Goal: Task Accomplishment & Management: Use online tool/utility

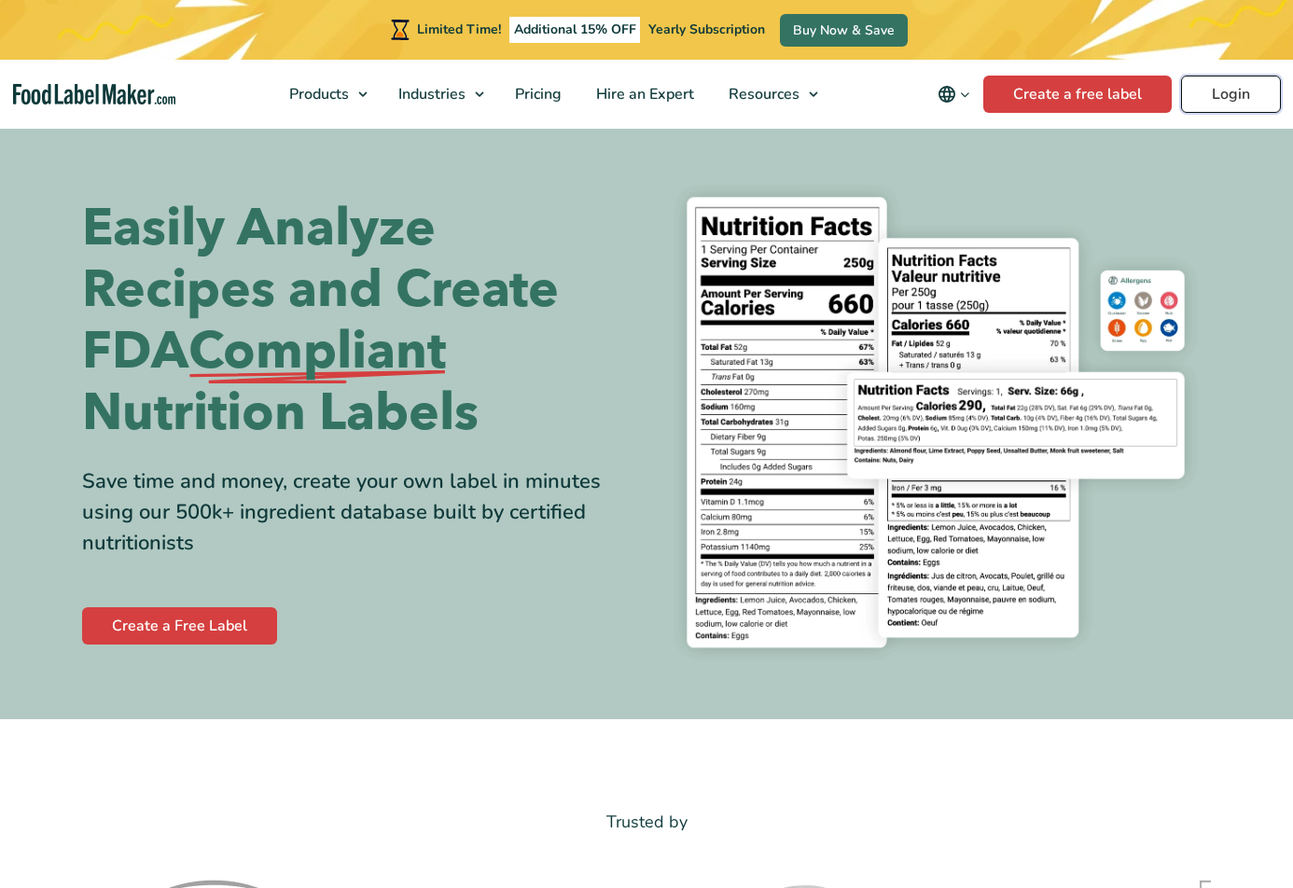
click at [1238, 90] on link "Login" at bounding box center [1231, 94] width 100 height 37
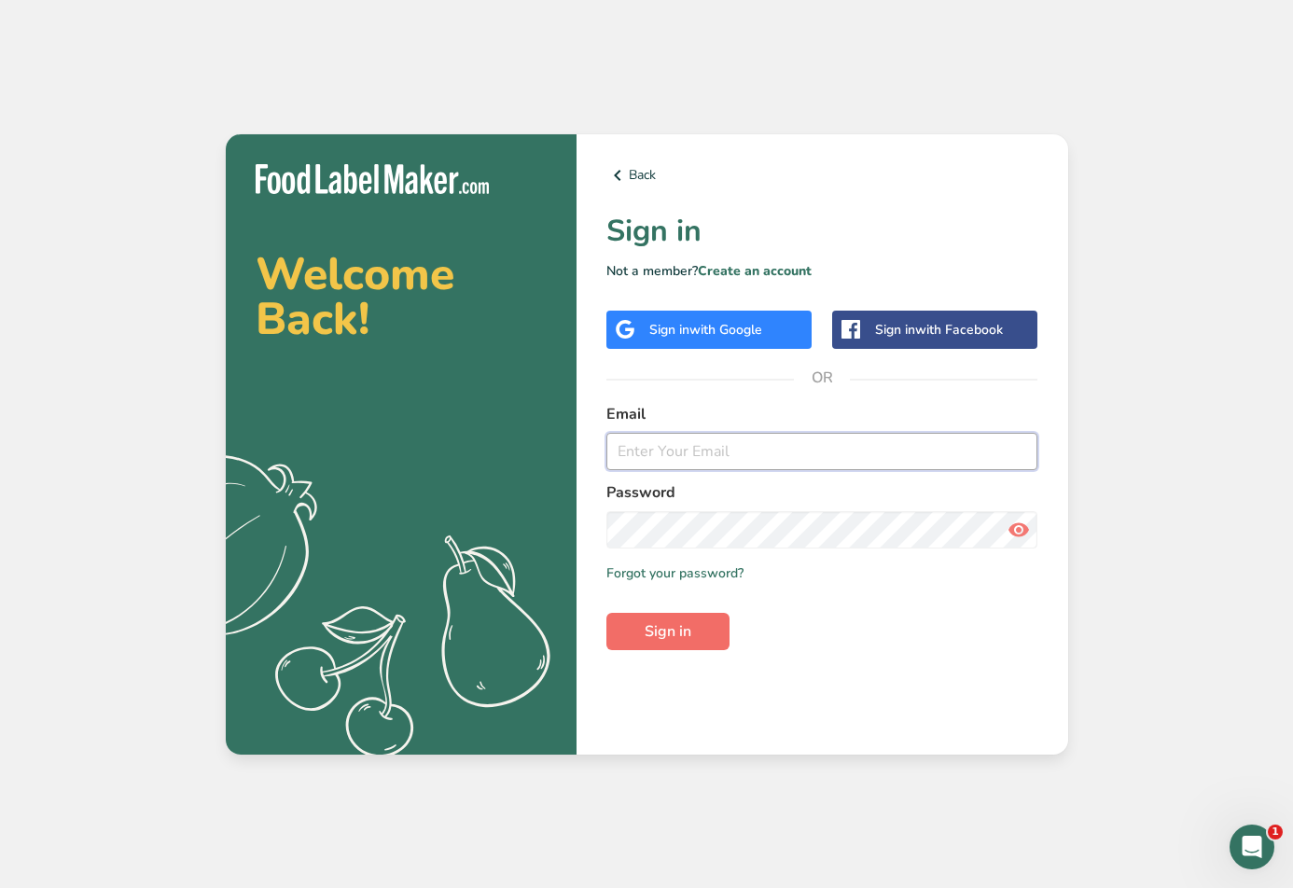
type input "[EMAIL_ADDRESS][DOMAIN_NAME]"
click at [668, 640] on span "Sign in" at bounding box center [667, 631] width 47 height 22
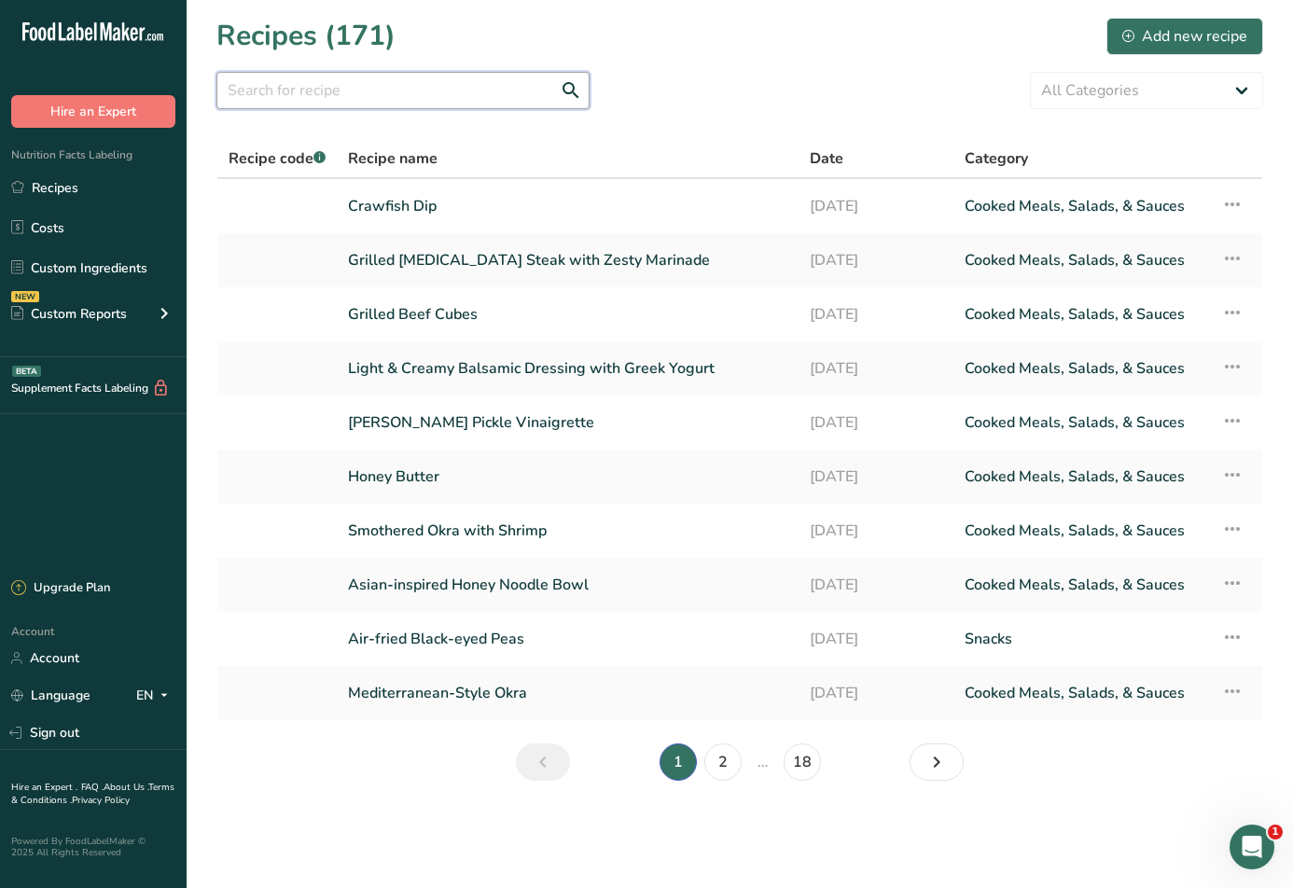
click at [281, 89] on input "text" at bounding box center [402, 90] width 373 height 37
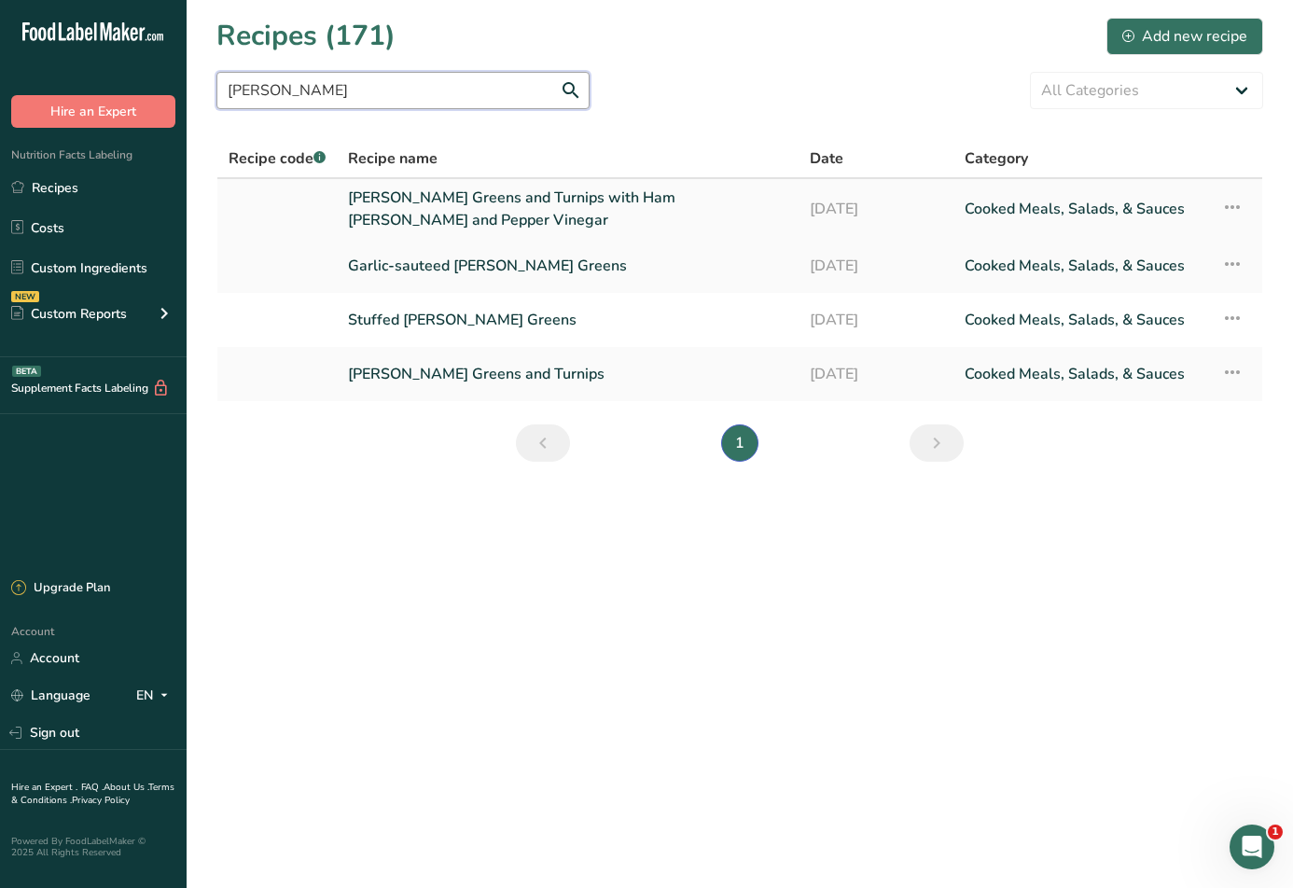
type input "[PERSON_NAME]"
click at [503, 206] on link "[PERSON_NAME] Greens and Turnips with Ham [PERSON_NAME] and Pepper Vinegar" at bounding box center [567, 209] width 439 height 45
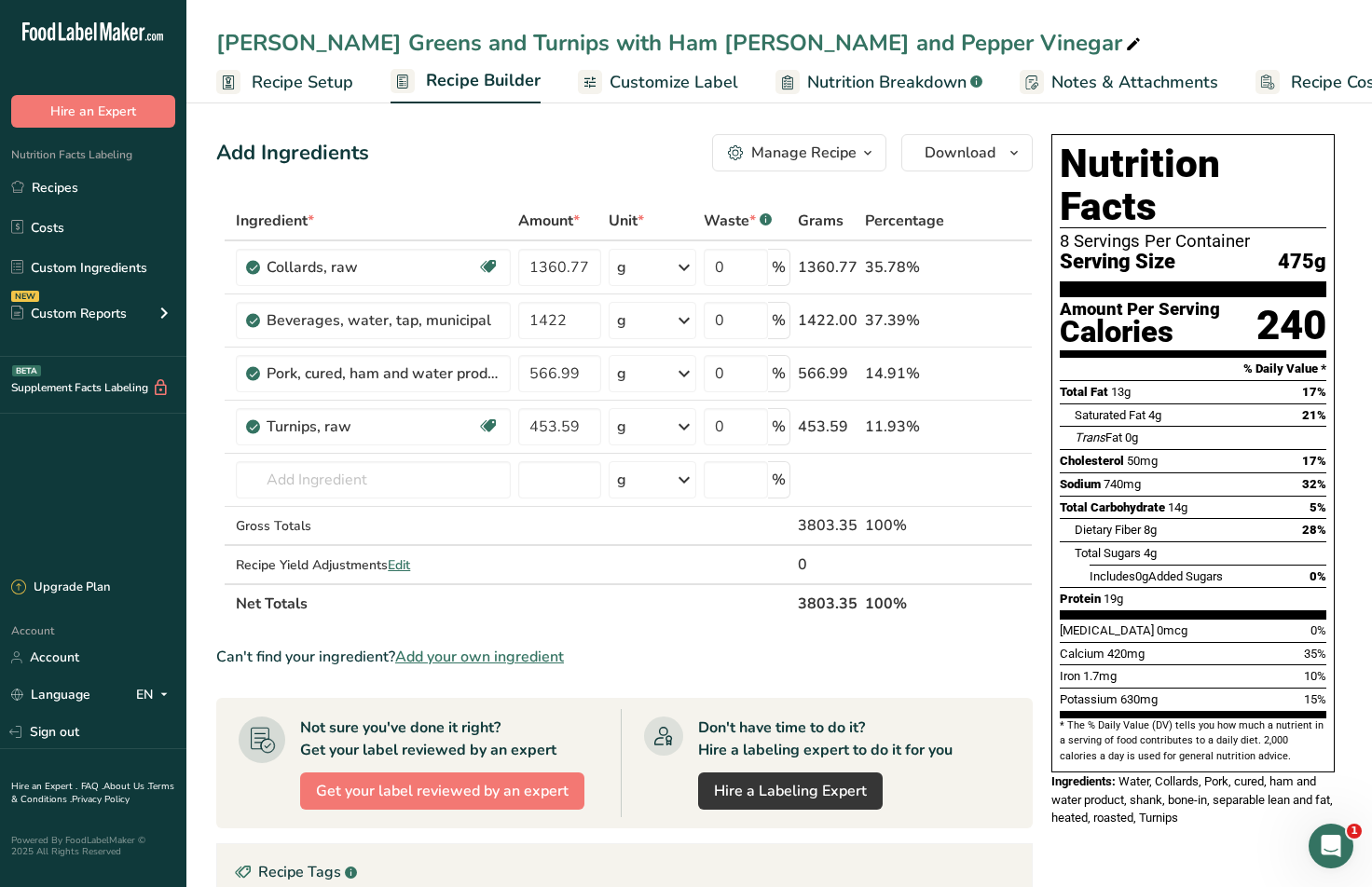
click at [627, 153] on div "Add Ingredients Manage Recipe Delete Recipe Duplicate Recipe Scale Recipe Save …" at bounding box center [624, 152] width 816 height 37
click at [605, 156] on div "Add Ingredients Manage Recipe Delete Recipe Duplicate Recipe Scale Recipe Save …" at bounding box center [624, 152] width 816 height 37
click at [435, 257] on div "Collards, raw" at bounding box center [372, 267] width 211 height 22
click at [517, 152] on div "Add Ingredients Manage Recipe Delete Recipe Duplicate Recipe Scale Recipe Save …" at bounding box center [624, 152] width 816 height 37
click at [686, 271] on icon at bounding box center [684, 268] width 22 height 34
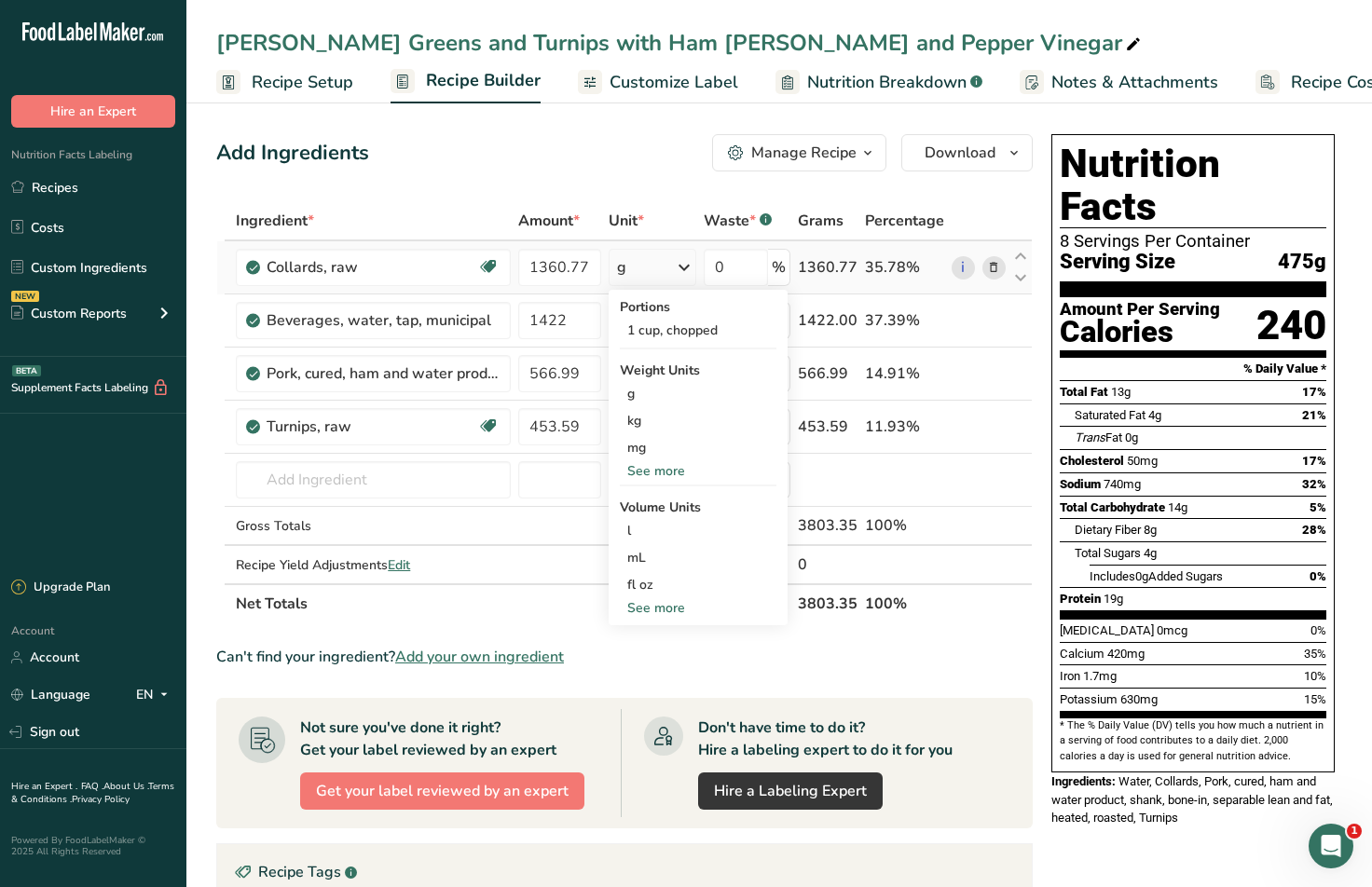
click at [665, 477] on div "See more" at bounding box center [697, 471] width 157 height 20
click at [662, 501] on div "lb" at bounding box center [697, 501] width 157 height 27
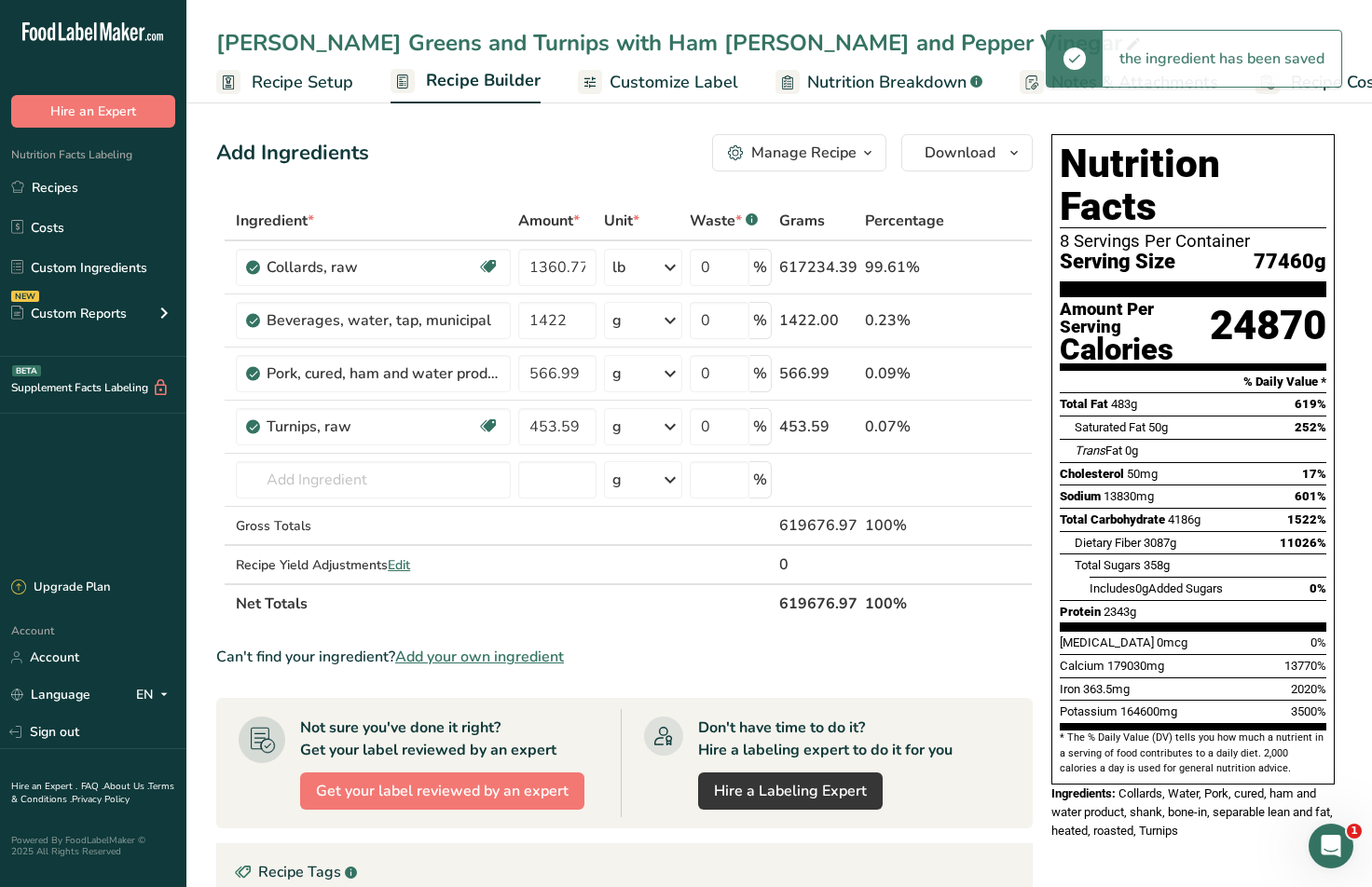
click at [610, 165] on div "Add Ingredients Manage Recipe Delete Recipe Duplicate Recipe Scale Recipe Save …" at bounding box center [624, 152] width 816 height 37
drag, startPoint x: 592, startPoint y: 265, endPoint x: 457, endPoint y: 254, distance: 135.4
click at [463, 255] on tr "Collards, raw Dairy free Gluten free Vegan Vegetarian Soy free 1360.77 lb Porti…" at bounding box center [624, 268] width 814 height 53
type input "3"
click at [547, 175] on div "Add Ingredients Manage Recipe Delete Recipe Duplicate Recipe Scale Recipe Save …" at bounding box center [630, 689] width 827 height 1126
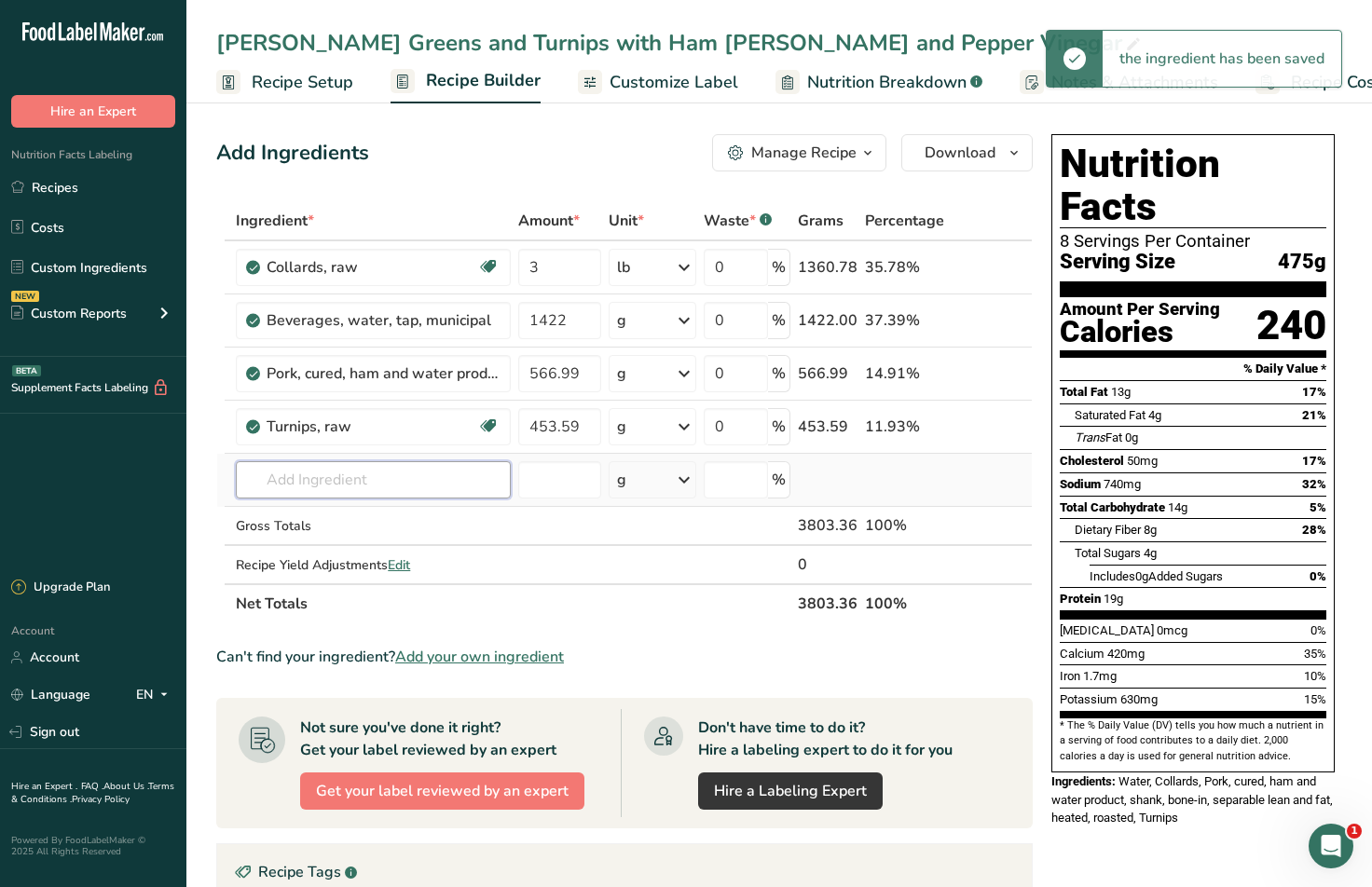
click at [351, 491] on input "text" at bounding box center [373, 479] width 275 height 37
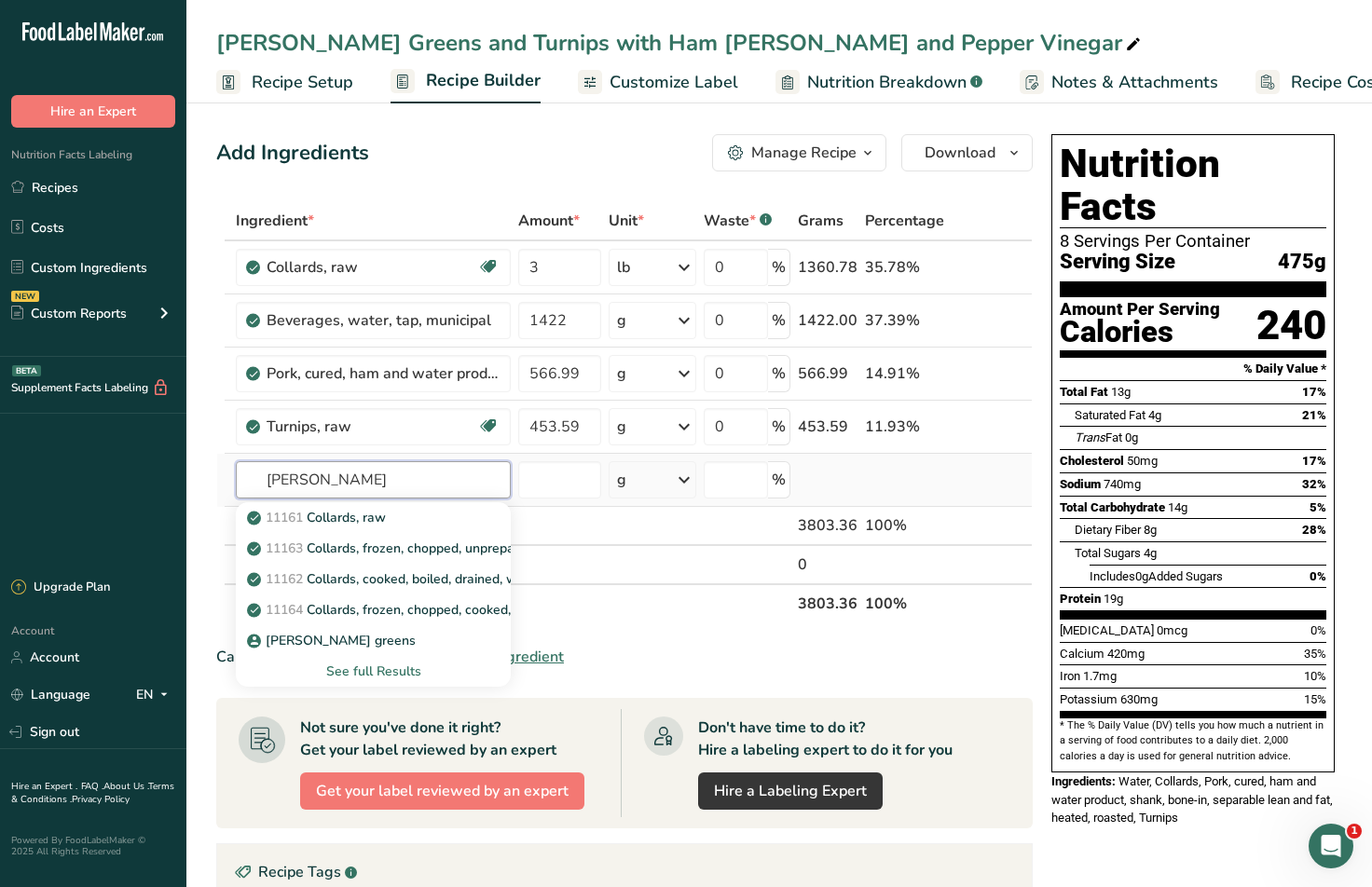
type input "[PERSON_NAME]"
click at [391, 662] on div "See full Results" at bounding box center [373, 671] width 245 height 20
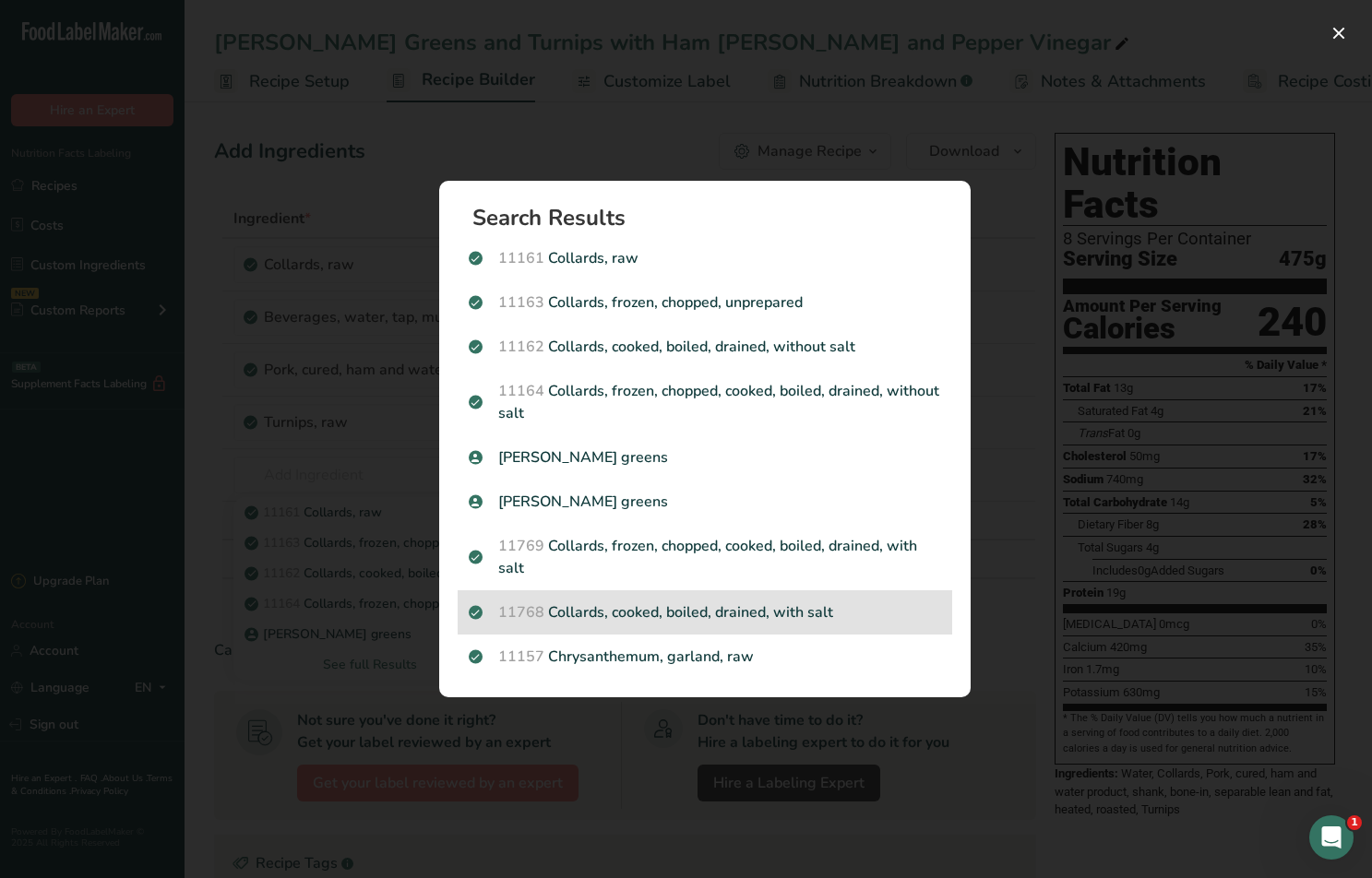
click at [599, 612] on p "11768 Collards, cooked, boiled, drained, with salt" at bounding box center [705, 612] width 473 height 22
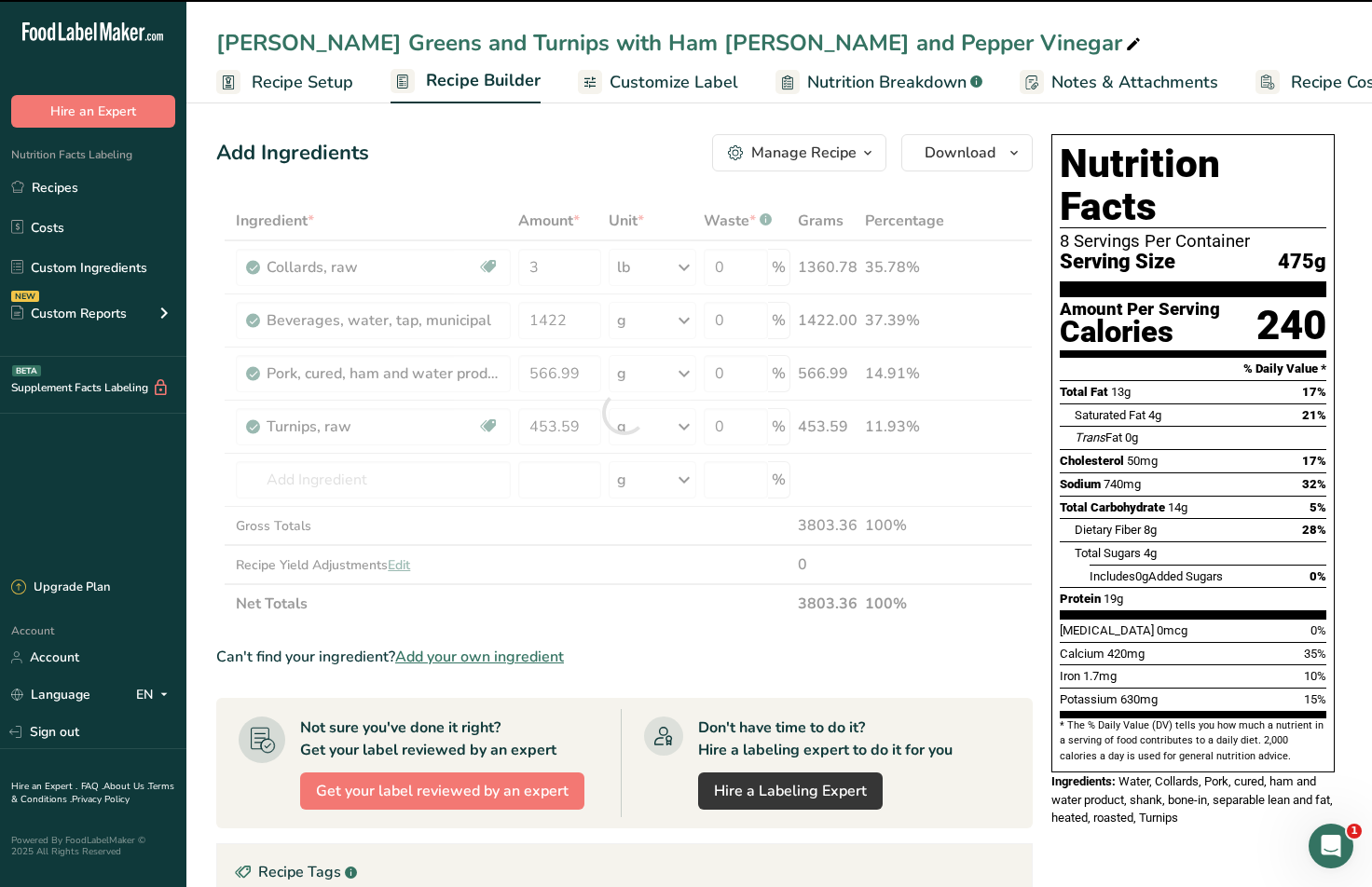
type input "0"
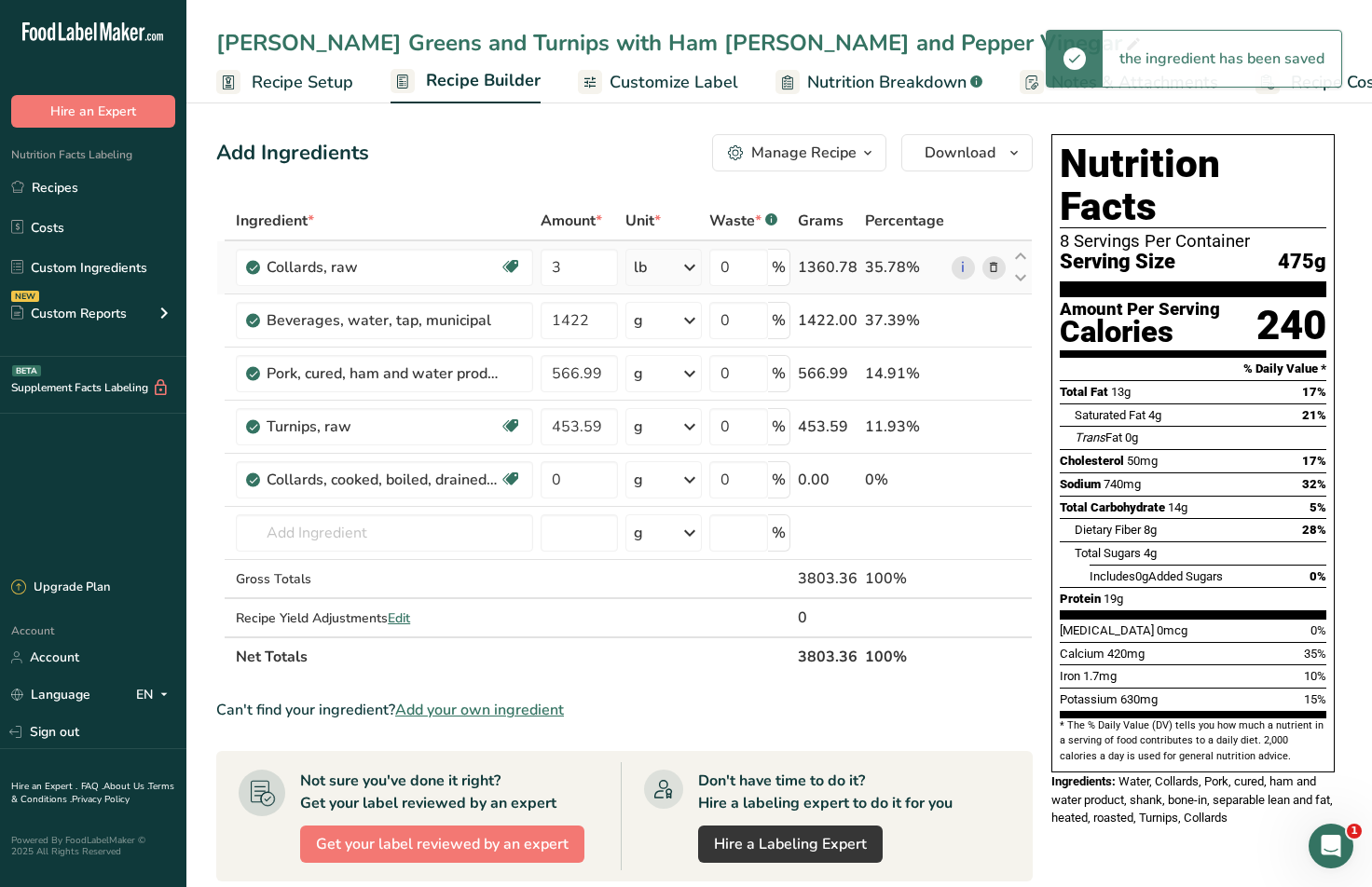
click at [990, 266] on icon at bounding box center [993, 268] width 13 height 20
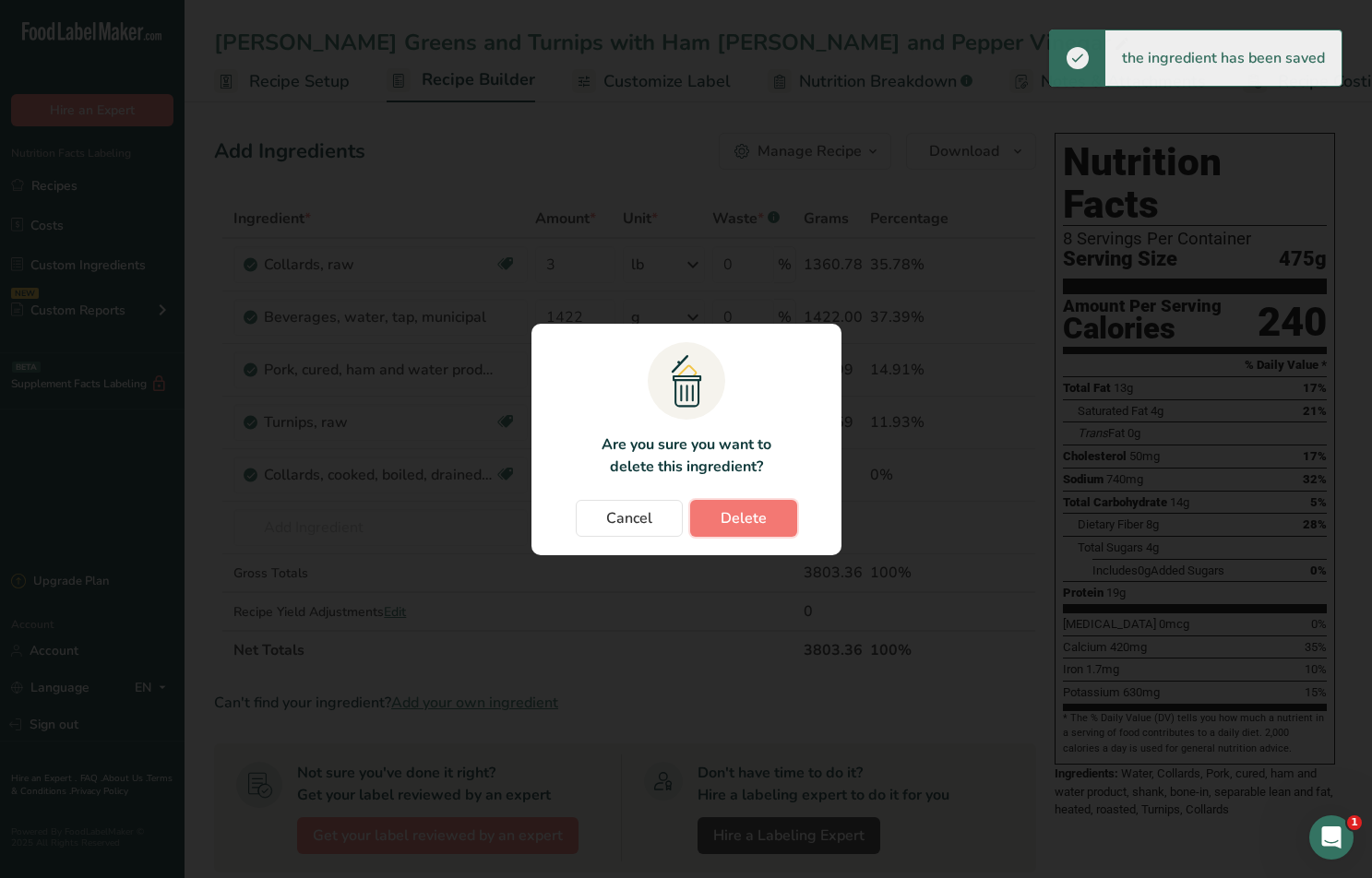
click at [758, 519] on span "Delete" at bounding box center [743, 518] width 46 height 22
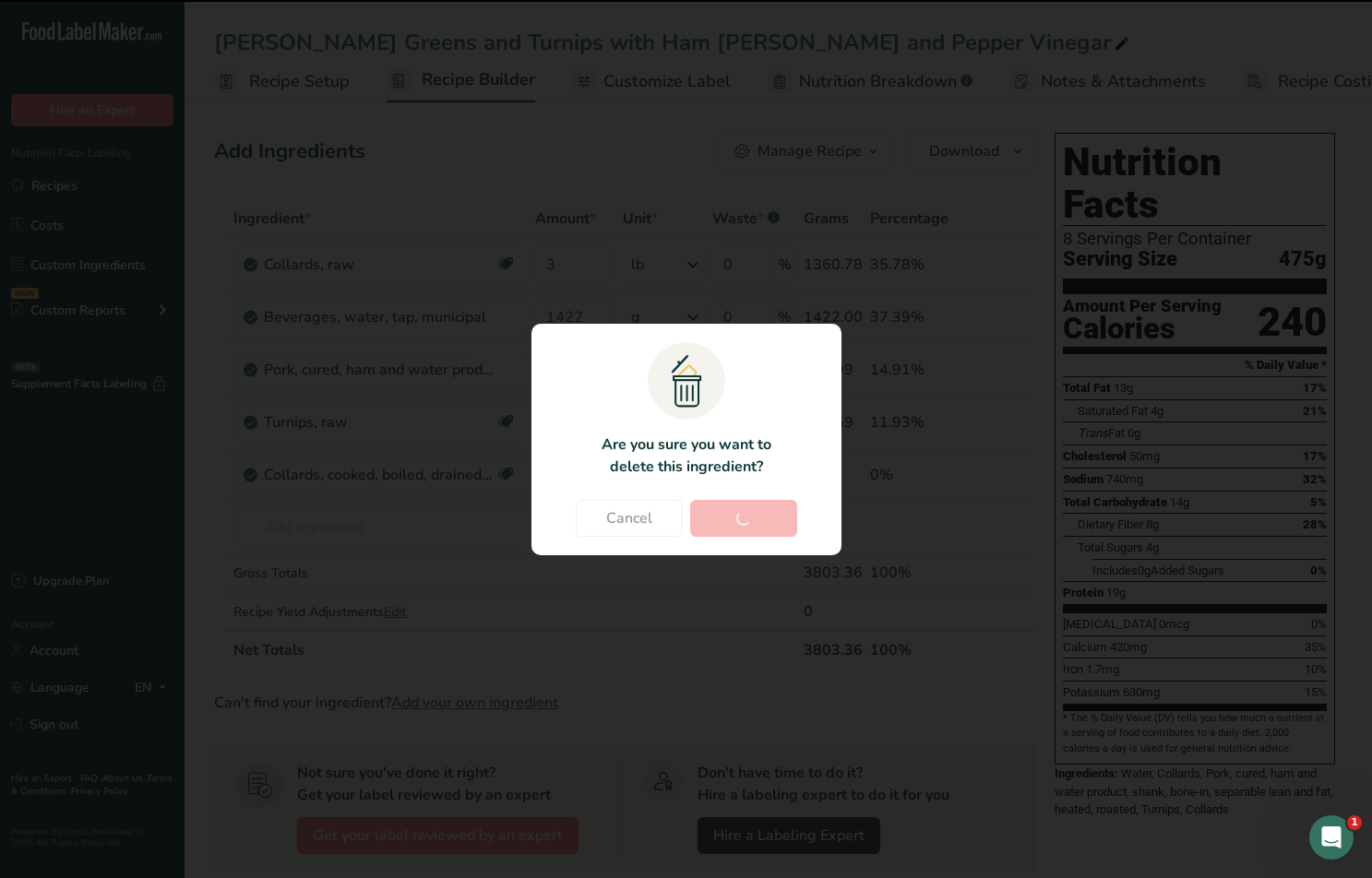
type input "1422"
type input "566.99"
type input "453.59"
type input "0"
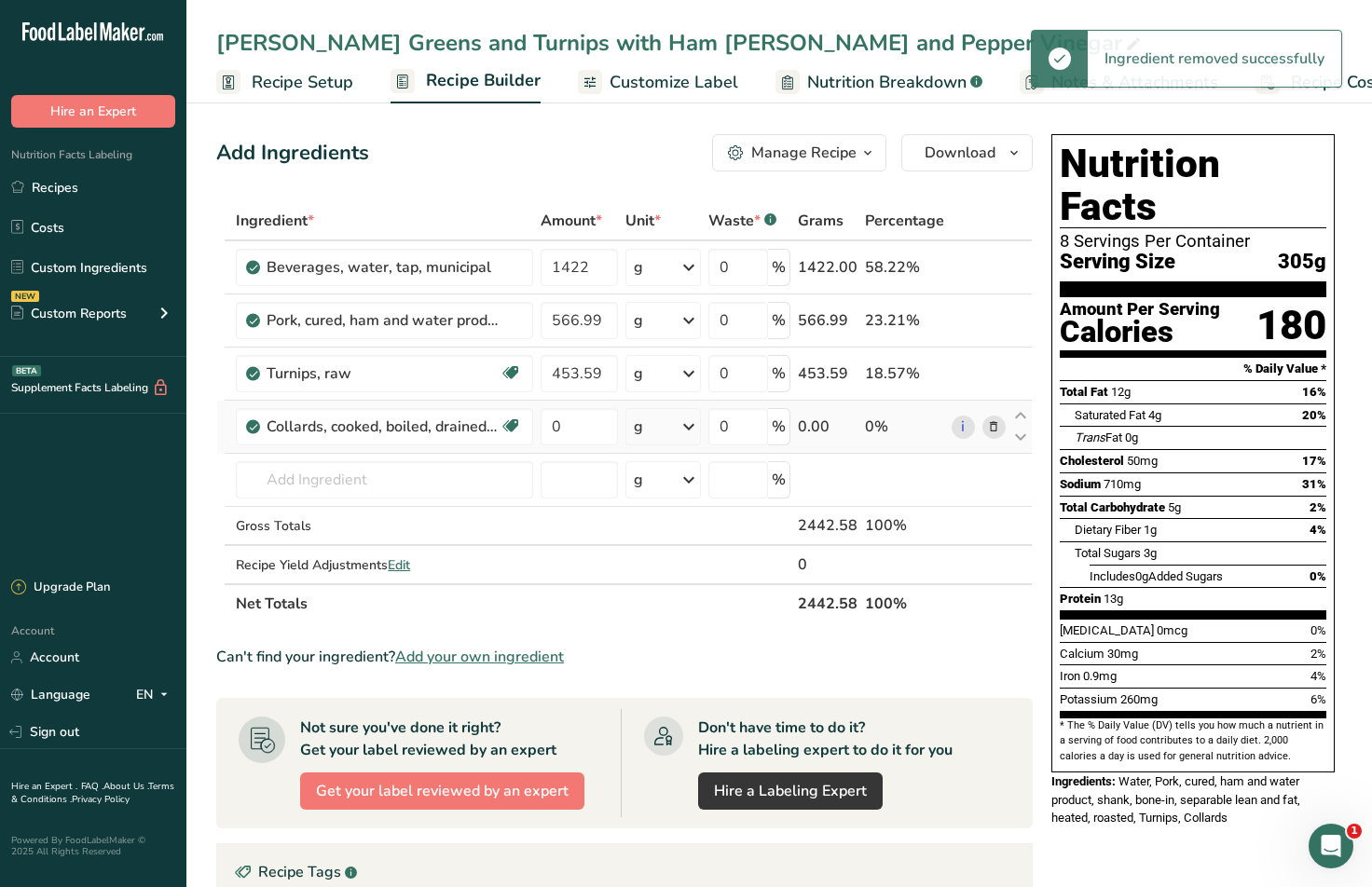
click at [672, 426] on div "g" at bounding box center [664, 427] width 76 height 37
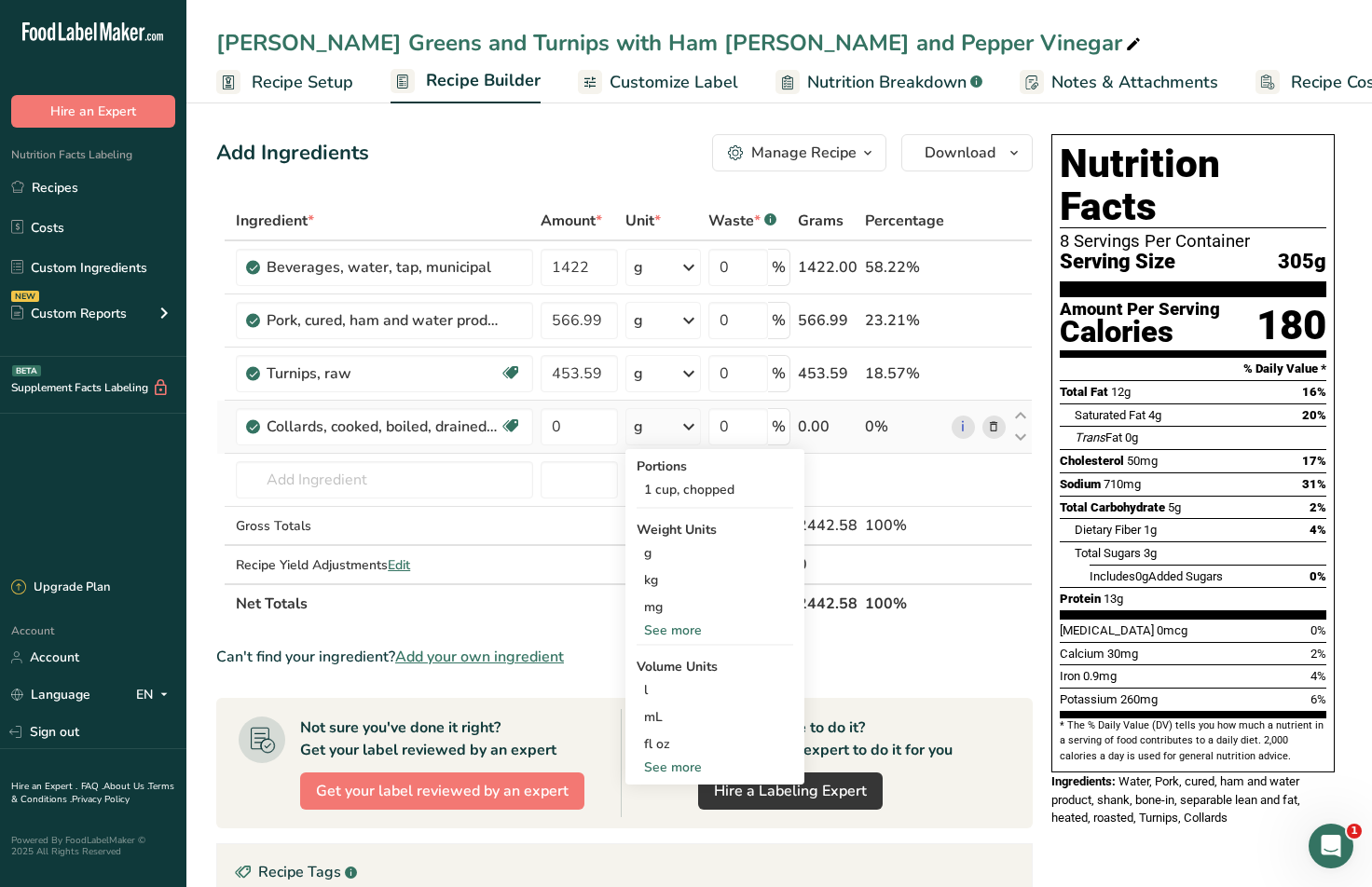
click at [665, 757] on div "See more" at bounding box center [714, 767] width 157 height 20
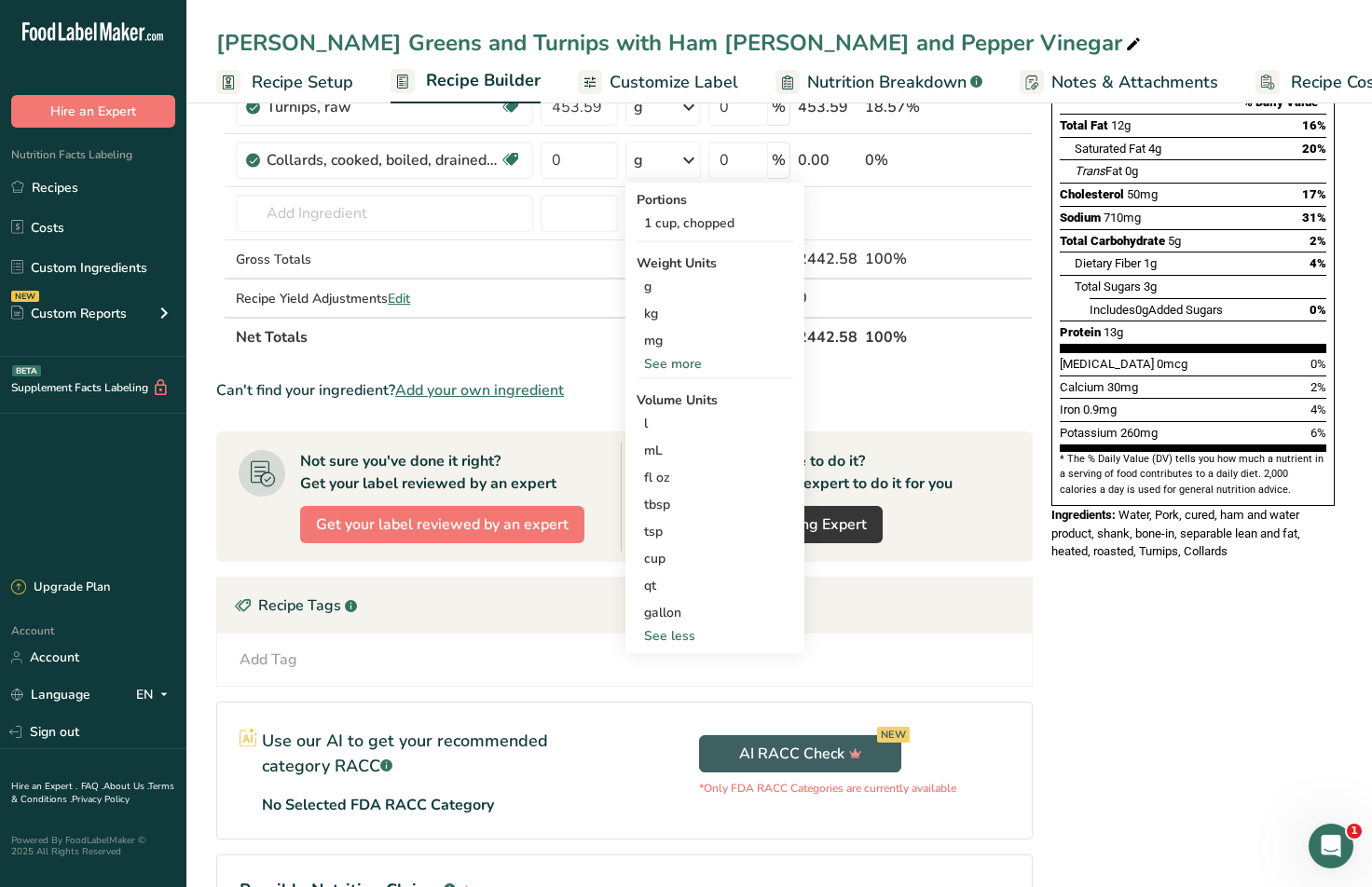
scroll to position [280, 0]
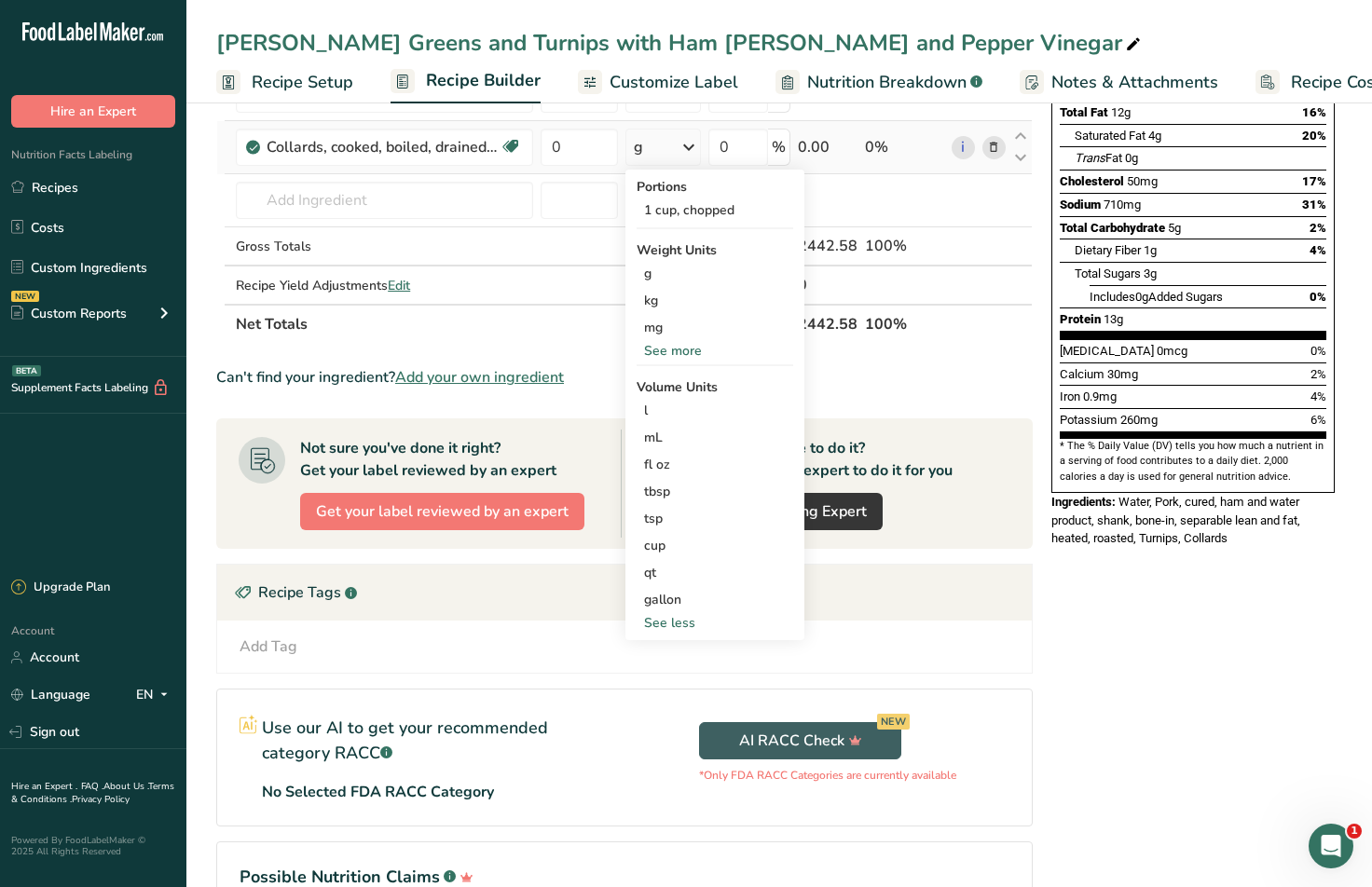
click at [696, 349] on div "See more" at bounding box center [714, 351] width 157 height 20
click at [670, 378] on div "lb" at bounding box center [714, 381] width 157 height 27
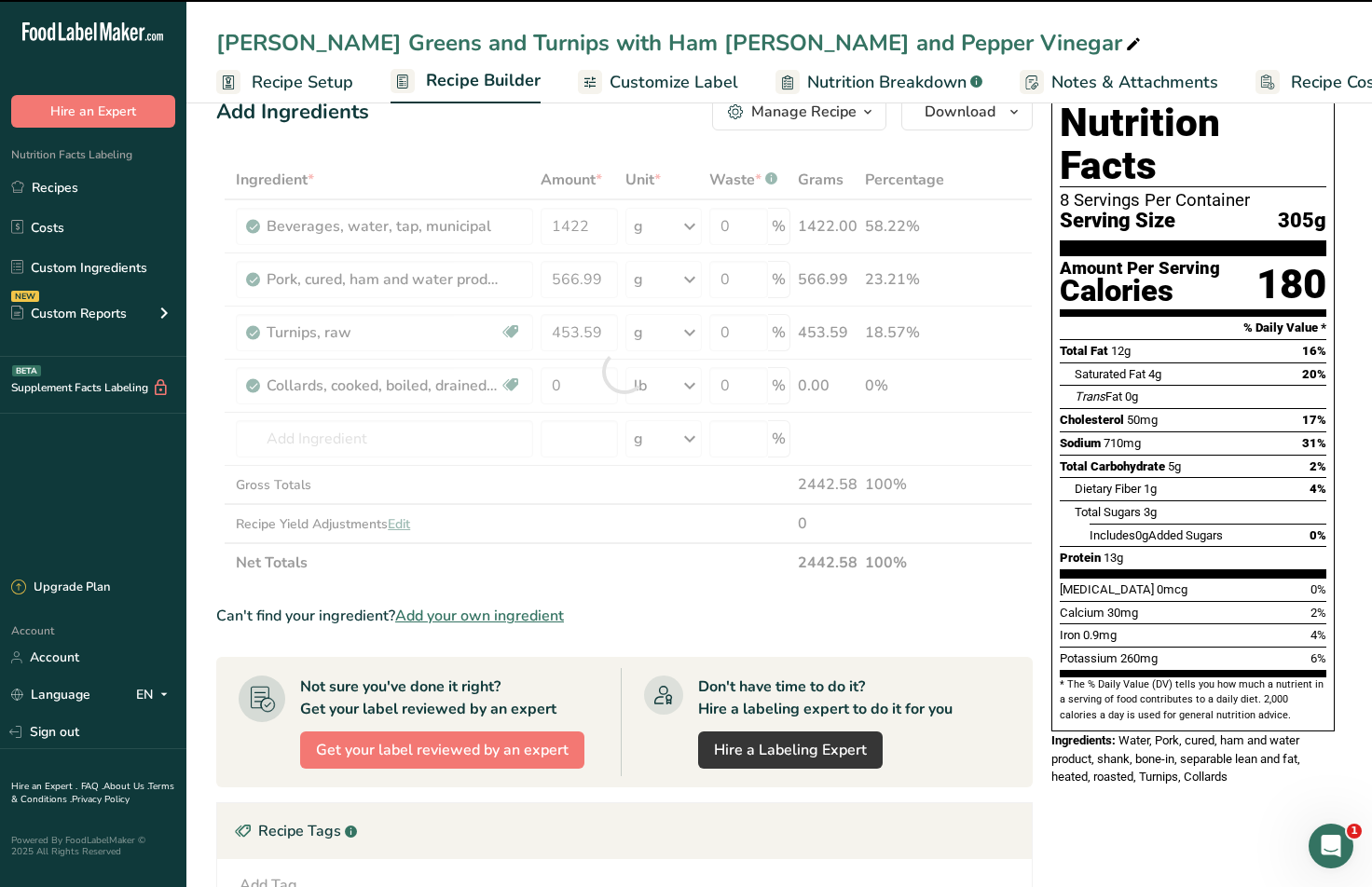
scroll to position [0, 0]
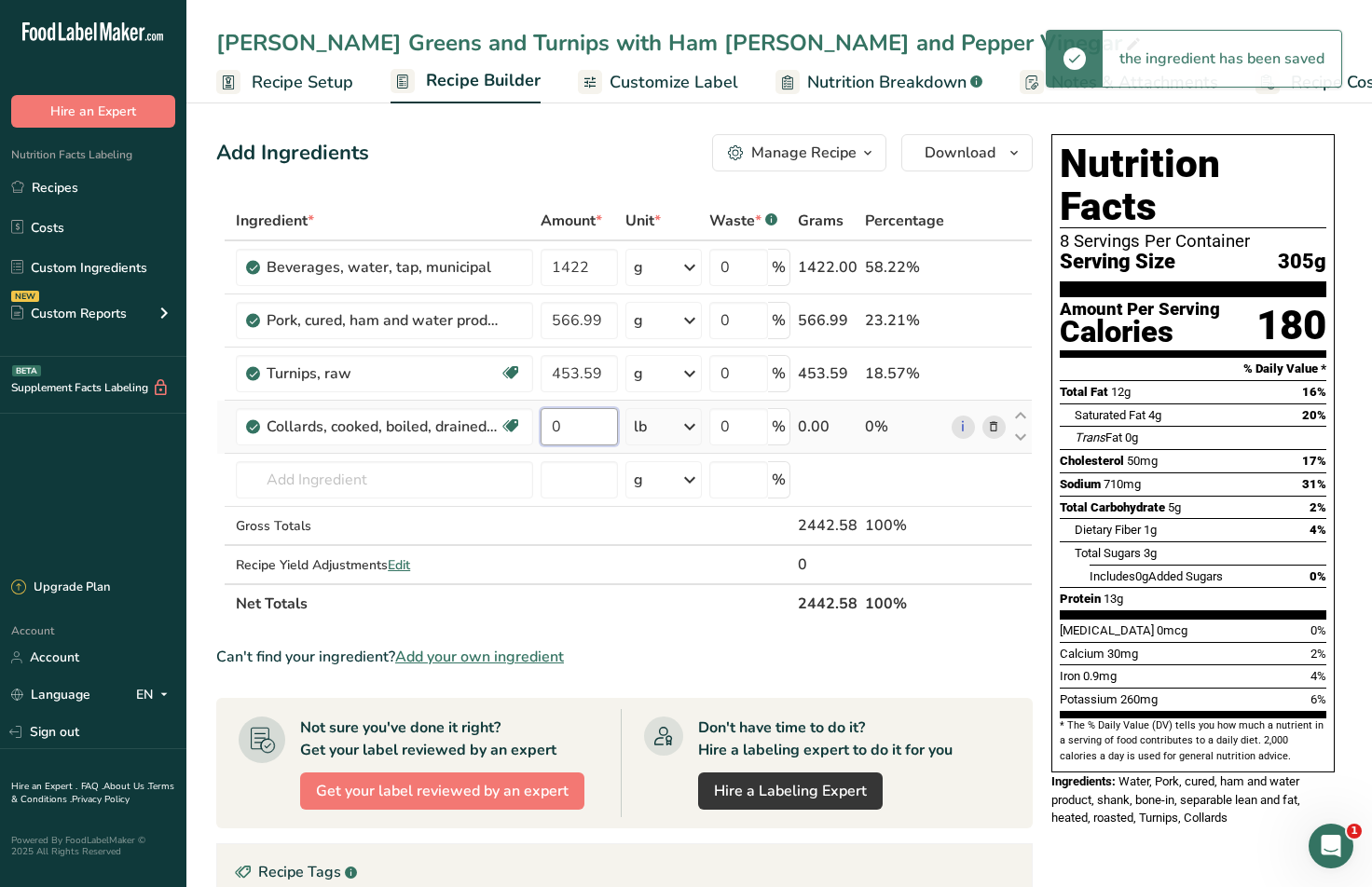
click at [575, 410] on input "0" at bounding box center [579, 427] width 76 height 37
type input "3"
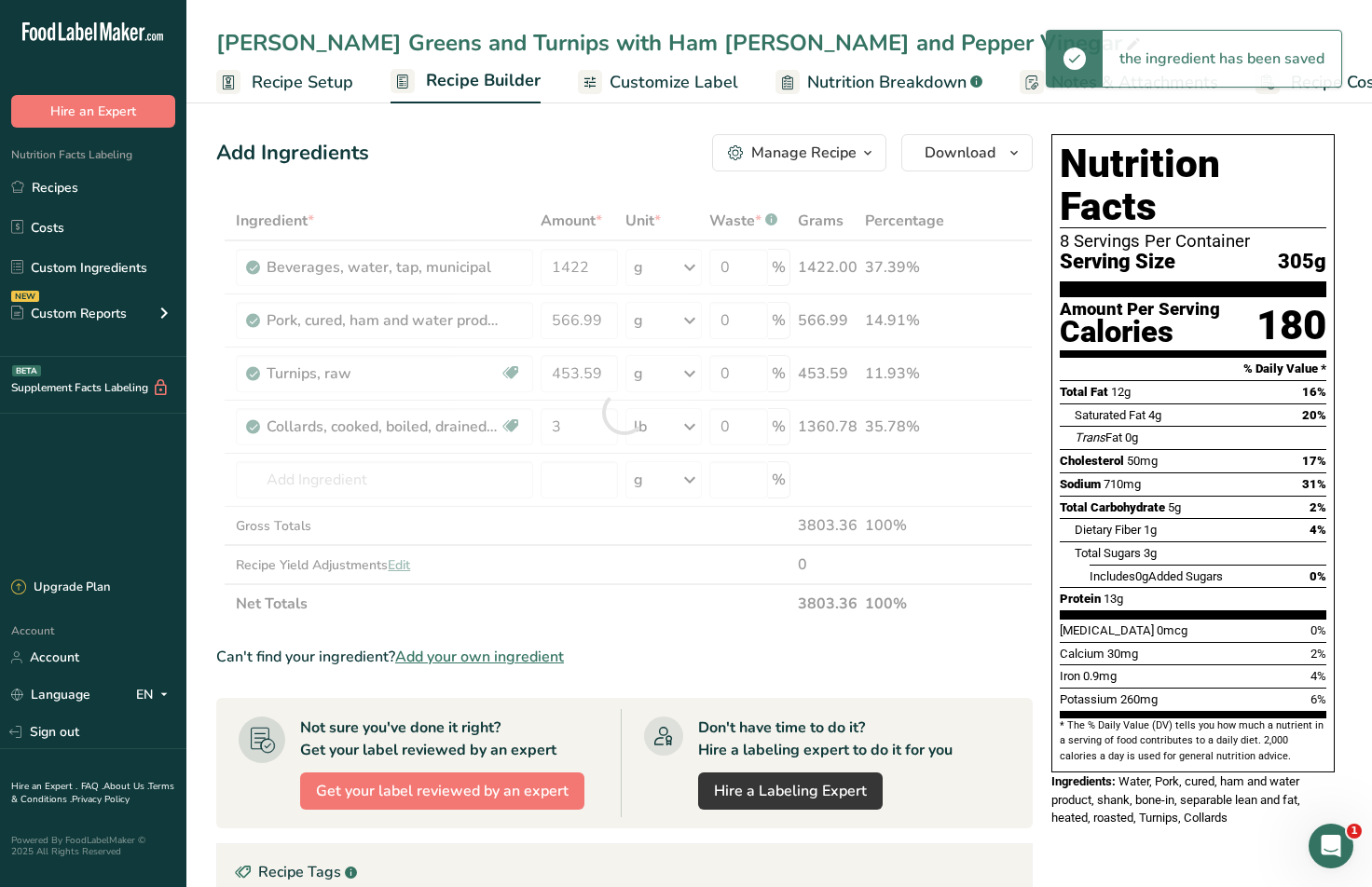
click at [586, 150] on div "Add Ingredients Manage Recipe Delete Recipe Duplicate Recipe Scale Recipe Save …" at bounding box center [624, 152] width 816 height 37
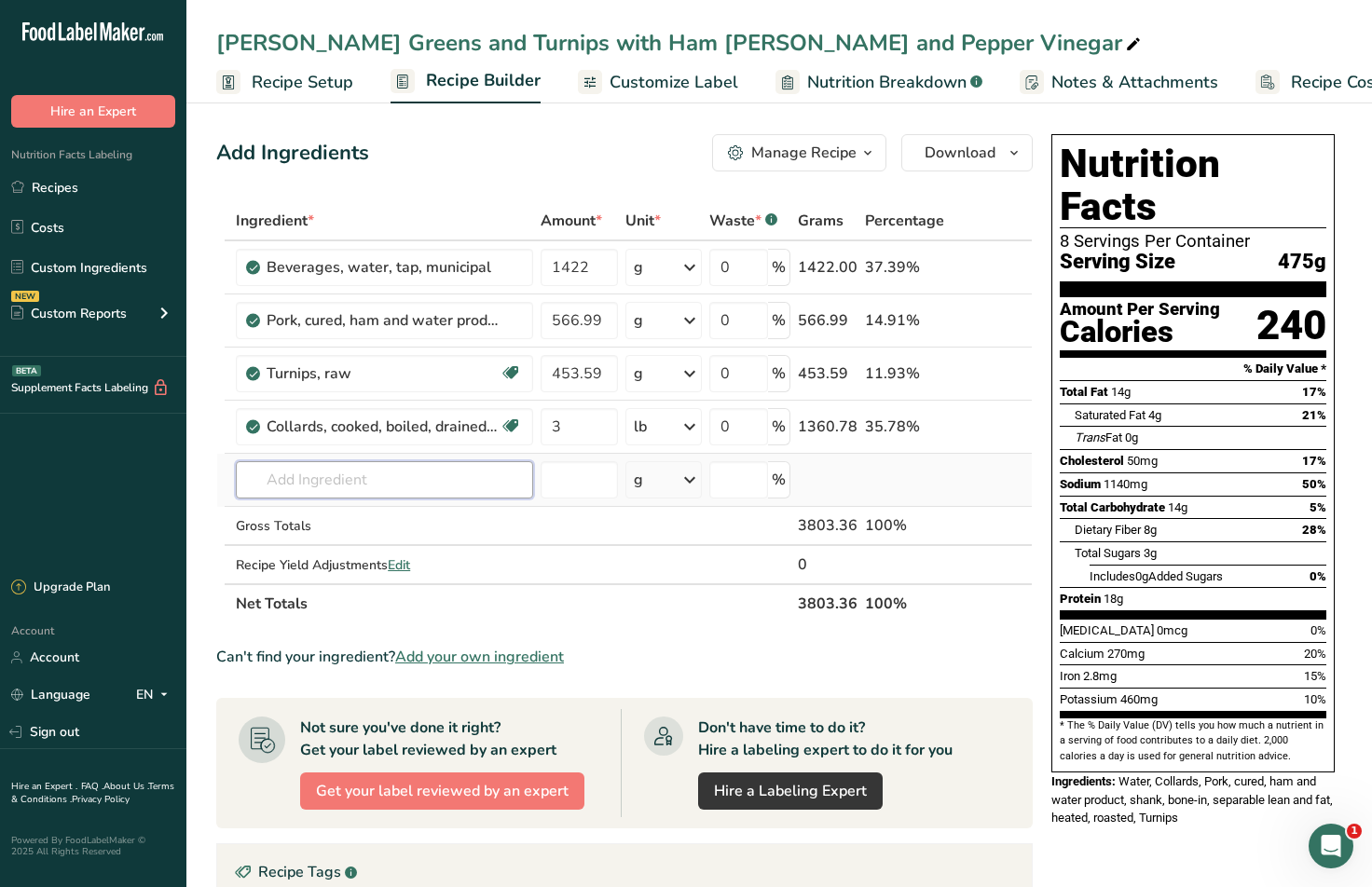
click at [372, 466] on input "text" at bounding box center [385, 479] width 298 height 37
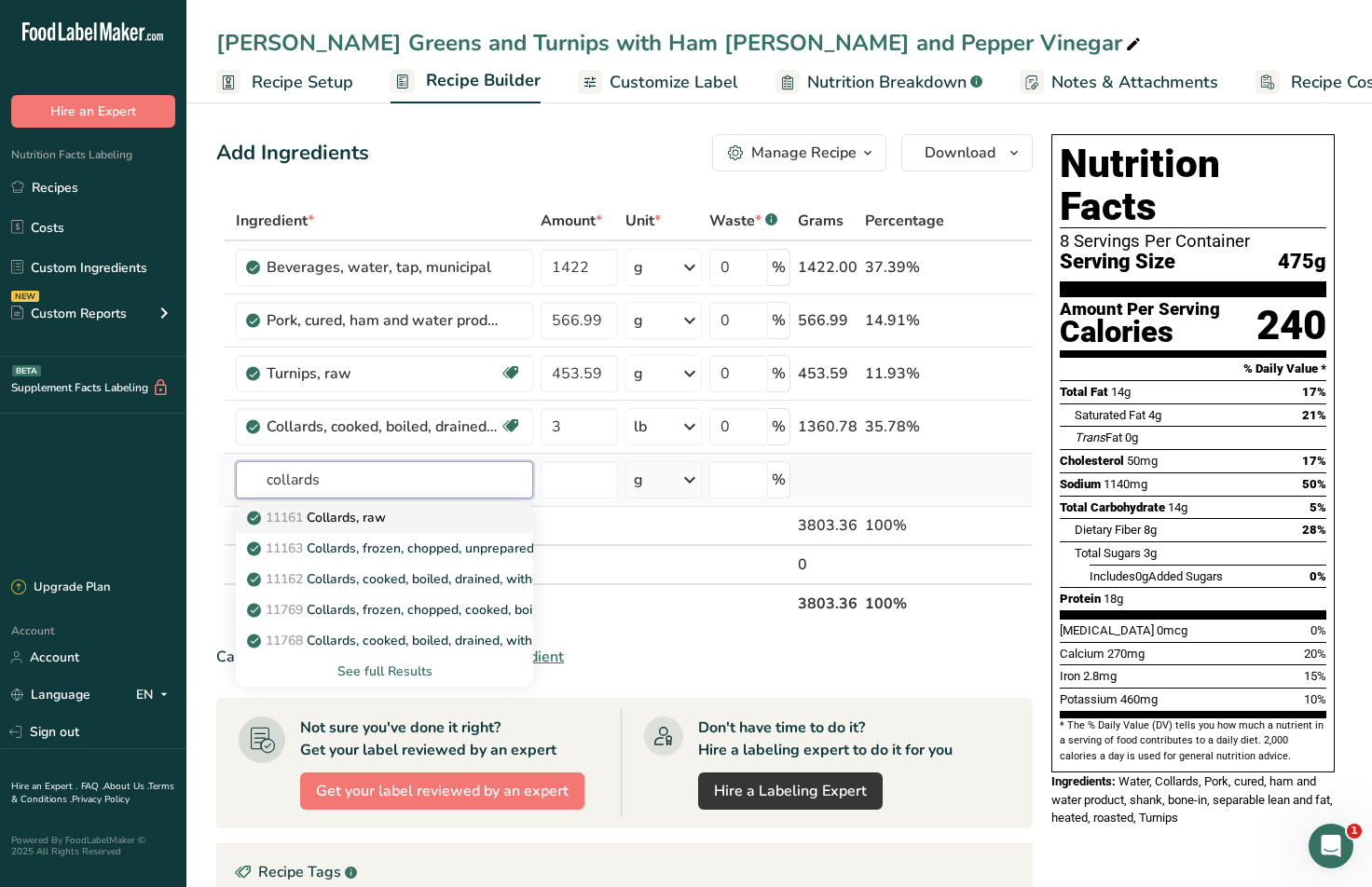
type input "collards"
click at [369, 516] on p "11161 Collards, raw" at bounding box center [318, 517] width 135 height 20
type input "Collards, raw"
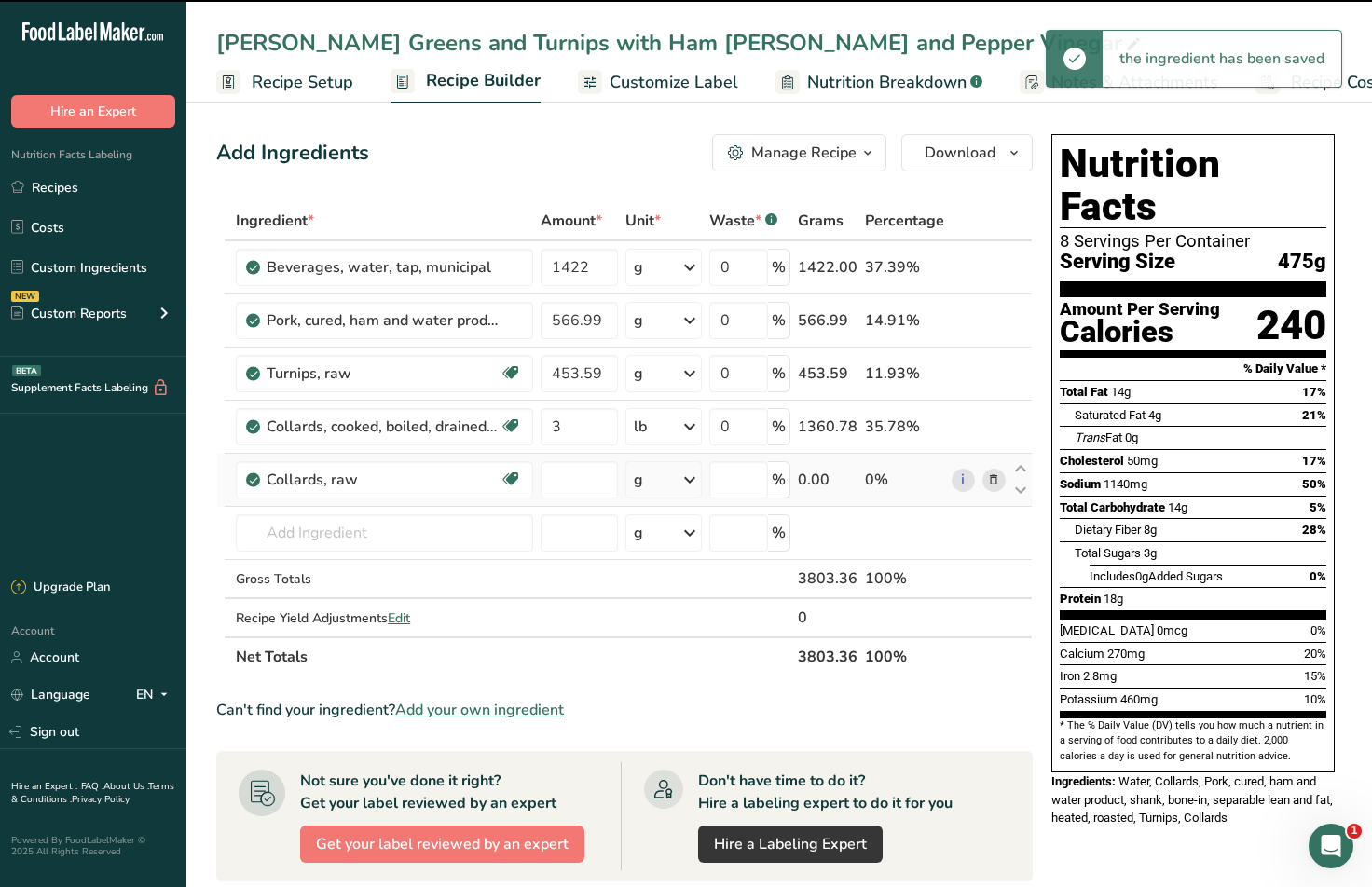
type input "0"
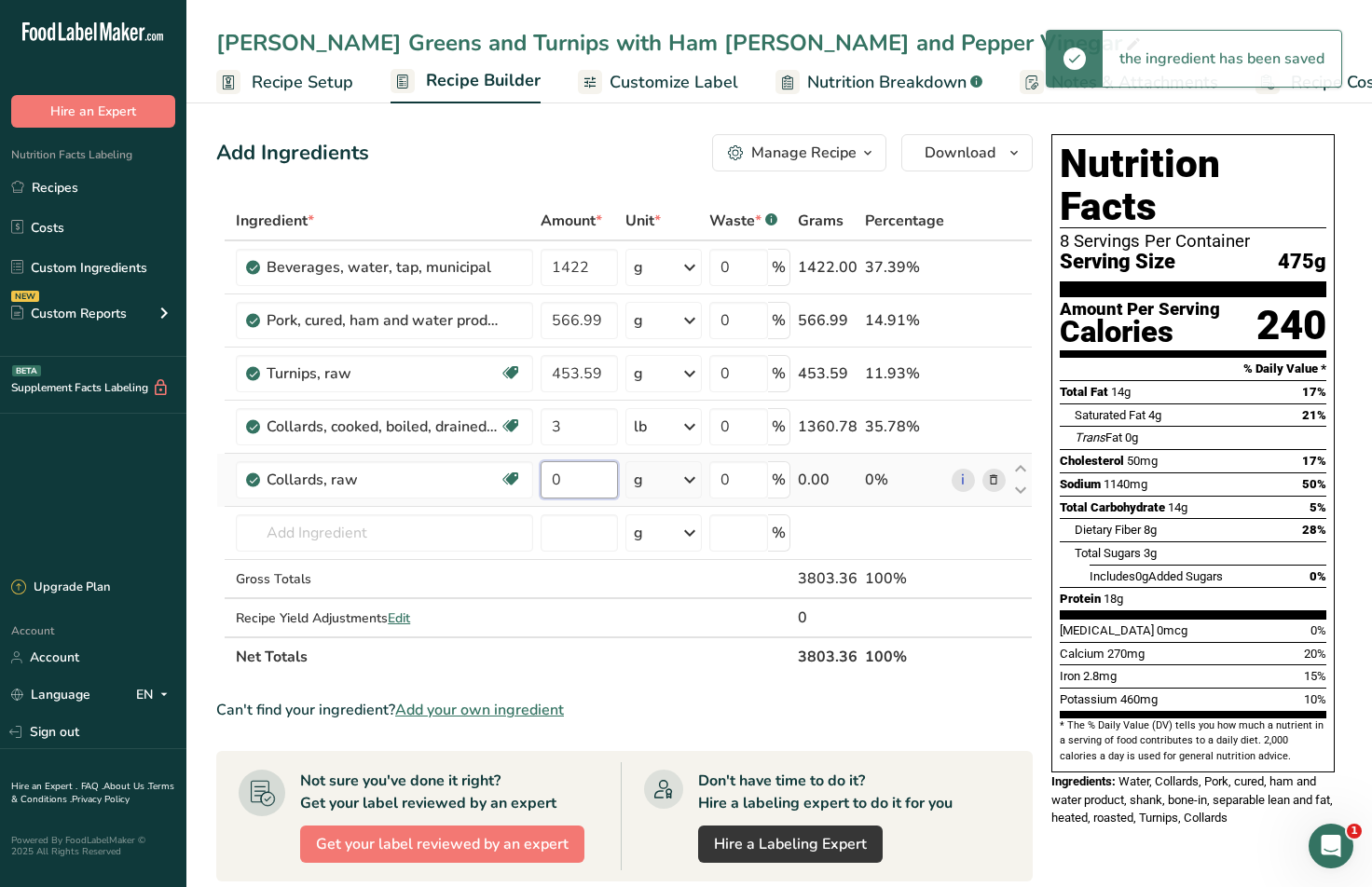
click at [589, 476] on input "0" at bounding box center [579, 479] width 76 height 37
type input "3"
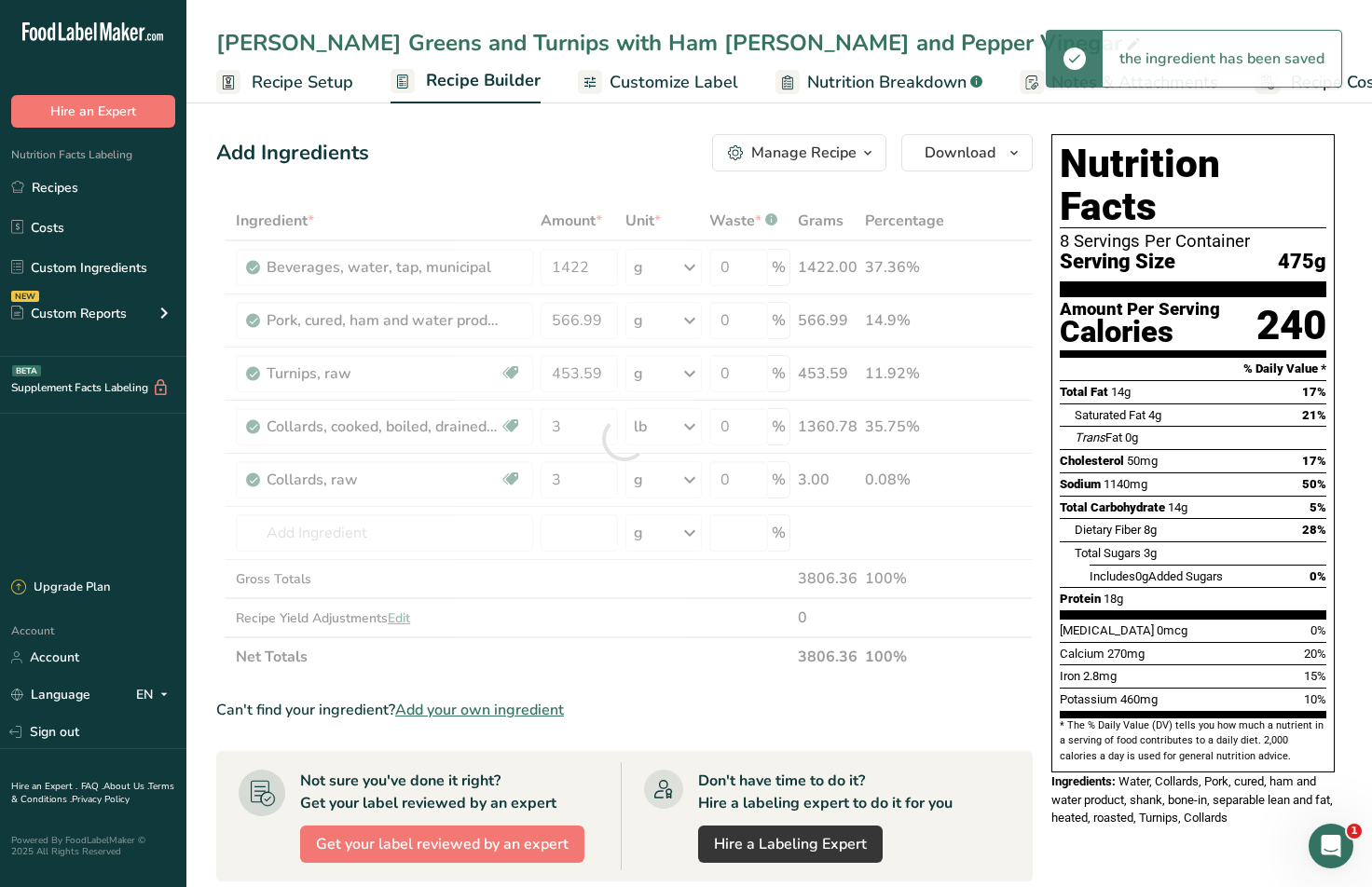
click at [664, 483] on div "Ingredient * Amount * Unit * Waste * .a-a{fill:#347362;}.b-a{fill:#fff;} Grams …" at bounding box center [624, 439] width 816 height 475
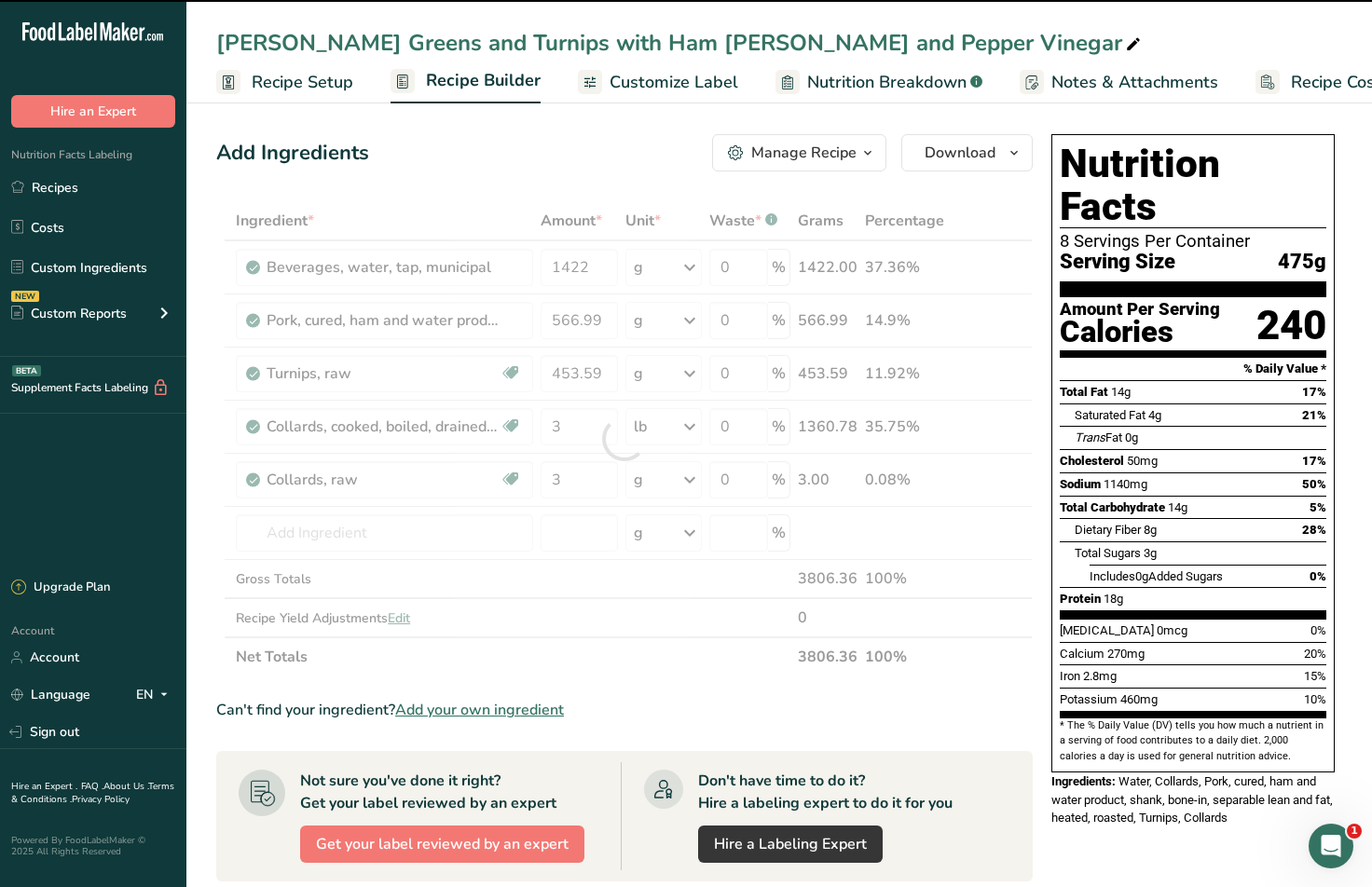
click at [681, 484] on div "g" at bounding box center [664, 479] width 76 height 37
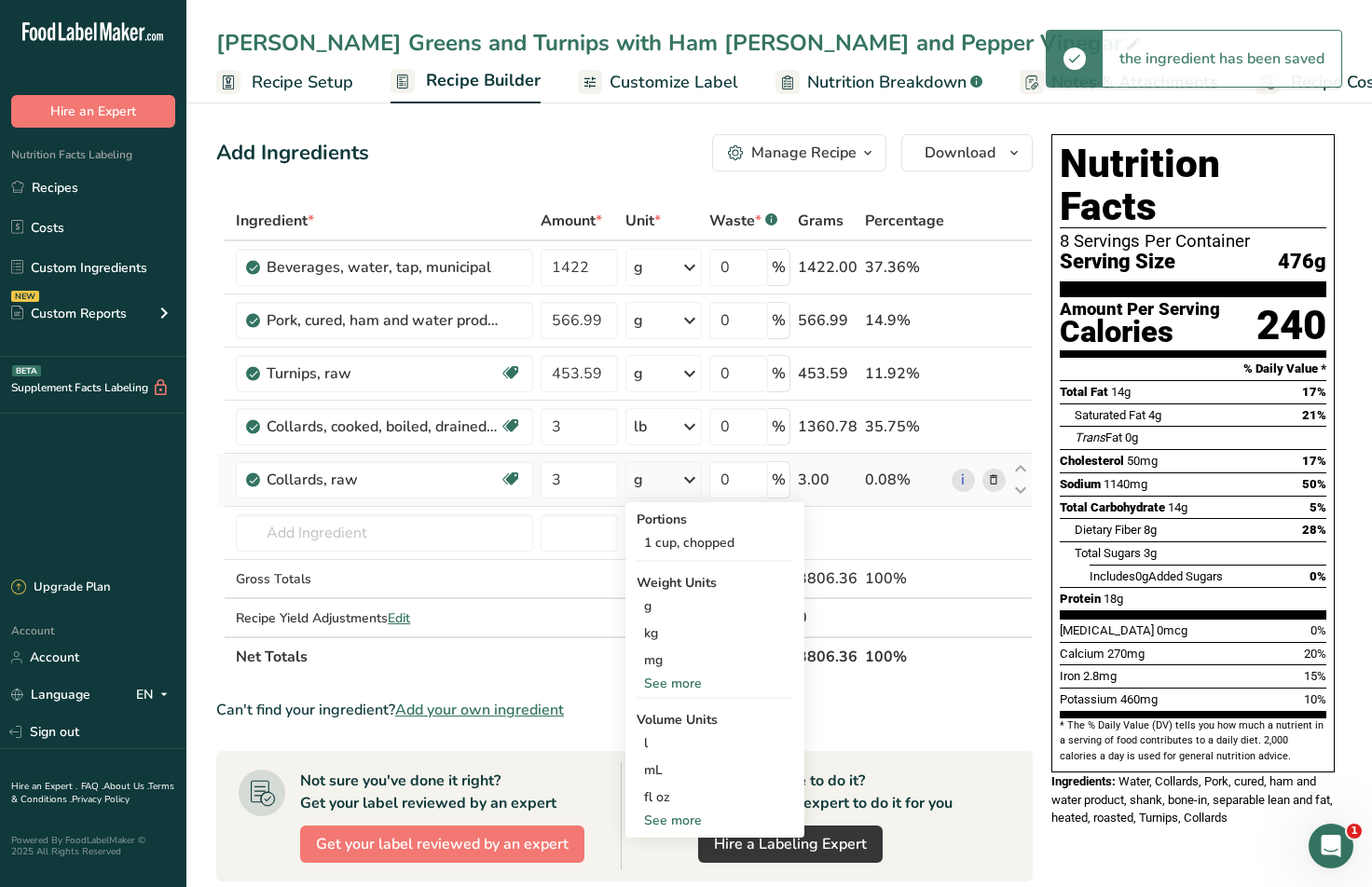
click at [693, 481] on icon at bounding box center [689, 480] width 22 height 34
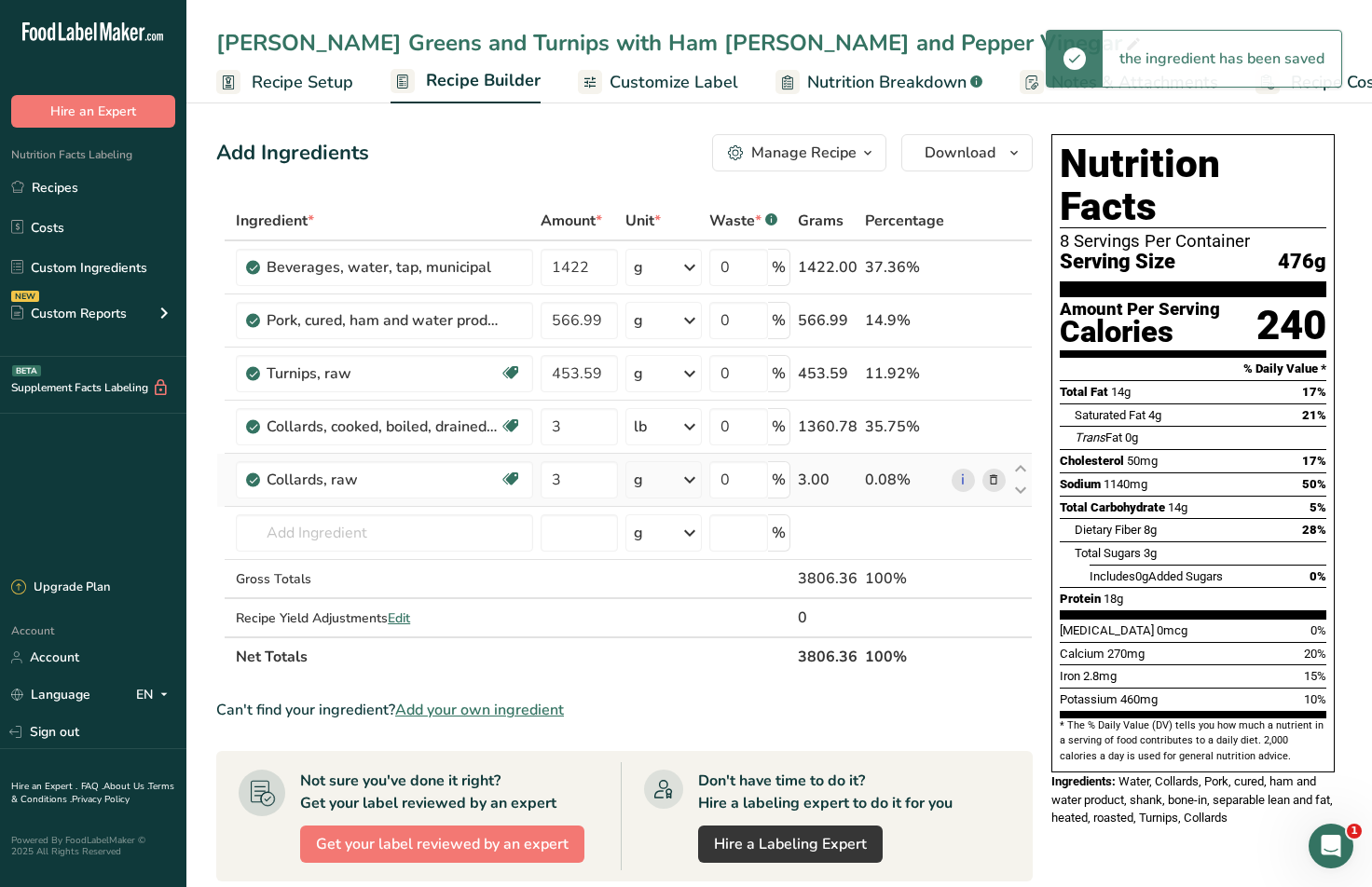
click at [693, 481] on icon at bounding box center [689, 480] width 22 height 34
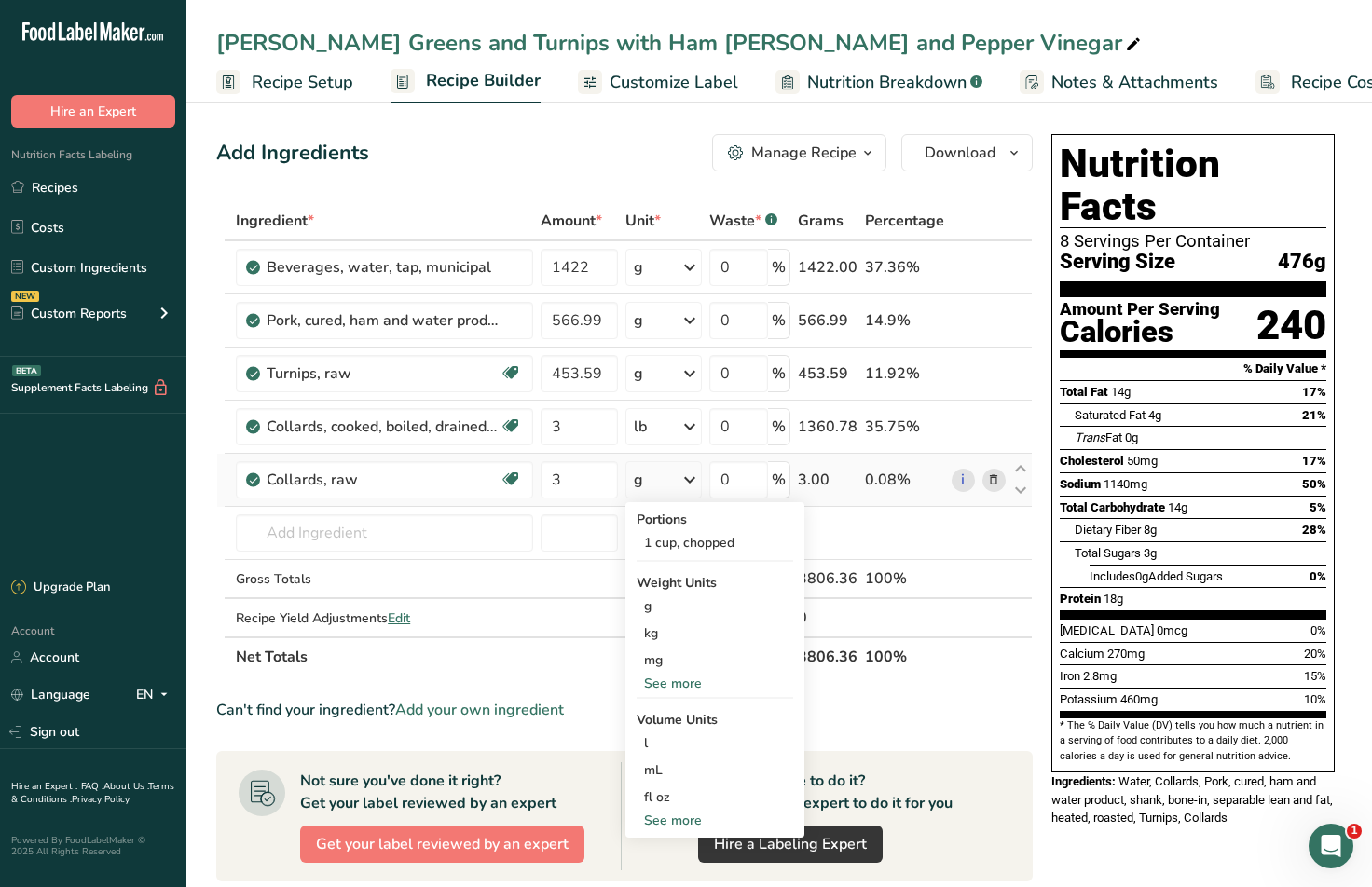
click at [672, 680] on div "See more" at bounding box center [714, 683] width 157 height 20
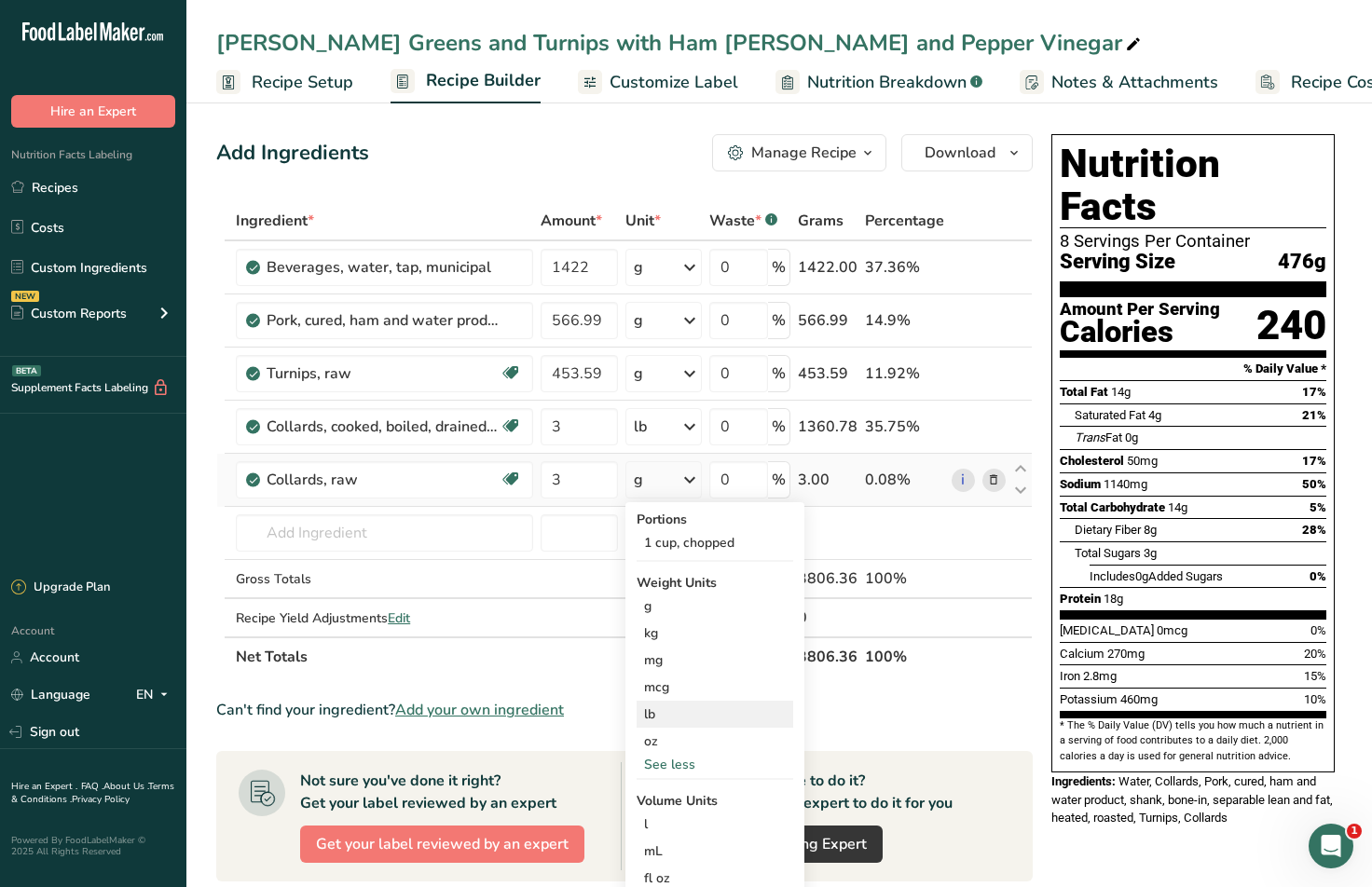
click at [669, 709] on div "lb" at bounding box center [714, 713] width 157 height 27
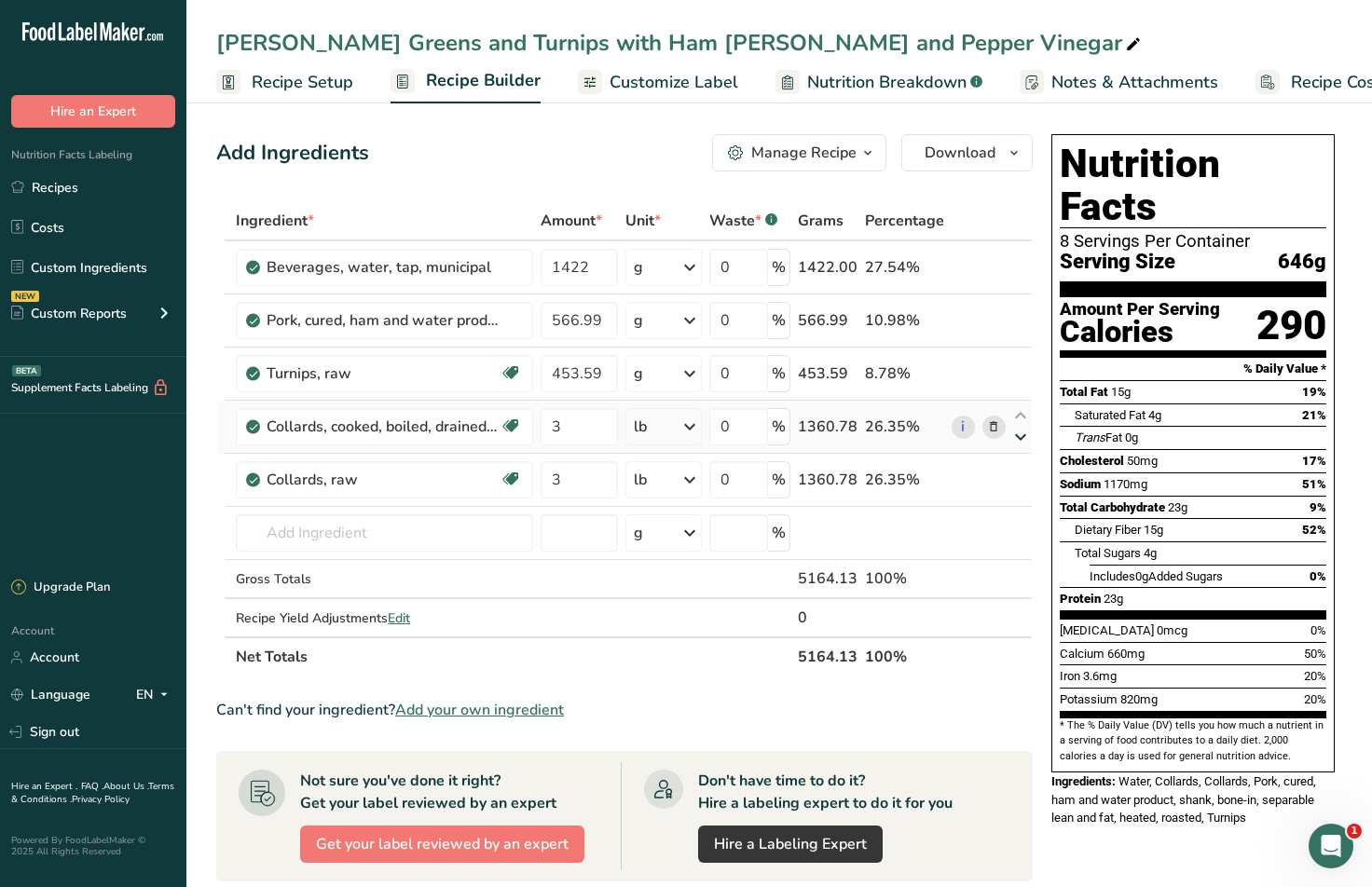
click at [1022, 436] on icon at bounding box center [1020, 438] width 22 height 14
click at [993, 428] on icon at bounding box center [993, 428] width 13 height 20
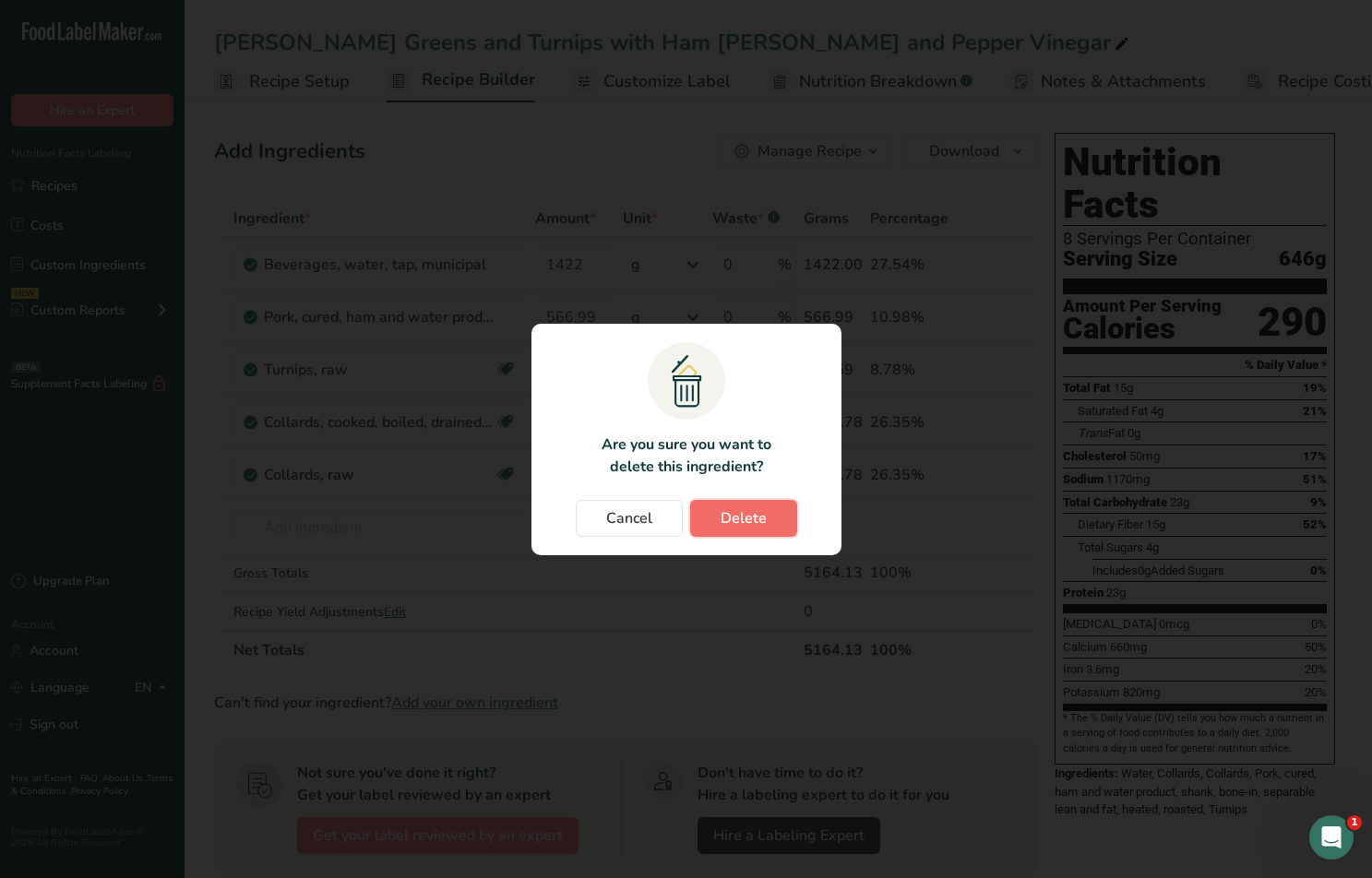
click at [764, 526] on span "Delete" at bounding box center [743, 518] width 46 height 22
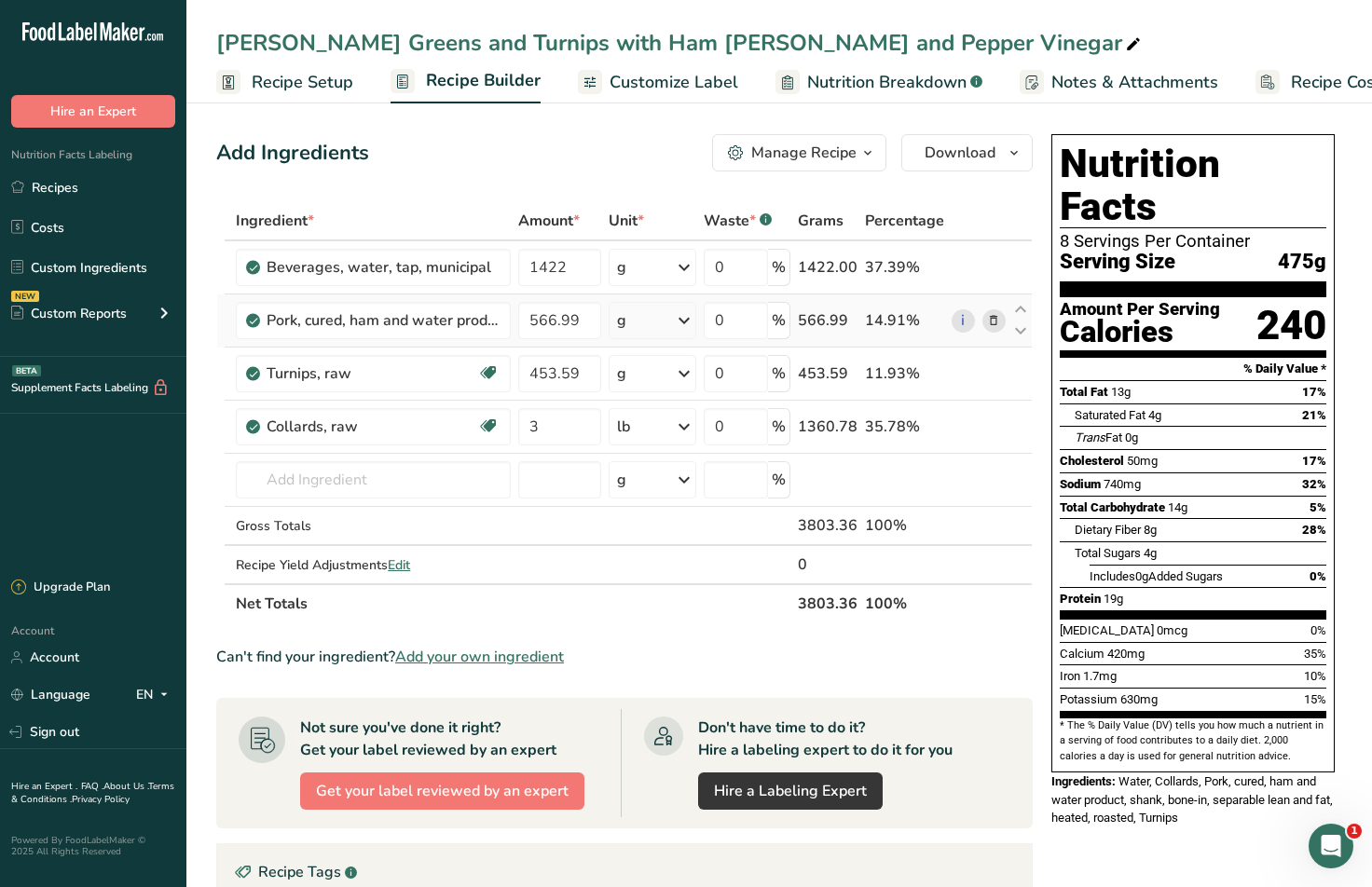
click at [678, 321] on icon at bounding box center [684, 321] width 22 height 34
click at [671, 543] on div "See more" at bounding box center [697, 551] width 157 height 20
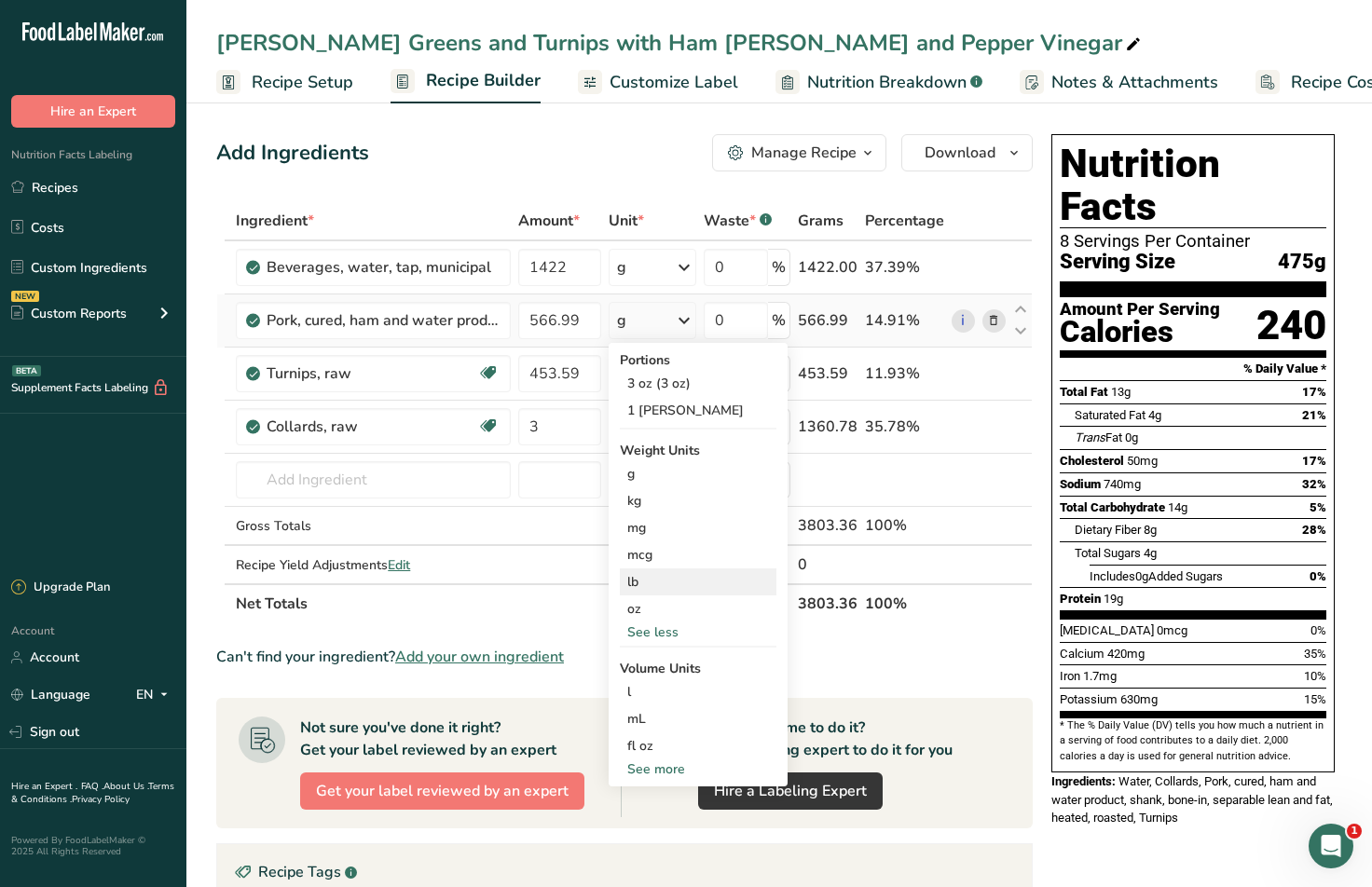
click at [656, 582] on div "lb" at bounding box center [697, 581] width 157 height 27
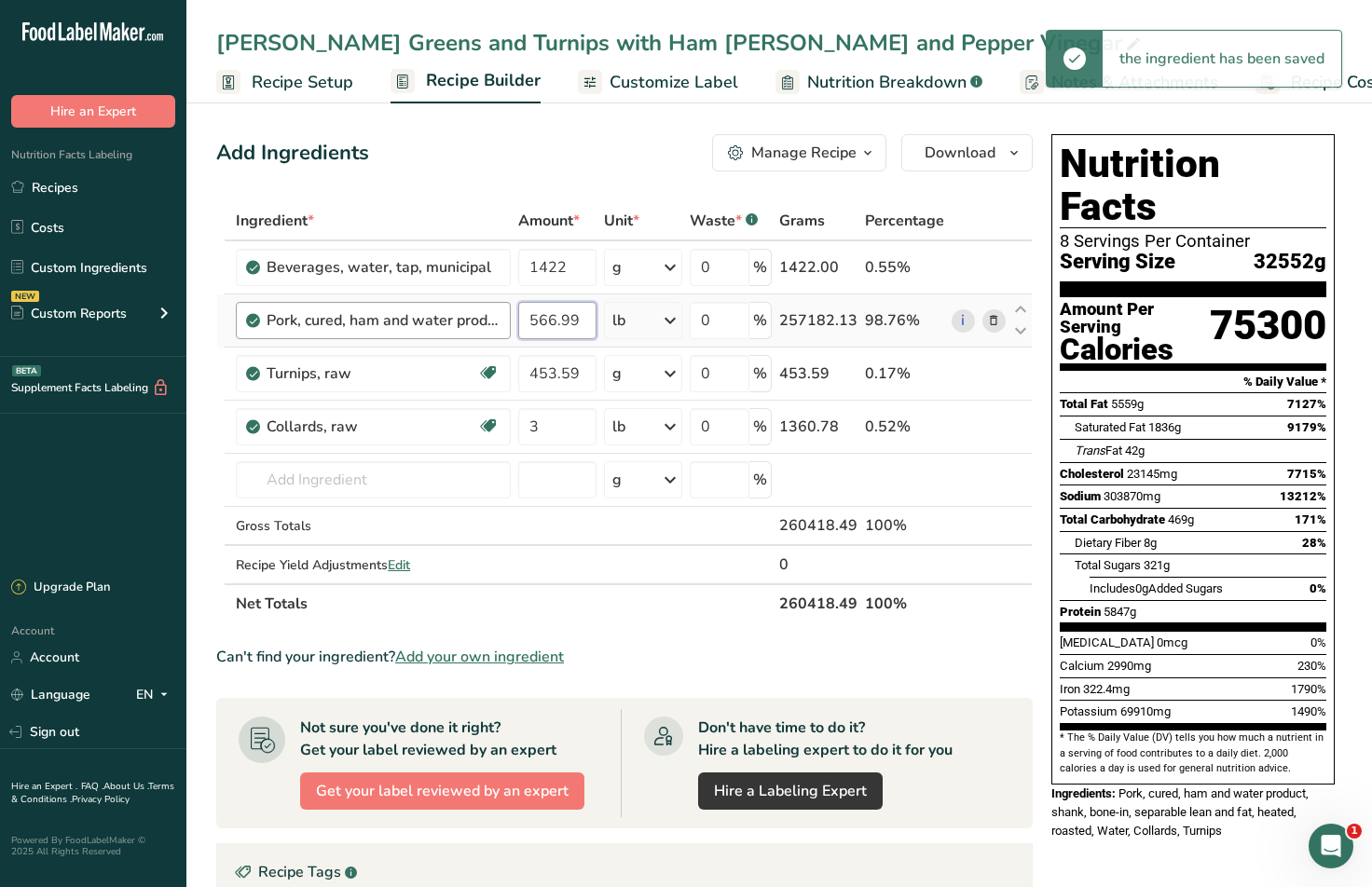
drag, startPoint x: 581, startPoint y: 321, endPoint x: 413, endPoint y: 306, distance: 168.7
click at [413, 306] on tr "Pork, cured, ham and water product, shank, bone-in, separable lean and fat, hea…" at bounding box center [624, 321] width 814 height 53
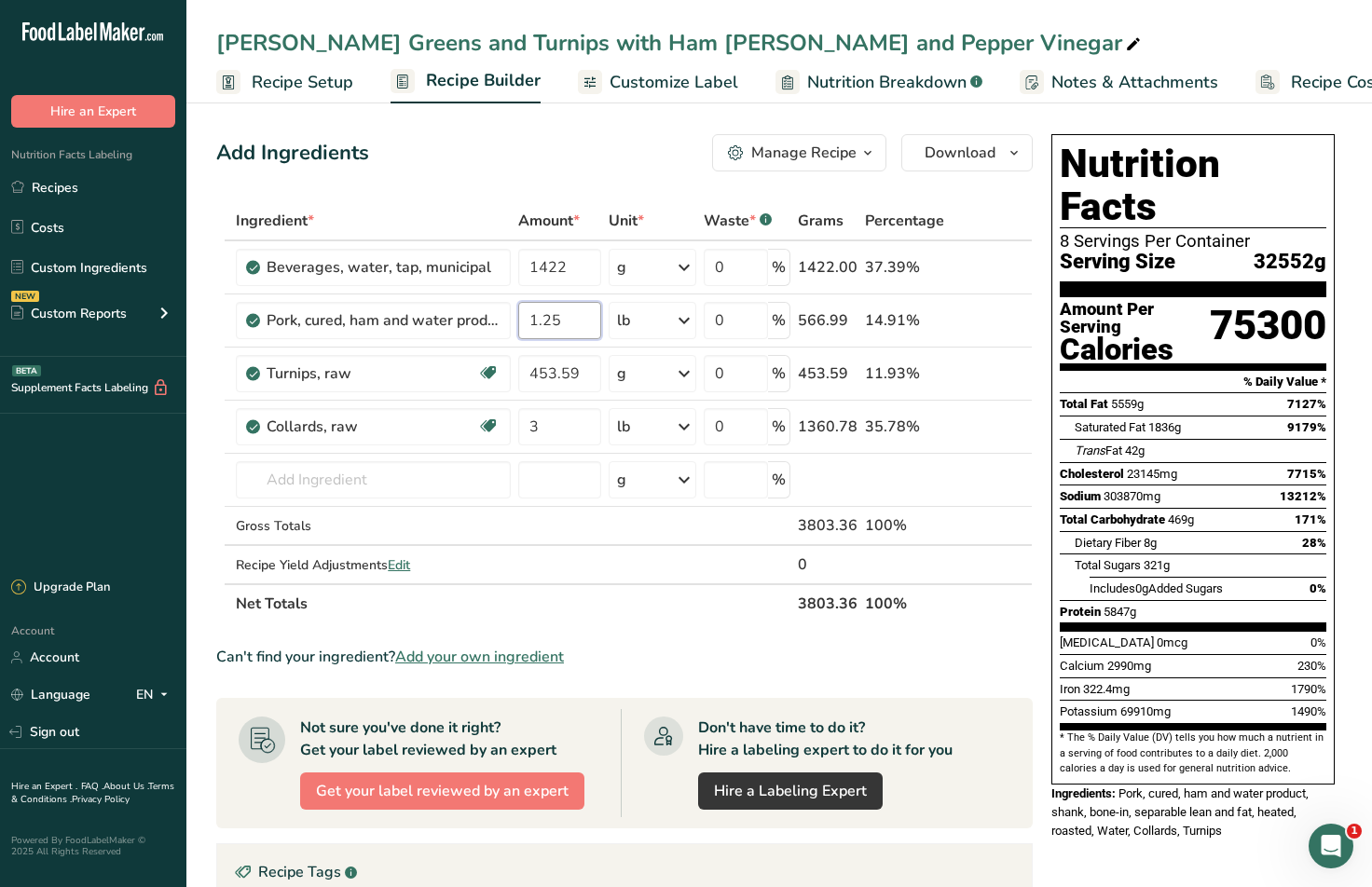
type input "1.25"
click at [498, 169] on div "Add Ingredients Manage Recipe Delete Recipe Duplicate Recipe Scale Recipe Save …" at bounding box center [624, 152] width 816 height 37
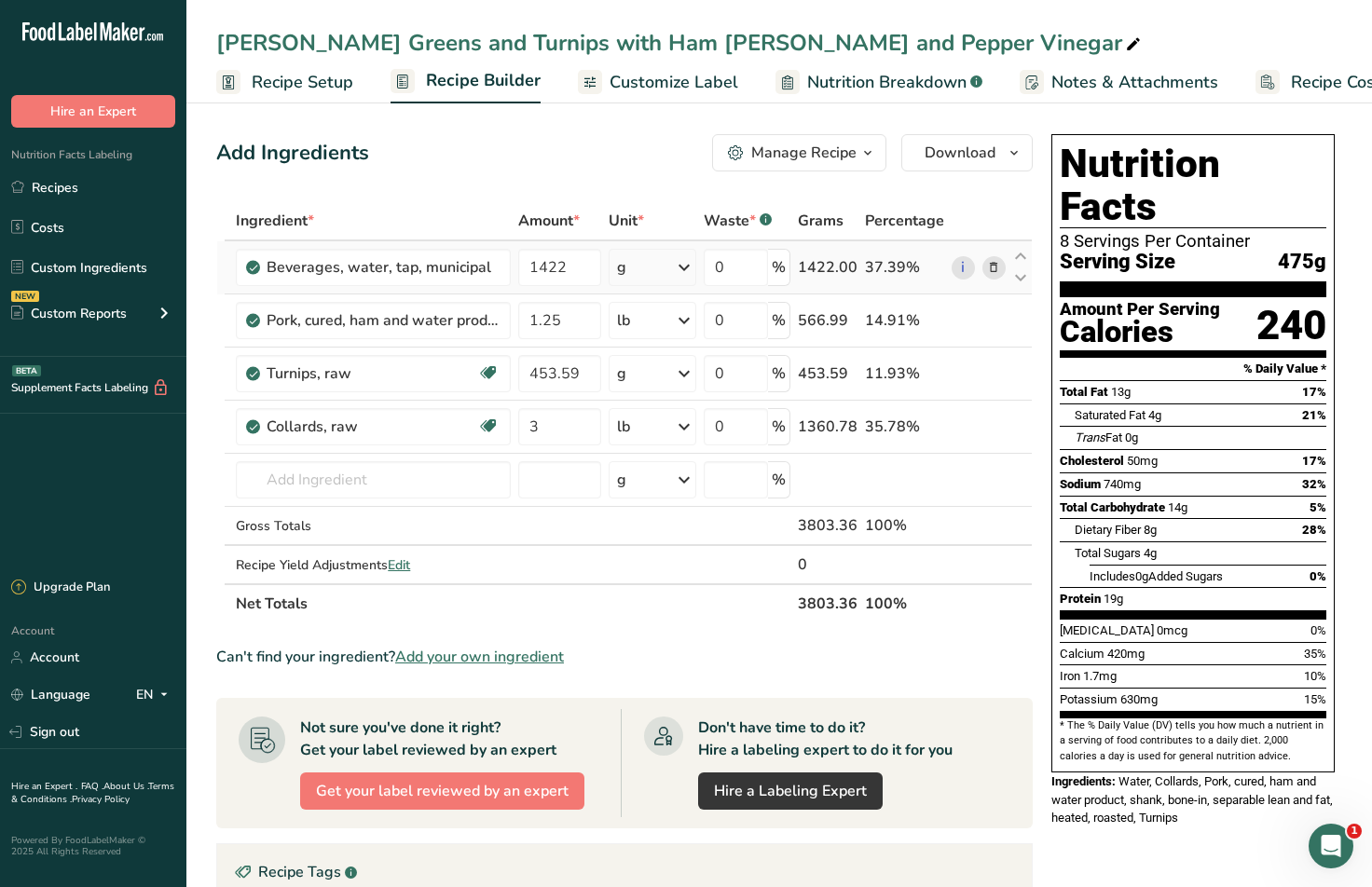
click at [668, 256] on div "g" at bounding box center [653, 267] width 89 height 37
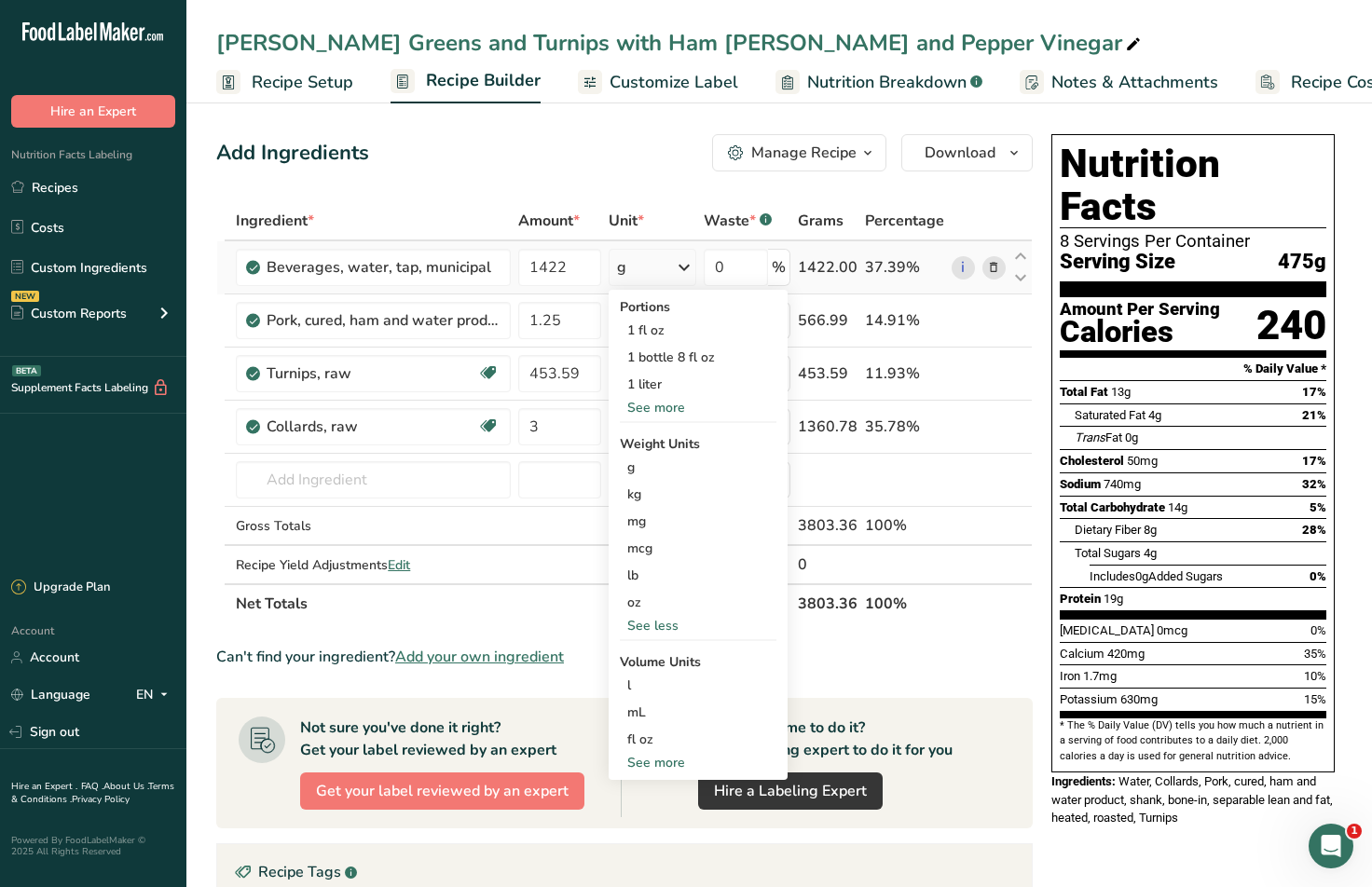
click at [654, 410] on div "See more" at bounding box center [697, 408] width 157 height 20
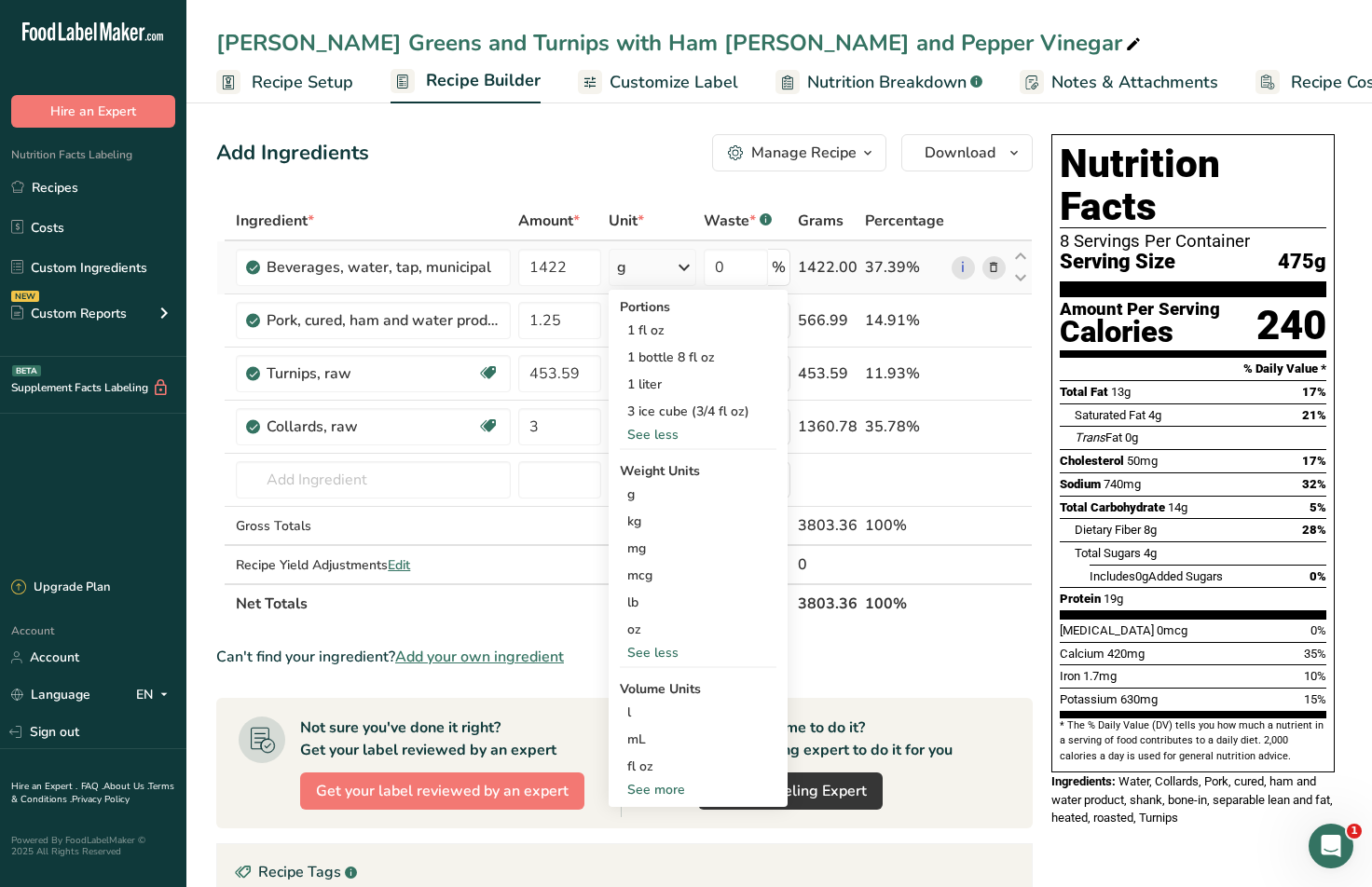
click at [681, 787] on div "See more" at bounding box center [697, 790] width 157 height 20
select select "22"
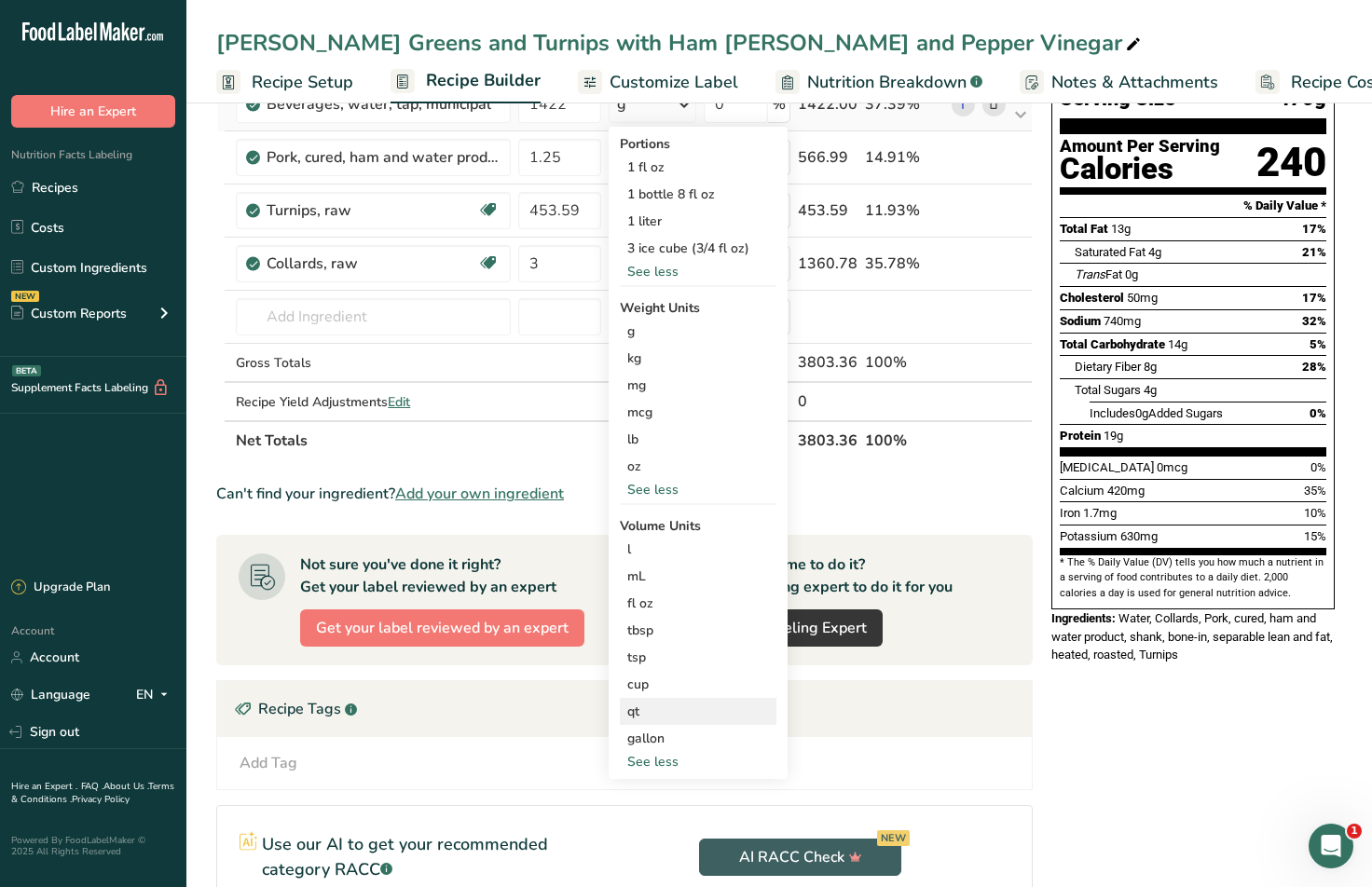
scroll to position [187, 0]
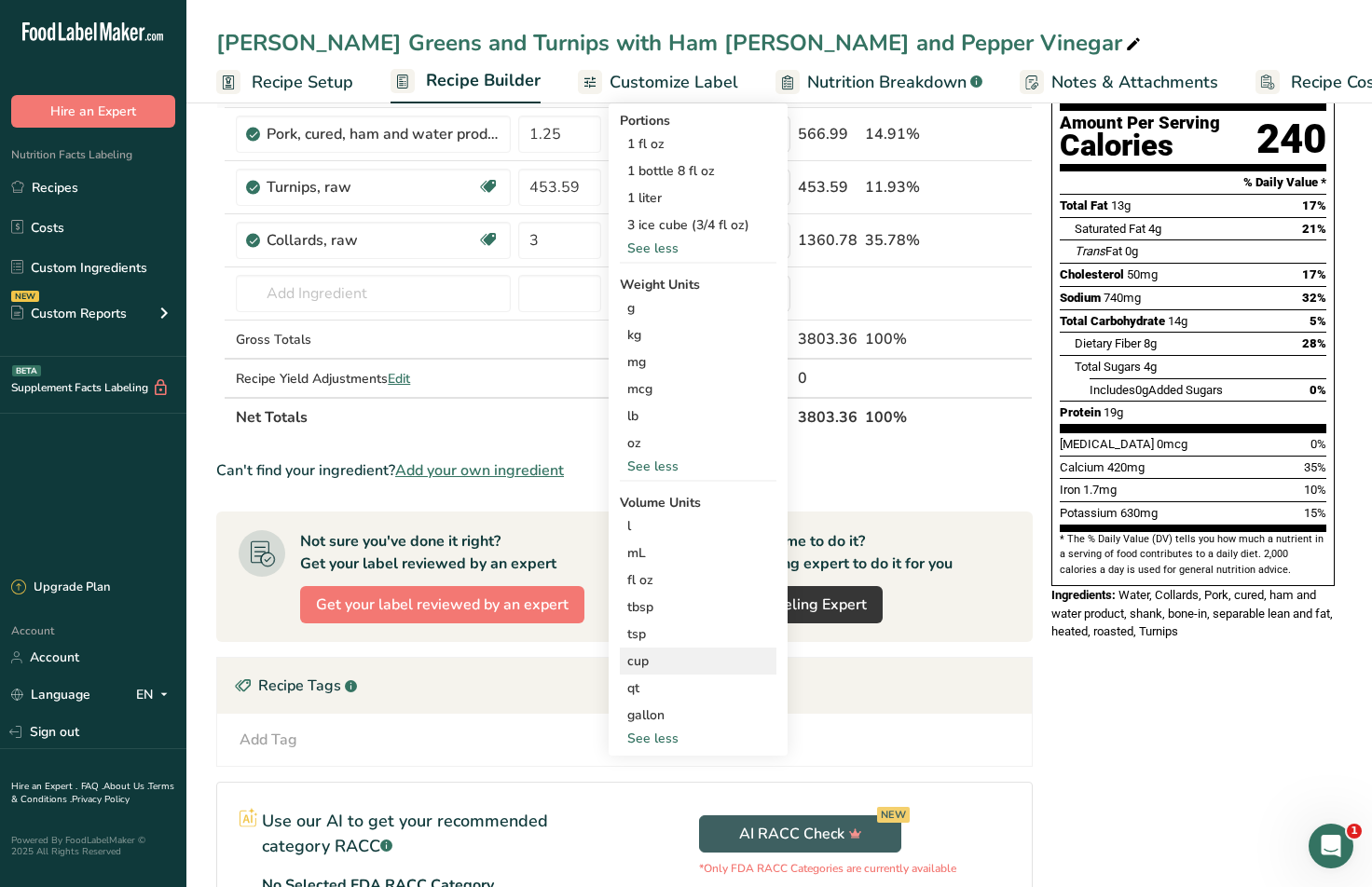
click at [665, 663] on div "cup" at bounding box center [698, 661] width 142 height 20
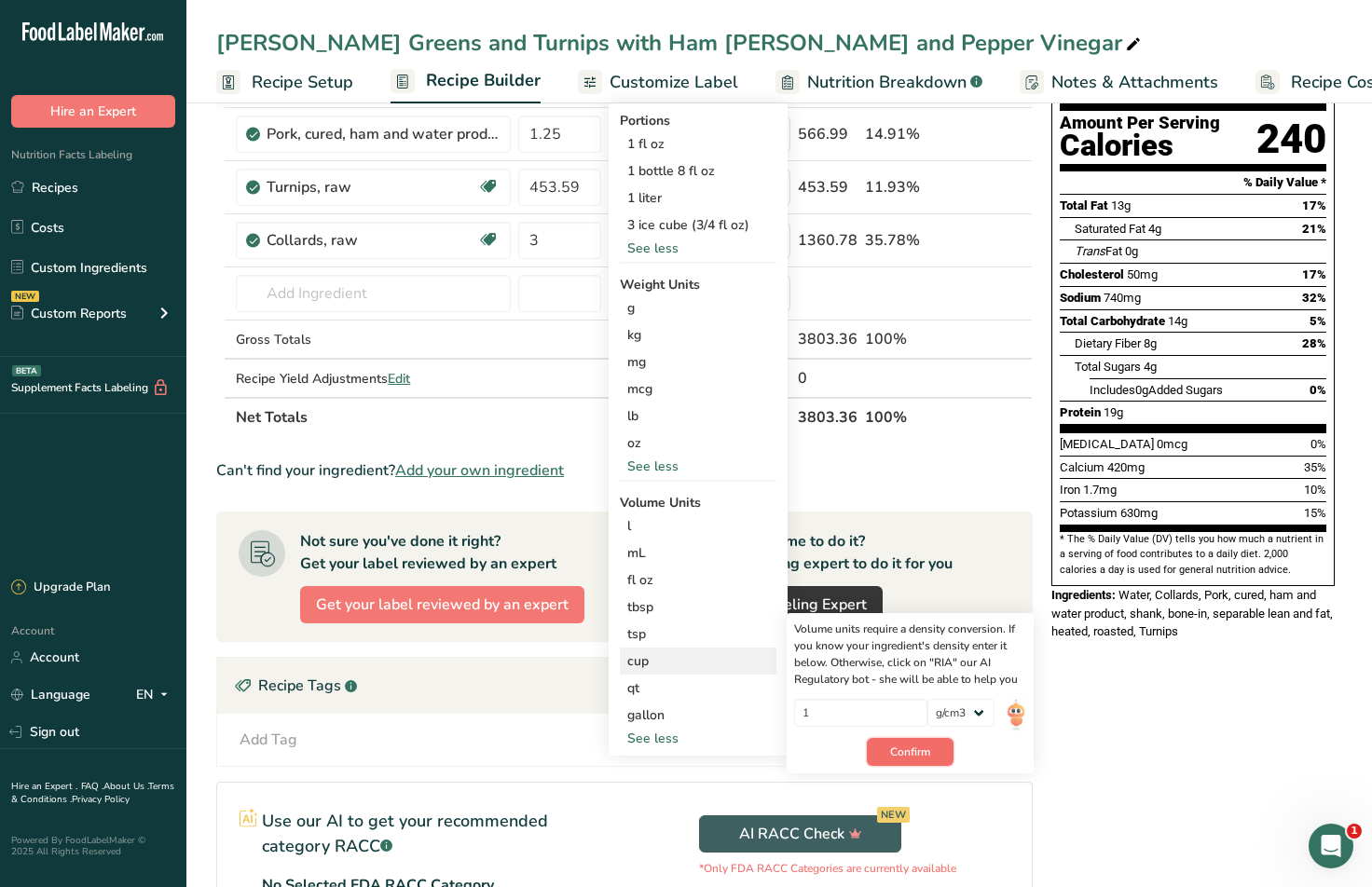
click at [938, 753] on button "Confirm" at bounding box center [909, 752] width 87 height 28
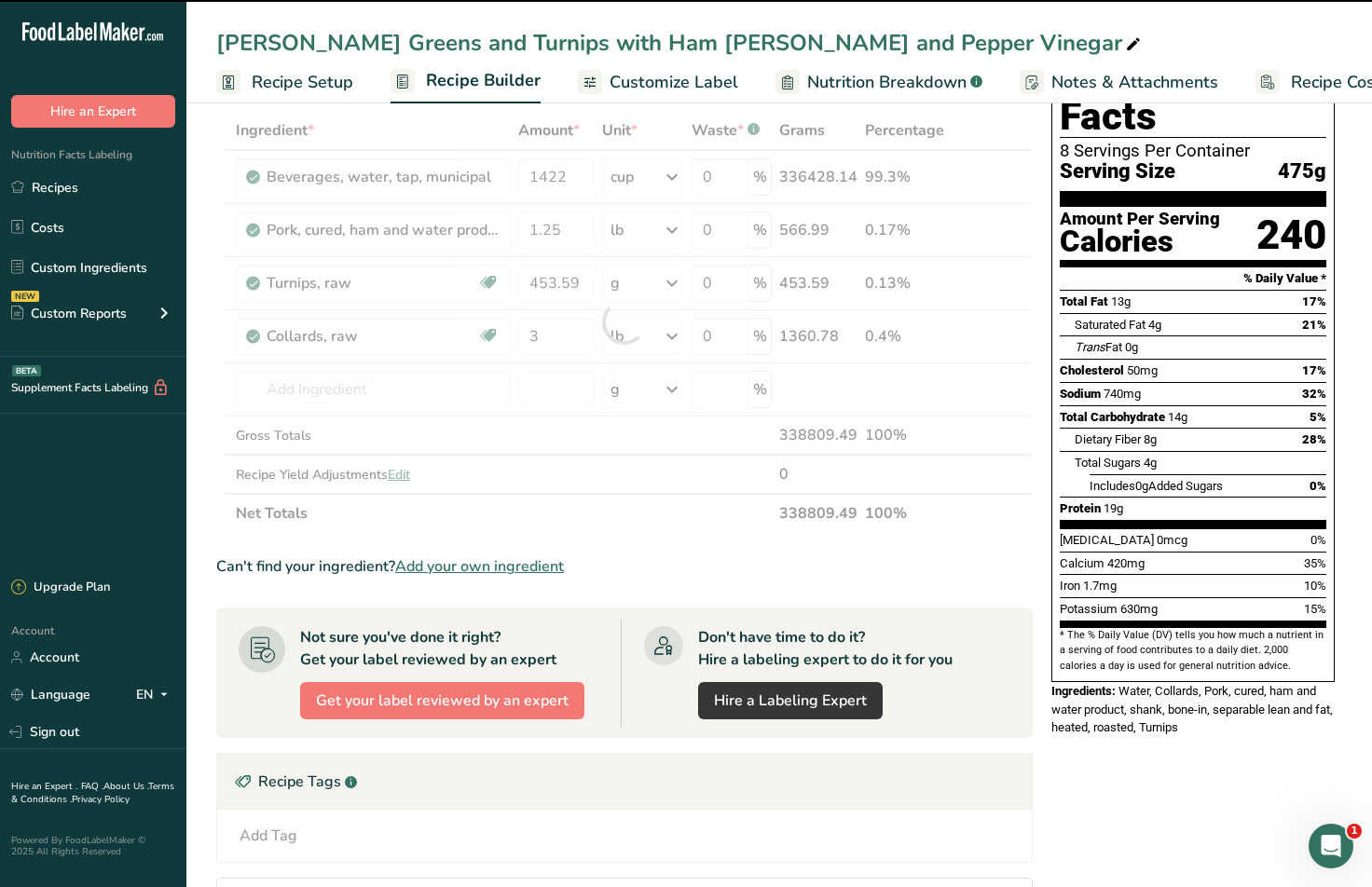
scroll to position [0, 0]
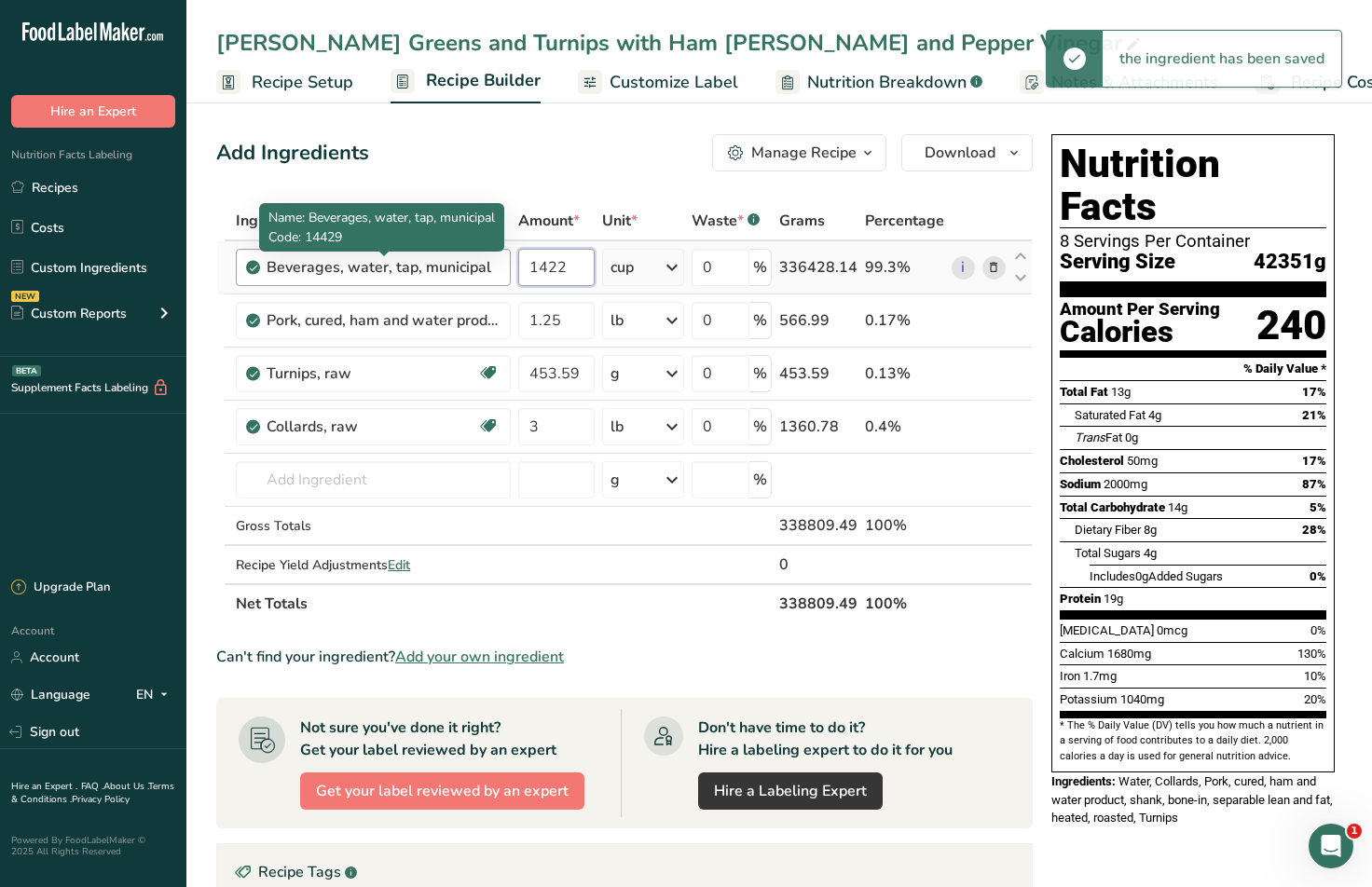
drag, startPoint x: 575, startPoint y: 262, endPoint x: 326, endPoint y: 241, distance: 249.9
click at [326, 241] on body ".a-20{fill:#fff;} Hire an Expert Nutrition Facts Labeling Recipes Costs Custom …" at bounding box center [686, 640] width 1372 height 1282
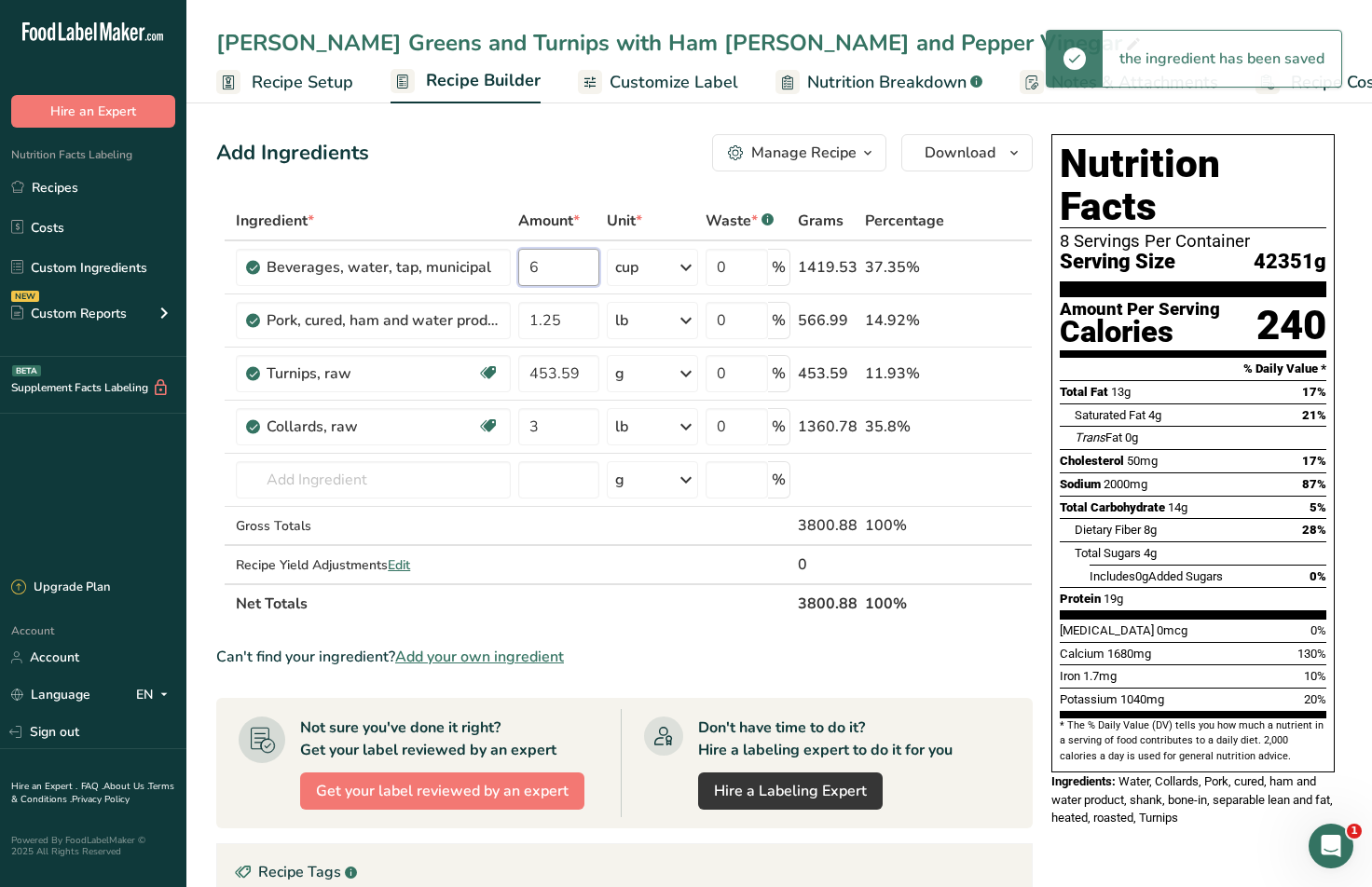
type input "6"
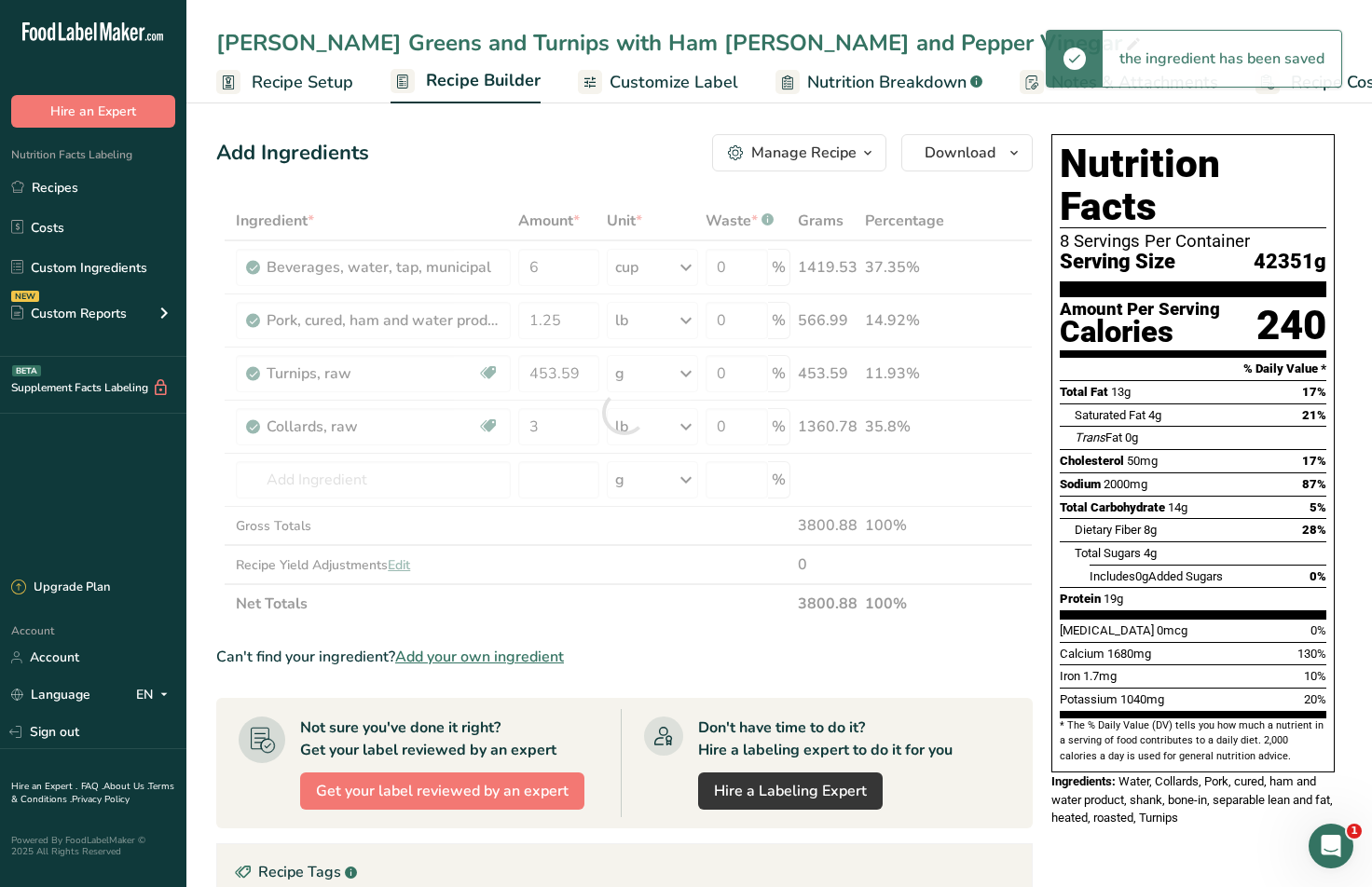
click at [564, 173] on div "Add Ingredients Manage Recipe Delete Recipe Duplicate Recipe Scale Recipe Save …" at bounding box center [630, 689] width 827 height 1126
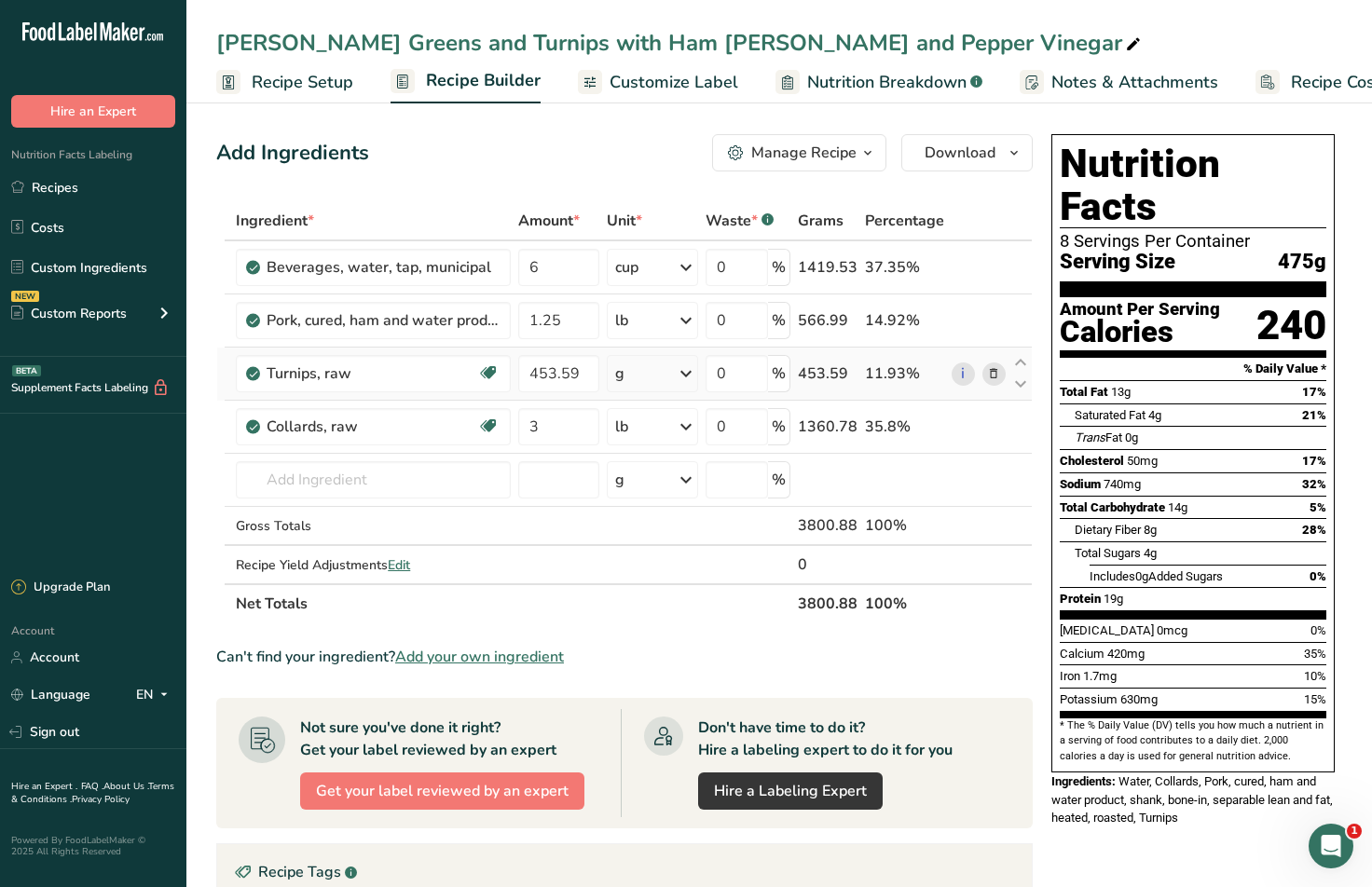
click at [652, 381] on div "g" at bounding box center [652, 373] width 91 height 37
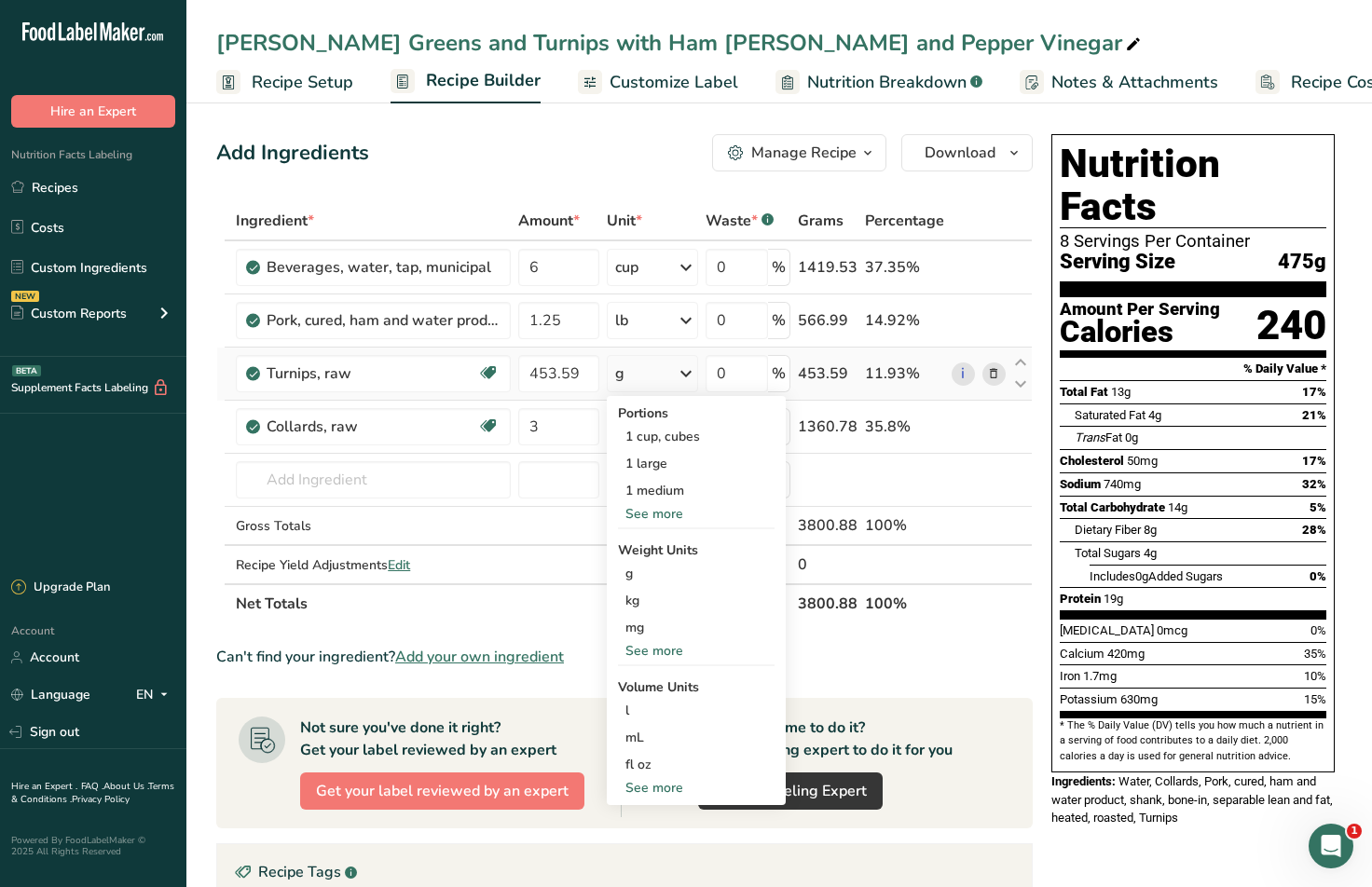
click at [644, 646] on div "See more" at bounding box center [695, 651] width 157 height 20
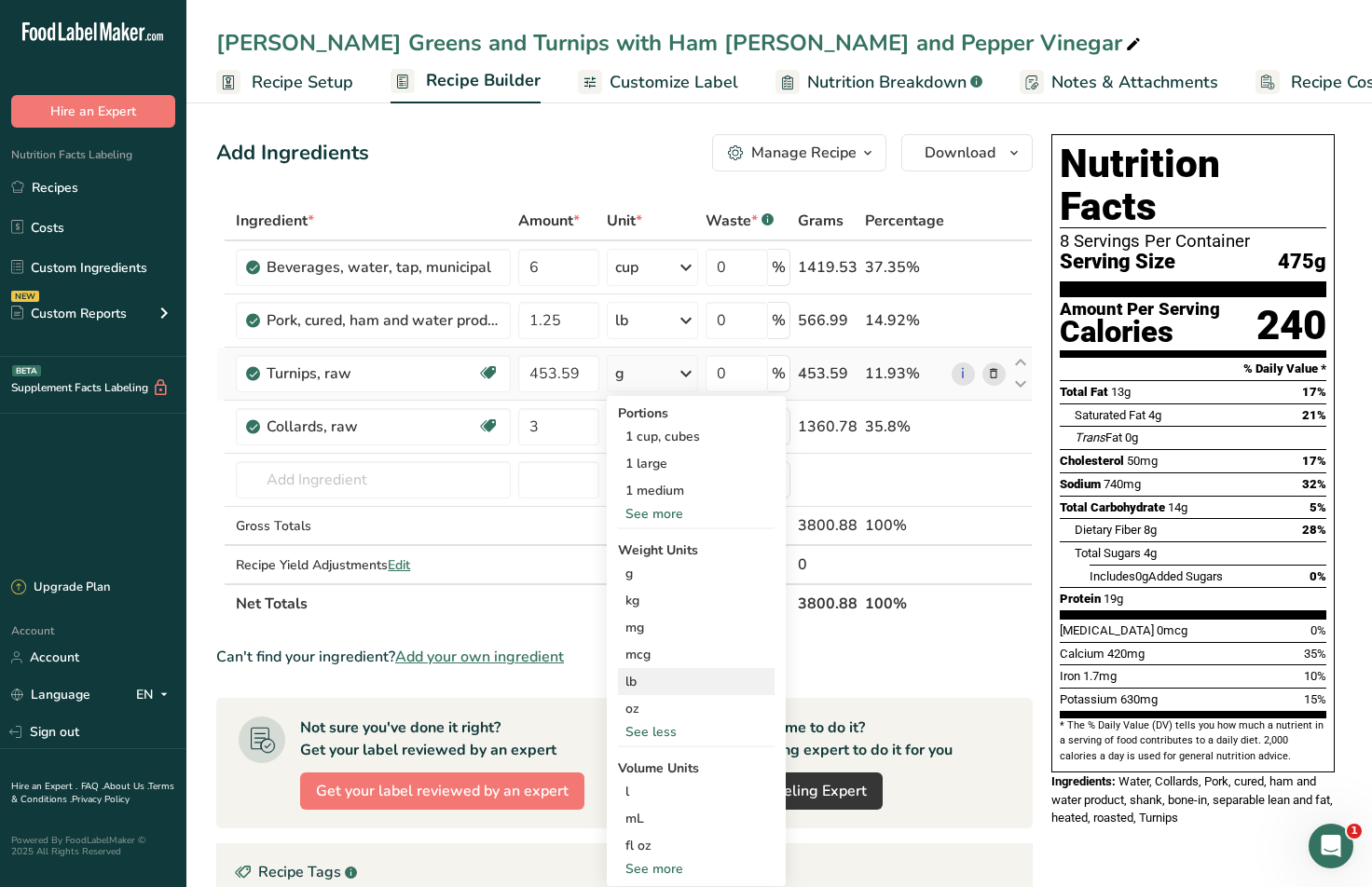
click at [638, 677] on div "lb" at bounding box center [695, 681] width 157 height 27
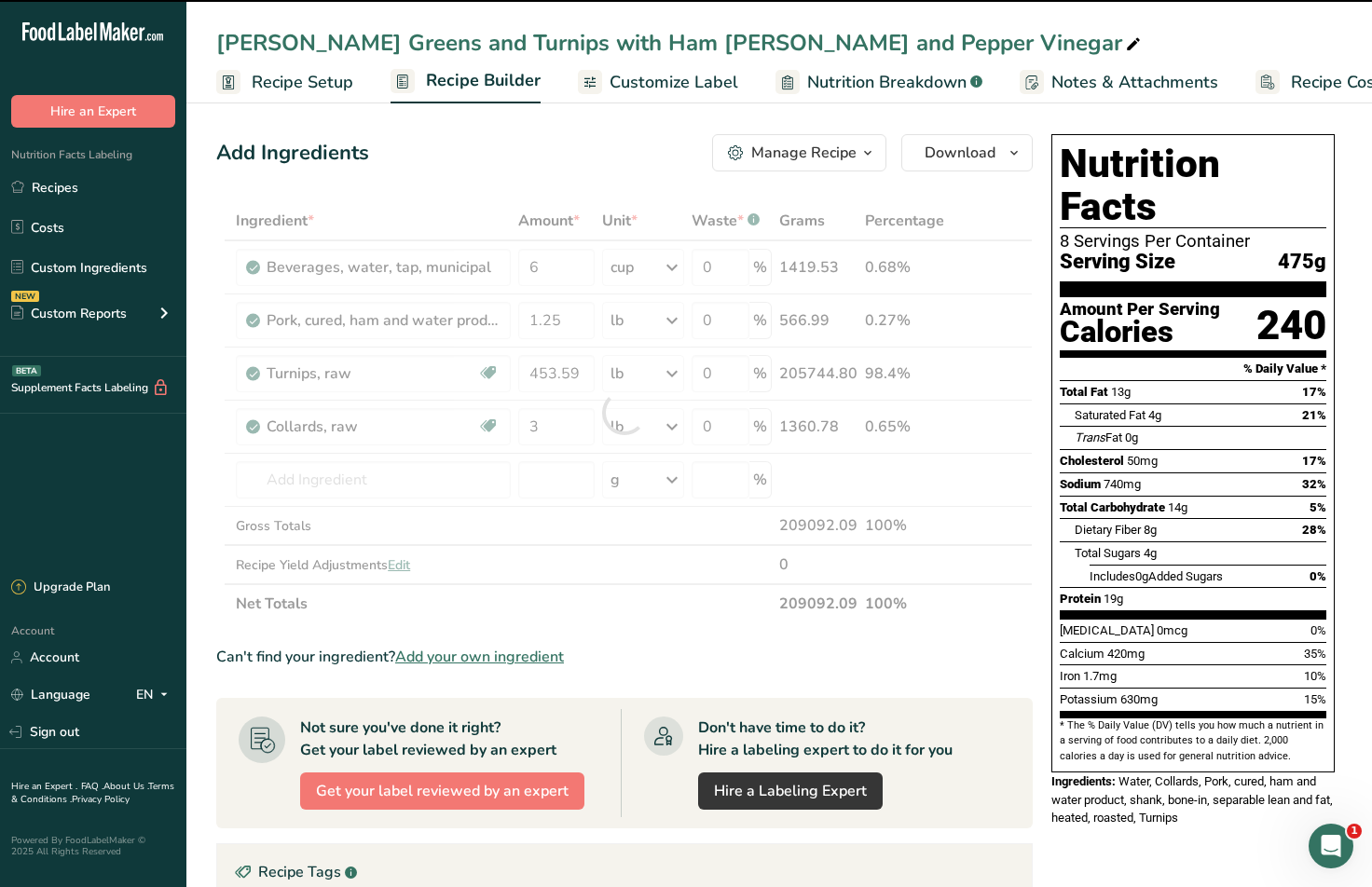
click at [574, 381] on div at bounding box center [624, 412] width 816 height 422
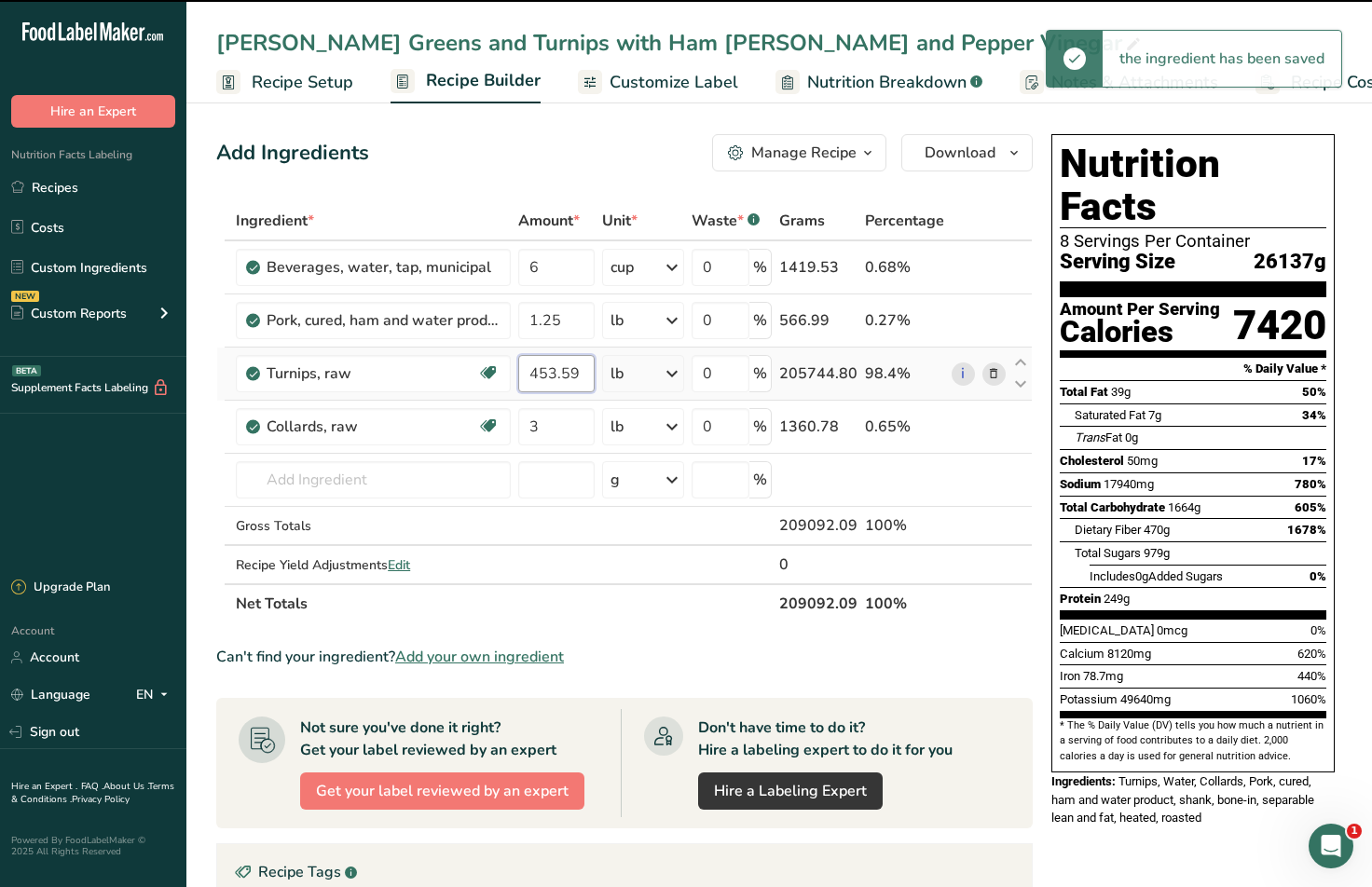
click at [584, 372] on input "453.59" at bounding box center [557, 373] width 76 height 37
drag, startPoint x: 588, startPoint y: 372, endPoint x: 439, endPoint y: 357, distance: 149.8
click at [442, 357] on tr "Turnips, raw Source of Antioxidants Dairy free Gluten free Vegan Vegetarian Soy…" at bounding box center [624, 374] width 814 height 53
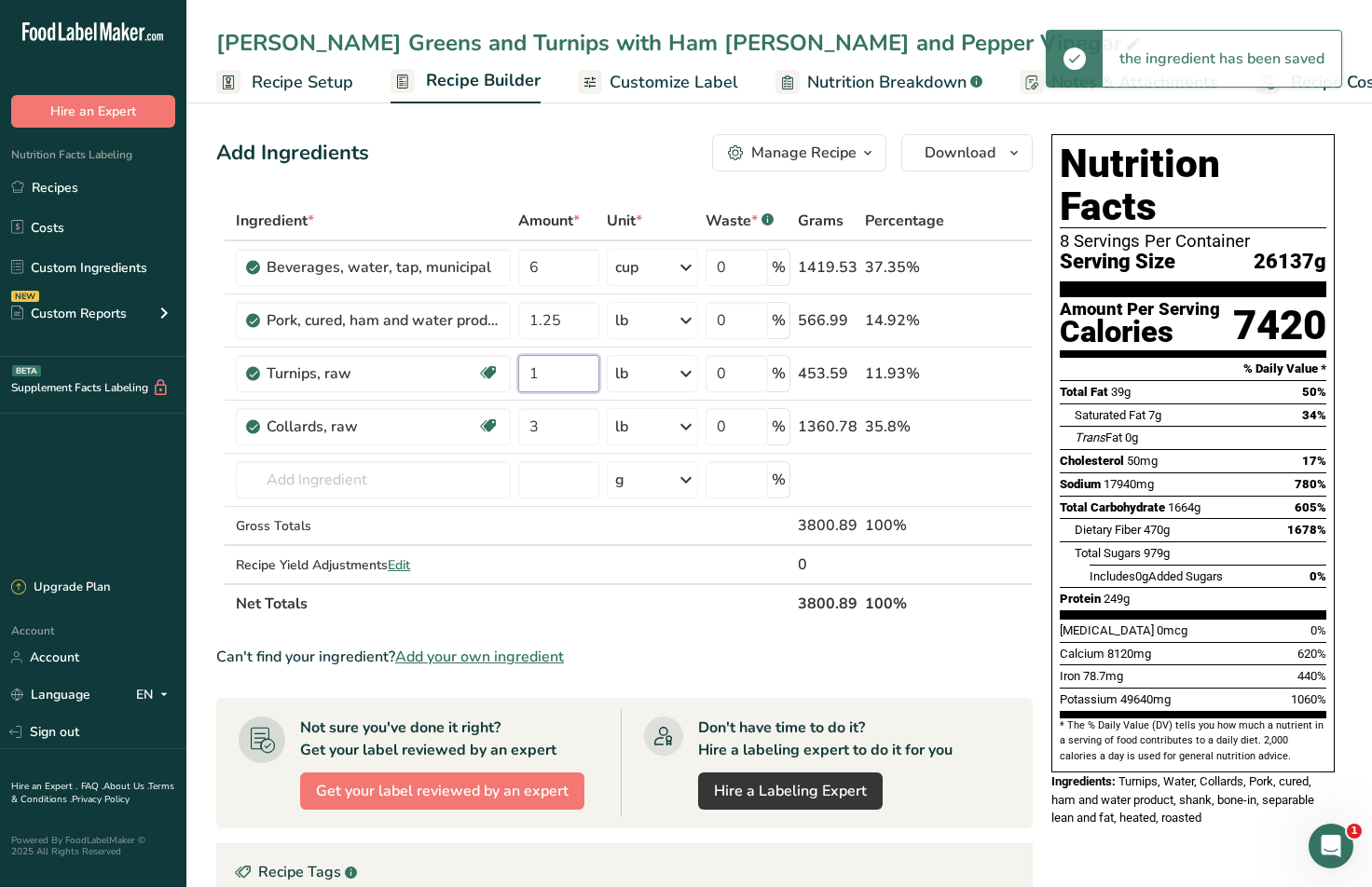
type input "1"
click at [510, 164] on div "Add Ingredients Manage Recipe Delete Recipe Duplicate Recipe Scale Recipe Save …" at bounding box center [624, 152] width 816 height 37
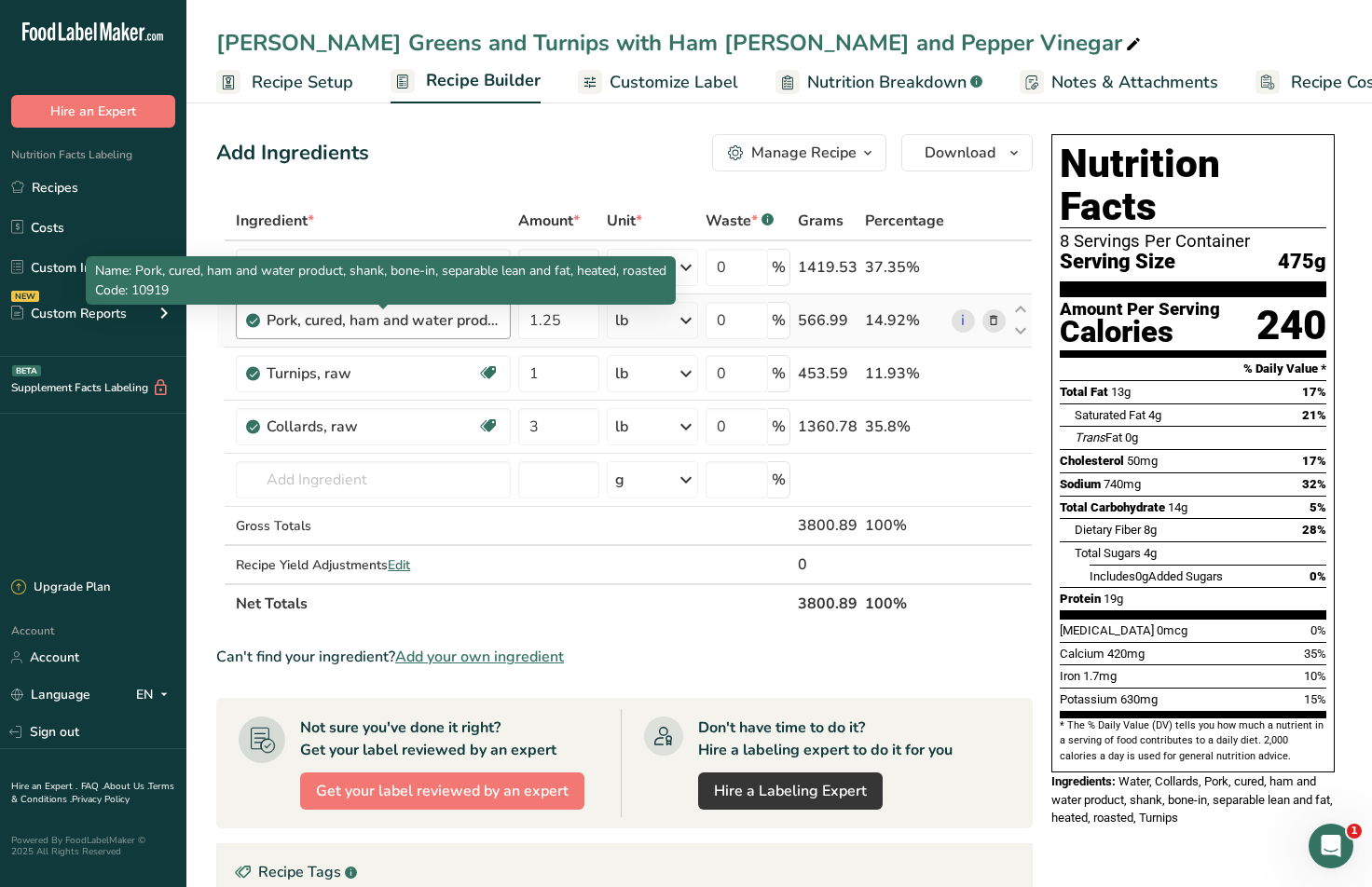
click at [397, 325] on div "Pork, cured, ham and water product, shank, bone-in, separable lean and fat, hea…" at bounding box center [383, 321] width 233 height 22
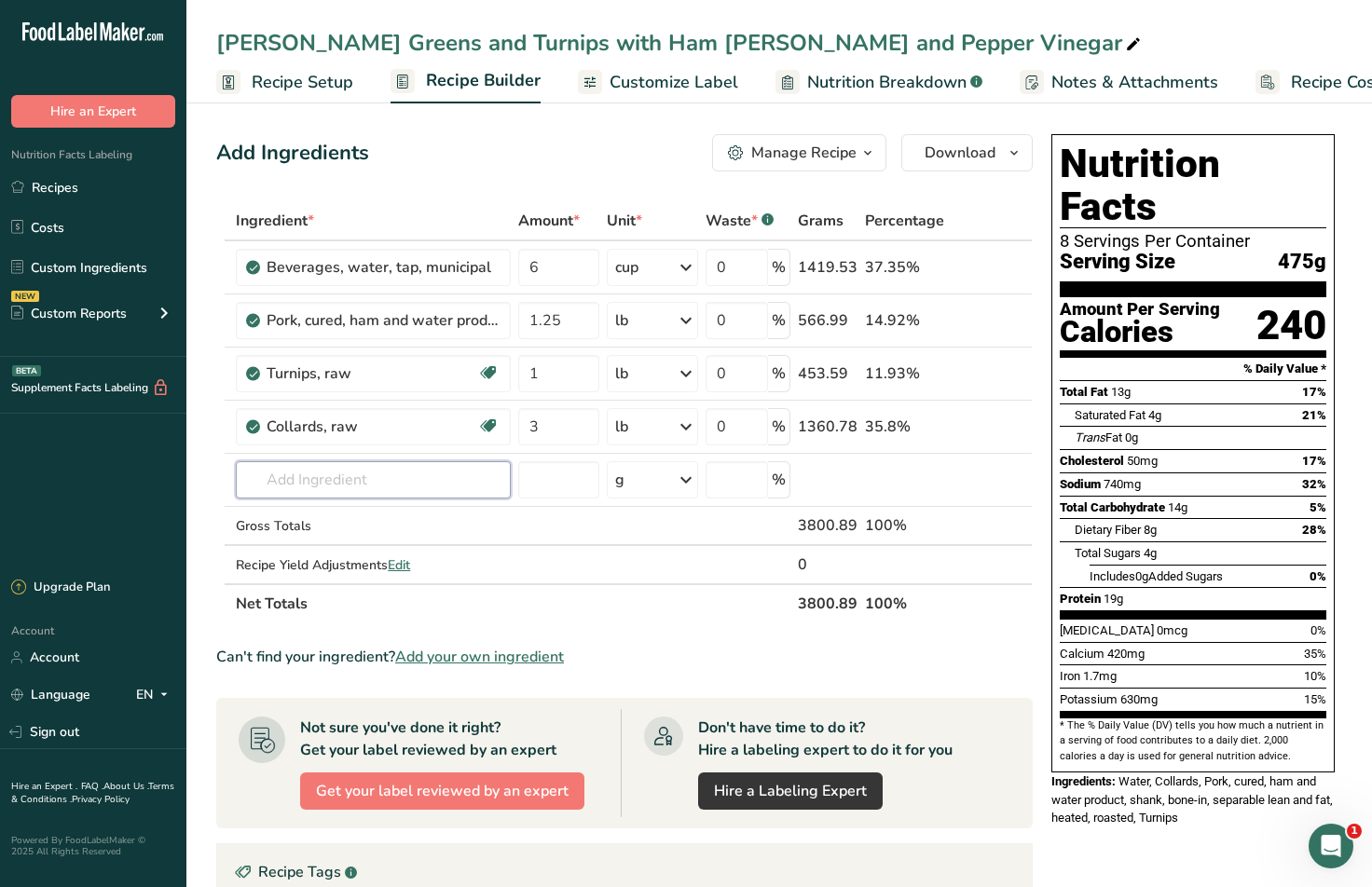
click at [359, 480] on input "text" at bounding box center [373, 479] width 275 height 37
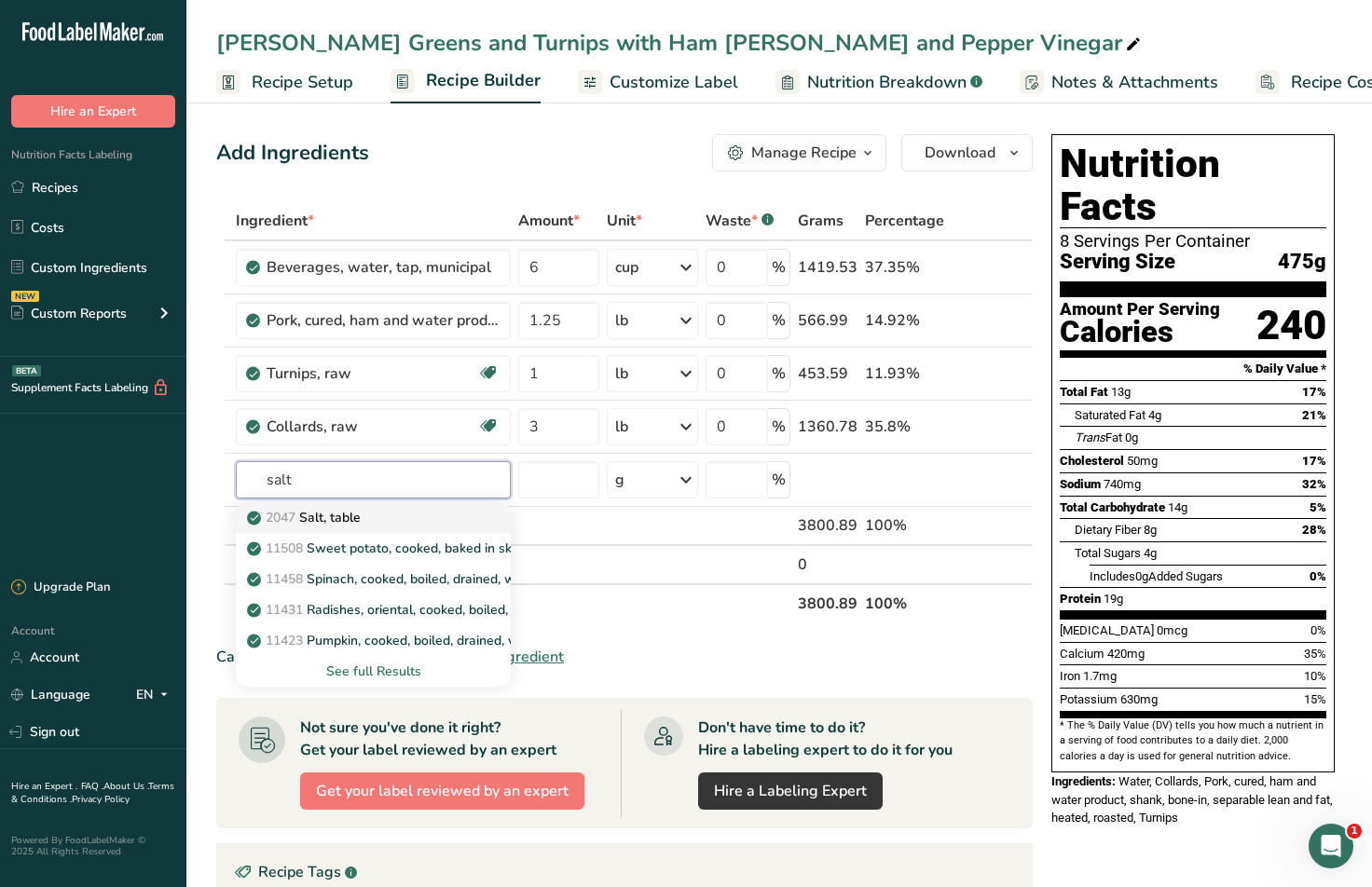
type input "salt"
click at [355, 515] on p "2047 Salt, table" at bounding box center [306, 517] width 110 height 20
type input "Salt, table"
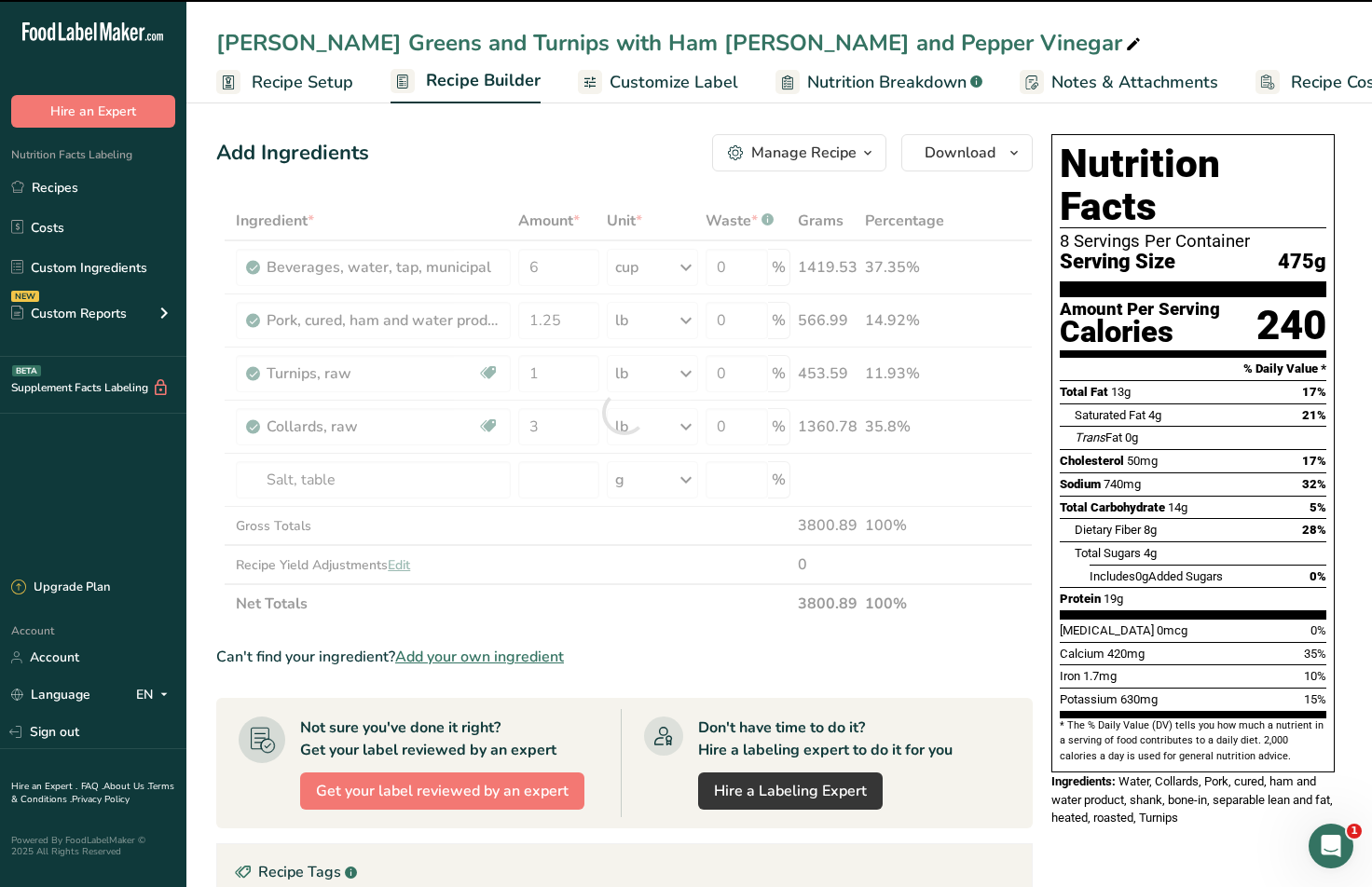
click at [675, 484] on div at bounding box center [624, 412] width 816 height 422
type input "0"
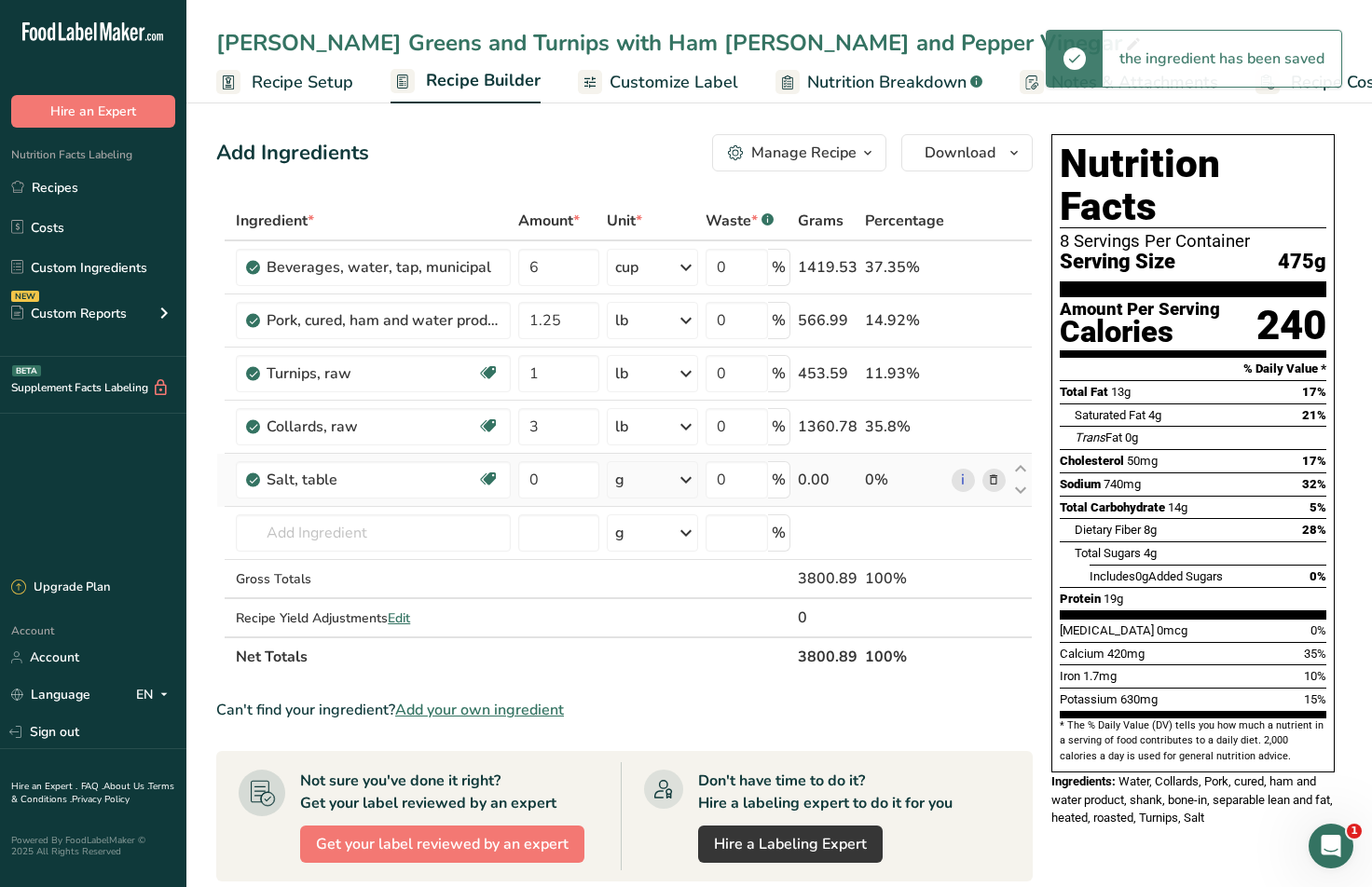
click at [690, 477] on icon at bounding box center [686, 480] width 22 height 34
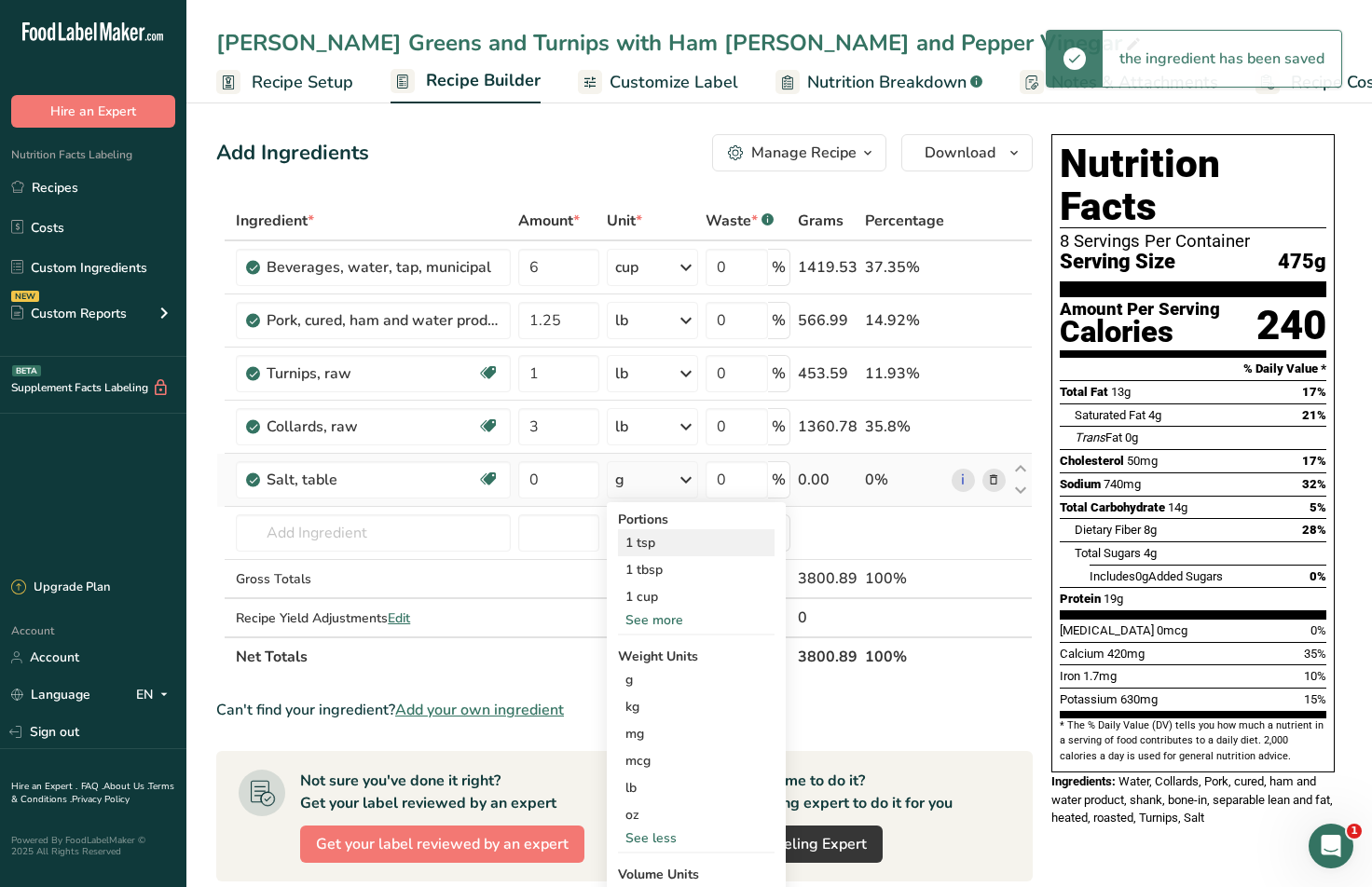
click at [686, 533] on div "1 tsp" at bounding box center [695, 542] width 157 height 27
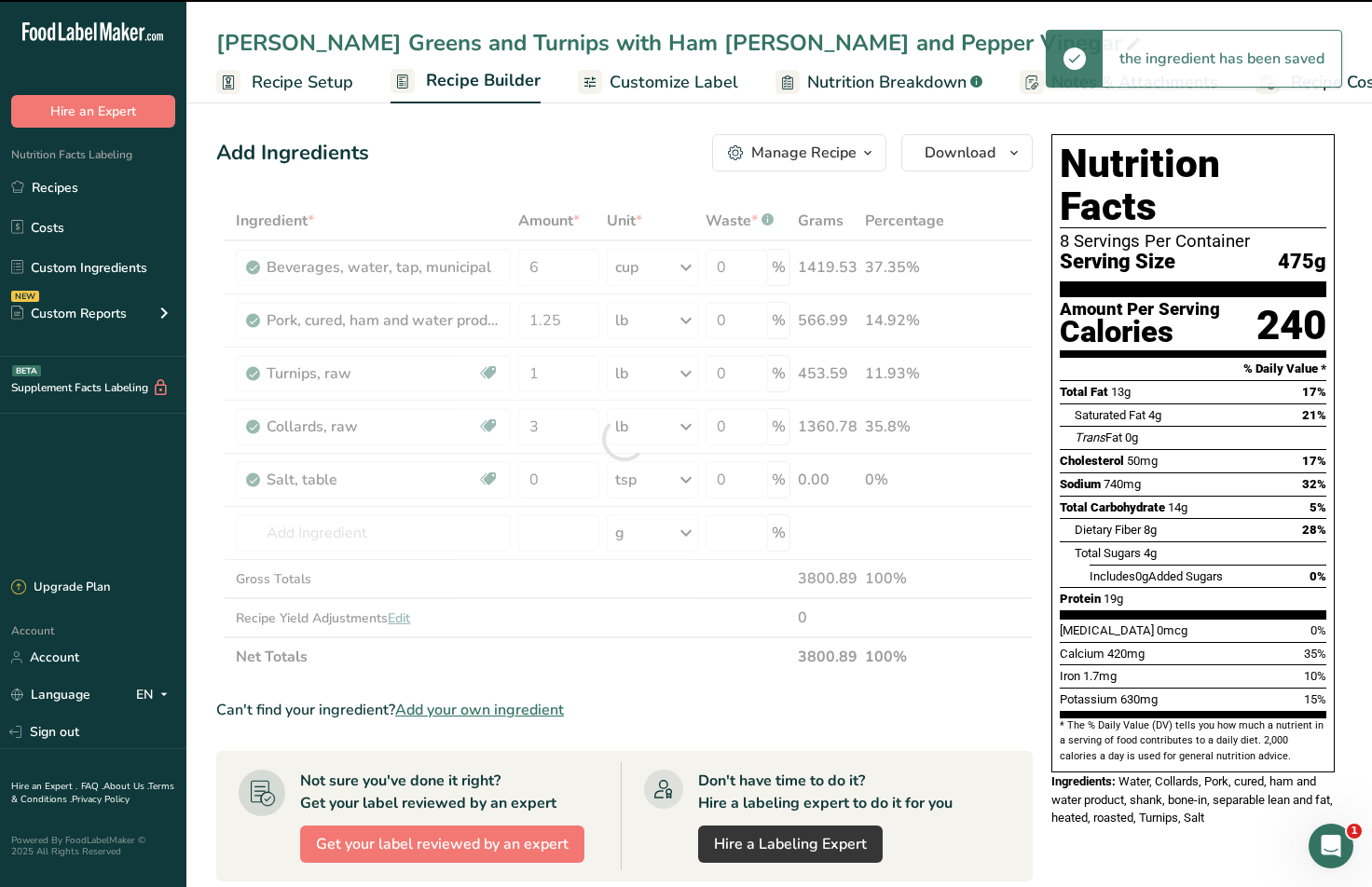
click at [575, 489] on div at bounding box center [624, 439] width 816 height 475
click at [562, 482] on input "0" at bounding box center [559, 479] width 81 height 37
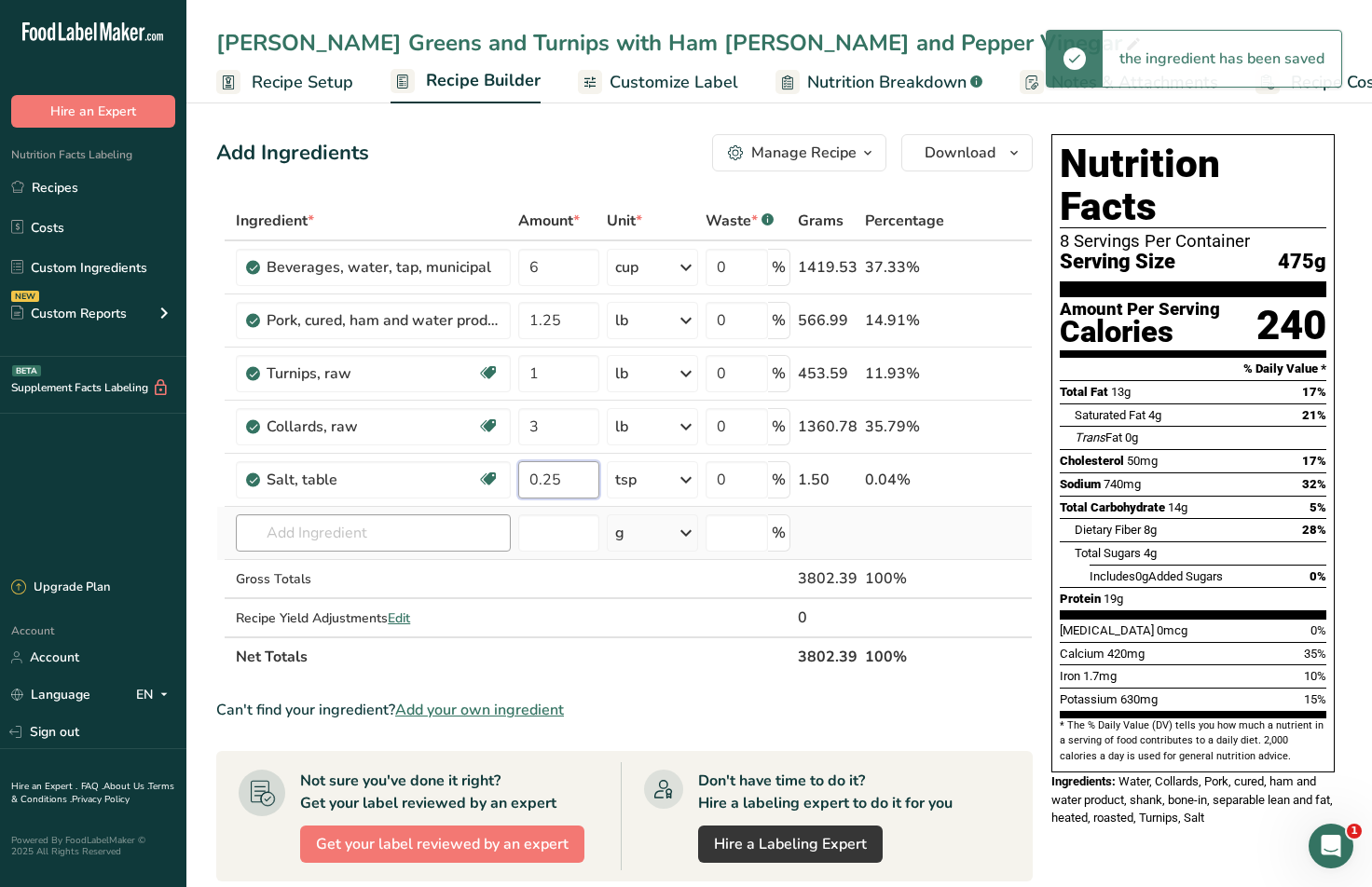
type input "0.25"
click at [324, 523] on div "Ingredient * Amount * Unit * Waste * .a-a{fill:#347362;}.b-a{fill:#fff;} Grams …" at bounding box center [624, 439] width 816 height 475
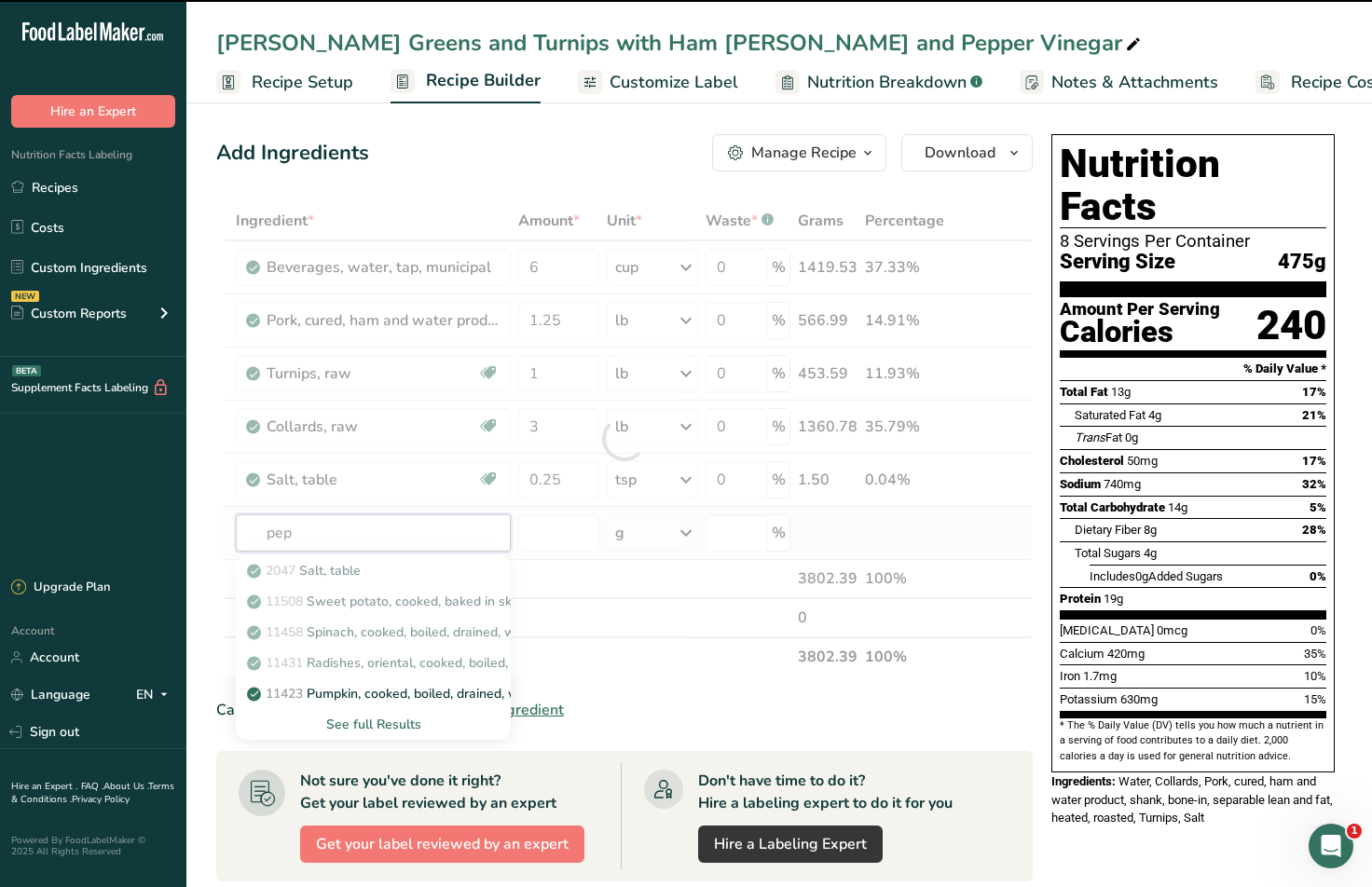
type input "pepp"
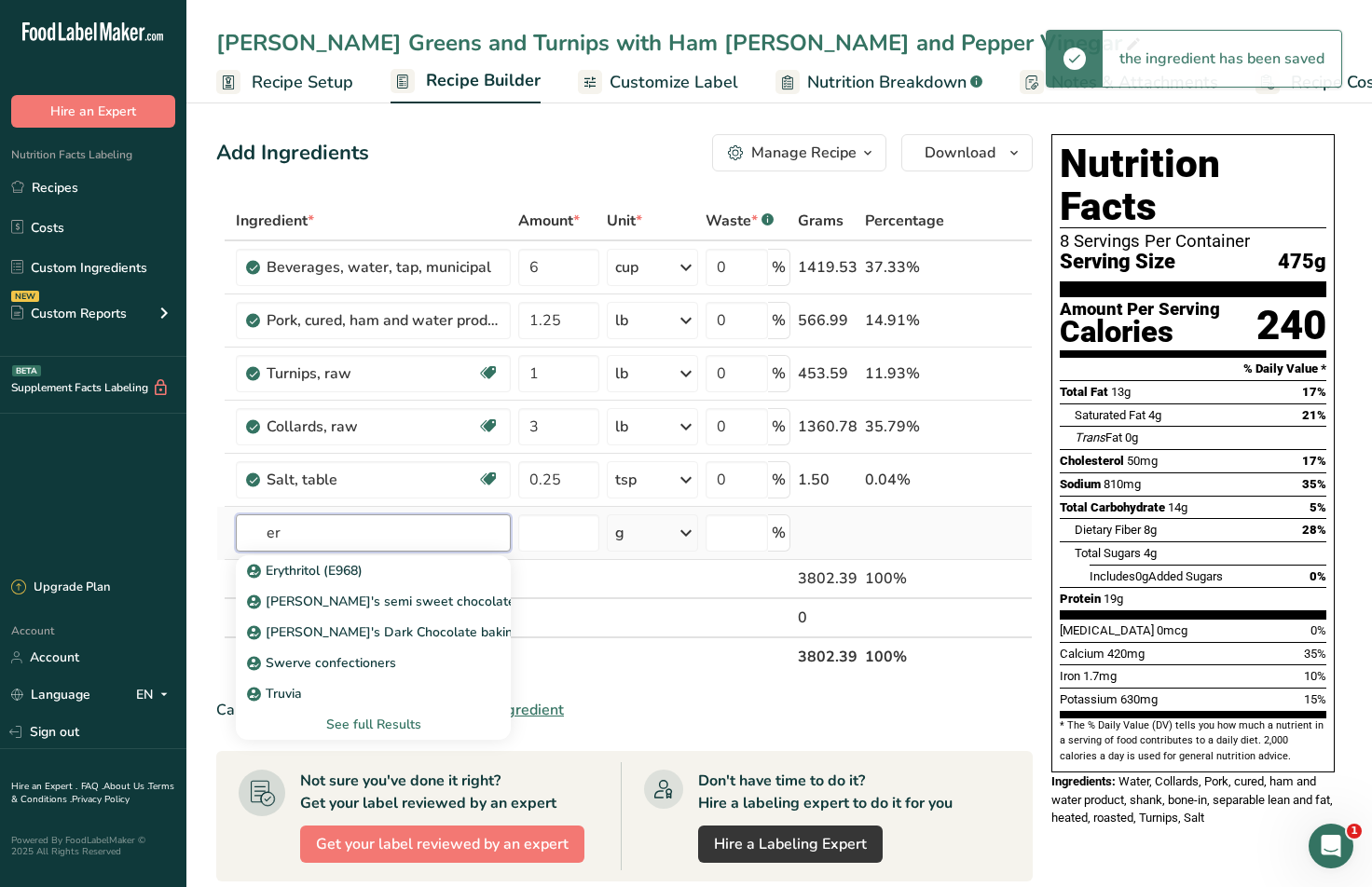
type input "e"
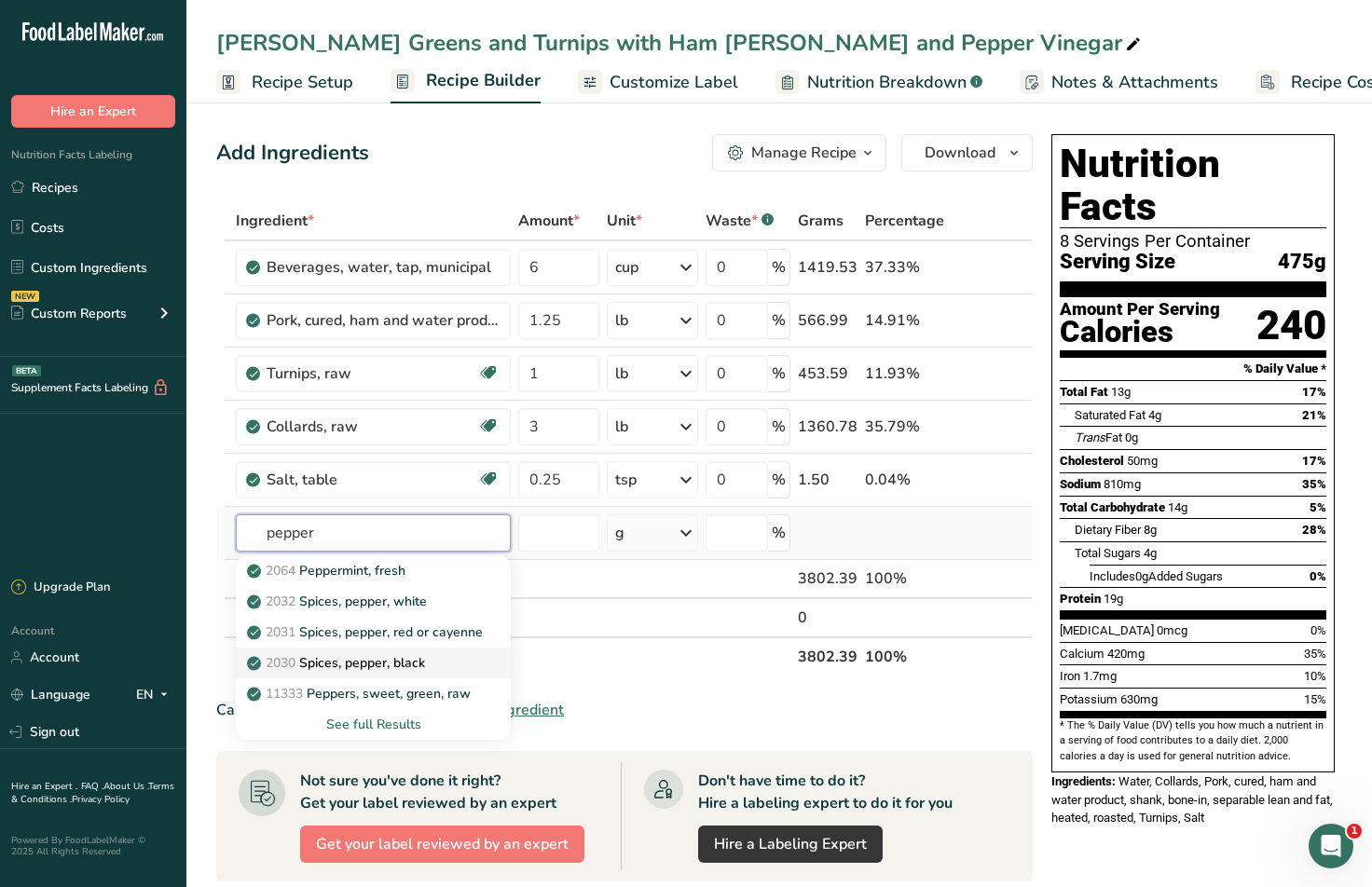
type input "pepper"
click at [401, 665] on p "2030 Spices, pepper, black" at bounding box center [338, 663] width 174 height 20
type input "Spices, pepper, black"
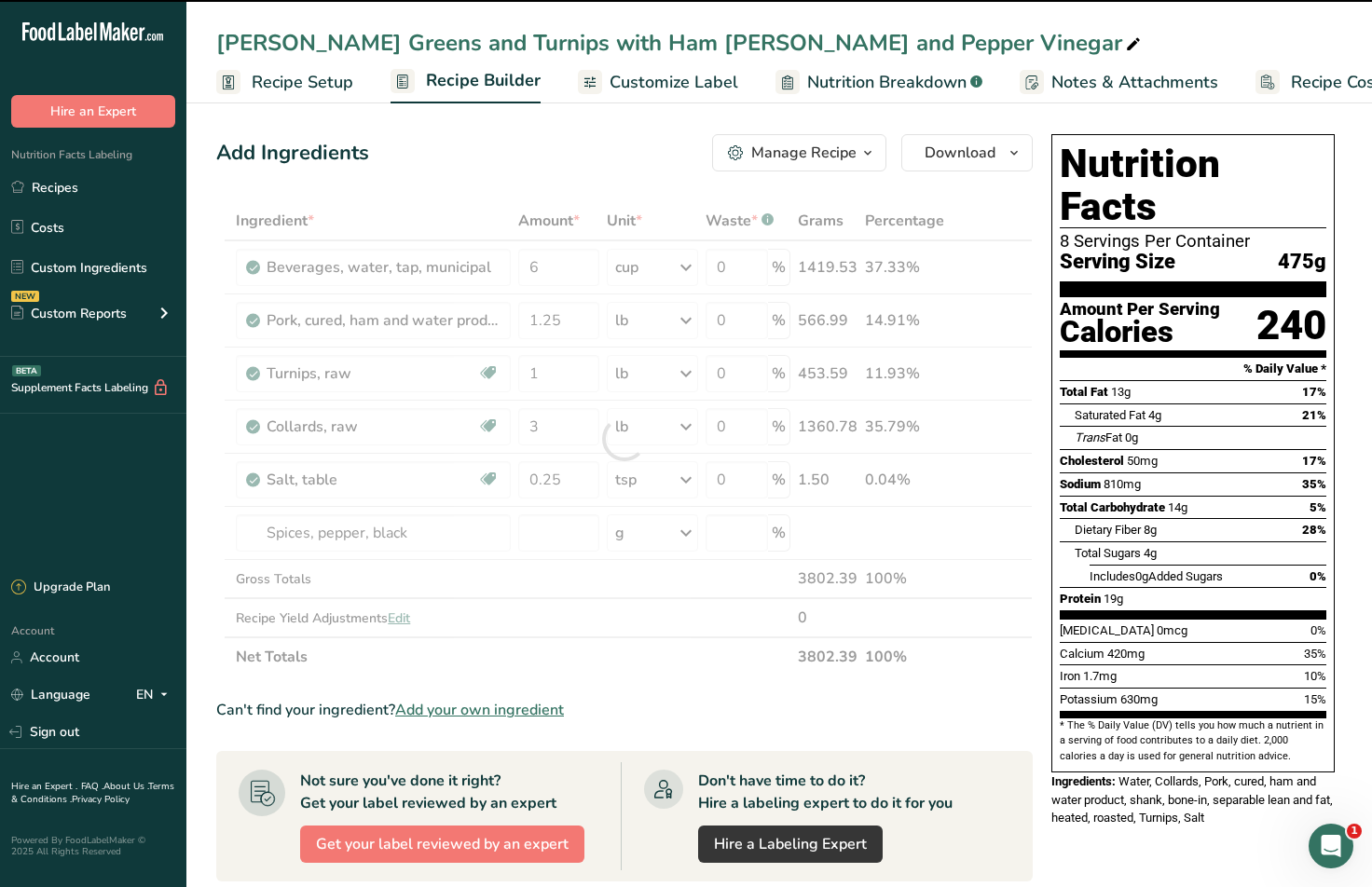
type input "0"
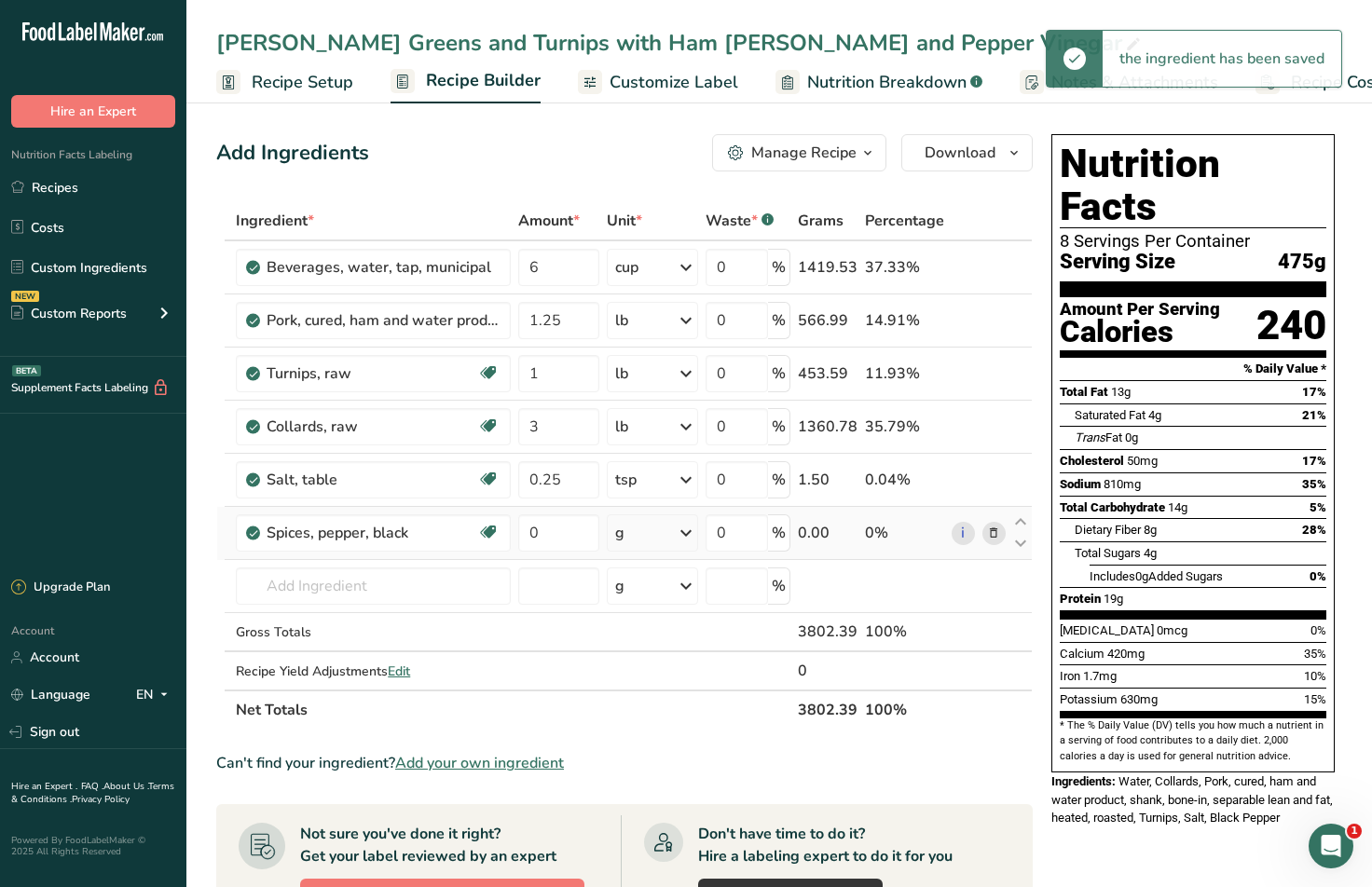
click at [693, 528] on icon at bounding box center [686, 533] width 22 height 34
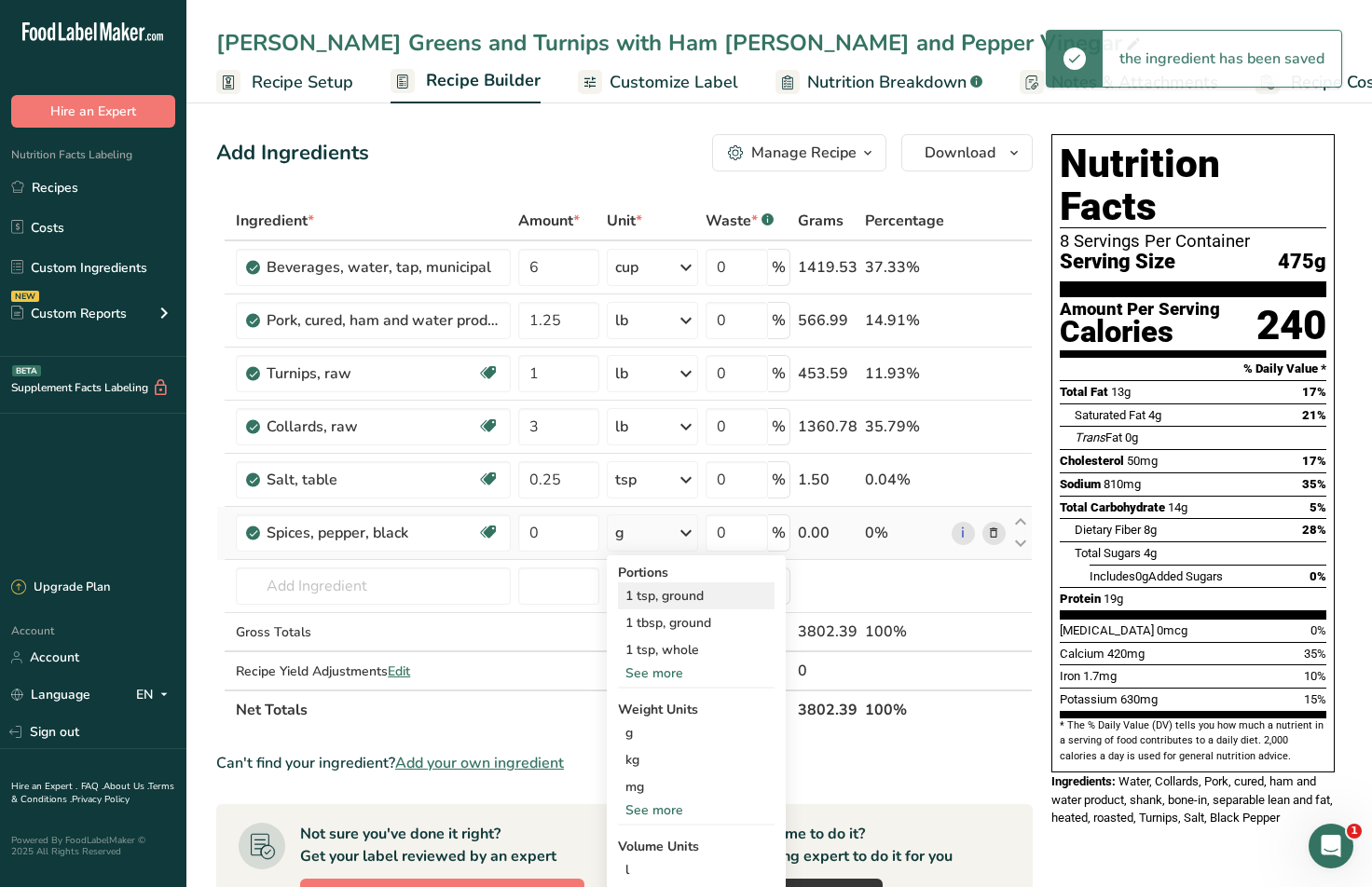
click at [678, 594] on div "1 tsp, ground" at bounding box center [695, 595] width 157 height 27
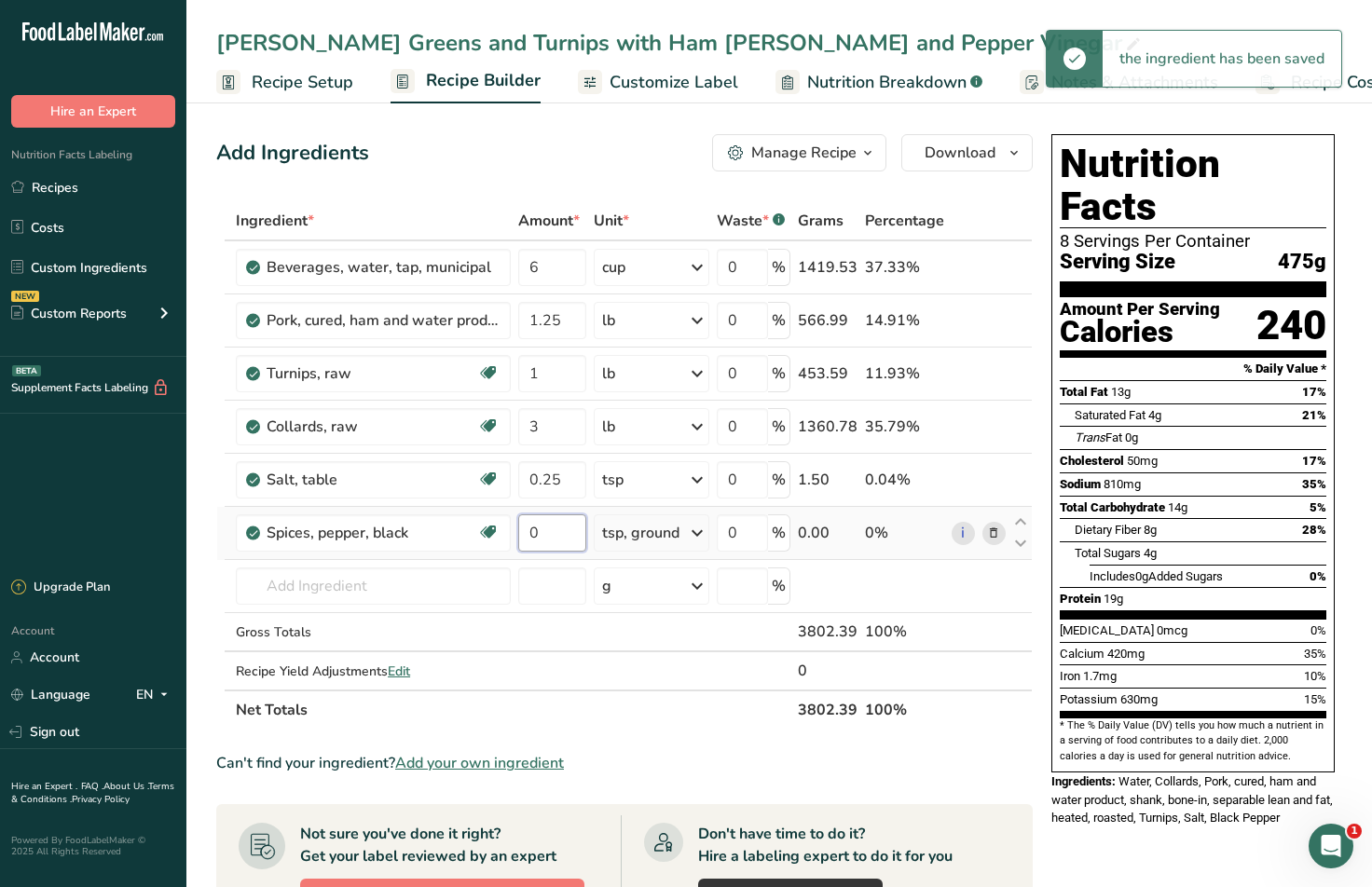
click at [547, 532] on input "0" at bounding box center [553, 532] width 68 height 37
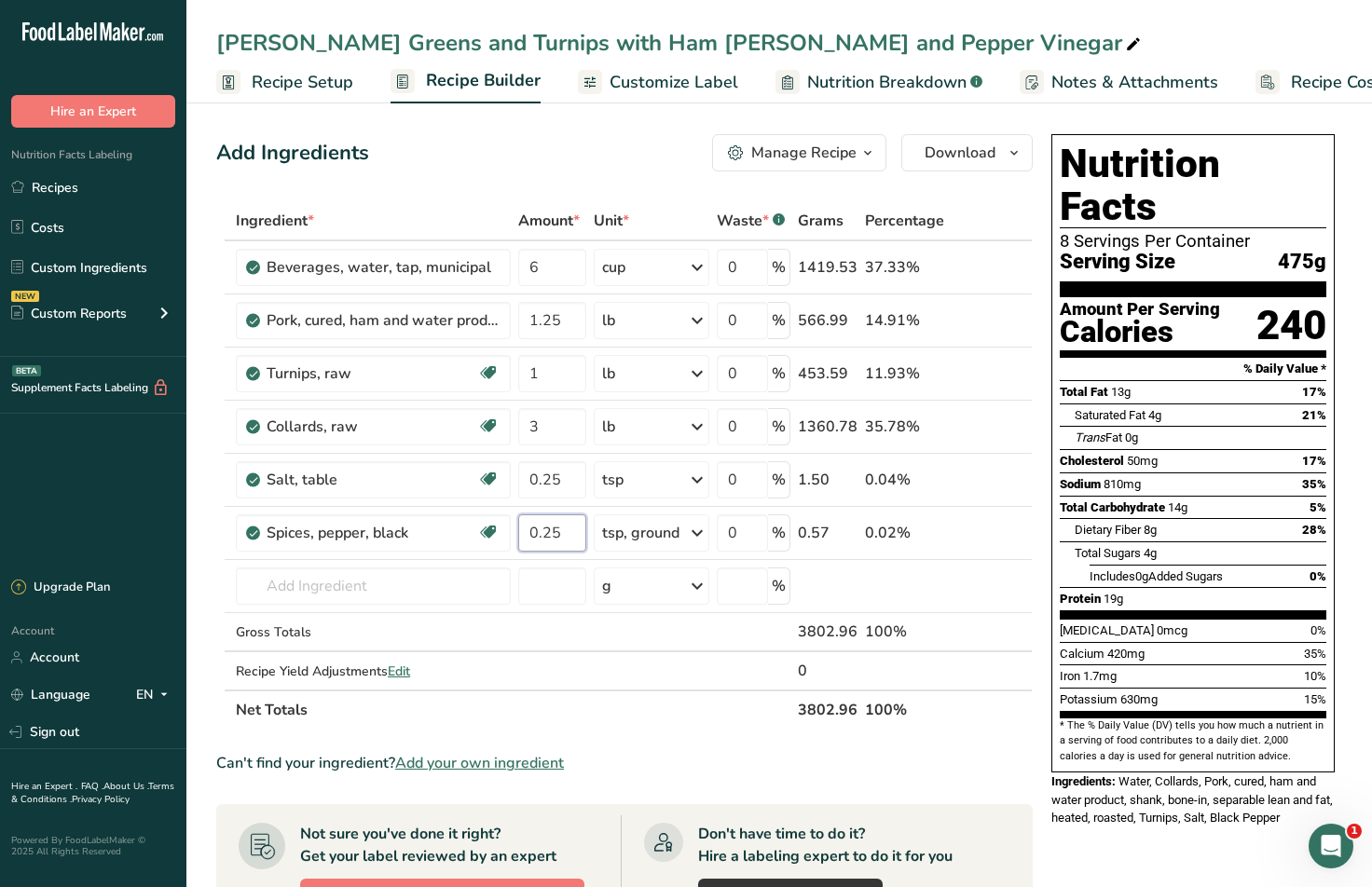
type input "0.25"
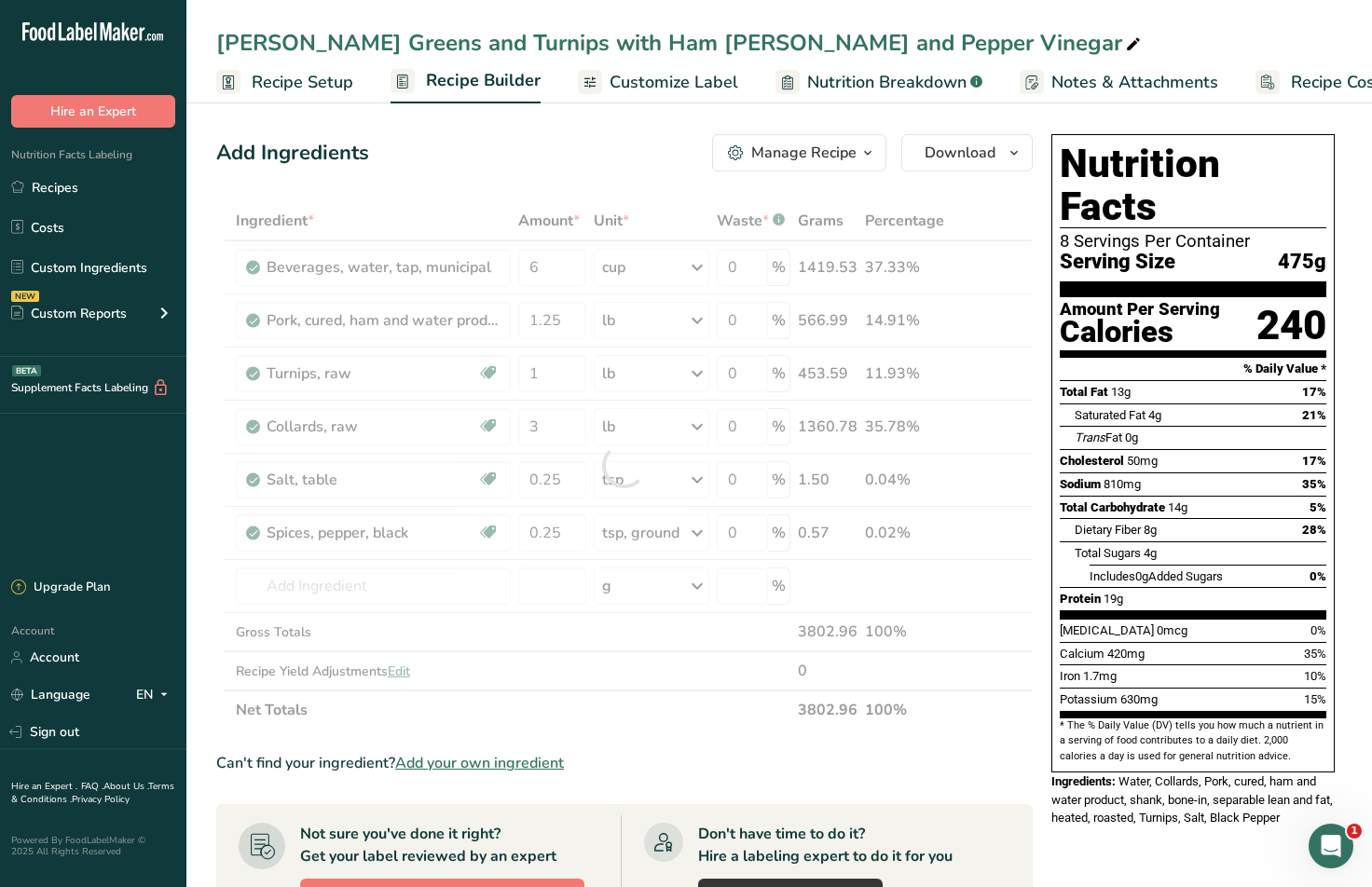
click at [516, 159] on div "Add Ingredients Manage Recipe Delete Recipe Duplicate Recipe Scale Recipe Save …" at bounding box center [624, 152] width 816 height 37
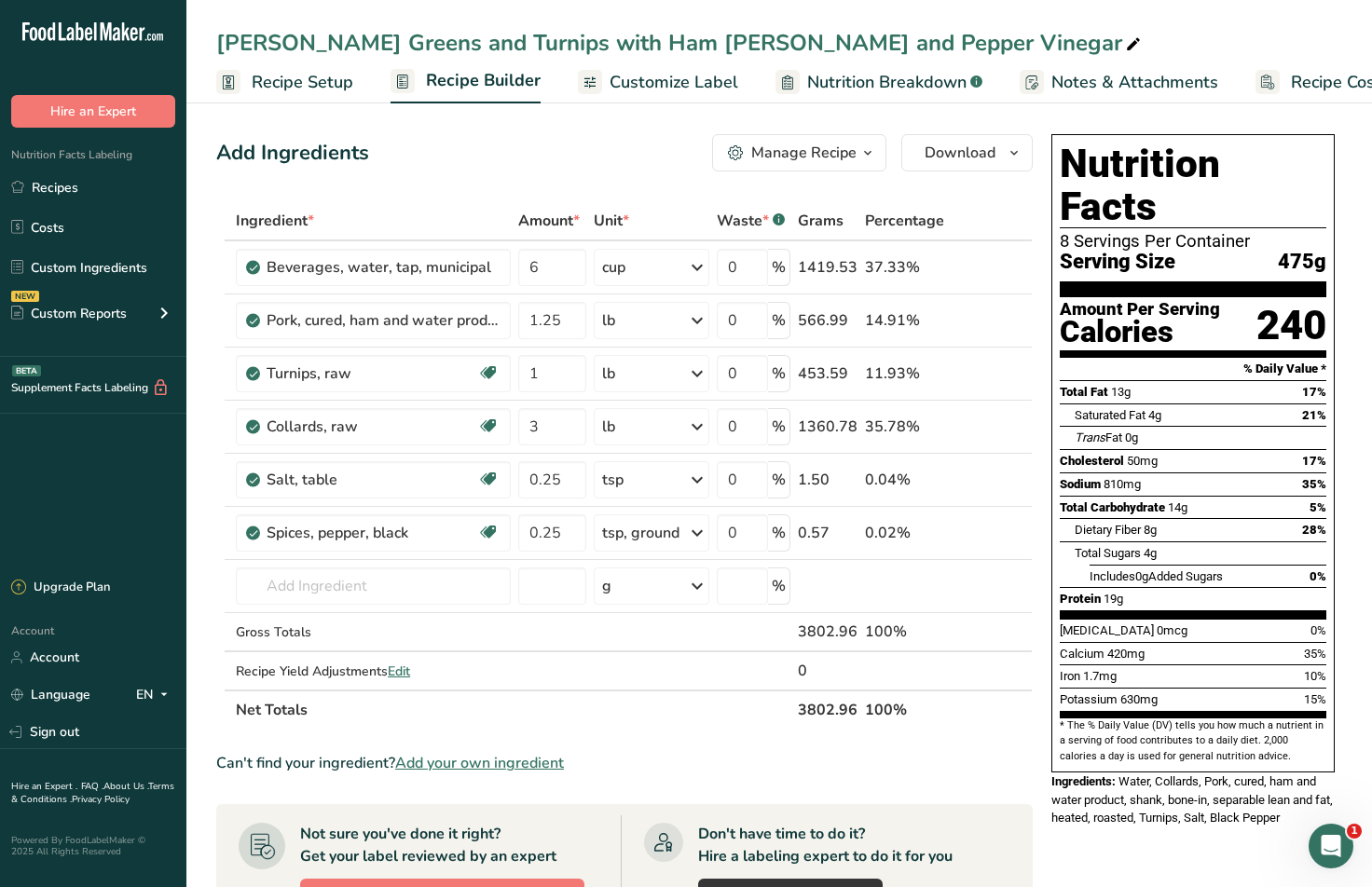
click at [625, 77] on span "Customize Label" at bounding box center [674, 82] width 129 height 25
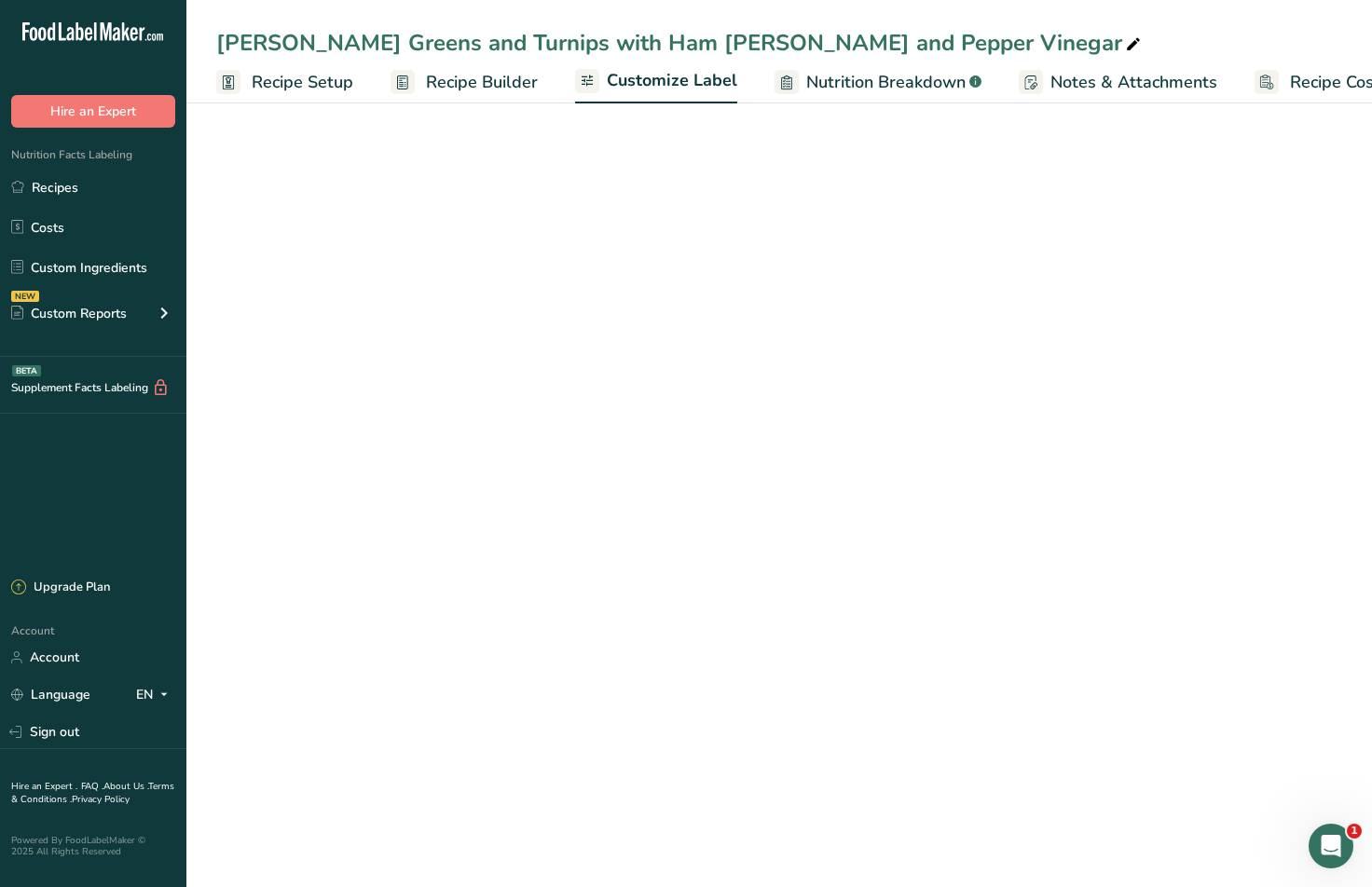
scroll to position [0, 62]
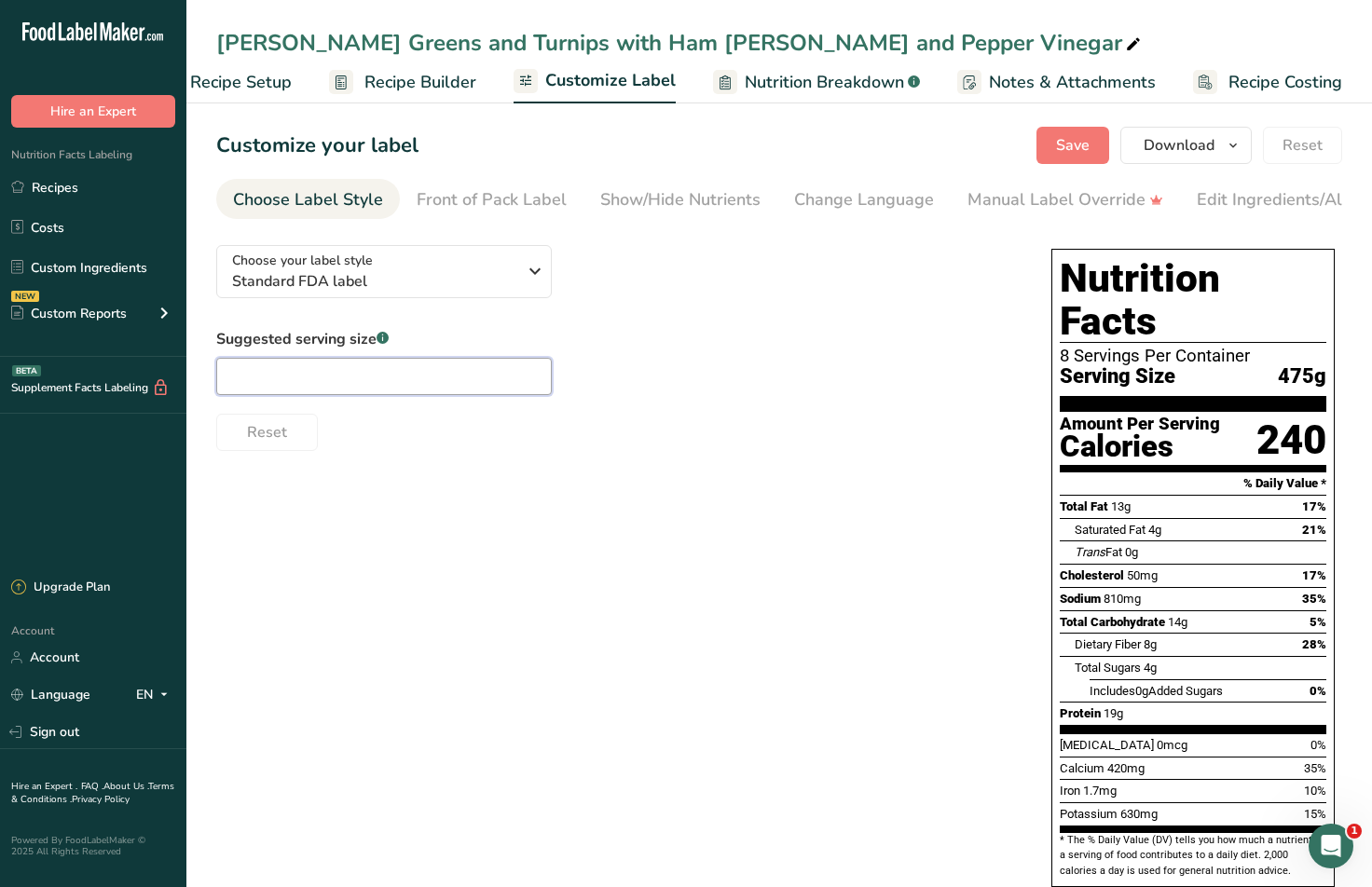
click at [379, 394] on input "text" at bounding box center [384, 376] width 336 height 37
type input "1 Cup"
click at [589, 532] on div "Choose your label style Standard FDA label USA (FDA) Standard FDA label Tabular…" at bounding box center [778, 594] width 1126 height 730
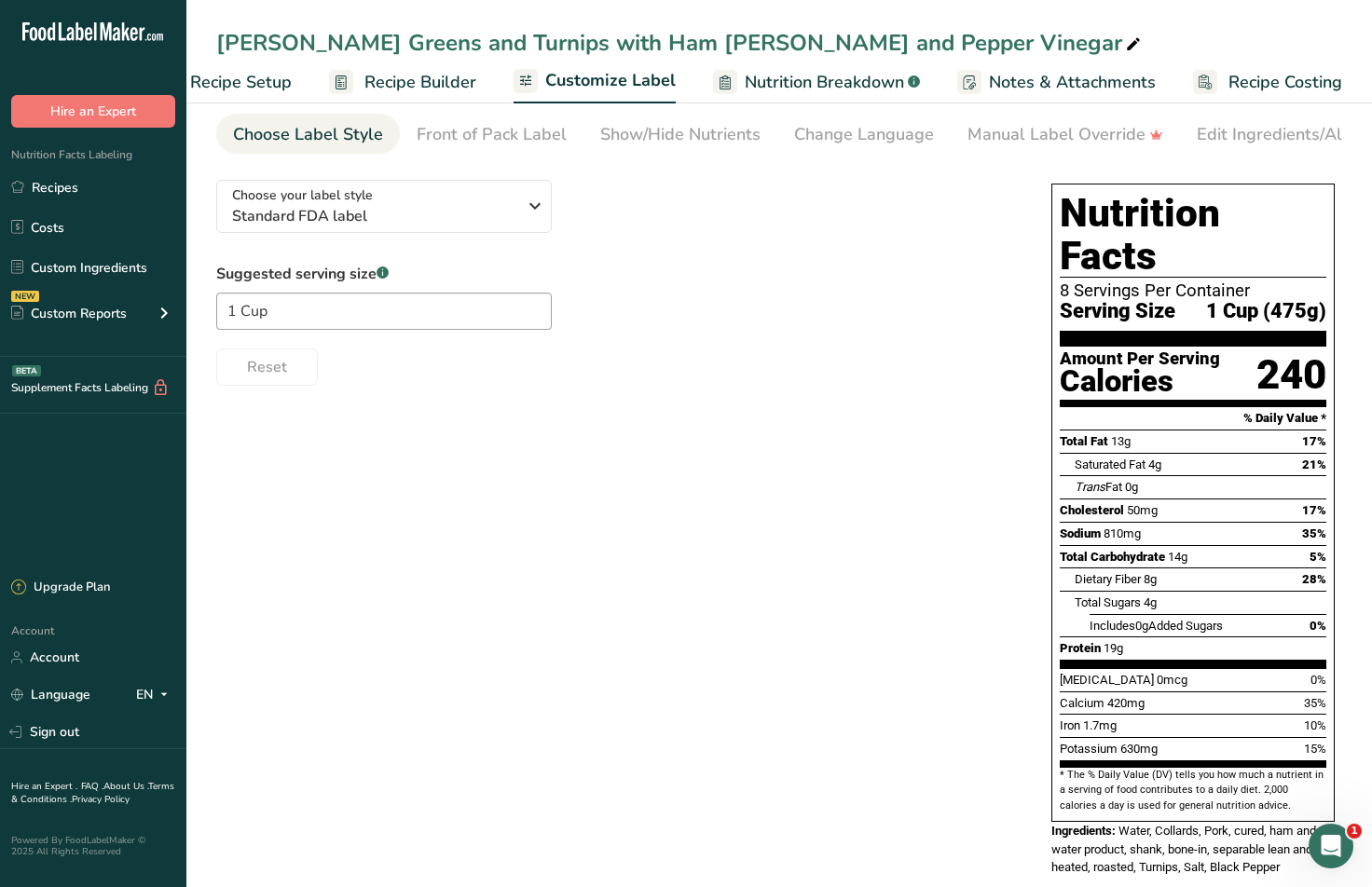
click at [1105, 830] on span "Water, Collards, Pork, cured, ham and water product, shank, bone-in, separable …" at bounding box center [1192, 848] width 282 height 50
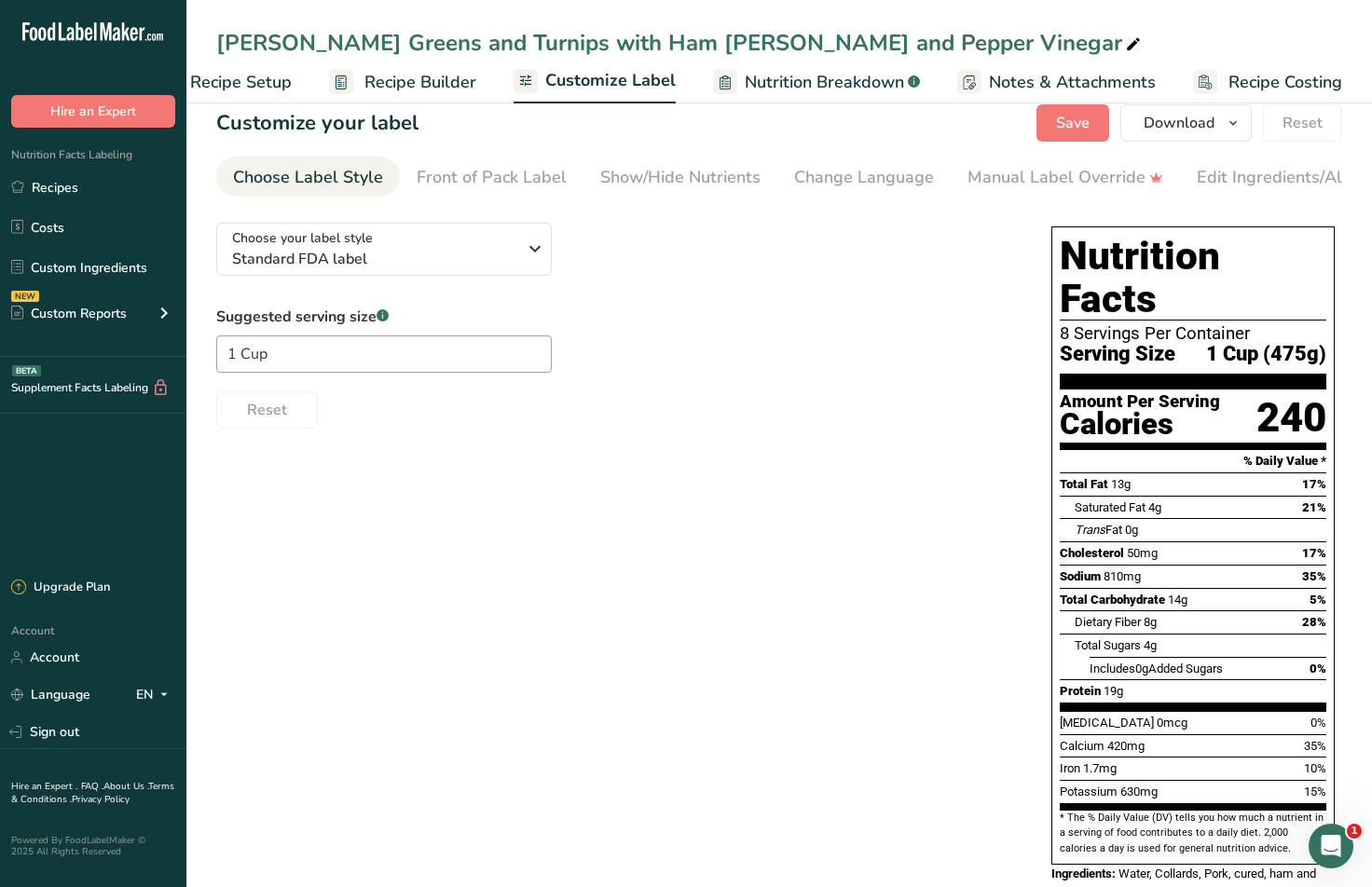
scroll to position [0, 0]
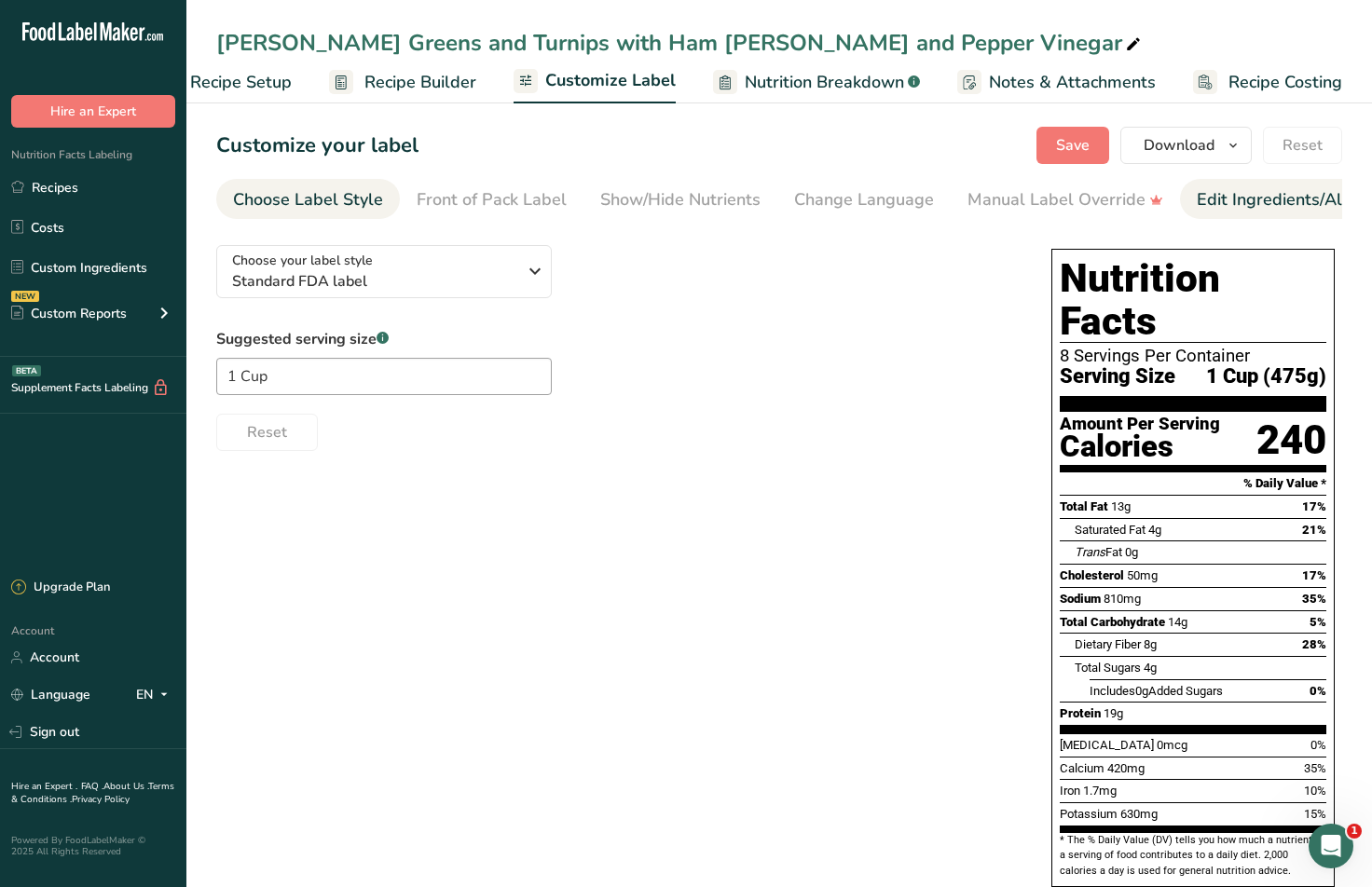
click at [1259, 208] on div "Edit Ingredients/Allergens List" at bounding box center [1315, 199] width 237 height 25
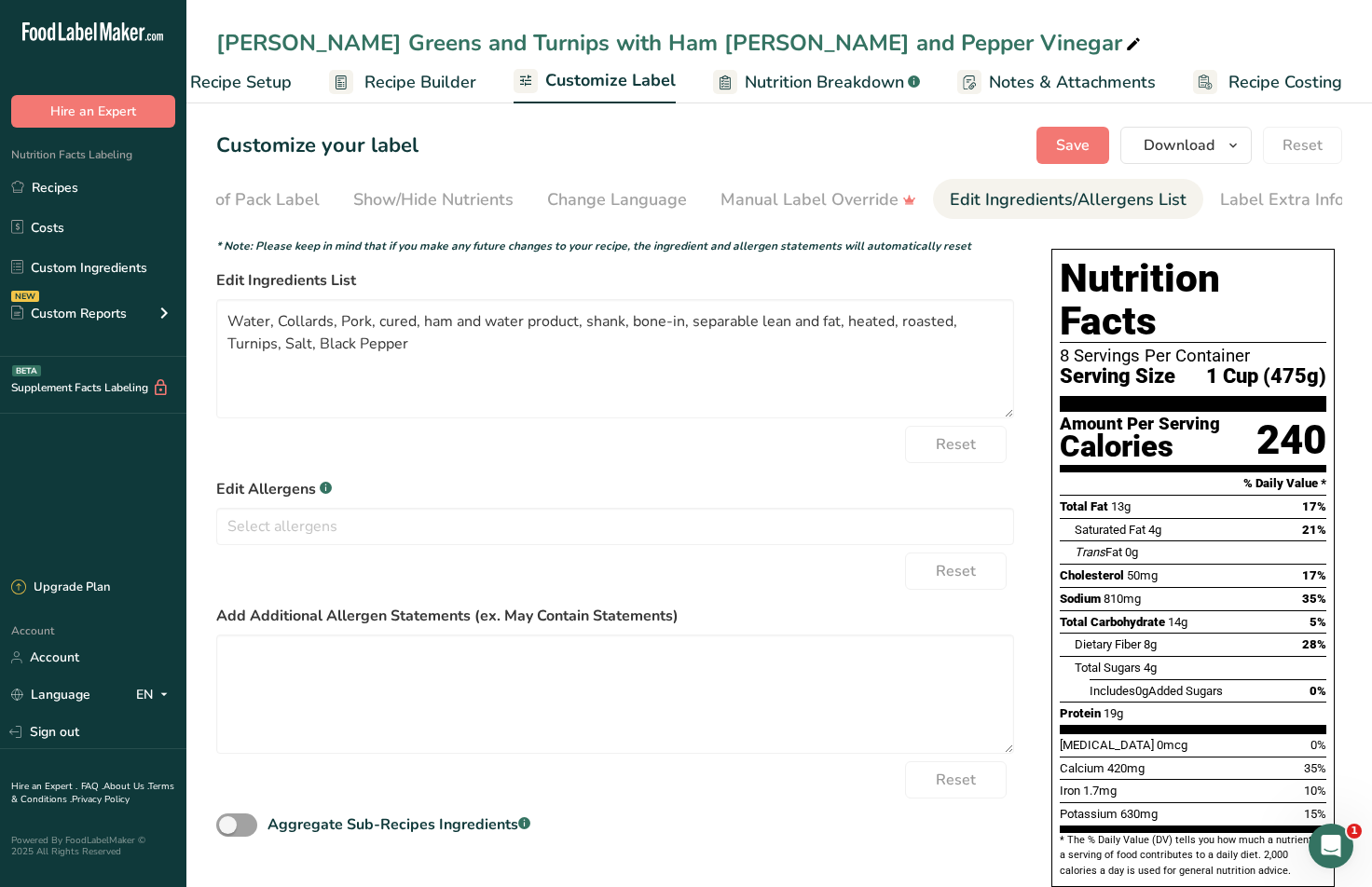
scroll to position [0, 251]
drag, startPoint x: 380, startPoint y: 322, endPoint x: 998, endPoint y: 506, distance: 644.8
click at [948, 325] on textarea "Water, Collards, Pork, cured, ham and water product, shank, bone-in, separable …" at bounding box center [615, 358] width 797 height 119
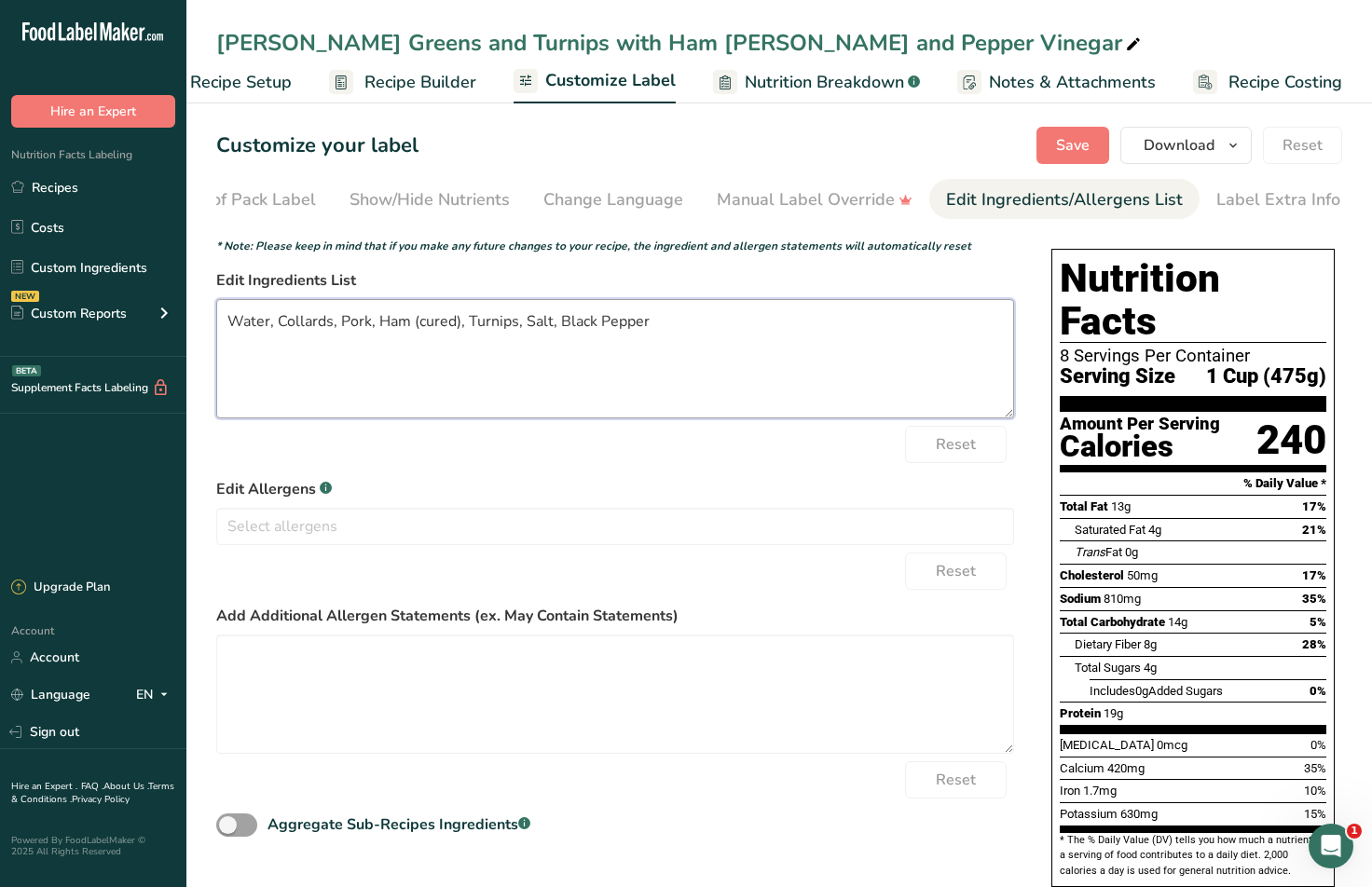
click at [652, 329] on textarea "Water, Collards, Pork, Ham (cured), Turnips, Salt, Black Pepper" at bounding box center [615, 358] width 797 height 119
type textarea "Water, Collards, Pork, Ham (cured), Turnips, Salt, Black Pepper"
click at [651, 463] on div "Reset" at bounding box center [615, 444] width 797 height 37
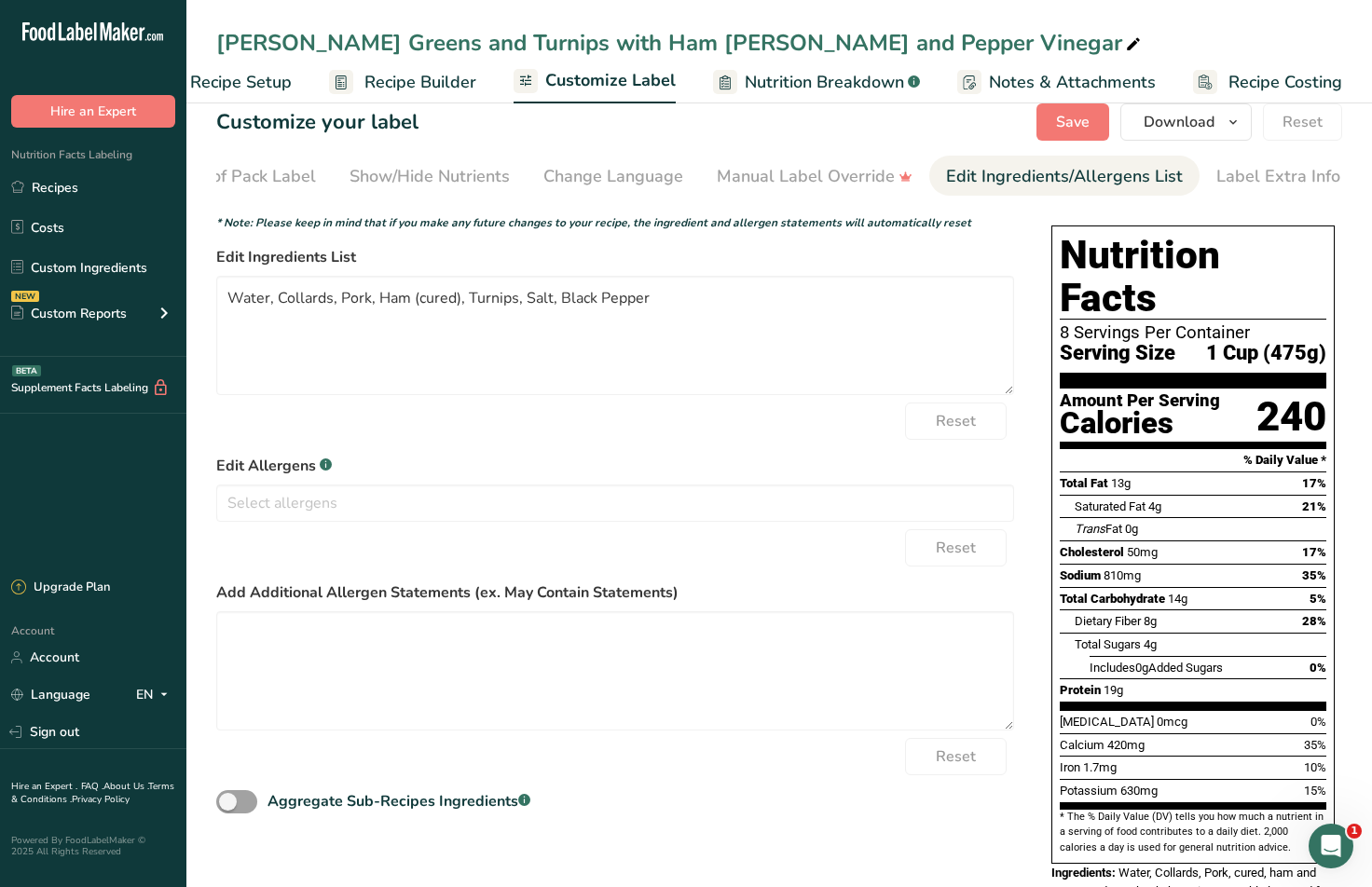
scroll to position [0, 0]
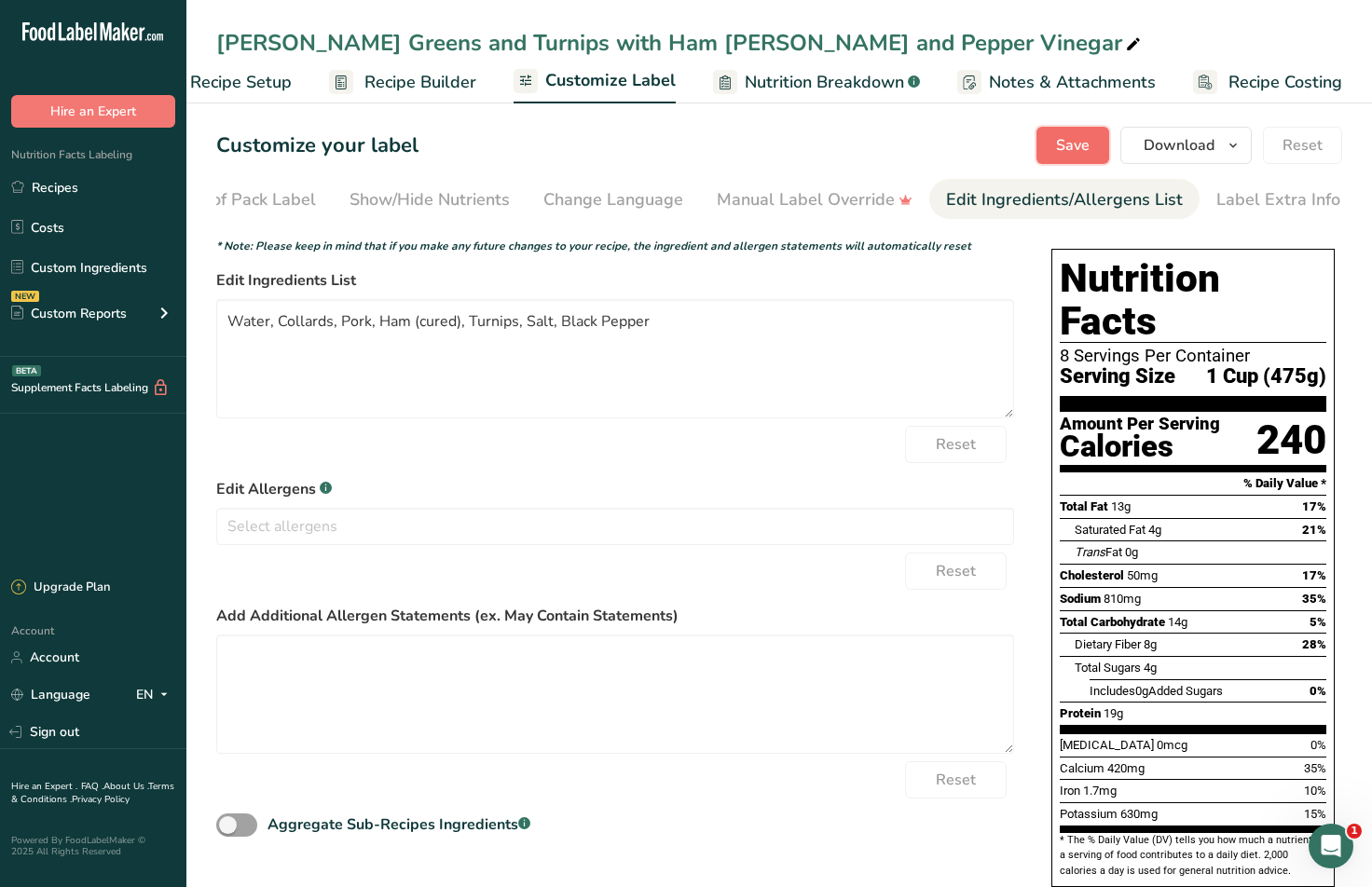
click at [1086, 148] on span "Save" at bounding box center [1073, 145] width 34 height 22
click at [1055, 142] on button "Save" at bounding box center [1072, 145] width 73 height 37
click at [62, 195] on link "Recipes" at bounding box center [93, 187] width 187 height 35
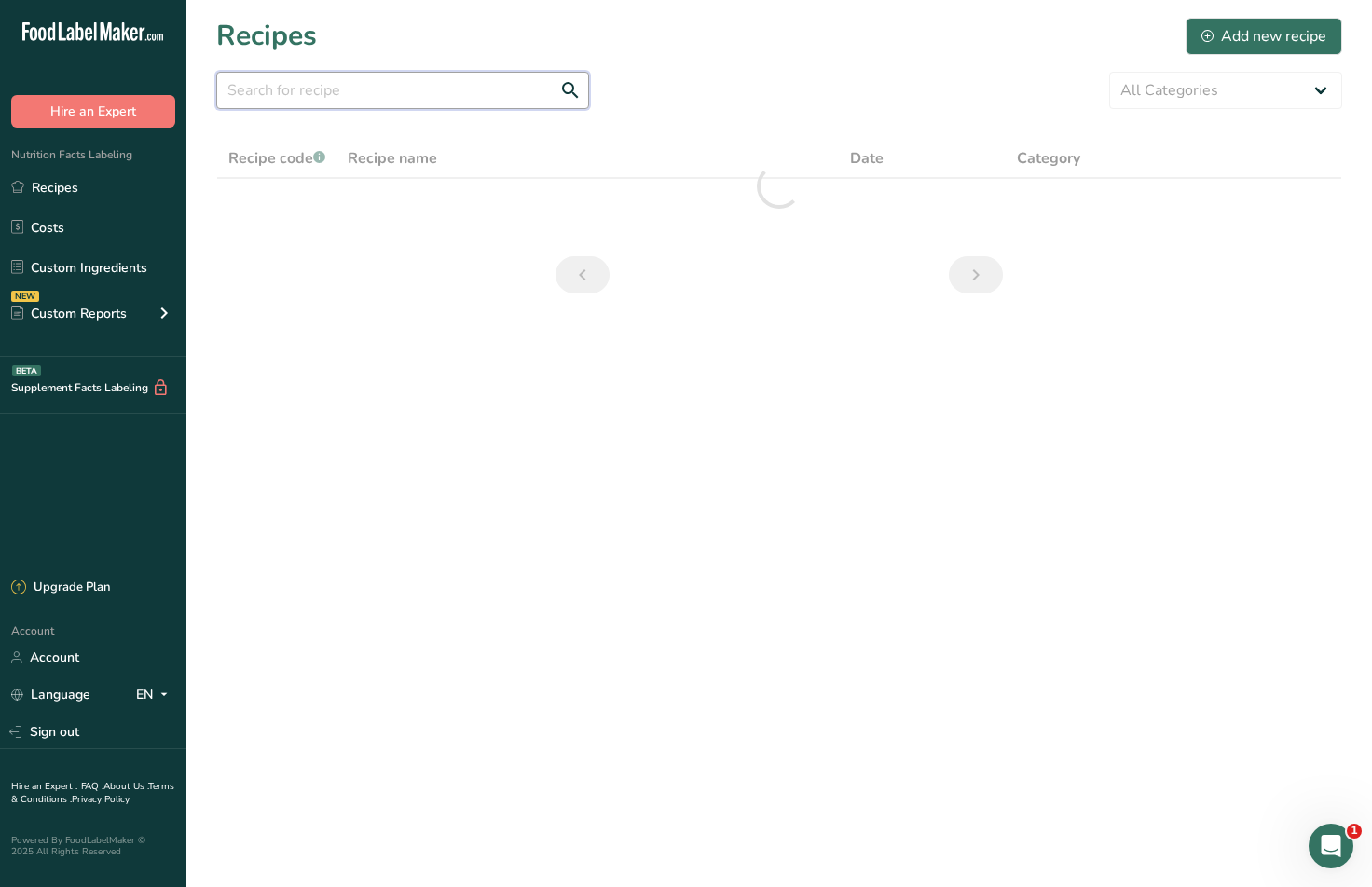
click at [342, 99] on input "text" at bounding box center [402, 90] width 373 height 37
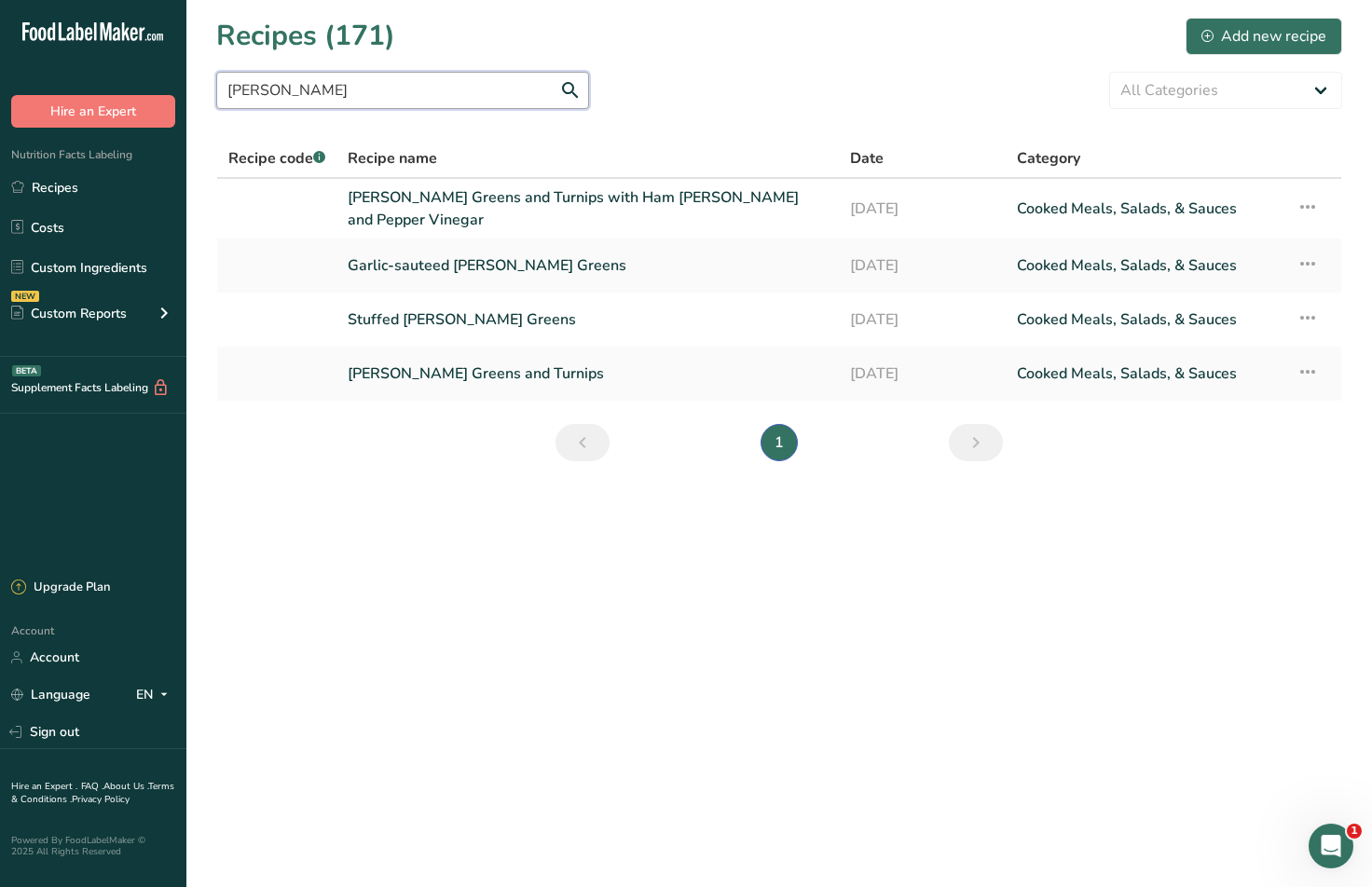
drag, startPoint x: 325, startPoint y: 87, endPoint x: 114, endPoint y: 69, distance: 211.8
click at [114, 69] on div ".a-20{fill:#fff;} Hire an Expert Nutrition Facts Labeling Recipes Costs Custom …" at bounding box center [686, 444] width 1372 height 887
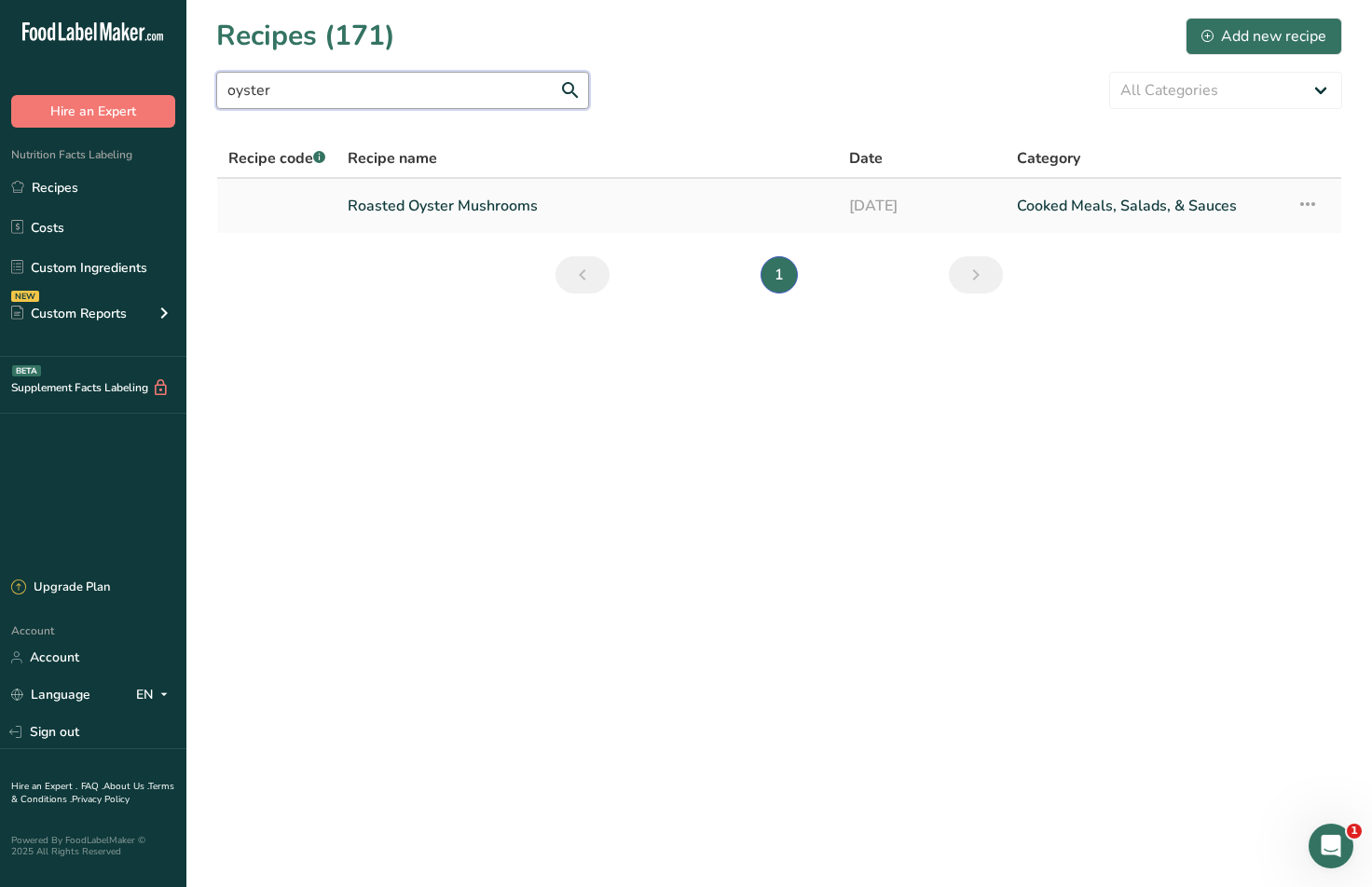
type input "oyster"
click at [461, 204] on link "Roasted Oyster Mushrooms" at bounding box center [587, 206] width 479 height 39
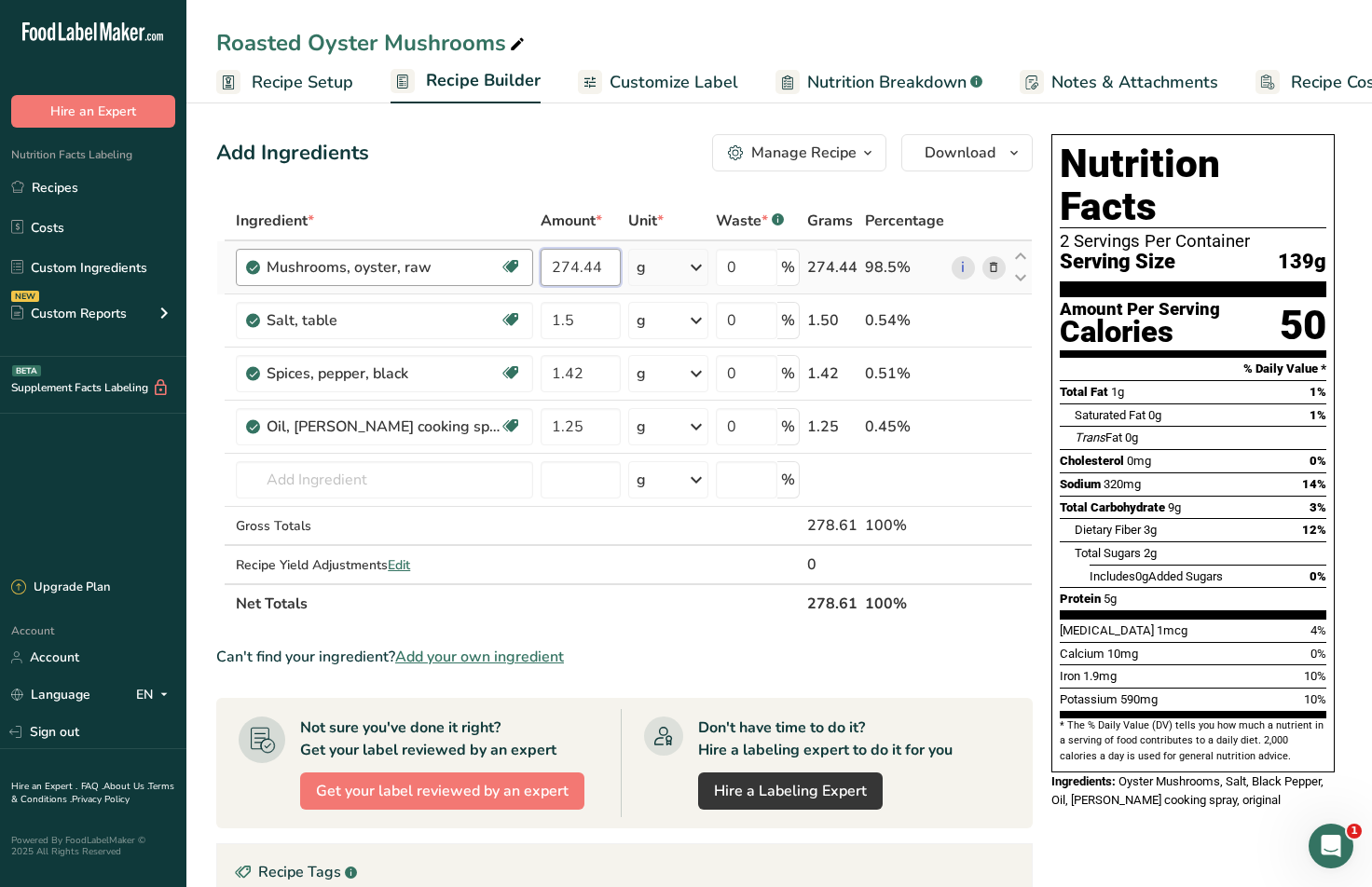
drag, startPoint x: 593, startPoint y: 267, endPoint x: 478, endPoint y: 257, distance: 115.4
click at [478, 257] on tr "Mushrooms, oyster, raw Source of Antioxidants Dairy free Gluten free Vegan Vege…" at bounding box center [624, 268] width 814 height 53
type input "1"
type input "230"
click at [473, 164] on div "Add Ingredients Manage Recipe Delete Recipe Duplicate Recipe Scale Recipe Save …" at bounding box center [624, 152] width 816 height 37
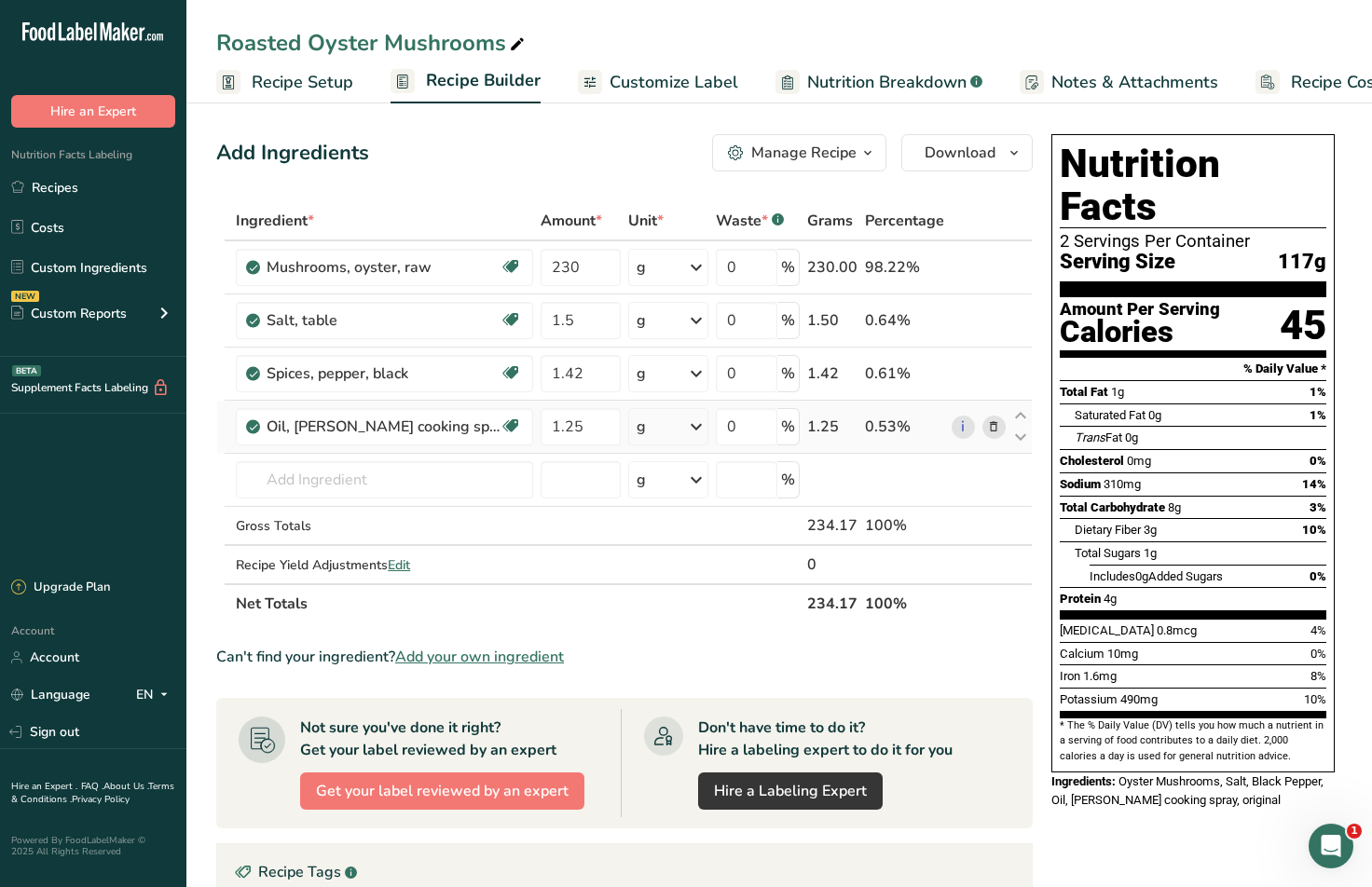
click at [667, 431] on div "g" at bounding box center [669, 427] width 80 height 37
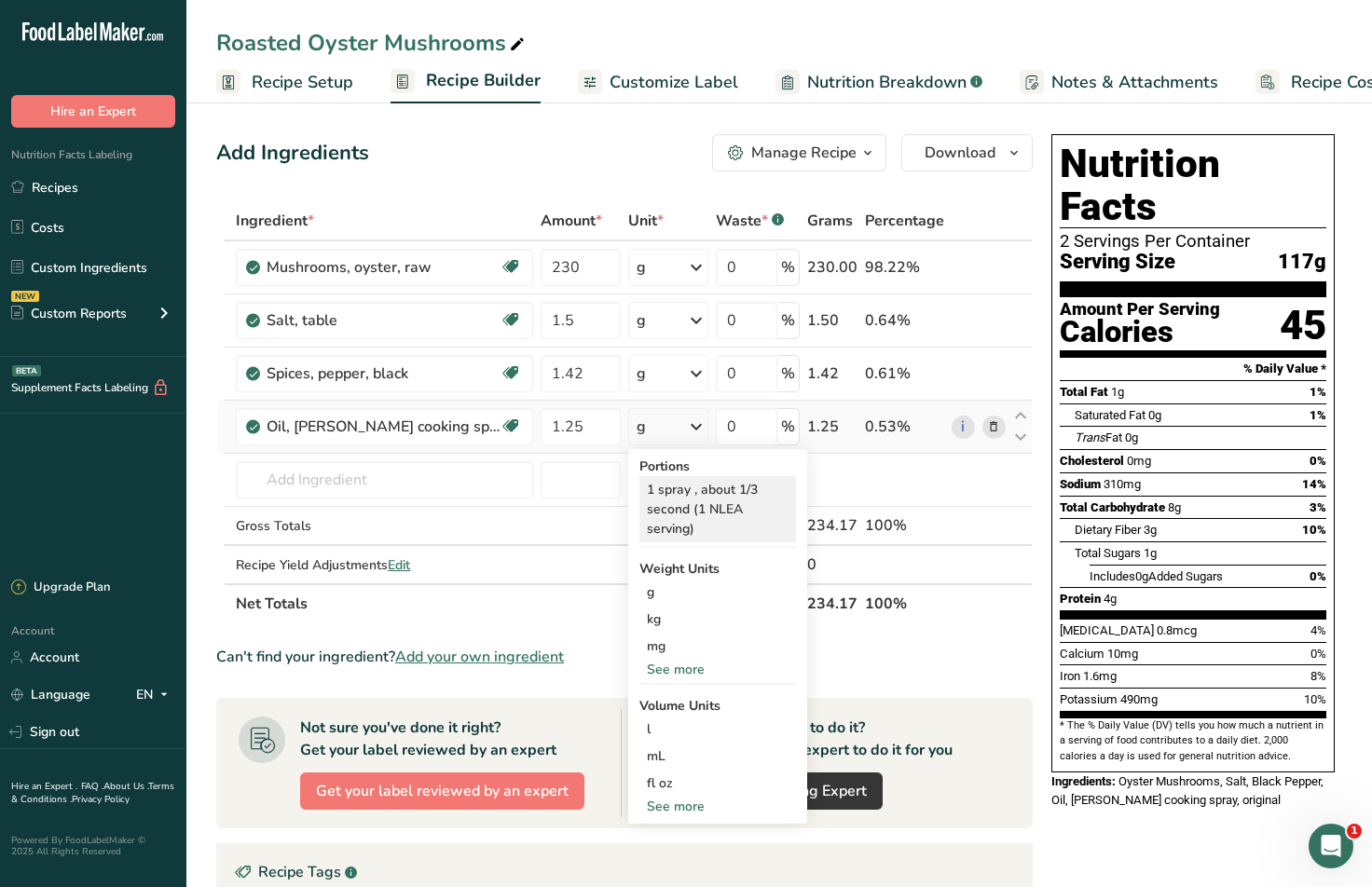
click at [682, 520] on div "1 spray , about 1/3 second (1 NLEA serving)" at bounding box center [717, 509] width 157 height 66
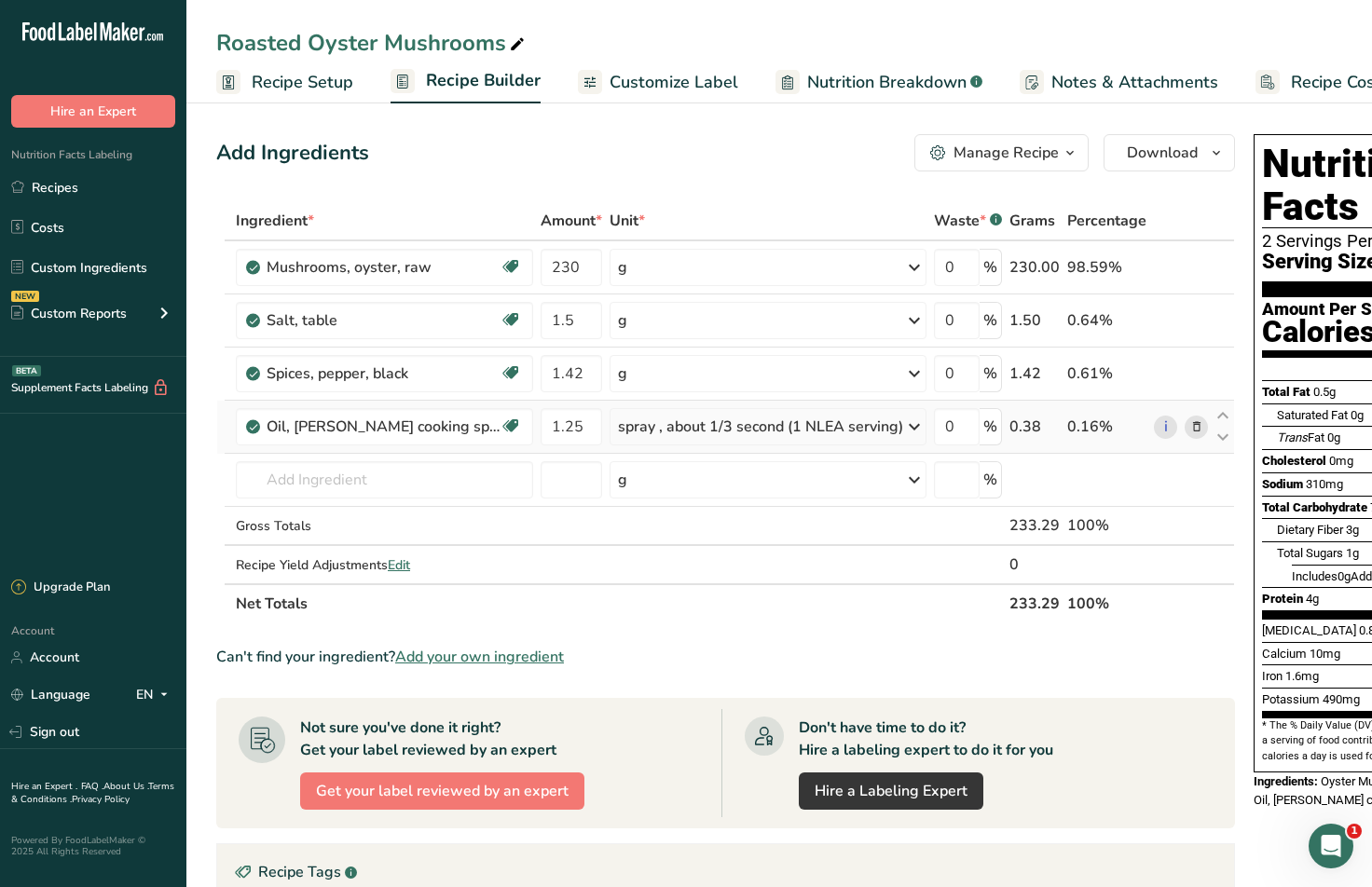
click at [767, 429] on div "spray , about 1/3 second (1 NLEA serving)" at bounding box center [759, 427] width 285 height 22
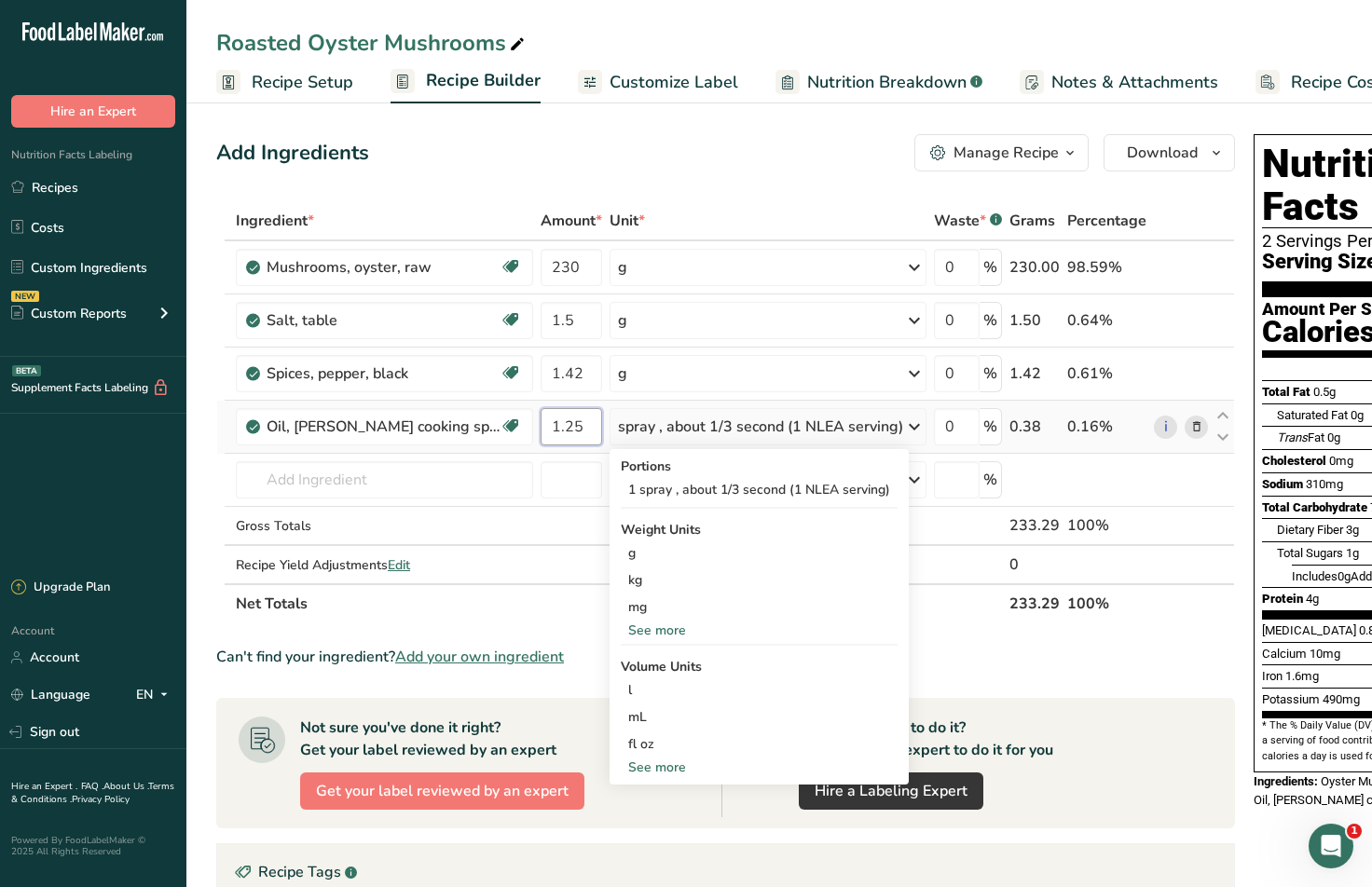
click at [579, 423] on input "1.25" at bounding box center [572, 427] width 62 height 37
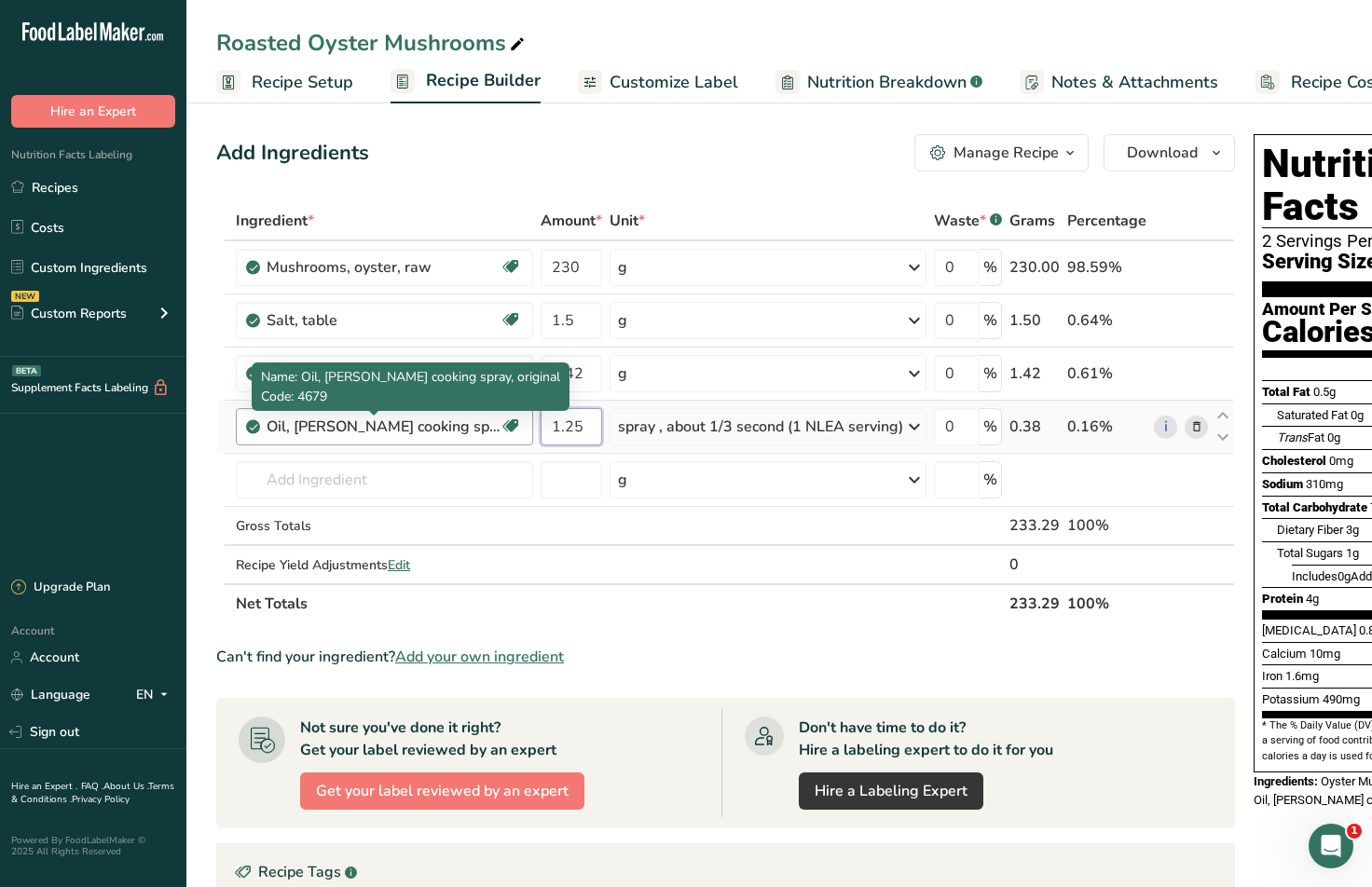
drag, startPoint x: 571, startPoint y: 426, endPoint x: 298, endPoint y: 426, distance: 273.0
click at [313, 427] on tr "Oil, [PERSON_NAME] cooking spray, original Dairy free Gluten free Vegan Vegetar…" at bounding box center [725, 427] width 1017 height 53
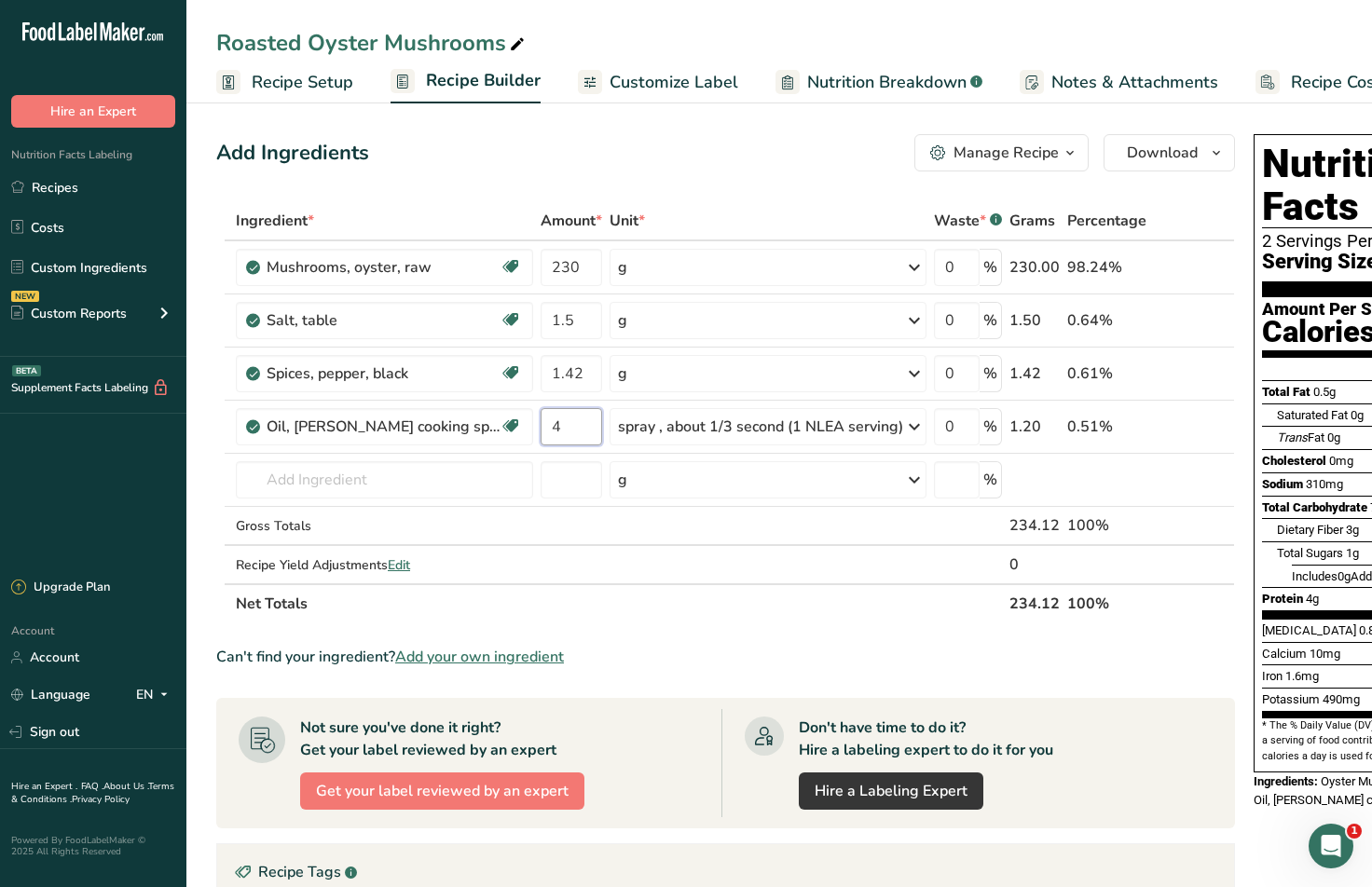
type input "4"
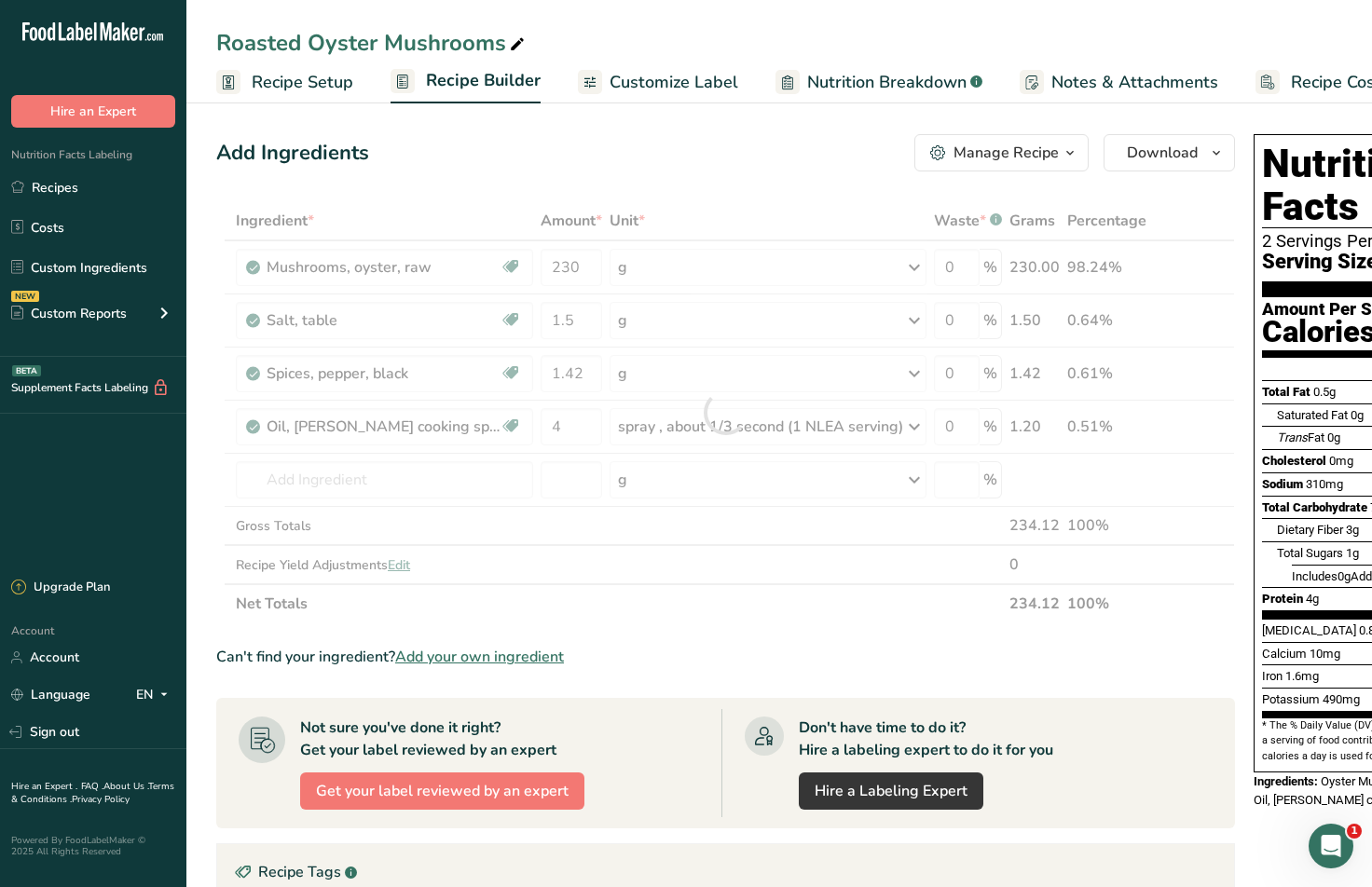
click at [601, 159] on div "Add Ingredients Manage Recipe Delete Recipe Duplicate Recipe Scale Recipe Save …" at bounding box center [724, 152] width 1018 height 37
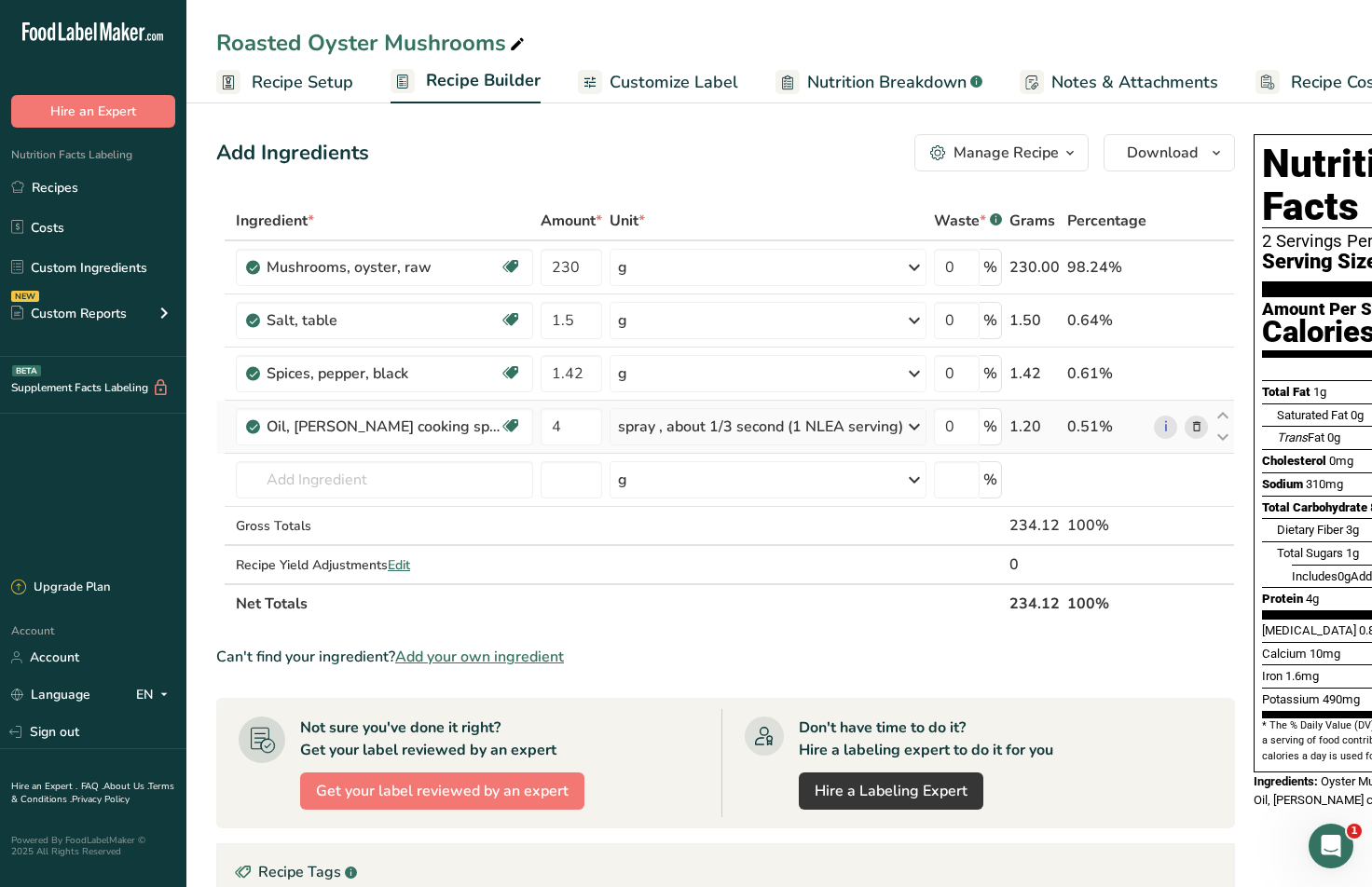
click at [692, 424] on div "spray , about 1/3 second (1 NLEA serving)" at bounding box center [759, 427] width 285 height 22
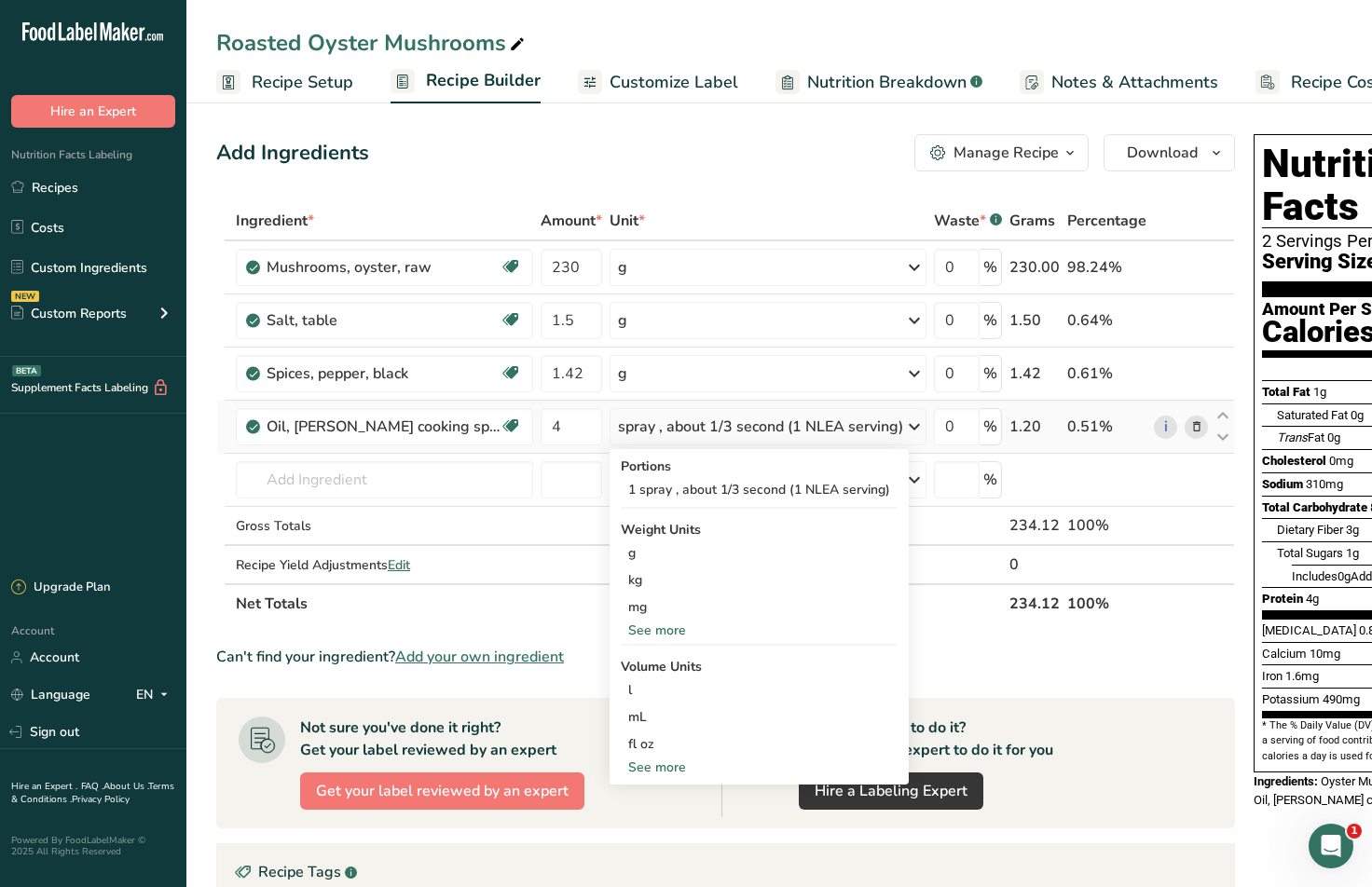
click at [636, 762] on div "See more" at bounding box center [758, 767] width 277 height 20
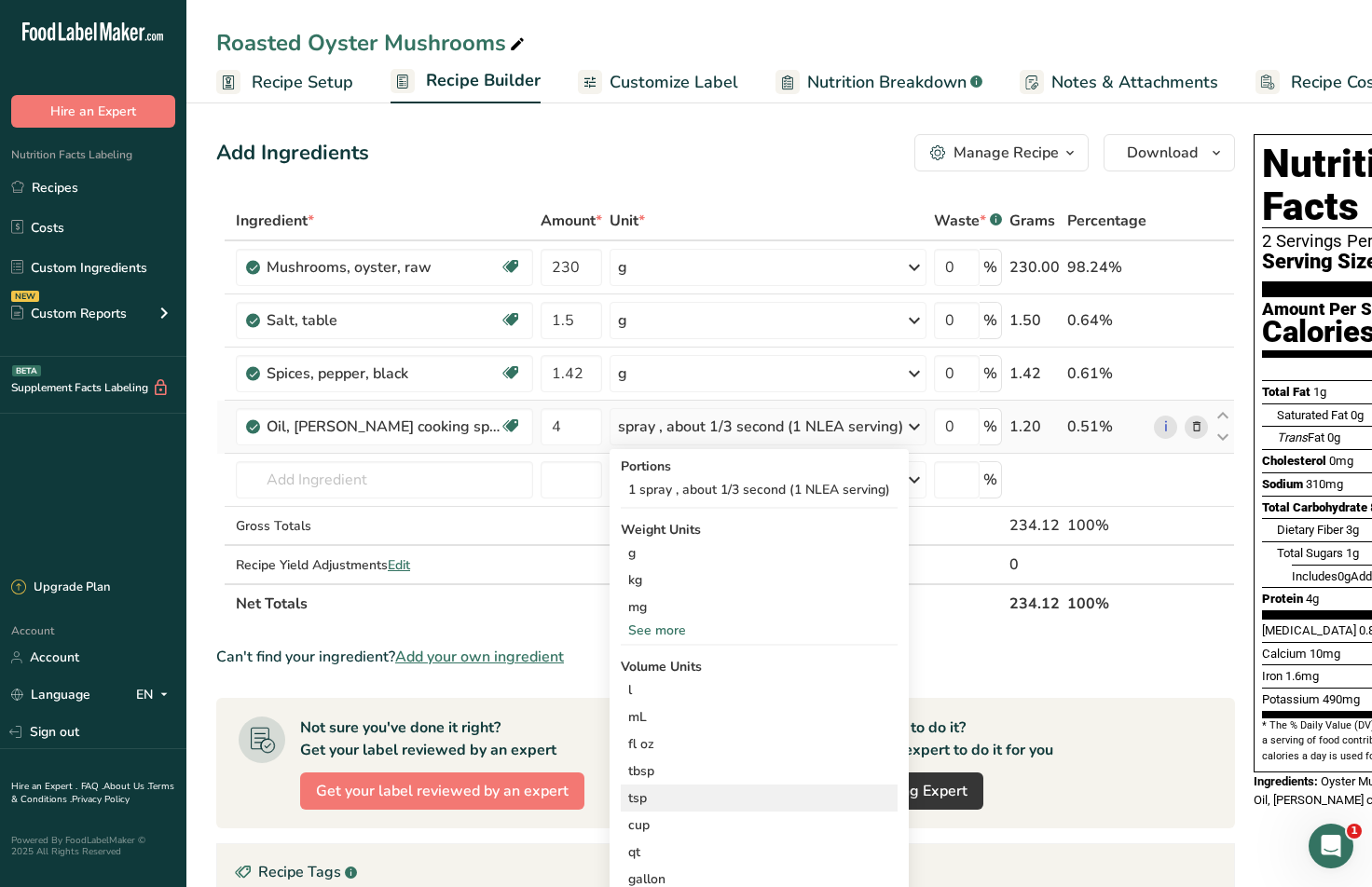
click at [693, 797] on div "tsp" at bounding box center [759, 798] width 262 height 20
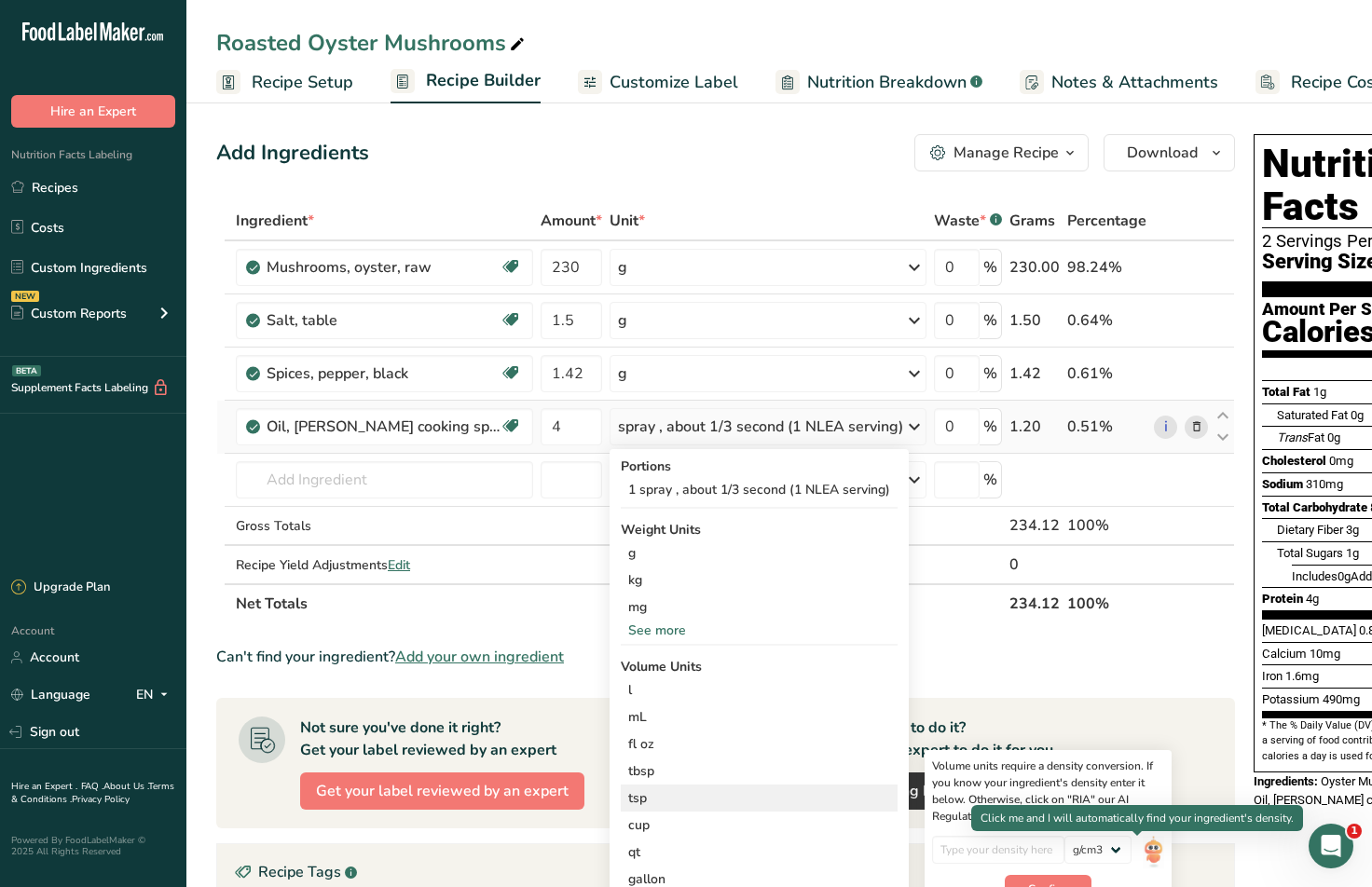
click at [1142, 846] on img at bounding box center [1152, 852] width 21 height 33
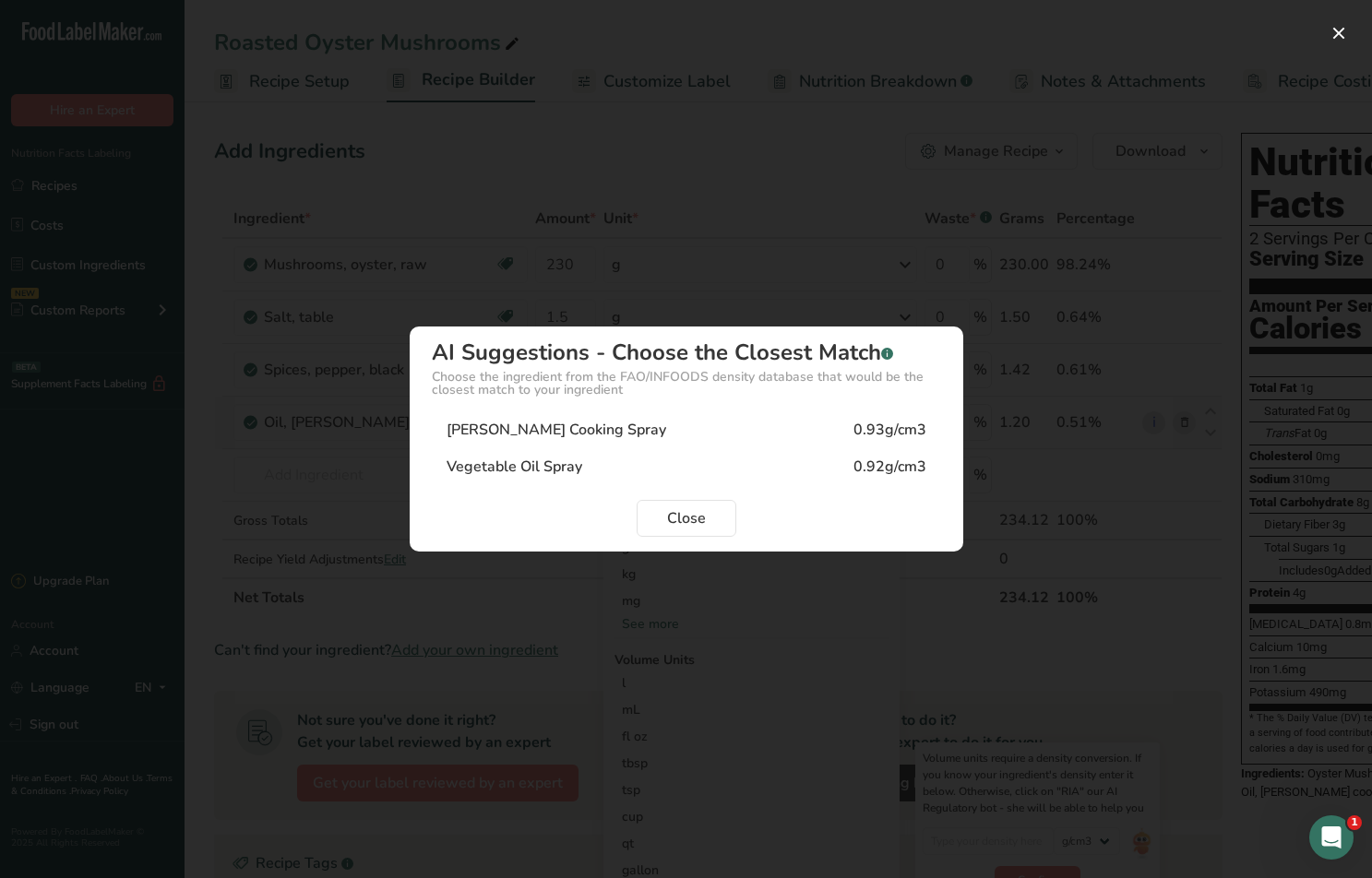
click at [581, 457] on div "Vegetable Oil Spray" at bounding box center [513, 467] width 136 height 22
type input "0.92"
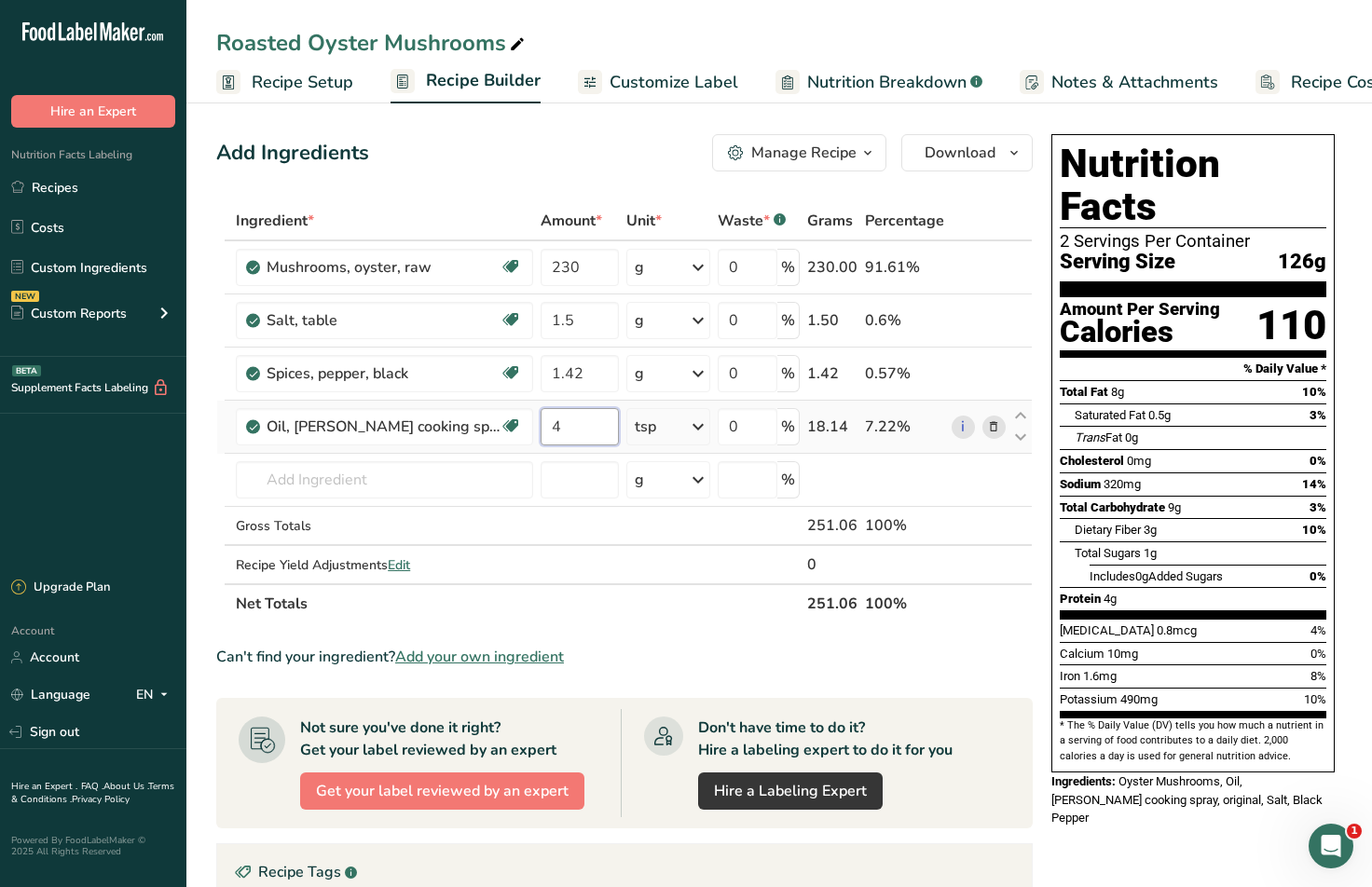
drag, startPoint x: 587, startPoint y: 428, endPoint x: 572, endPoint y: 426, distance: 15.1
click at [572, 426] on input "4" at bounding box center [579, 427] width 77 height 37
drag, startPoint x: 558, startPoint y: 422, endPoint x: 482, endPoint y: 420, distance: 76.0
click at [482, 420] on tr "Oil, [PERSON_NAME] cooking spray, original Dairy free Gluten free Vegan Vegetar…" at bounding box center [624, 427] width 814 height 53
type input "1.5"
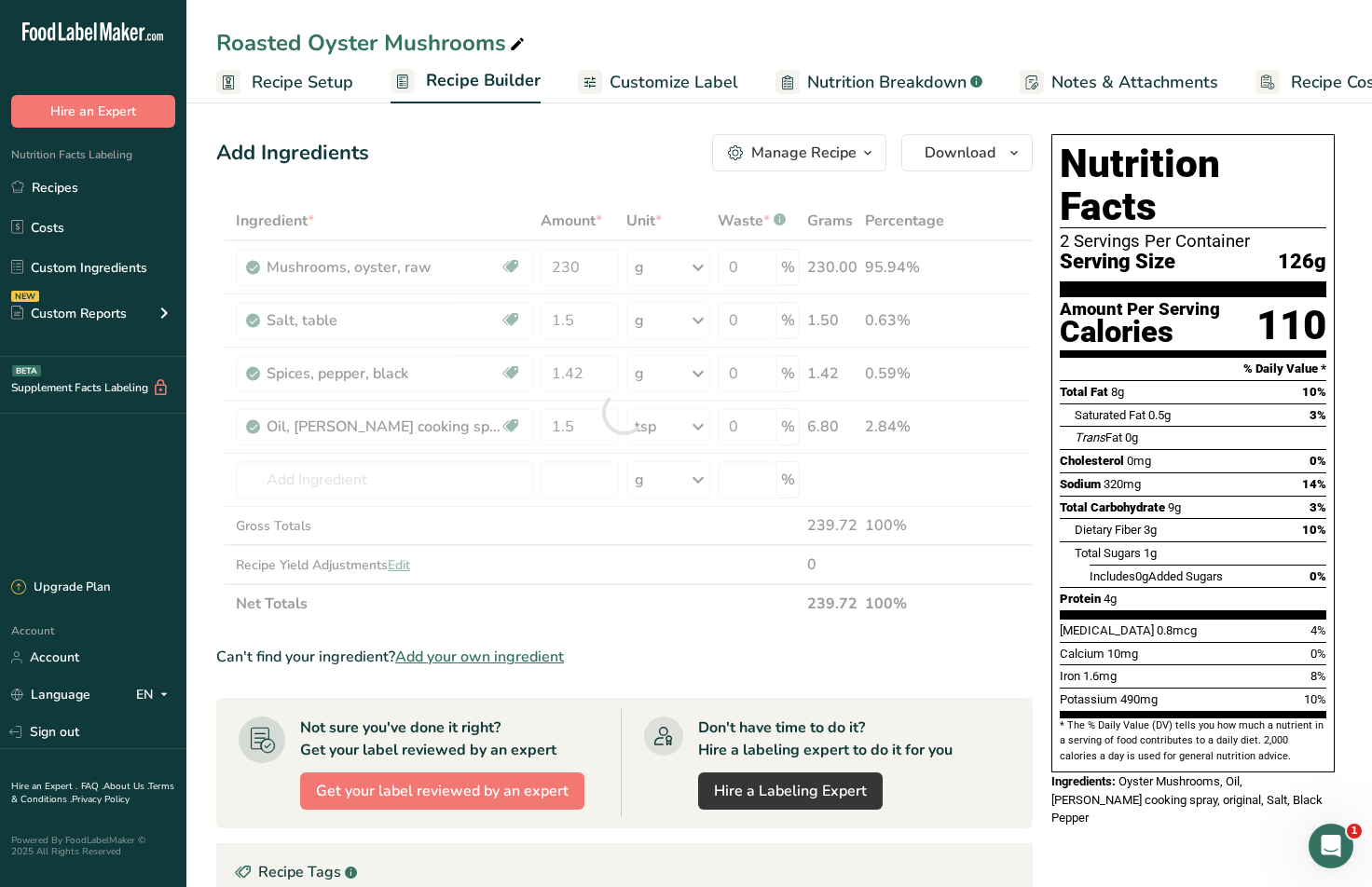
click at [621, 160] on div "Add Ingredients Manage Recipe Delete Recipe Duplicate Recipe Scale Recipe Save …" at bounding box center [624, 152] width 816 height 37
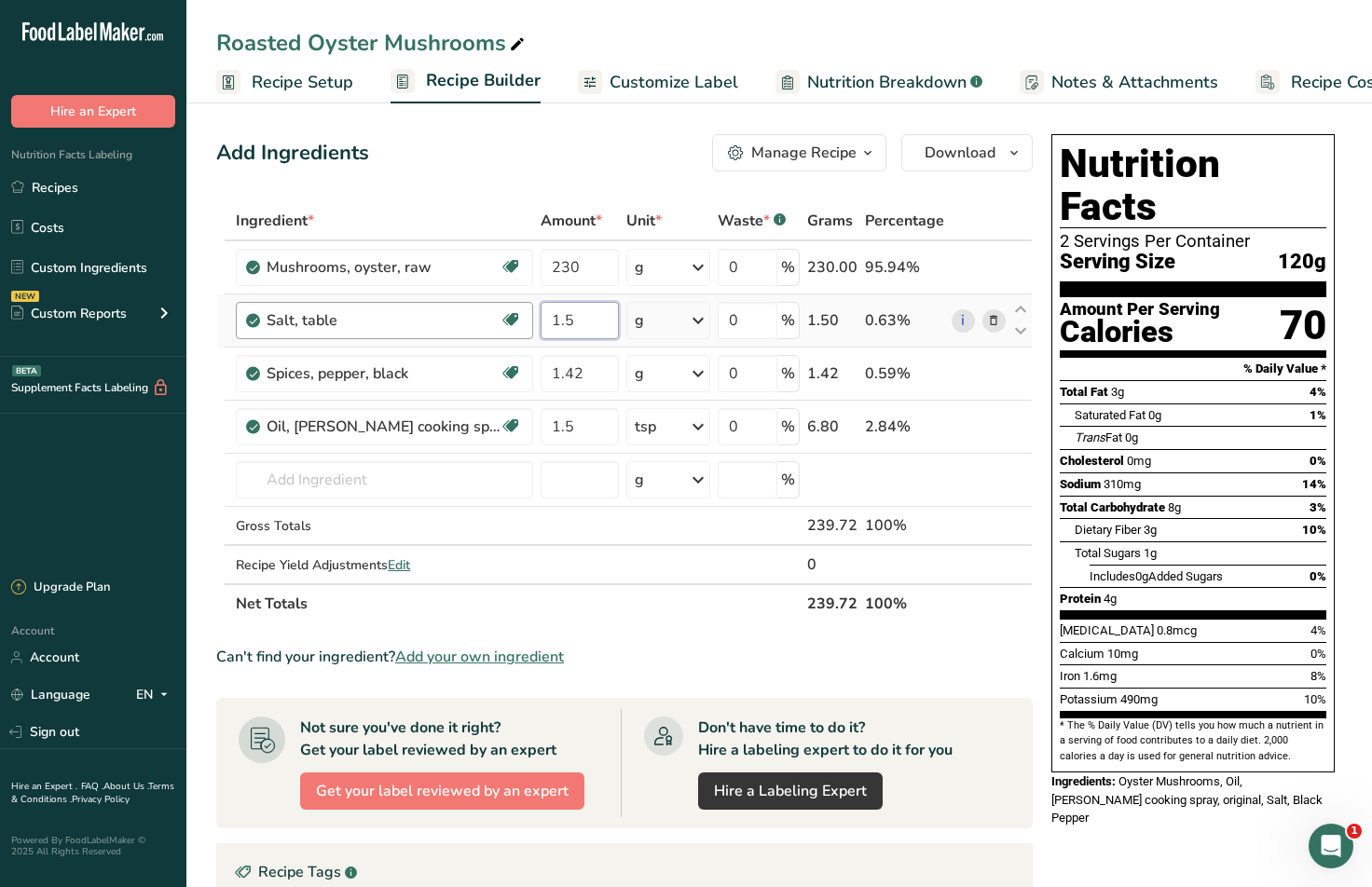
drag, startPoint x: 591, startPoint y: 319, endPoint x: 496, endPoint y: 311, distance: 95.3
click at [497, 311] on tr "Salt, table Dairy free Gluten free Vegan Vegetarian Soy free 1.5 g Portions 1 t…" at bounding box center [624, 321] width 814 height 53
click at [685, 309] on div "Ingredient * Amount * Unit * Waste * .a-a{fill:#347362;}.b-a{fill:#fff;} Grams …" at bounding box center [624, 412] width 816 height 422
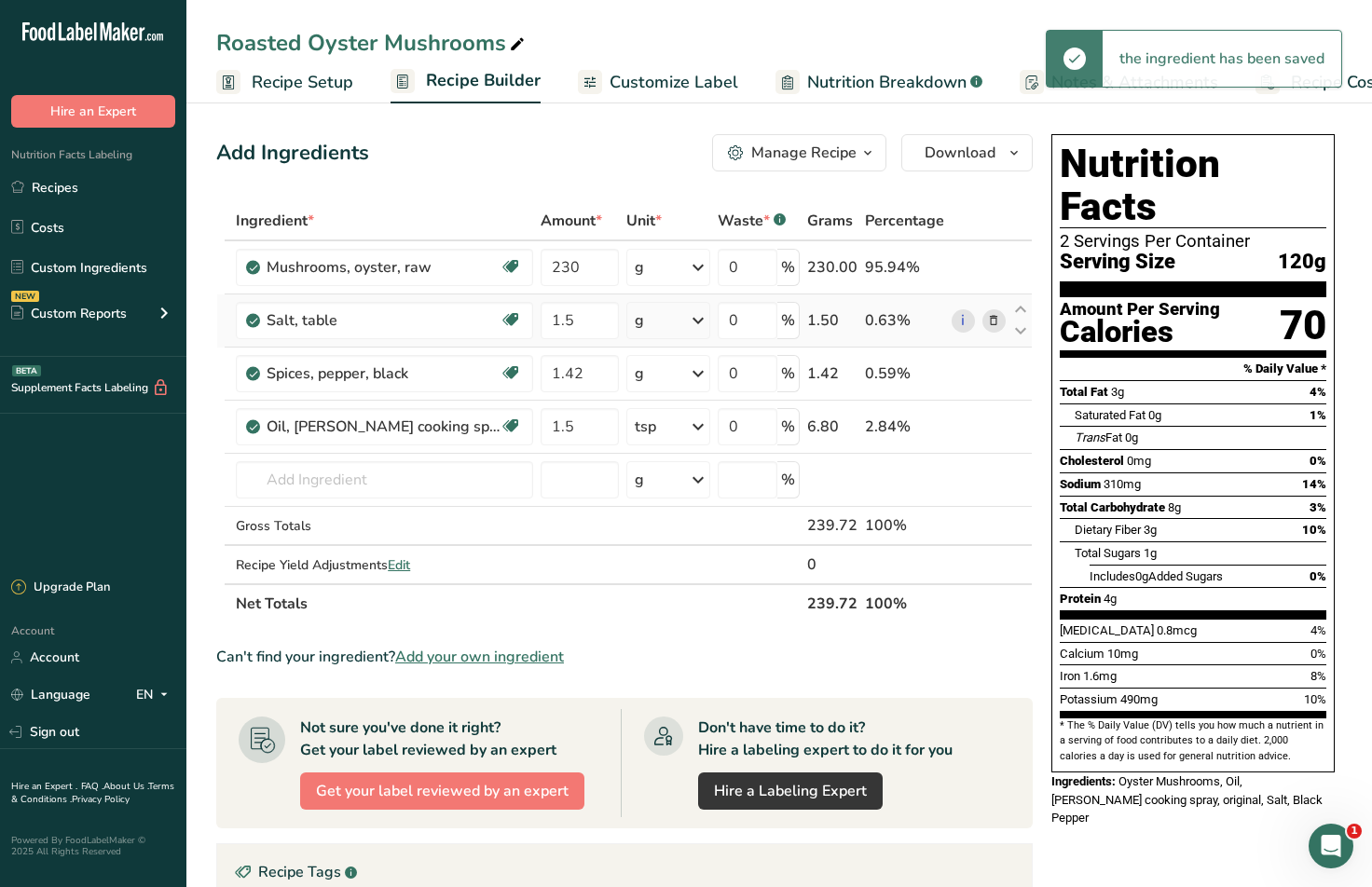
click at [687, 318] on icon at bounding box center [697, 321] width 22 height 34
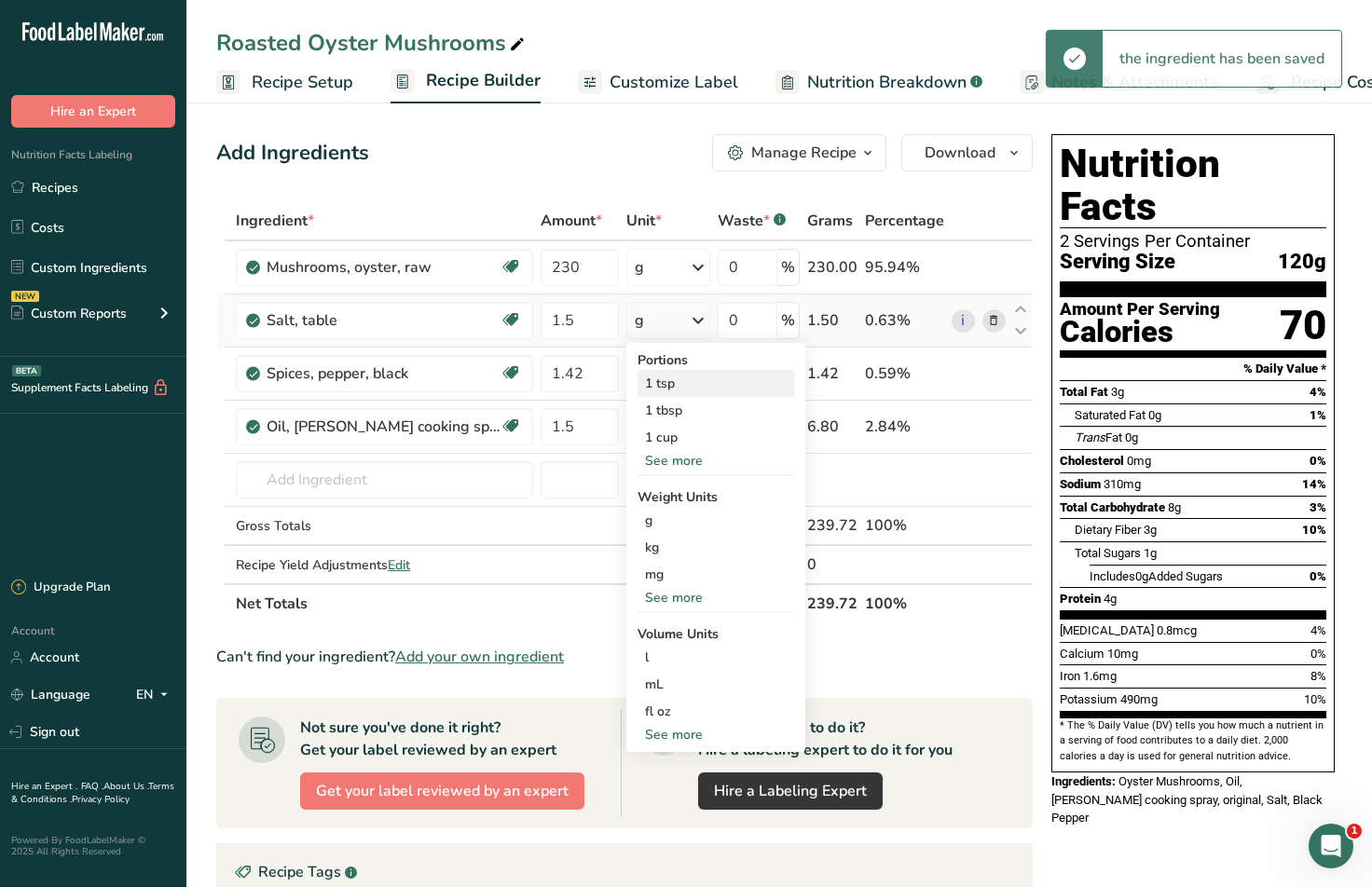
click at [661, 388] on div "1 tsp" at bounding box center [715, 383] width 157 height 27
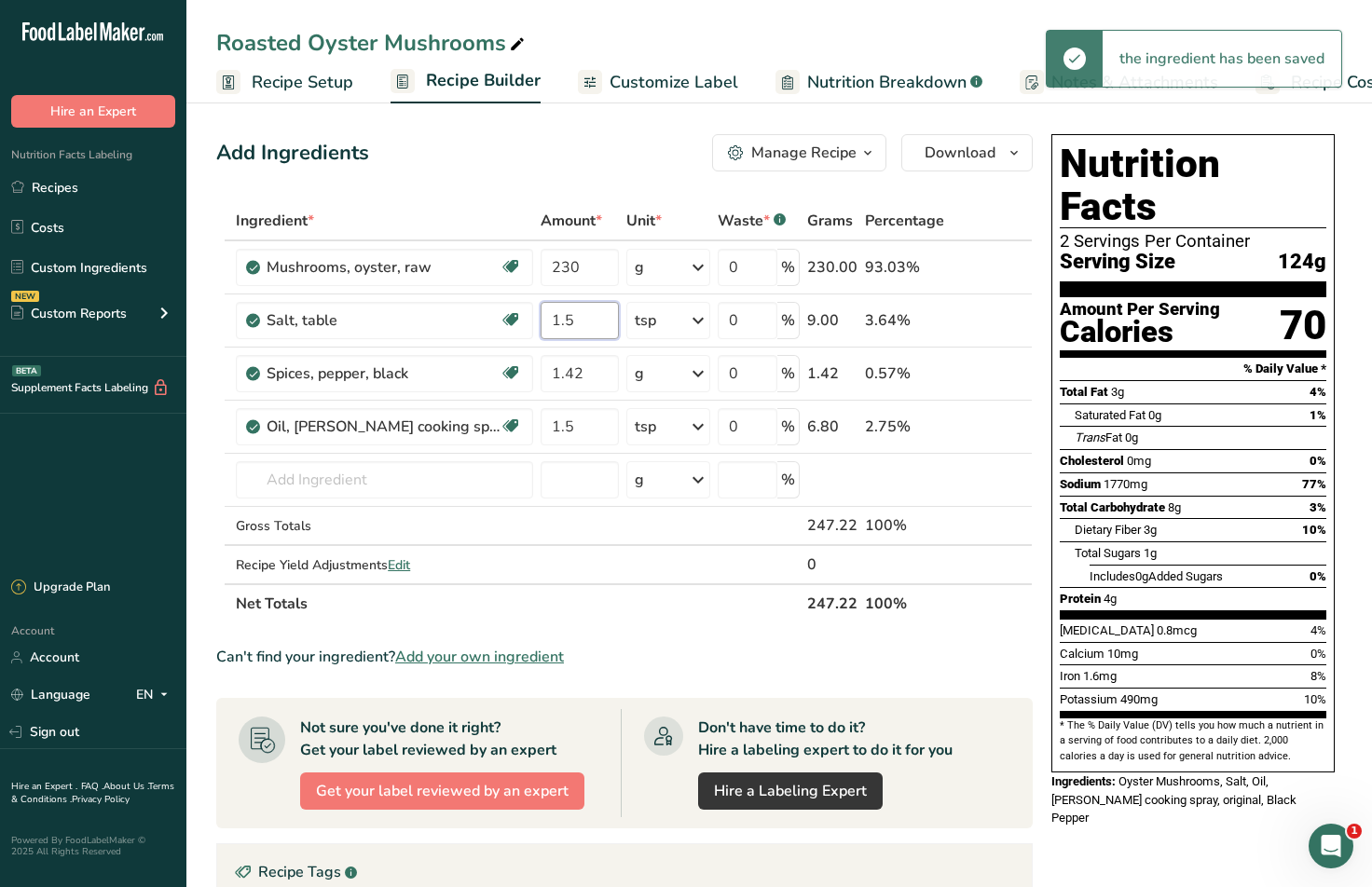
click at [576, 318] on input "1.5" at bounding box center [579, 320] width 77 height 37
drag, startPoint x: 579, startPoint y: 319, endPoint x: 335, endPoint y: 289, distance: 245.8
click at [335, 289] on tbody "Mushrooms, oyster, raw Source of Antioxidants Dairy free Gluten free Vegan Vege…" at bounding box center [624, 413] width 814 height 342
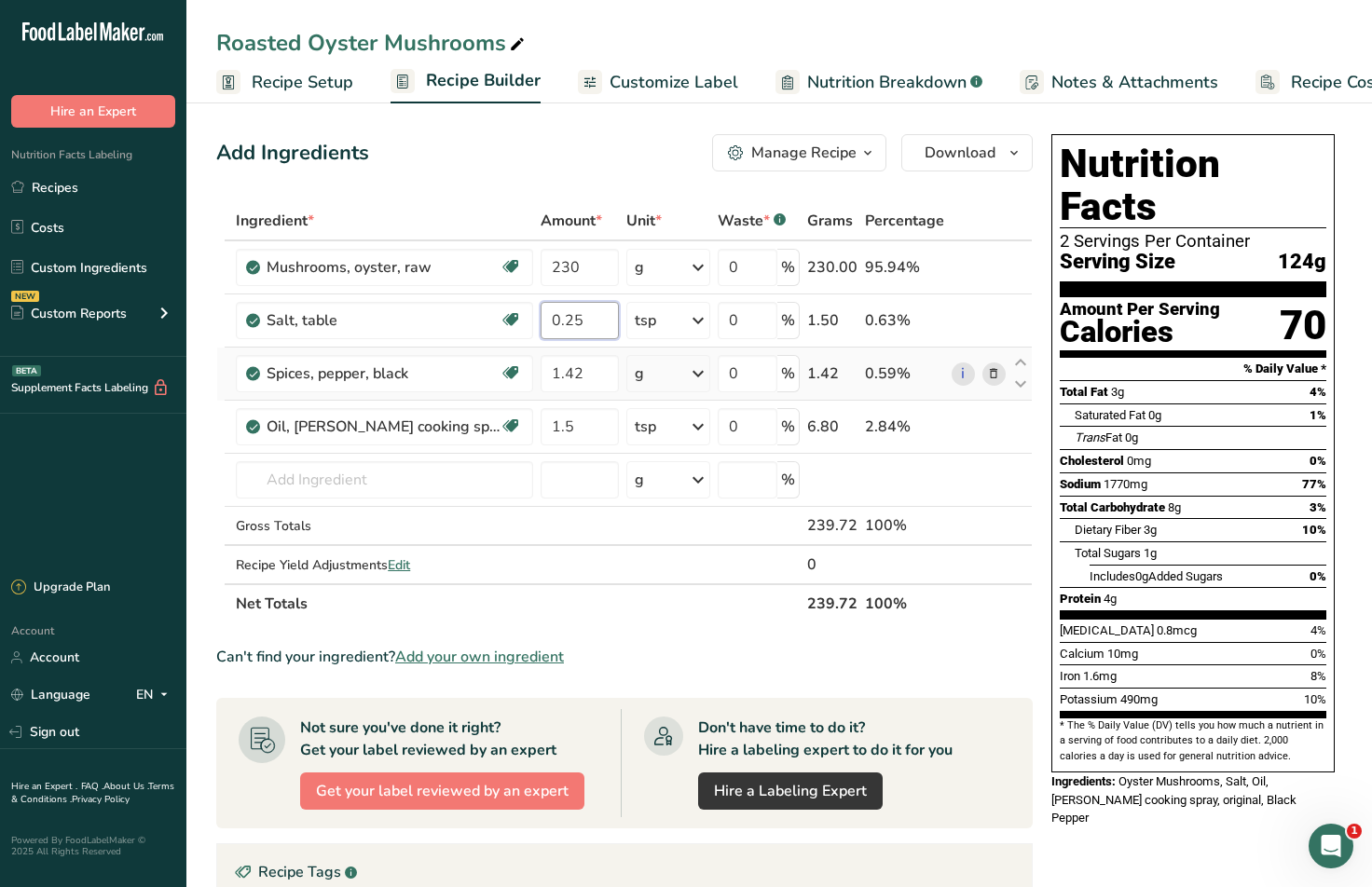
type input "0.25"
click at [672, 374] on div "Ingredient * Amount * Unit * Waste * .a-a{fill:#347362;}.b-a{fill:#fff;} Grams …" at bounding box center [624, 412] width 816 height 422
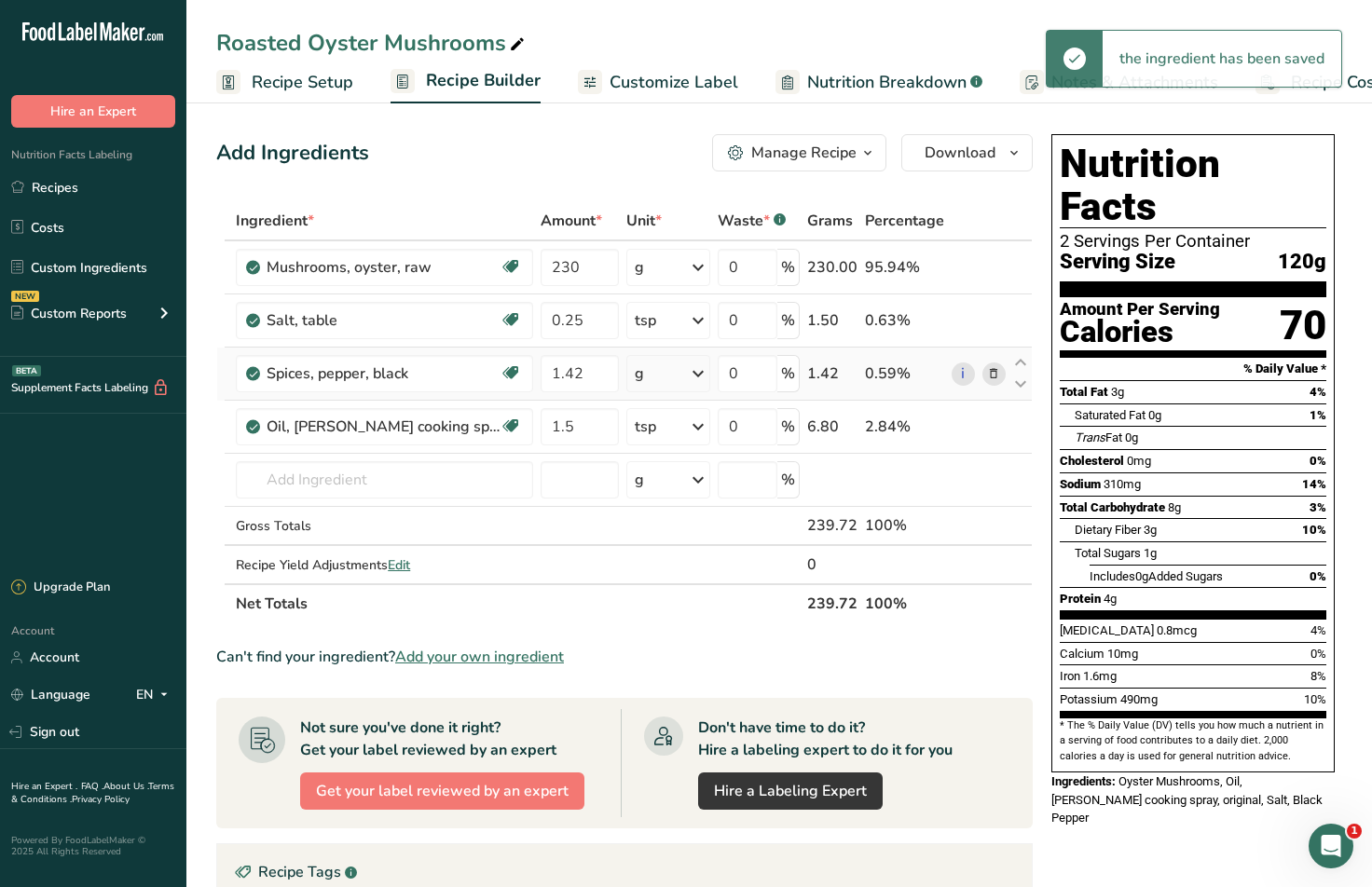
click at [696, 366] on icon at bounding box center [697, 374] width 22 height 34
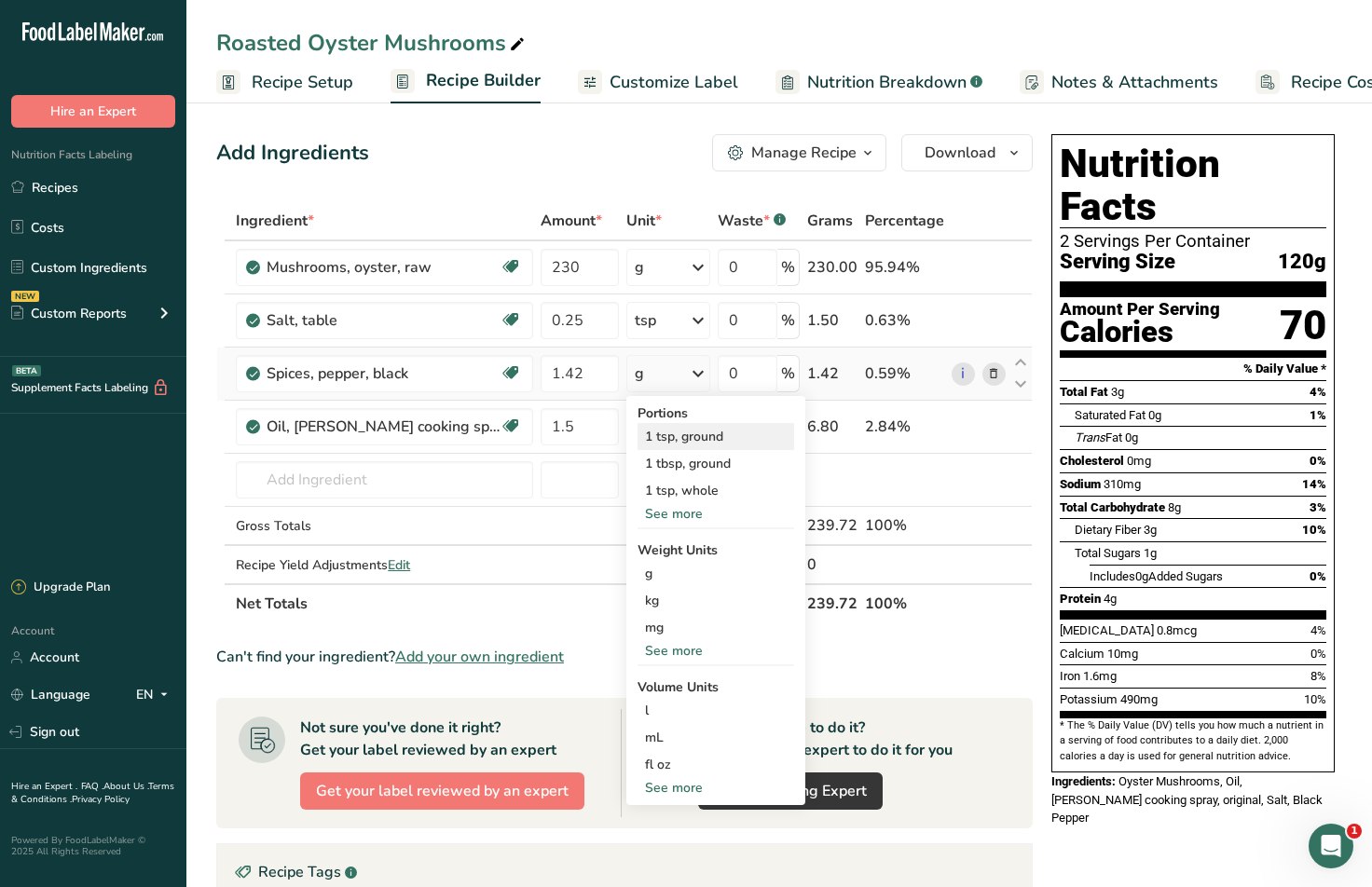
click at [719, 439] on div "1 tsp, ground" at bounding box center [715, 436] width 157 height 27
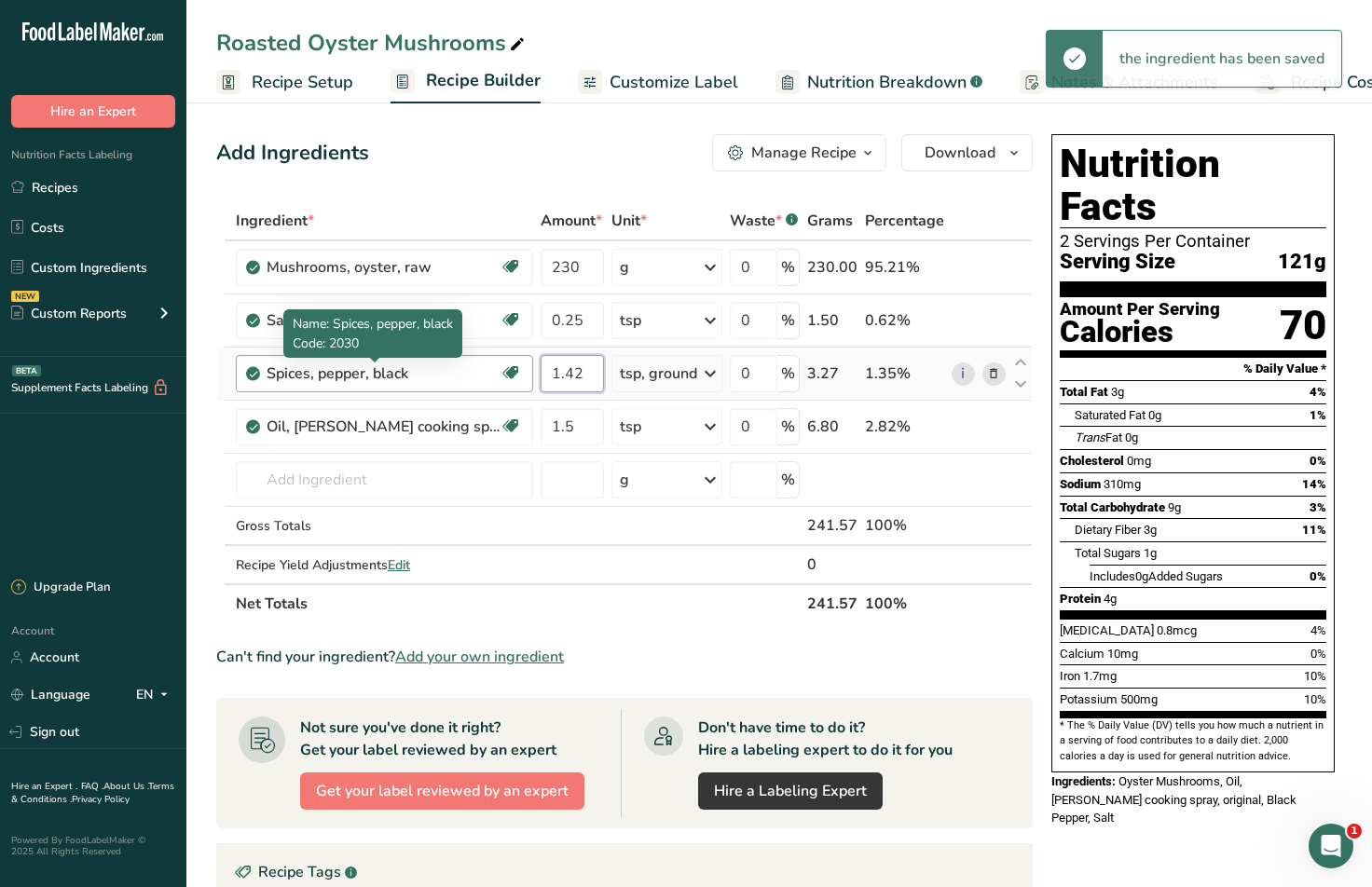
drag, startPoint x: 582, startPoint y: 374, endPoint x: 446, endPoint y: 382, distance: 136.2
click at [439, 374] on tr "Spices, pepper, black Source of Antioxidants Dairy free Gluten free Vegan Veget…" at bounding box center [624, 374] width 814 height 53
type input "0.25"
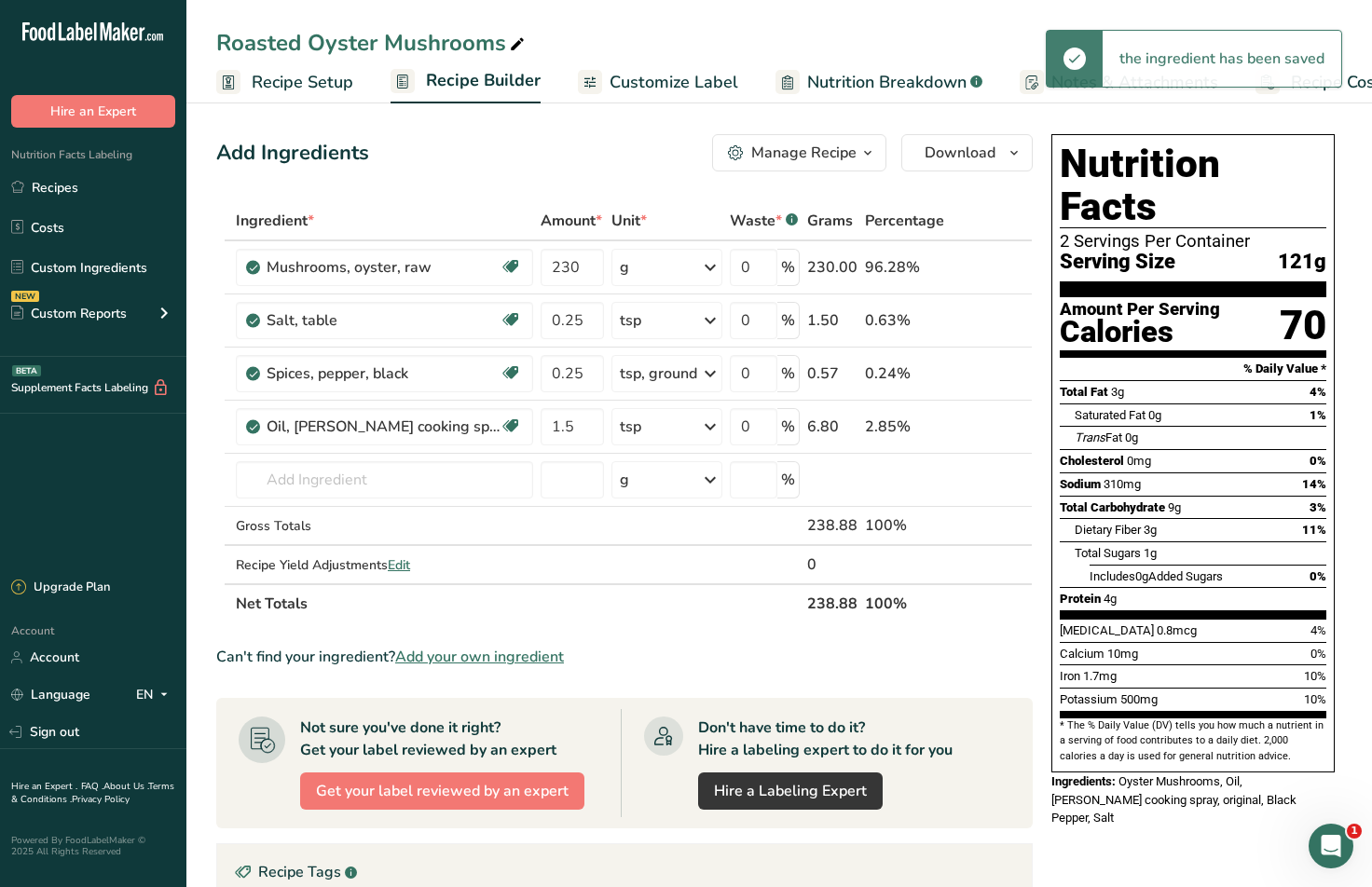
click at [588, 170] on div "Add Ingredients Manage Recipe Delete Recipe Duplicate Recipe Scale Recipe Save …" at bounding box center [624, 152] width 816 height 37
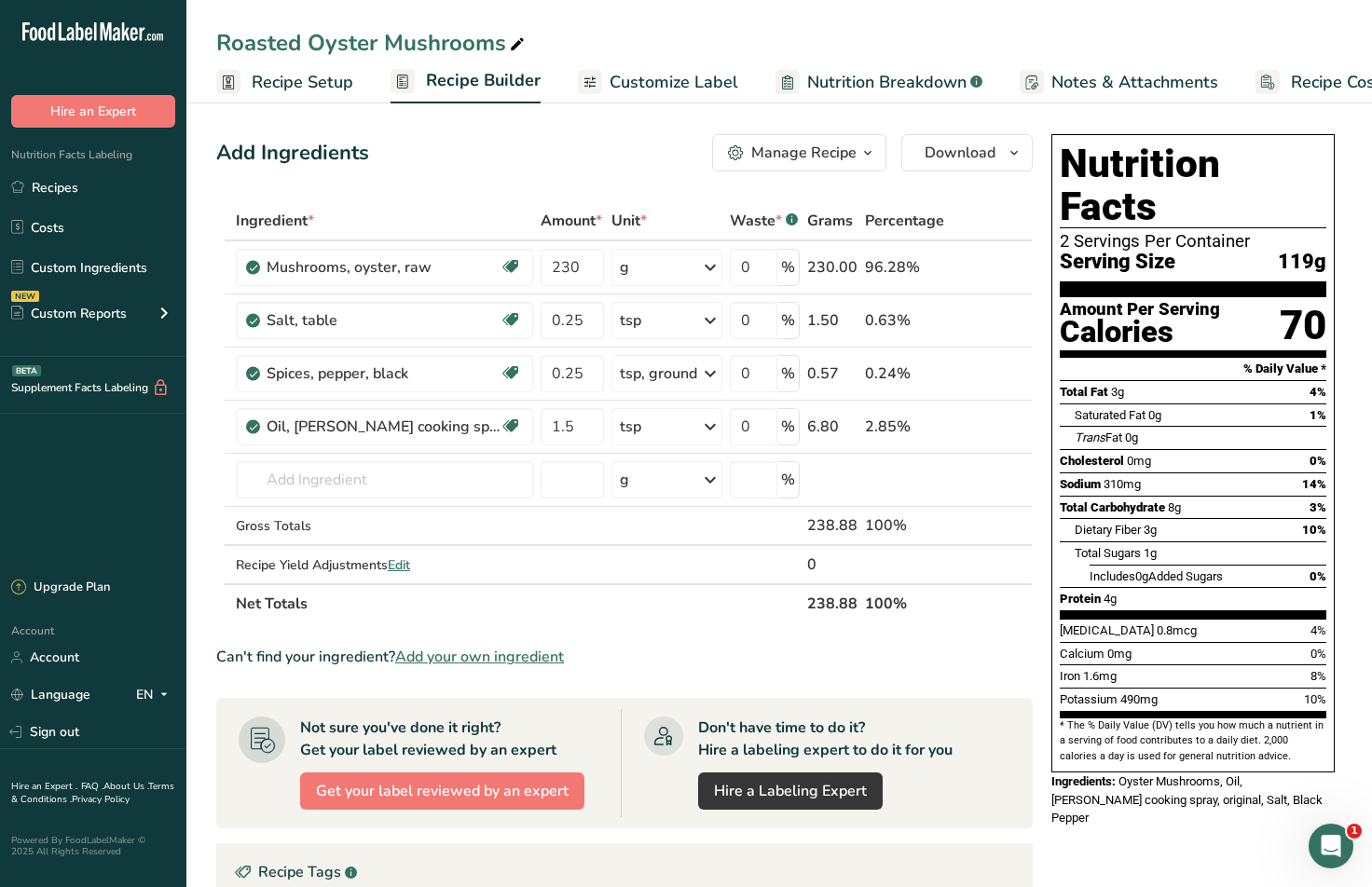
click at [564, 143] on div "Add Ingredients Manage Recipe Delete Recipe Duplicate Recipe Scale Recipe Save …" at bounding box center [624, 152] width 816 height 37
click at [305, 475] on input "text" at bounding box center [385, 479] width 298 height 37
type input "cooking spray"
click at [1219, 787] on div "Nutrition Facts 2 Servings Per Container Serving Size 119g Amount Per Serving C…" at bounding box center [1193, 689] width 298 height 1126
click at [1129, 774] on span "Oyster Mushrooms, Oil, [PERSON_NAME] cooking spray, original, Salt, Black Pepper" at bounding box center [1186, 799] width 271 height 50
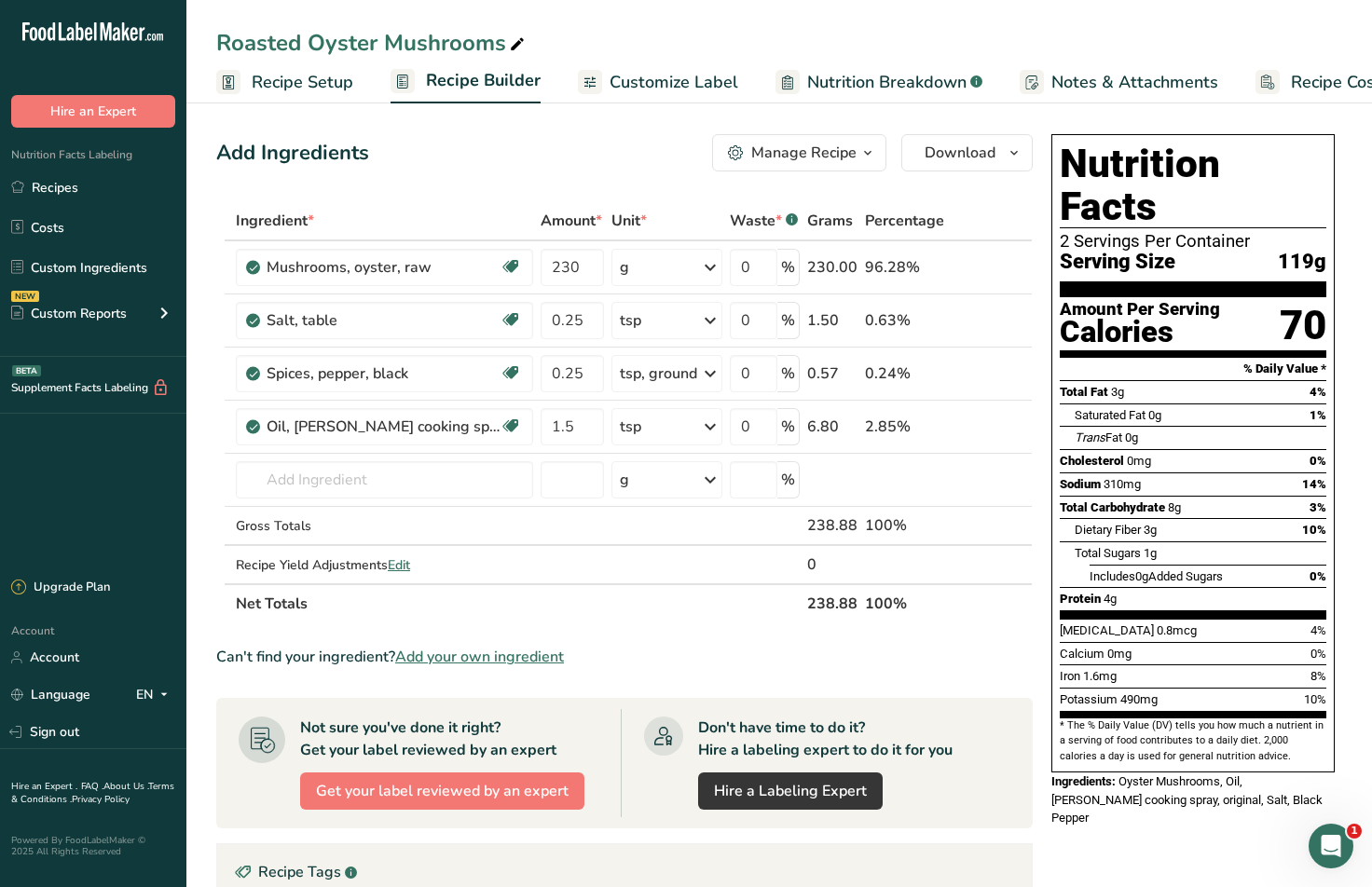
click at [660, 75] on span "Customize Label" at bounding box center [674, 82] width 129 height 25
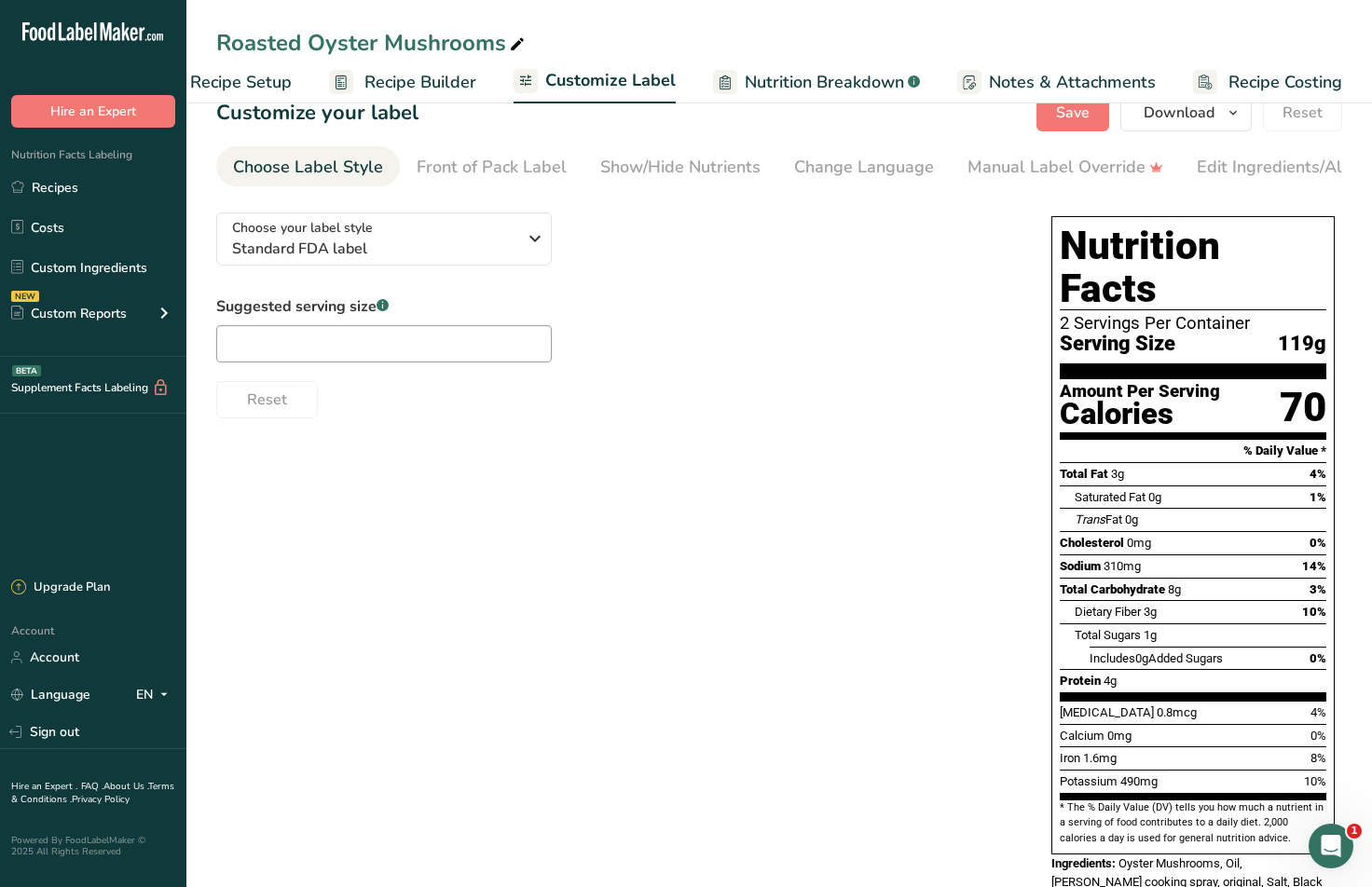
scroll to position [48, 0]
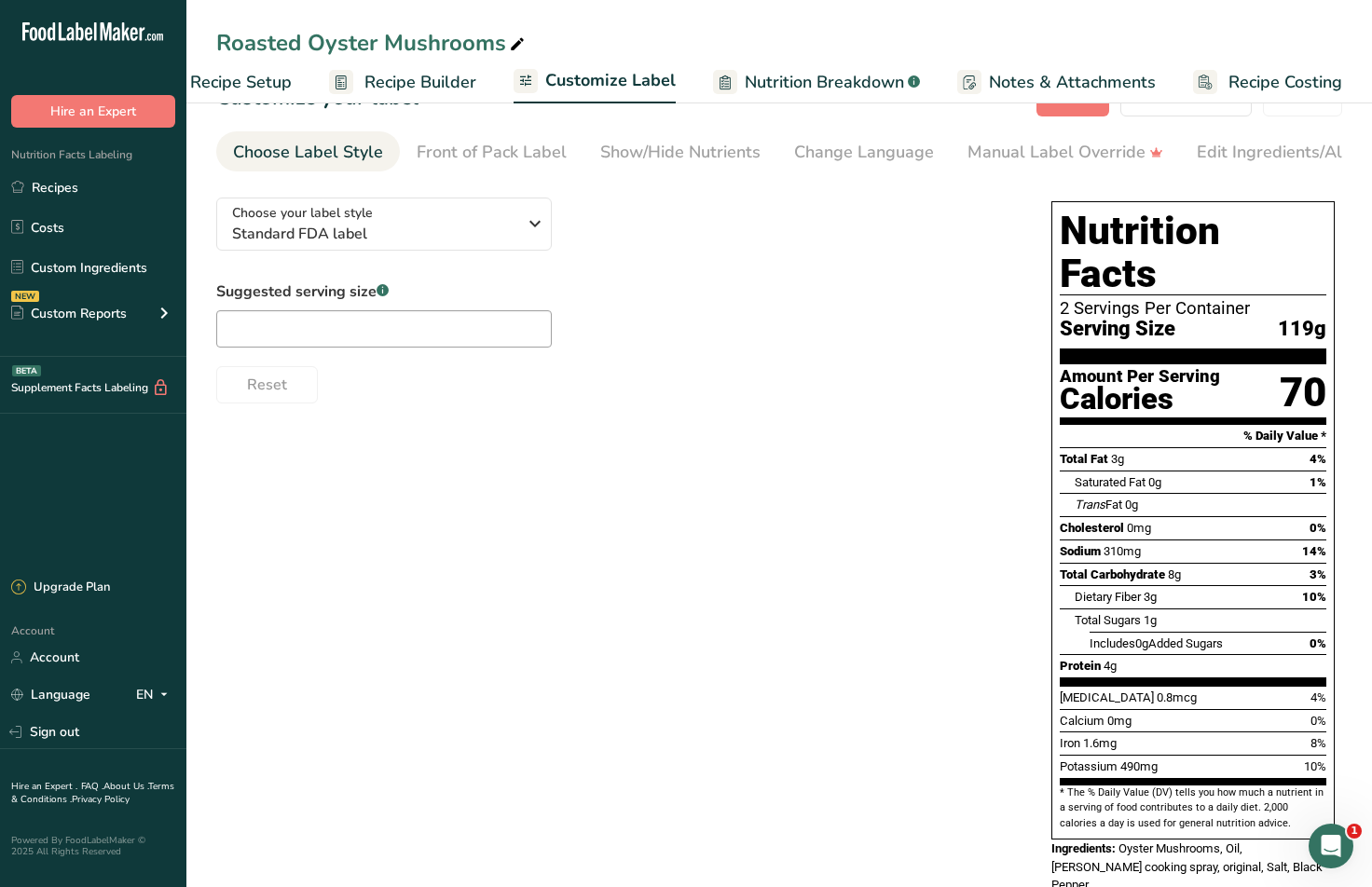
click at [270, 86] on span "Recipe Setup" at bounding box center [241, 82] width 102 height 25
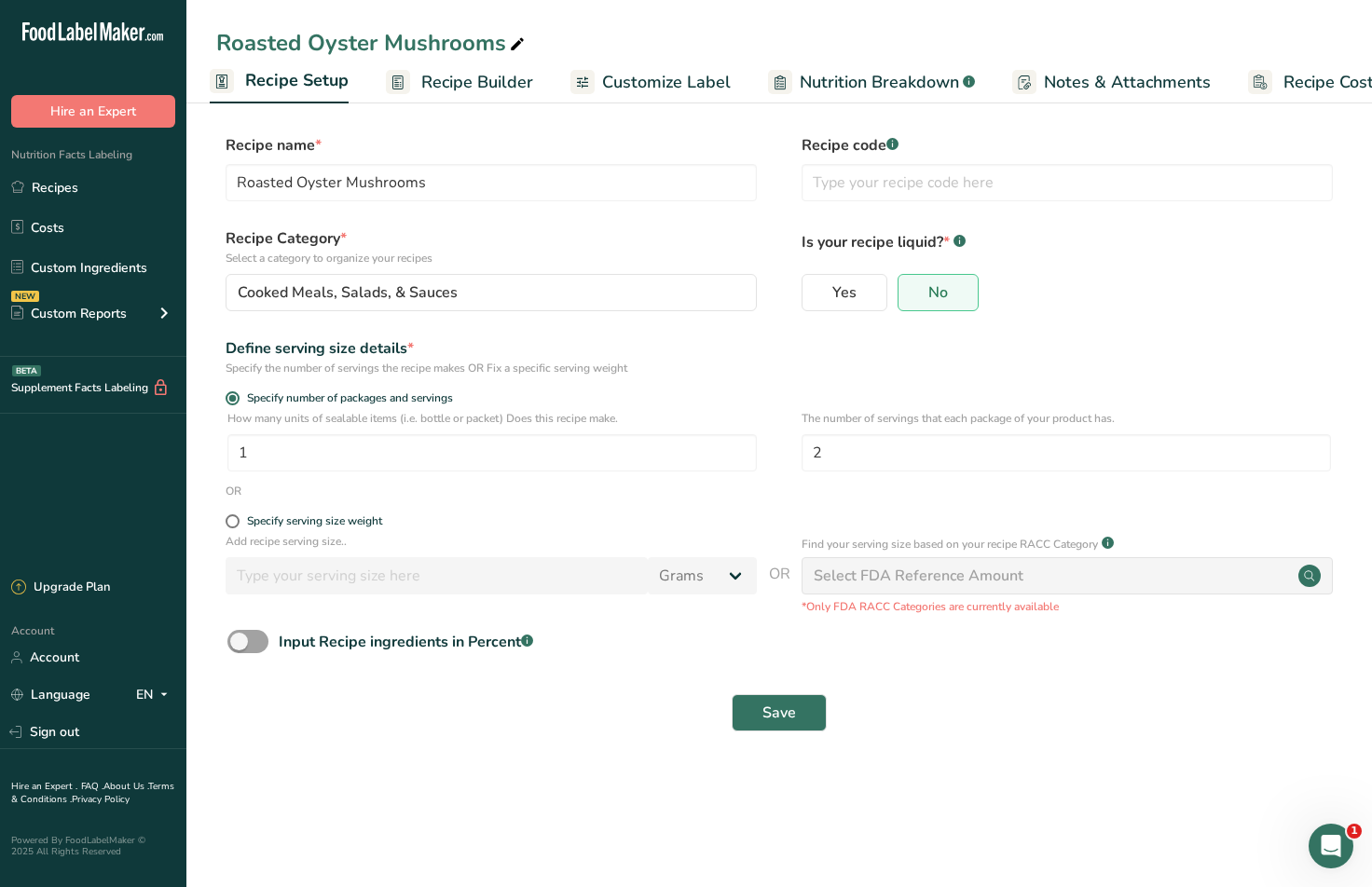
click at [477, 86] on span "Recipe Builder" at bounding box center [478, 82] width 112 height 25
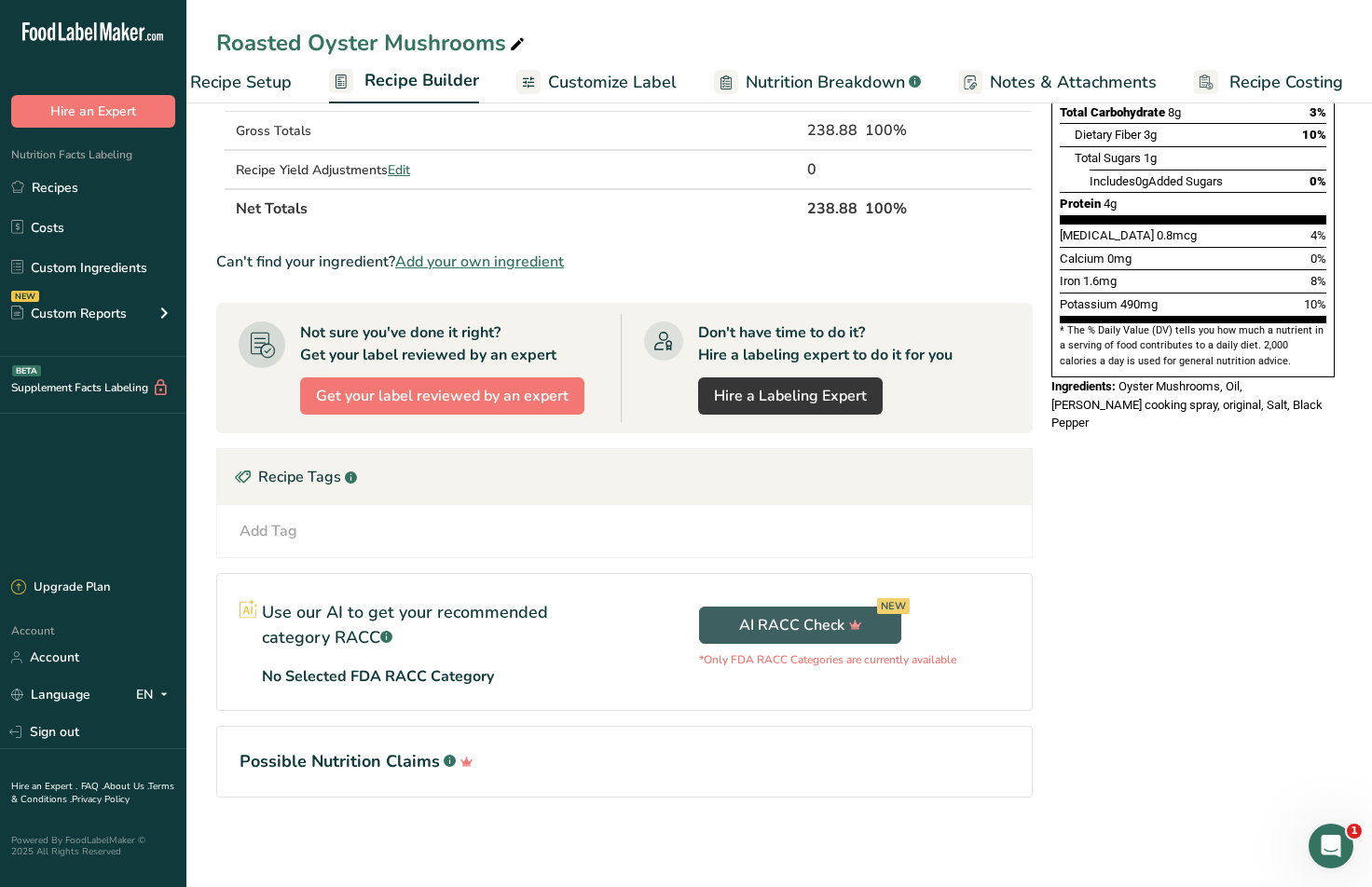
scroll to position [22, 0]
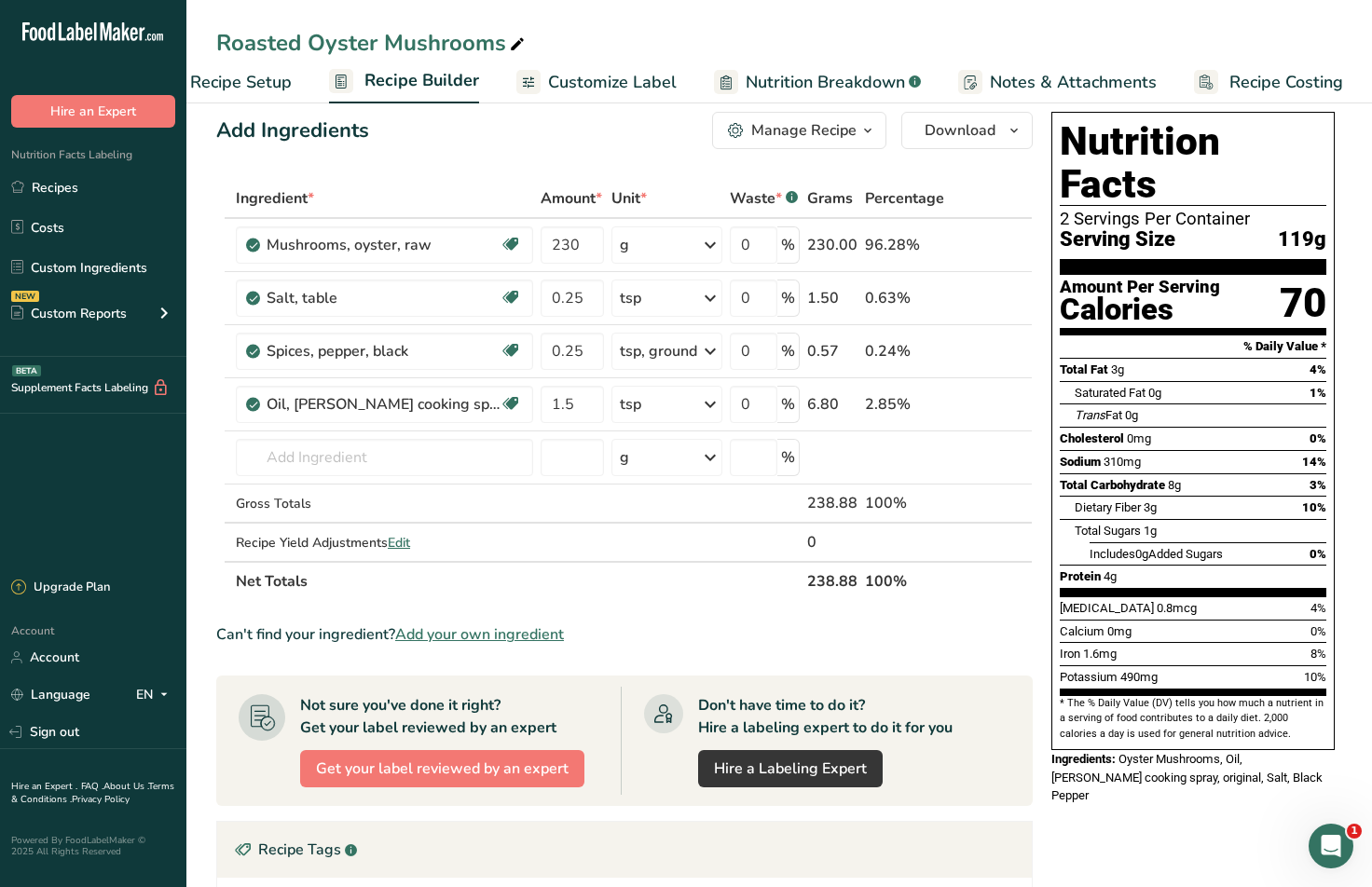
click at [1188, 752] on span "Oyster Mushrooms, Oil, [PERSON_NAME] cooking spray, original, Salt, Black Pepper" at bounding box center [1186, 777] width 271 height 50
click at [605, 68] on link "Customize Label" at bounding box center [597, 83] width 160 height 42
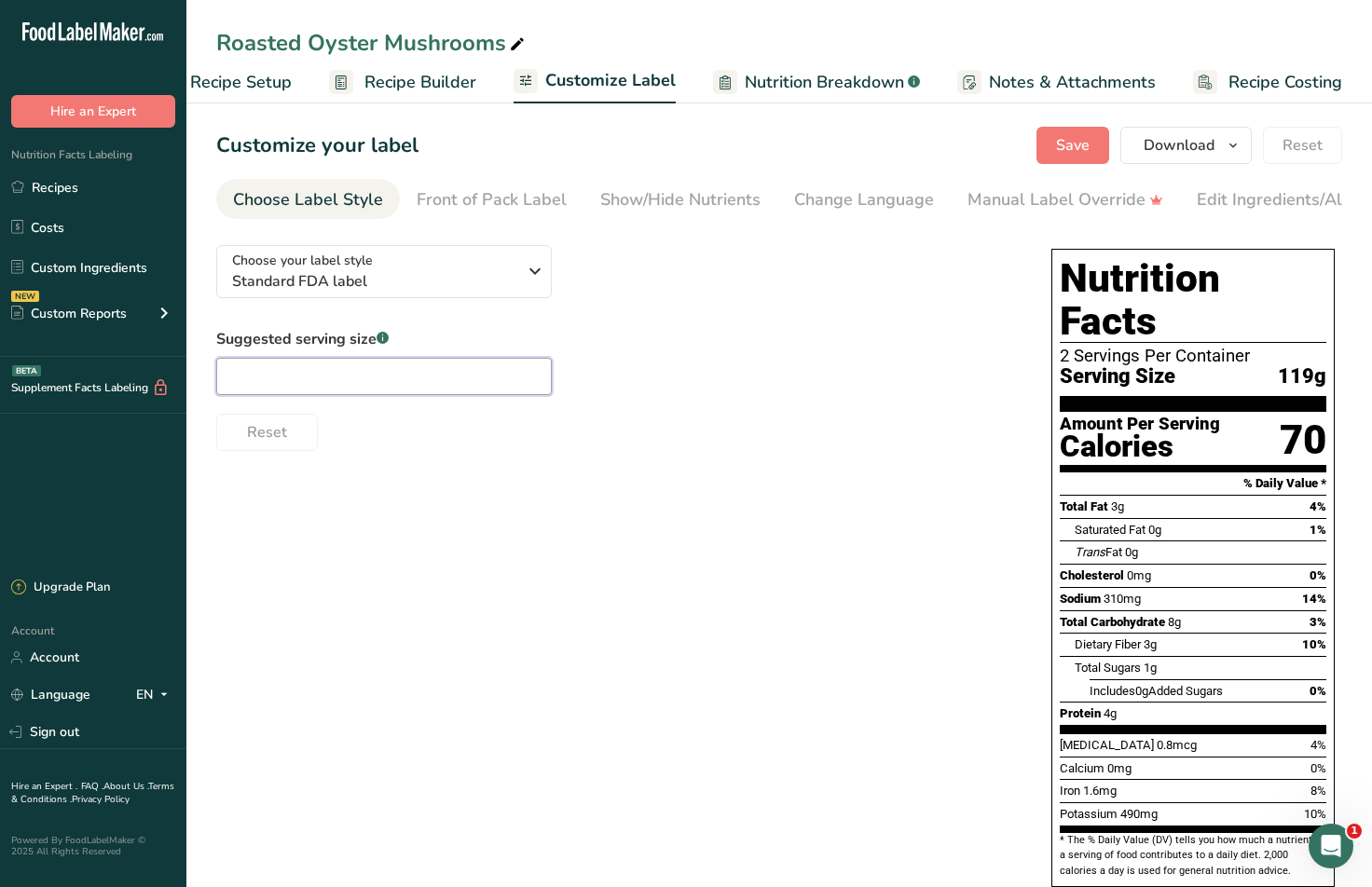
click at [464, 378] on input "text" at bounding box center [384, 376] width 336 height 37
type input "1/2 Cup"
click at [744, 380] on div "Suggested serving size .a-a{fill:#347362;}.b-a{fill:#fff;} 1/2 Cup Reset" at bounding box center [615, 389] width 797 height 123
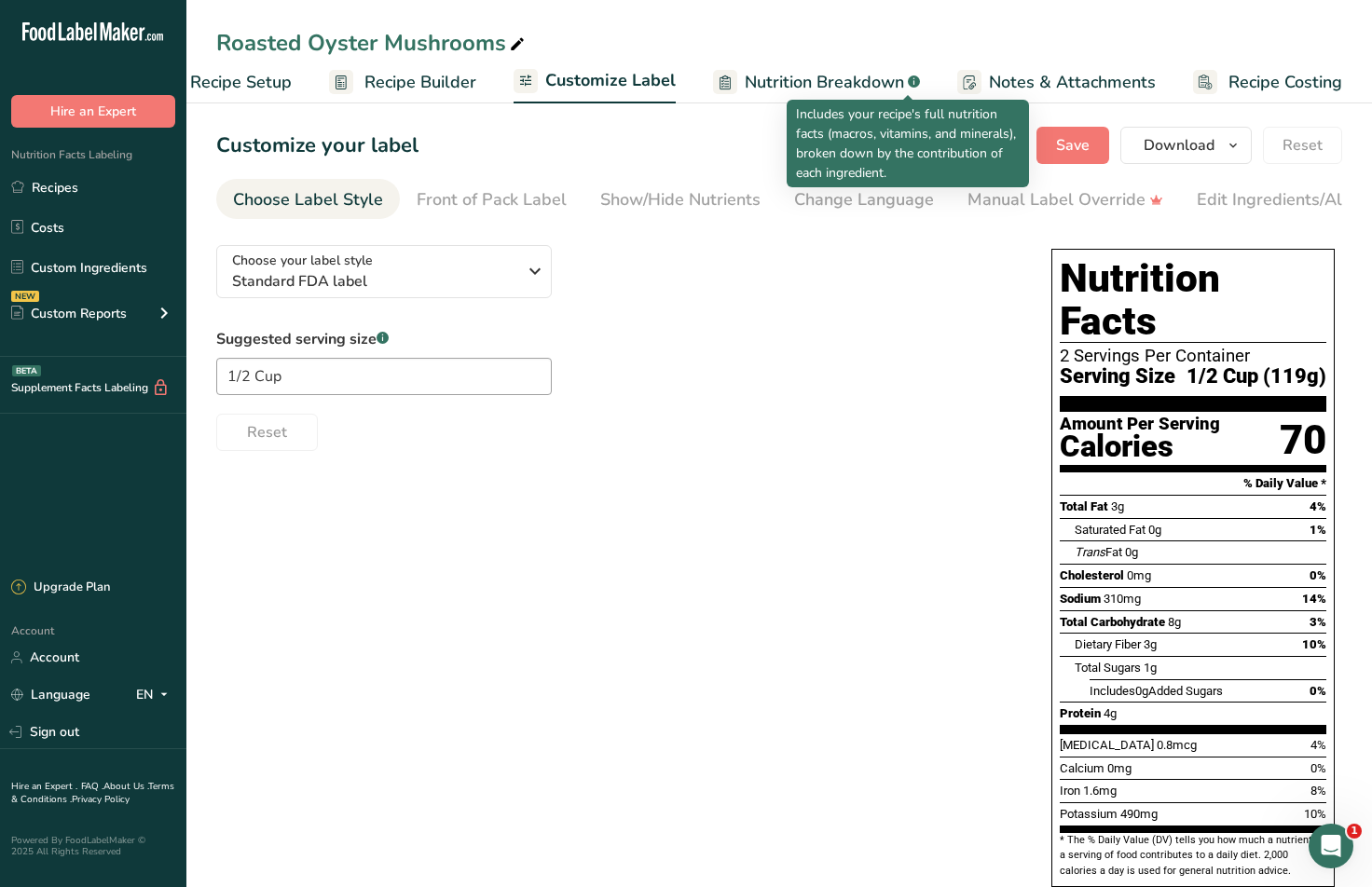
click at [821, 70] on span "Nutrition Breakdown" at bounding box center [823, 82] width 159 height 25
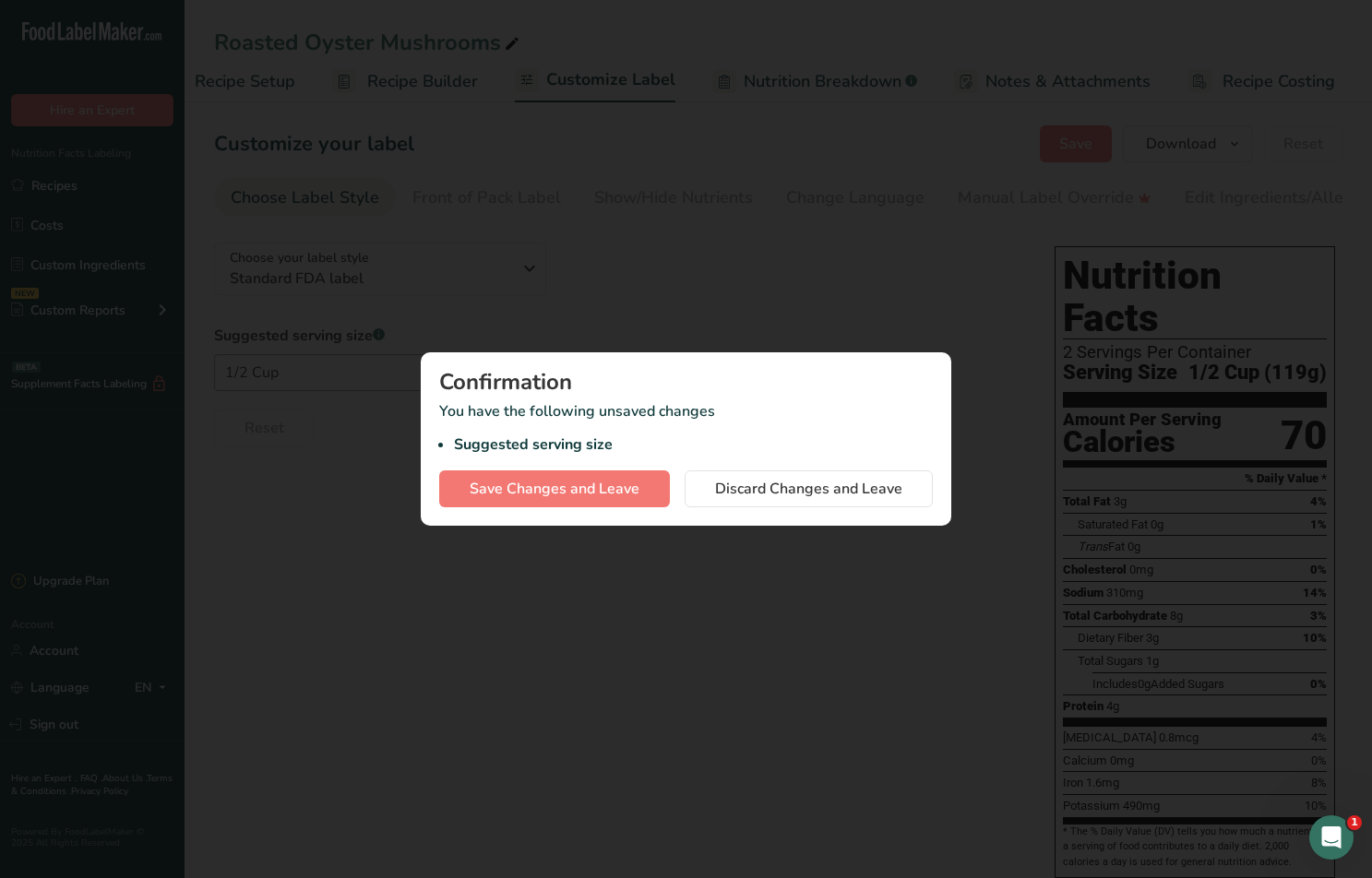
scroll to position [0, 47]
drag, startPoint x: 751, startPoint y: 644, endPoint x: 761, endPoint y: 579, distance: 65.8
click at [753, 643] on div at bounding box center [686, 439] width 1372 height 878
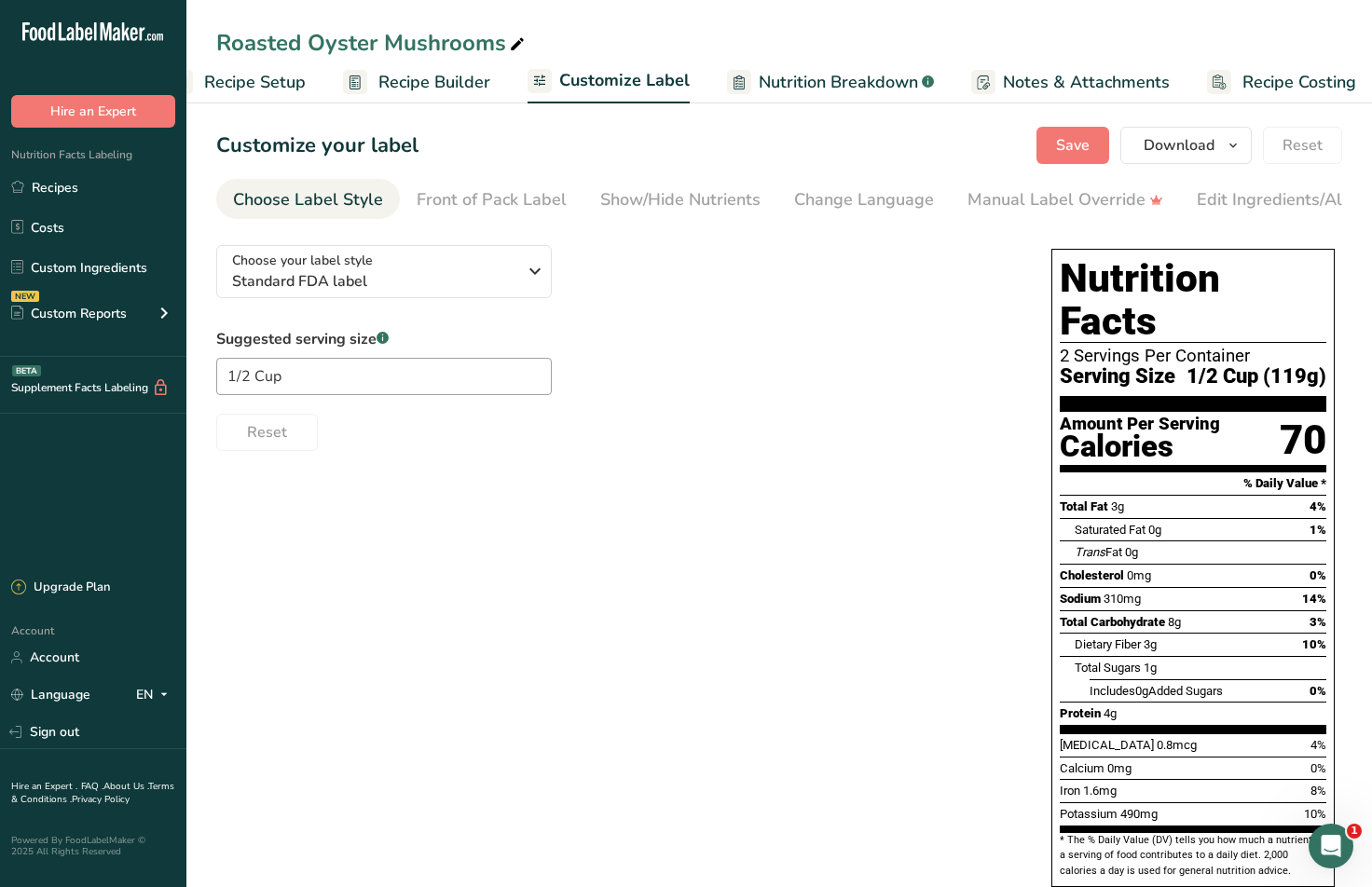
click at [470, 79] on span "Recipe Builder" at bounding box center [435, 82] width 112 height 25
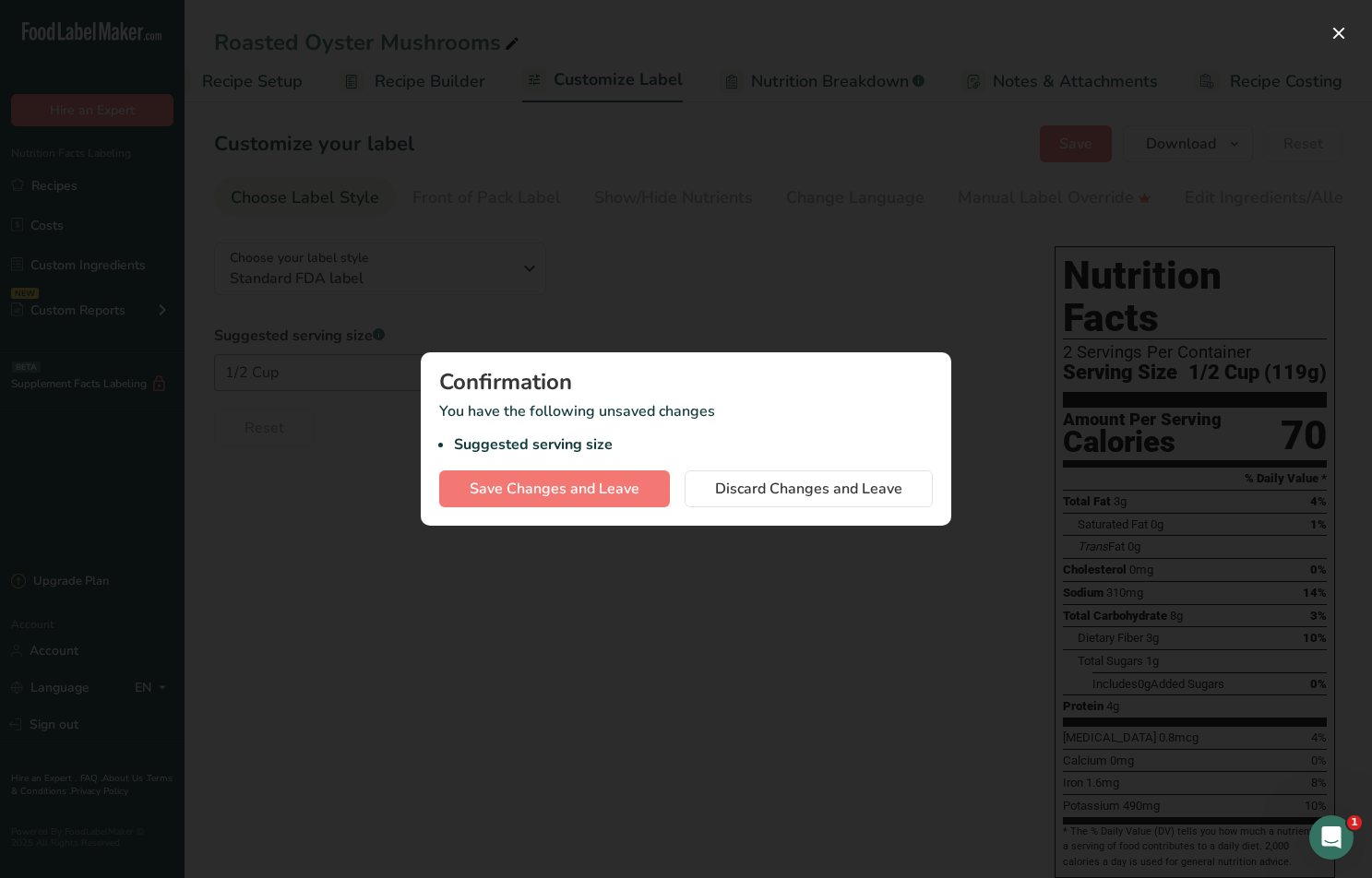
click at [632, 747] on div at bounding box center [686, 439] width 1372 height 878
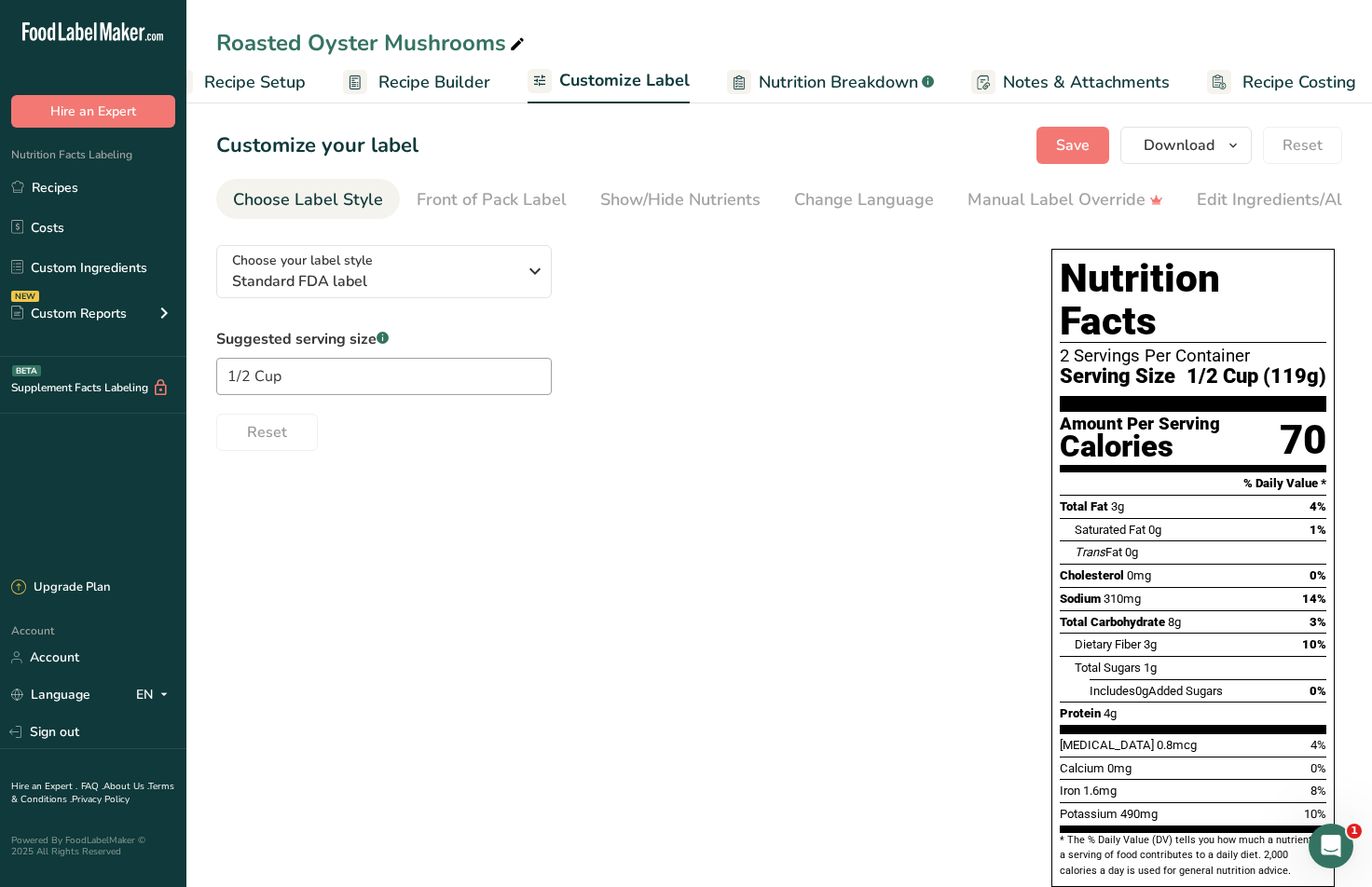
click at [248, 86] on span "Recipe Setup" at bounding box center [255, 82] width 102 height 25
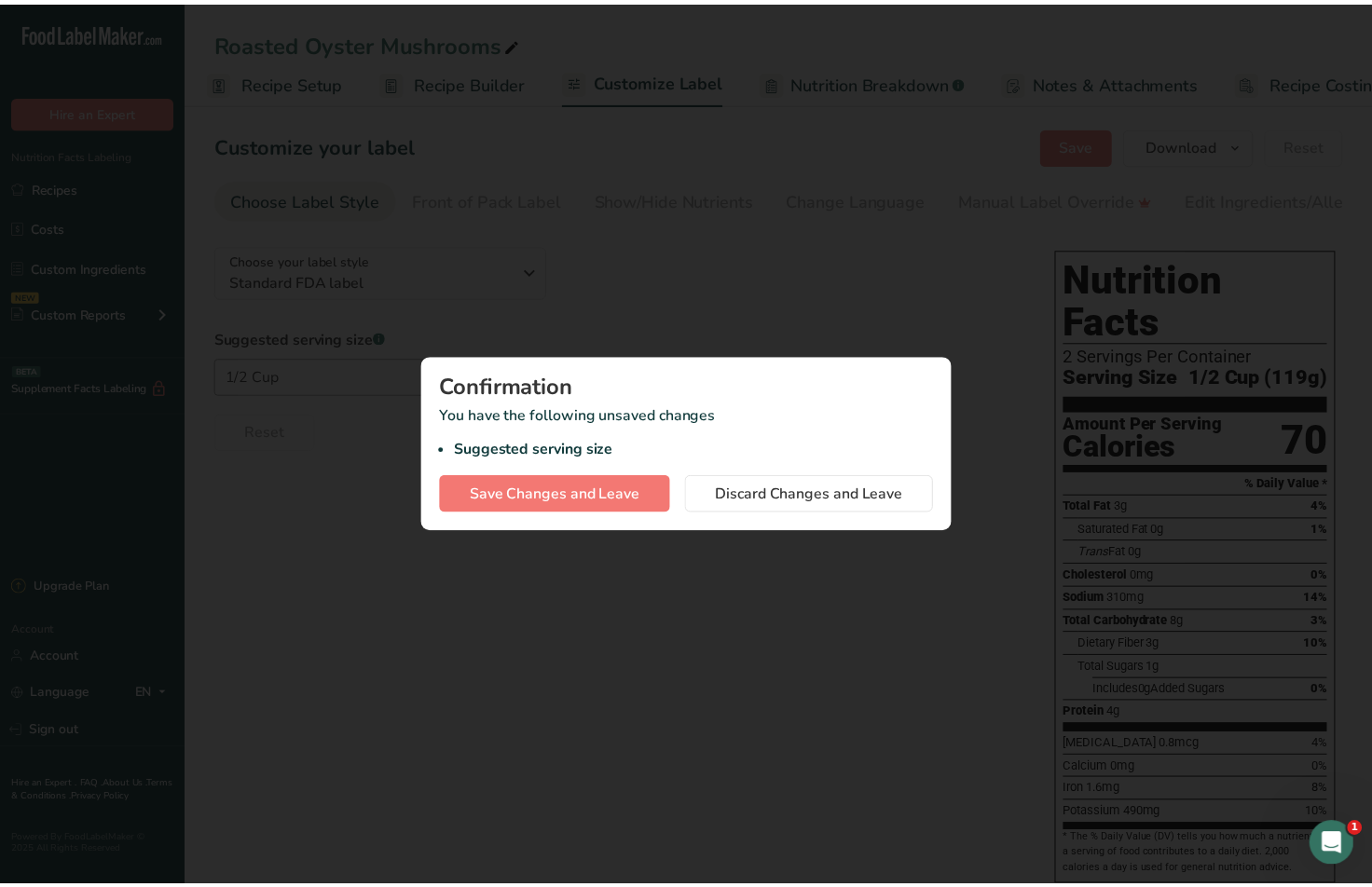
scroll to position [0, 7]
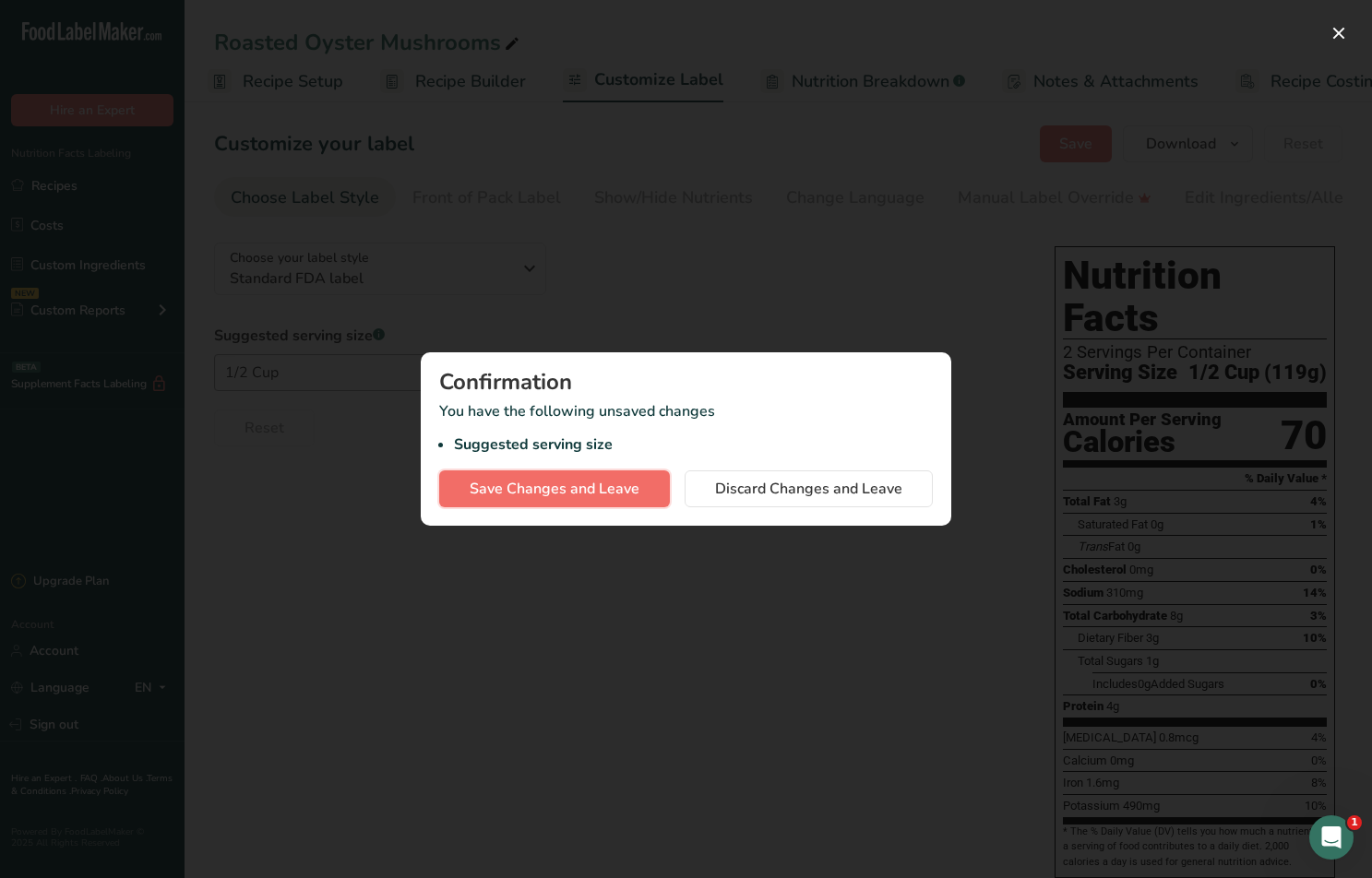
click at [568, 492] on span "Save Changes and Leave" at bounding box center [555, 488] width 170 height 22
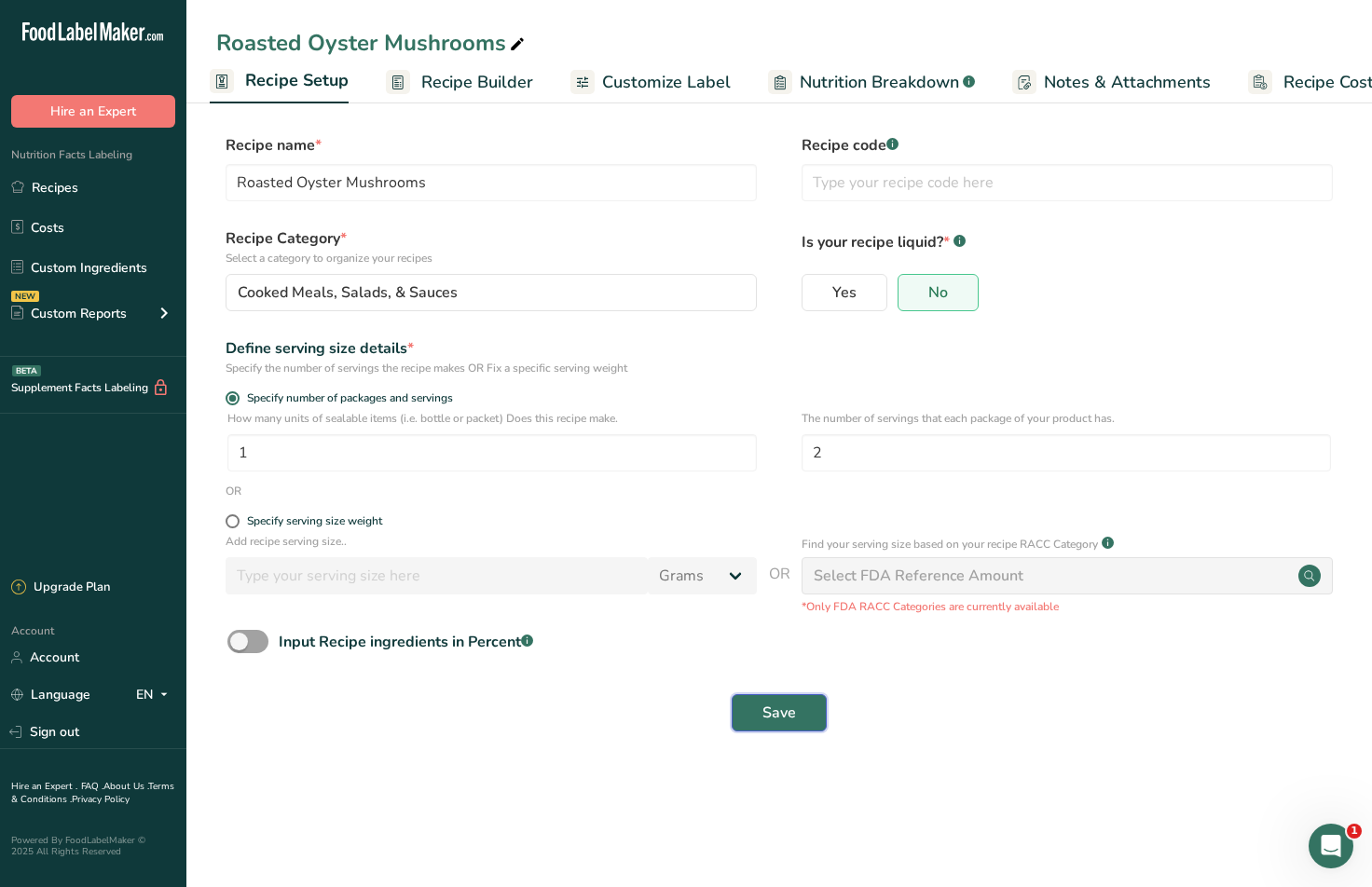
click at [770, 711] on span "Save" at bounding box center [779, 712] width 34 height 22
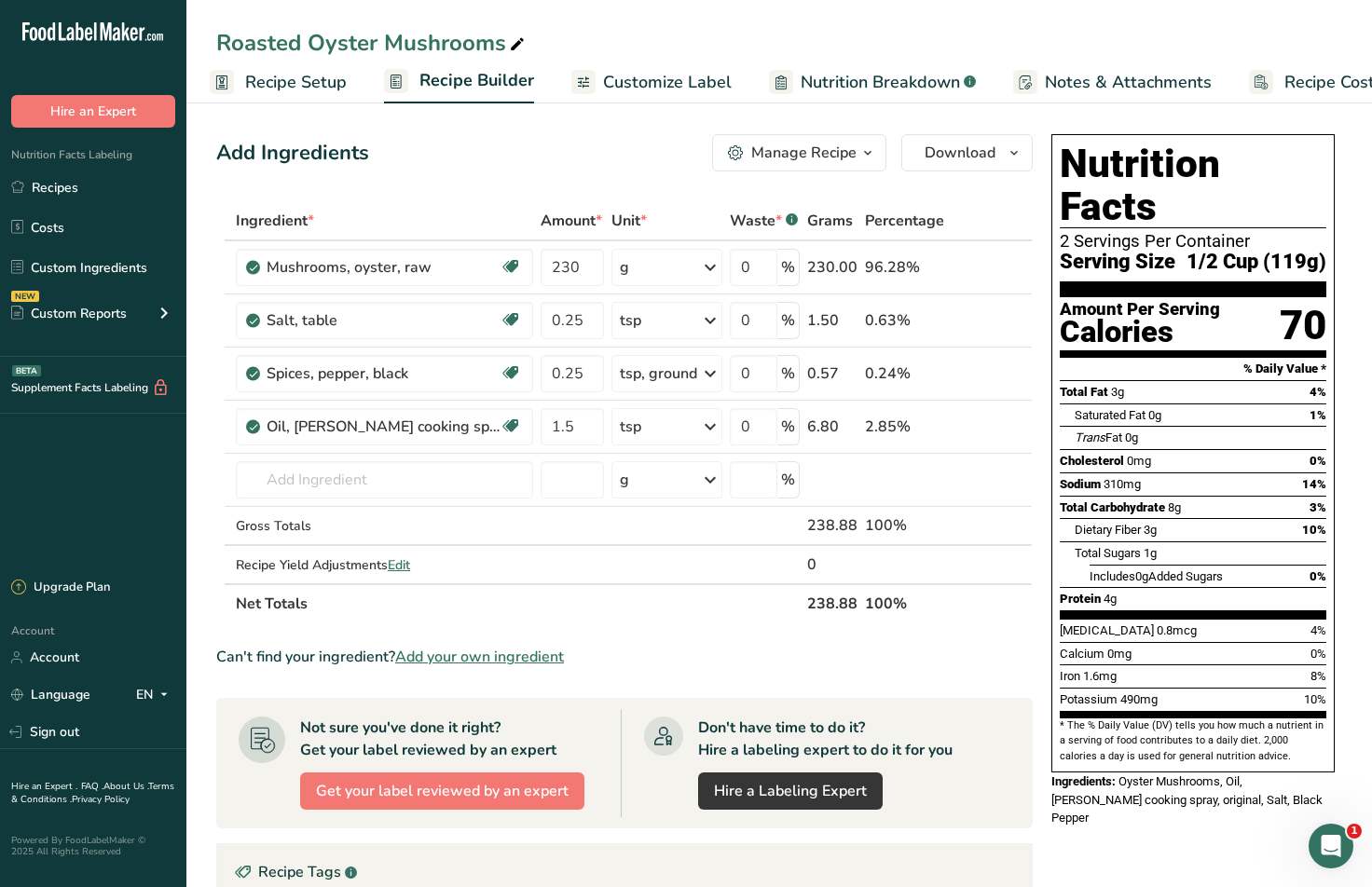
click at [618, 90] on span "Customize Label" at bounding box center [667, 82] width 129 height 25
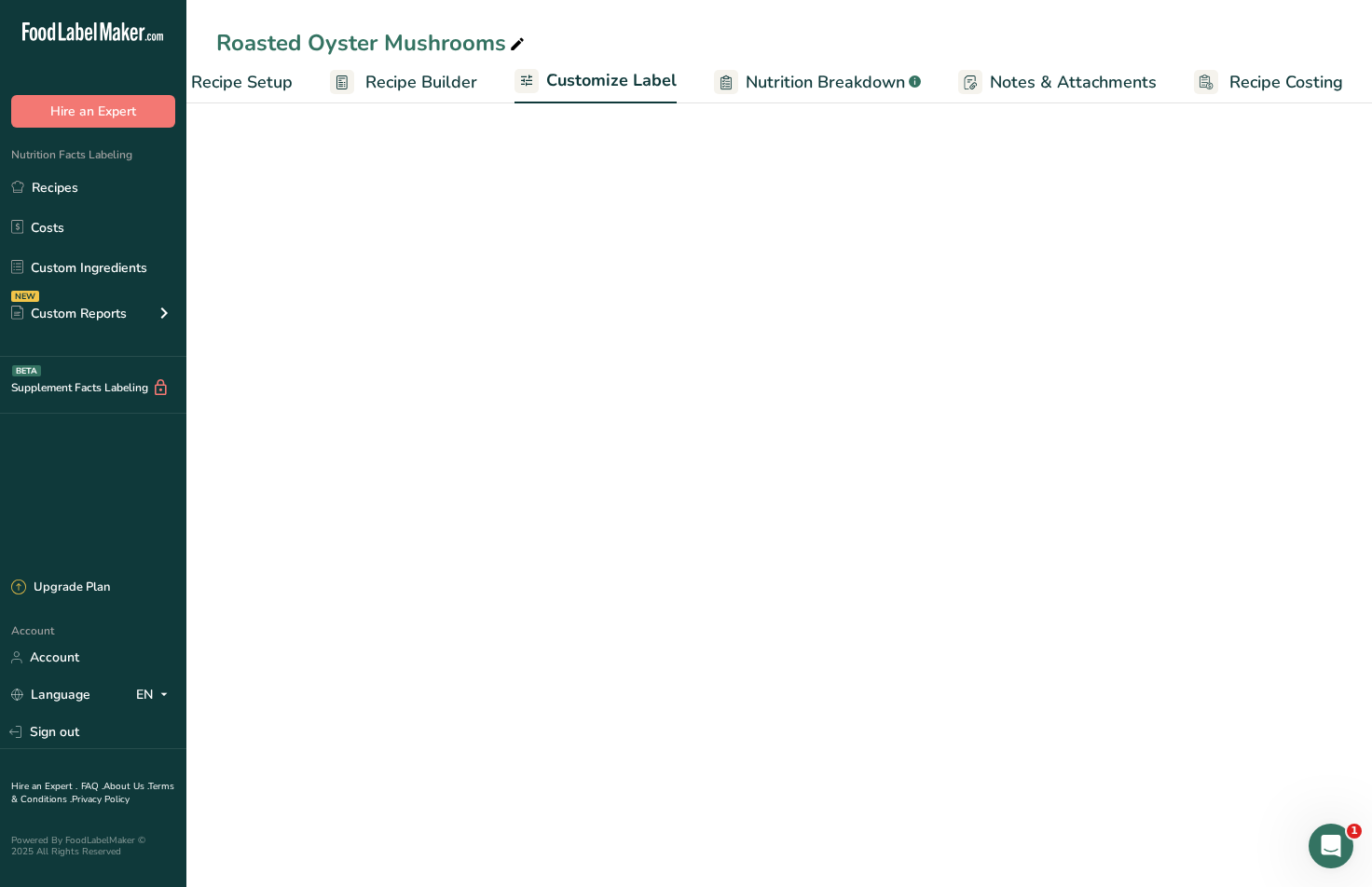
scroll to position [0, 62]
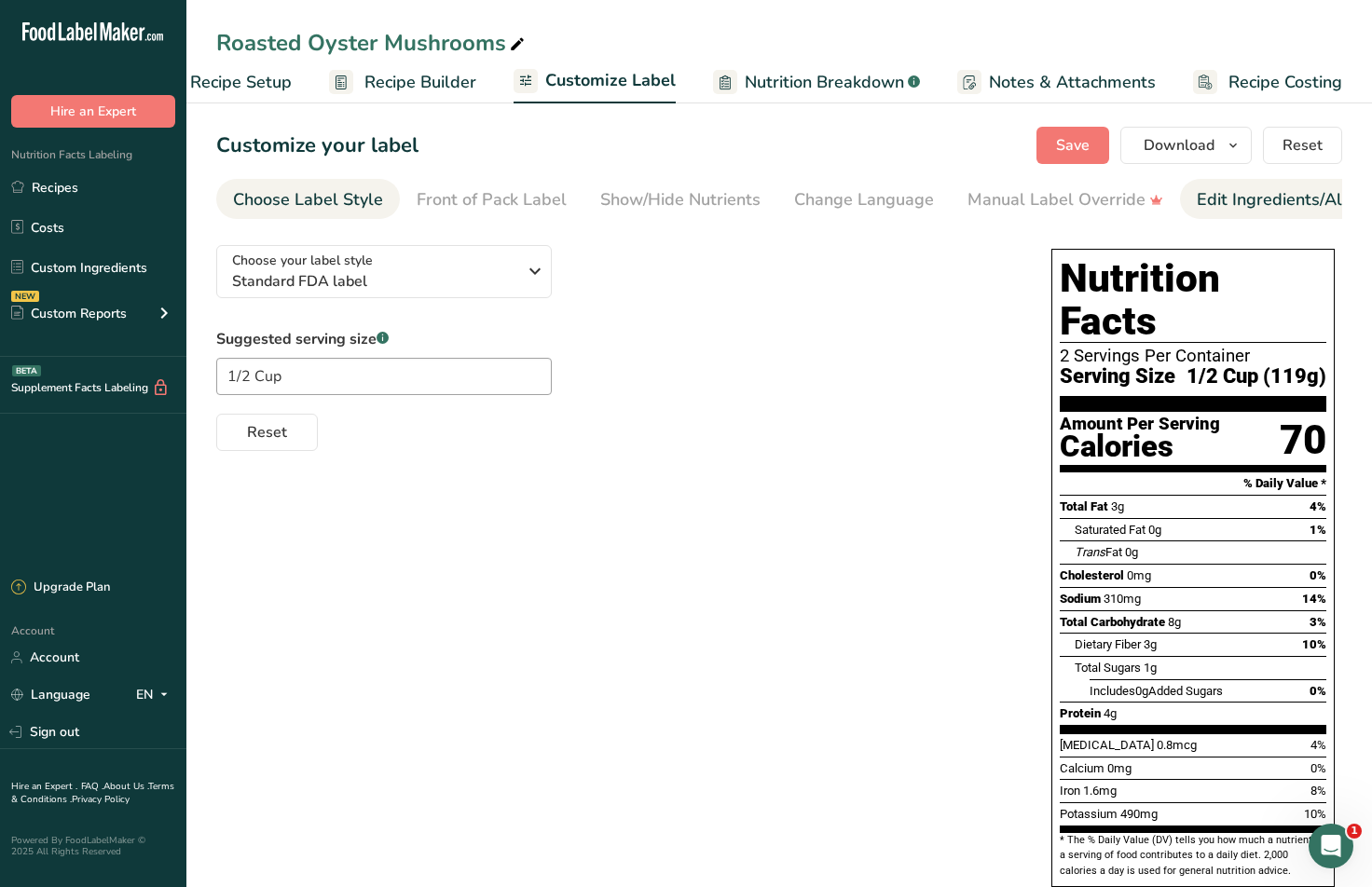
click at [1268, 211] on div "Edit Ingredients/Allergens List" at bounding box center [1315, 199] width 237 height 25
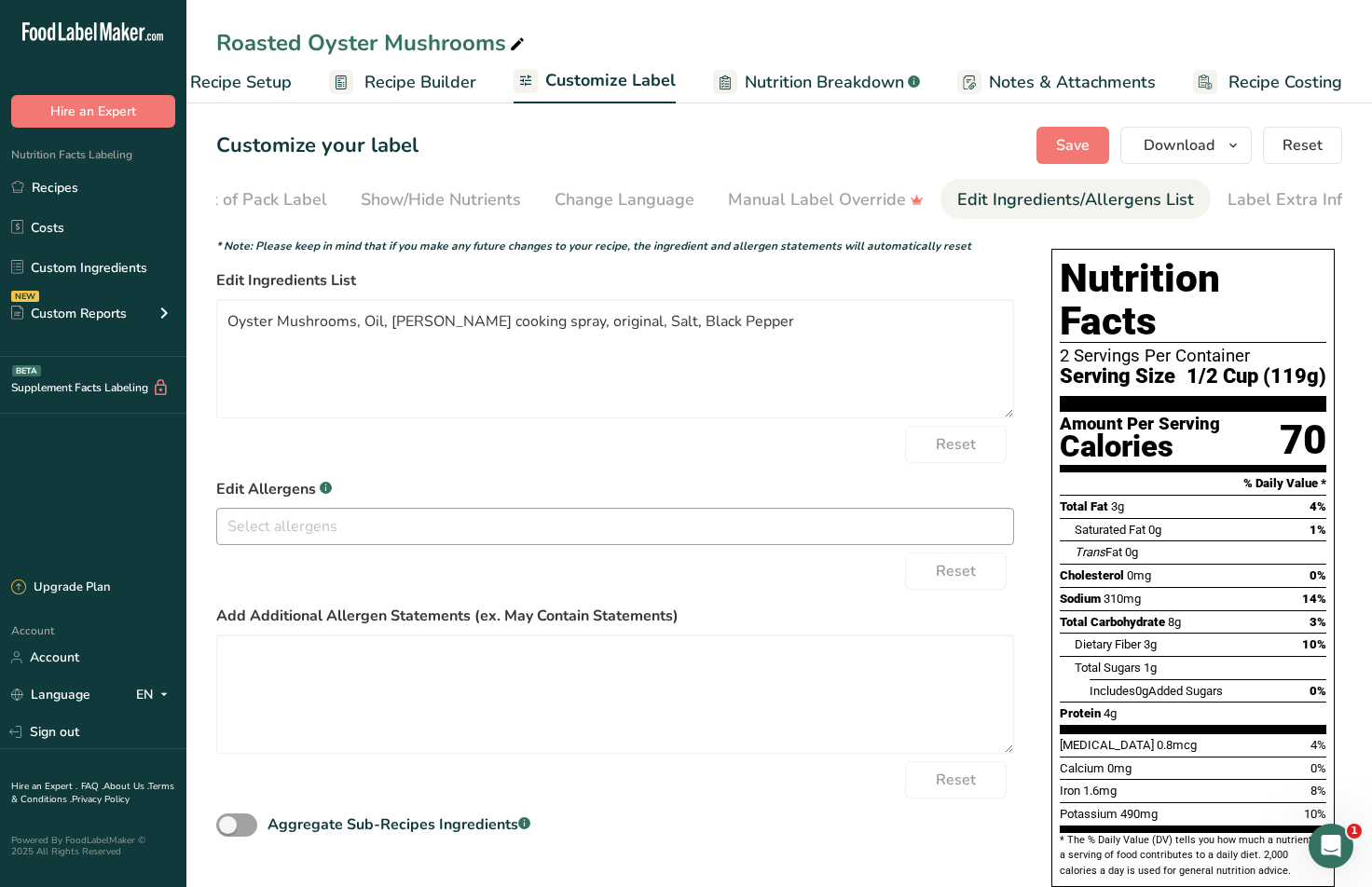
scroll to position [0, 251]
drag, startPoint x: 515, startPoint y: 321, endPoint x: 362, endPoint y: 313, distance: 153.2
click at [362, 313] on textarea "Oyster Mushrooms, Oil, [PERSON_NAME] cooking spray, original, Salt, Black Pepper" at bounding box center [615, 358] width 797 height 119
drag, startPoint x: 547, startPoint y: 328, endPoint x: 489, endPoint y: 325, distance: 58.1
click at [489, 325] on textarea "Oyster Mushrooms, Cooking Oil Spray, original, Salt, Black Pepper" at bounding box center [615, 358] width 797 height 119
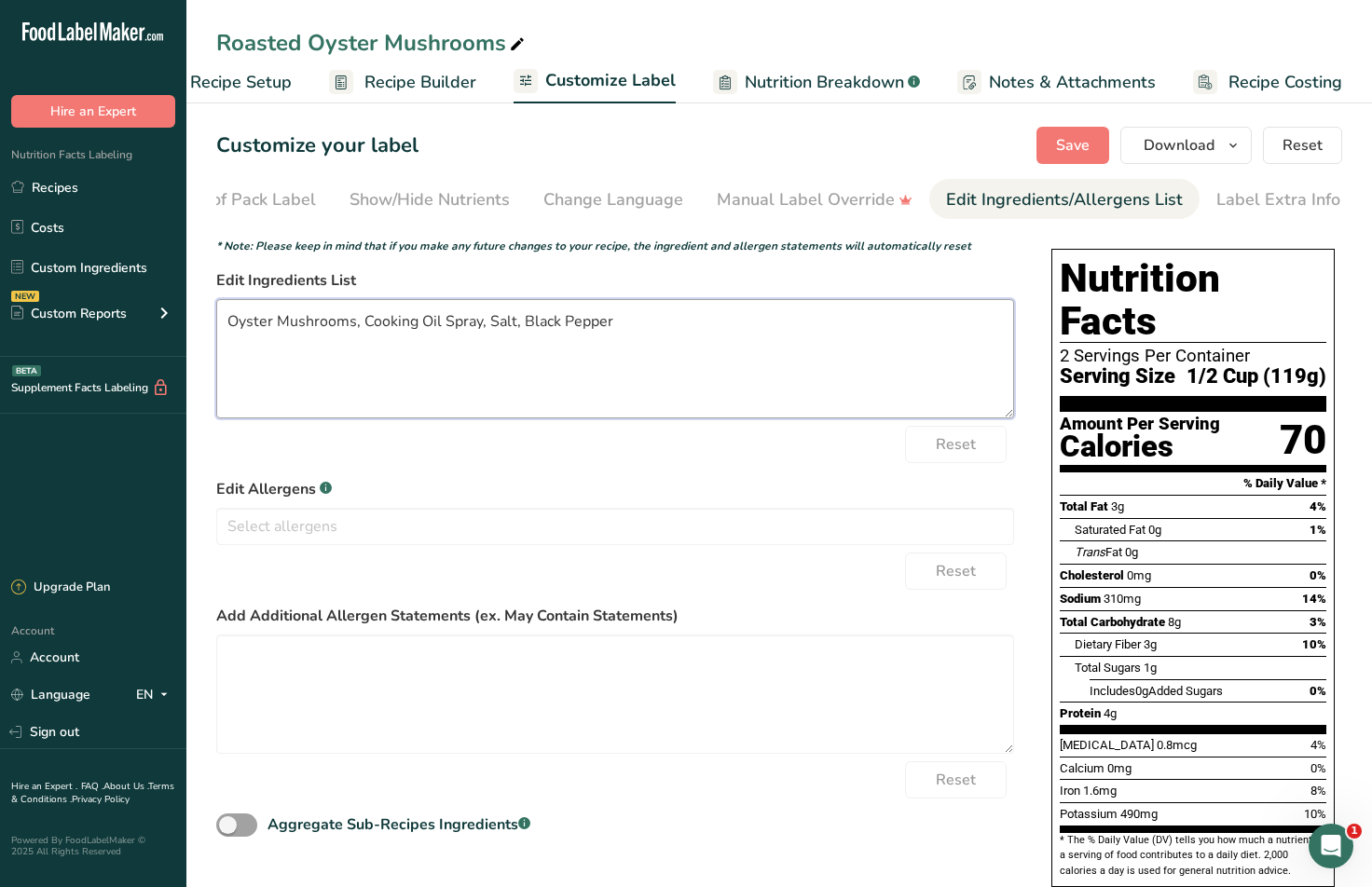
click at [651, 328] on textarea "Oyster Mushrooms, Cooking Oil Spray, Salt, Black Pepper" at bounding box center [615, 358] width 797 height 119
type textarea "Oyster Mushrooms, Cooking Oil Spray, Salt, Black Pepper"
click at [1088, 152] on span "Save" at bounding box center [1073, 145] width 34 height 22
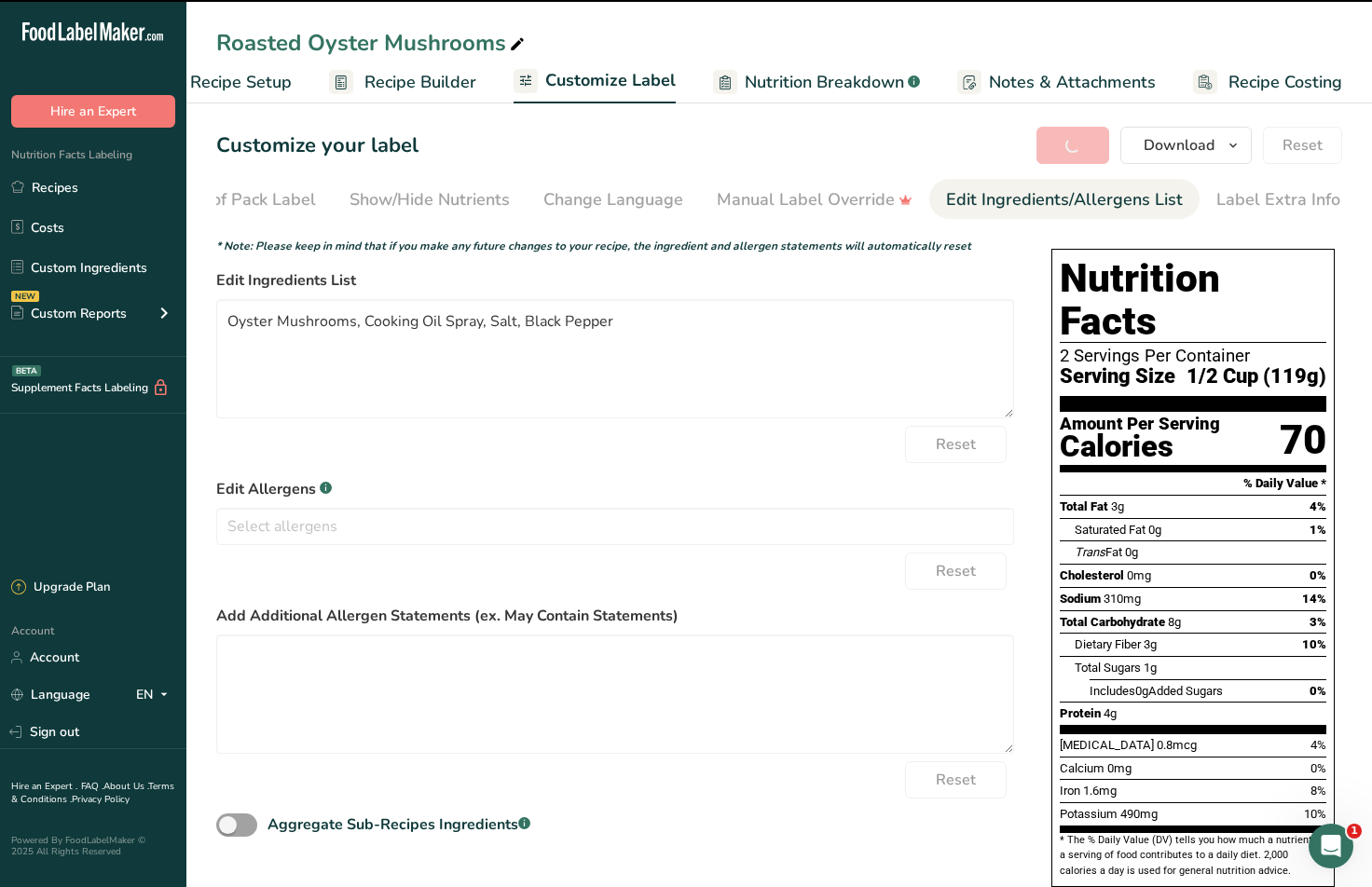
scroll to position [0, 0]
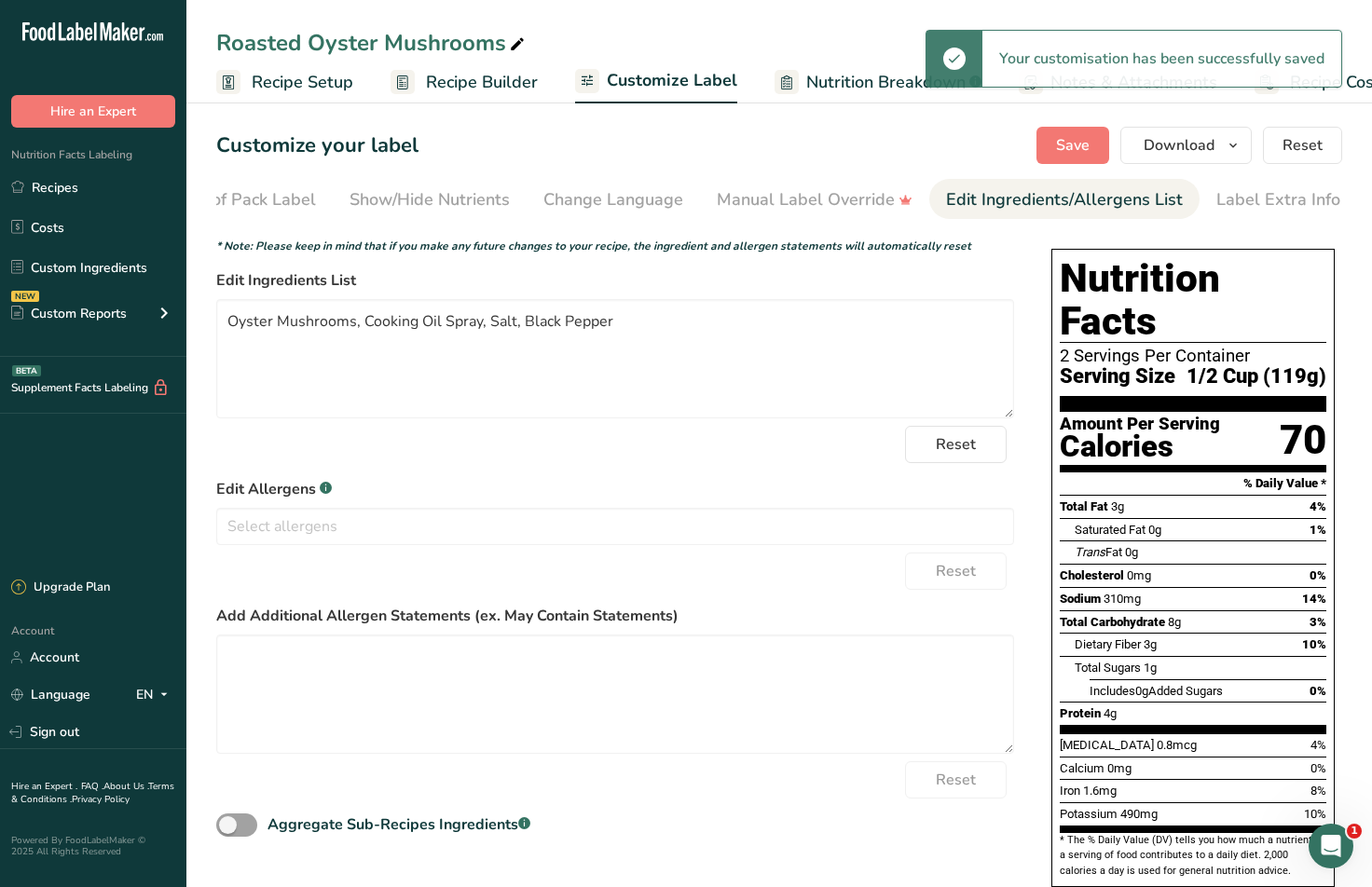
click at [302, 85] on span "Recipe Setup" at bounding box center [303, 82] width 102 height 25
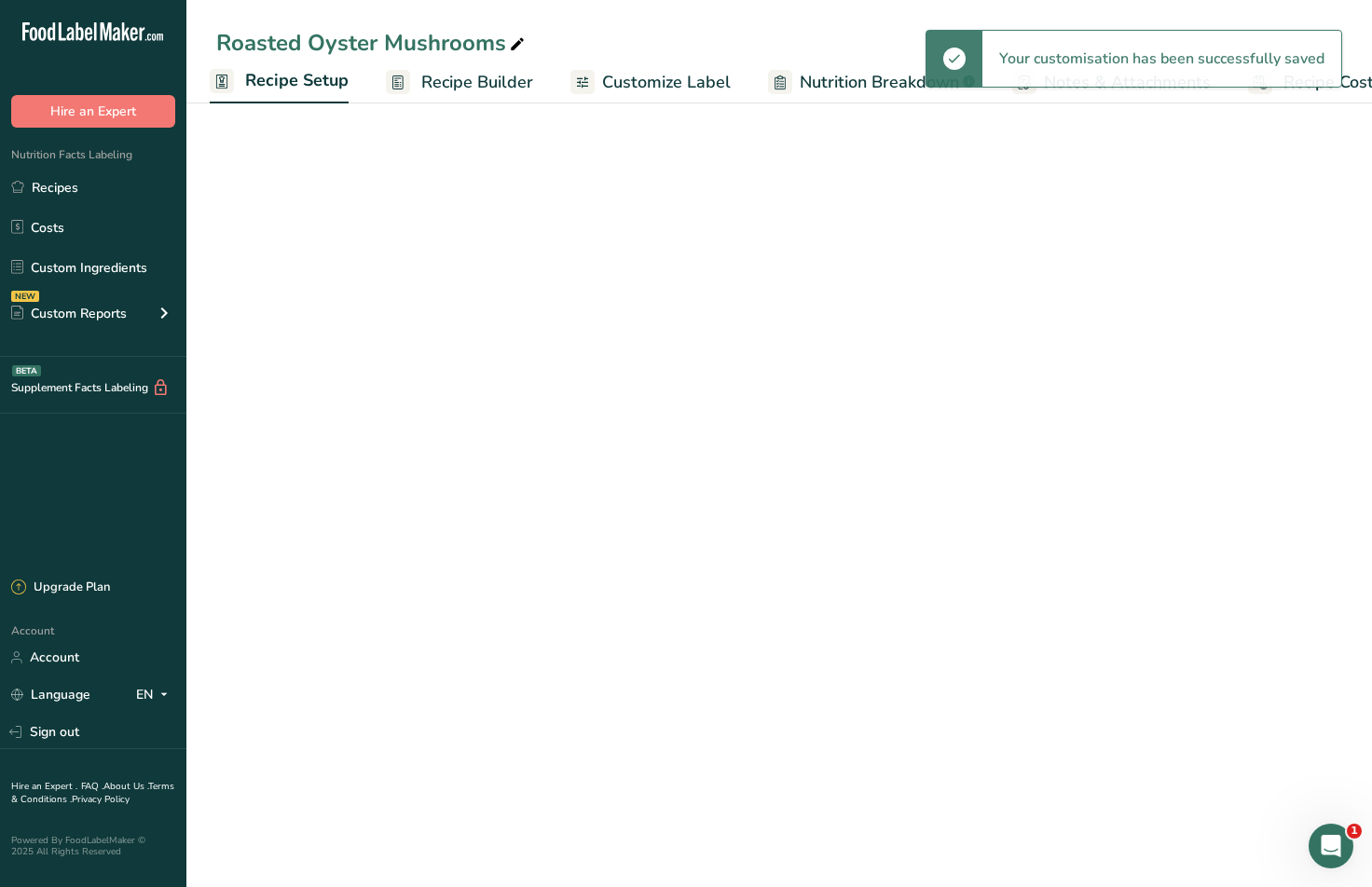
click at [518, 88] on span "Recipe Builder" at bounding box center [478, 82] width 112 height 25
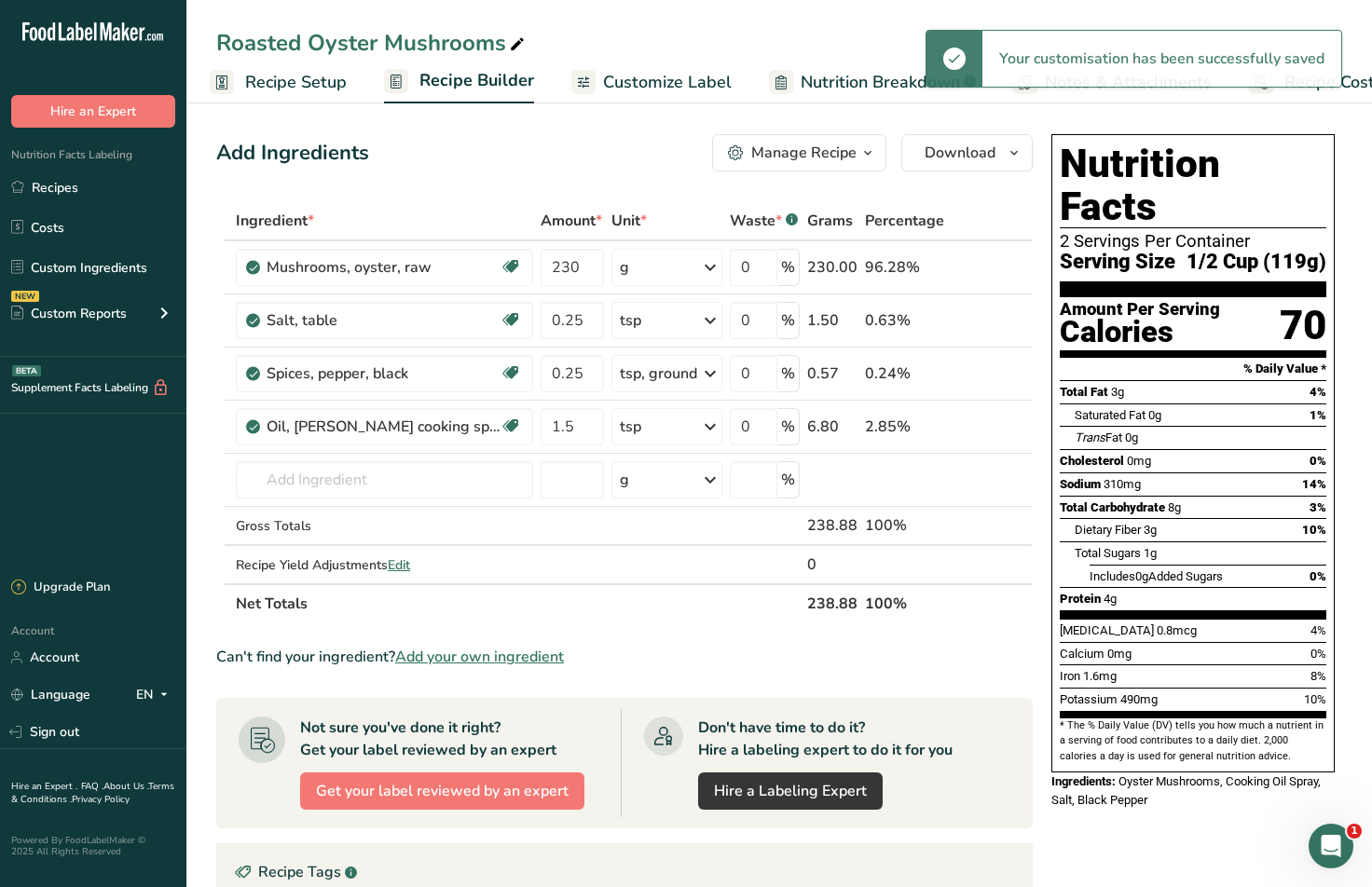
scroll to position [0, 62]
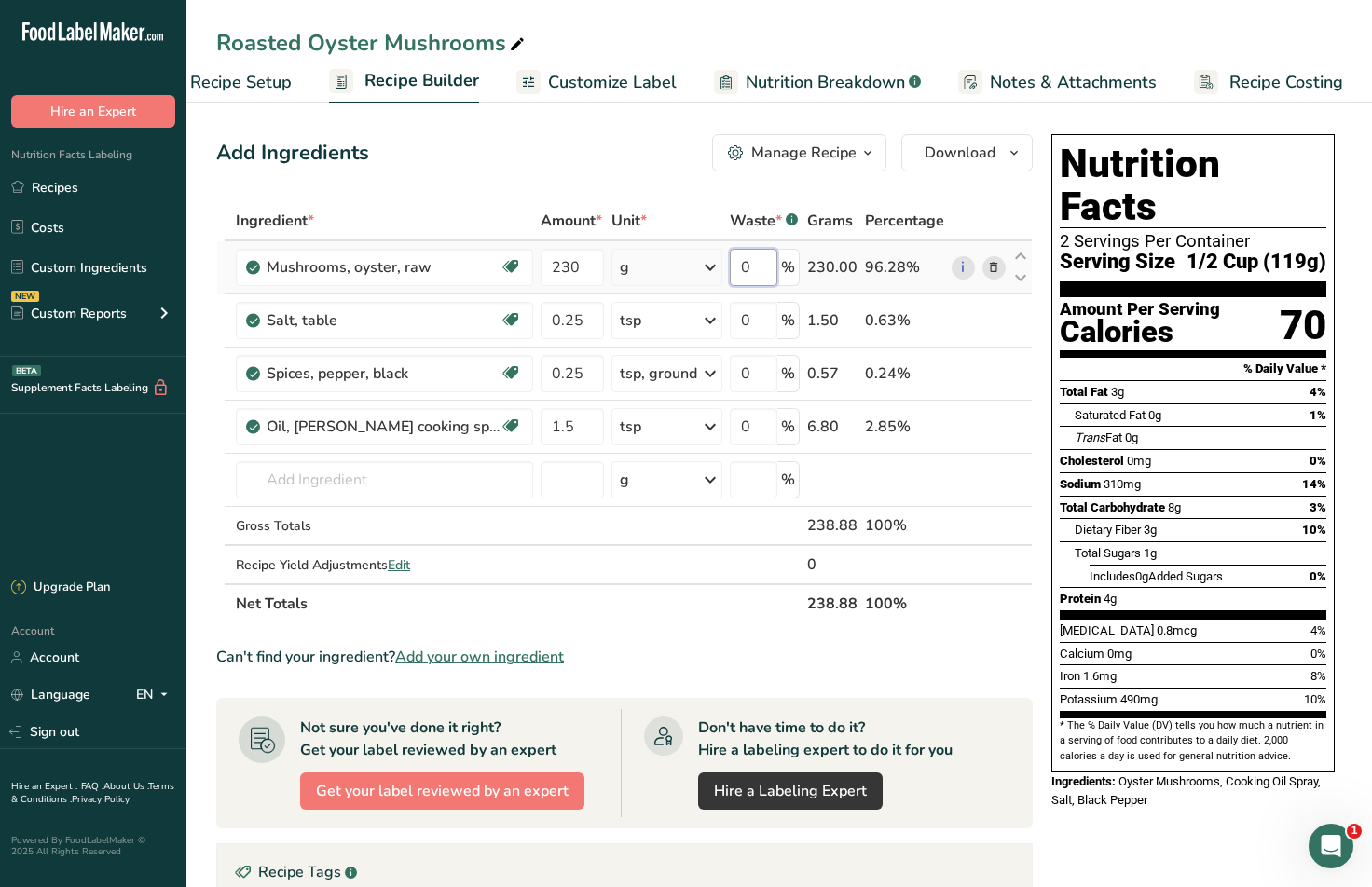
drag, startPoint x: 754, startPoint y: 268, endPoint x: 662, endPoint y: 247, distance: 94.4
click at [666, 247] on tr "Mushrooms, oyster, raw Source of Antioxidants Dairy free Gluten free Vegan Vege…" at bounding box center [624, 268] width 814 height 53
type input "10"
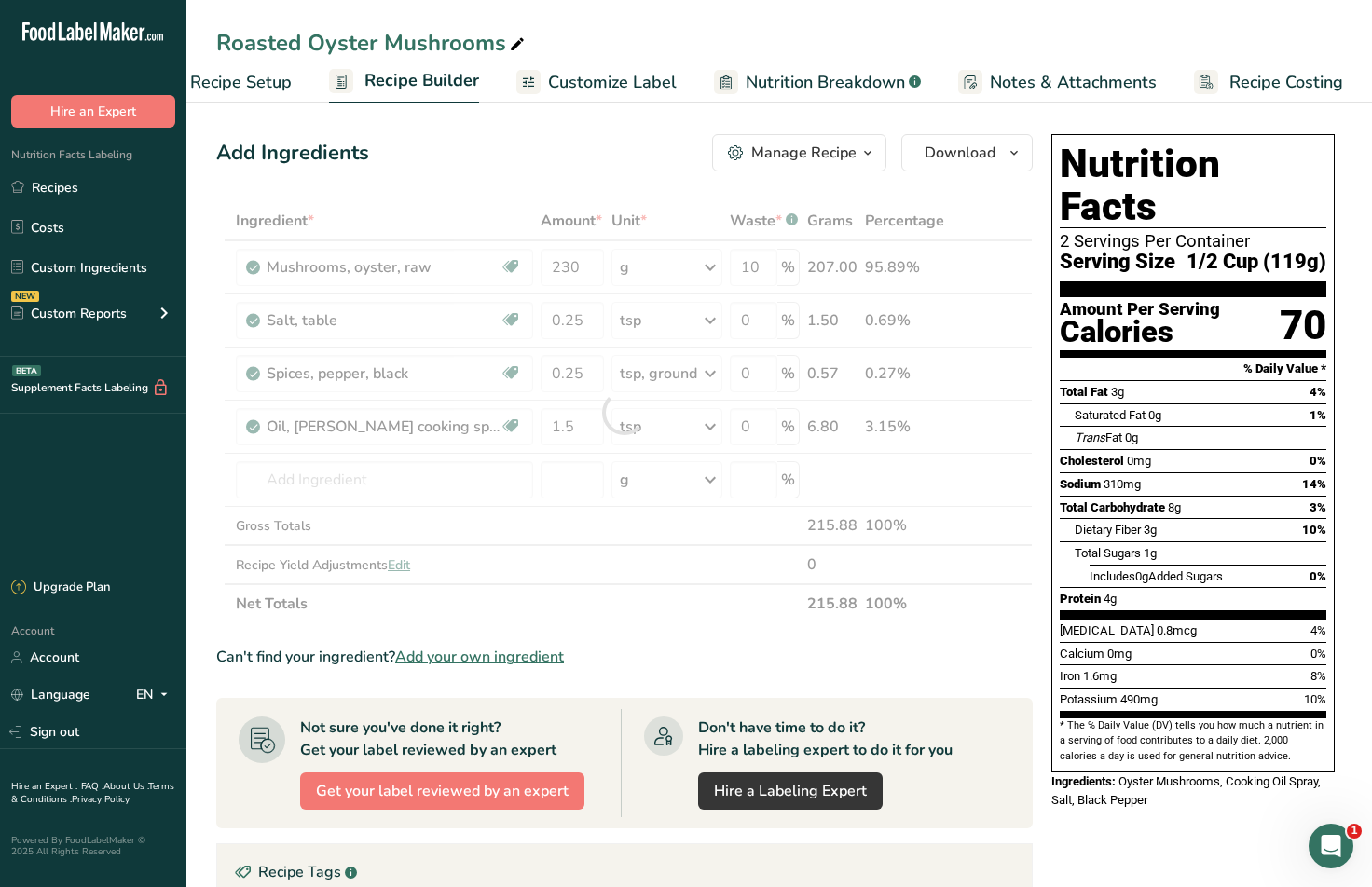
click at [638, 165] on div "Add Ingredients Manage Recipe Delete Recipe Duplicate Recipe Scale Recipe Save …" at bounding box center [624, 152] width 816 height 37
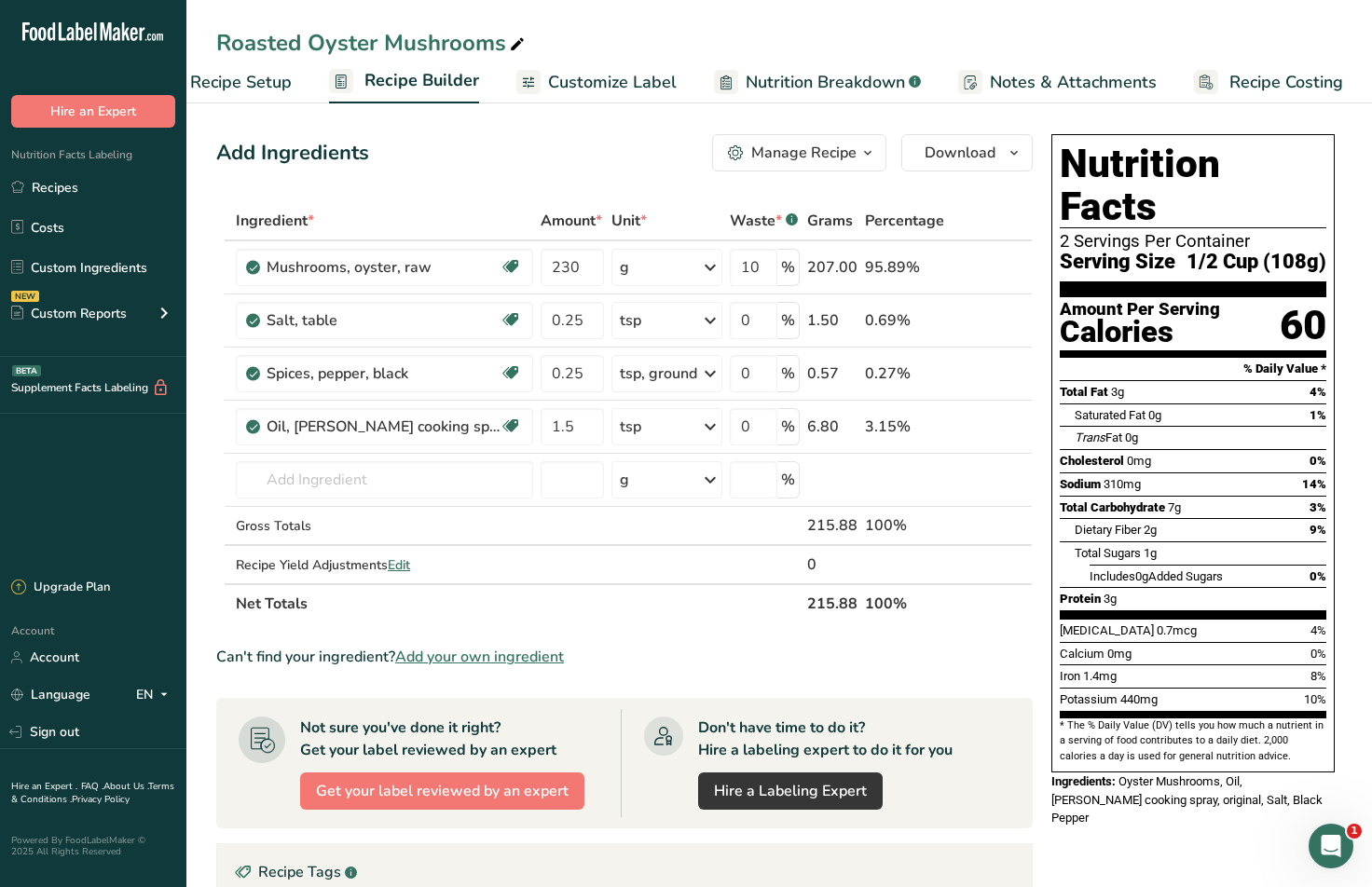
click at [580, 76] on span "Customize Label" at bounding box center [612, 82] width 129 height 25
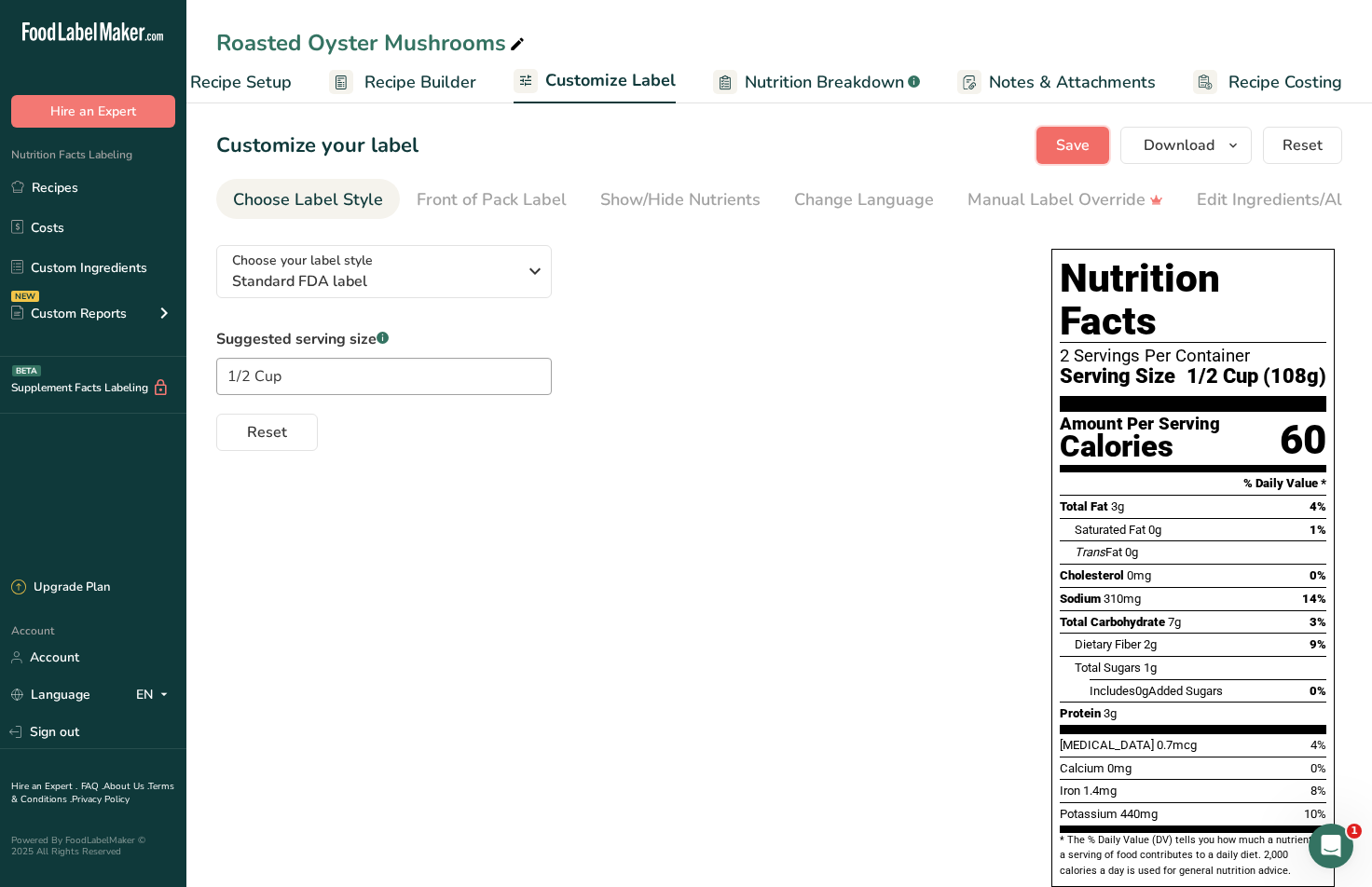
click at [1080, 132] on button "Save" at bounding box center [1072, 145] width 73 height 37
click at [76, 193] on link "Recipes" at bounding box center [93, 187] width 187 height 35
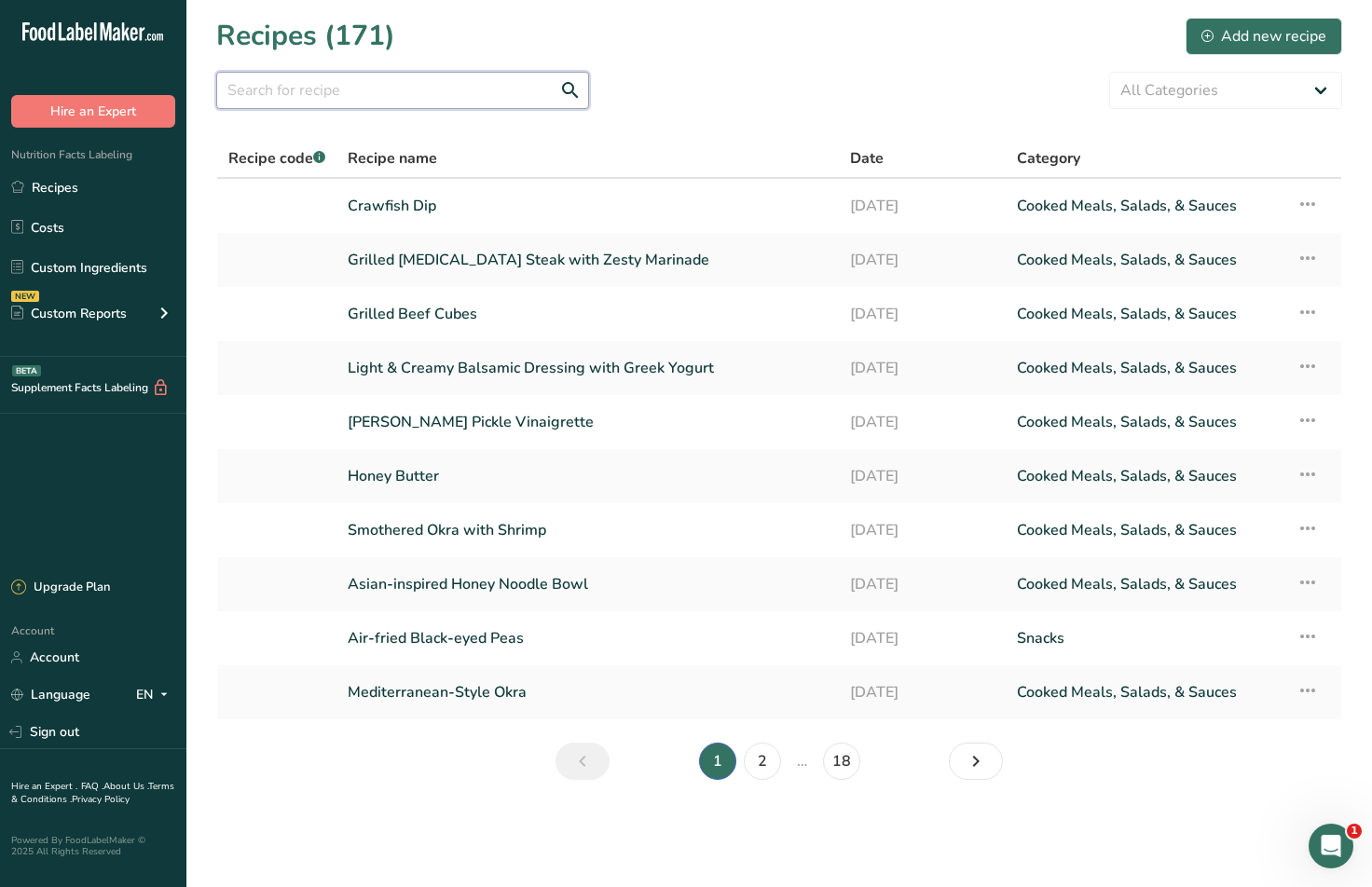
click at [406, 93] on input "text" at bounding box center [402, 90] width 373 height 37
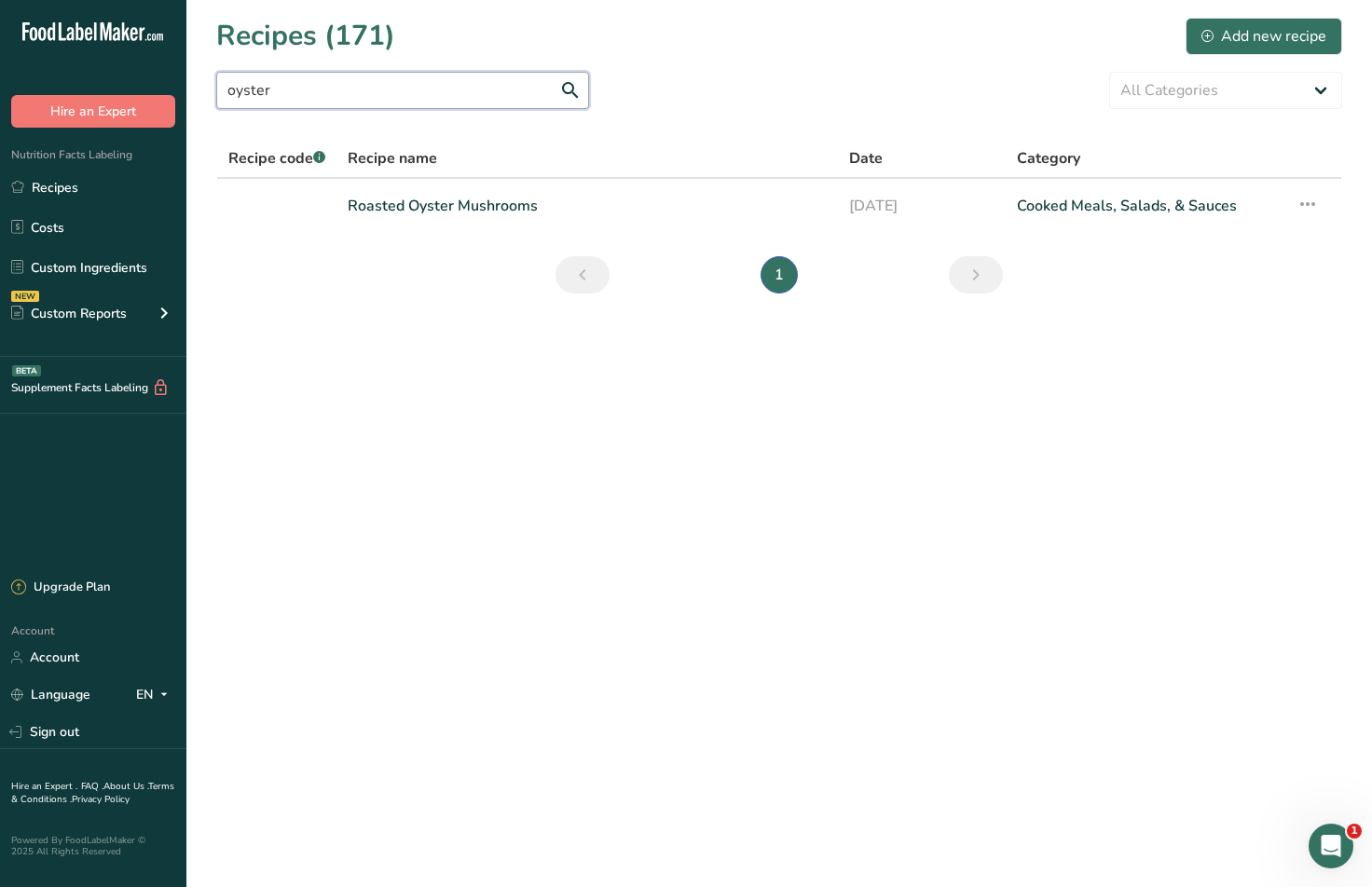
drag, startPoint x: 137, startPoint y: 74, endPoint x: 100, endPoint y: 74, distance: 37.0
click at [100, 74] on div ".a-20{fill:#fff;} Hire an Expert Nutrition Facts Labeling Recipes Costs Custom …" at bounding box center [686, 444] width 1372 height 887
type input "jerky"
click at [444, 206] on link "Homemade Mushroom Jerky" at bounding box center [587, 206] width 479 height 39
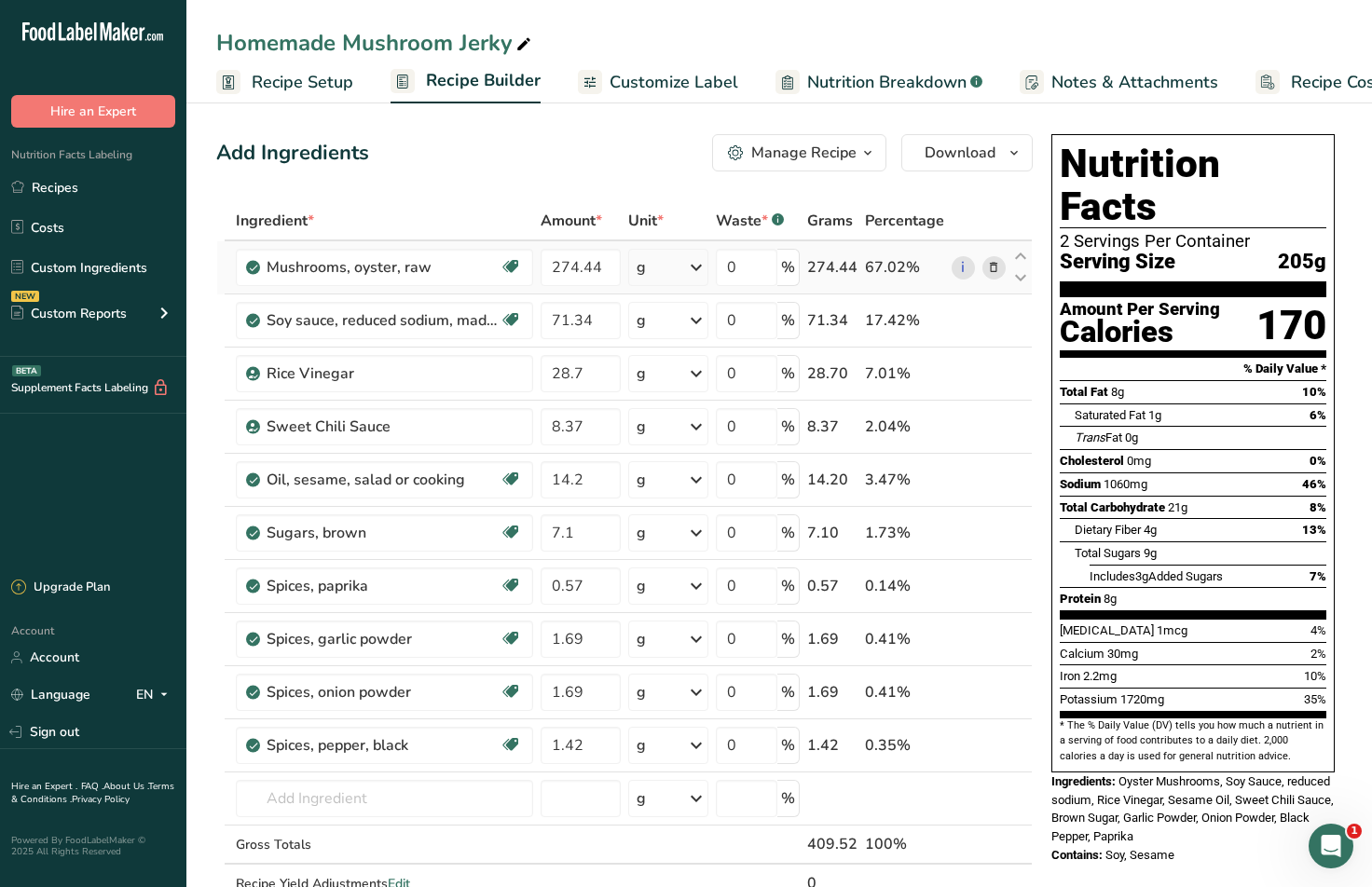
click at [650, 269] on div "g" at bounding box center [669, 267] width 80 height 37
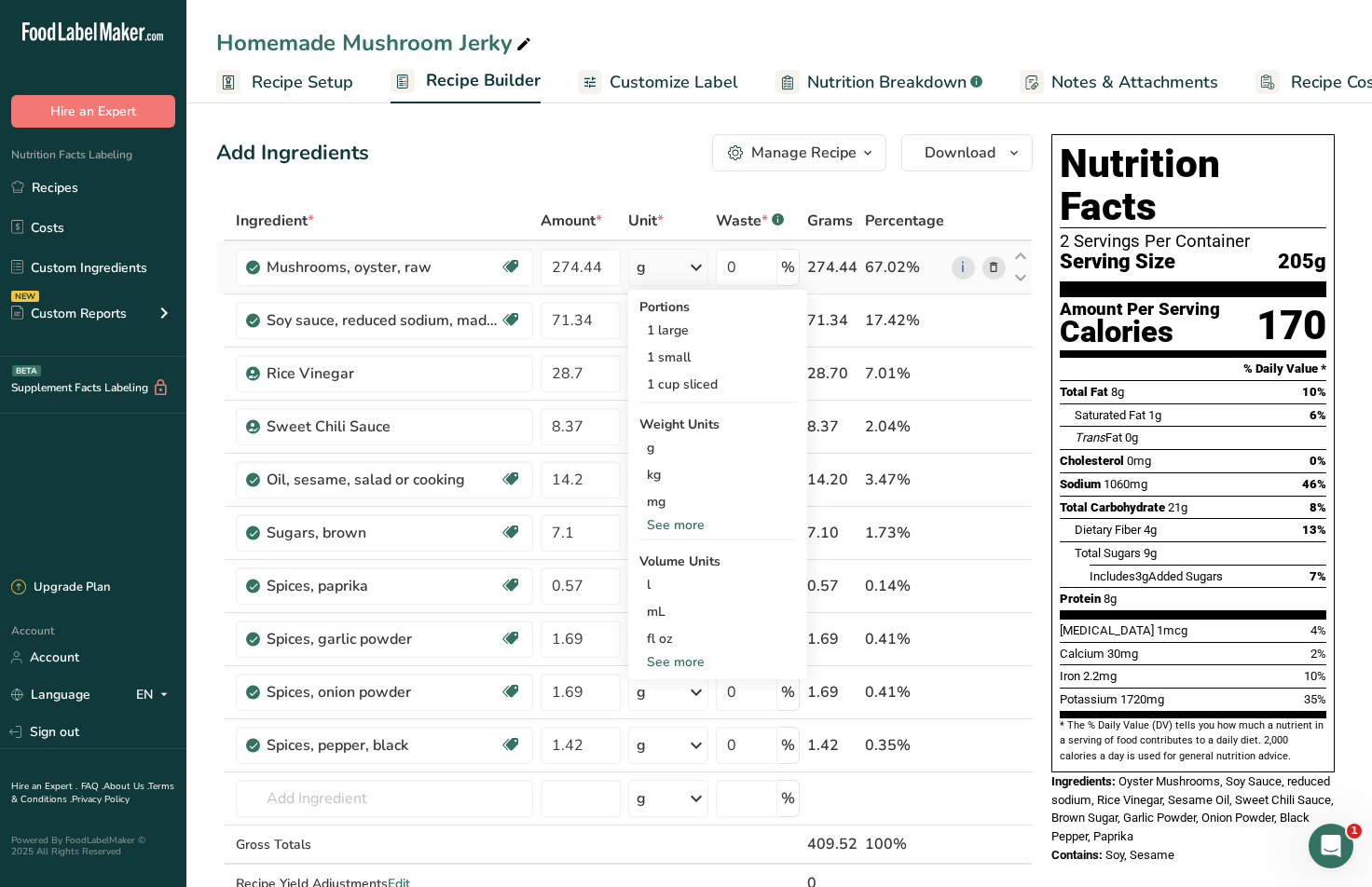
click at [681, 529] on div "See more" at bounding box center [717, 525] width 157 height 20
click at [665, 585] on div "oz" at bounding box center [717, 582] width 157 height 27
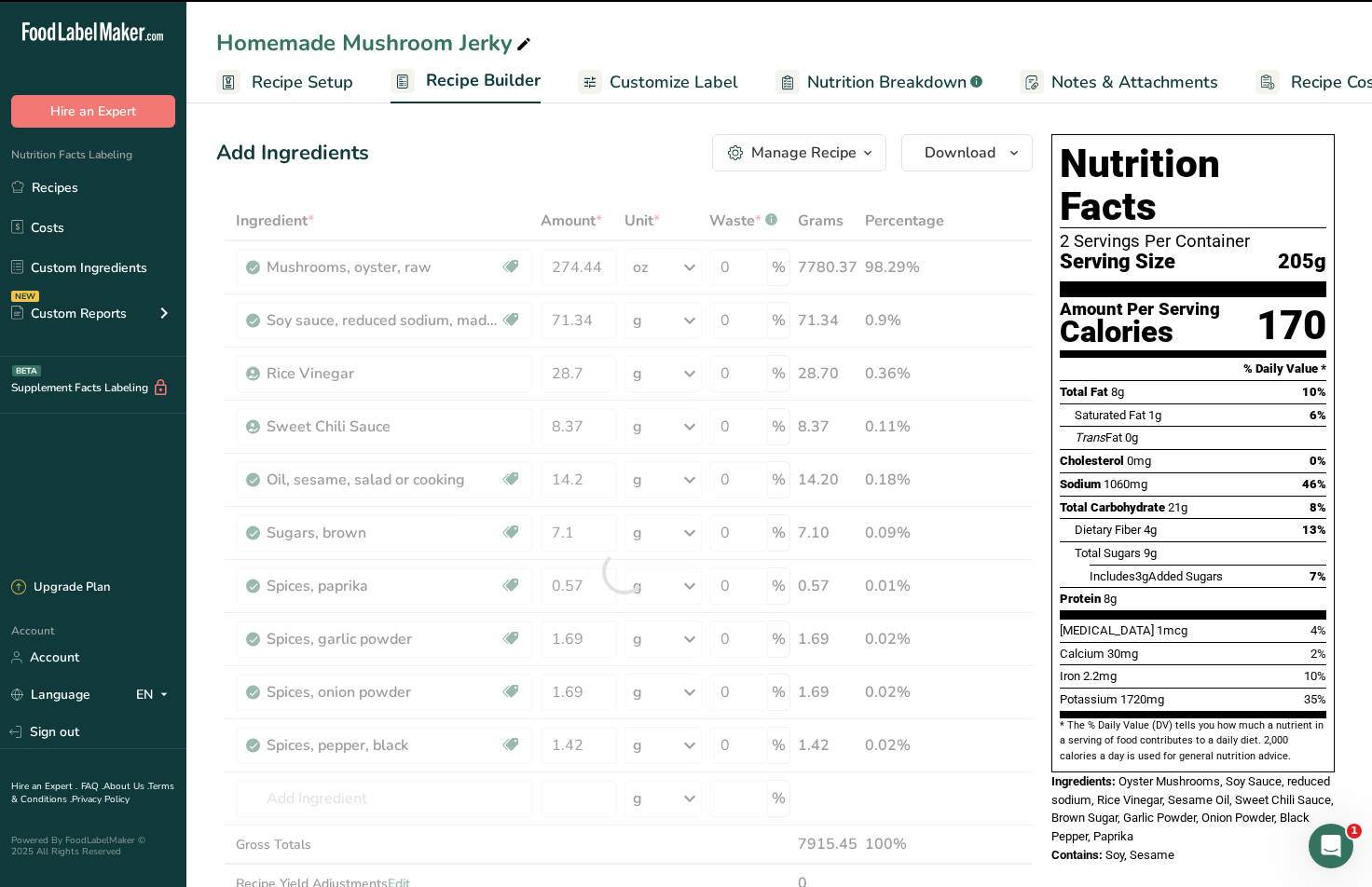
click at [603, 271] on div at bounding box center [624, 570] width 816 height 740
click at [601, 263] on input "274.44" at bounding box center [579, 267] width 76 height 37
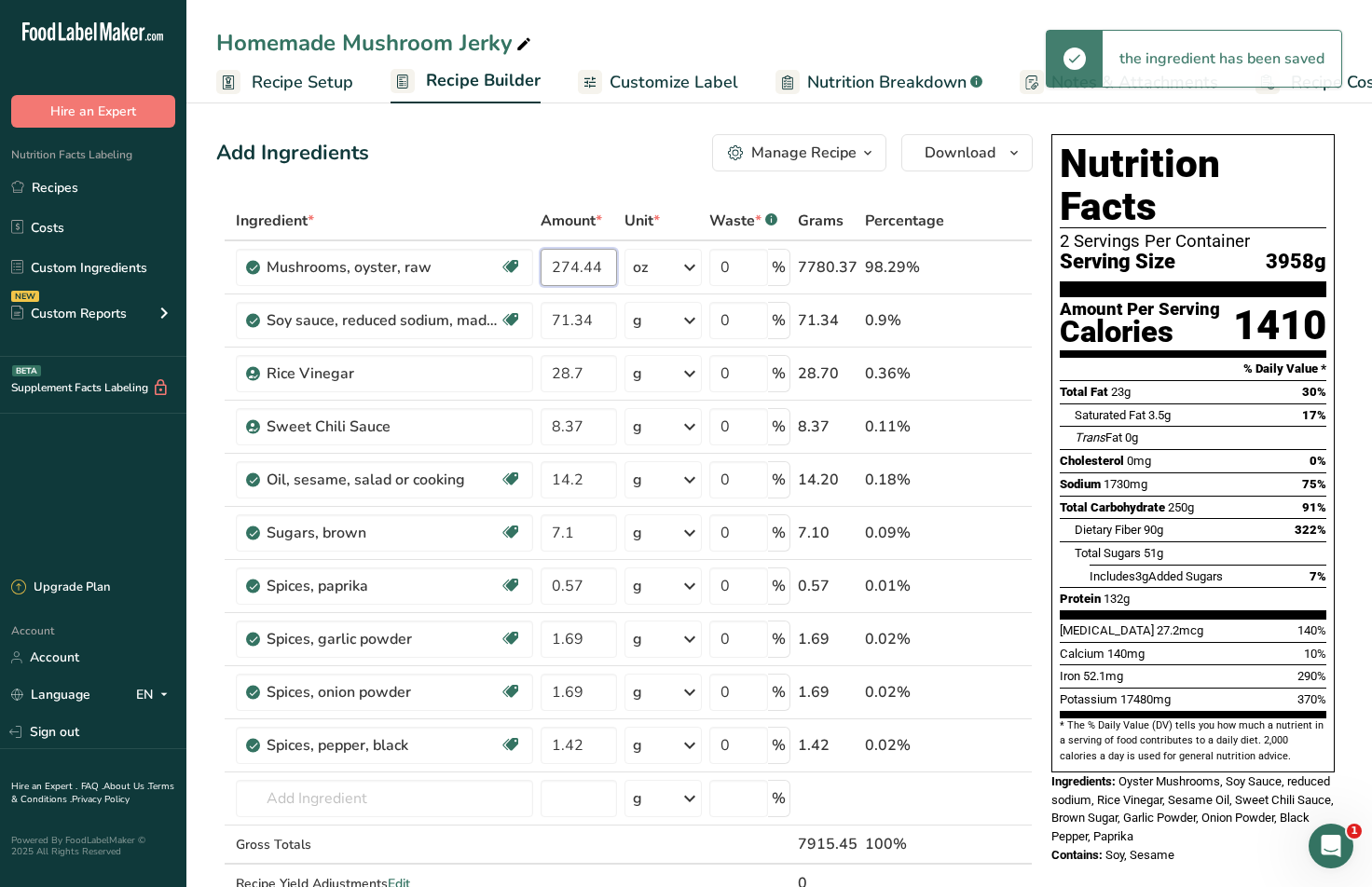
drag, startPoint x: 613, startPoint y: 268, endPoint x: 339, endPoint y: 216, distance: 278.9
click at [339, 216] on table "Ingredient * Amount * Unit * Waste * .a-a{fill:#347362;}.b-a{fill:#fff;} Grams …" at bounding box center [624, 570] width 816 height 740
type input "8"
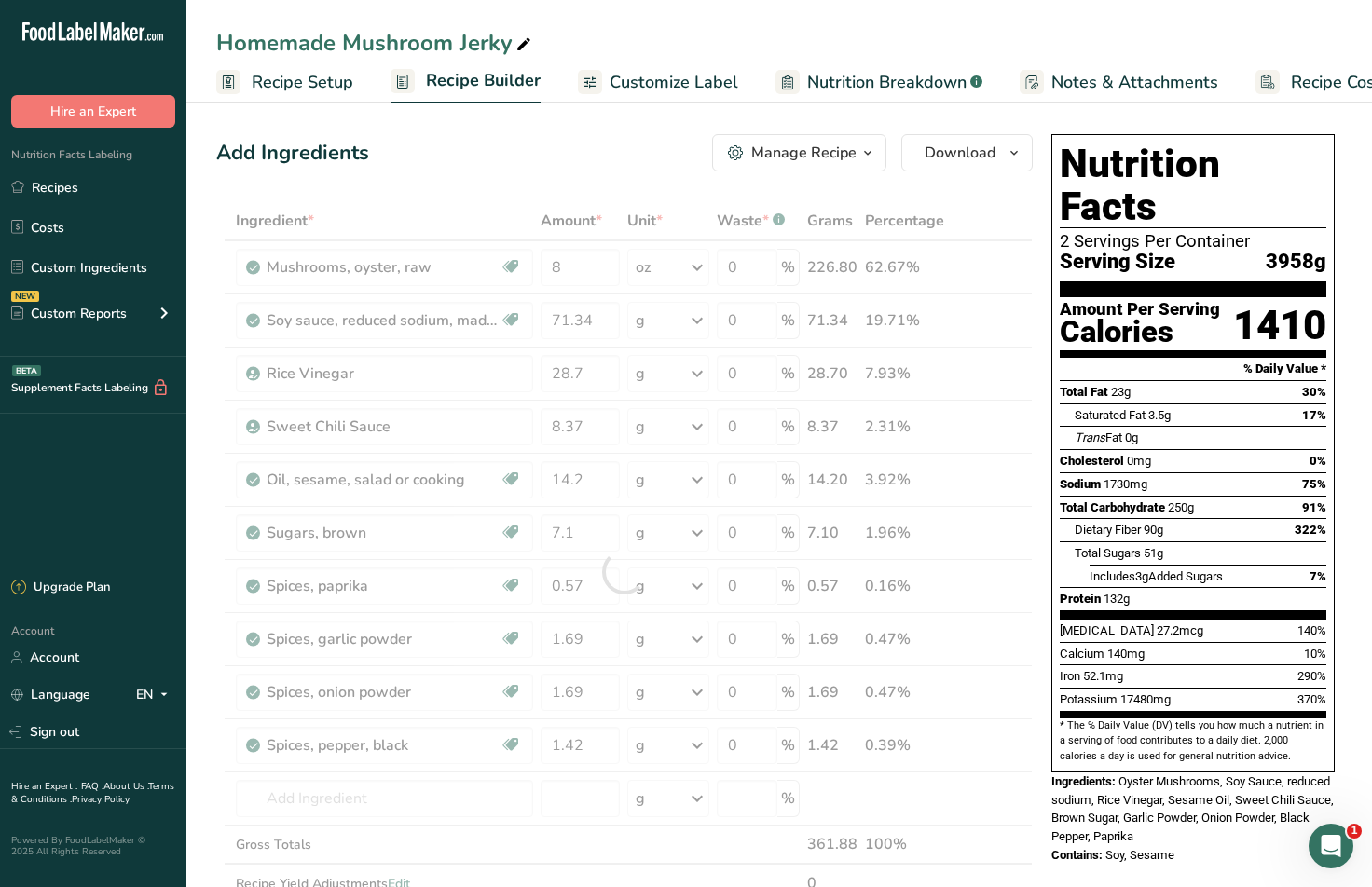
click at [599, 162] on div "Add Ingredients Manage Recipe Delete Recipe Duplicate Recipe Scale Recipe Save …" at bounding box center [624, 152] width 816 height 37
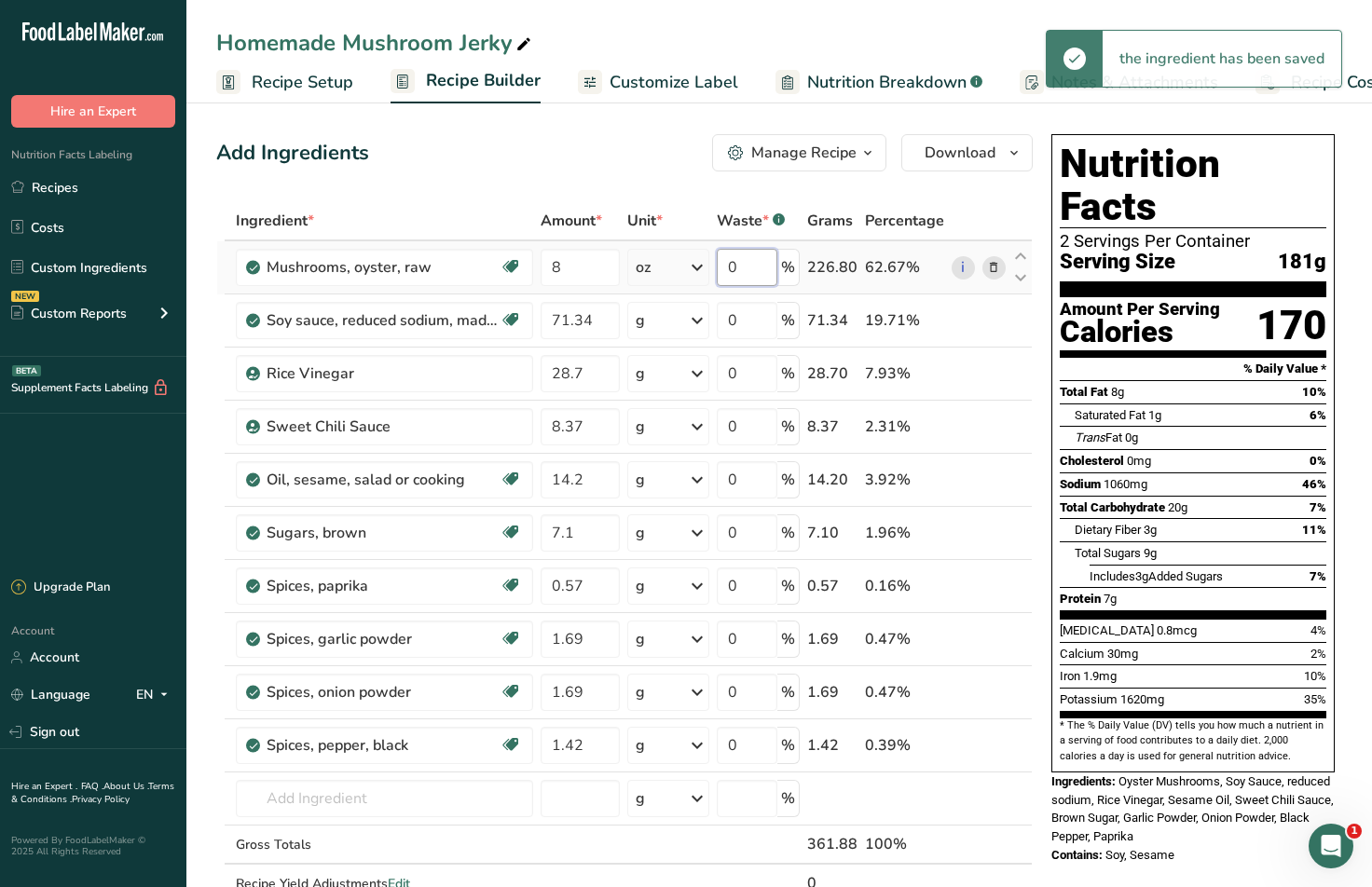
drag, startPoint x: 749, startPoint y: 262, endPoint x: 712, endPoint y: 260, distance: 37.1
click at [712, 260] on tr "Mushrooms, oyster, raw Source of Antioxidants Dairy free Gluten free Vegan Vege…" at bounding box center [624, 268] width 814 height 53
type input "10"
click at [490, 164] on div "Add Ingredients Manage Recipe Delete Recipe Duplicate Recipe Scale Recipe Save …" at bounding box center [624, 152] width 816 height 37
click at [665, 326] on div "g" at bounding box center [669, 320] width 82 height 37
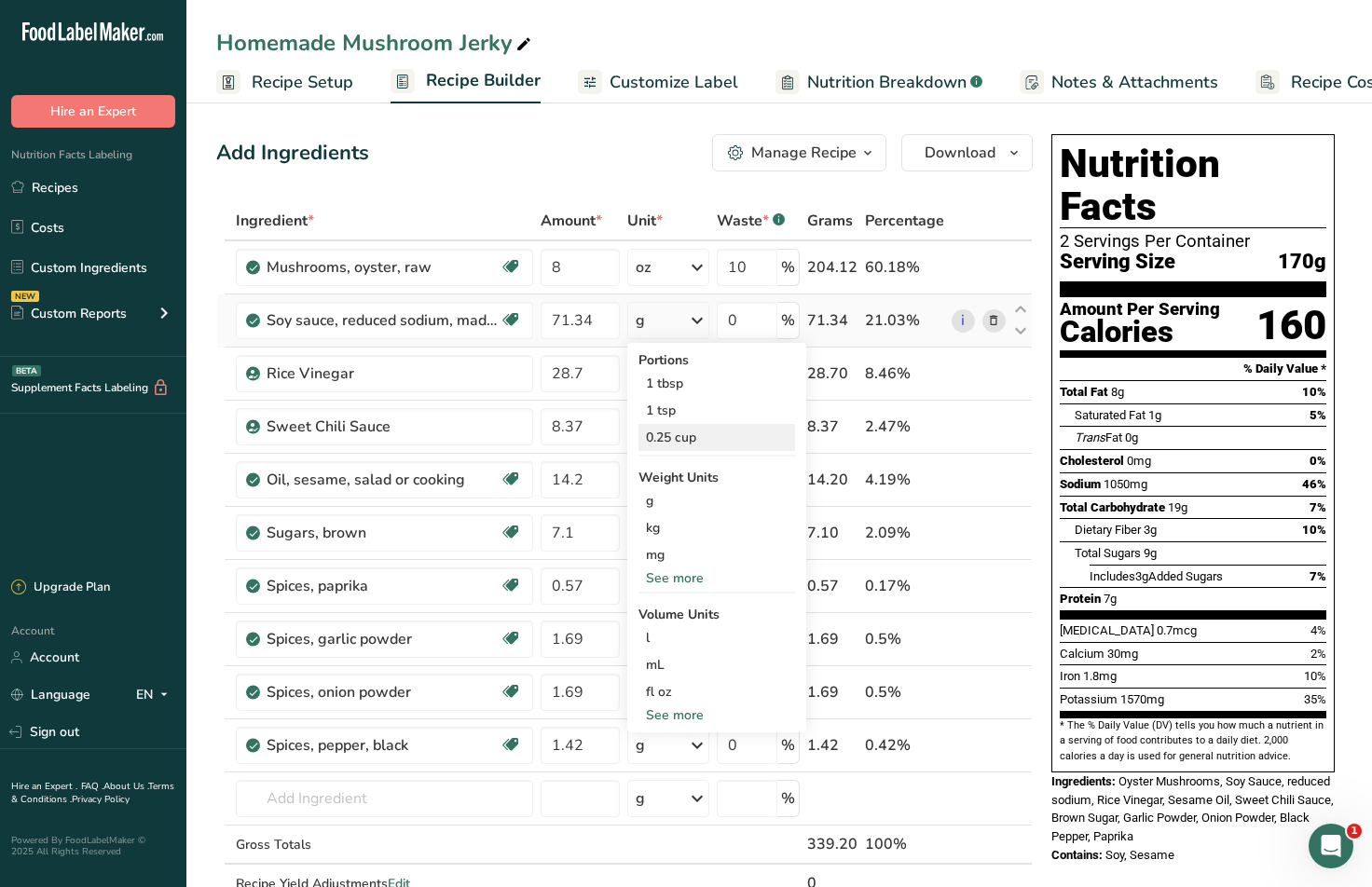
click at [709, 437] on div "0.25 cup" at bounding box center [716, 437] width 157 height 27
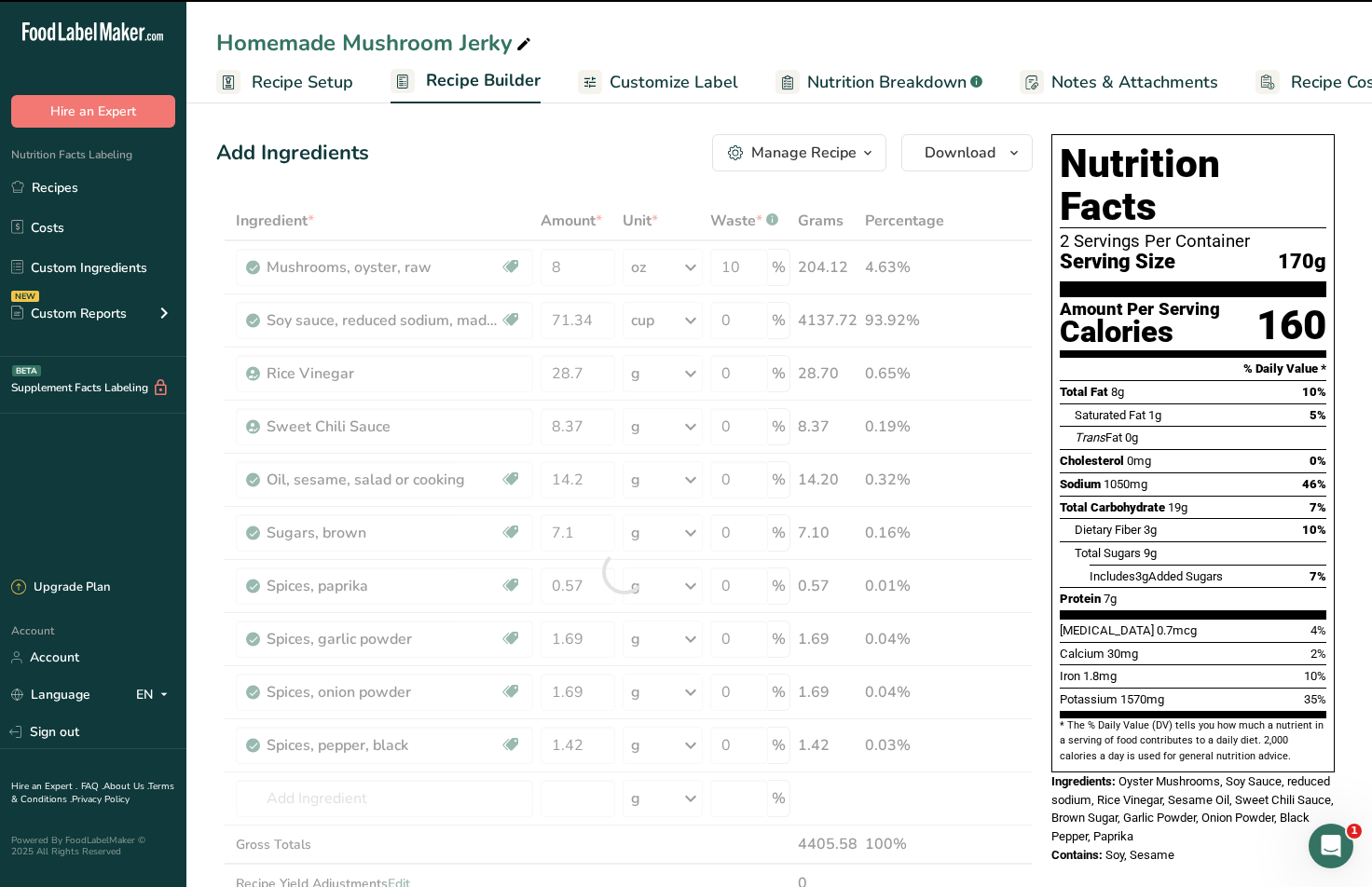
click at [655, 328] on div at bounding box center [624, 570] width 816 height 740
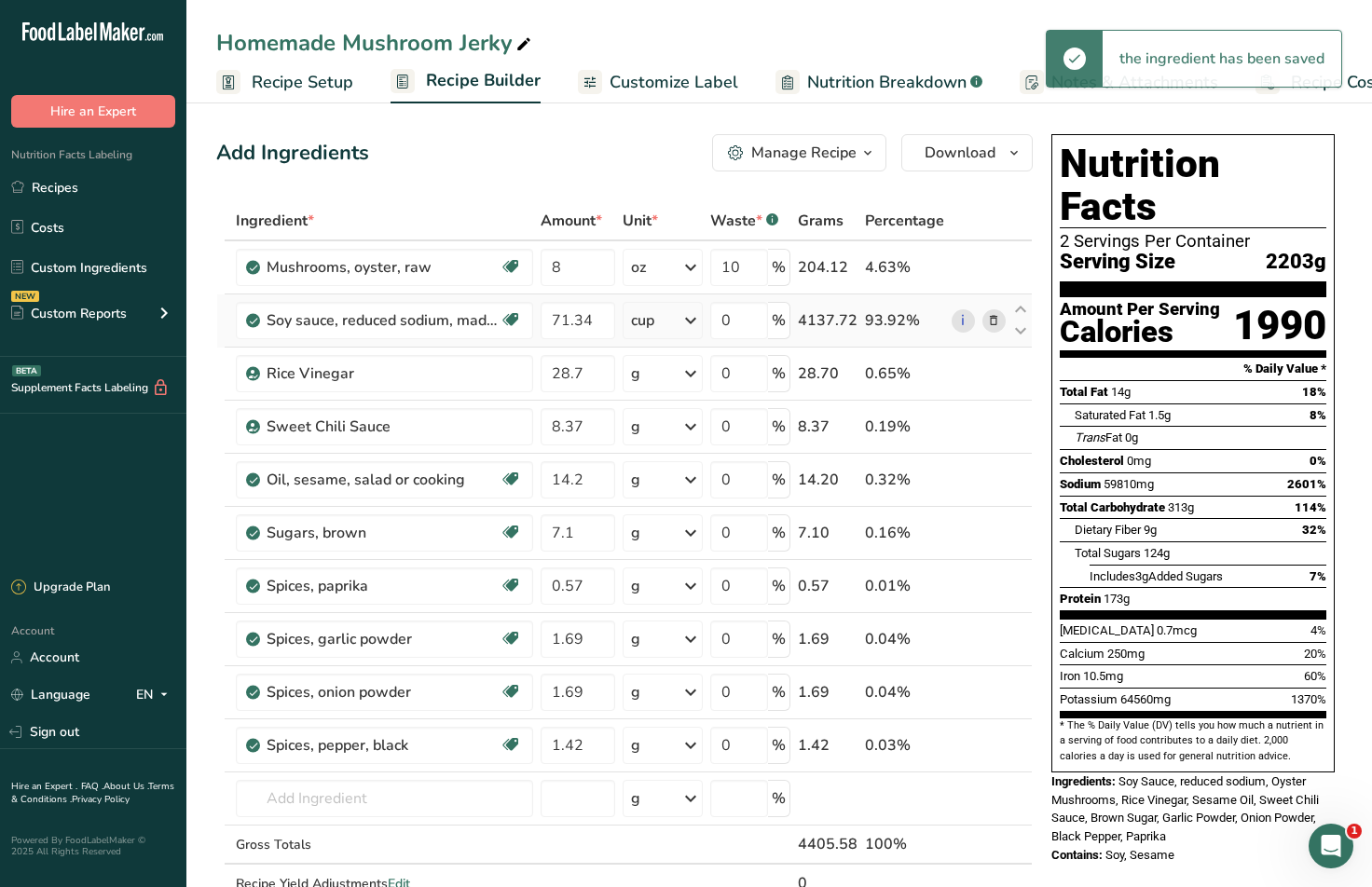
click at [666, 323] on div "cup" at bounding box center [663, 320] width 80 height 37
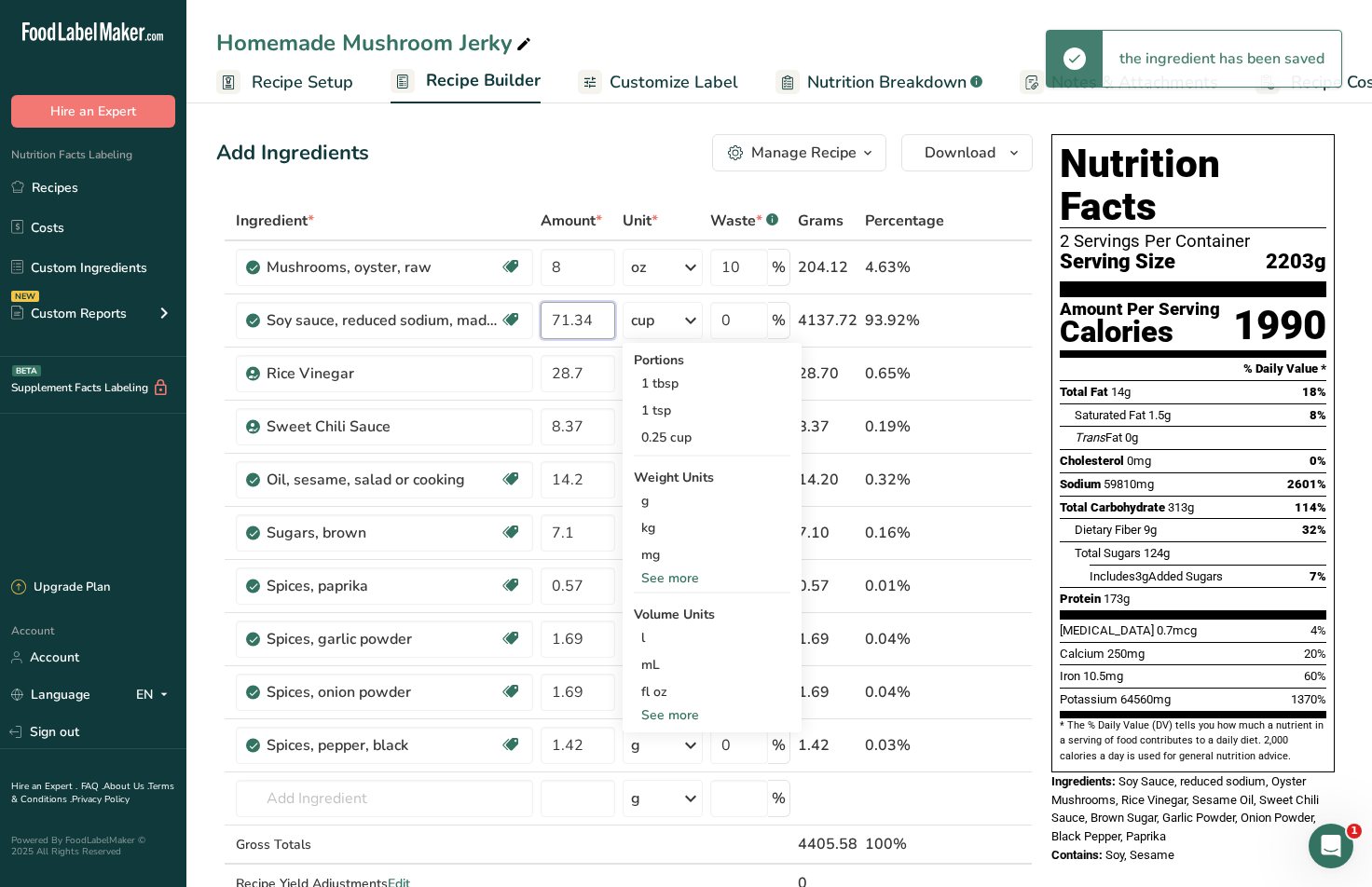
drag, startPoint x: 506, startPoint y: 323, endPoint x: 383, endPoint y: 305, distance: 124.3
click at [383, 305] on body ".a-20{fill:#fff;} Hire an Expert Nutrition Facts Labeling Recipes Costs Custom …" at bounding box center [686, 800] width 1372 height 1600
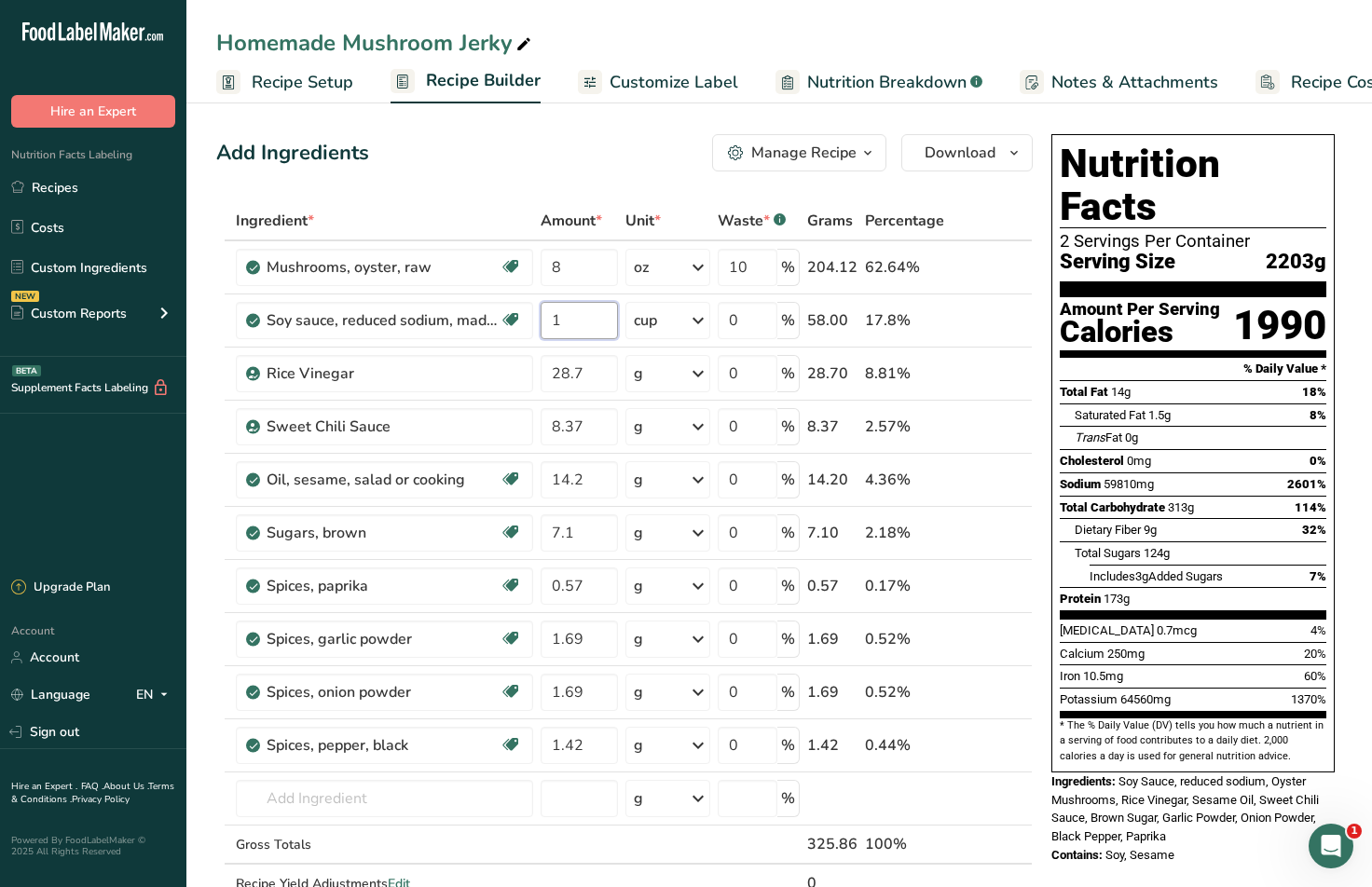
type input "1"
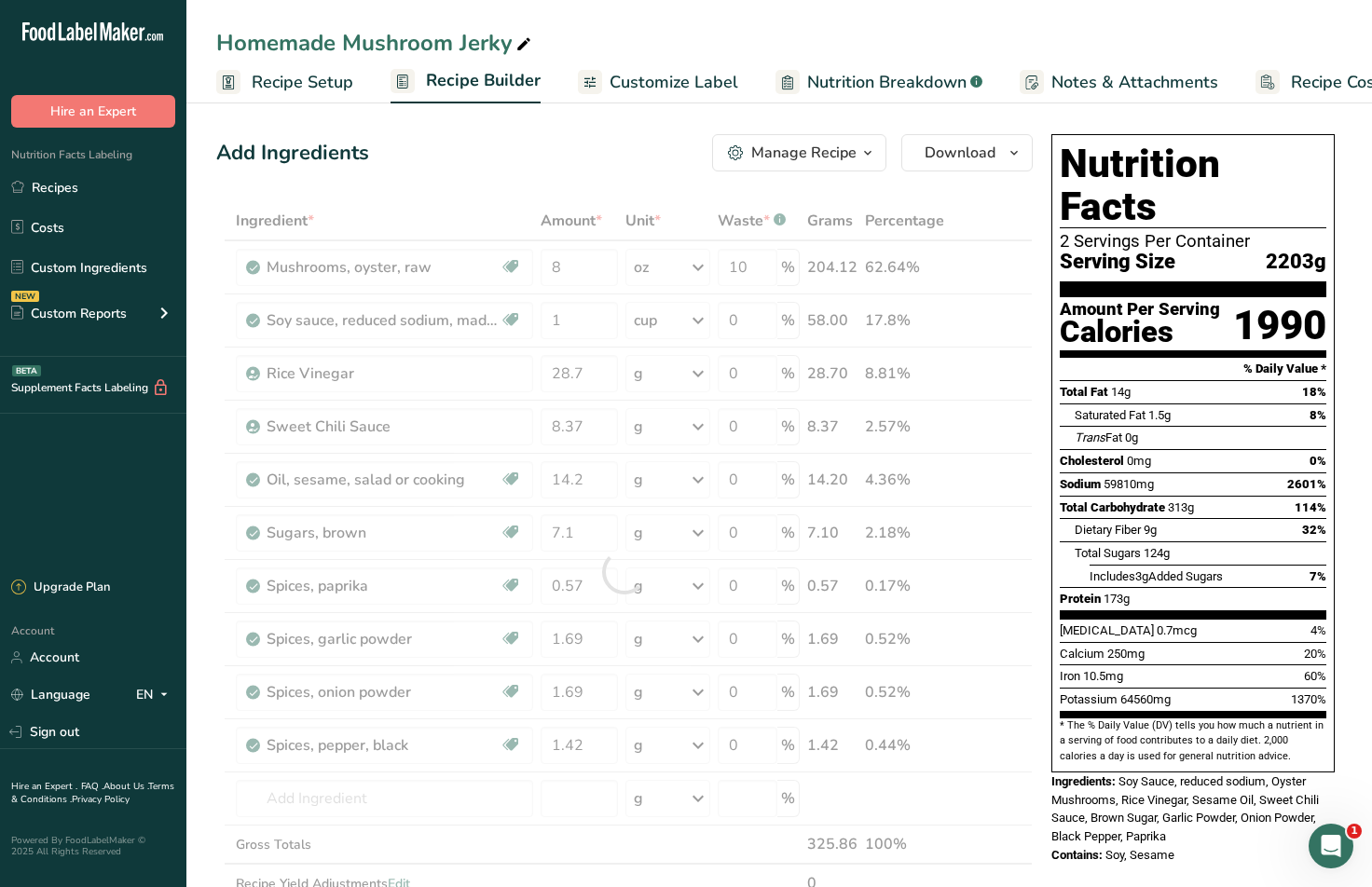
click at [598, 152] on div "Add Ingredients Manage Recipe Delete Recipe Duplicate Recipe Scale Recipe Save …" at bounding box center [624, 152] width 816 height 37
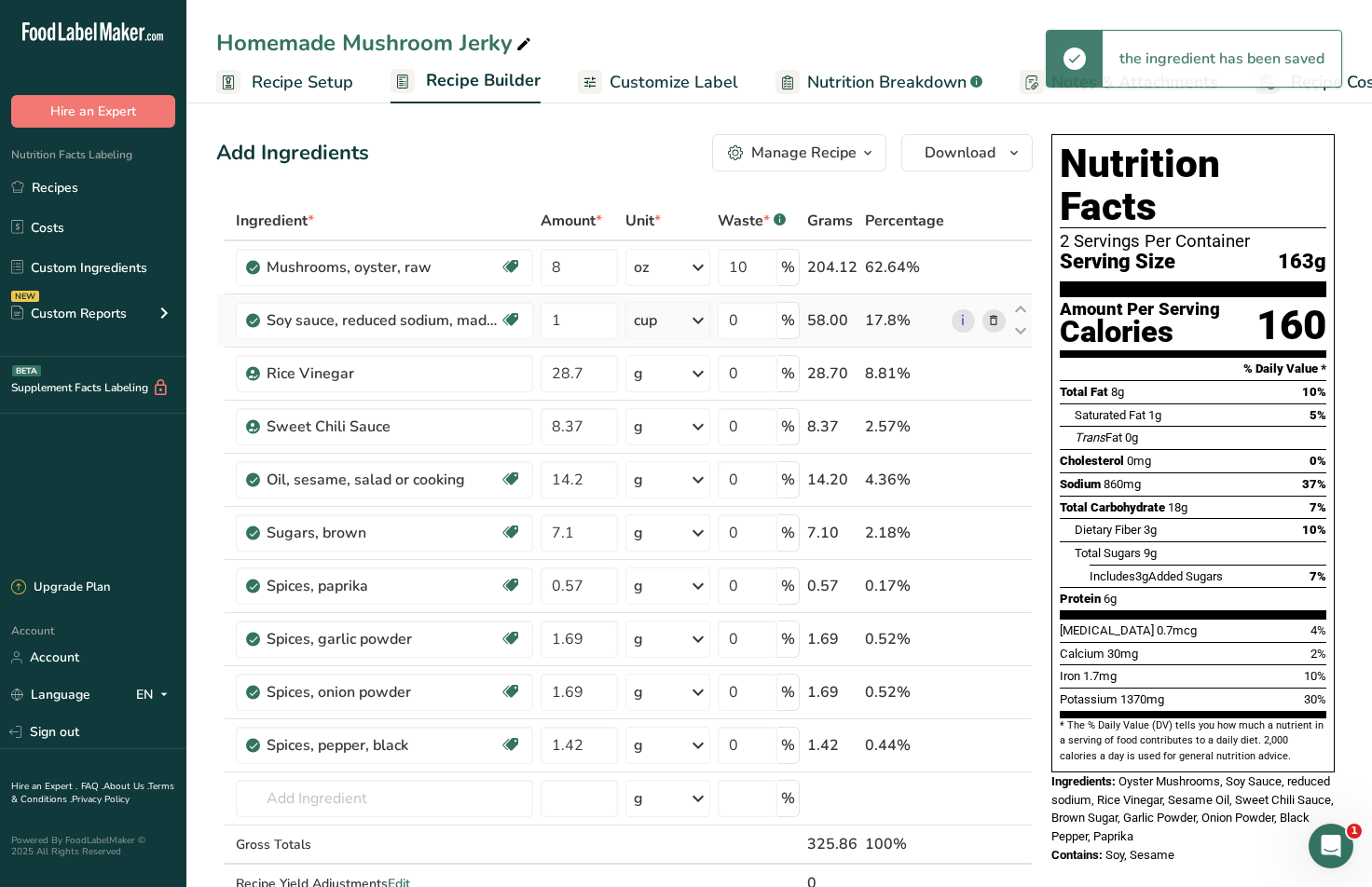
click at [668, 313] on div "cup" at bounding box center [668, 320] width 85 height 37
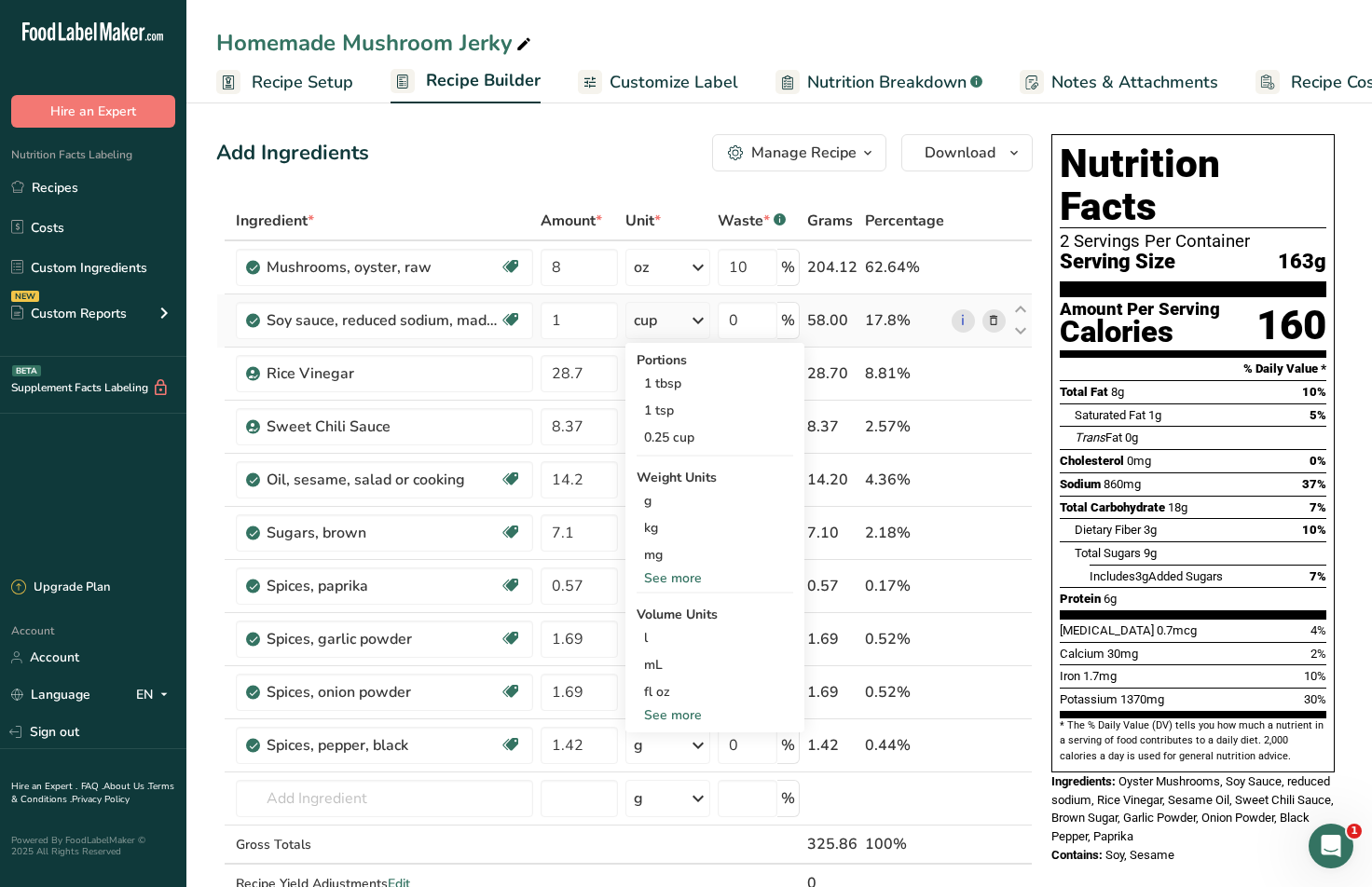
click at [690, 716] on div "See more" at bounding box center [714, 715] width 157 height 20
select select "22"
click at [686, 770] on div "cup" at bounding box center [714, 773] width 142 height 20
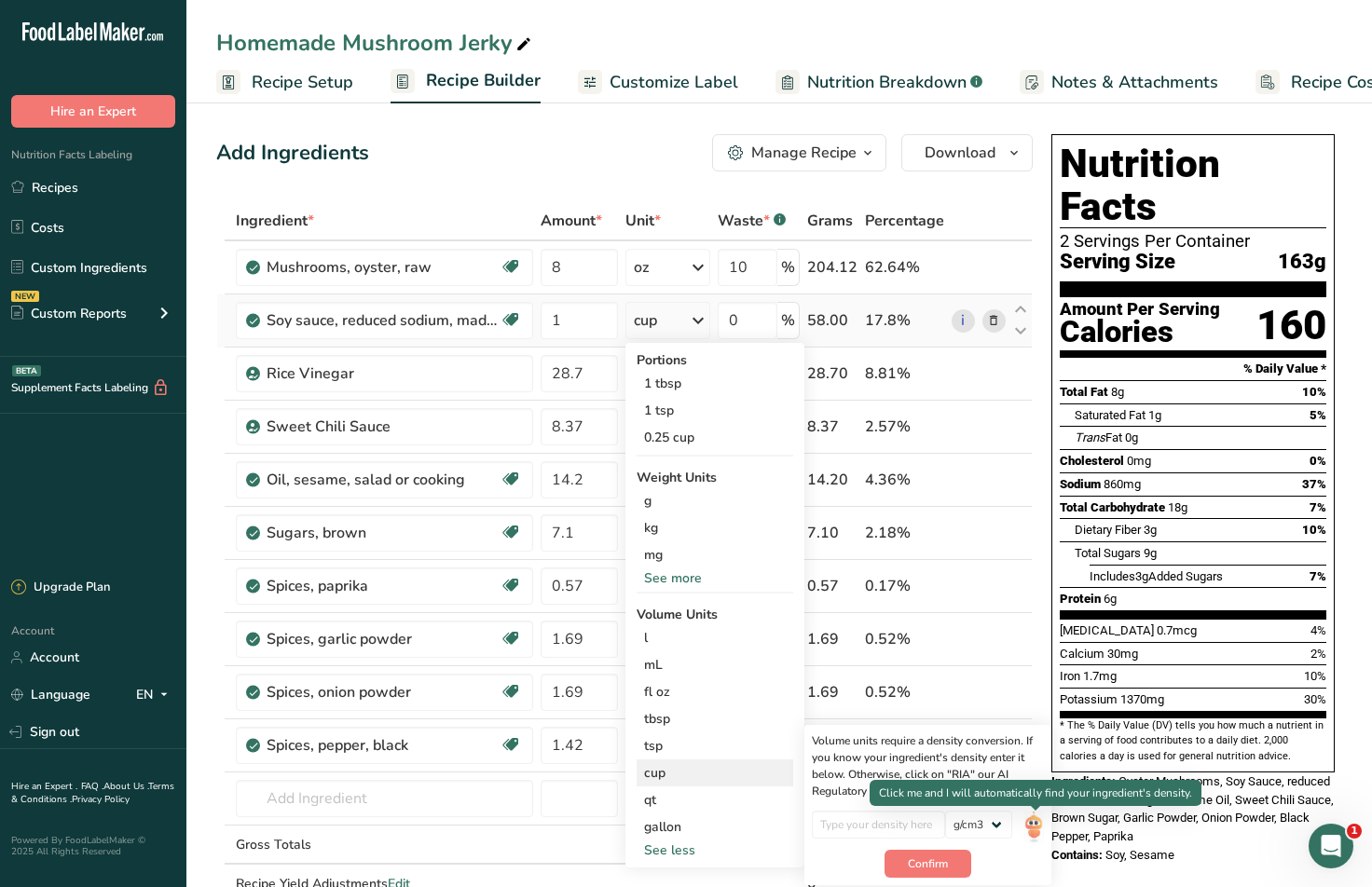
click at [1031, 822] on img at bounding box center [1033, 826] width 21 height 33
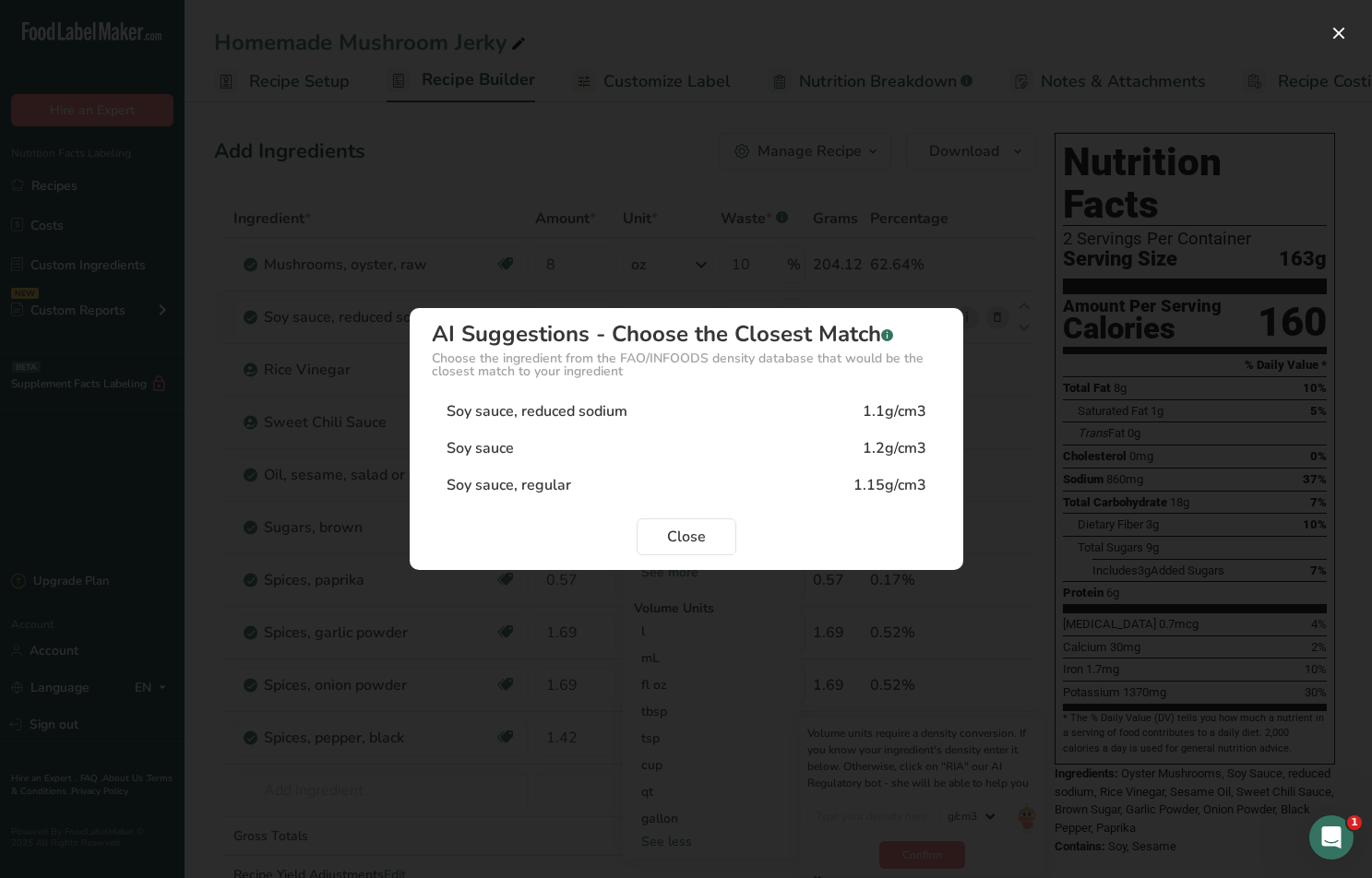
click at [653, 407] on div "Soy sauce, reduced sodium 1.1g/cm3" at bounding box center [686, 410] width 509 height 37
type input "1.1"
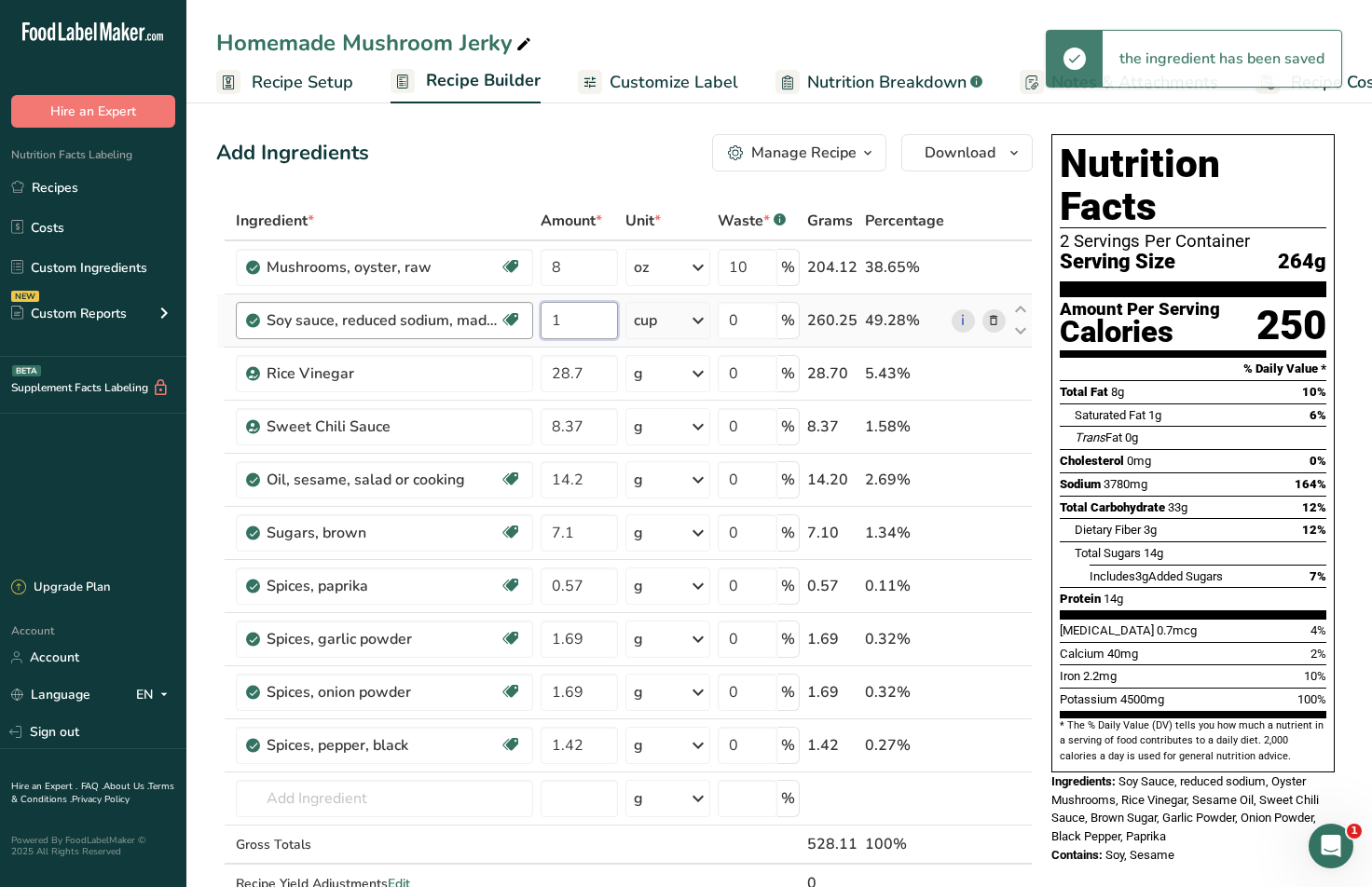
drag, startPoint x: 588, startPoint y: 326, endPoint x: 506, endPoint y: 319, distance: 82.3
click at [506, 319] on tr "Soy sauce, reduced sodium, made from hydrolyzed vegetable protein Dairy free Gl…" at bounding box center [624, 321] width 814 height 53
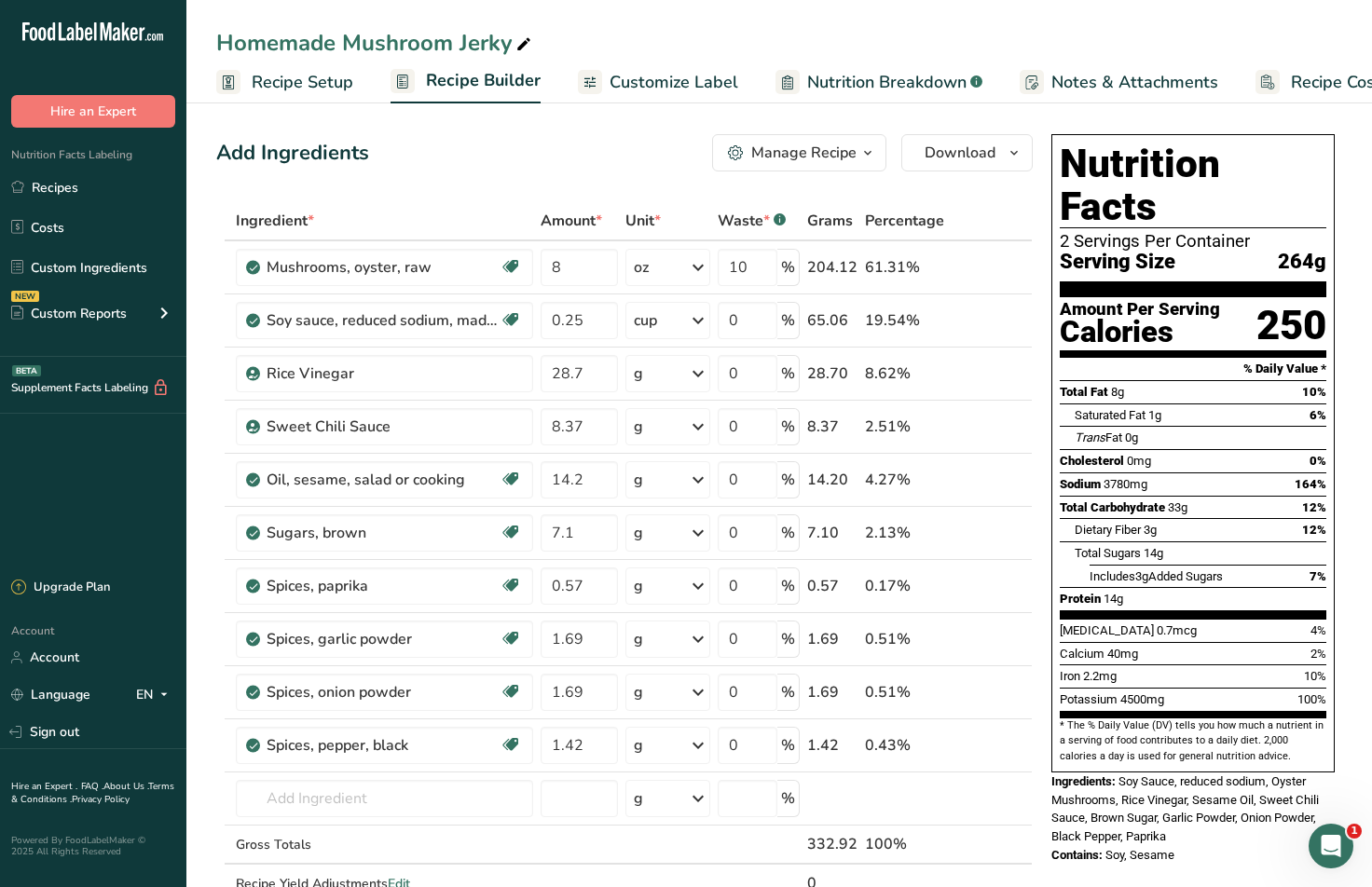
click at [585, 145] on div "Add Ingredients Manage Recipe Delete Recipe Duplicate Recipe Scale Recipe Save …" at bounding box center [624, 152] width 816 height 37
click at [691, 328] on icon at bounding box center [697, 321] width 22 height 34
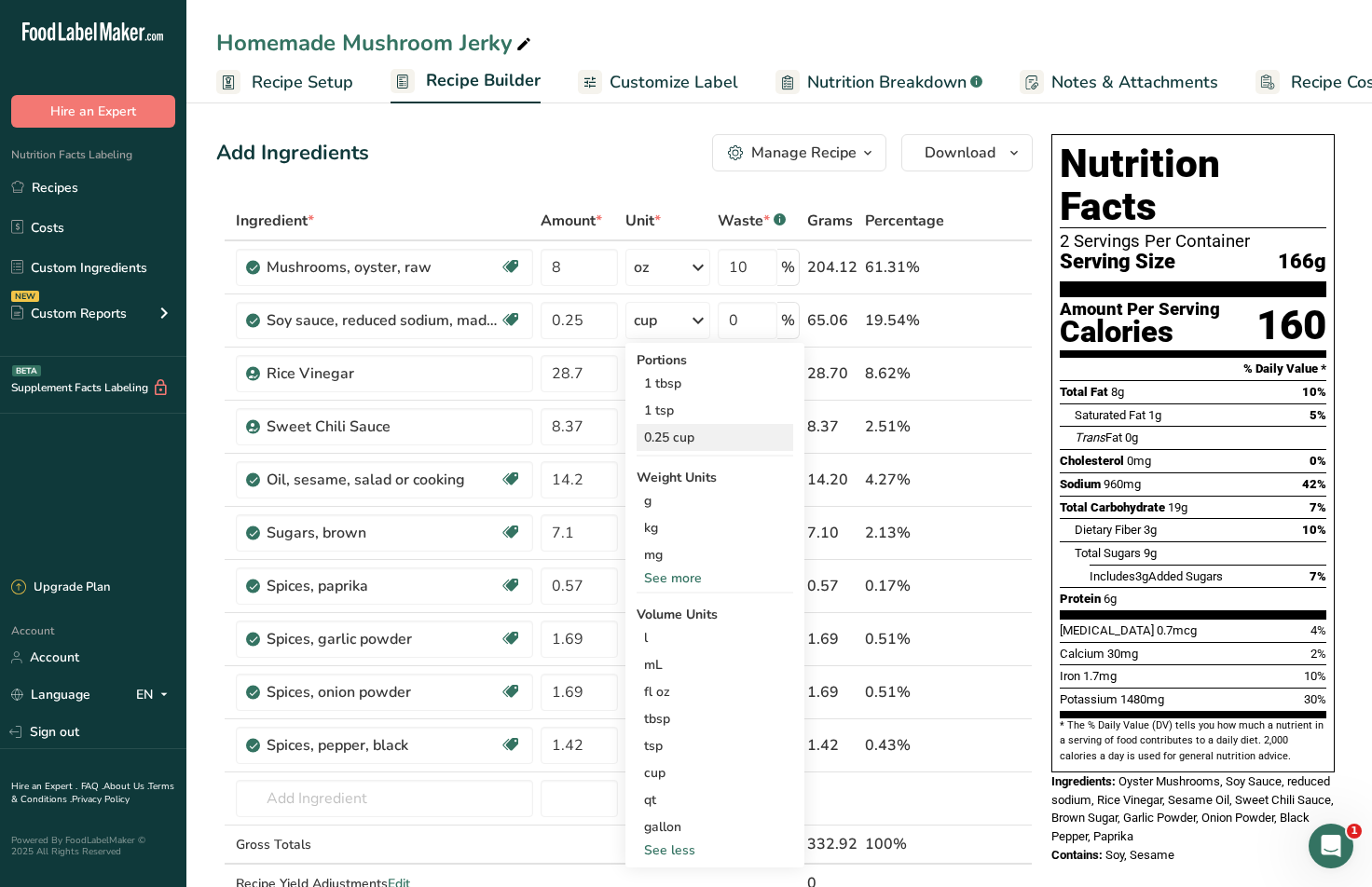
click at [691, 440] on div "0.25 cup" at bounding box center [714, 437] width 157 height 27
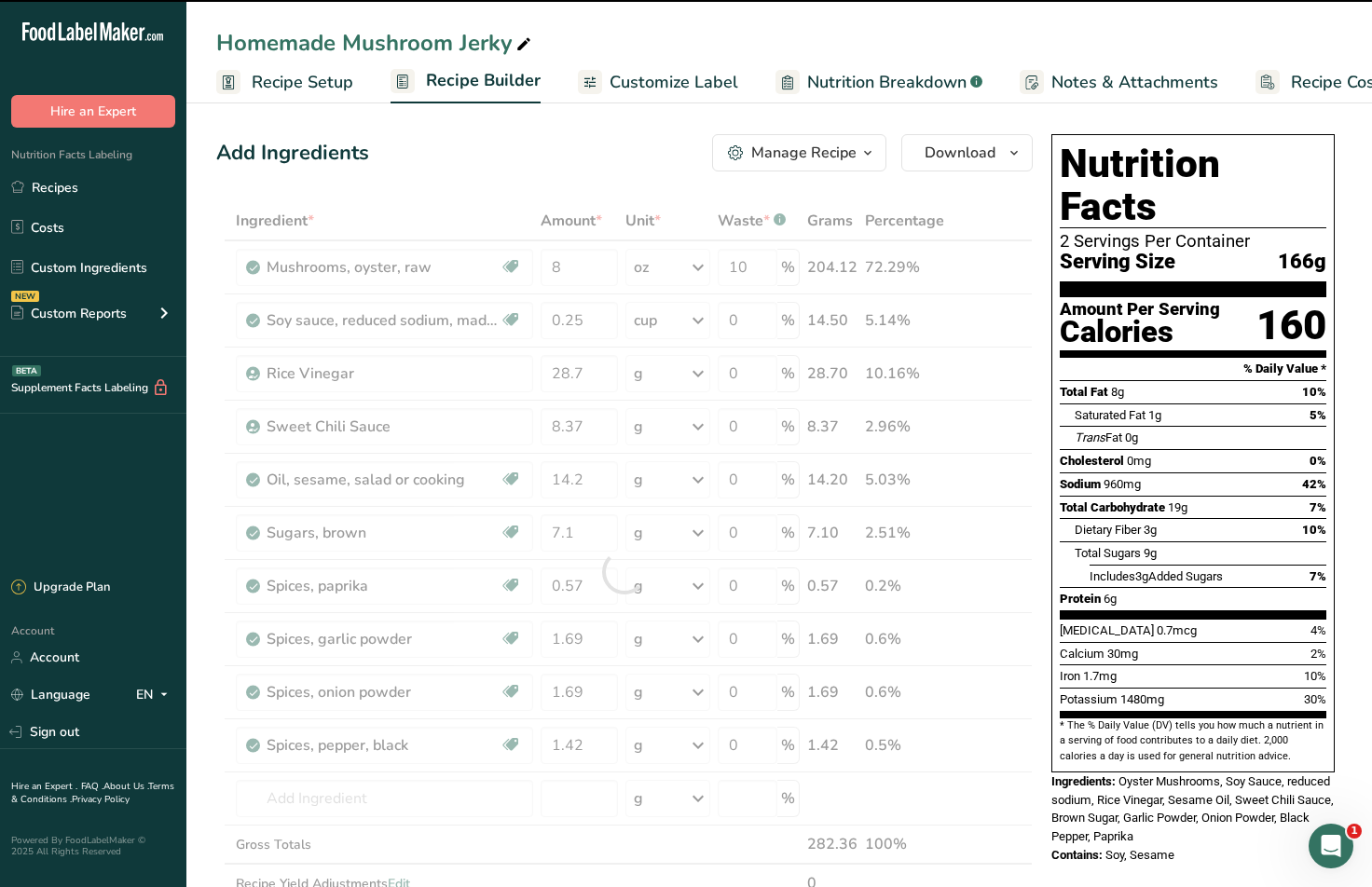
click at [596, 328] on div at bounding box center [624, 570] width 816 height 740
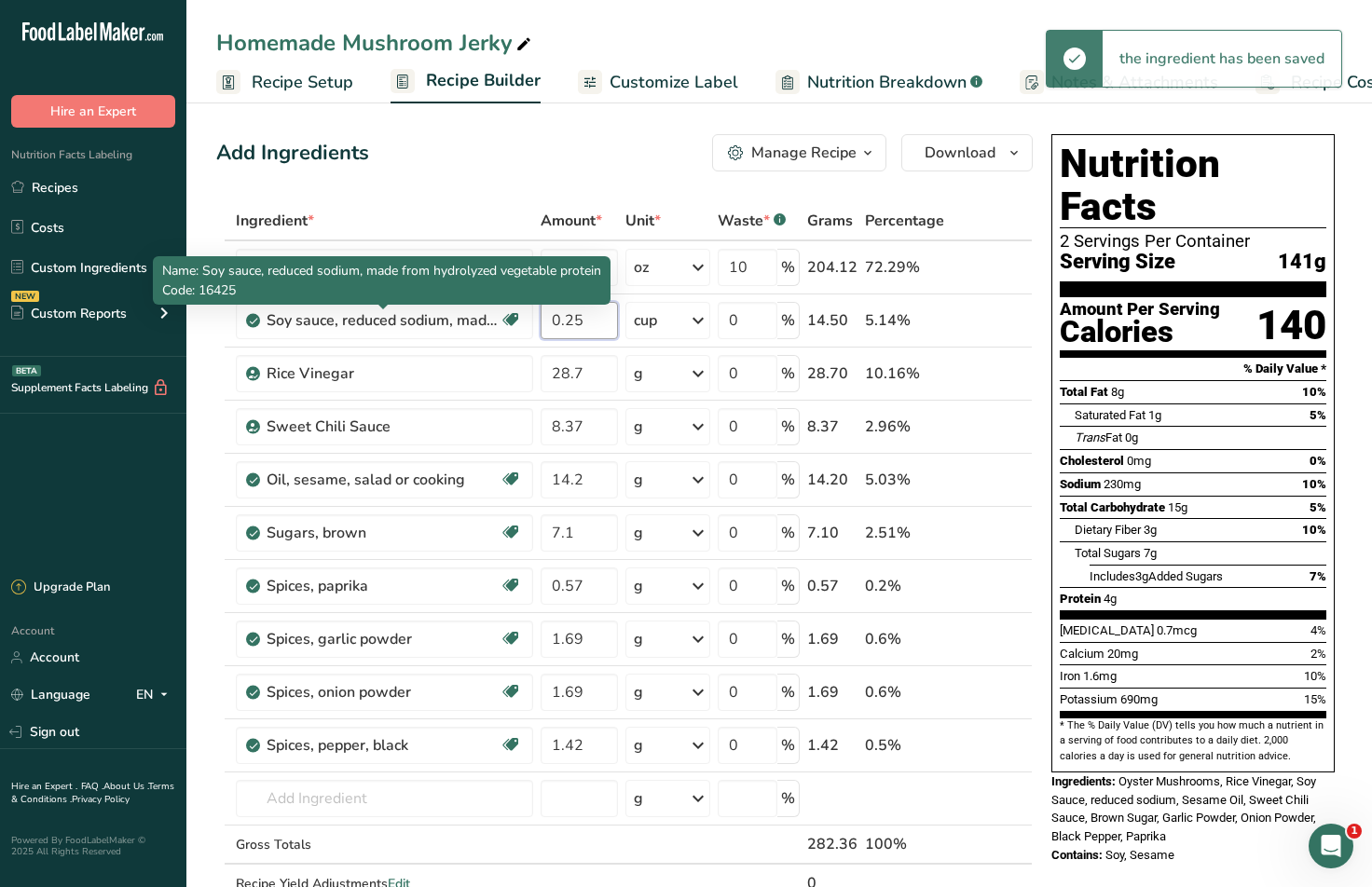
drag, startPoint x: 521, startPoint y: 319, endPoint x: 308, endPoint y: 290, distance: 215.0
click at [308, 290] on body ".a-20{fill:#fff;} Hire an Expert Nutrition Facts Labeling Recipes Costs Custom …" at bounding box center [686, 800] width 1372 height 1600
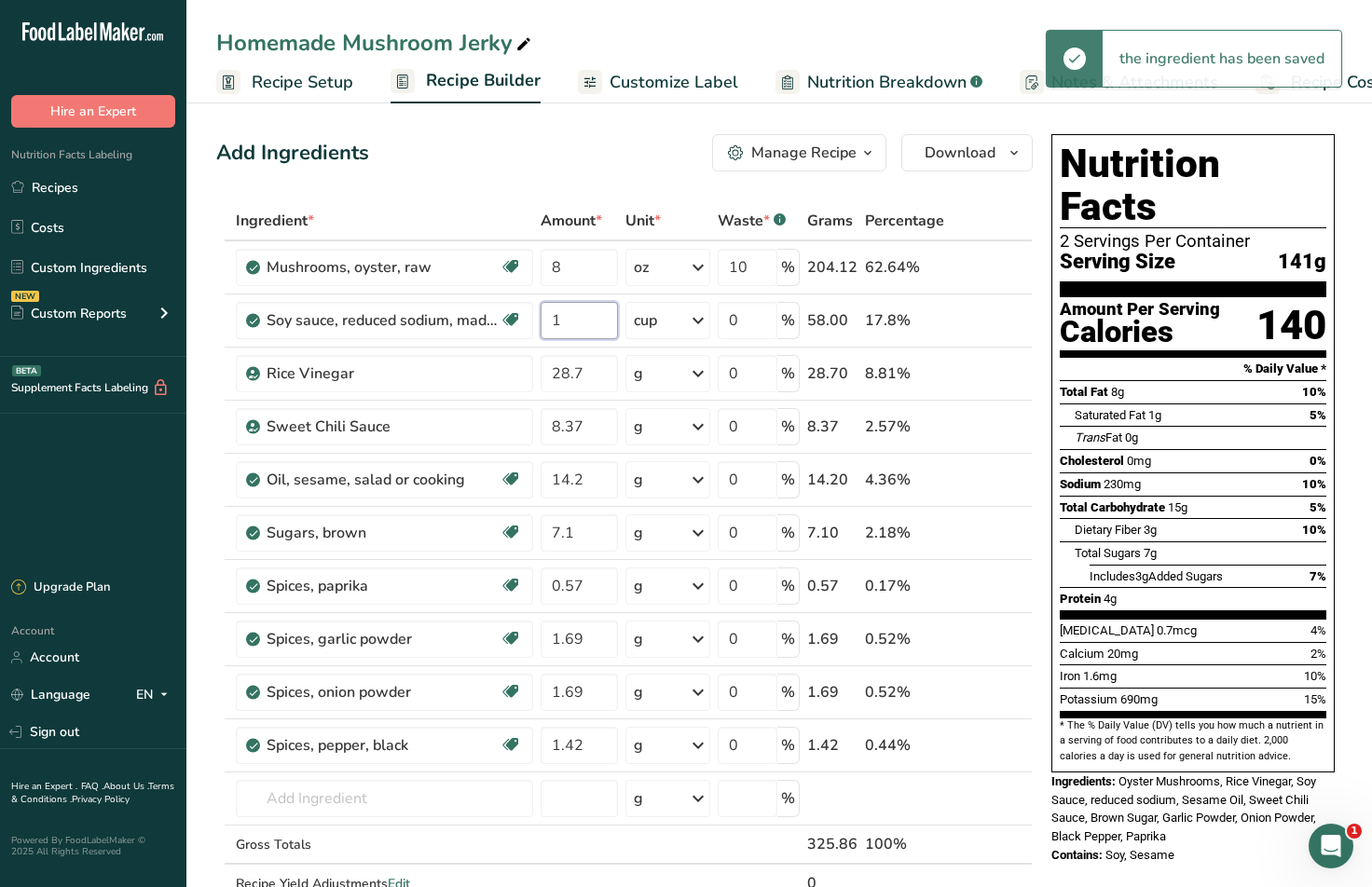
type input "1"
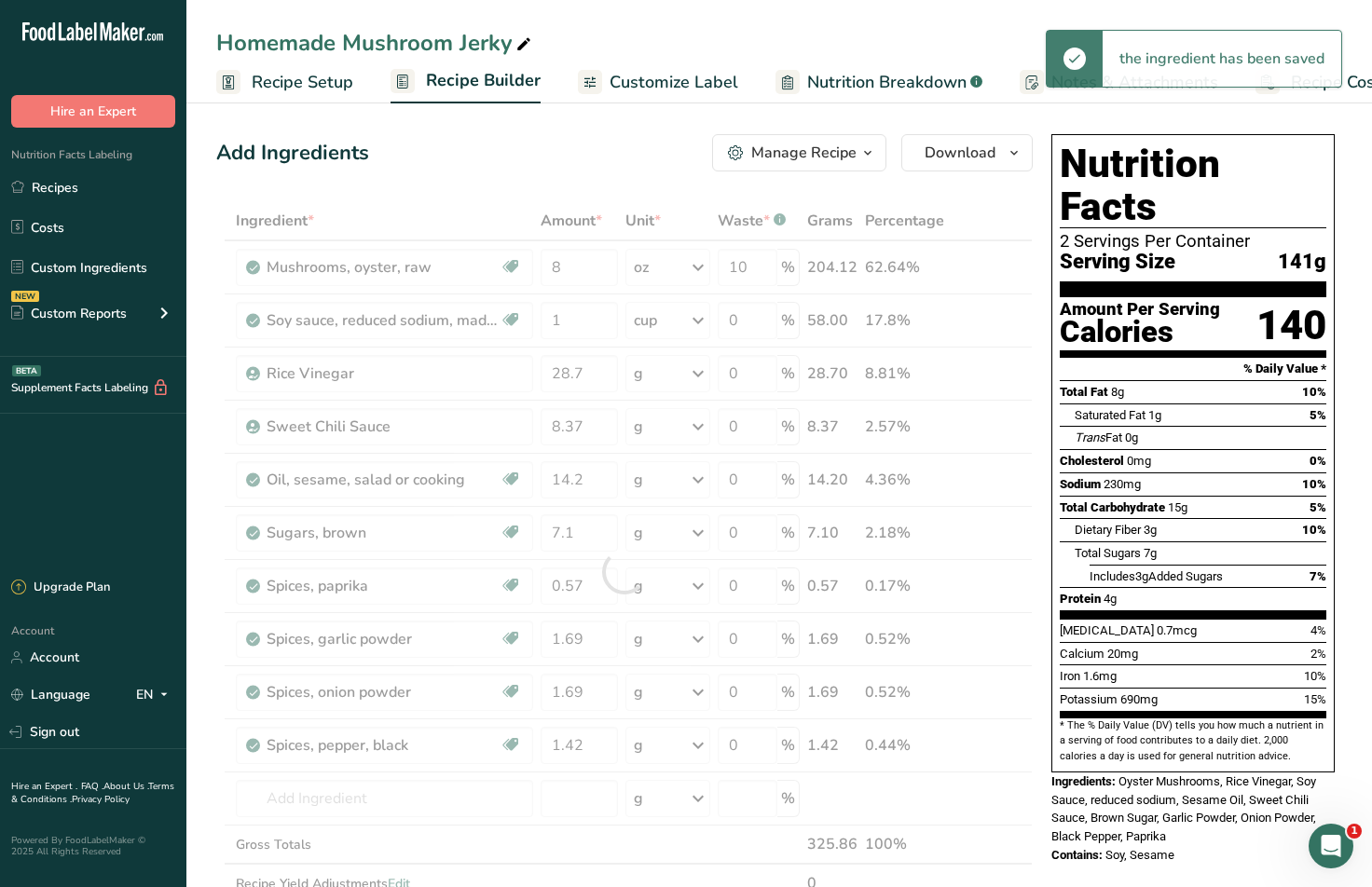
click at [589, 147] on div "Add Ingredients Manage Recipe Delete Recipe Duplicate Recipe Scale Recipe Save …" at bounding box center [624, 152] width 816 height 37
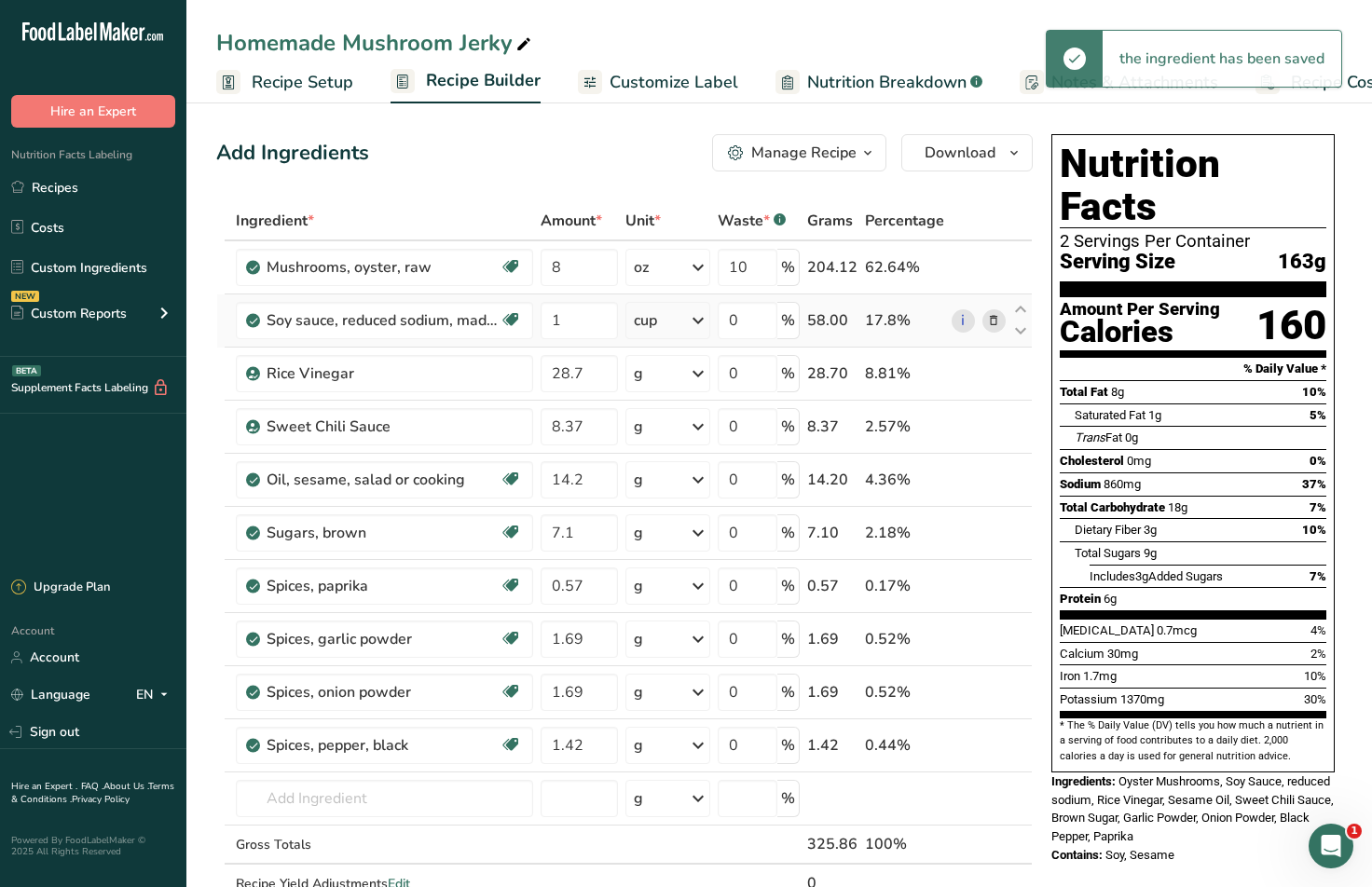
click at [686, 327] on div "cup" at bounding box center [668, 320] width 85 height 37
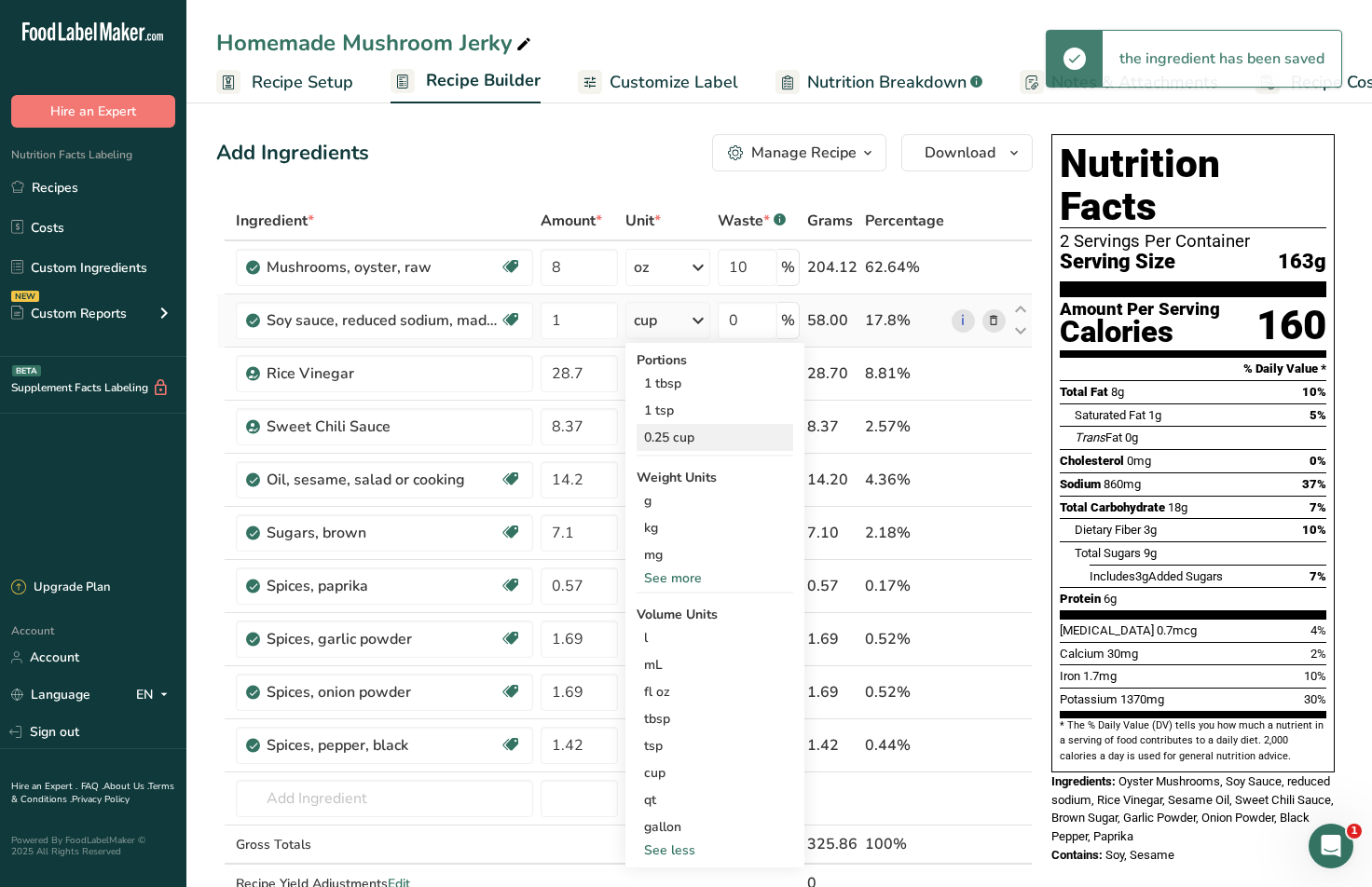
click at [670, 443] on div "0.25 cup" at bounding box center [714, 437] width 157 height 27
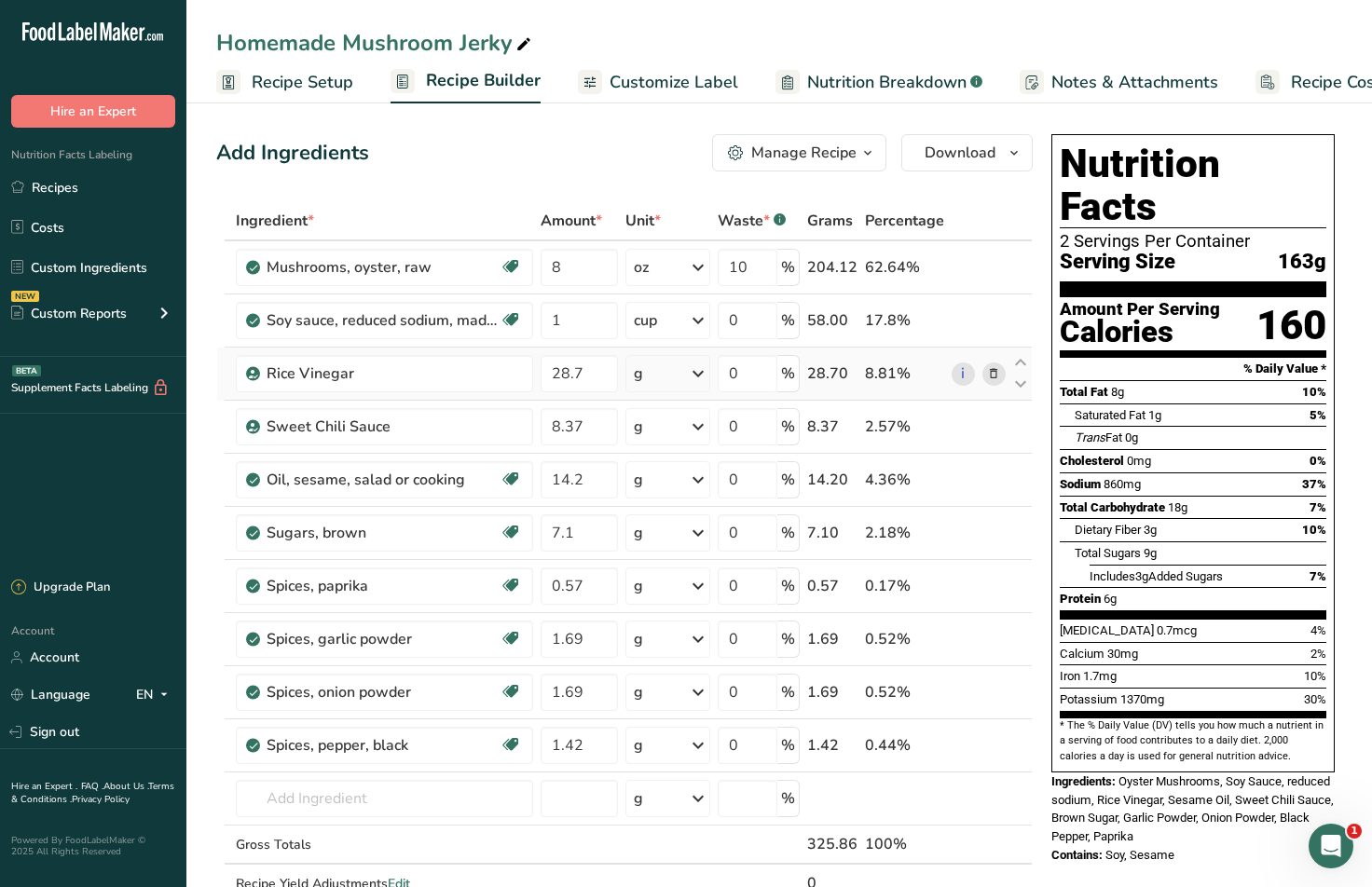
click at [663, 378] on div "g" at bounding box center [668, 373] width 85 height 37
click at [678, 656] on div "See more" at bounding box center [714, 658] width 157 height 20
select select "22"
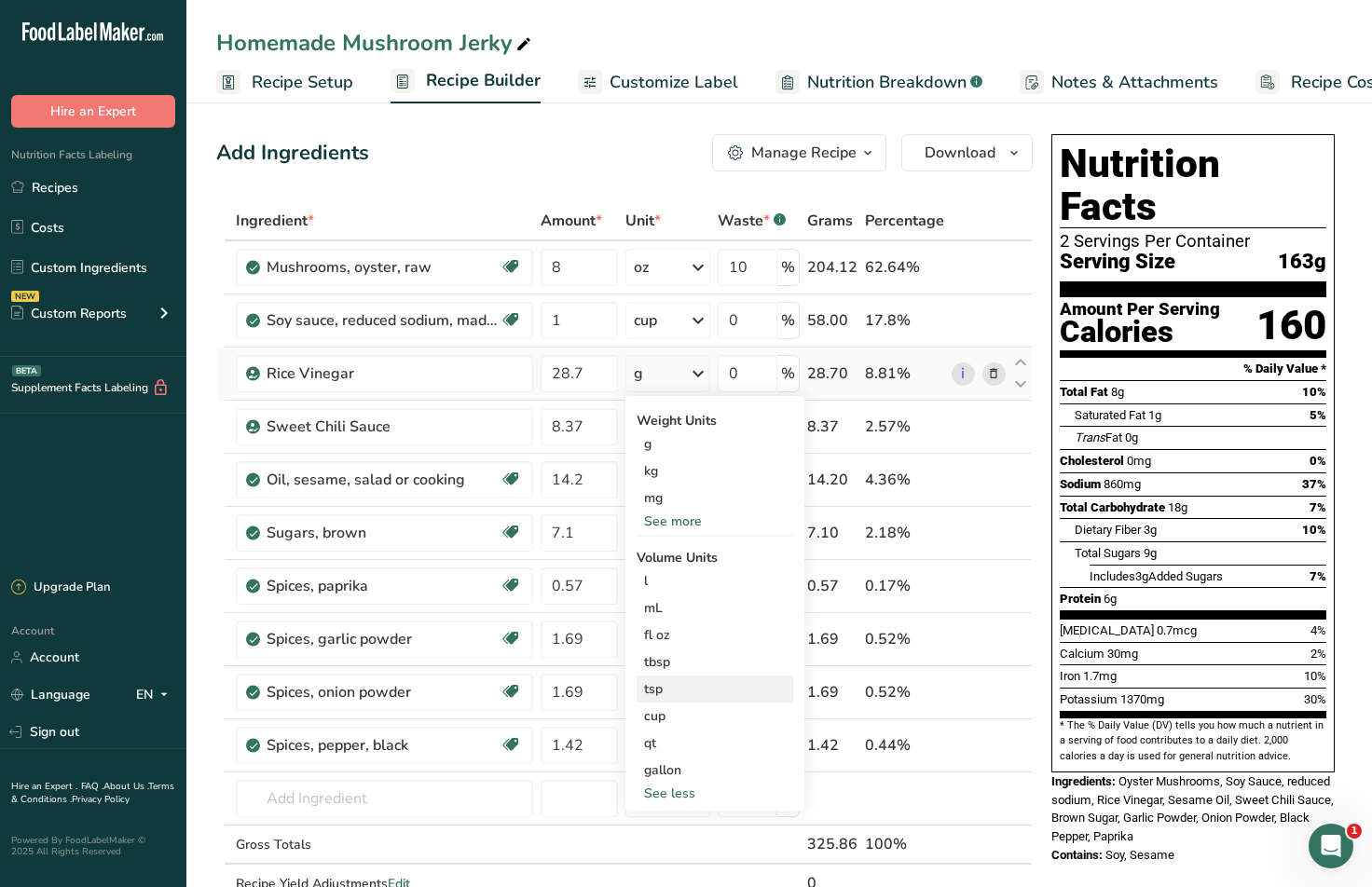
click at [682, 683] on div "tsp" at bounding box center [714, 689] width 142 height 20
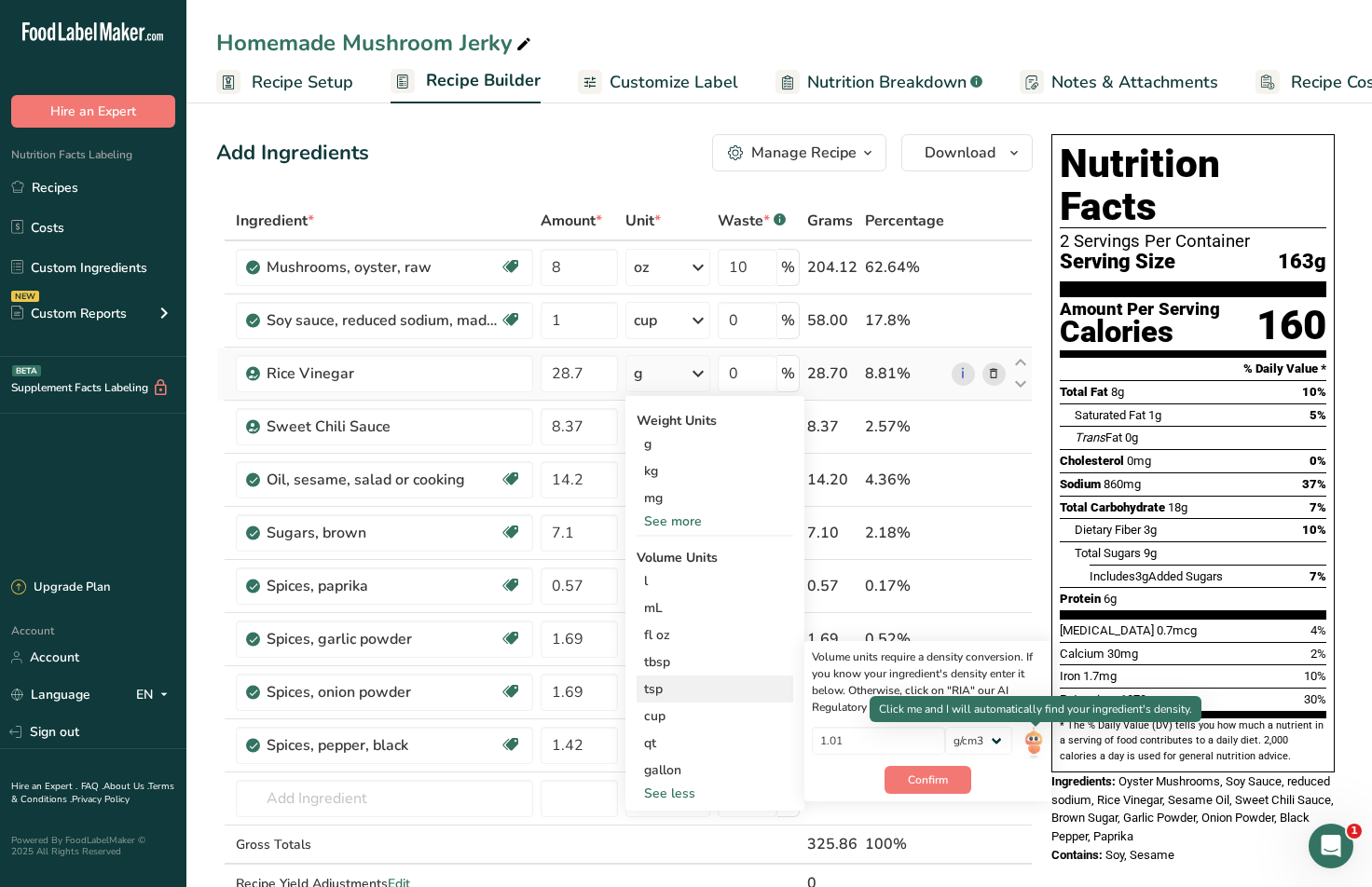
click at [1031, 742] on img at bounding box center [1033, 742] width 21 height 33
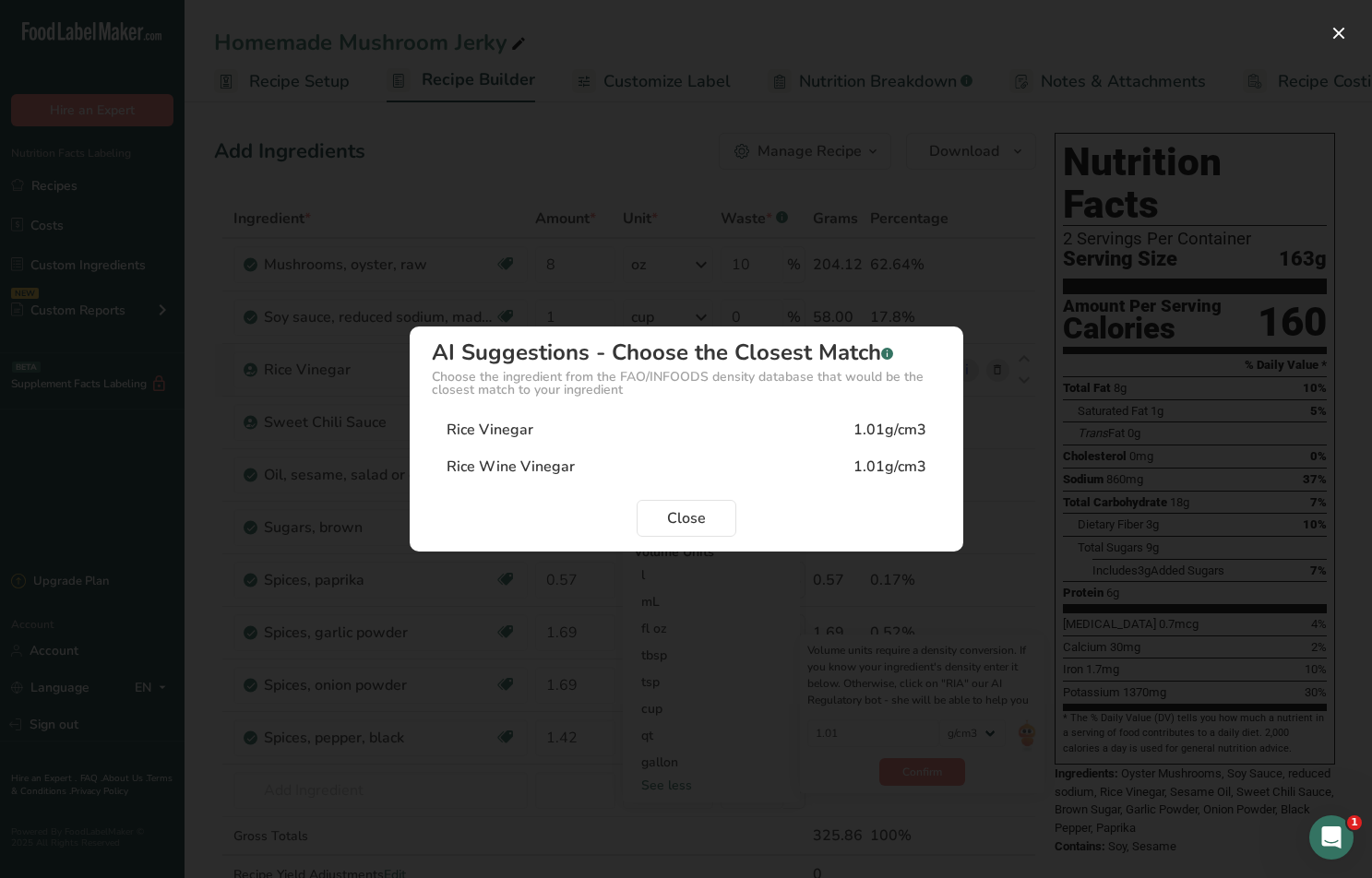
click at [530, 431] on div "Rice Vinegar" at bounding box center [490, 429] width 87 height 22
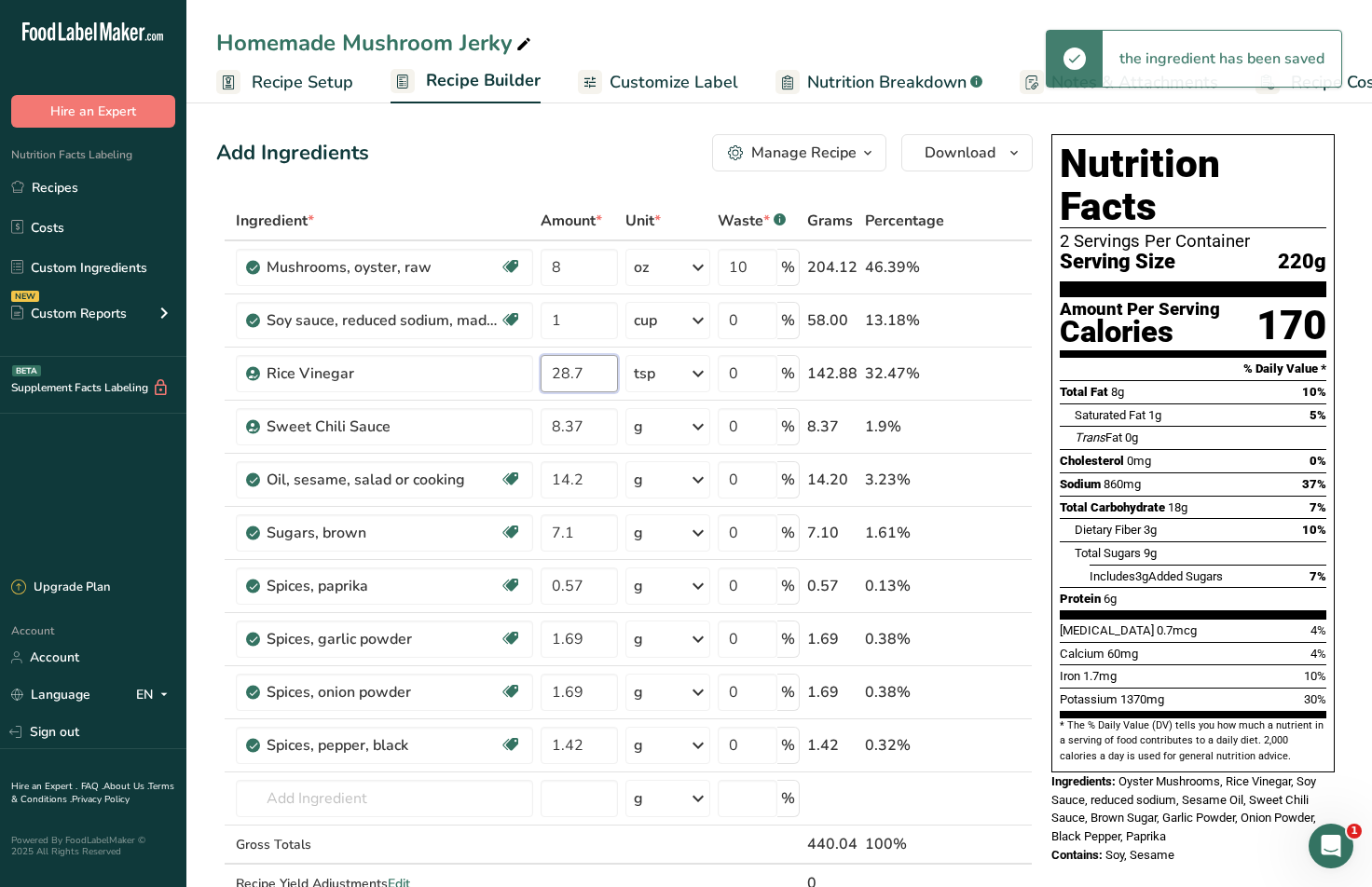
drag, startPoint x: 608, startPoint y: 369, endPoint x: 178, endPoint y: 357, distance: 430.2
click at [178, 357] on div ".a-20{fill:#fff;} Hire an Expert Nutrition Facts Labeling Recipes Costs Custom …" at bounding box center [686, 800] width 1372 height 1600
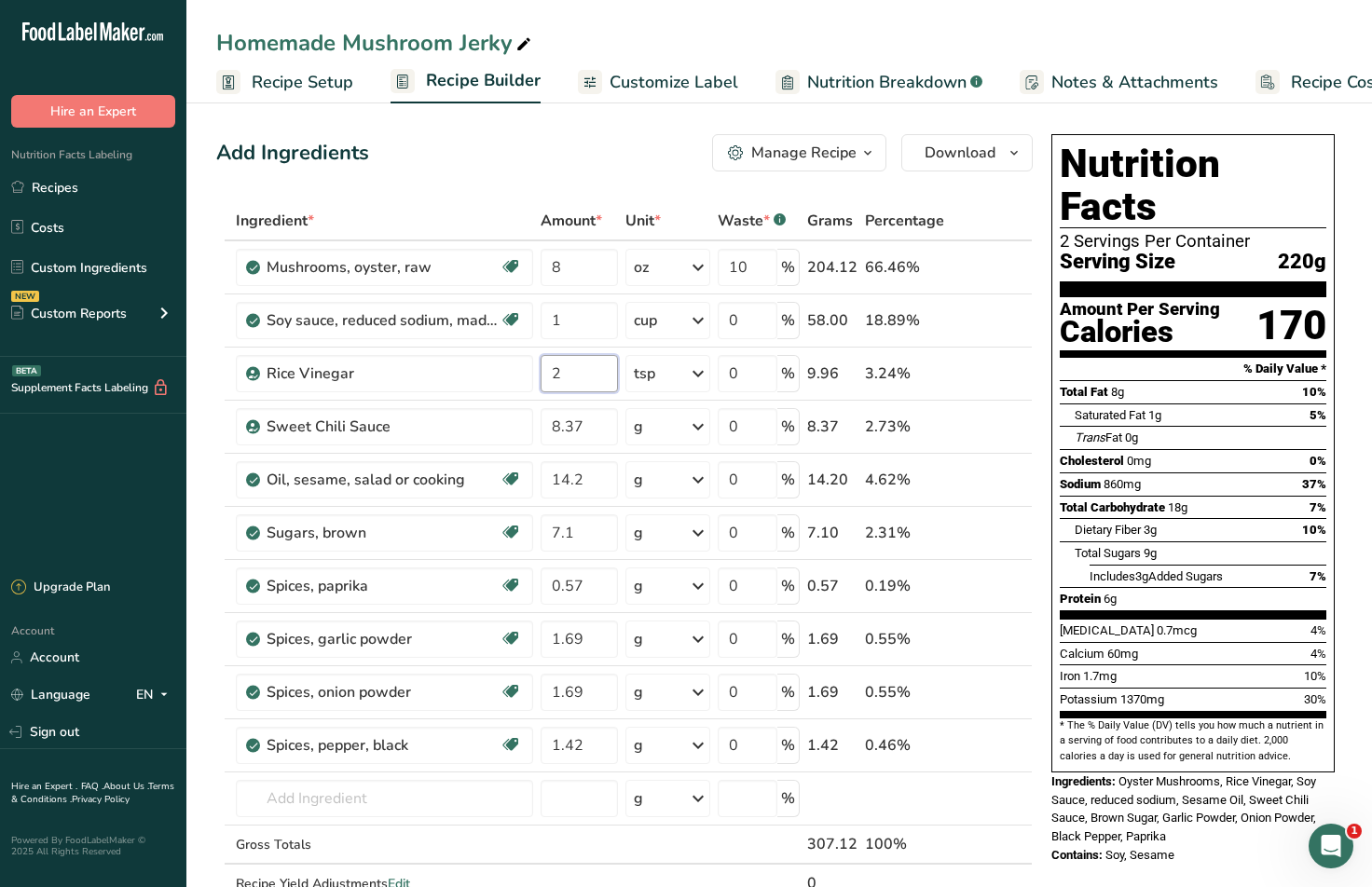
type input "2"
click at [539, 173] on div "Add Ingredients Manage Recipe Delete Recipe Duplicate Recipe Scale Recipe Save …" at bounding box center [630, 849] width 827 height 1444
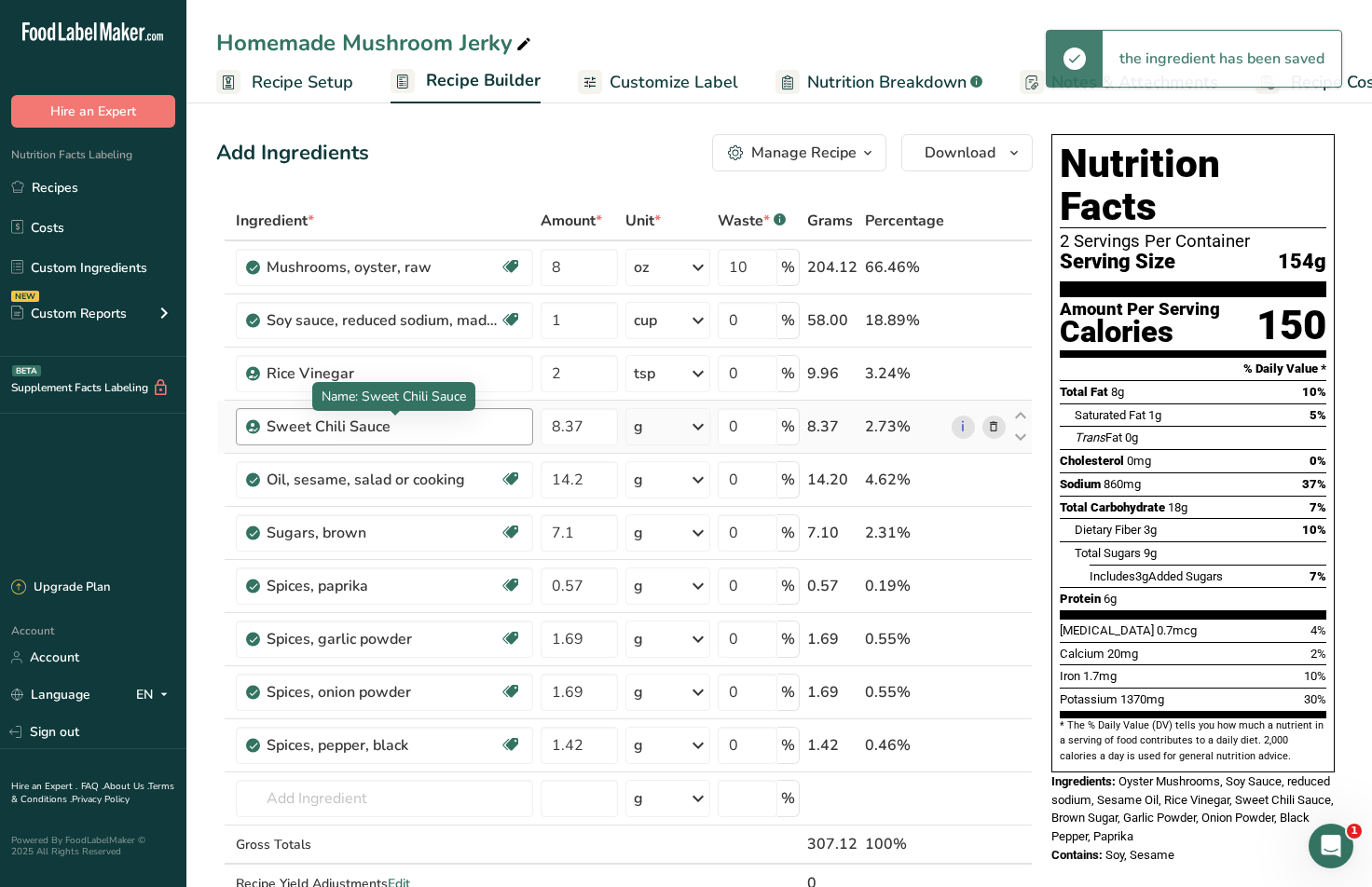
click at [440, 433] on div "Sweet Chili Sauce" at bounding box center [383, 427] width 233 height 22
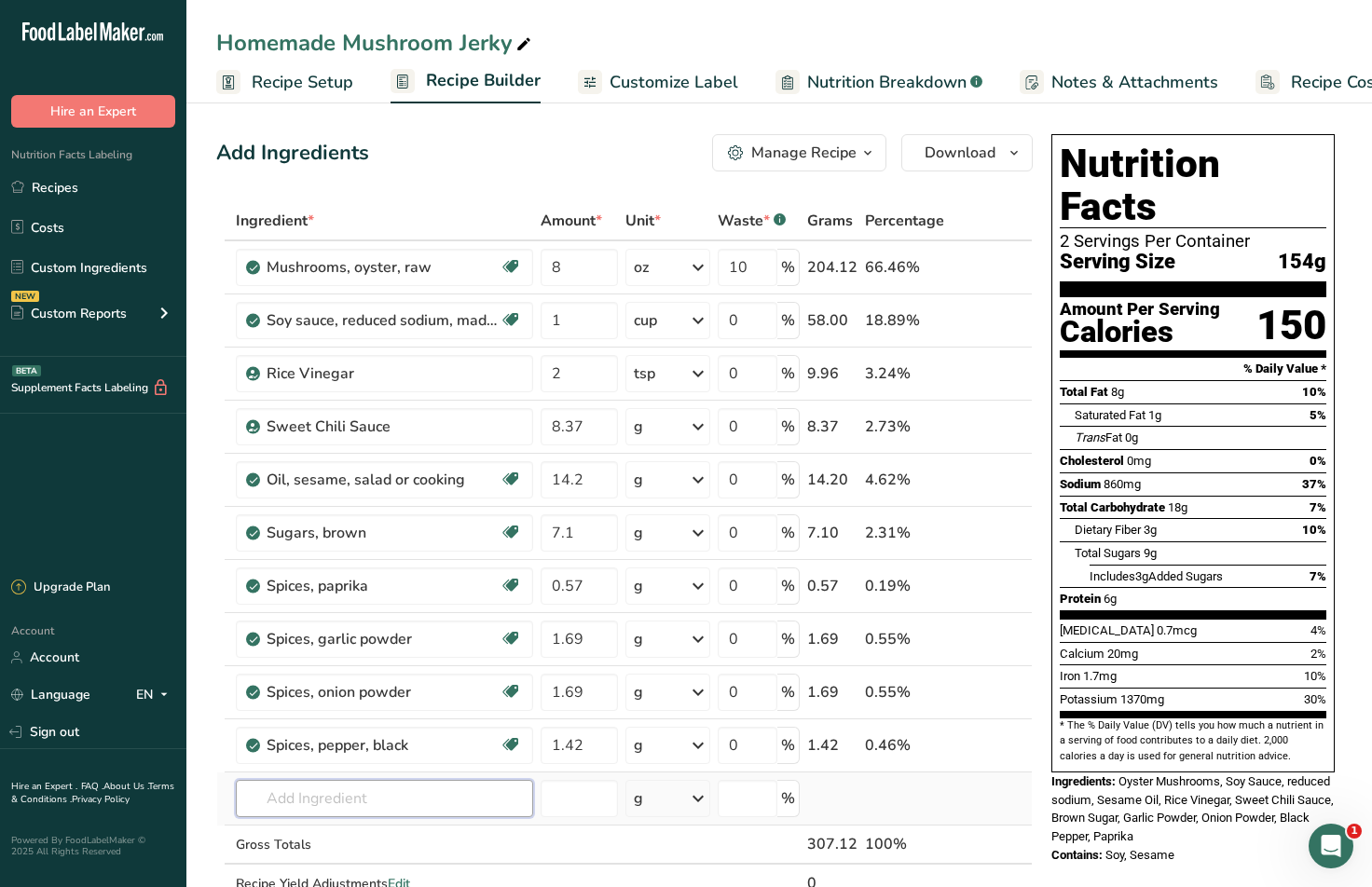
click at [307, 788] on input "text" at bounding box center [385, 798] width 298 height 37
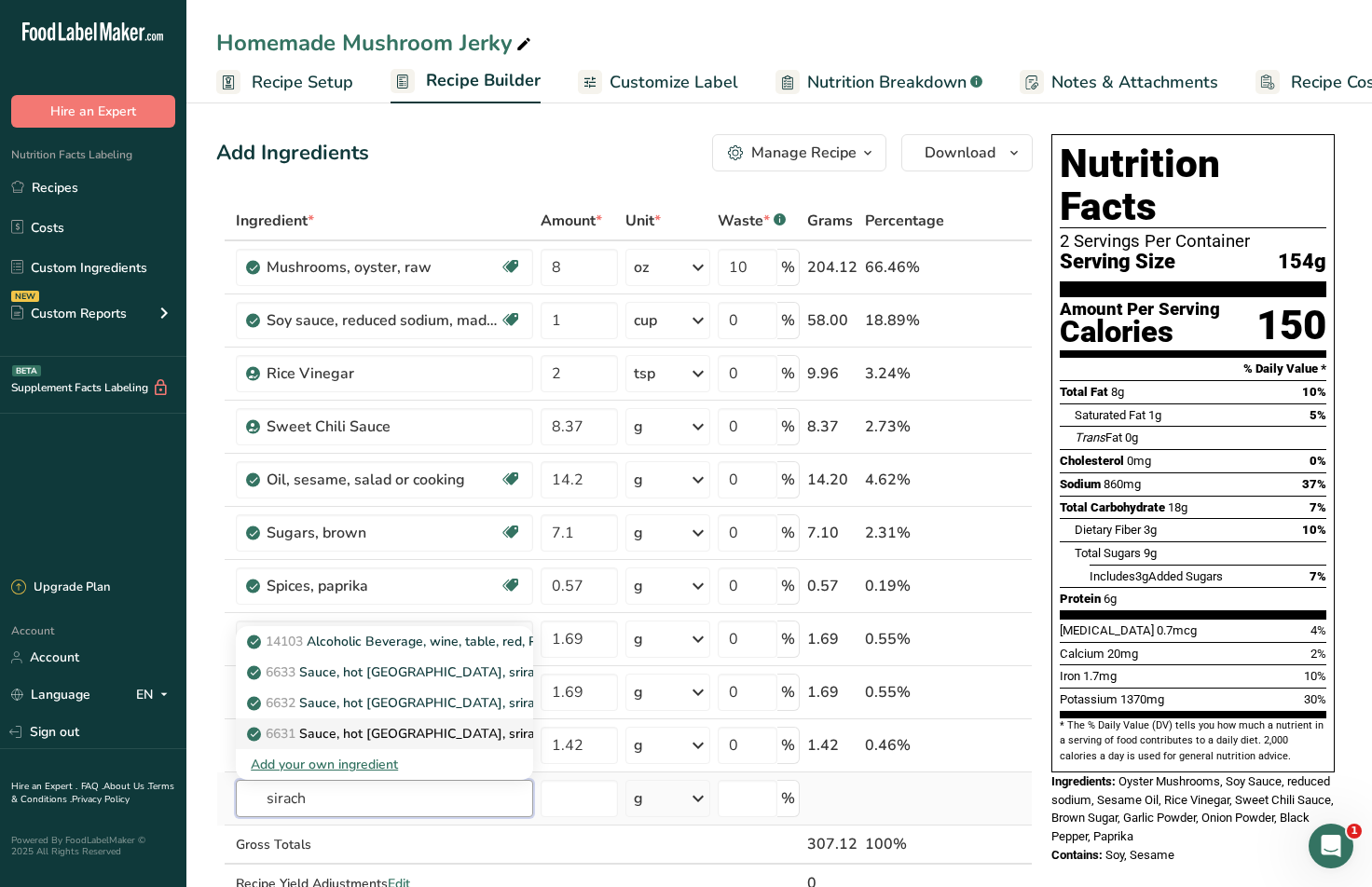
type input "sirach"
click at [356, 730] on p "6631 [GEOGRAPHIC_DATA], hot [GEOGRAPHIC_DATA], sriracha" at bounding box center [404, 734] width 306 height 20
type input "Sauce, hot [GEOGRAPHIC_DATA], sriracha"
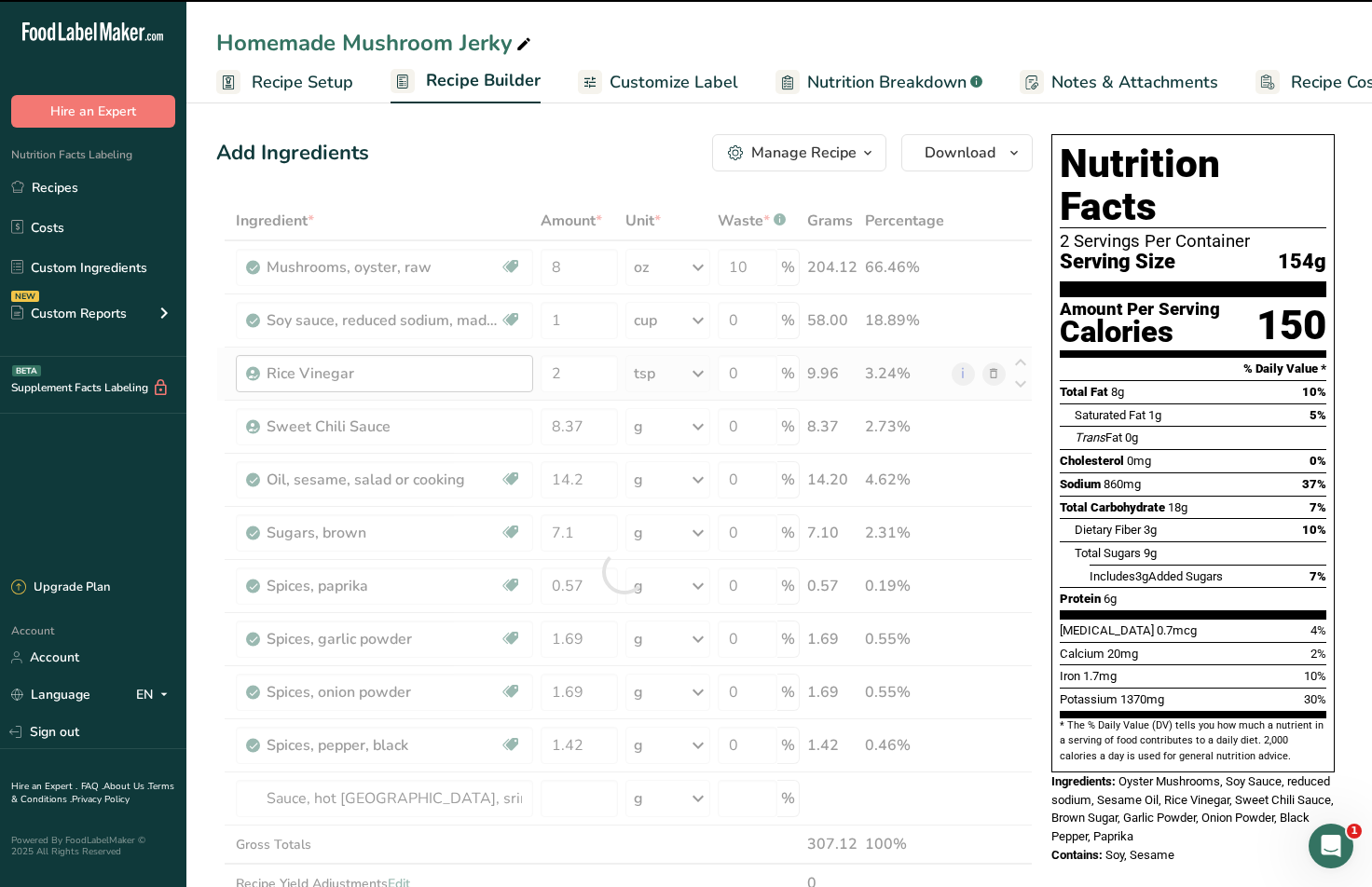
type input "0"
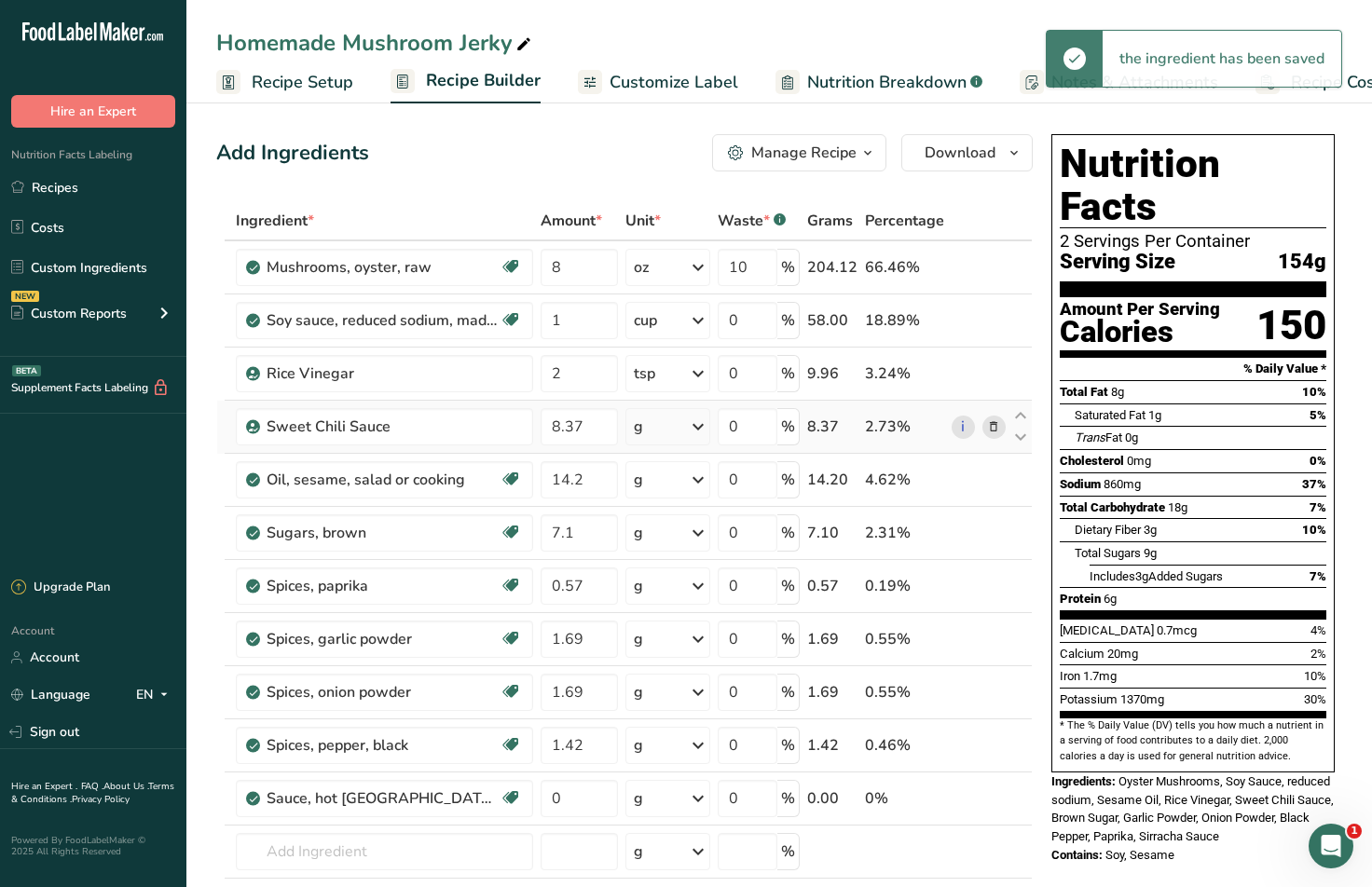
click at [994, 432] on icon at bounding box center [993, 428] width 13 height 20
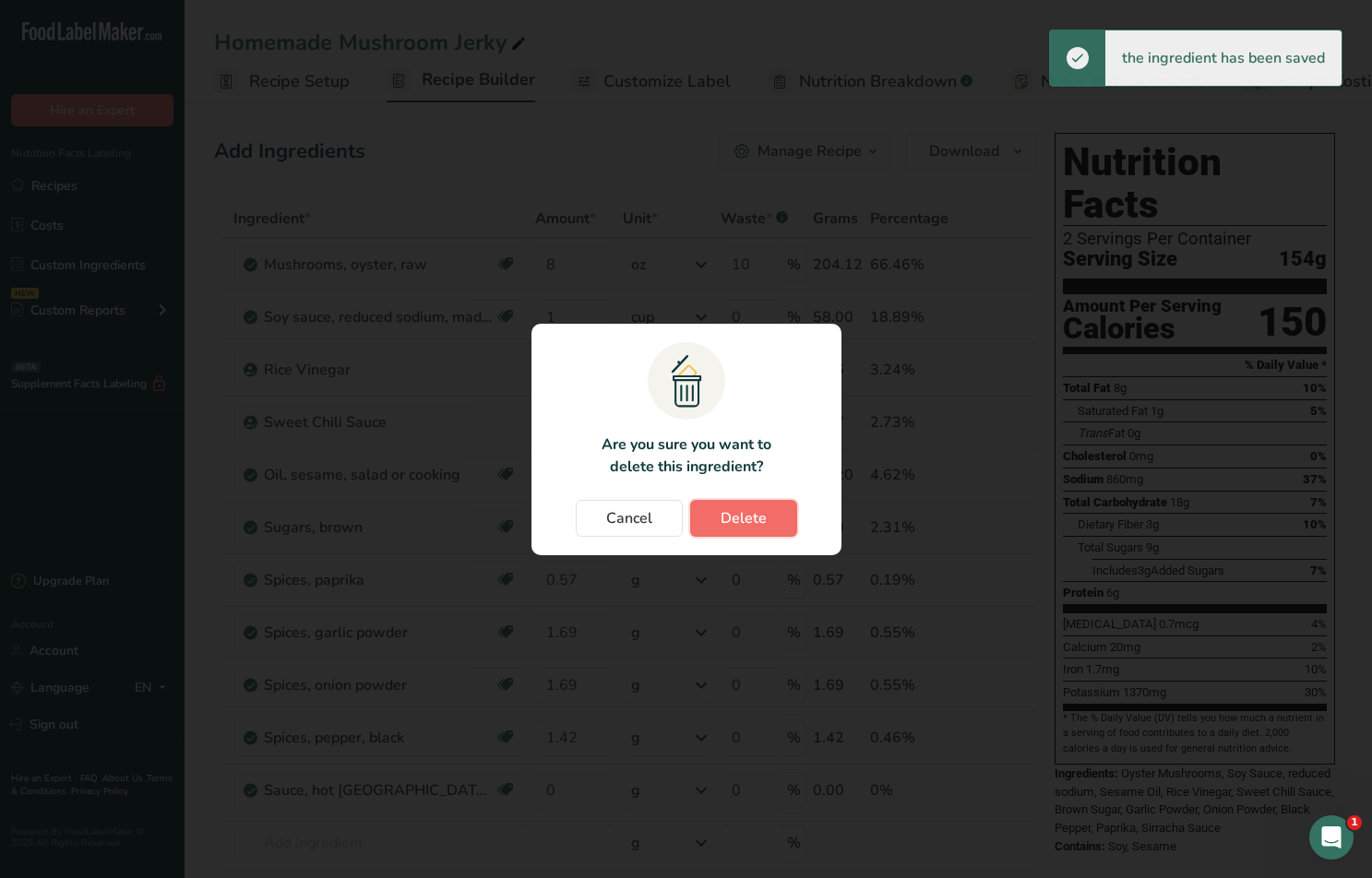
click at [736, 525] on span "Delete" at bounding box center [743, 518] width 46 height 22
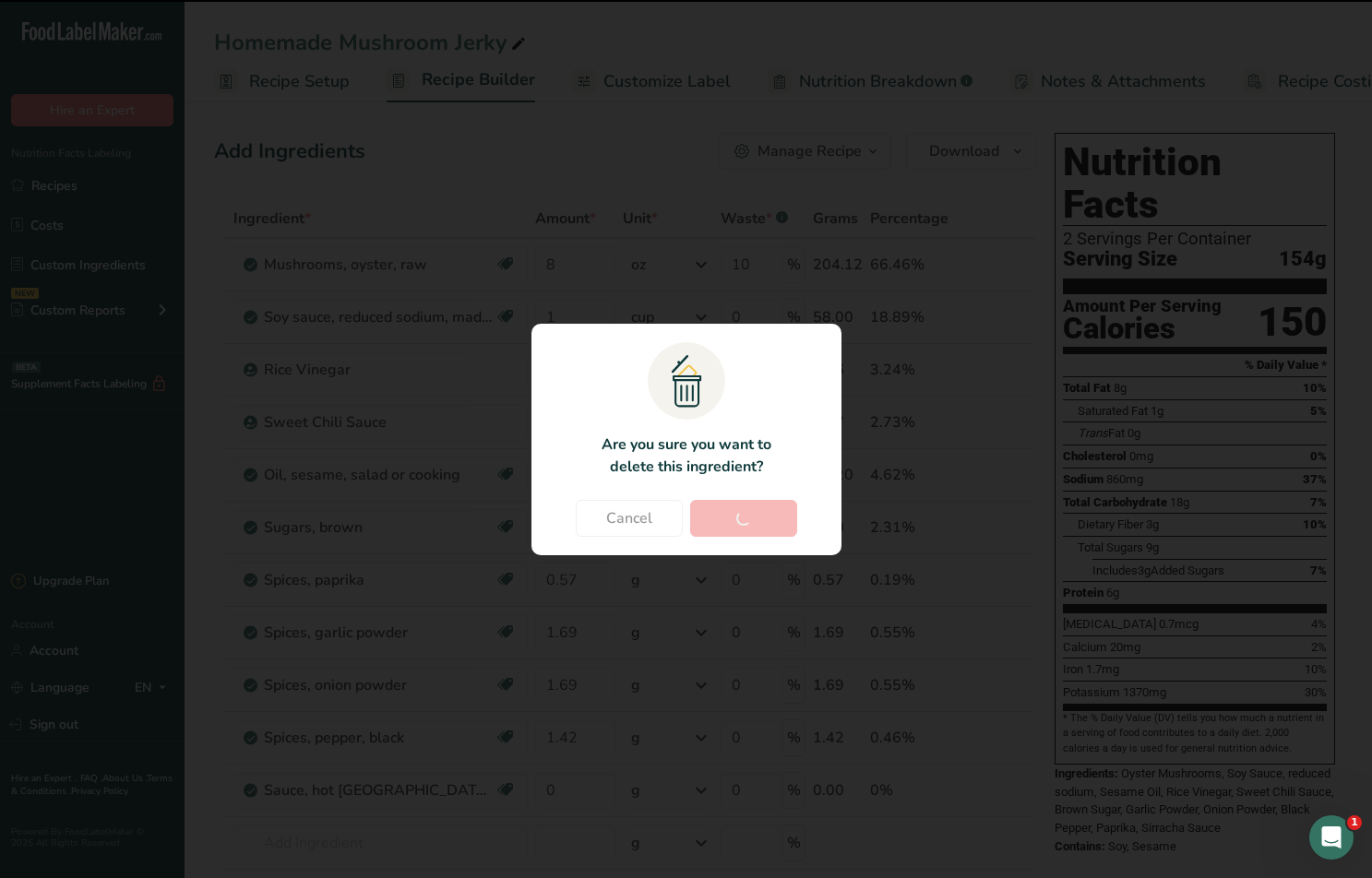
type input "14.2"
type input "7.1"
type input "0.57"
type input "1.69"
type input "1.42"
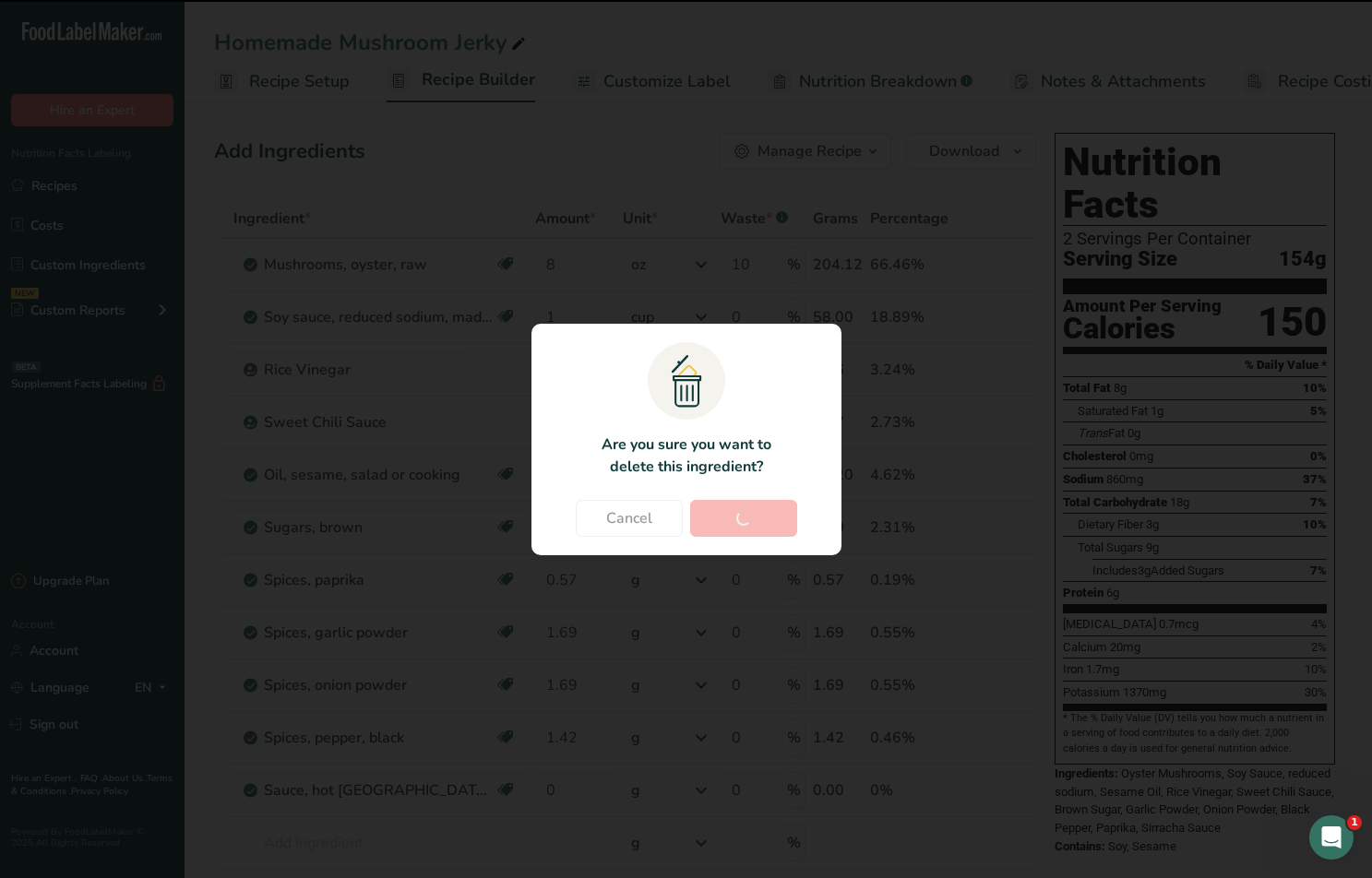
type input "0"
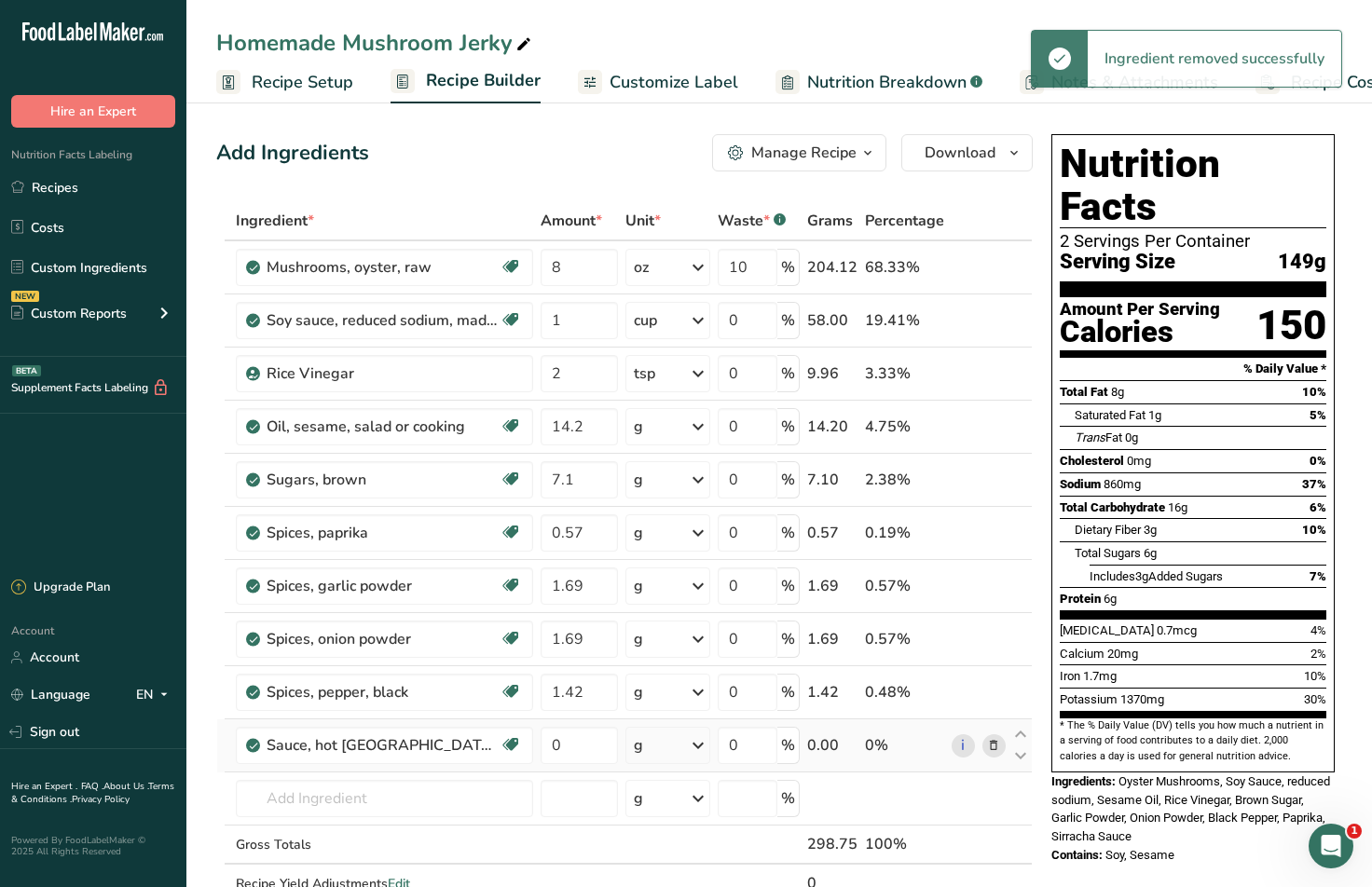
click at [651, 757] on div "g" at bounding box center [668, 744] width 85 height 37
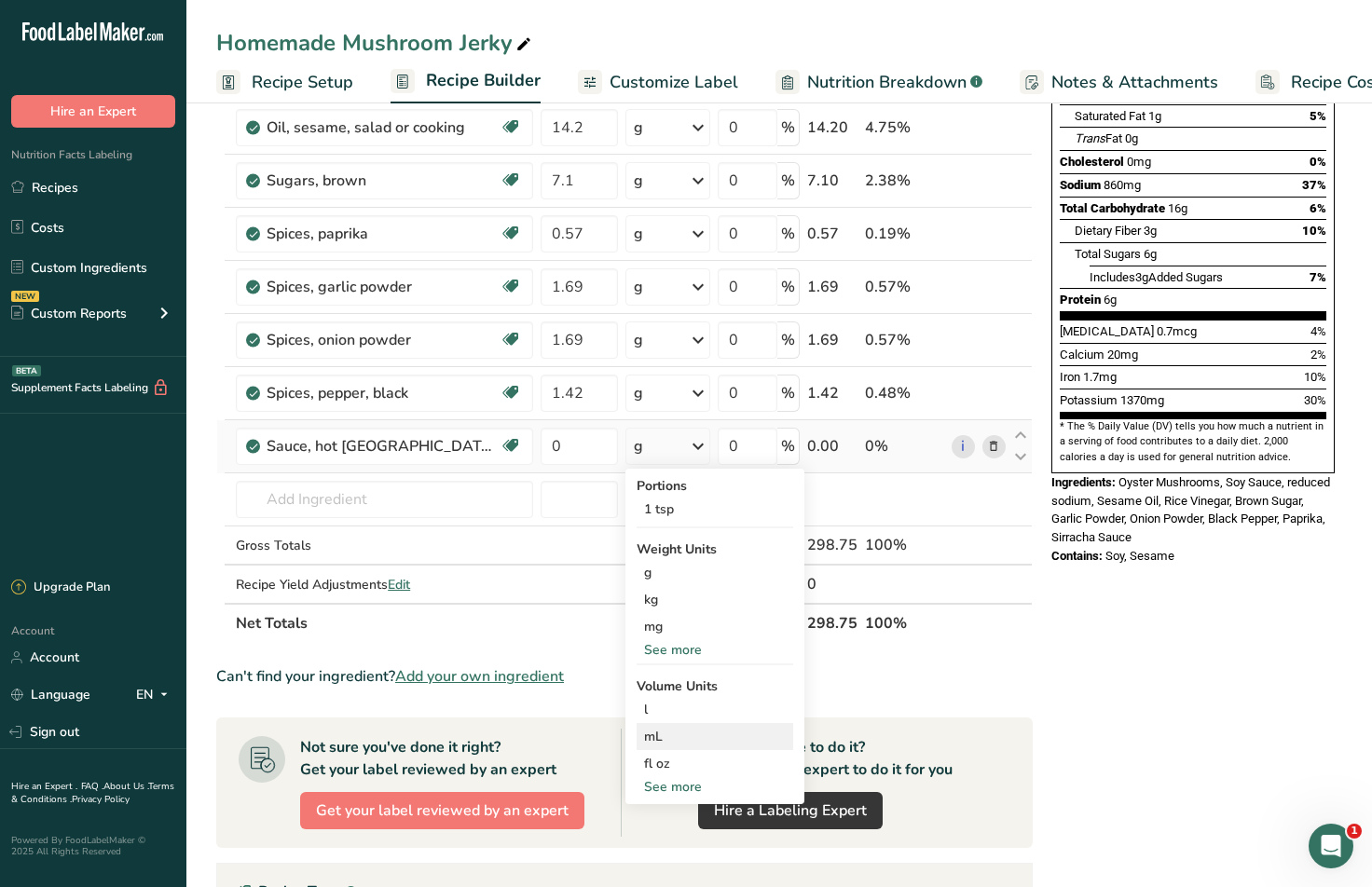
scroll to position [465, 0]
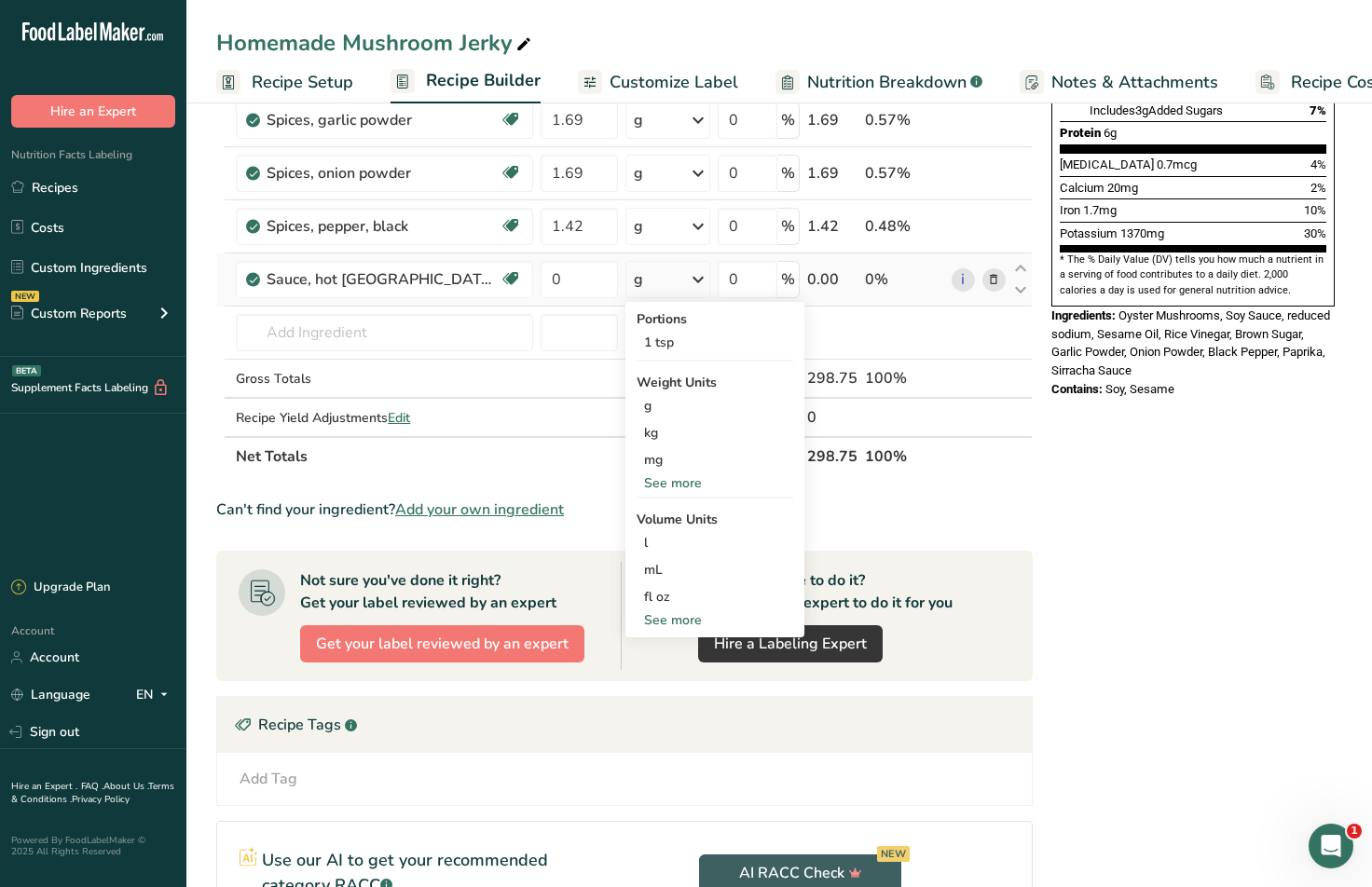
click at [695, 619] on div "See more" at bounding box center [714, 620] width 157 height 20
select select "22"
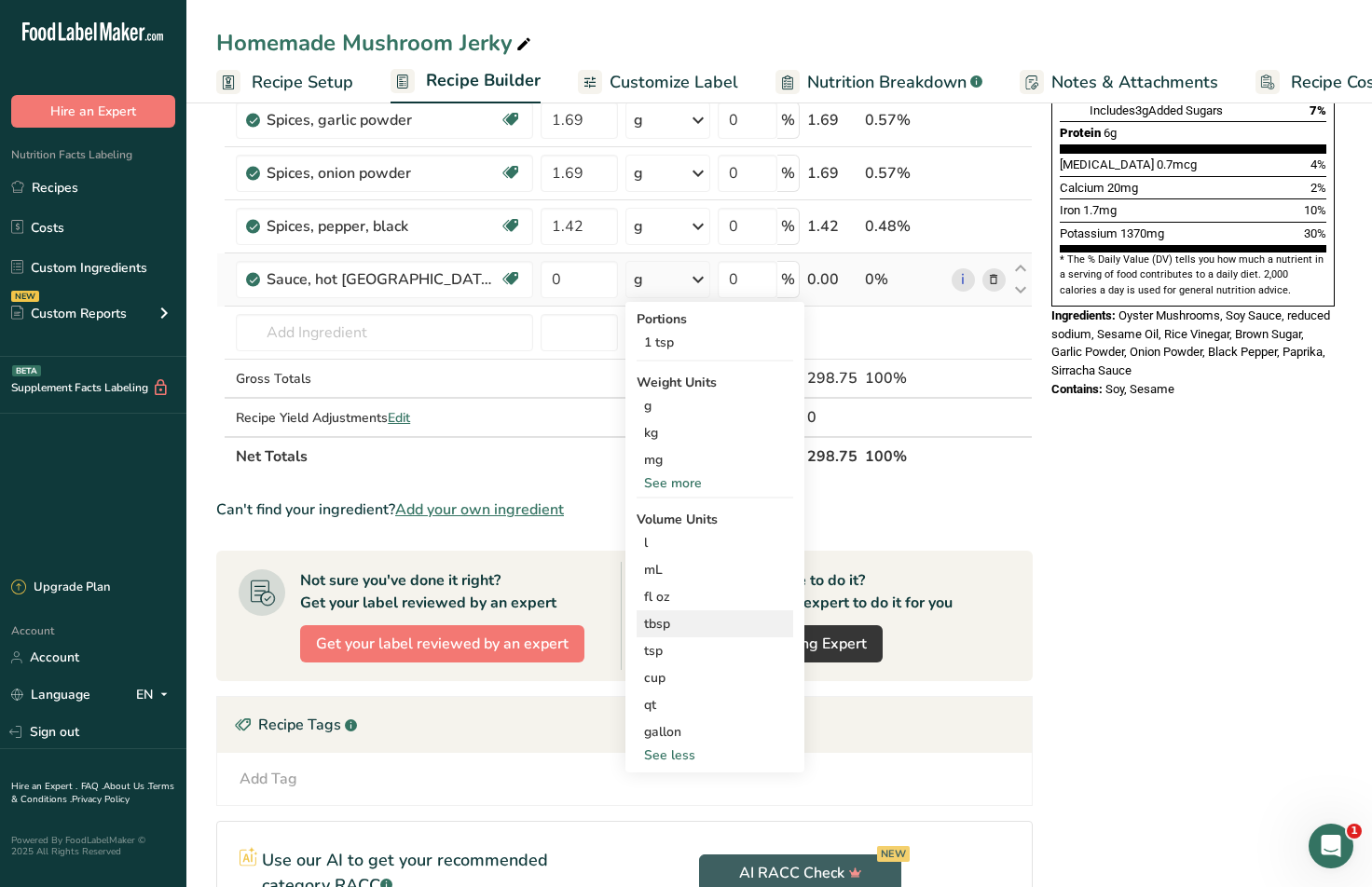
click at [689, 626] on div "tbsp" at bounding box center [714, 624] width 142 height 20
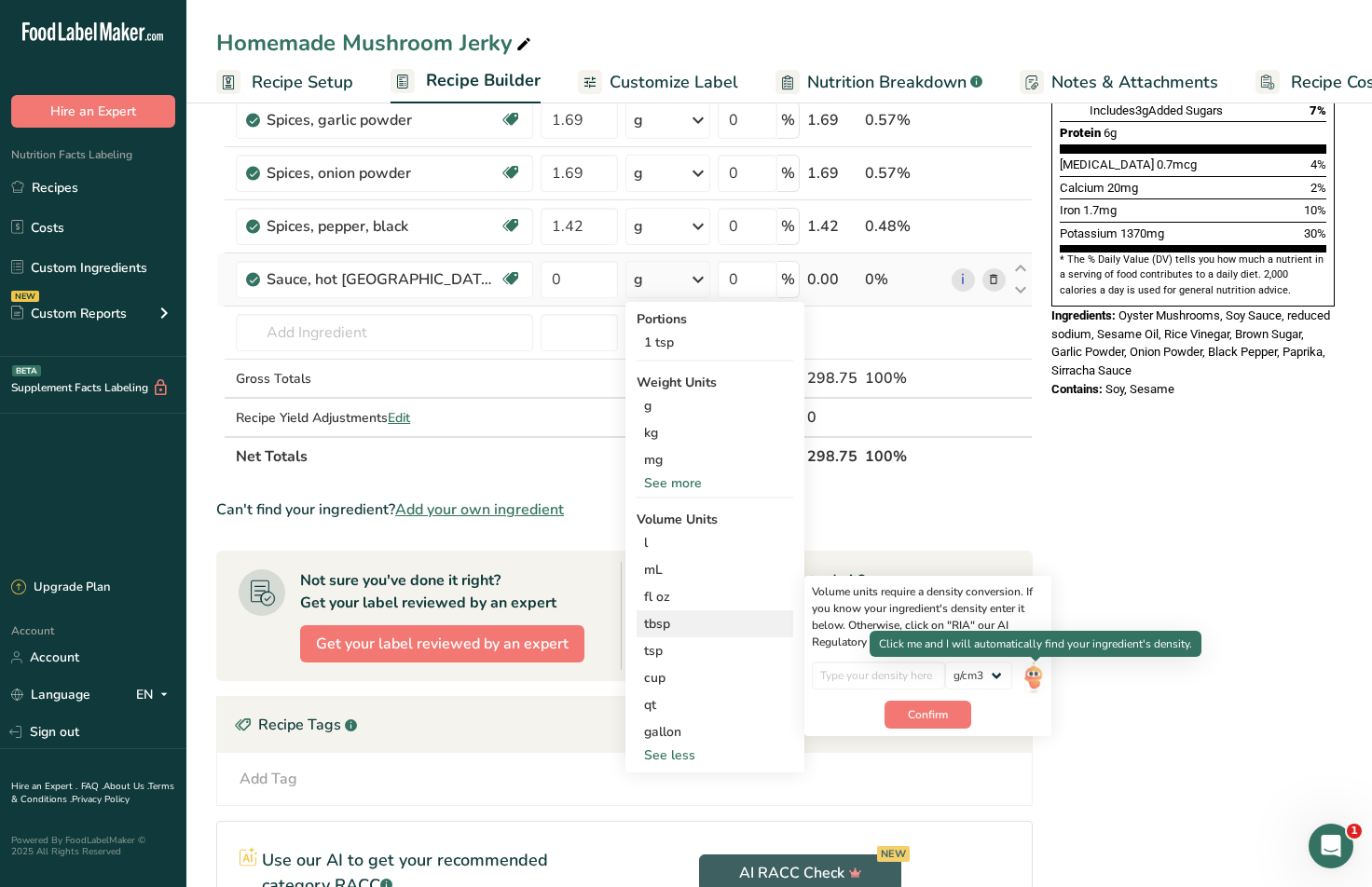
click at [1032, 679] on img at bounding box center [1033, 677] width 21 height 33
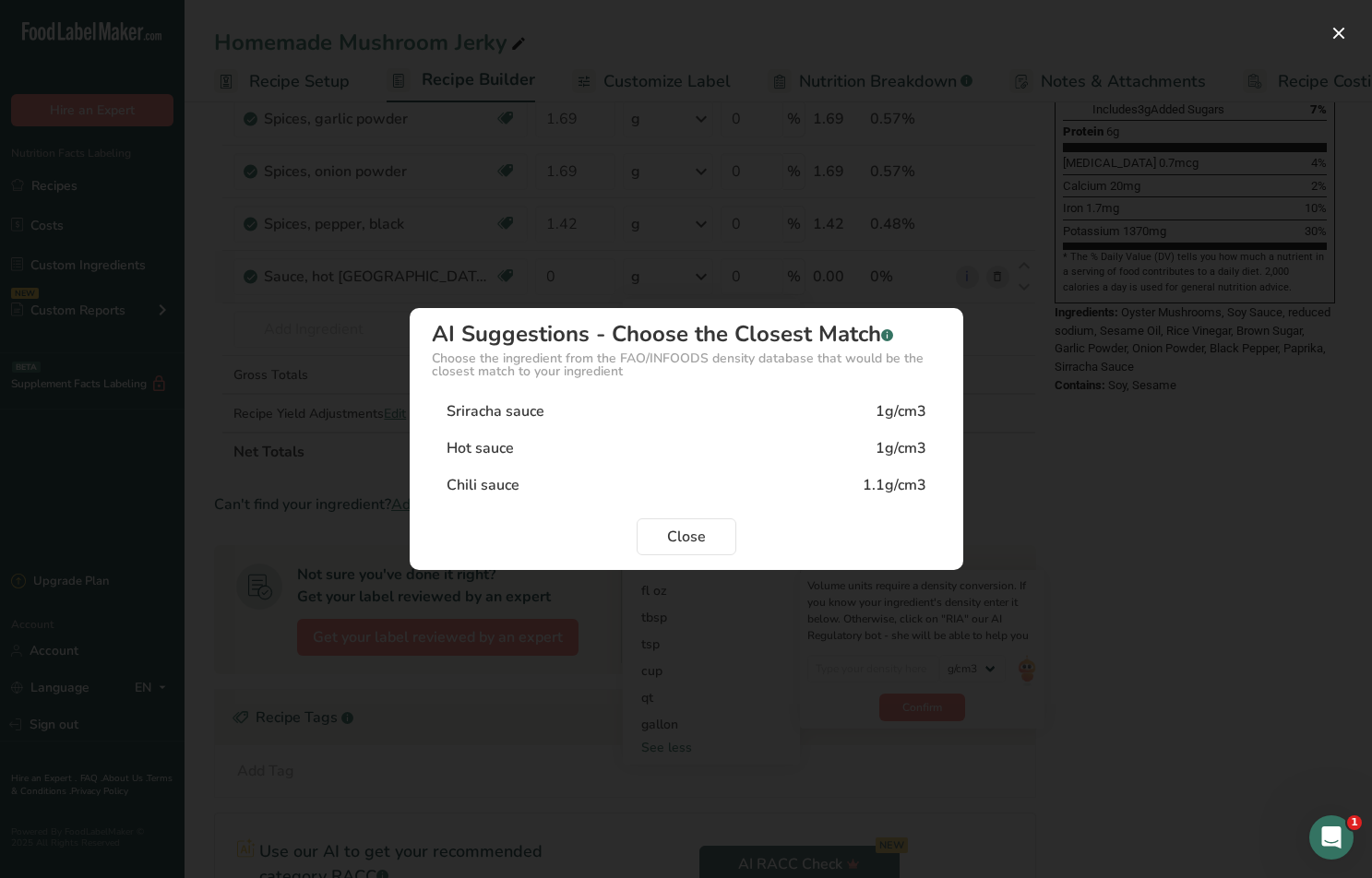
click at [614, 479] on div "Chili sauce 1.1g/cm3" at bounding box center [686, 484] width 509 height 37
type input "1.1"
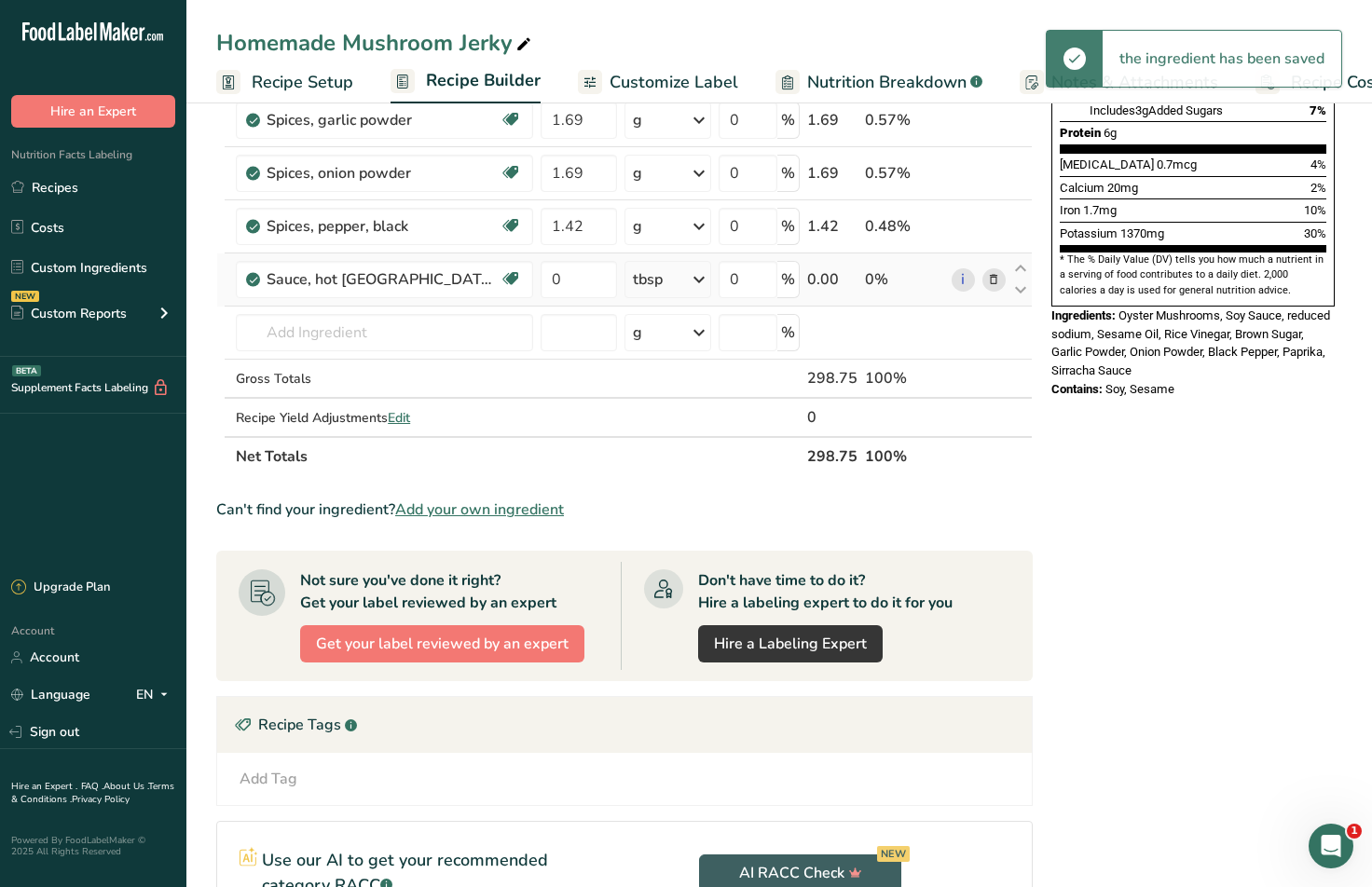
click at [669, 282] on div "tbsp" at bounding box center [669, 279] width 88 height 37
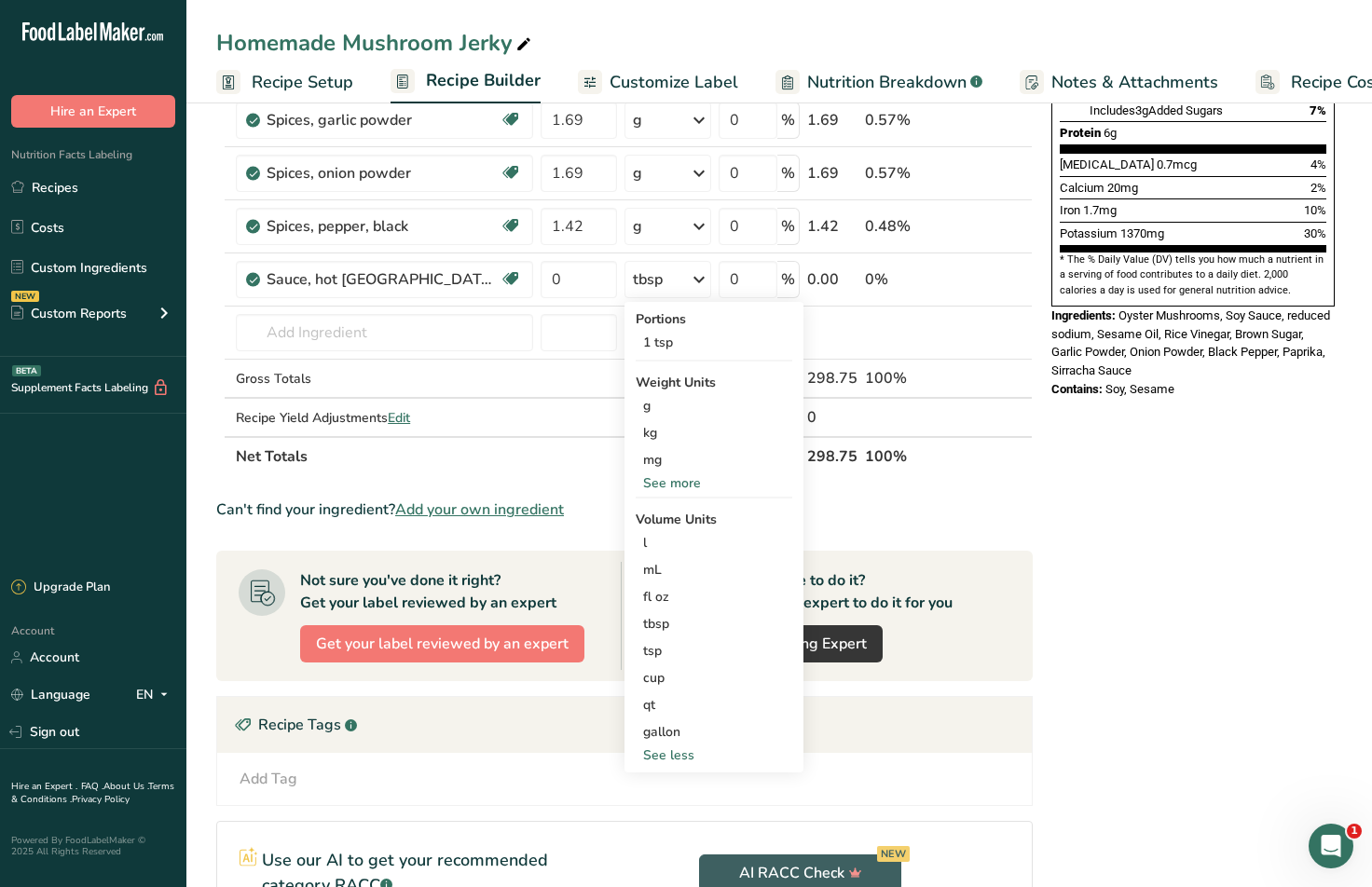
click at [602, 532] on section "Ingredient * Amount * Unit * Waste * .a-a{fill:#347362;}.b-a{fill:#fff;} Grams …" at bounding box center [624, 405] width 816 height 1339
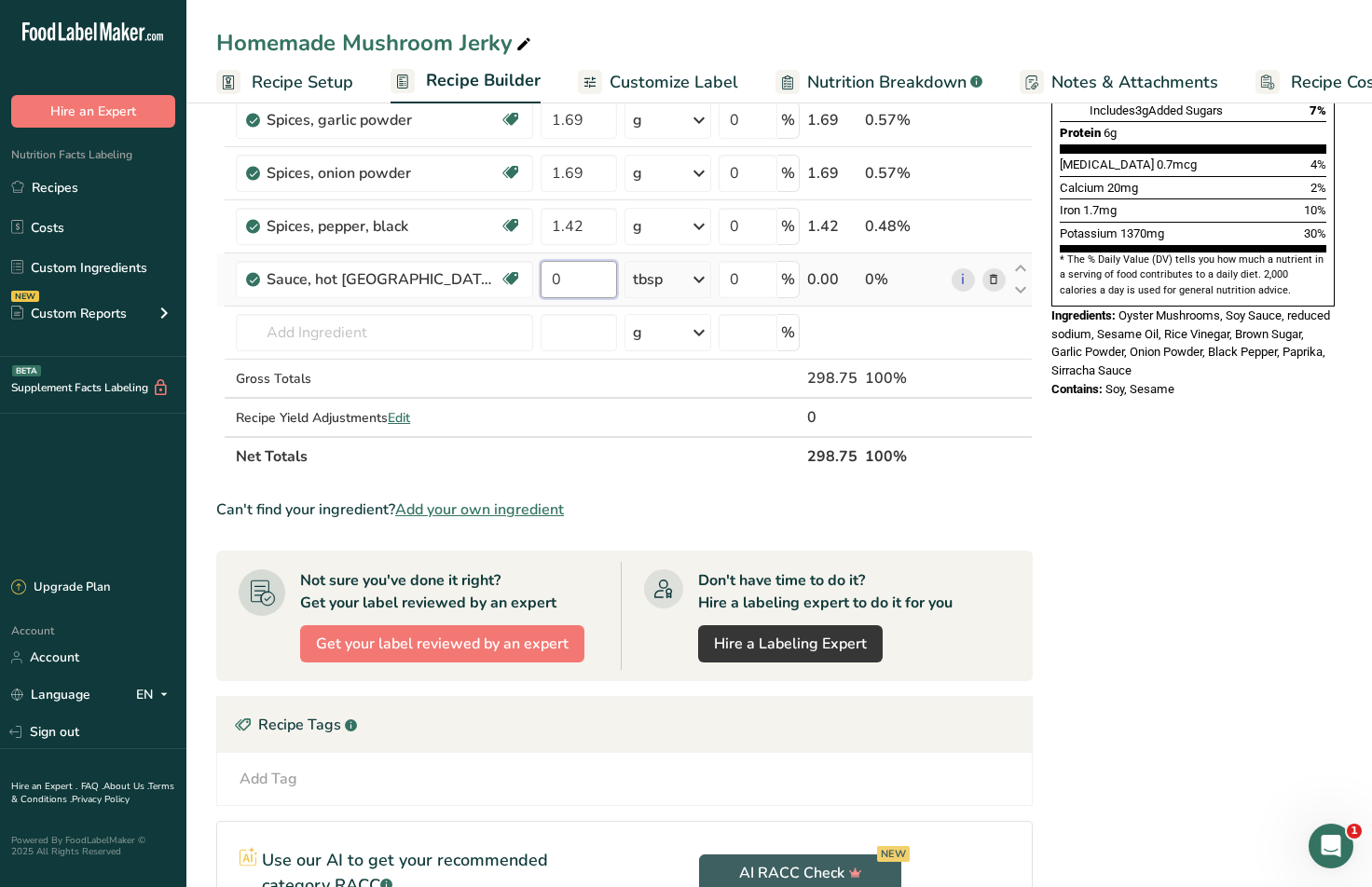
click at [568, 274] on input "0" at bounding box center [579, 279] width 76 height 37
click at [644, 480] on section "Ingredient * Amount * Unit * Waste * .a-a{fill:#347362;}.b-a{fill:#fff;} Grams …" at bounding box center [624, 405] width 816 height 1339
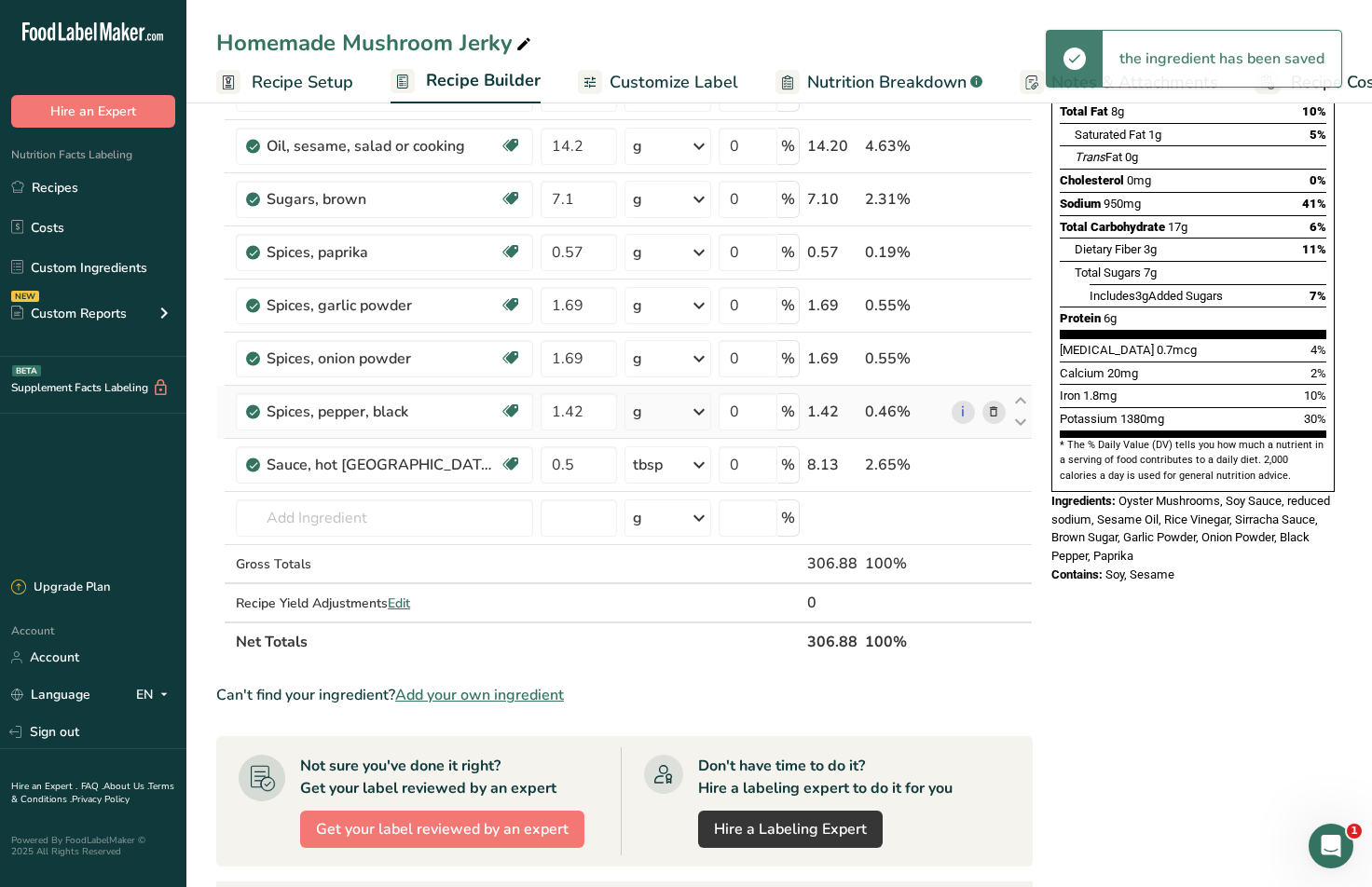
scroll to position [280, 0]
click at [691, 471] on icon at bounding box center [698, 466] width 22 height 34
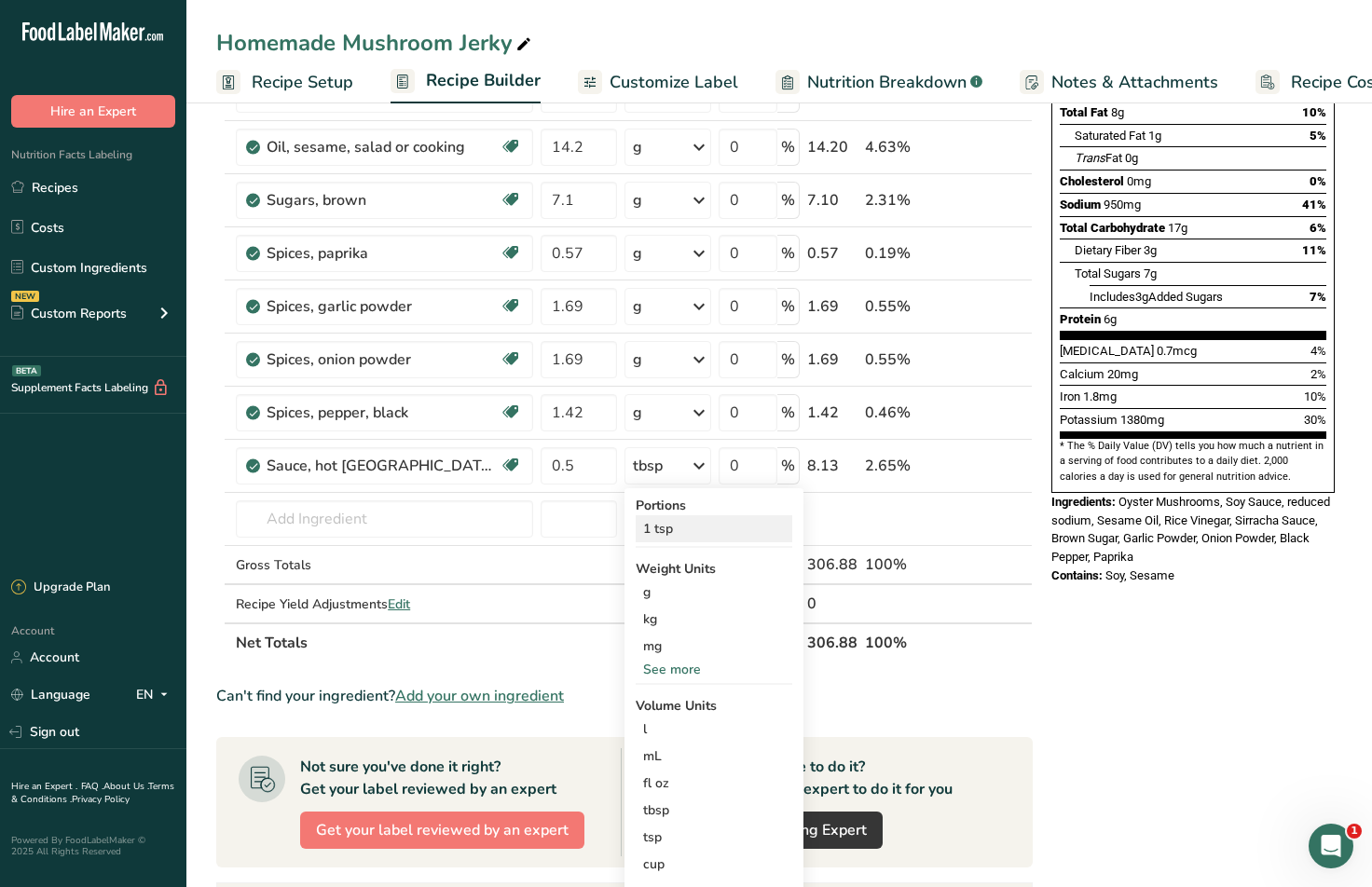
click at [697, 528] on div "1 tsp" at bounding box center [713, 528] width 157 height 27
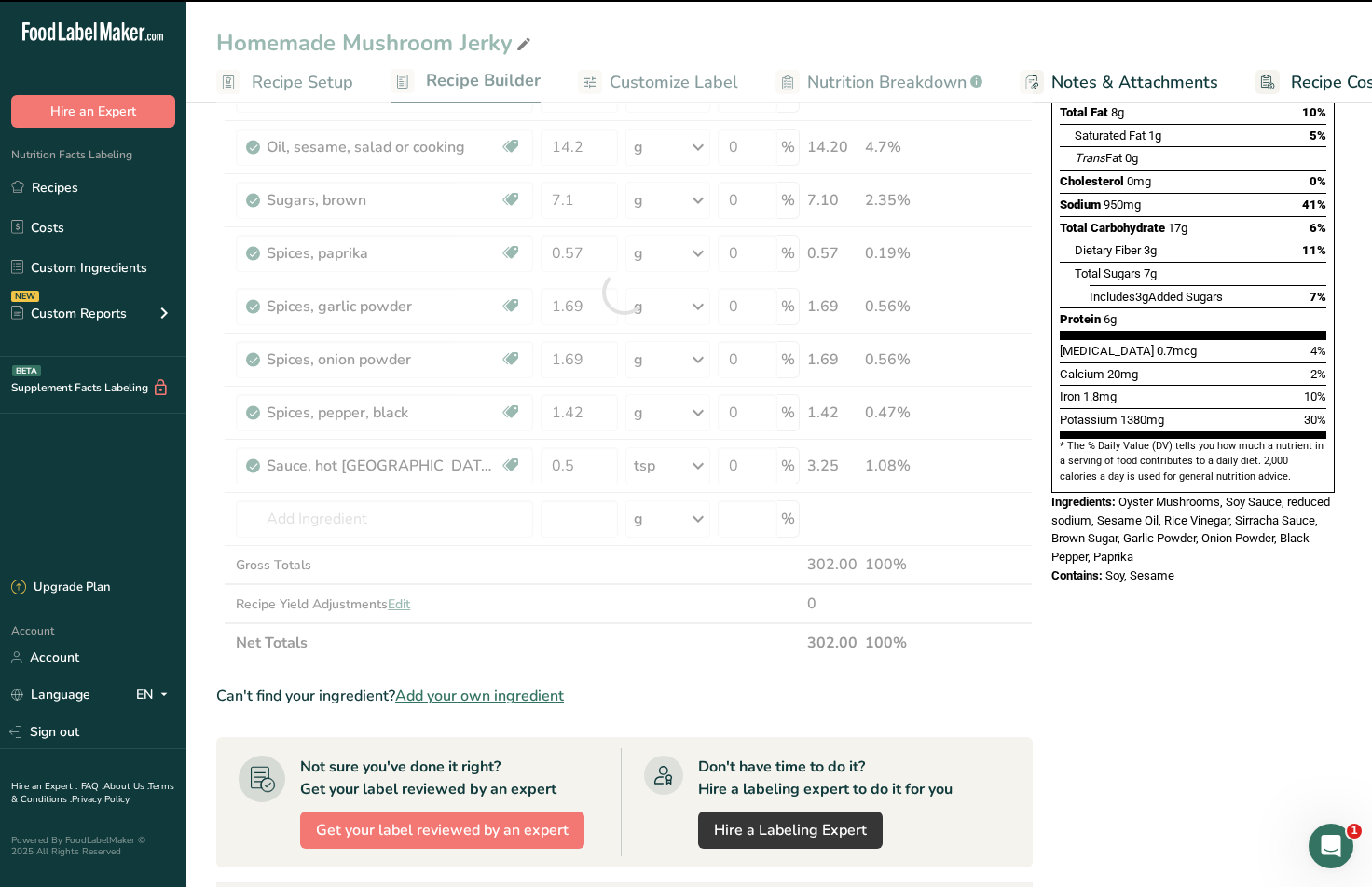
click at [575, 463] on div at bounding box center [624, 292] width 816 height 740
click at [593, 463] on input "0.5" at bounding box center [579, 465] width 77 height 37
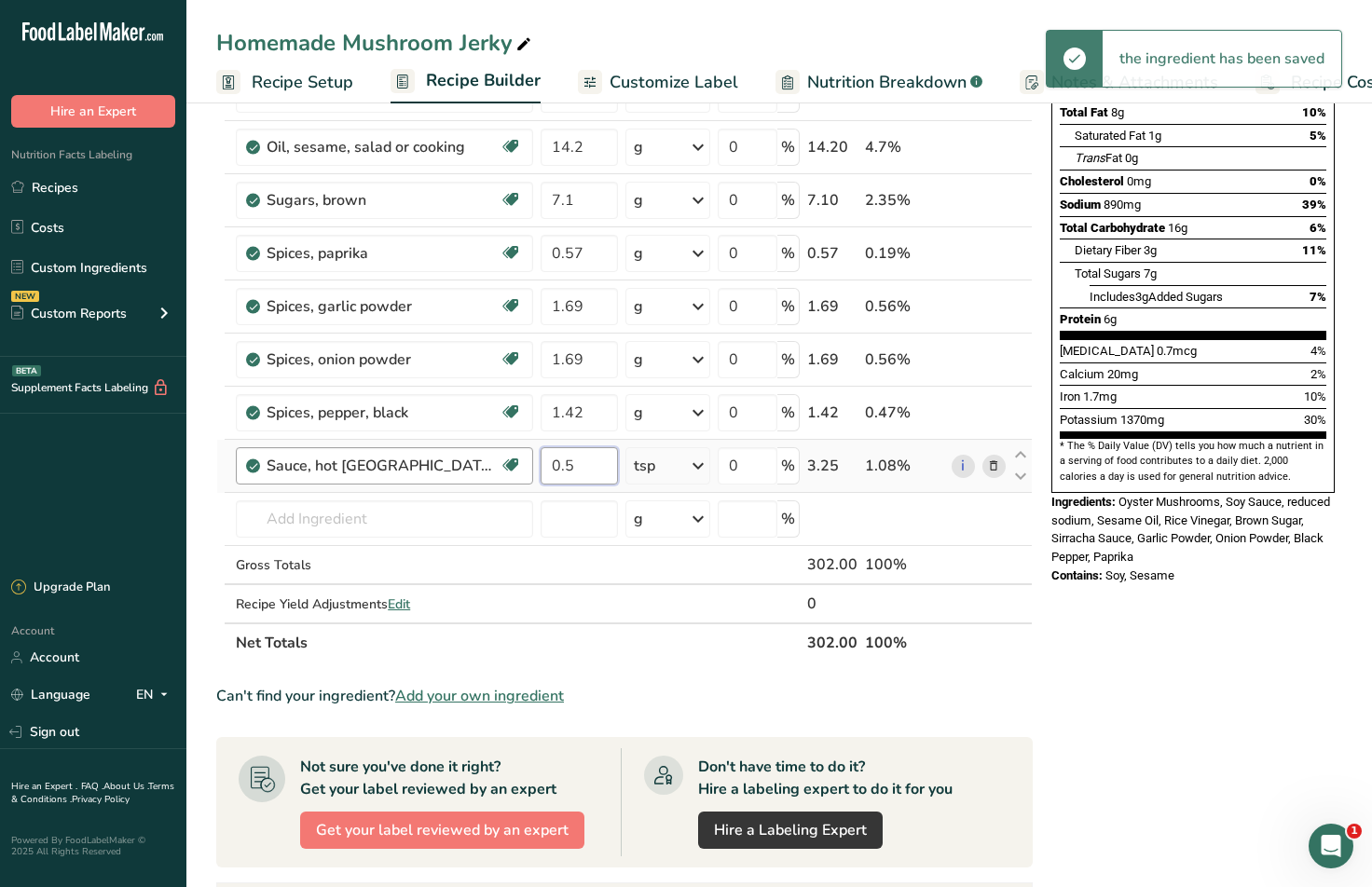
drag, startPoint x: 593, startPoint y: 463, endPoint x: 415, endPoint y: 449, distance: 178.5
click at [415, 449] on tr "Sauce, hot [GEOGRAPHIC_DATA], sriracha Dairy free Gluten free Vegan Vegetarian …" at bounding box center [624, 465] width 814 height 53
type input "3"
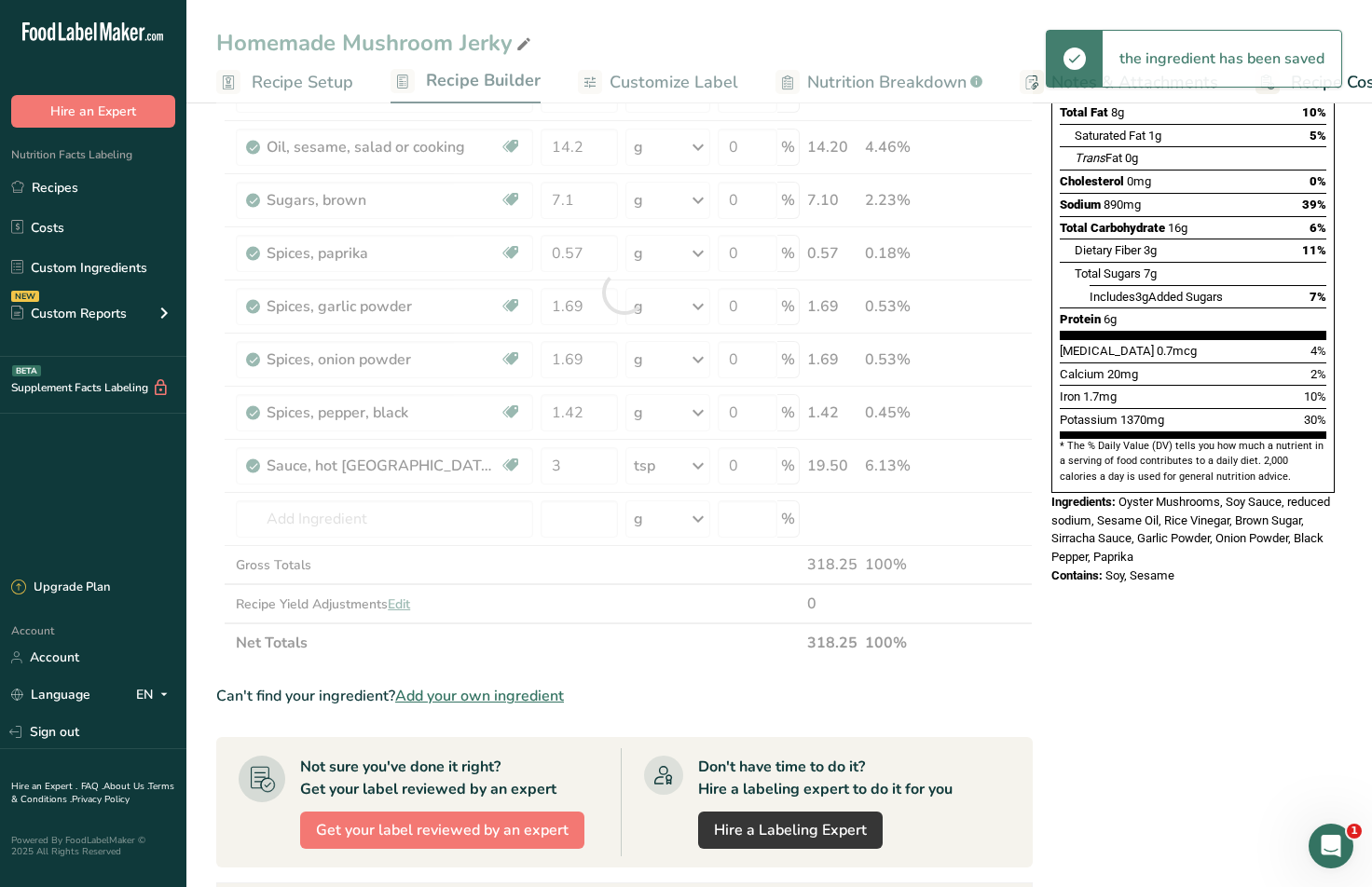
click at [726, 662] on section "Ingredient * Amount * Unit * Waste * .a-a{fill:#347362;}.b-a{fill:#fff;} Grams …" at bounding box center [624, 591] width 816 height 1339
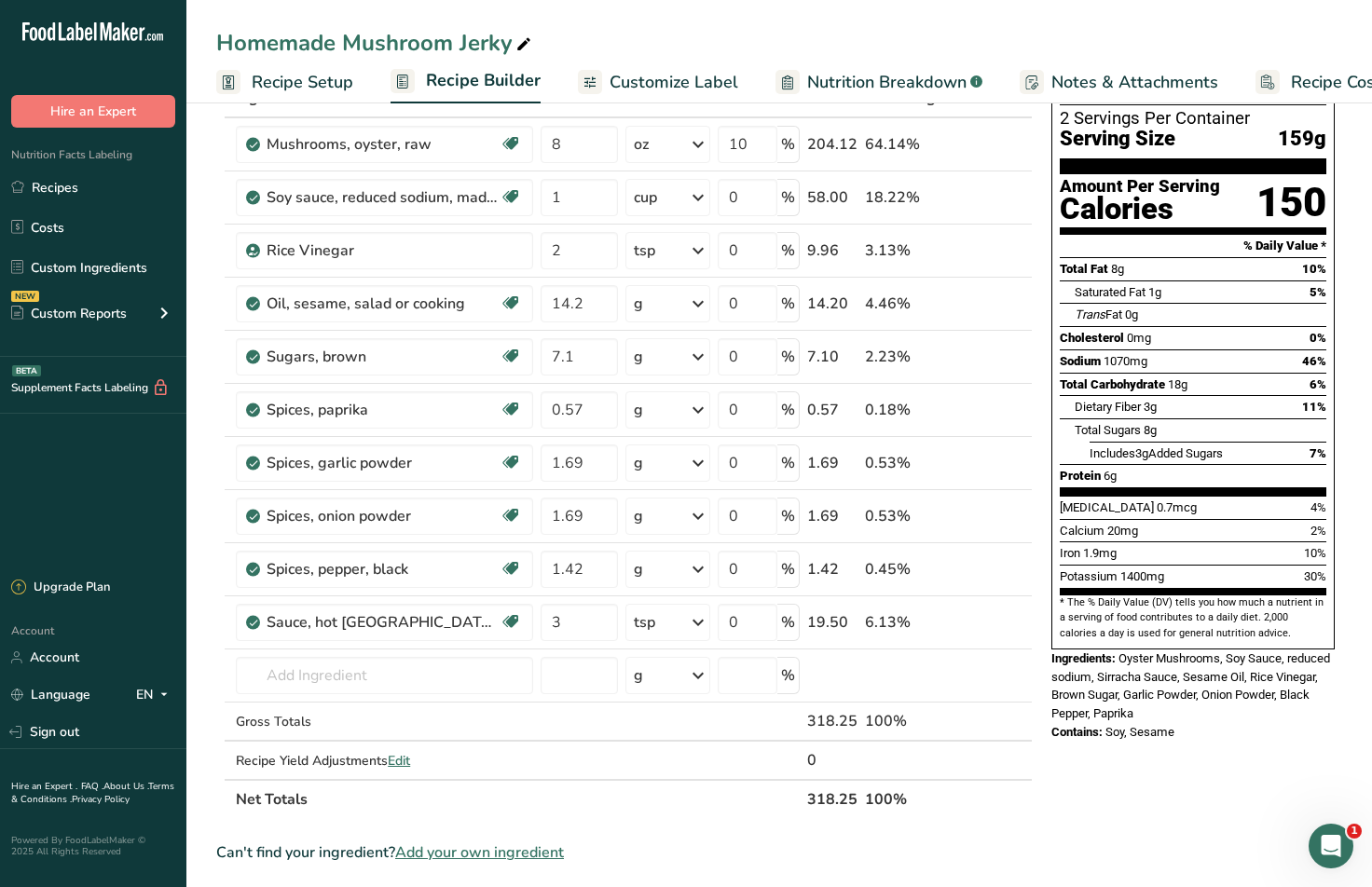
scroll to position [93, 0]
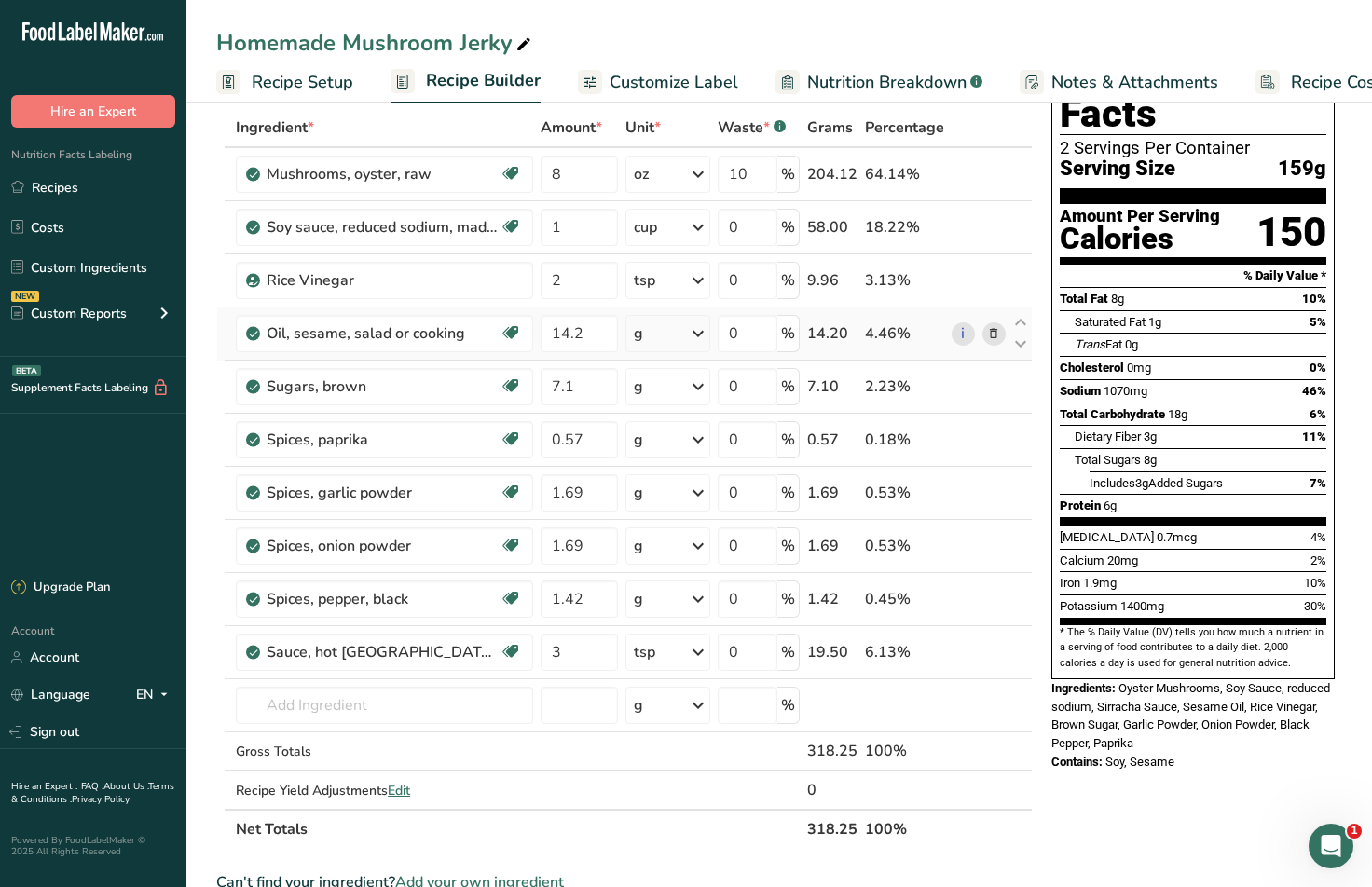
click at [698, 329] on icon at bounding box center [697, 334] width 22 height 34
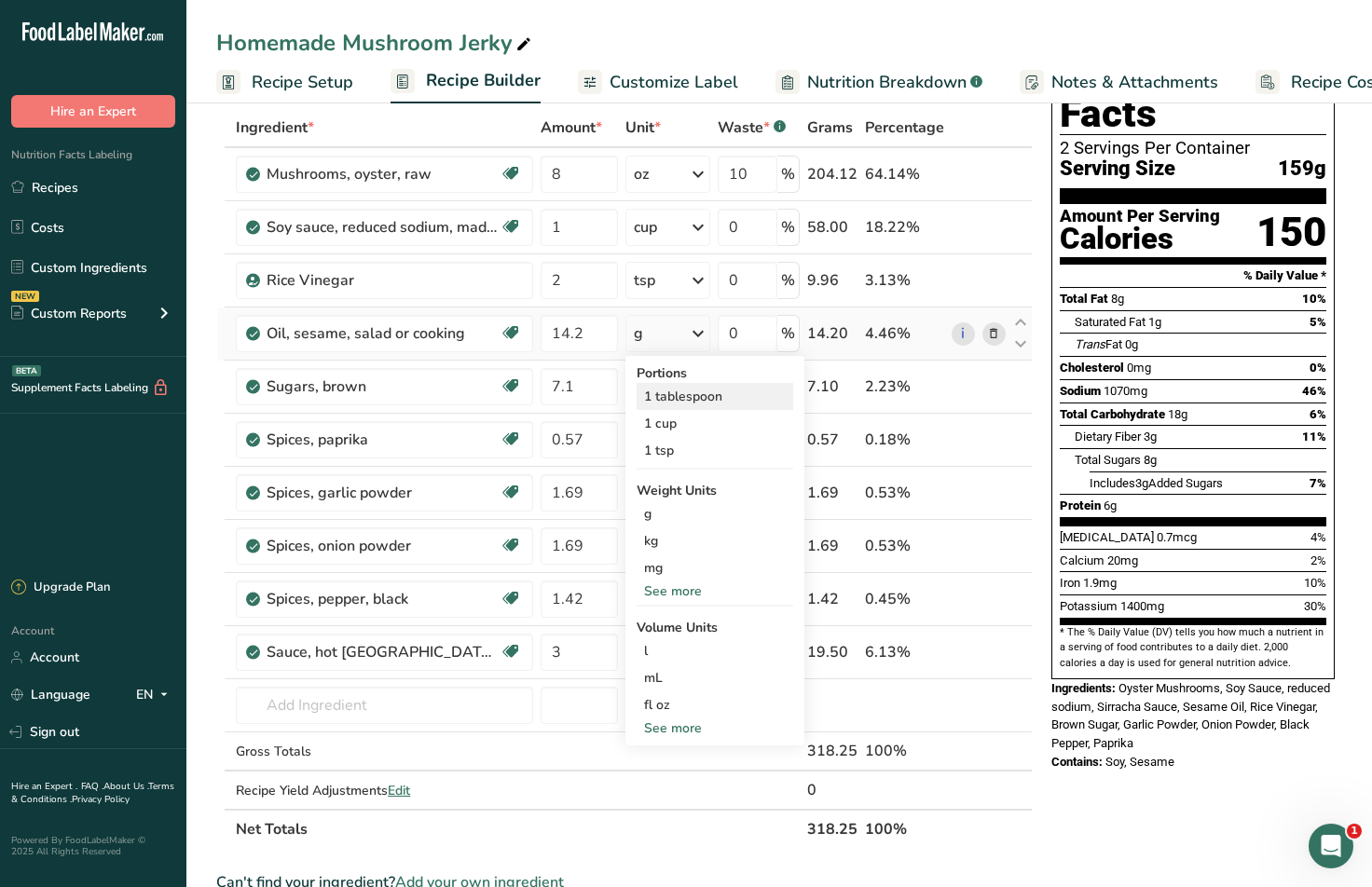
click at [701, 394] on div "1 tablespoon" at bounding box center [714, 396] width 157 height 27
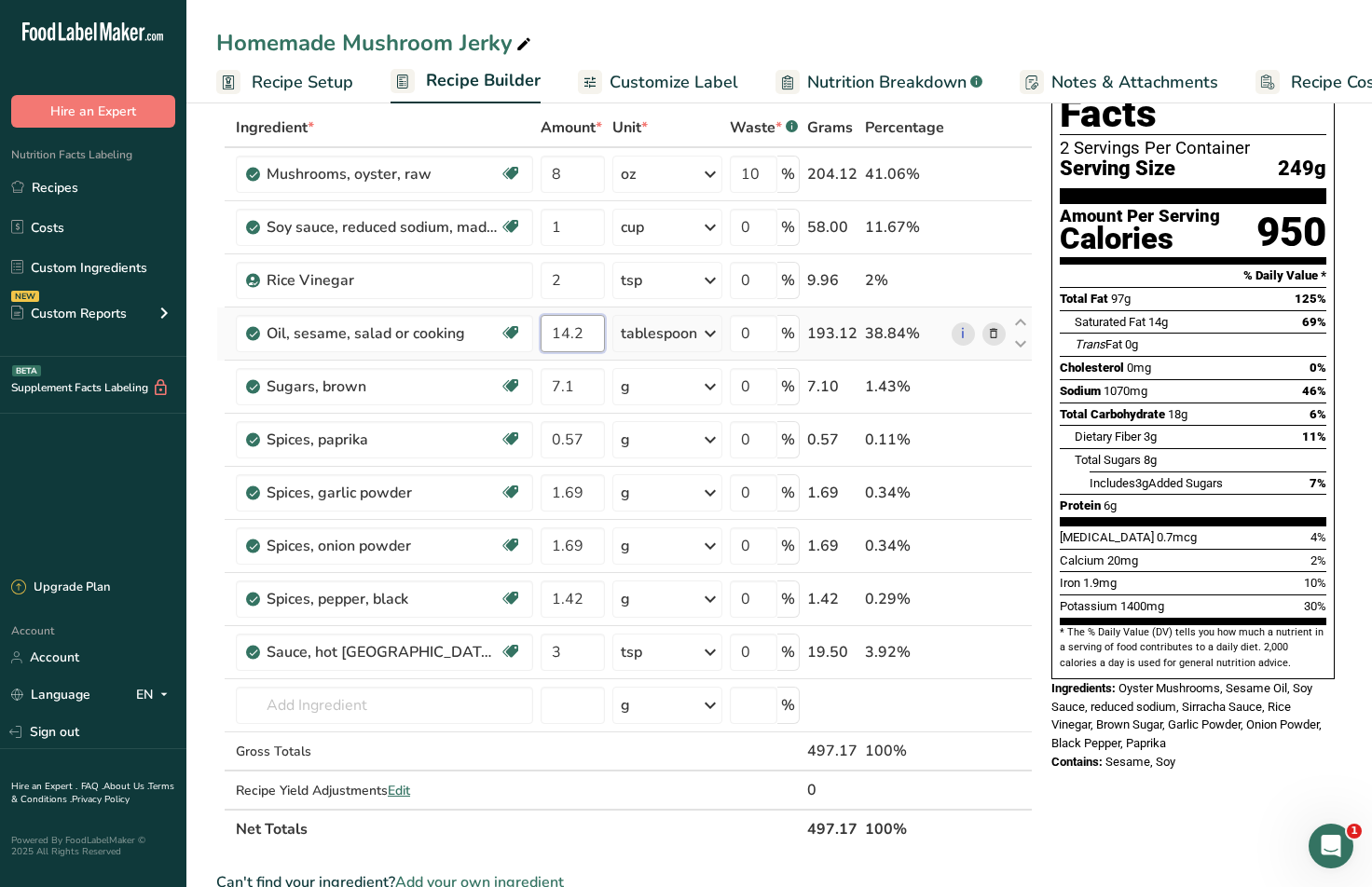
drag, startPoint x: 599, startPoint y: 335, endPoint x: 488, endPoint y: 353, distance: 112.4
click at [480, 336] on tr "Oil, sesame, salad or cooking Source of Antioxidants Dairy free Gluten free Veg…" at bounding box center [624, 334] width 814 height 53
type input "1"
click at [759, 856] on section "Ingredient * Amount * Unit * Waste * .a-a{fill:#347362;}.b-a{fill:#fff;} Grams …" at bounding box center [624, 777] width 816 height 1339
click at [686, 384] on div "g" at bounding box center [668, 386] width 110 height 37
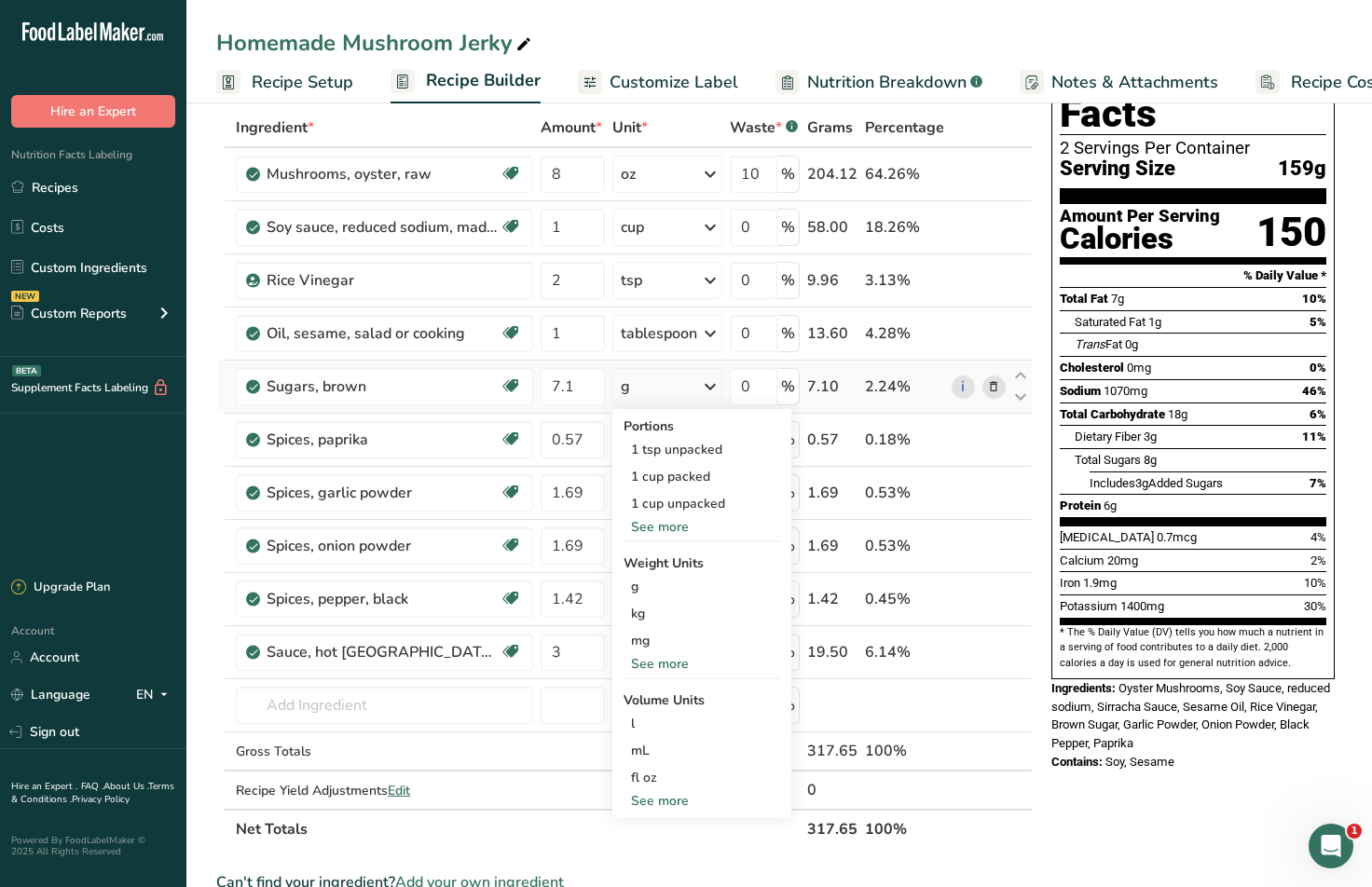
click at [663, 526] on div "See more" at bounding box center [701, 527] width 157 height 20
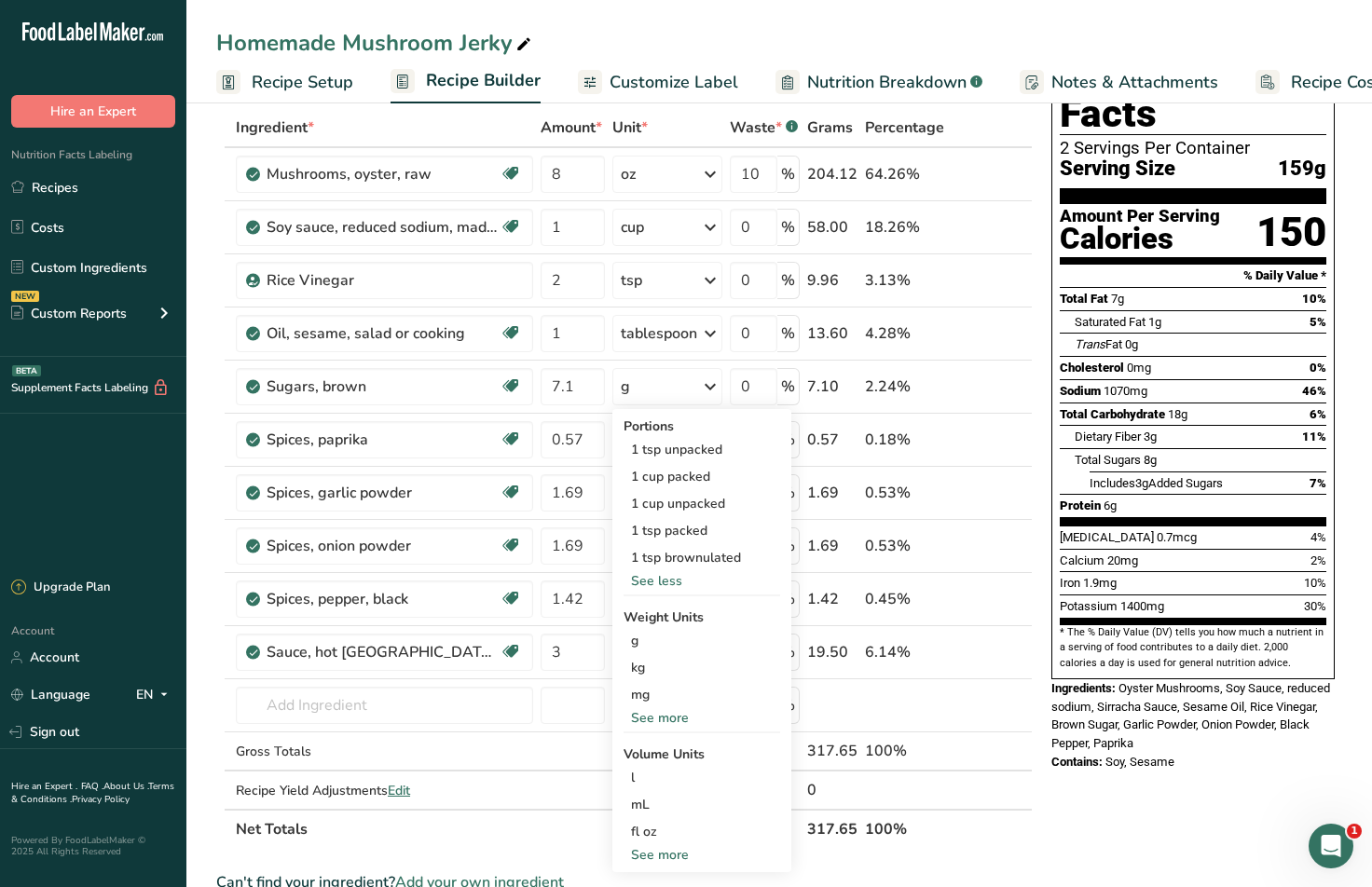
click at [1100, 703] on span "Oyster Mushrooms, Soy Sauce, reduced sodium, Sirracha Sauce, Sesame Oil, Rice V…" at bounding box center [1190, 715] width 279 height 69
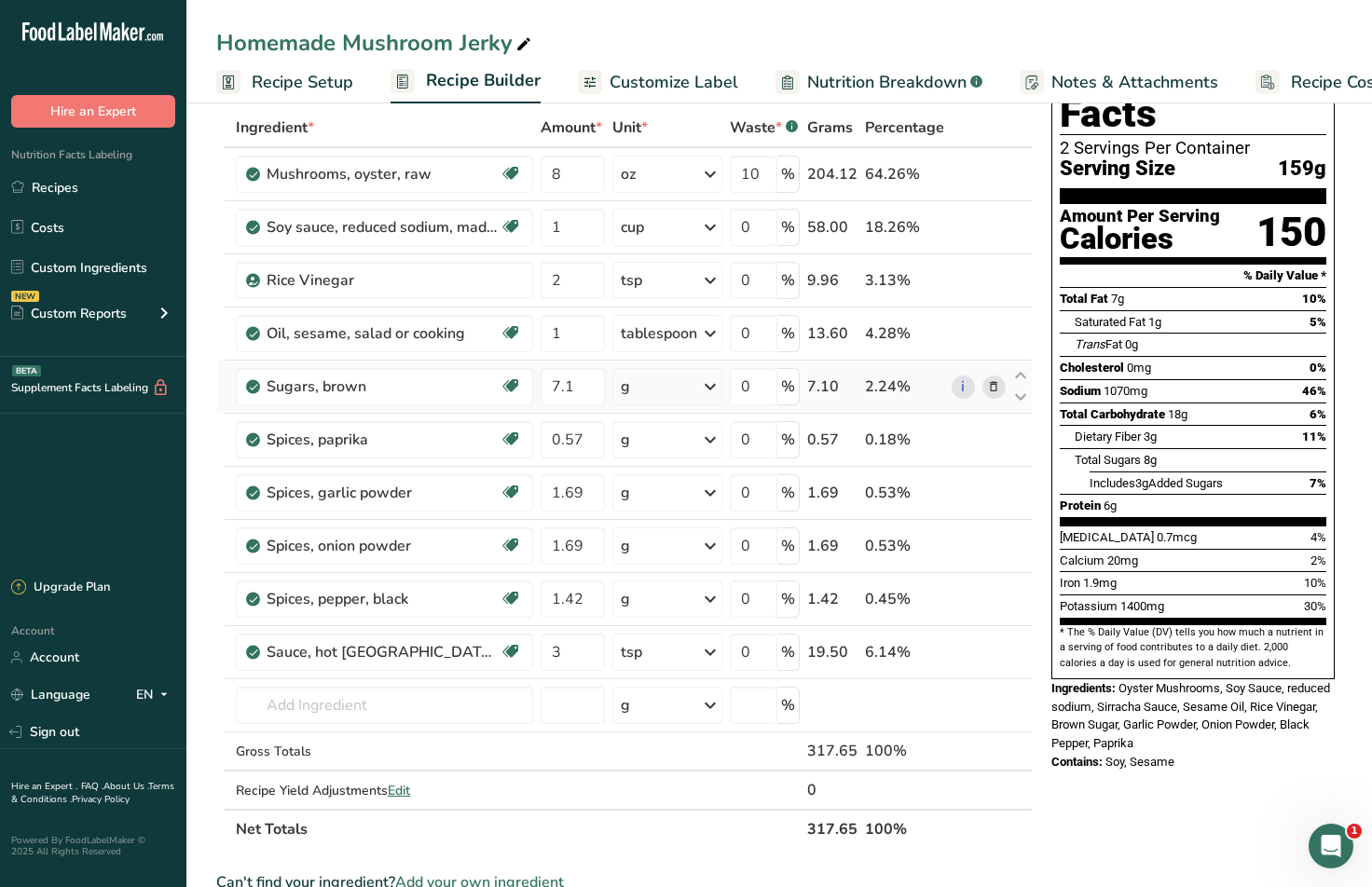
click at [697, 393] on div "g" at bounding box center [668, 386] width 110 height 37
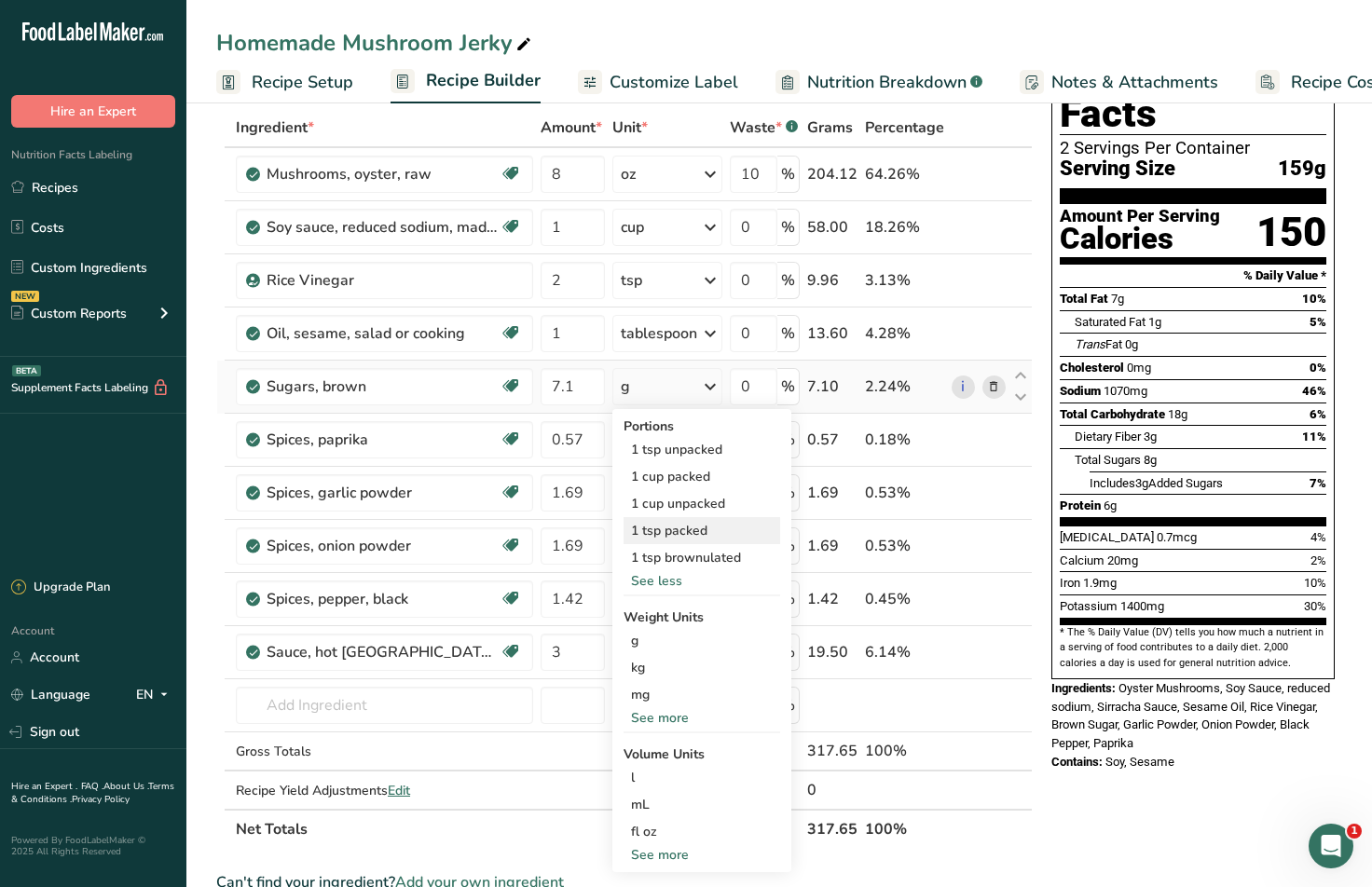
click at [677, 531] on div "1 tsp packed" at bounding box center [701, 530] width 157 height 27
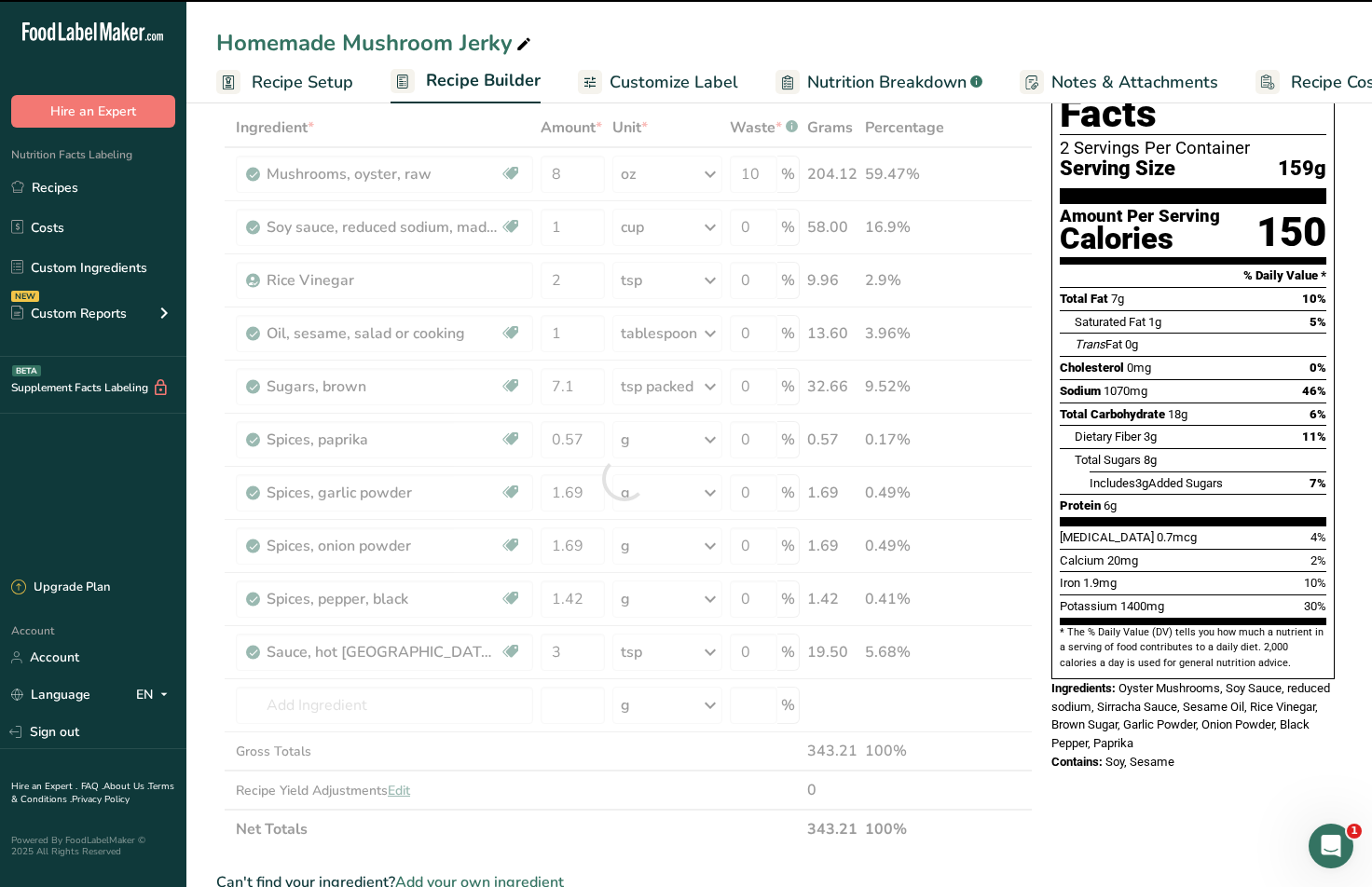
click at [587, 385] on div at bounding box center [624, 477] width 816 height 740
click at [594, 385] on div at bounding box center [624, 477] width 816 height 740
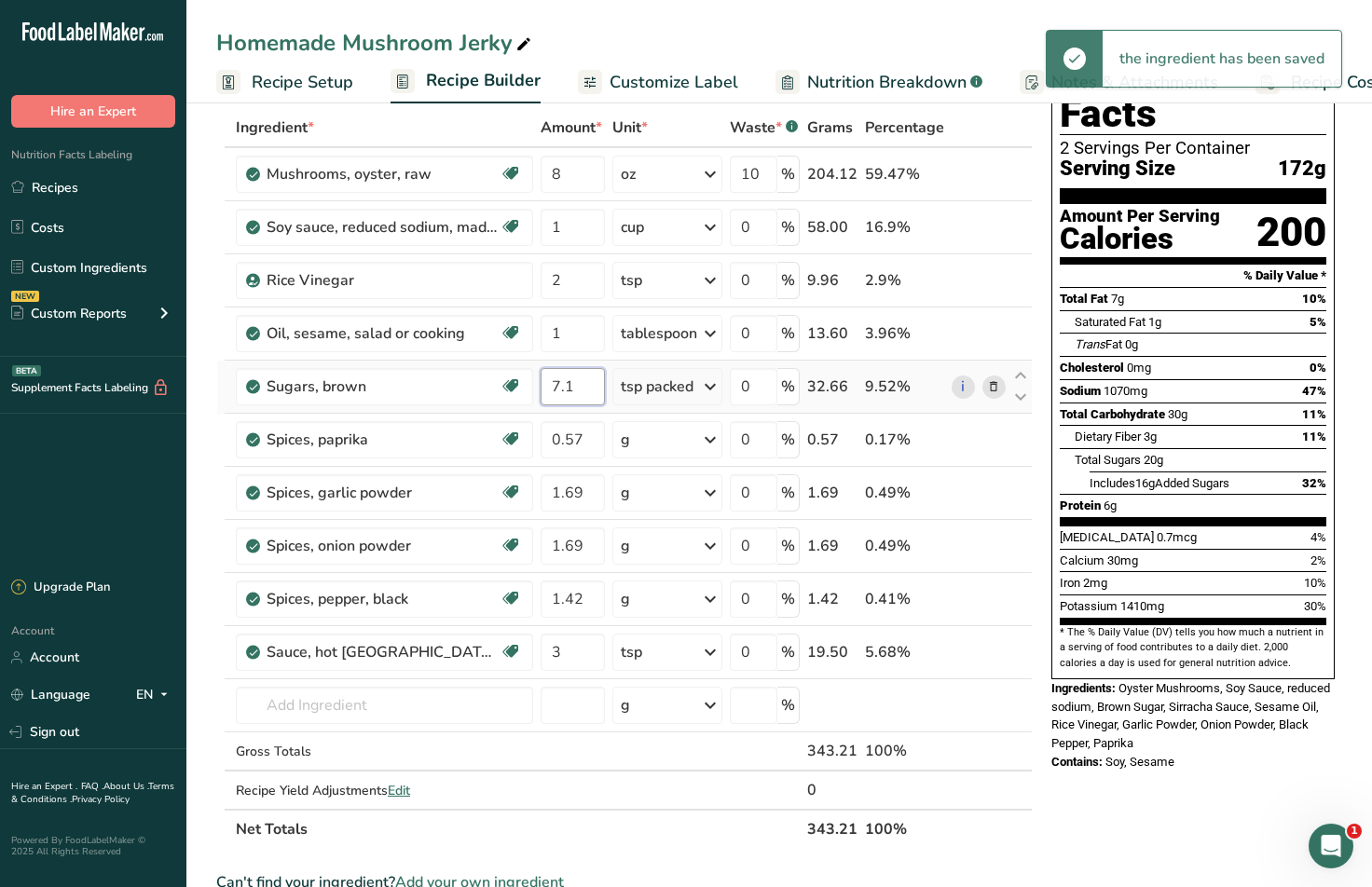
click at [579, 385] on input "7.1" at bounding box center [573, 386] width 64 height 37
drag, startPoint x: 579, startPoint y: 385, endPoint x: 461, endPoint y: 375, distance: 118.4
click at [464, 375] on tr "Sugars, brown Dairy free Gluten free Vegan Vegetarian Soy free 7.1 tsp packed P…" at bounding box center [624, 387] width 814 height 53
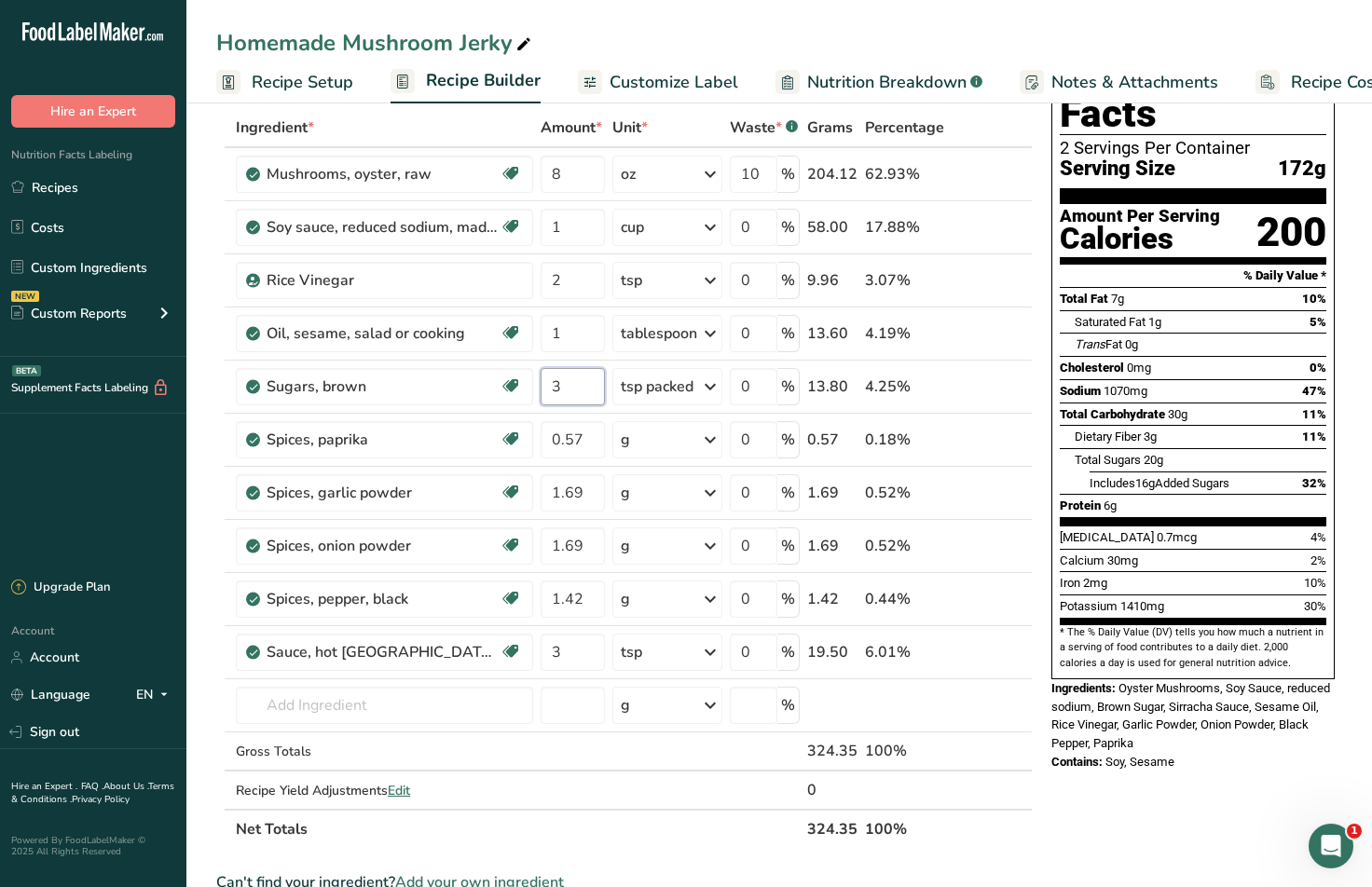
type input "3"
click at [1100, 690] on div "Ingredients: Oyster Mushrooms, Soy Sauce, reduced sodium, Brown Sugar, Sirracha…" at bounding box center [1193, 716] width 284 height 74
click at [700, 437] on div "g" at bounding box center [668, 440] width 110 height 37
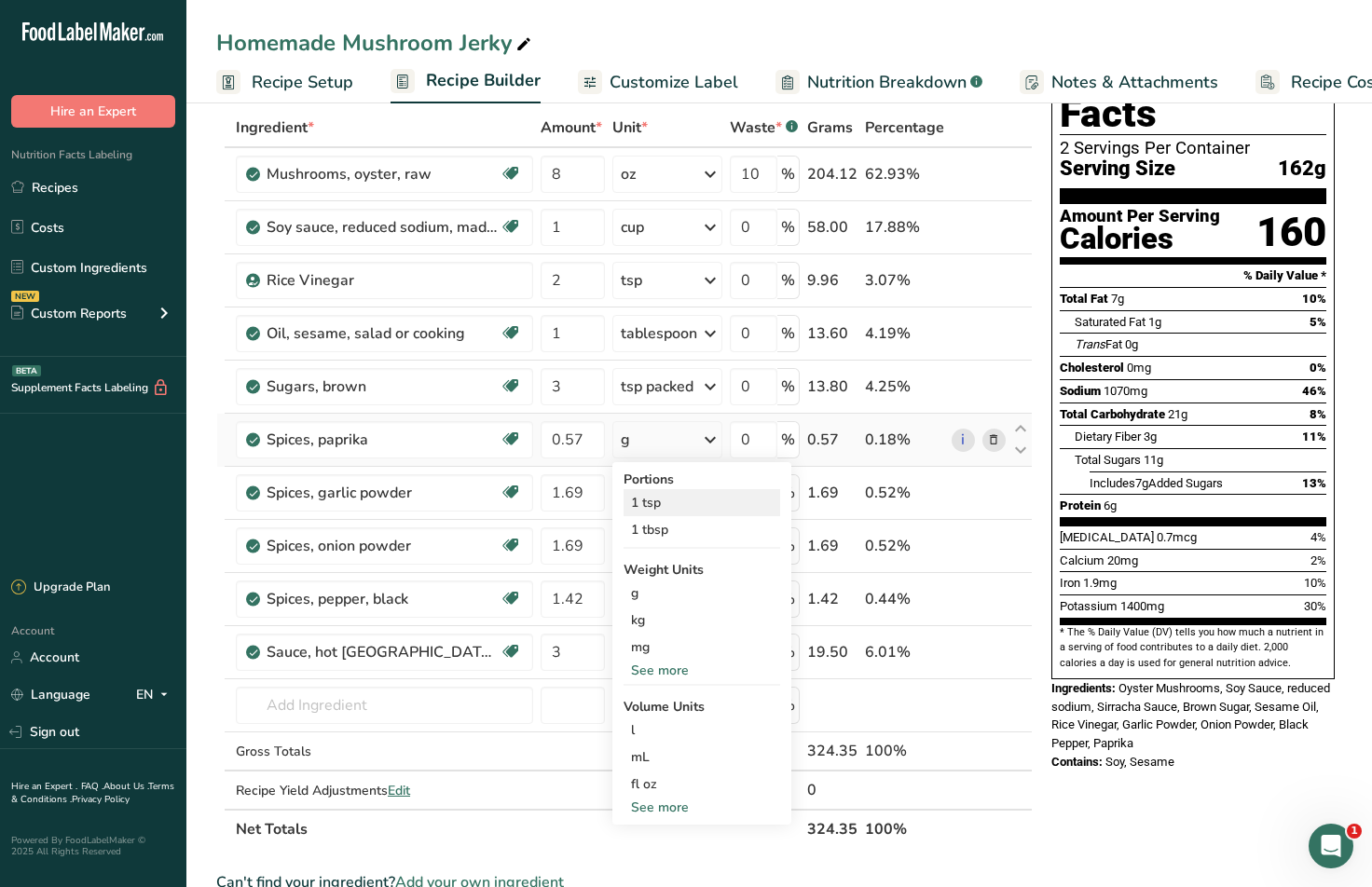
click at [693, 495] on div "1 tsp" at bounding box center [701, 502] width 157 height 27
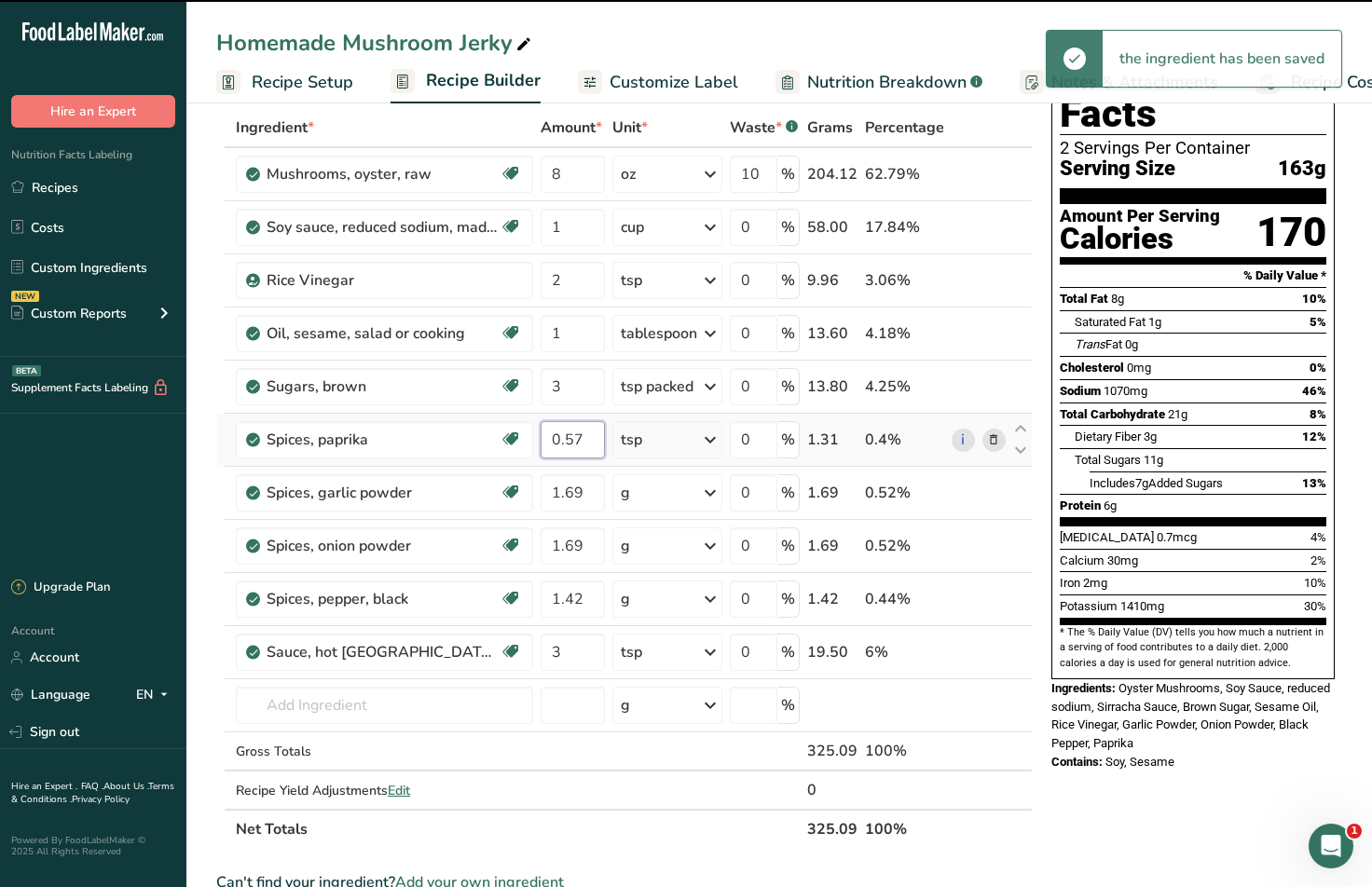
click at [589, 444] on input "0.57" at bounding box center [573, 440] width 64 height 37
drag, startPoint x: 591, startPoint y: 442, endPoint x: 481, endPoint y: 450, distance: 110.3
click at [481, 450] on tr "Spices, paprika Source of Antioxidants Dairy free Gluten free Vegan Vegetarian …" at bounding box center [624, 440] width 814 height 53
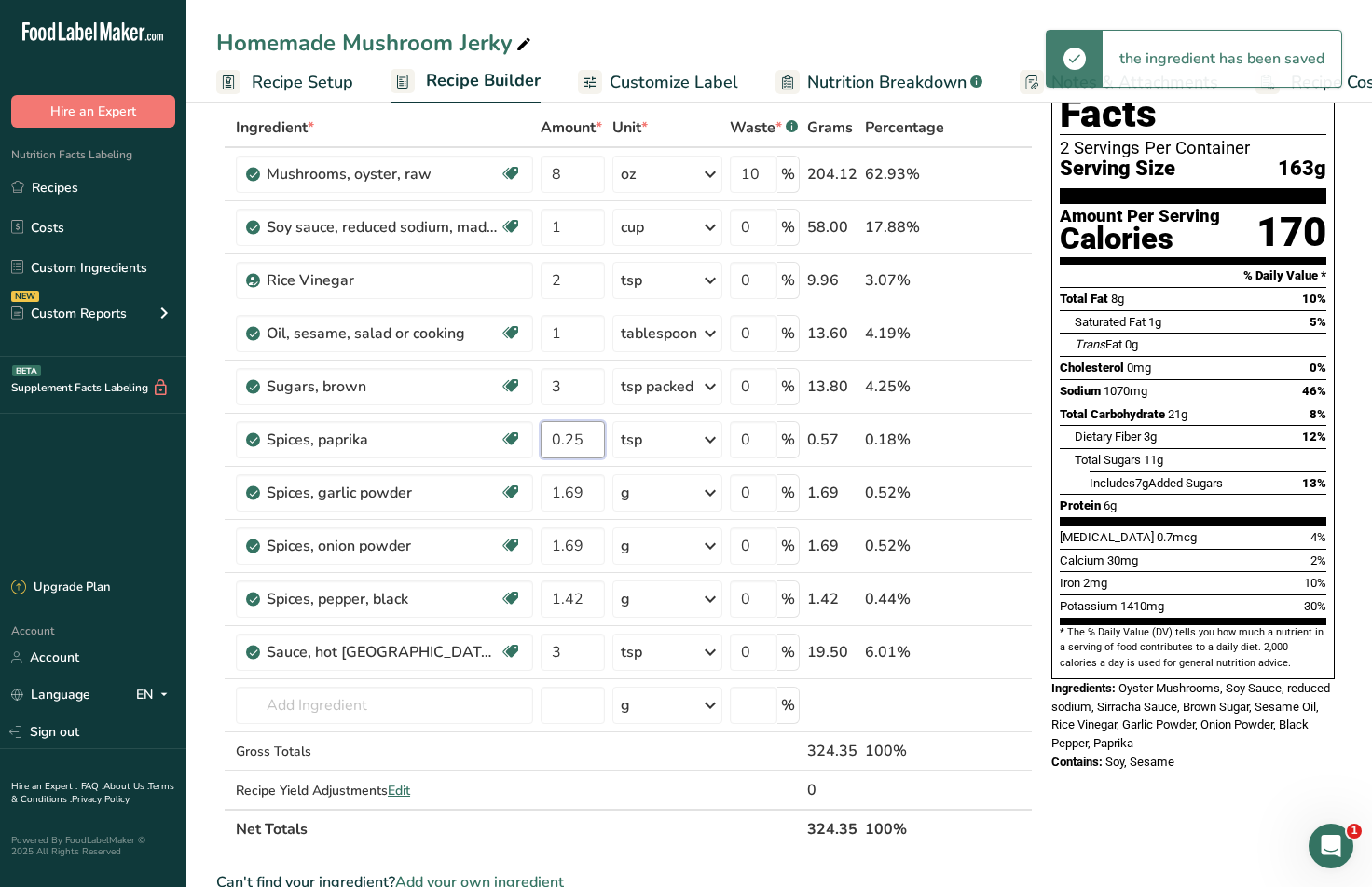
type input "0.25"
click at [1156, 701] on span "Oyster Mushrooms, Soy Sauce, reduced sodium, Sirracha Sauce, Brown Sugar, Sesam…" at bounding box center [1190, 715] width 279 height 69
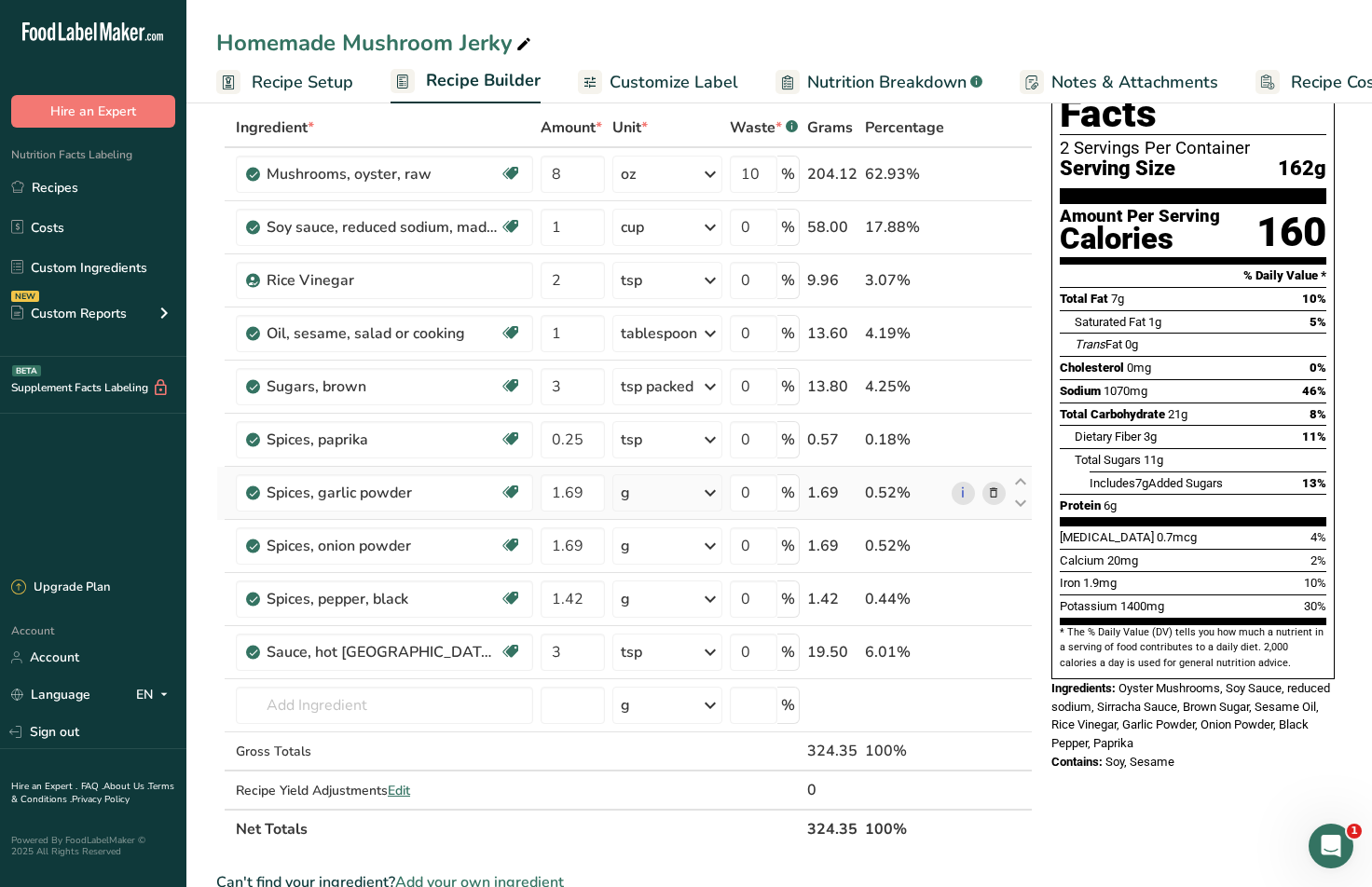
click at [700, 491] on div "g" at bounding box center [668, 492] width 110 height 37
click at [678, 862] on div "See more" at bounding box center [701, 861] width 157 height 20
select select "22"
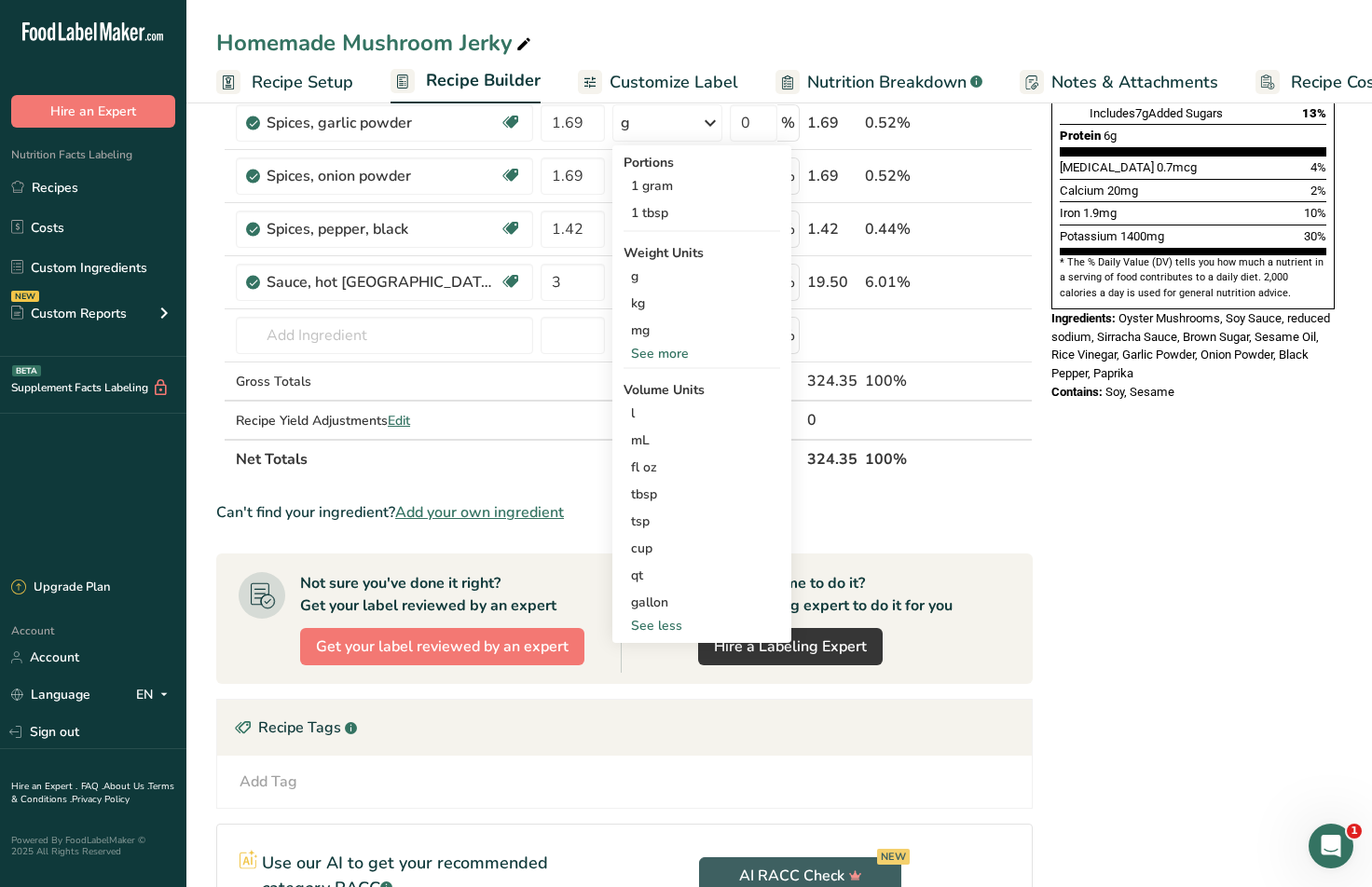
scroll to position [465, 0]
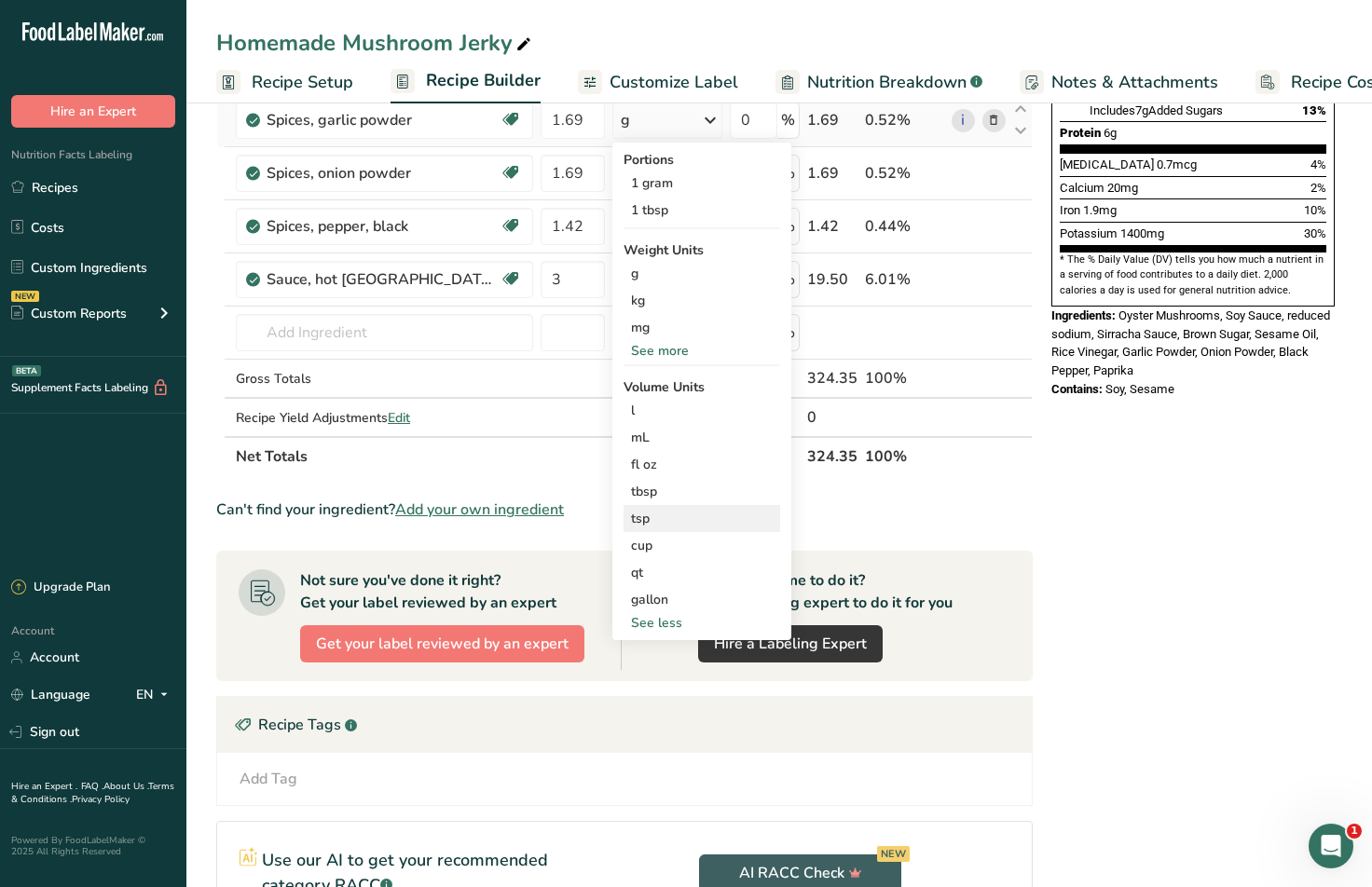
click at [661, 514] on div "tsp" at bounding box center [701, 518] width 142 height 20
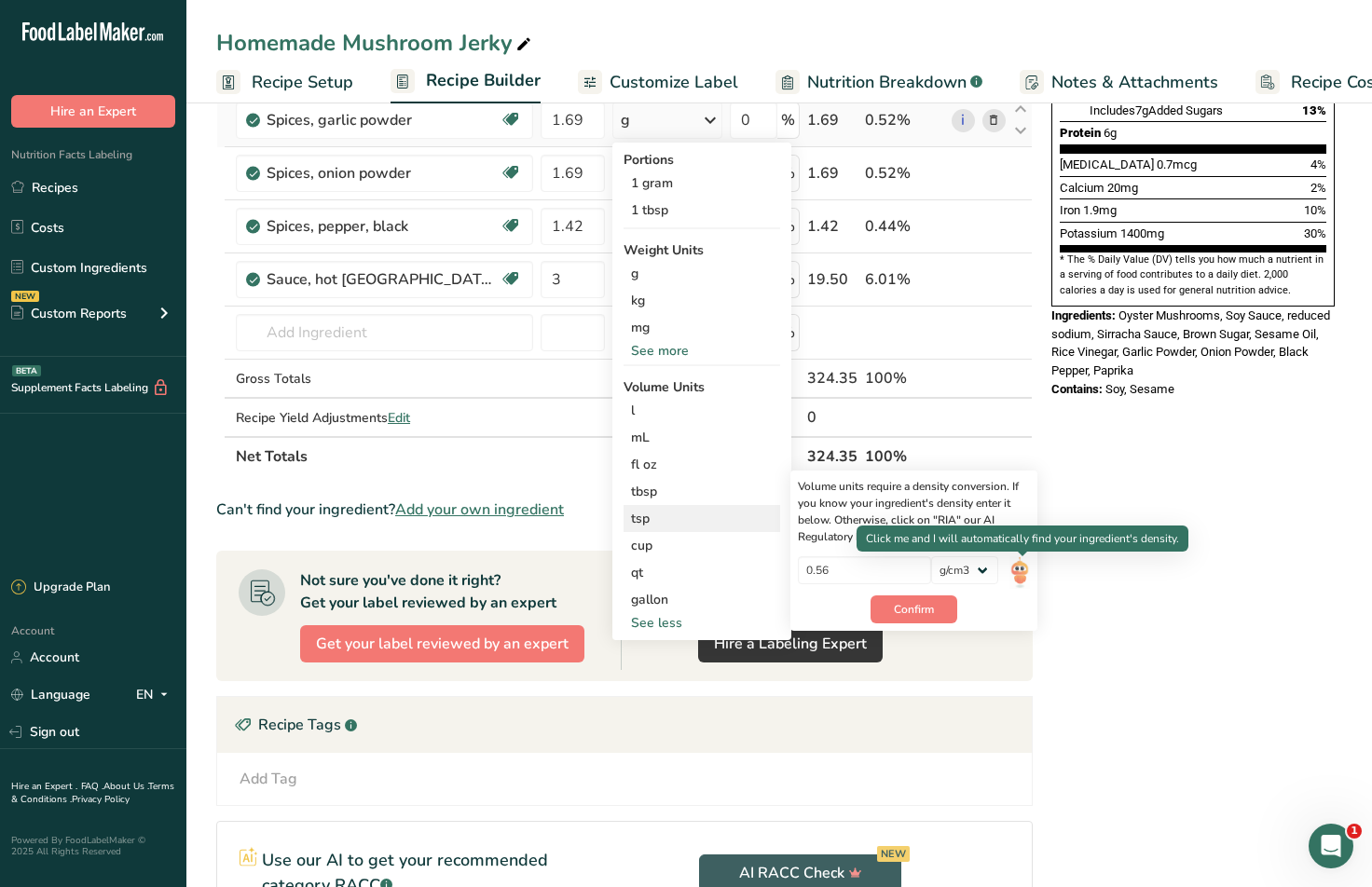
click at [1019, 574] on img at bounding box center [1019, 572] width 21 height 33
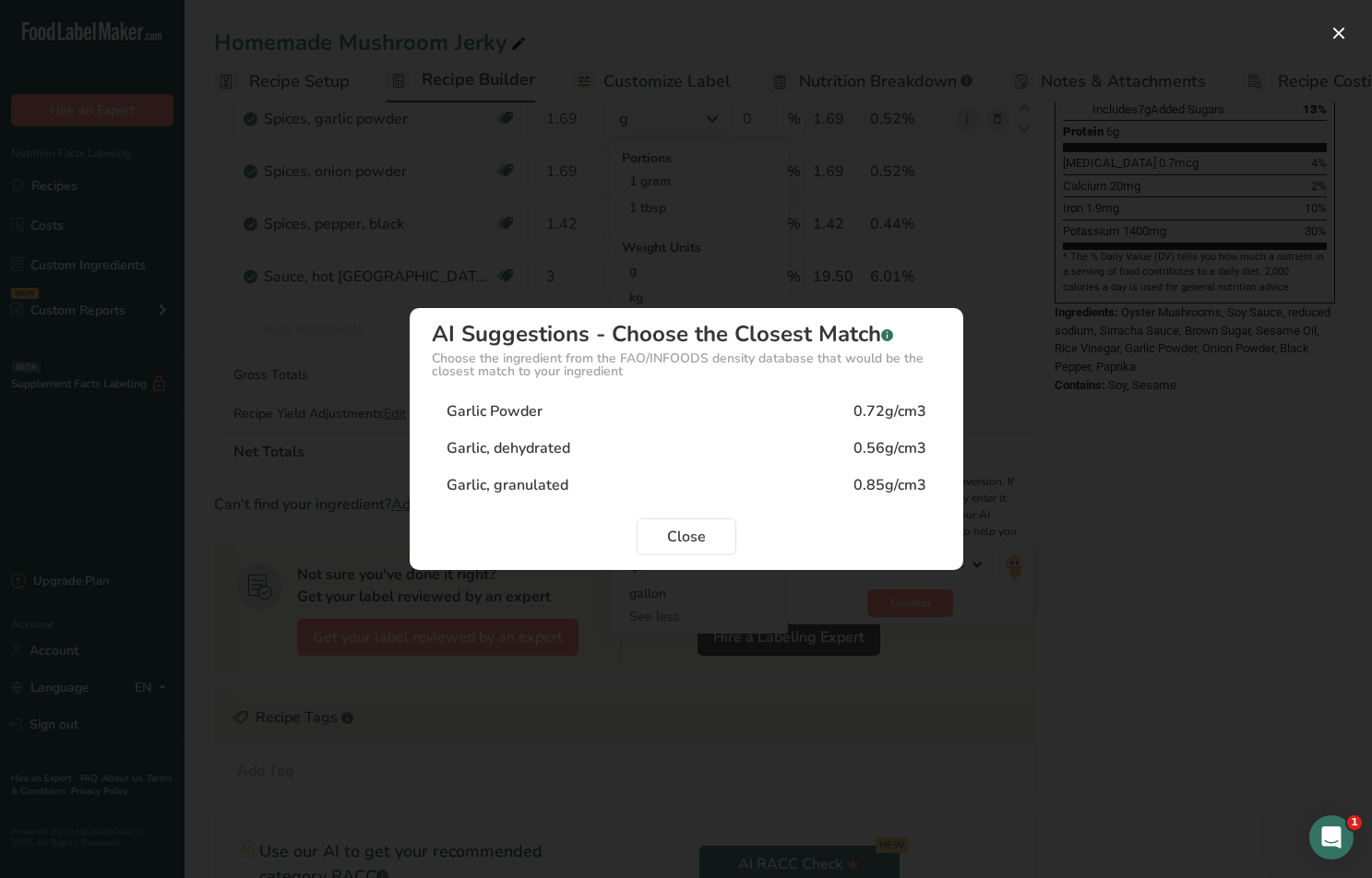
click at [596, 413] on div "Garlic Powder 0.72g/cm3" at bounding box center [686, 410] width 509 height 37
type input "0.72"
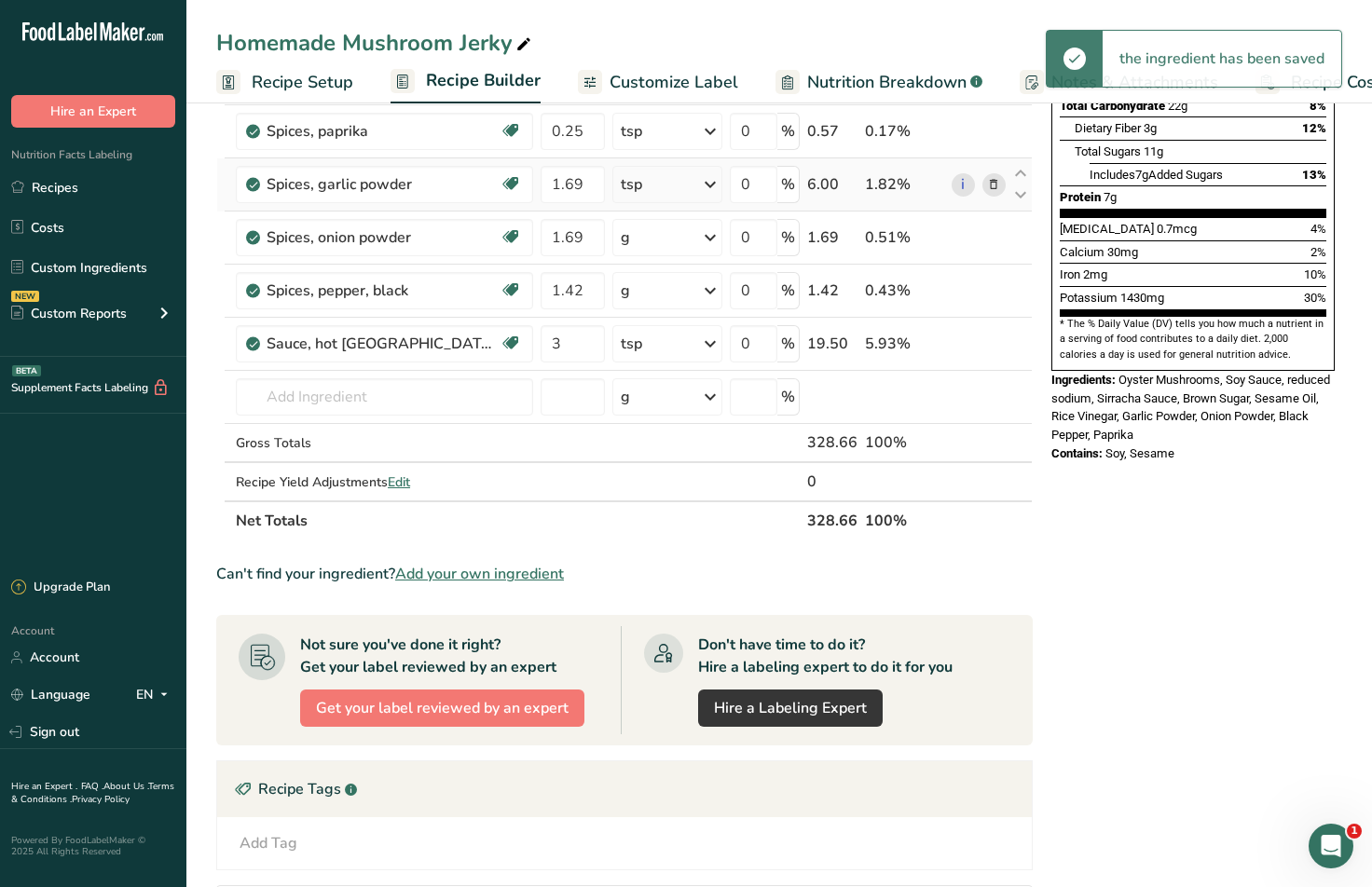
scroll to position [187, 0]
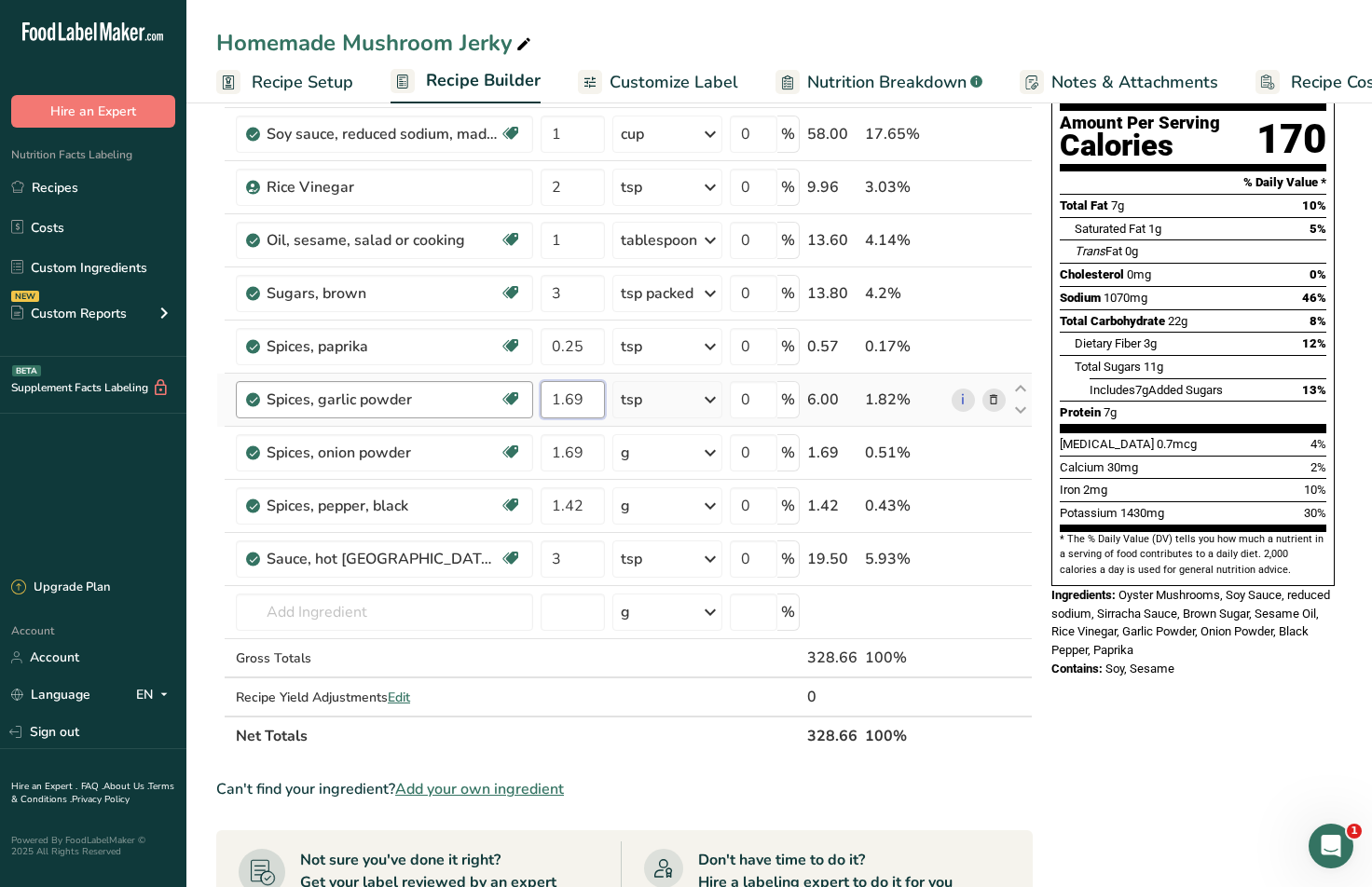
drag, startPoint x: 597, startPoint y: 400, endPoint x: 285, endPoint y: 400, distance: 312.0
click at [285, 400] on tr "Spices, garlic powder Dairy free Gluten free Vegan Vegetarian Soy free 1.69 tsp…" at bounding box center [624, 400] width 814 height 53
type input "0.25"
click at [1163, 721] on div "Nutrition Facts 2 Servings Per Container Serving Size 164g Amount Per Serving C…" at bounding box center [1193, 662] width 298 height 1444
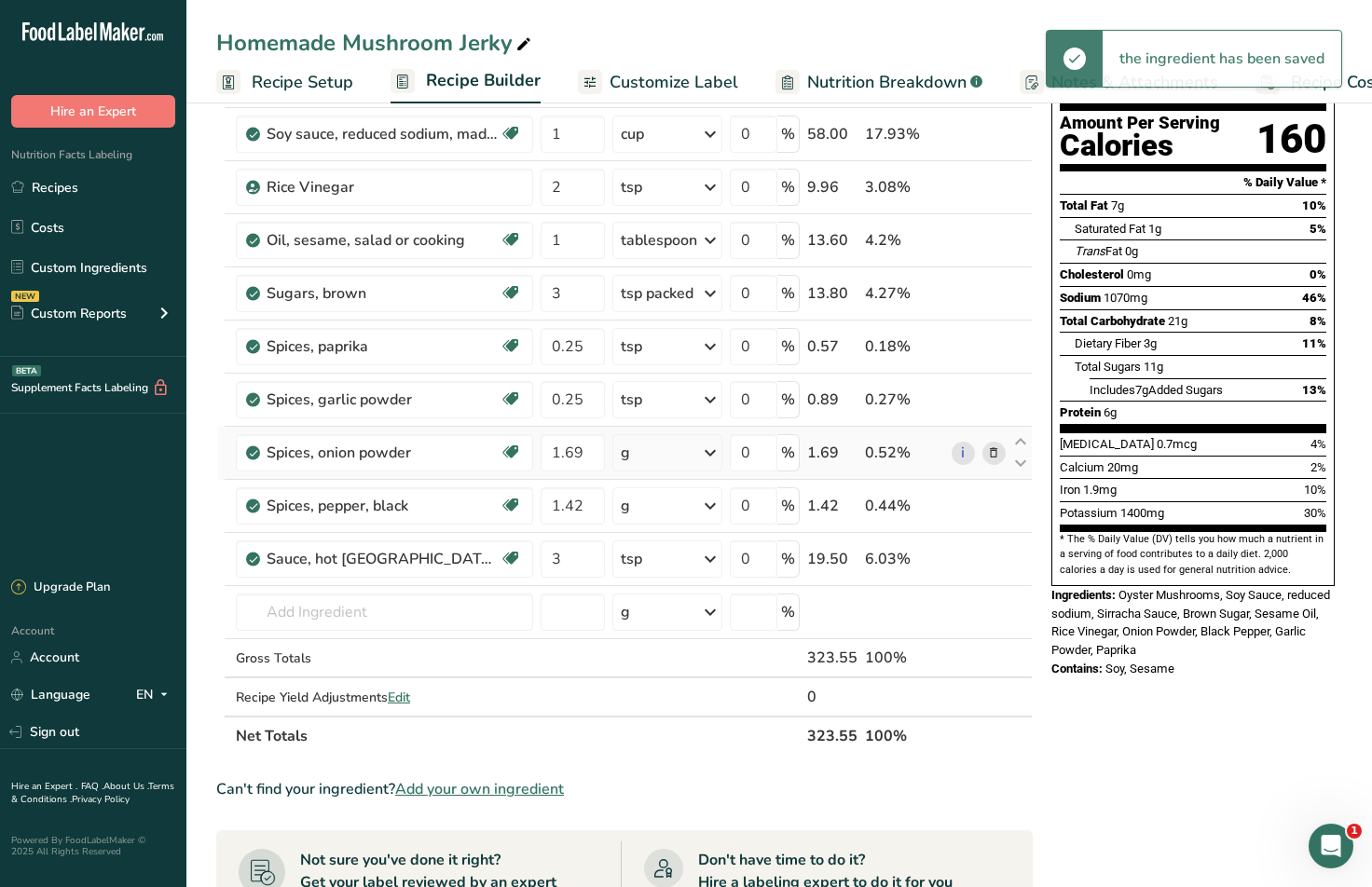
click at [694, 454] on div "g" at bounding box center [668, 452] width 110 height 37
click at [701, 507] on div "1 tsp" at bounding box center [701, 515] width 157 height 27
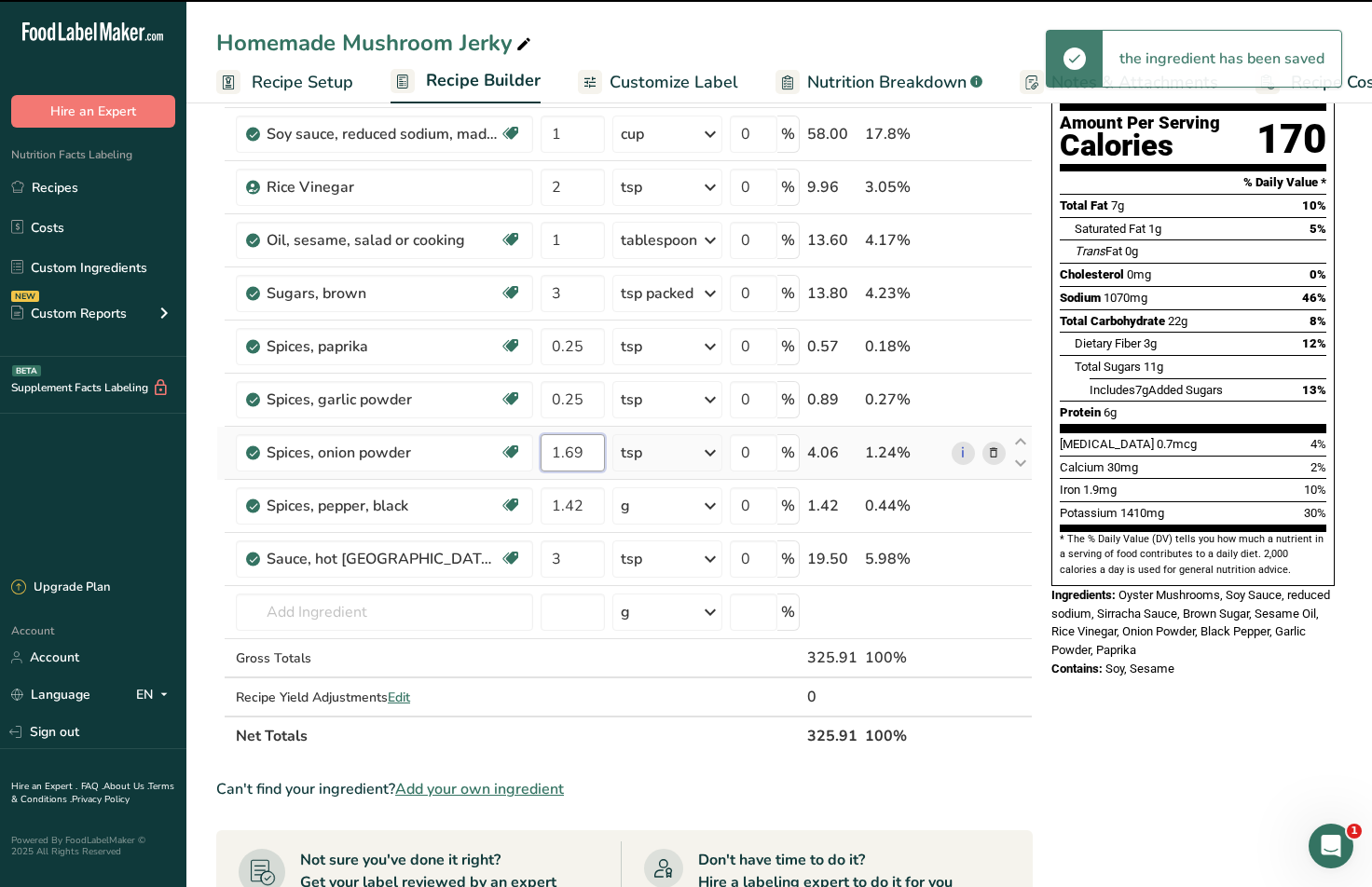
click at [599, 446] on input "1.69" at bounding box center [573, 452] width 64 height 37
drag, startPoint x: 601, startPoint y: 452, endPoint x: 520, endPoint y: 445, distance: 81.3
click at [523, 447] on tr "Spices, onion powder Source of Antioxidants [MEDICAL_DATA] Effect Dairy free Gl…" at bounding box center [624, 452] width 814 height 53
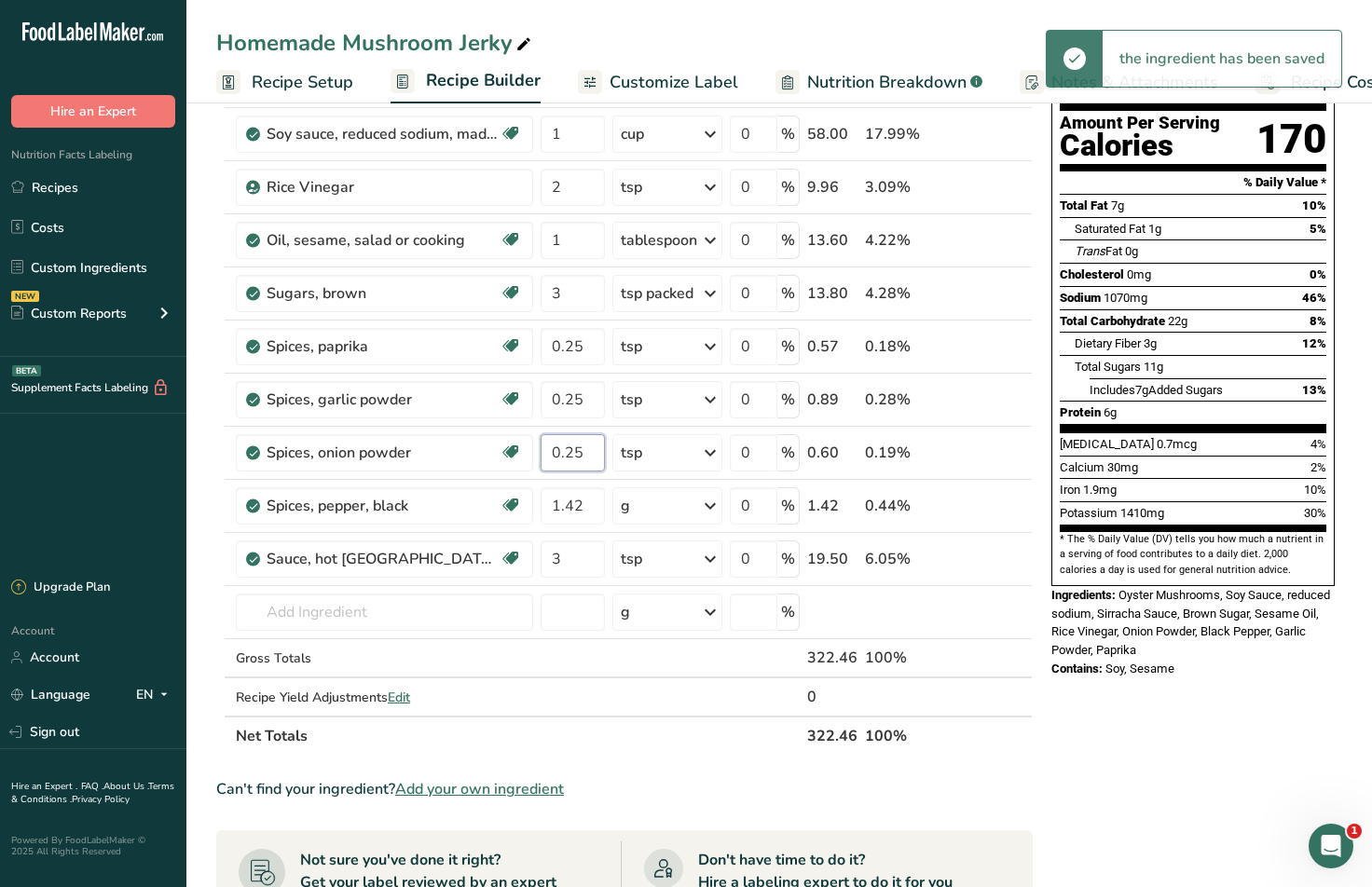
type input "0.25"
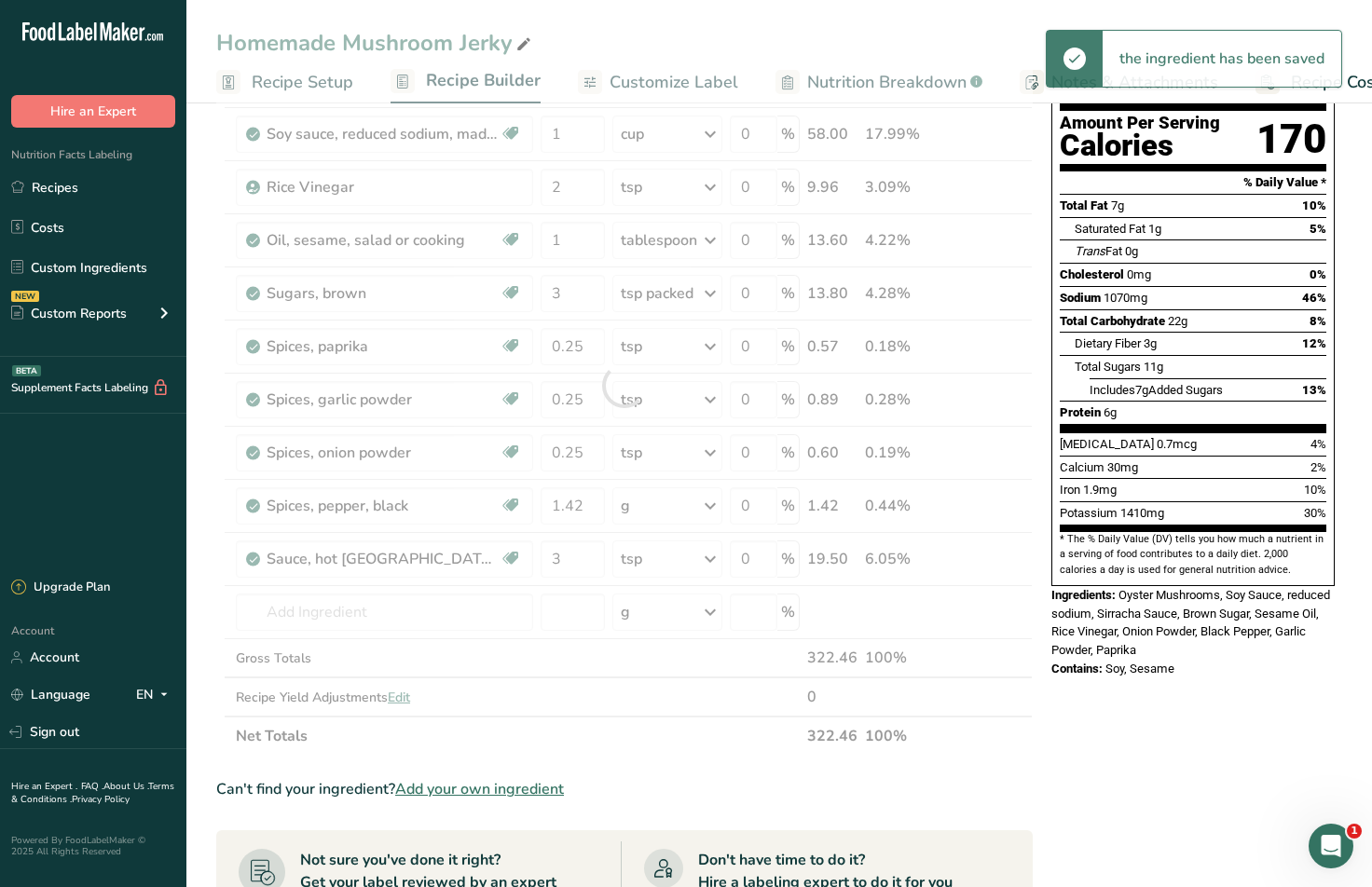
click at [1094, 668] on div "Nutrition Facts 2 Servings Per Container Serving Size 163g Amount Per Serving C…" at bounding box center [1193, 662] width 298 height 1444
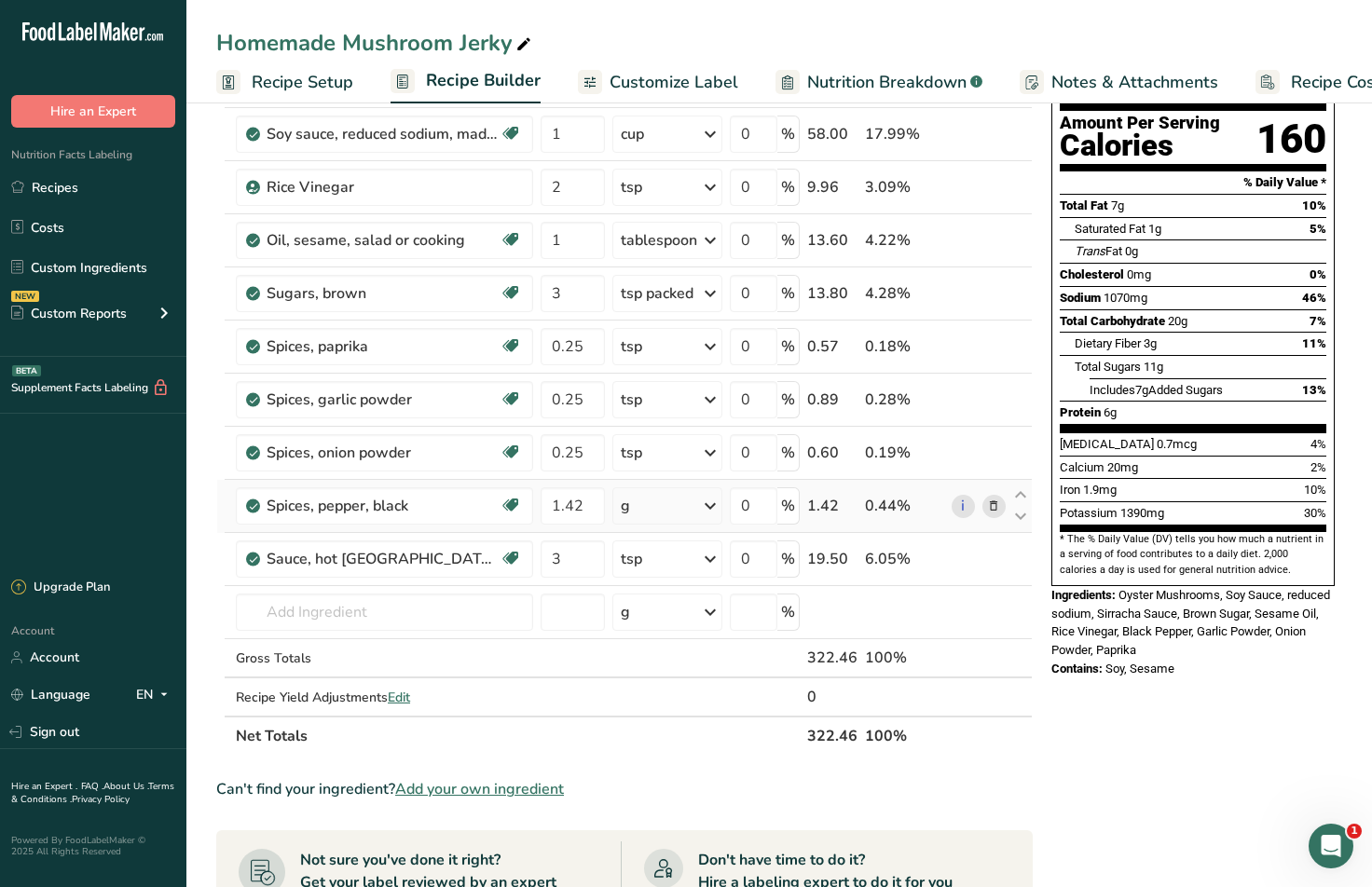
click at [678, 518] on div "g" at bounding box center [668, 505] width 110 height 37
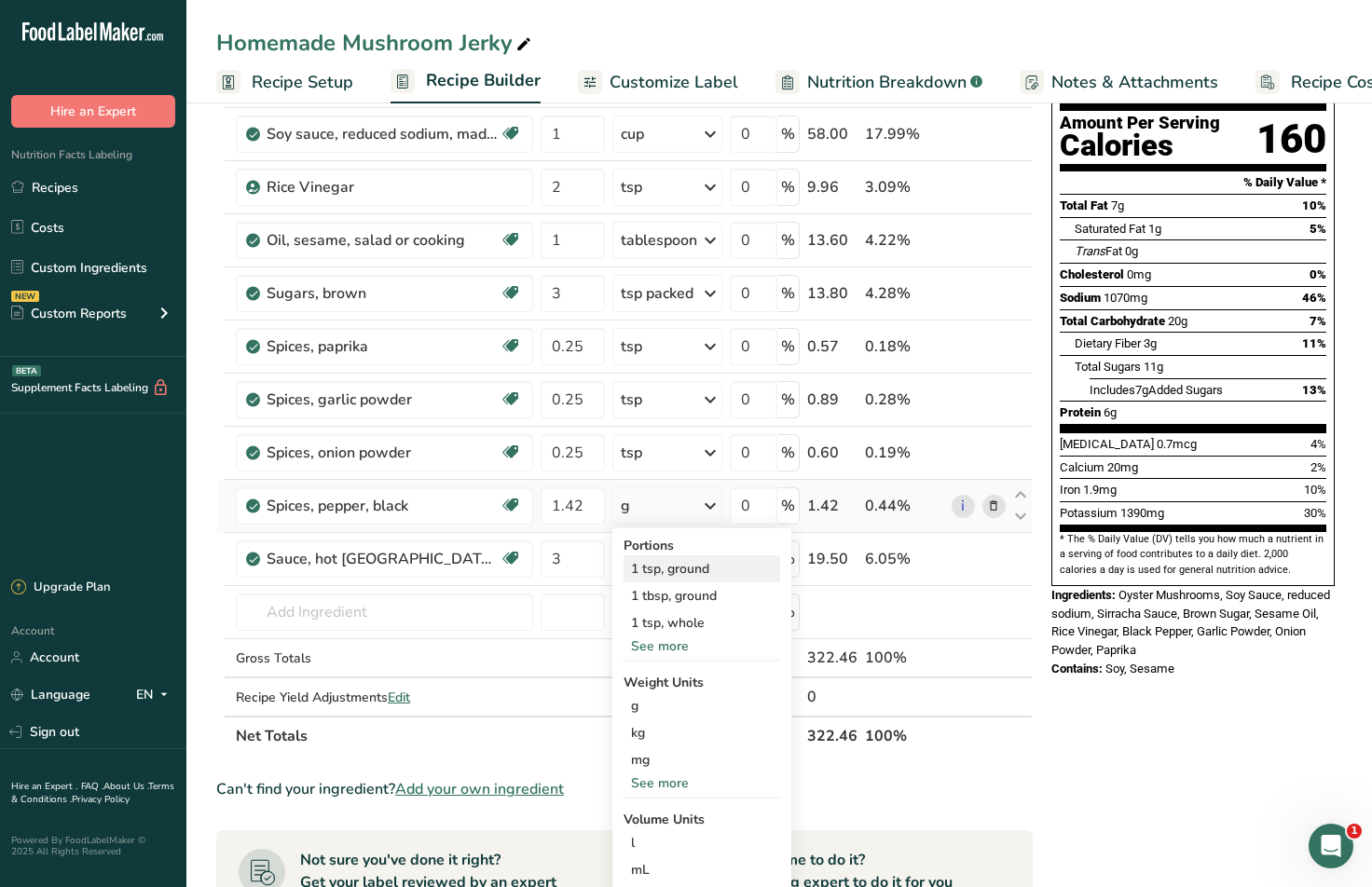
click at [672, 568] on div "1 tsp, ground" at bounding box center [701, 568] width 157 height 27
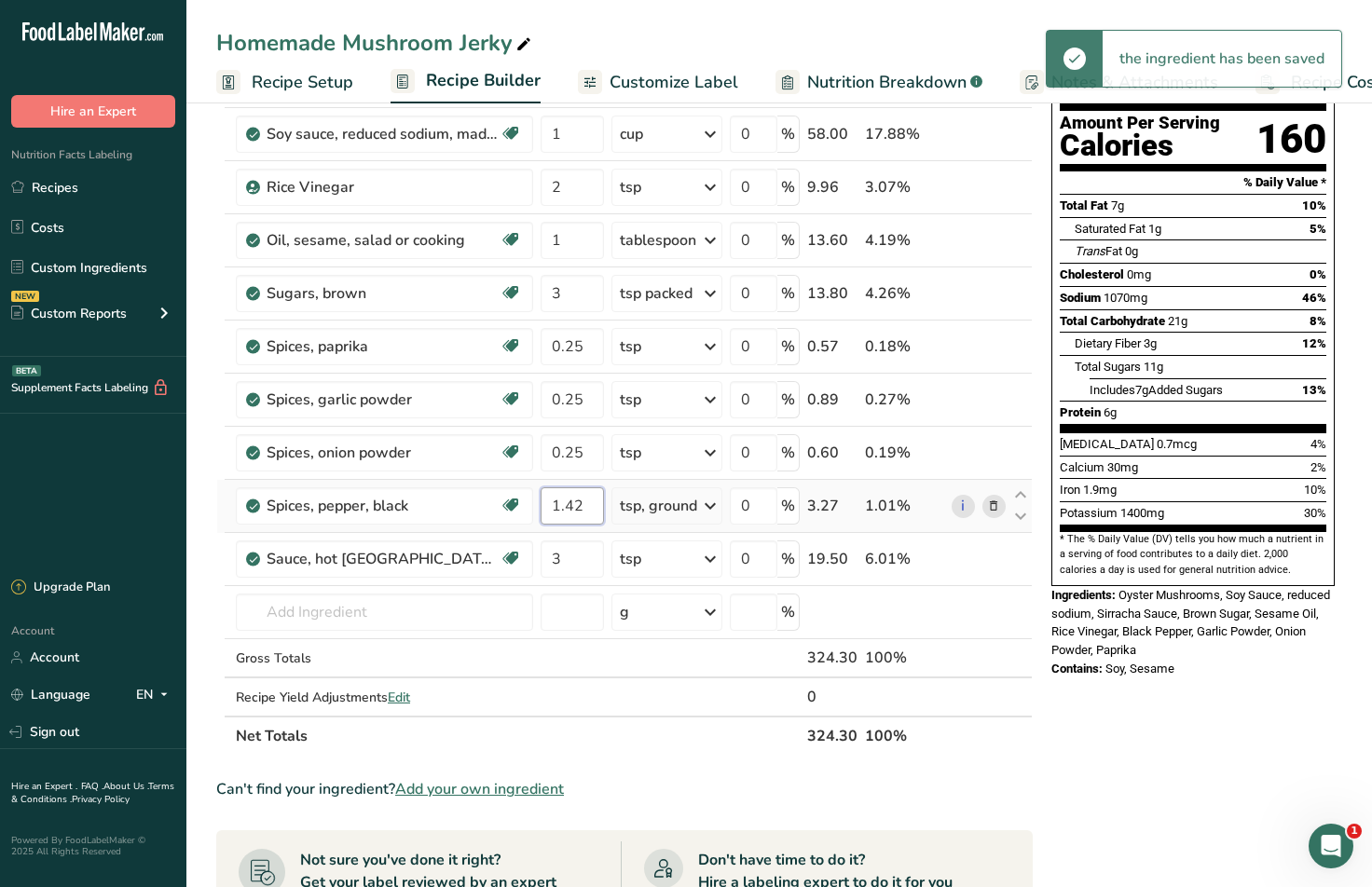
click at [586, 501] on input "1.42" at bounding box center [572, 505] width 63 height 37
drag, startPoint x: 589, startPoint y: 504, endPoint x: 456, endPoint y: 507, distance: 133.0
click at [456, 507] on tr "Spices, pepper, black Source of Antioxidants Dairy free Gluten free Vegan Veget…" at bounding box center [624, 505] width 814 height 53
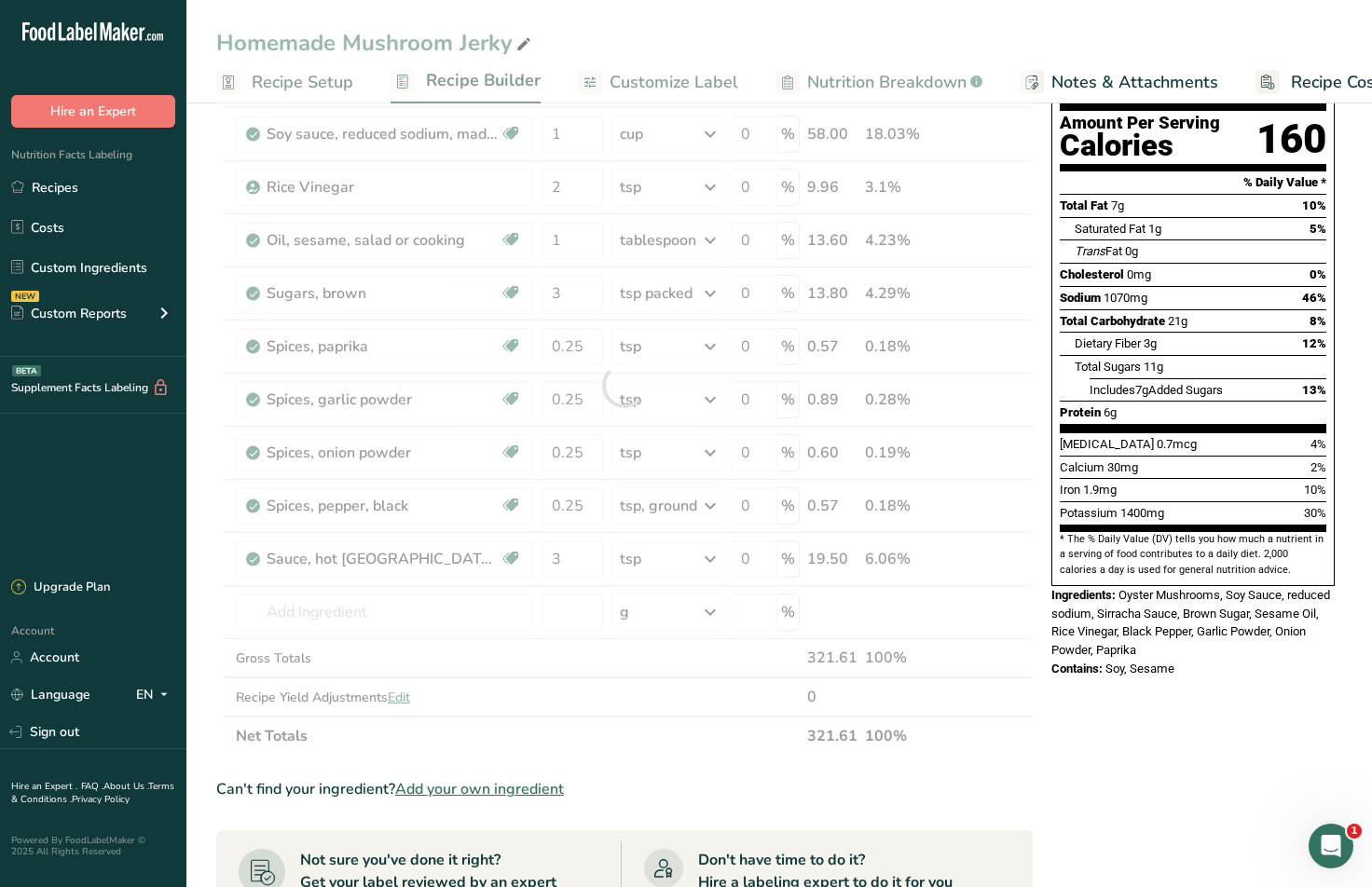
click at [1162, 709] on div "Nutrition Facts 2 Servings Per Container Serving Size 162g Amount Per Serving C…" at bounding box center [1193, 662] width 298 height 1444
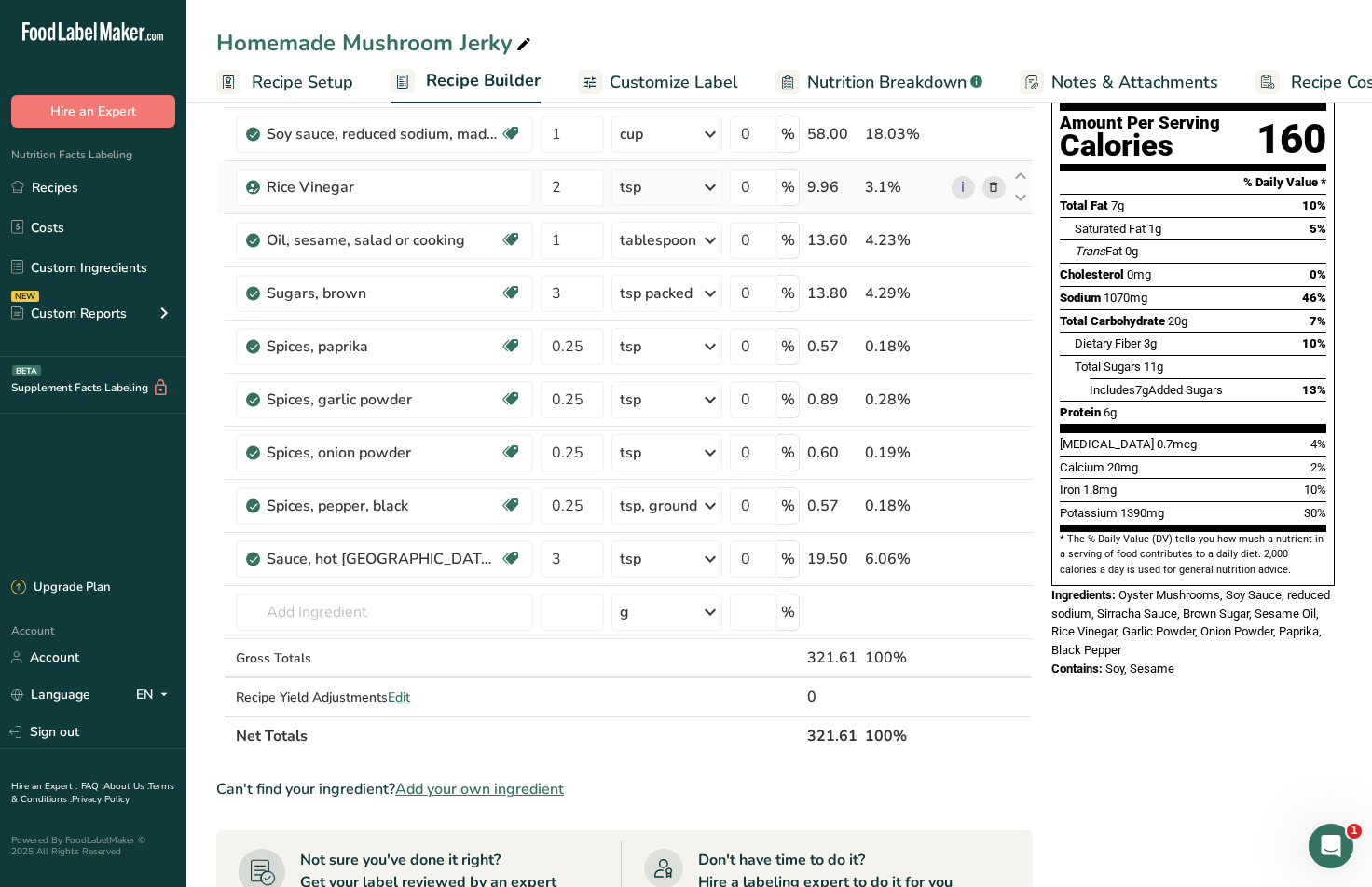
drag, startPoint x: 1020, startPoint y: 546, endPoint x: 1007, endPoint y: 213, distance: 333.3
click at [1007, 213] on tbody "Mushrooms, oyster, raw Source of Antioxidants Dairy free Gluten free Vegan Vege…" at bounding box center [624, 385] width 814 height 660
click at [1017, 548] on icon at bounding box center [1020, 548] width 22 height 14
type input "3"
type input "0.25"
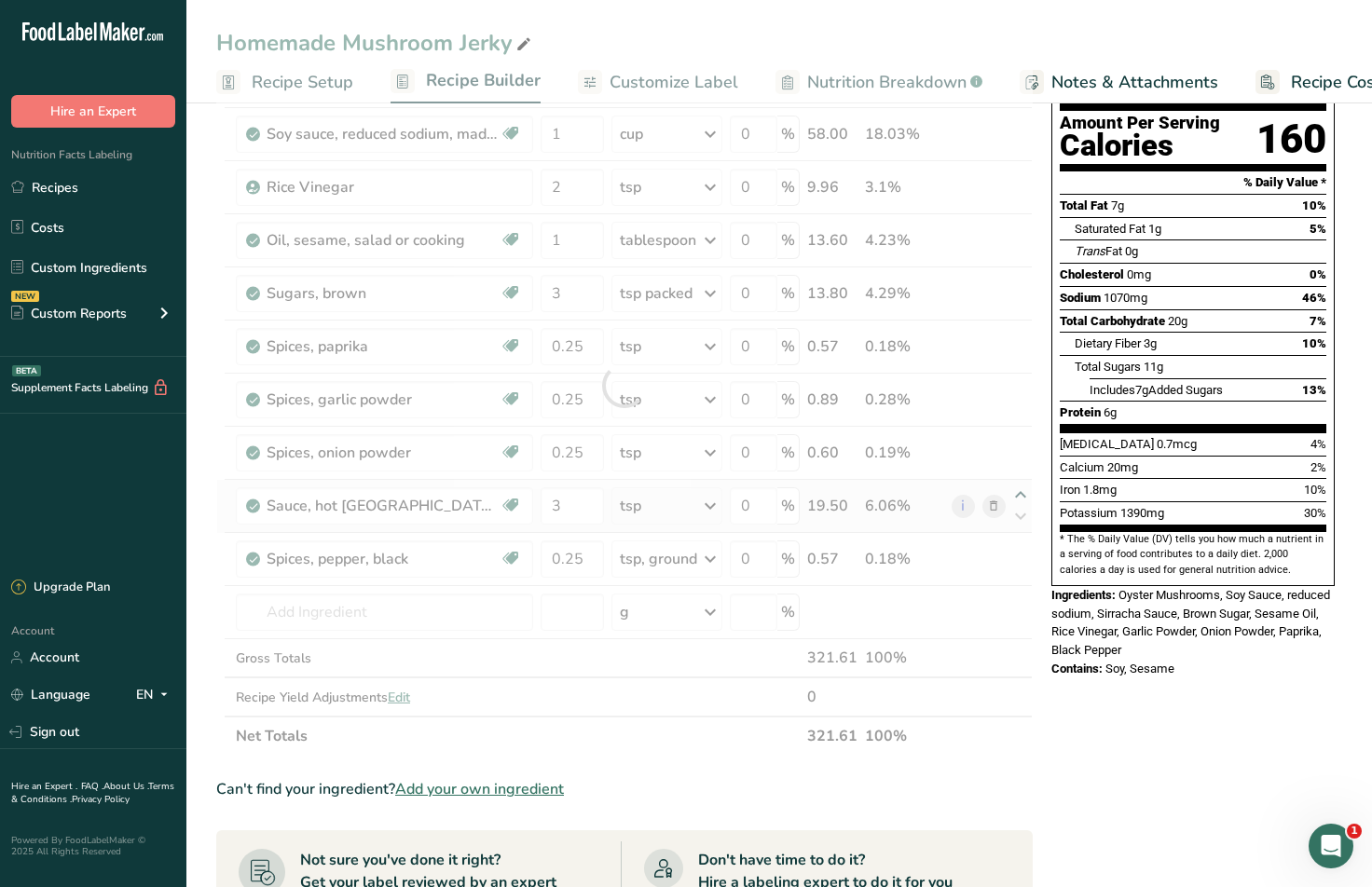
click at [1021, 489] on div at bounding box center [624, 385] width 816 height 740
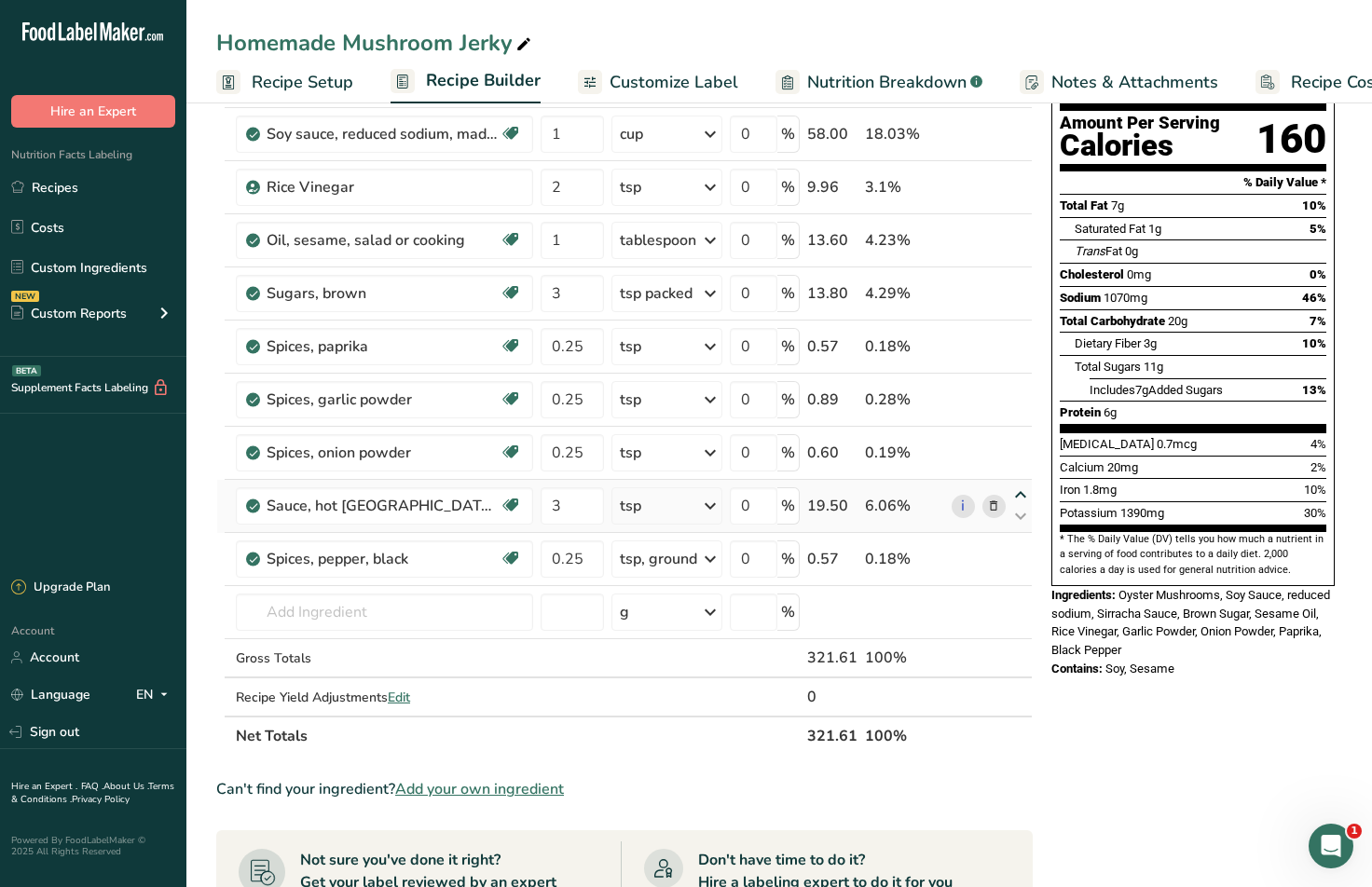
click at [1018, 490] on icon at bounding box center [1020, 495] width 22 height 14
type input "3"
type input "0.25"
click at [1023, 436] on div "Ingredient * Amount * Unit * Waste * .a-a{fill:#347362;}.b-a{fill:#fff;} Grams …" at bounding box center [624, 385] width 816 height 740
click at [1017, 441] on icon at bounding box center [1020, 443] width 22 height 14
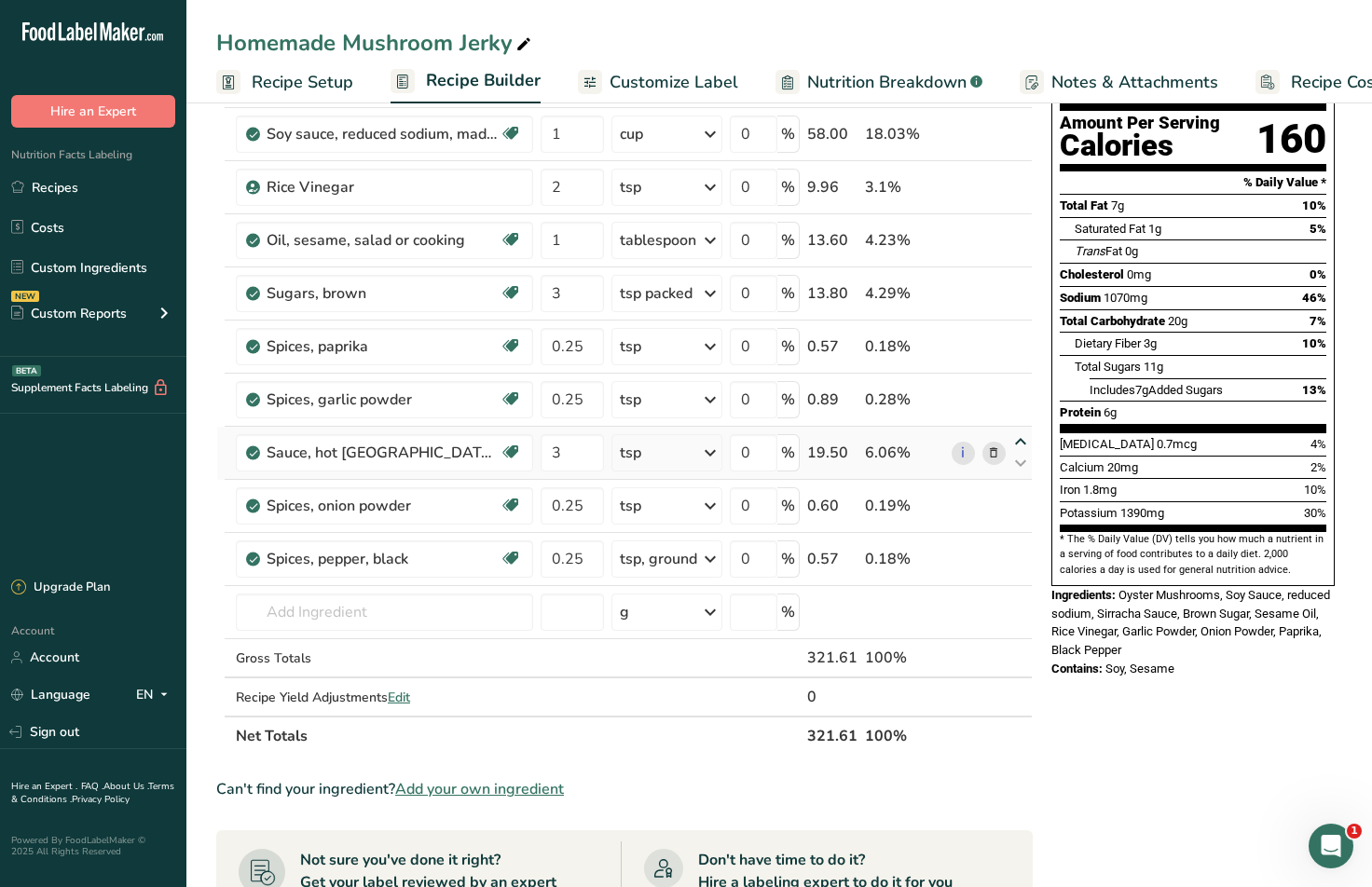
type input "3"
type input "0.25"
click at [1022, 388] on icon at bounding box center [1020, 389] width 22 height 14
type input "3"
type input "0.25"
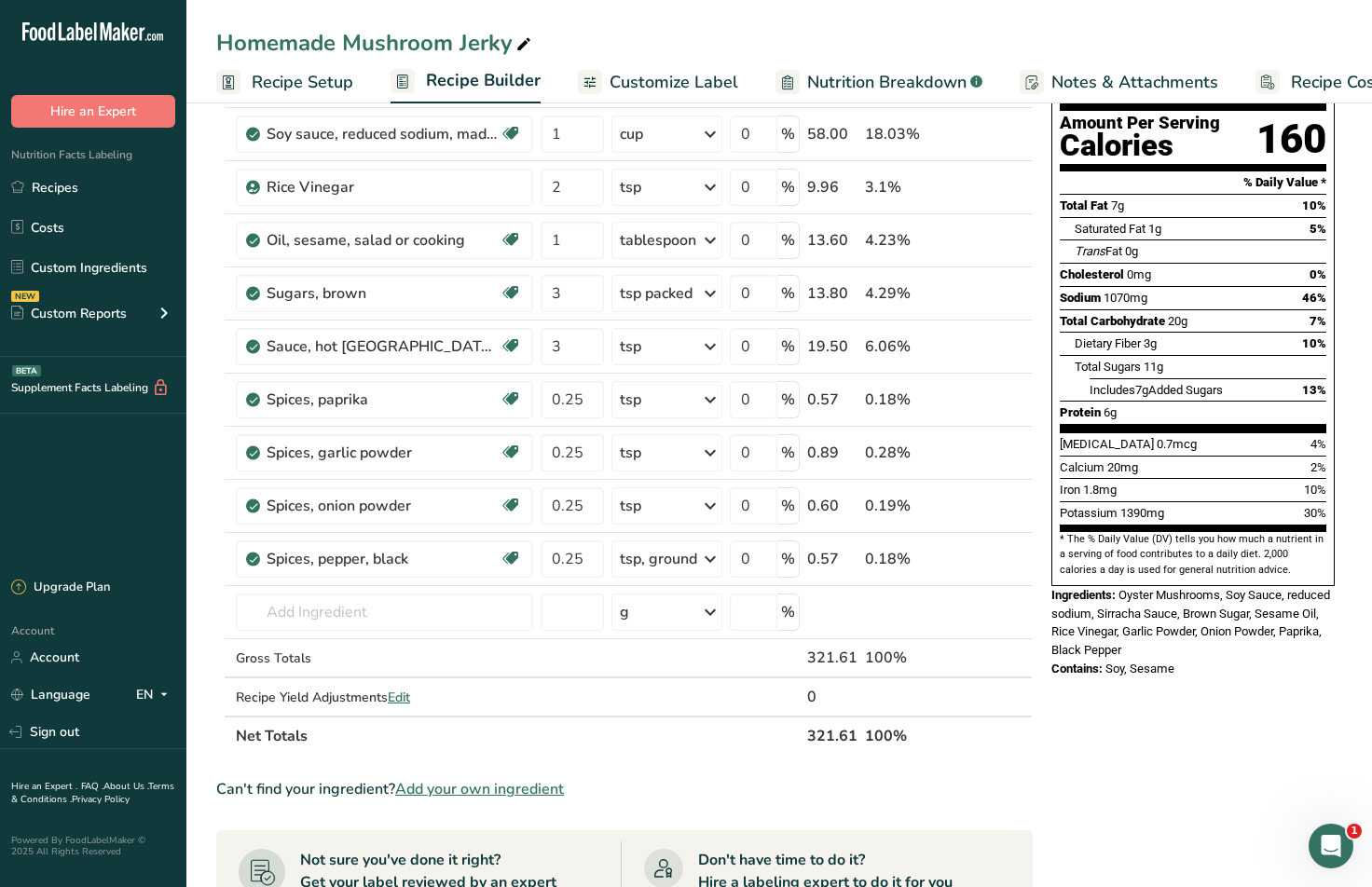
click at [1125, 732] on div "Nutrition Facts 2 Servings Per Container Serving Size 161g Amount Per Serving C…" at bounding box center [1193, 662] width 298 height 1444
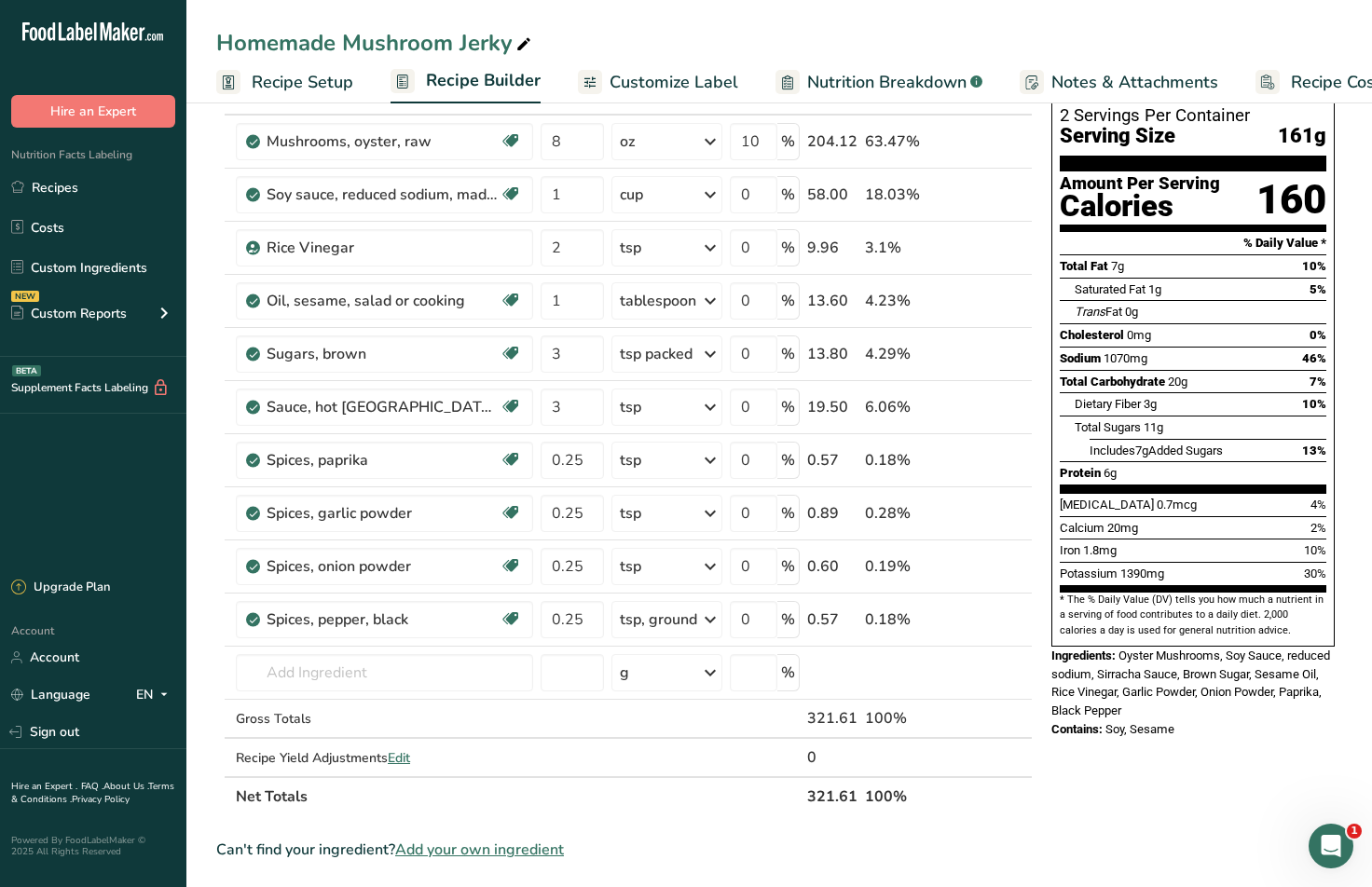
scroll to position [93, 0]
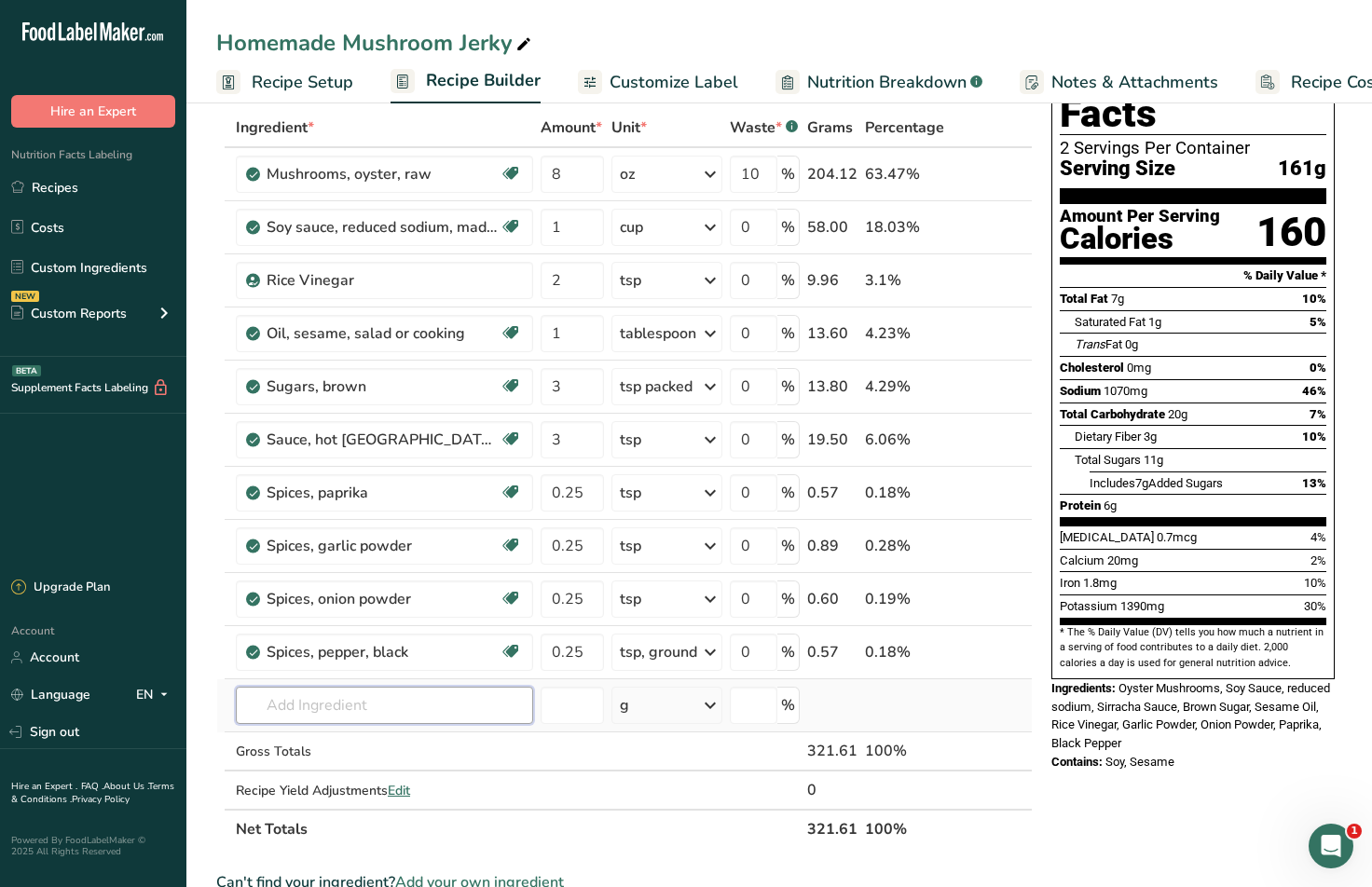
click at [333, 712] on input "text" at bounding box center [385, 704] width 298 height 37
drag, startPoint x: 388, startPoint y: 705, endPoint x: 201, endPoint y: 706, distance: 187.0
click at [201, 706] on section "Add Ingredients Manage Recipe Delete Recipe Duplicate Recipe Scale Recipe Save …" at bounding box center [779, 755] width 1185 height 1503
type input "chili paste"
drag, startPoint x: 360, startPoint y: 704, endPoint x: 214, endPoint y: 706, distance: 146.0
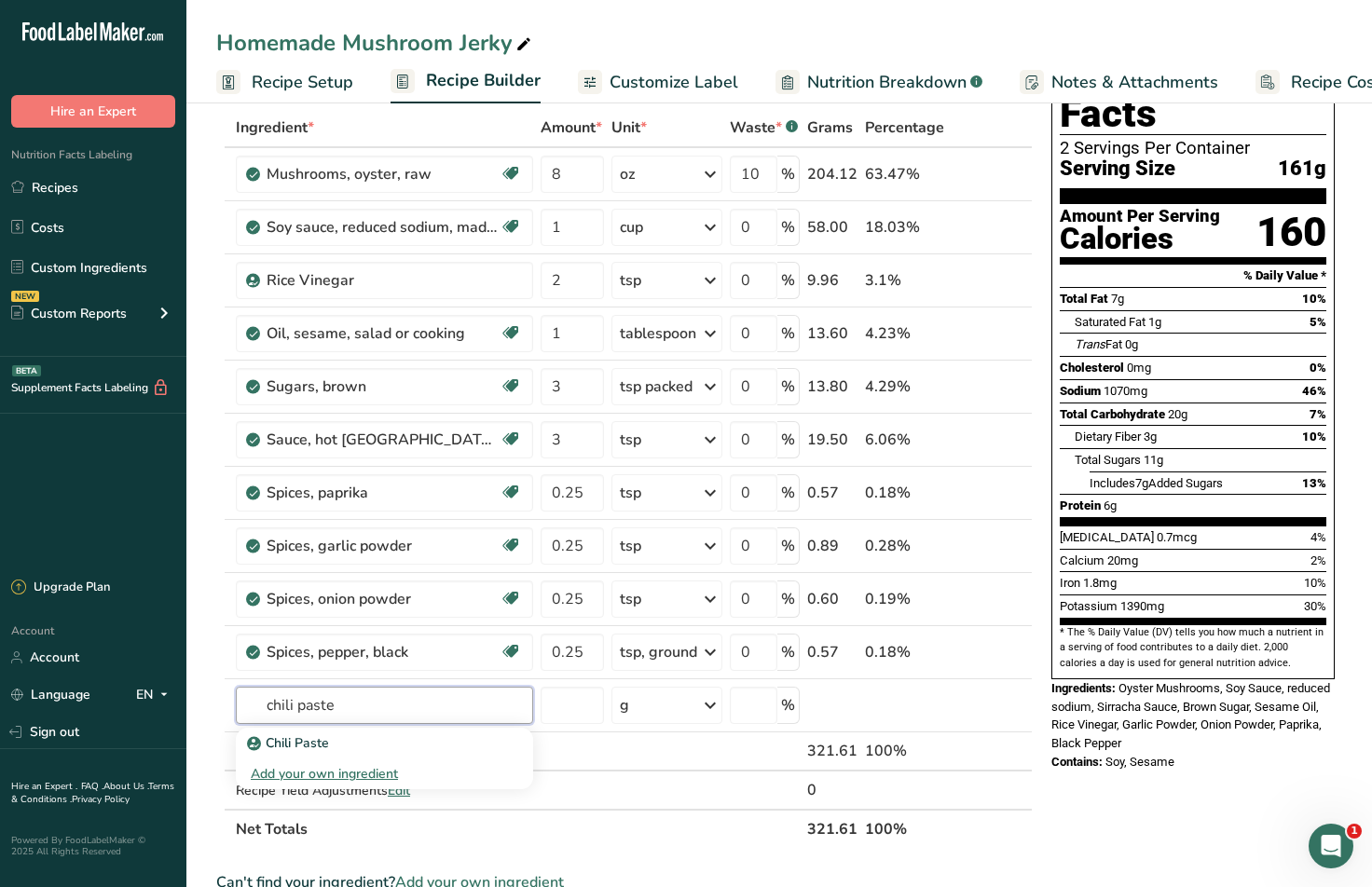
click at [214, 706] on section "Add Ingredients Manage Recipe Delete Recipe Duplicate Recipe Scale Recipe Save …" at bounding box center [779, 755] width 1185 height 1503
click at [691, 437] on div "tsp" at bounding box center [667, 440] width 111 height 37
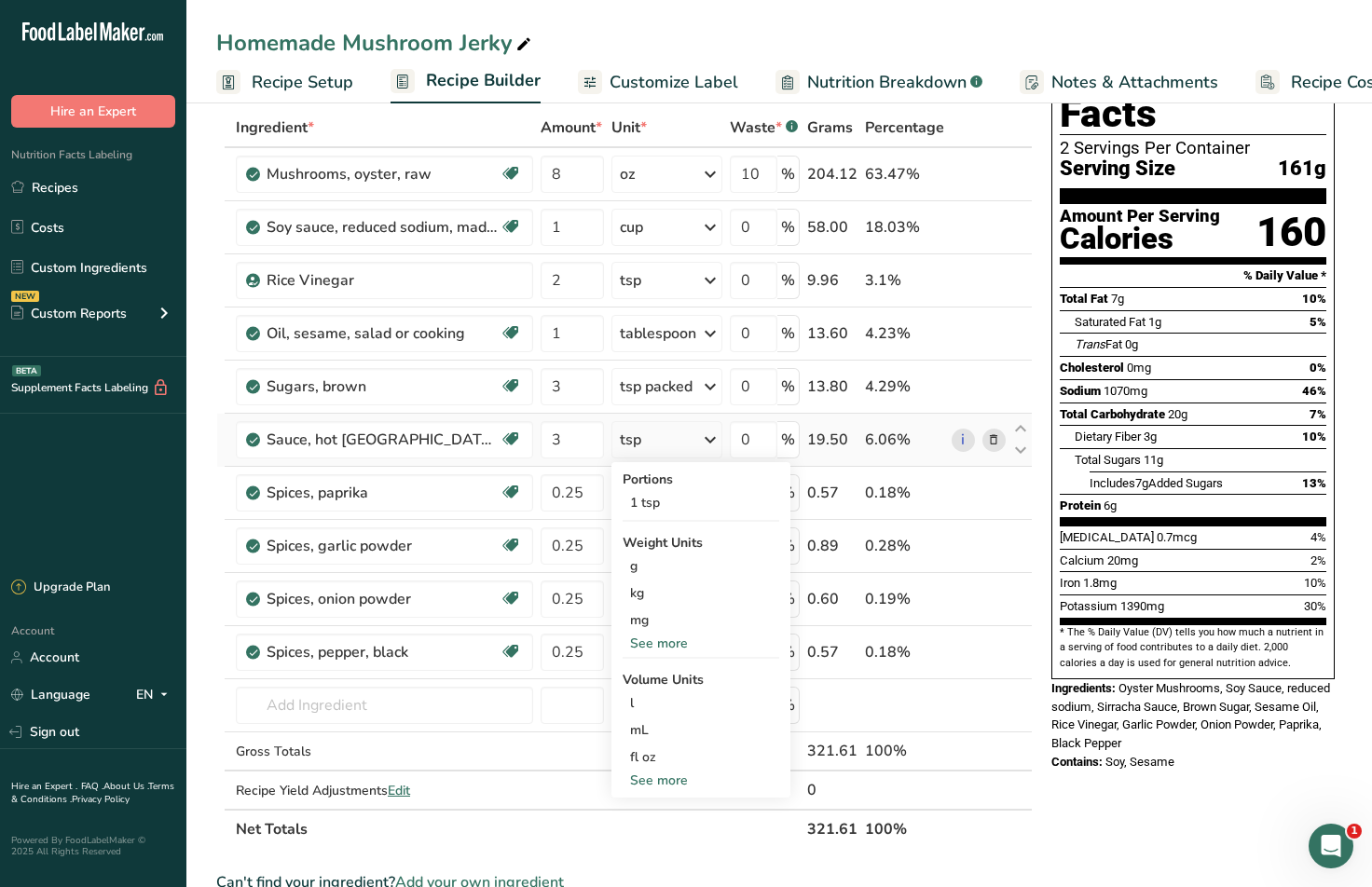
click at [674, 783] on div "See more" at bounding box center [700, 780] width 157 height 20
select select "22"
click at [675, 788] on div "tbsp" at bounding box center [700, 784] width 142 height 20
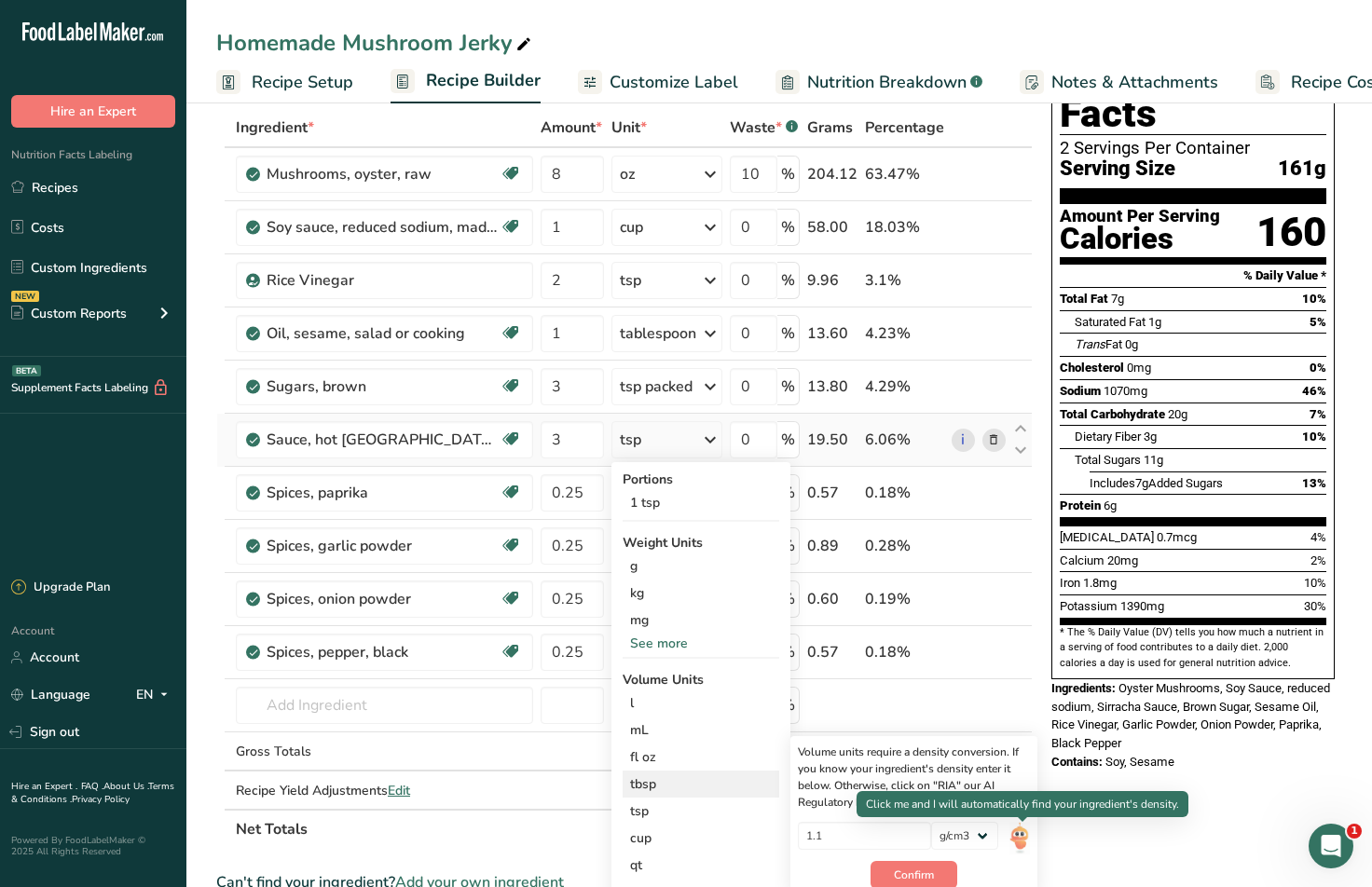
click at [1027, 837] on img at bounding box center [1019, 838] width 21 height 33
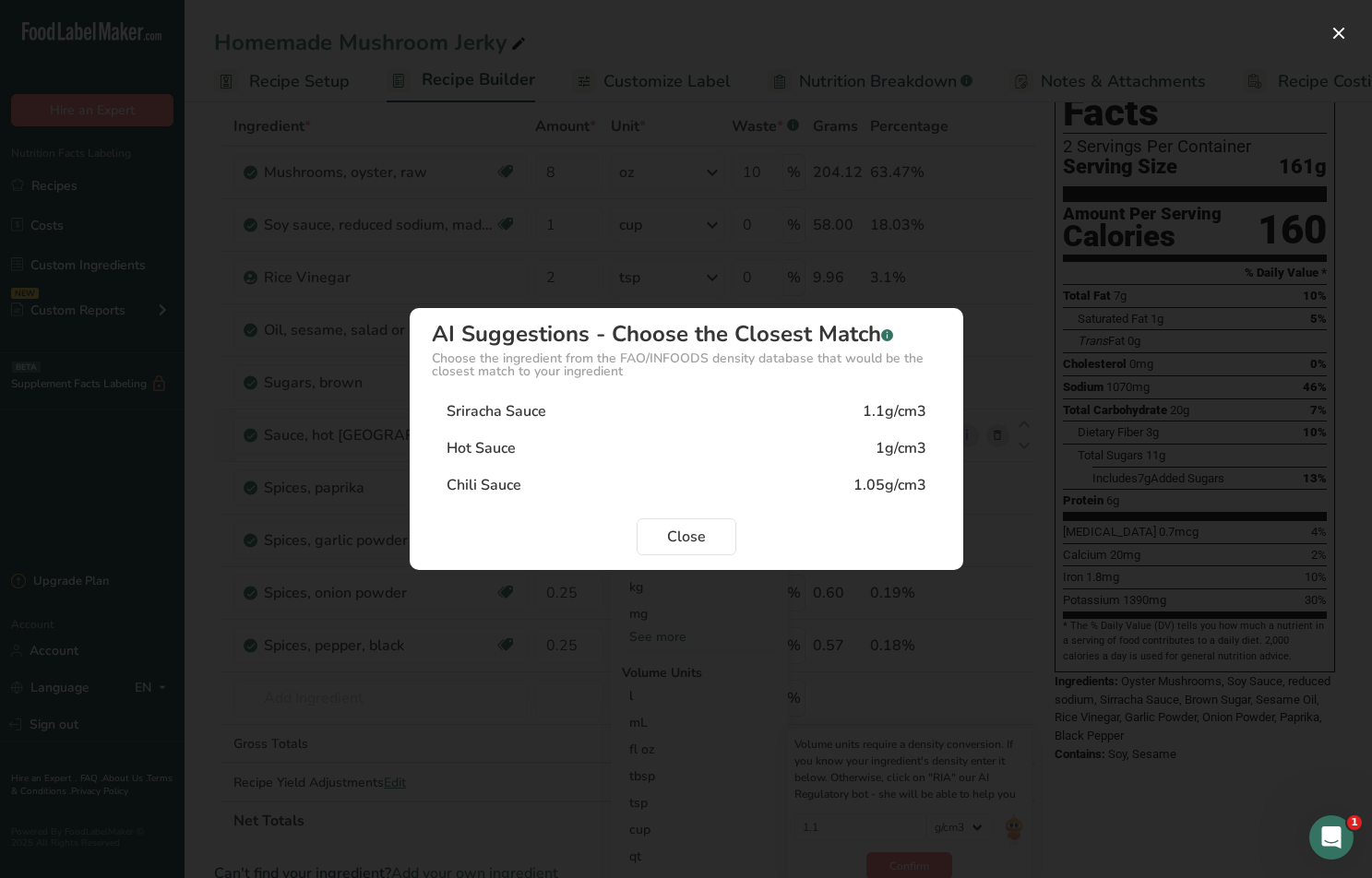
click at [773, 411] on div "Sriracha Sauce 1.1g/cm3" at bounding box center [686, 410] width 509 height 37
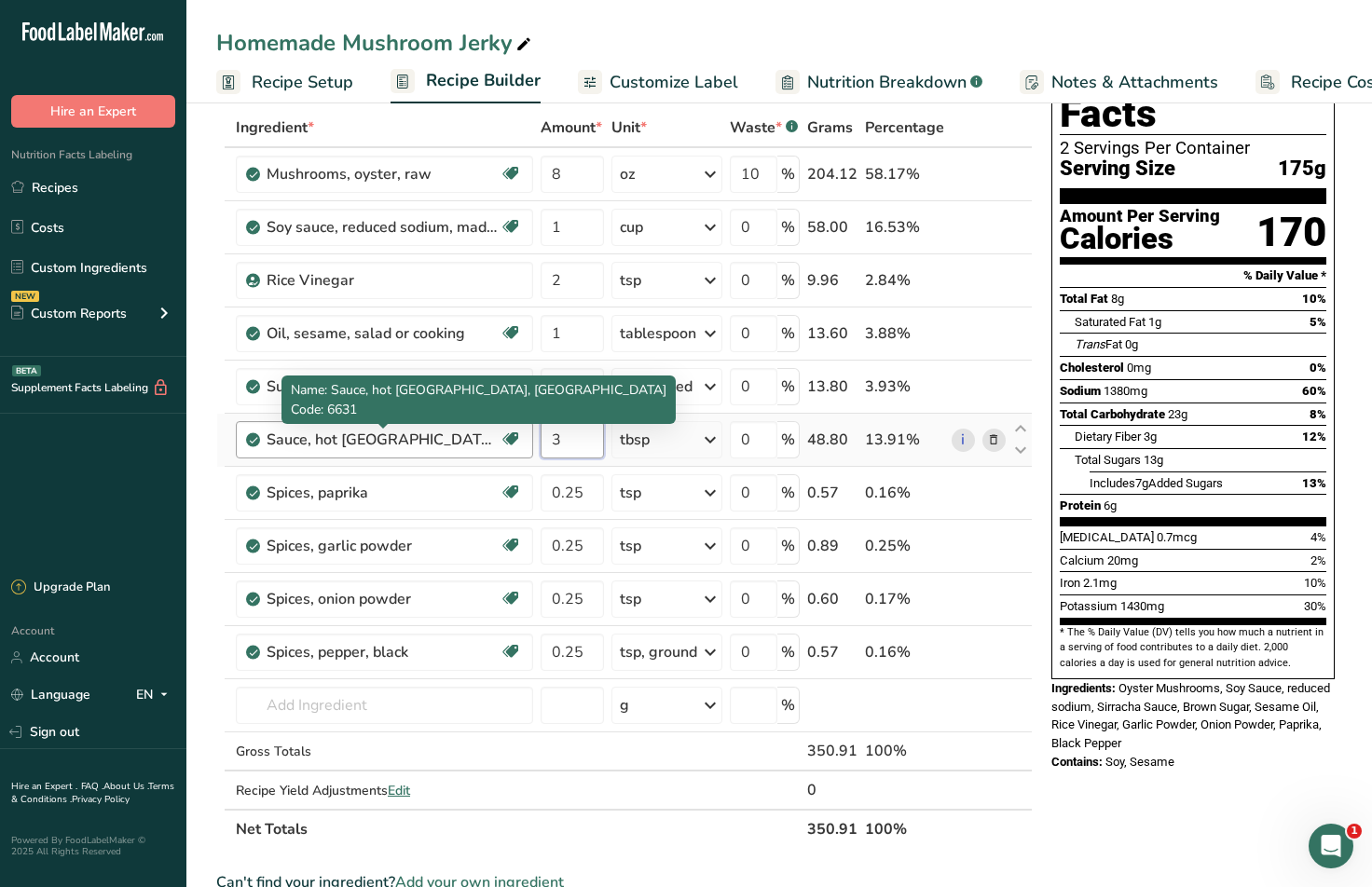
drag, startPoint x: 591, startPoint y: 444, endPoint x: 448, endPoint y: 442, distance: 143.0
click at [448, 442] on tr "Sauce, hot [GEOGRAPHIC_DATA], sriracha Dairy free Gluten free Vegan Vegetarian …" at bounding box center [624, 440] width 814 height 53
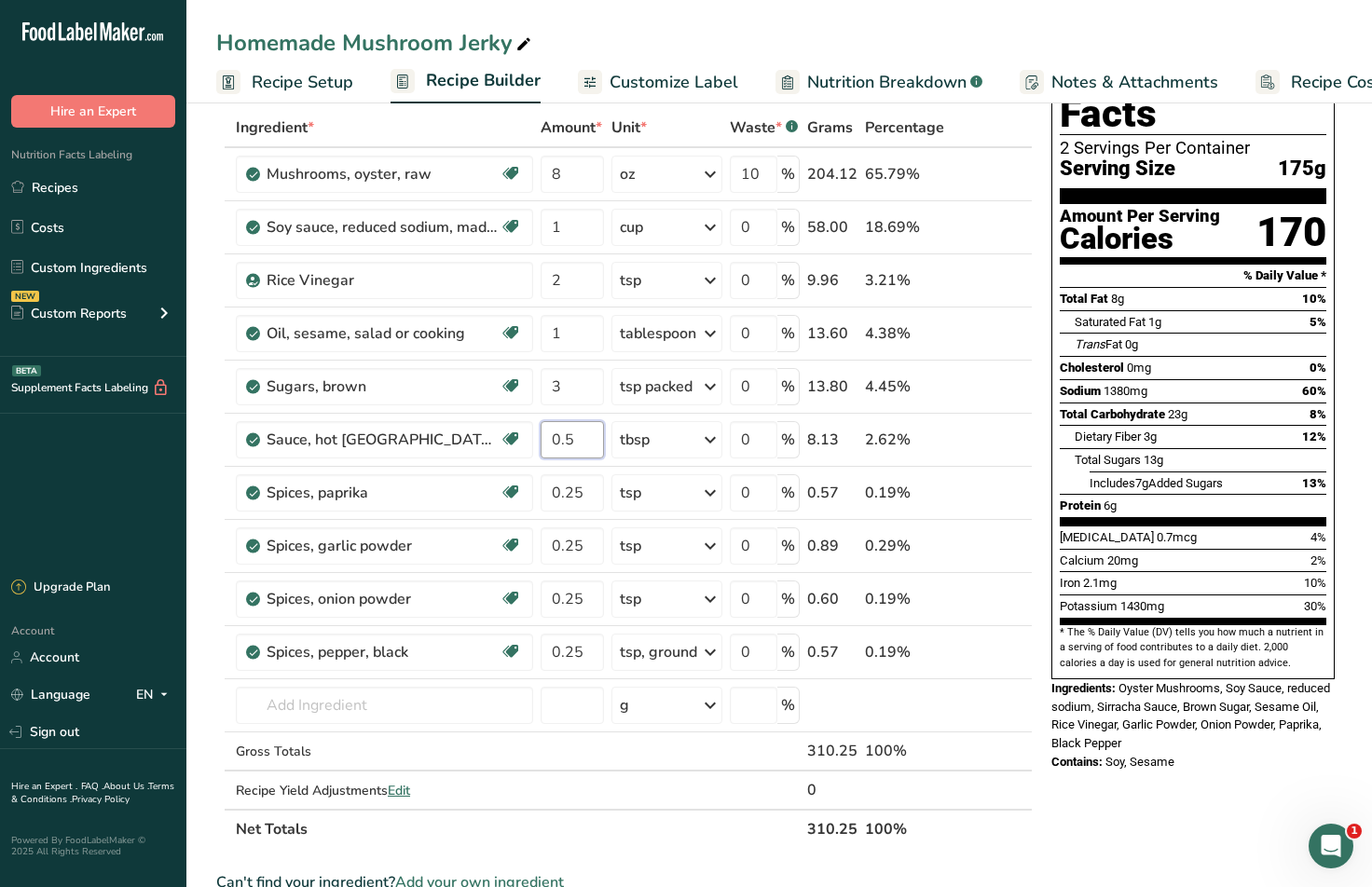
type input "0.5"
click at [1097, 804] on div "Nutrition Facts 2 Servings Per Container Serving Size 175g Amount Per Serving C…" at bounding box center [1193, 756] width 298 height 1444
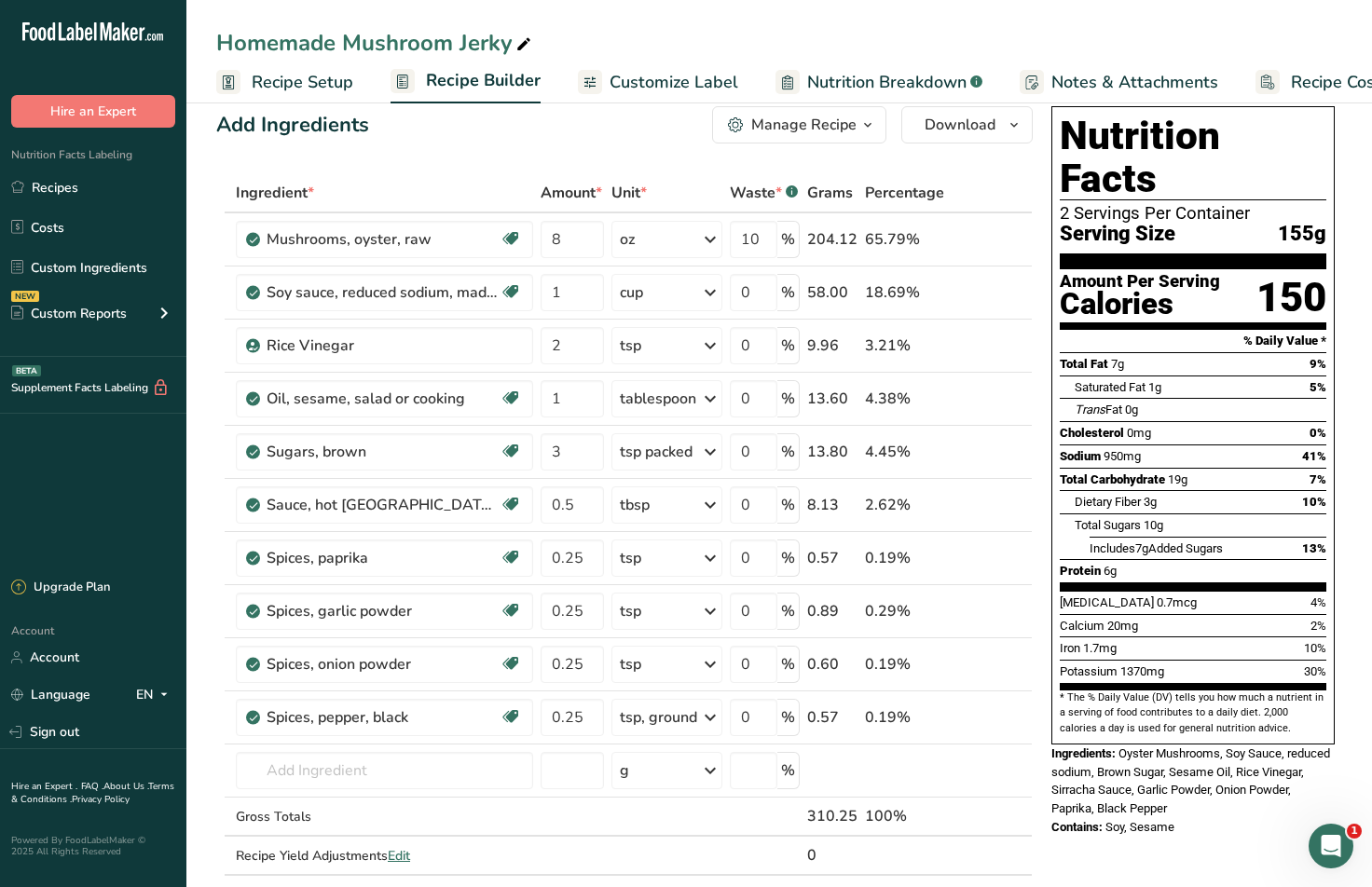
scroll to position [0, 0]
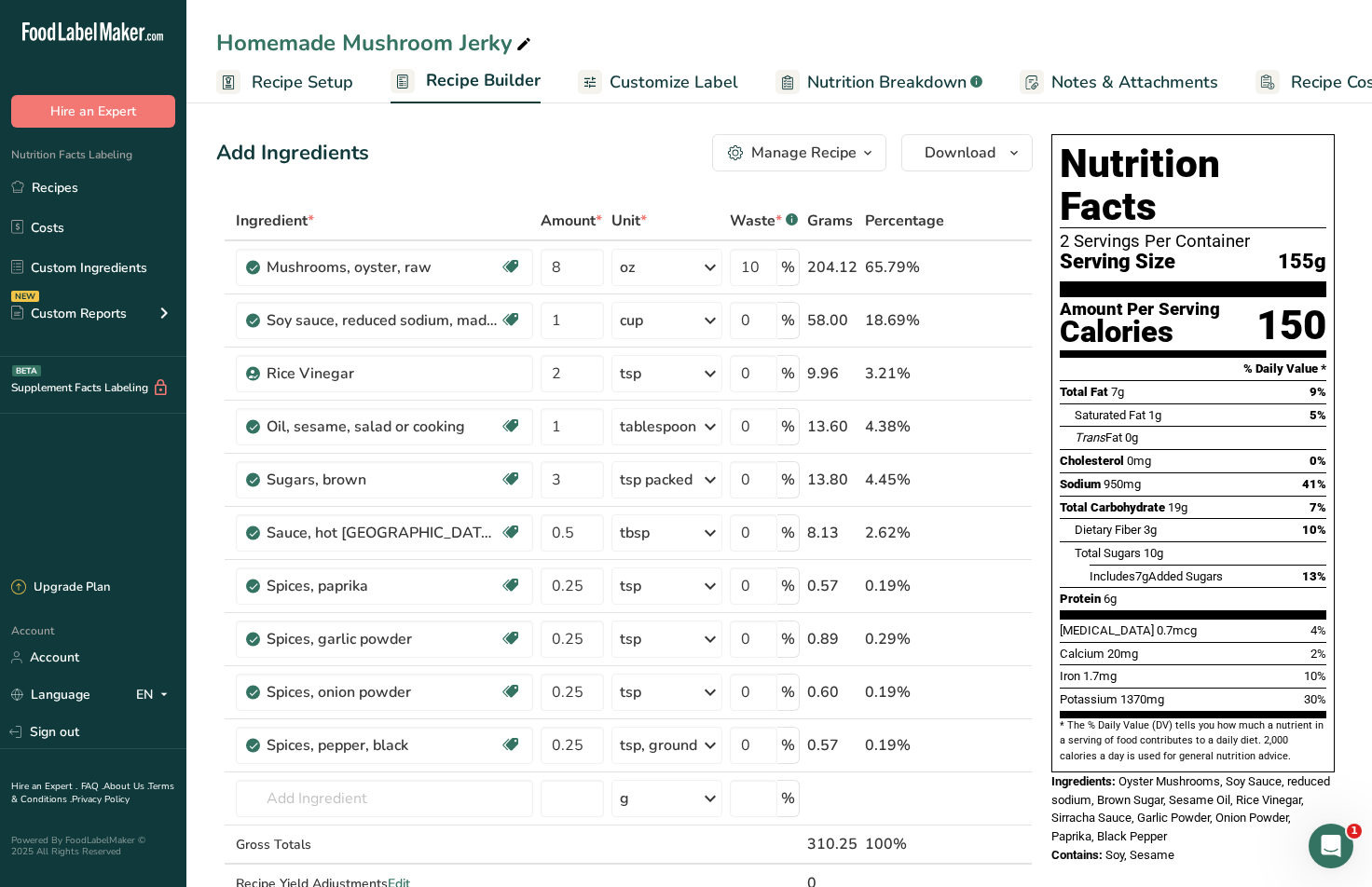
click at [707, 86] on span "Customize Label" at bounding box center [674, 82] width 129 height 25
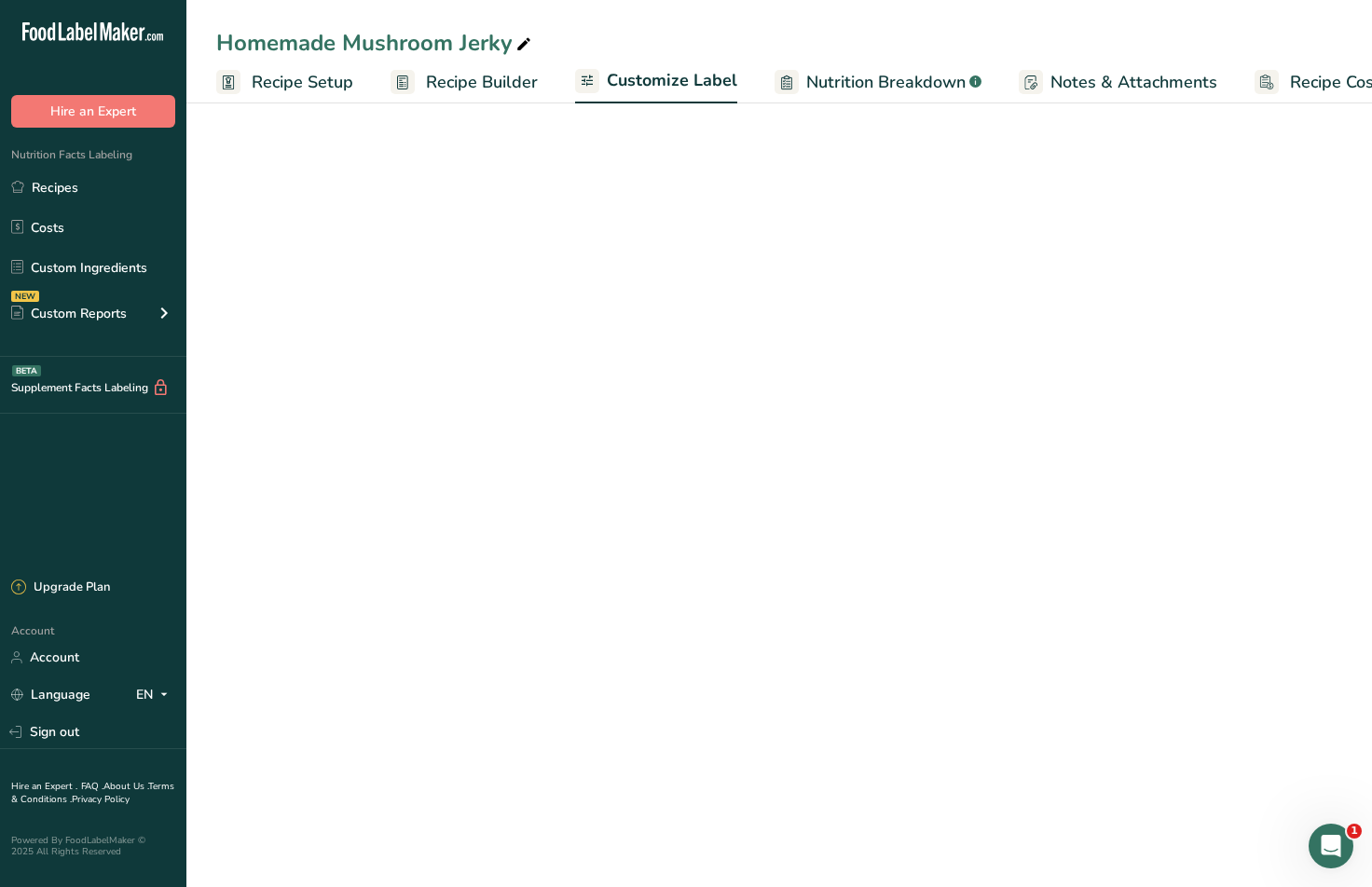
scroll to position [0, 62]
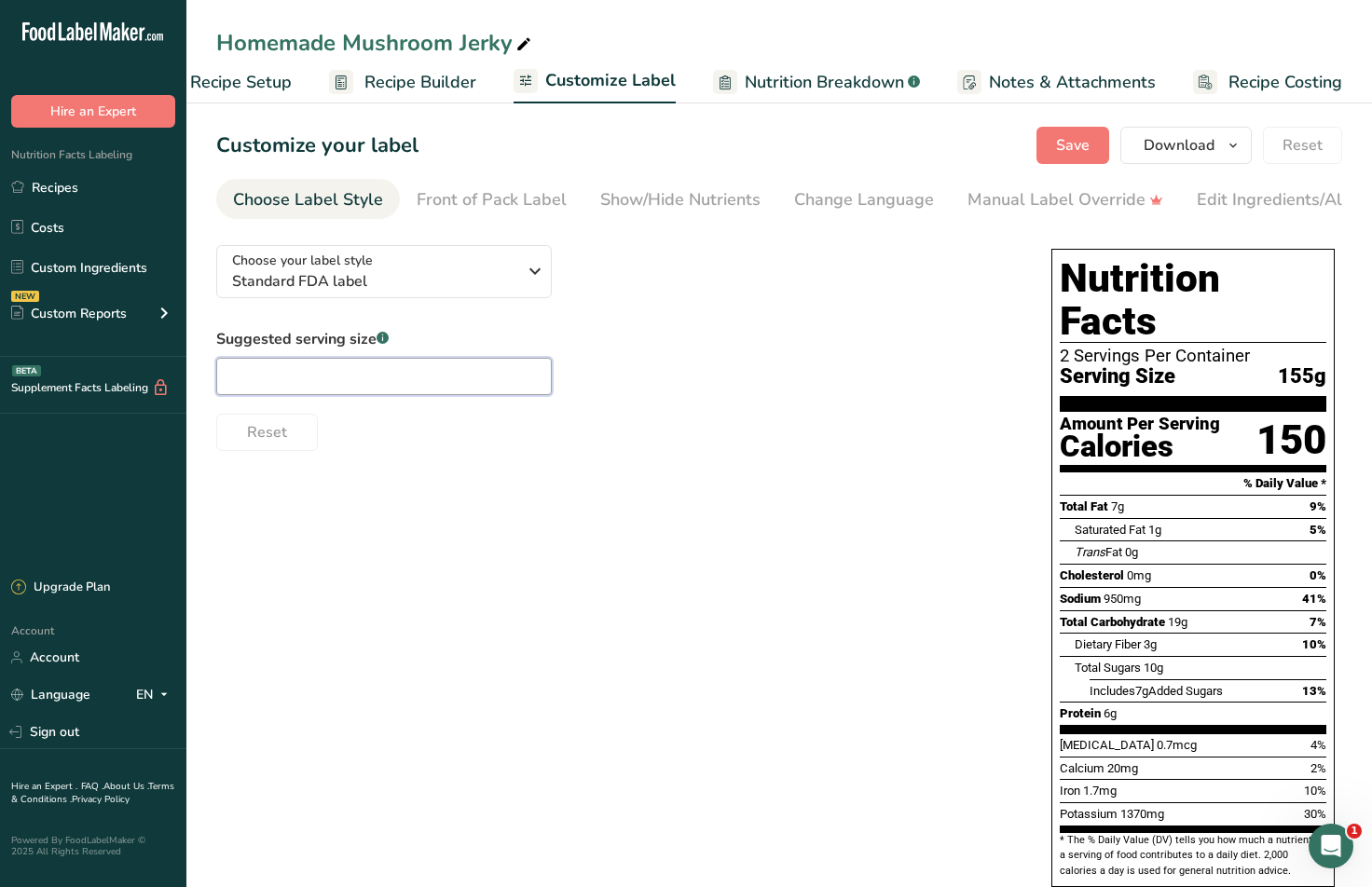
click at [450, 381] on input "text" at bounding box center [384, 376] width 336 height 37
type input "1/2 Cup"
click at [662, 391] on div "Suggested serving size .a-a{fill:#347362;}.b-a{fill:#fff;} 1/2 Cup Reset" at bounding box center [615, 389] width 797 height 123
click at [1258, 205] on div "Edit Ingredients/Allergens List" at bounding box center [1315, 199] width 237 height 25
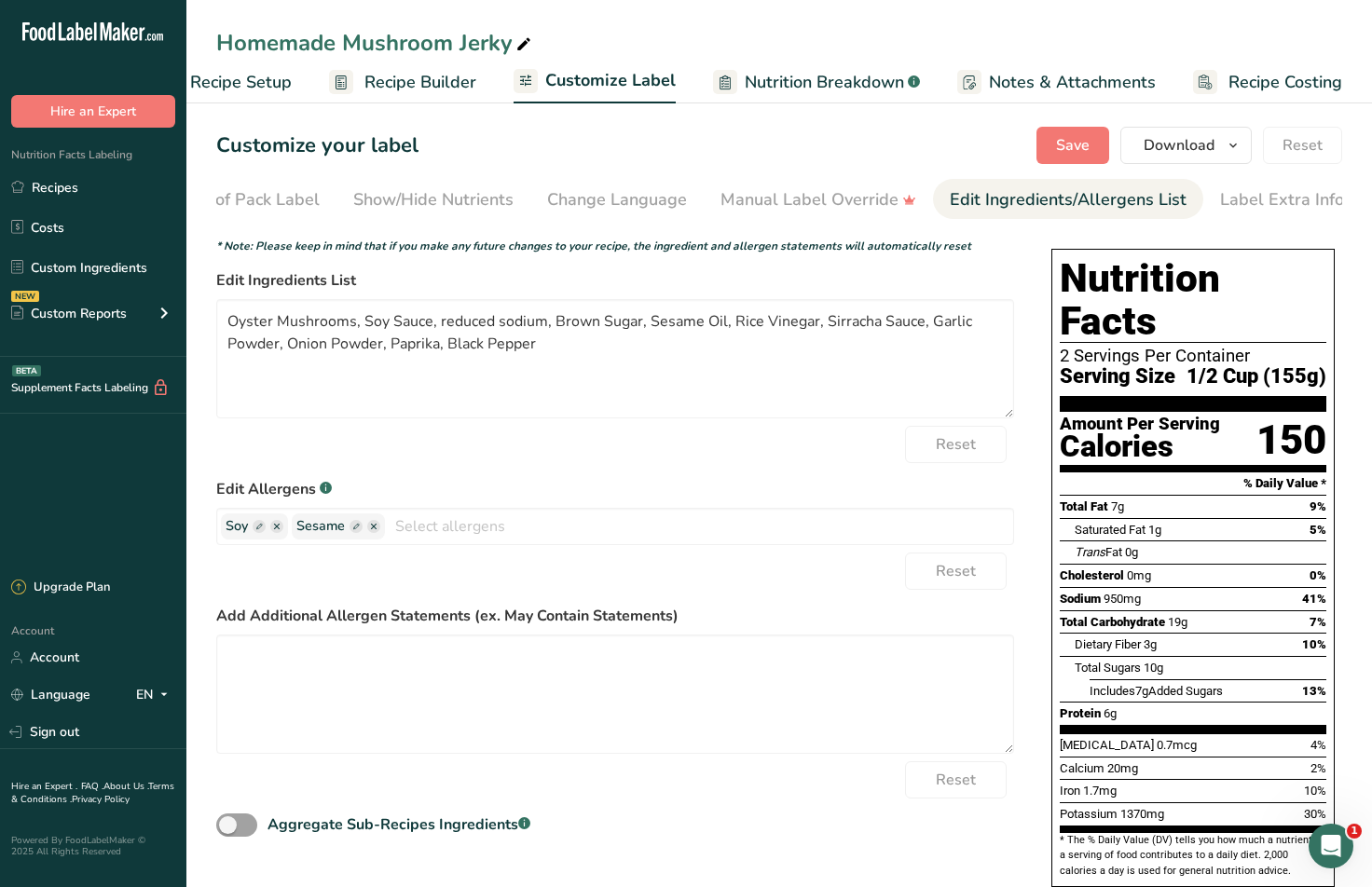
scroll to position [0, 251]
click at [1059, 145] on span "Save" at bounding box center [1073, 145] width 34 height 22
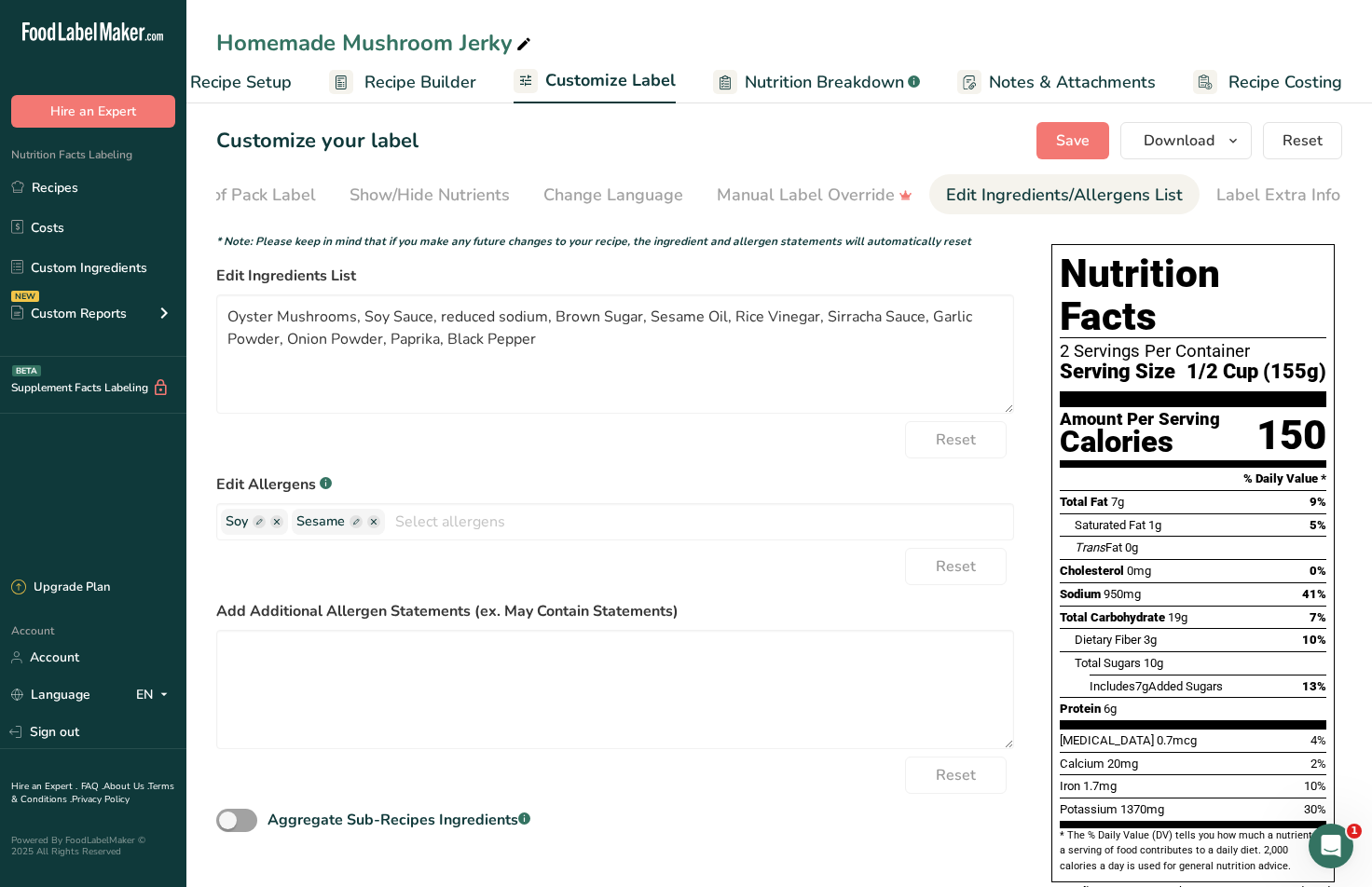
scroll to position [0, 0]
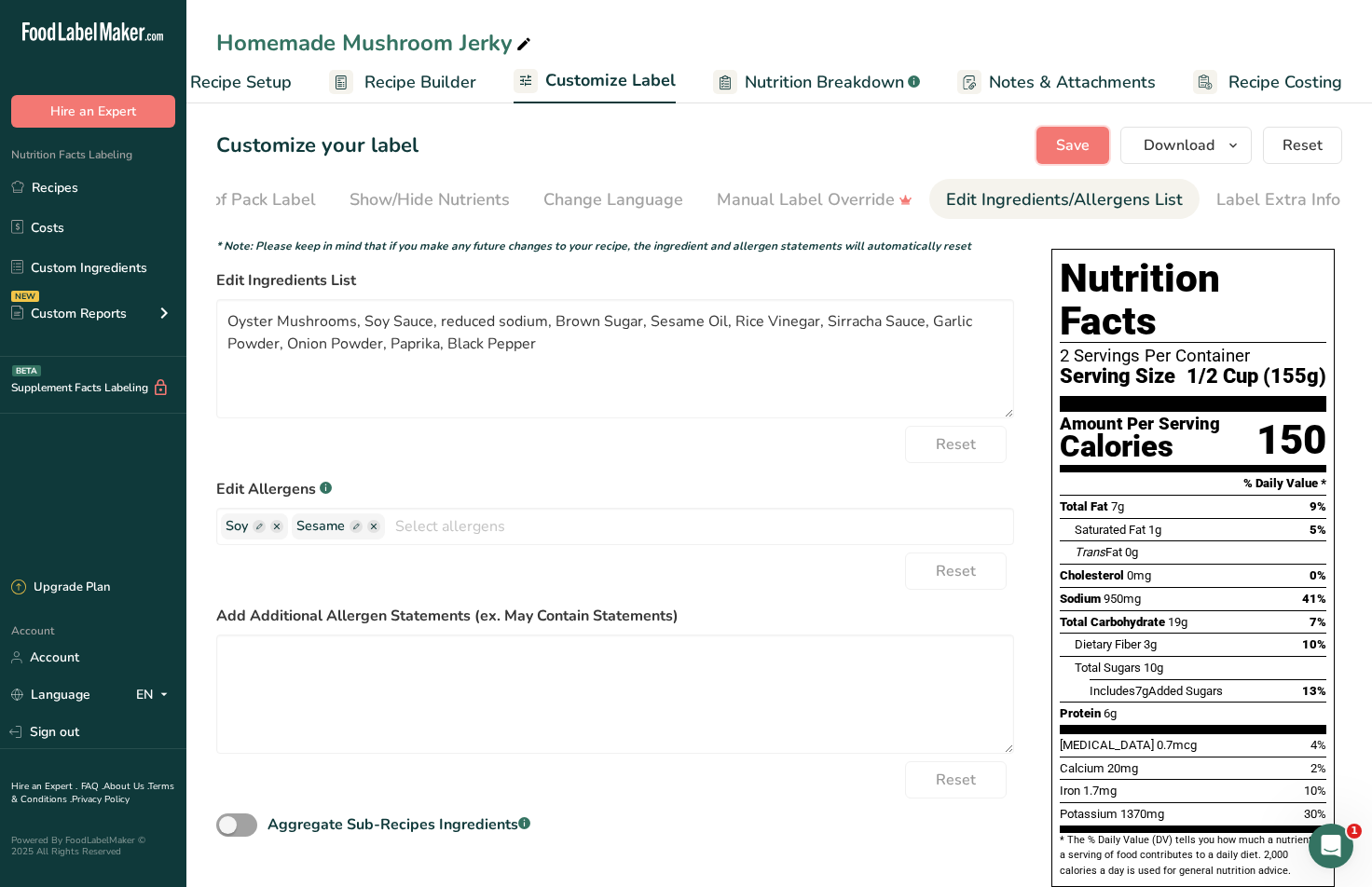
drag, startPoint x: 1101, startPoint y: 137, endPoint x: 1093, endPoint y: 151, distance: 16.1
click at [1099, 145] on button "Save" at bounding box center [1072, 145] width 73 height 37
